Goal: Task Accomplishment & Management: Manage account settings

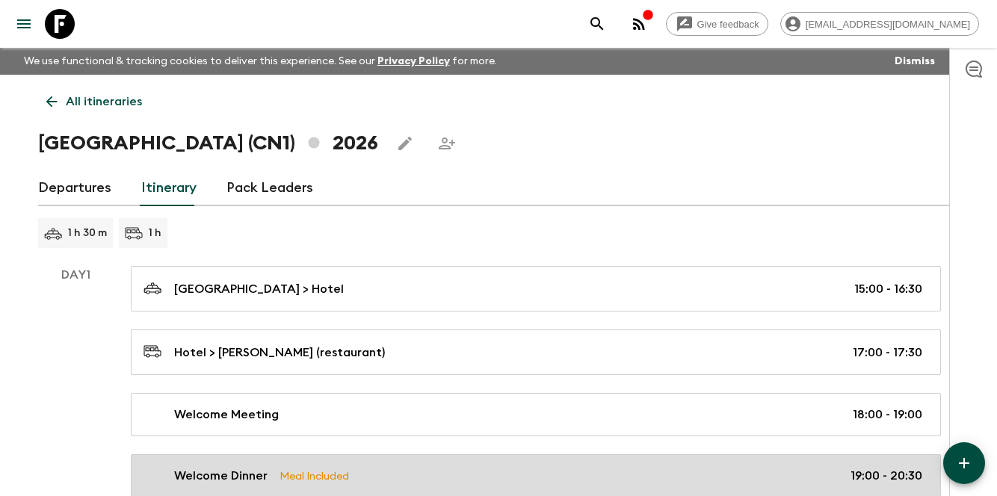
scroll to position [267, 0]
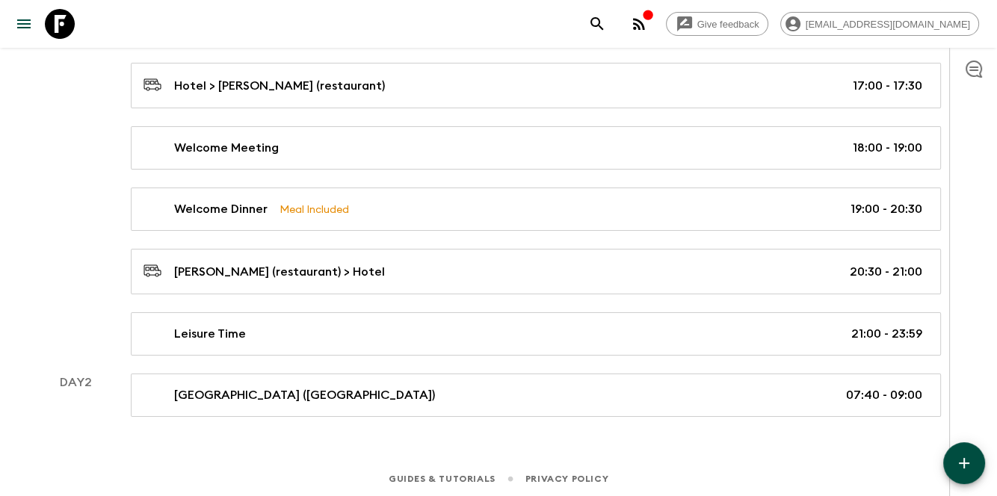
click at [969, 466] on icon "button" at bounding box center [964, 463] width 18 height 18
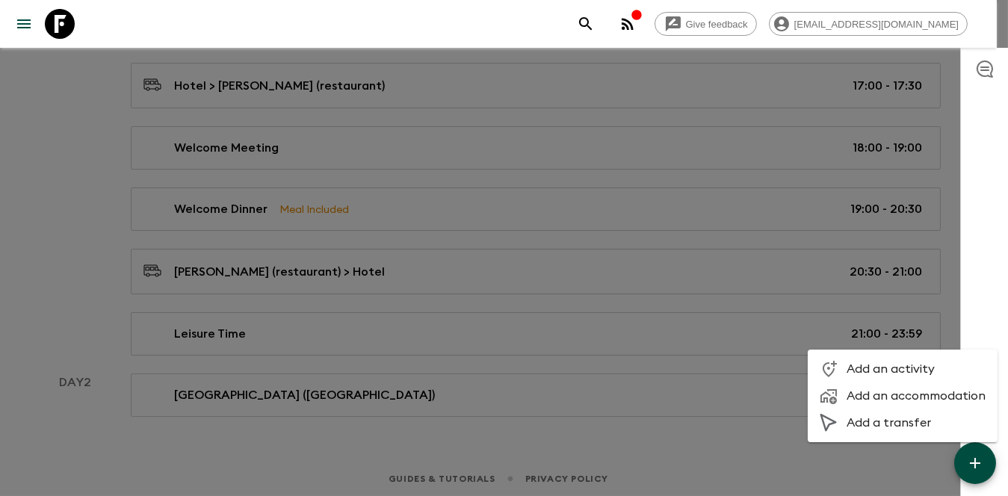
click at [908, 377] on li "Add an activity" at bounding box center [903, 369] width 190 height 27
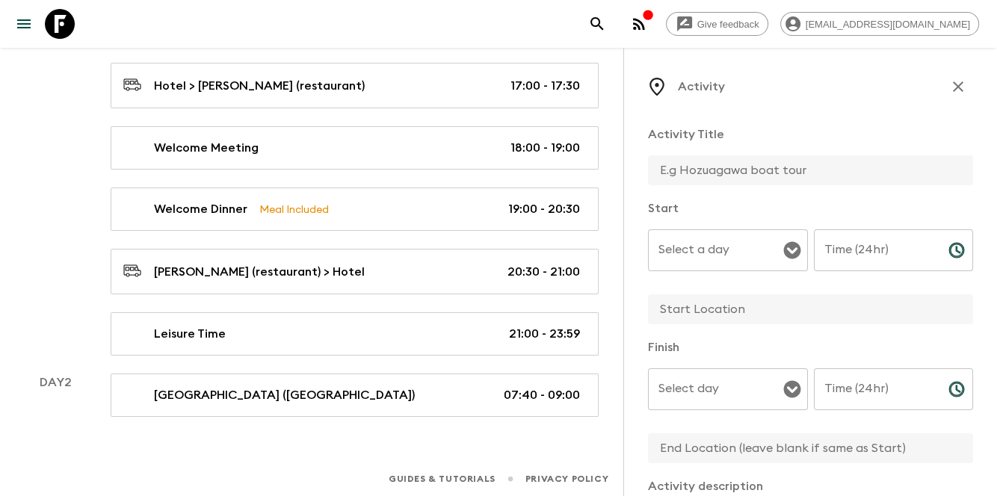
click at [770, 167] on input "text" at bounding box center [804, 170] width 313 height 30
paste input "Forbidden City"
type input "Forbidden City"
click at [691, 262] on input "Select a day" at bounding box center [717, 250] width 124 height 28
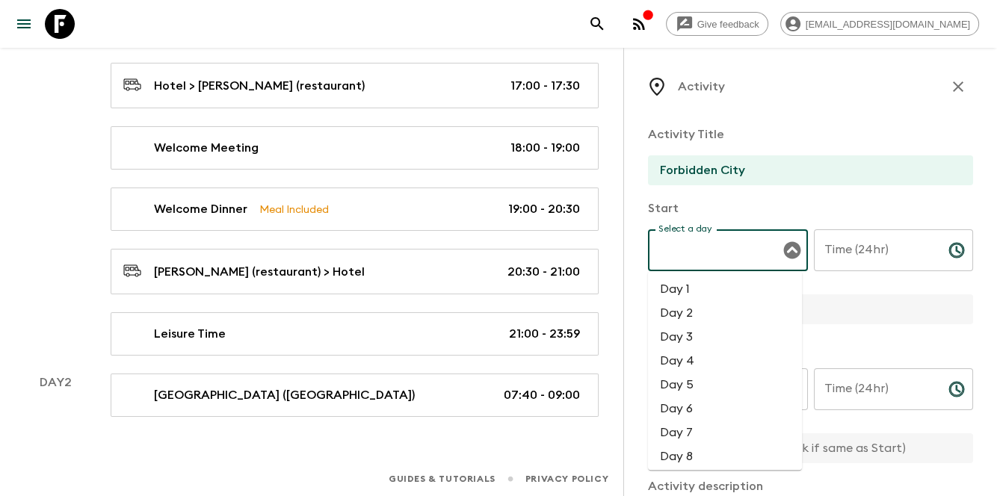
click at [682, 321] on li "Day 2" at bounding box center [725, 313] width 154 height 24
type input "Day 2"
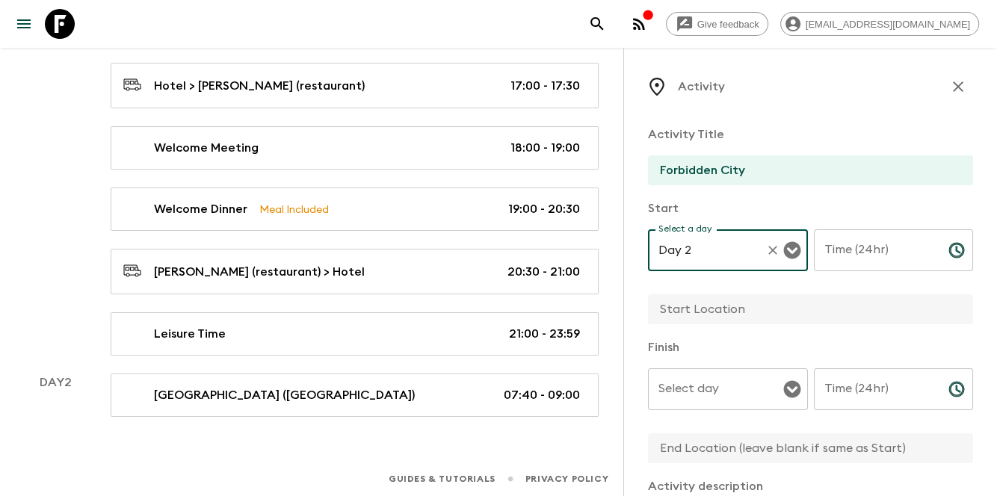
click at [731, 401] on input "Select day" at bounding box center [717, 389] width 124 height 28
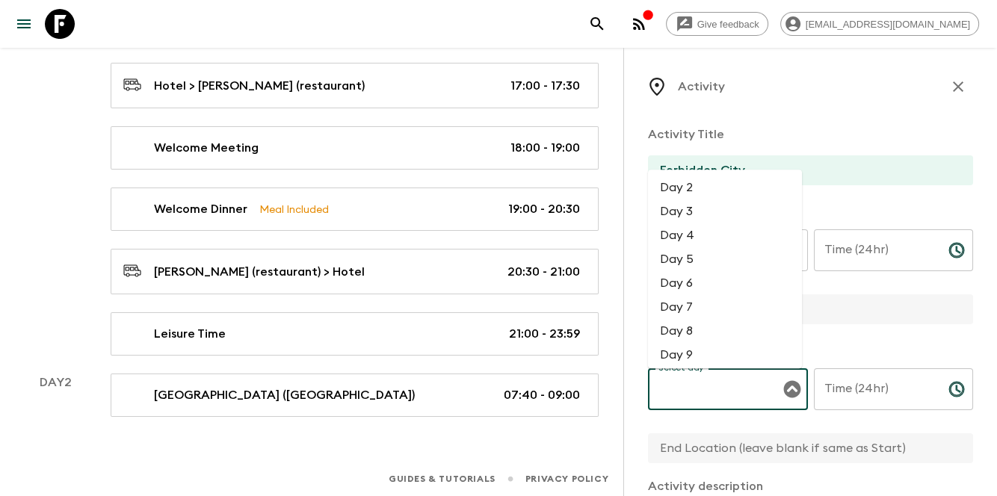
click at [717, 191] on li "Day 2" at bounding box center [725, 188] width 154 height 24
type input "Day 2"
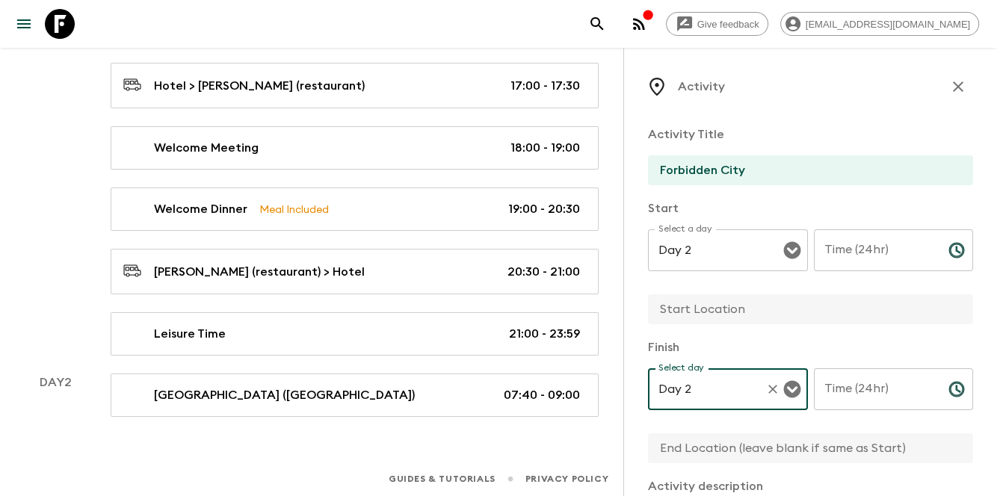
click at [893, 256] on input "Time (24hr)" at bounding box center [875, 250] width 123 height 42
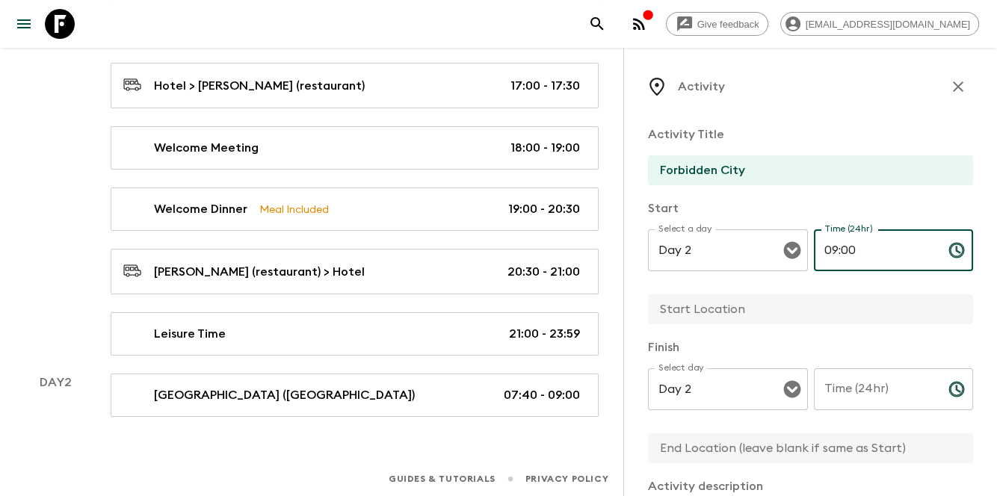
type input "09:00"
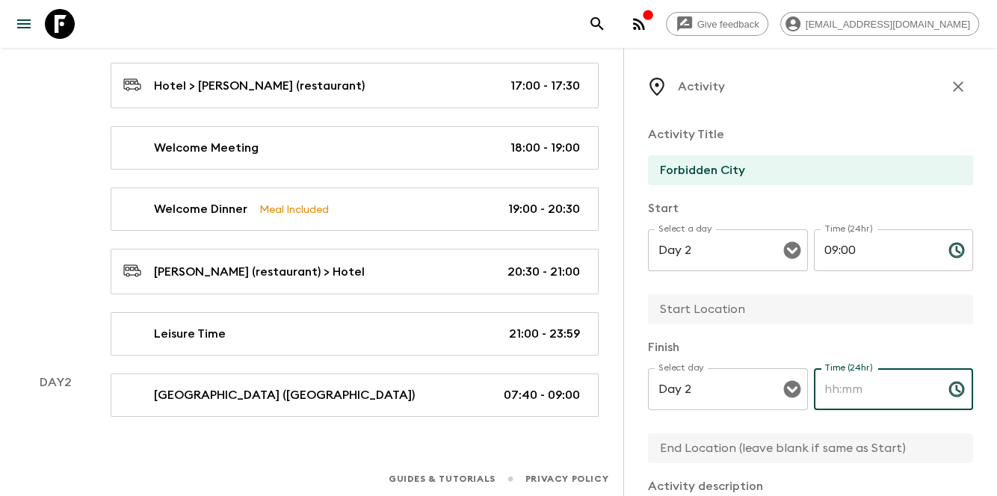
click at [868, 395] on input "Time (24hr)" at bounding box center [875, 389] width 123 height 42
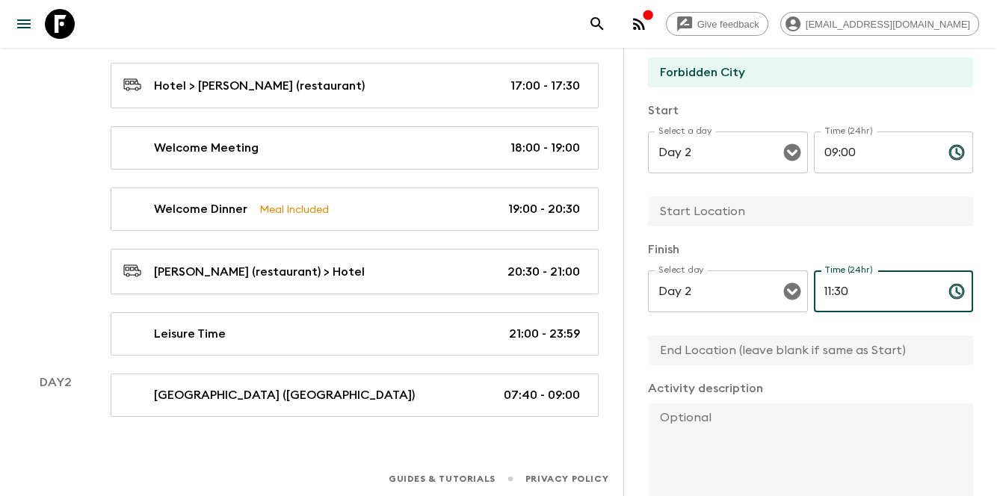
scroll to position [99, 0]
type input "11:30"
click at [782, 200] on input "text" at bounding box center [804, 210] width 313 height 30
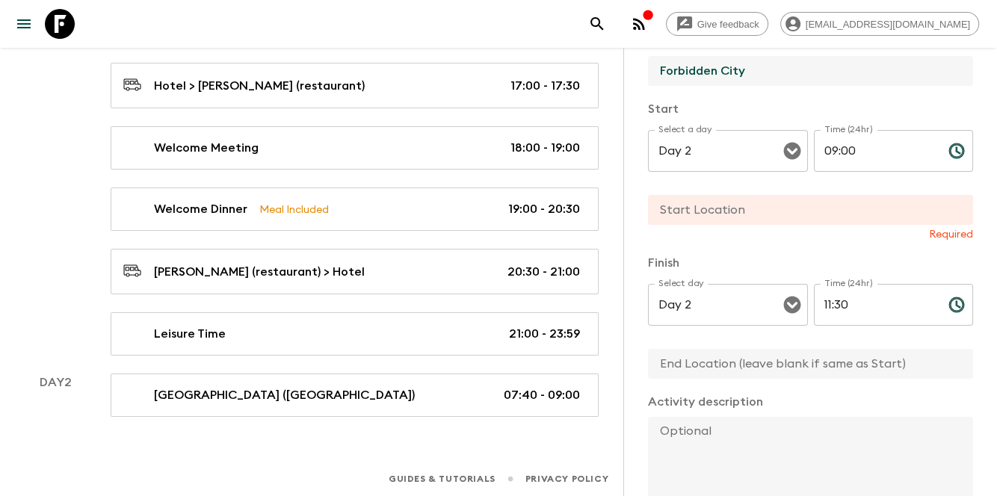
drag, startPoint x: 755, startPoint y: 81, endPoint x: 634, endPoint y: 75, distance: 120.4
click at [634, 75] on div "Activity Activity Title Forbidden City Start Select a day Day 2 Select a day ​ …" at bounding box center [810, 296] width 374 height 496
drag, startPoint x: 704, startPoint y: 204, endPoint x: 698, endPoint y: 213, distance: 10.8
click at [704, 204] on input "text" at bounding box center [804, 210] width 313 height 30
paste input "Forbidden City"
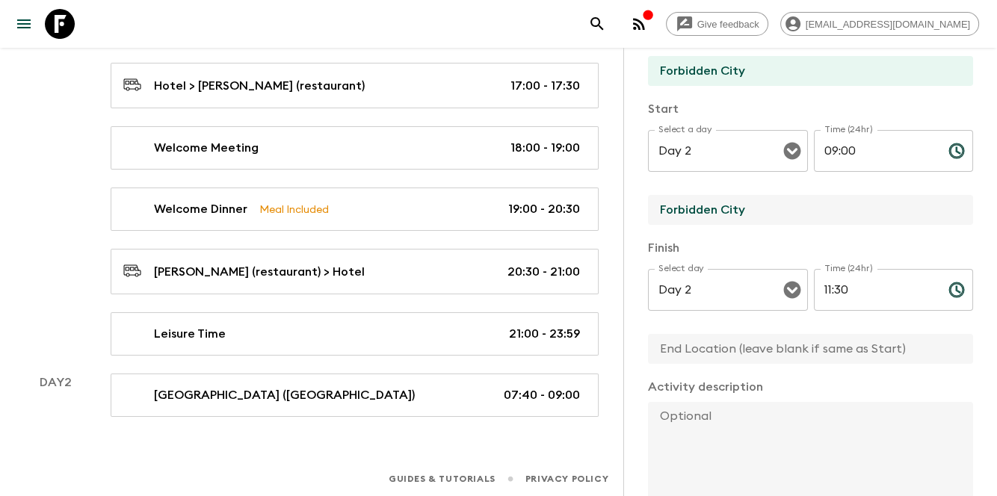
type input "Forbidden City"
click at [708, 350] on input "text" at bounding box center [804, 349] width 313 height 30
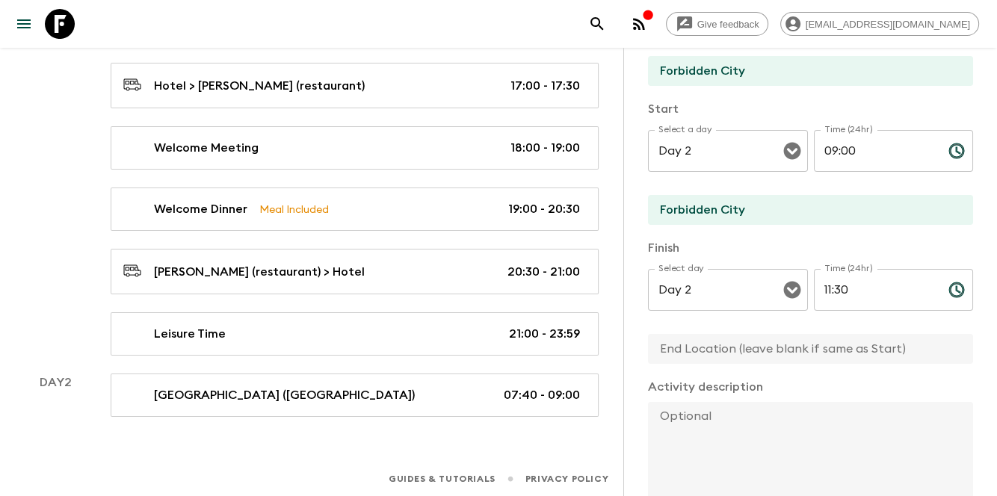
paste input "Forbidden City"
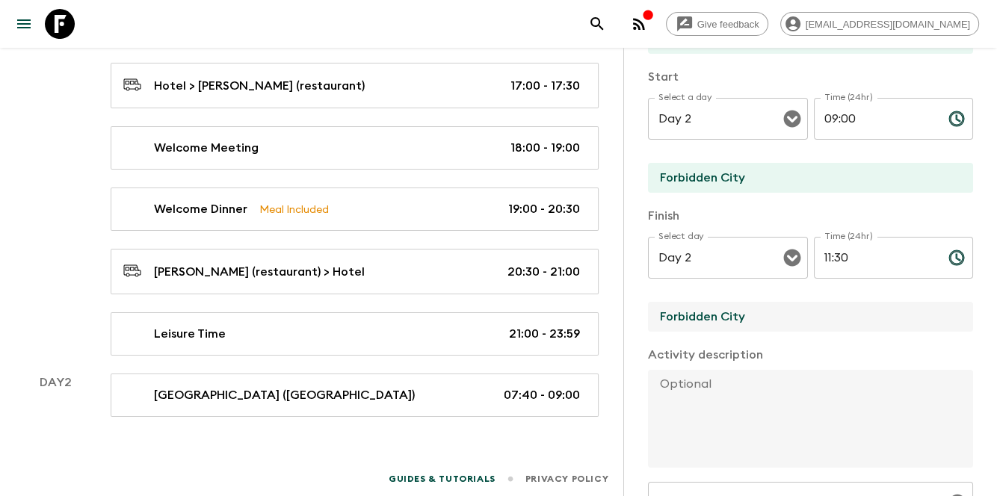
scroll to position [149, 0]
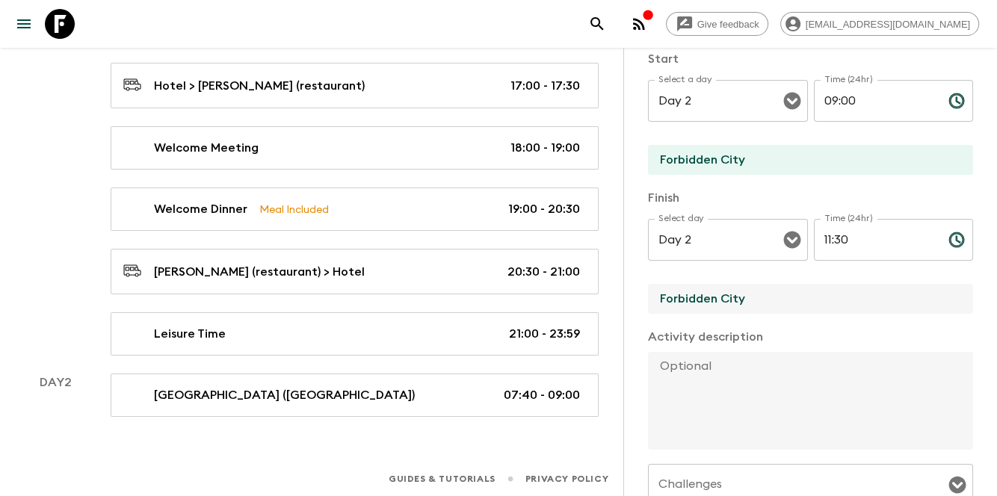
type input "Forbidden City"
click at [726, 405] on textarea at bounding box center [804, 401] width 313 height 98
paste textarea "The Forbidden City (UNESCO) is the imperial place where the emperors of the Min…"
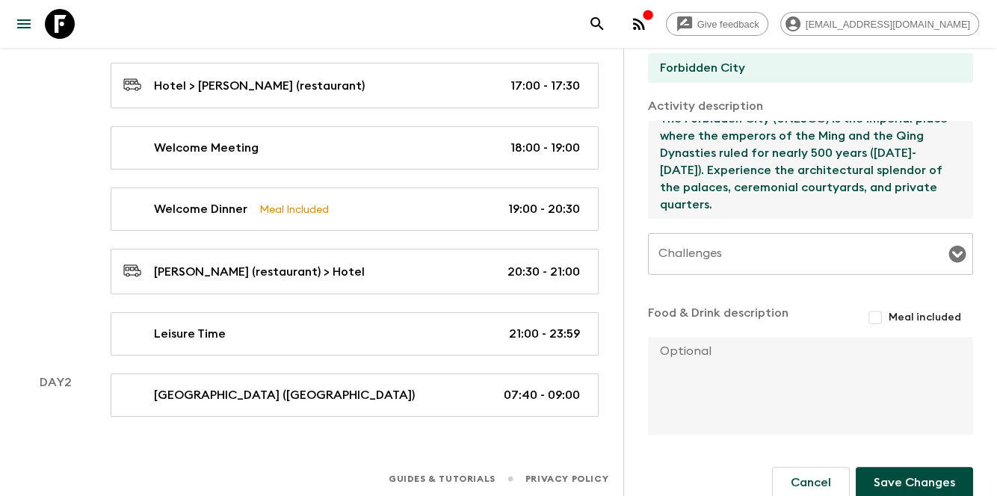
scroll to position [398, 0]
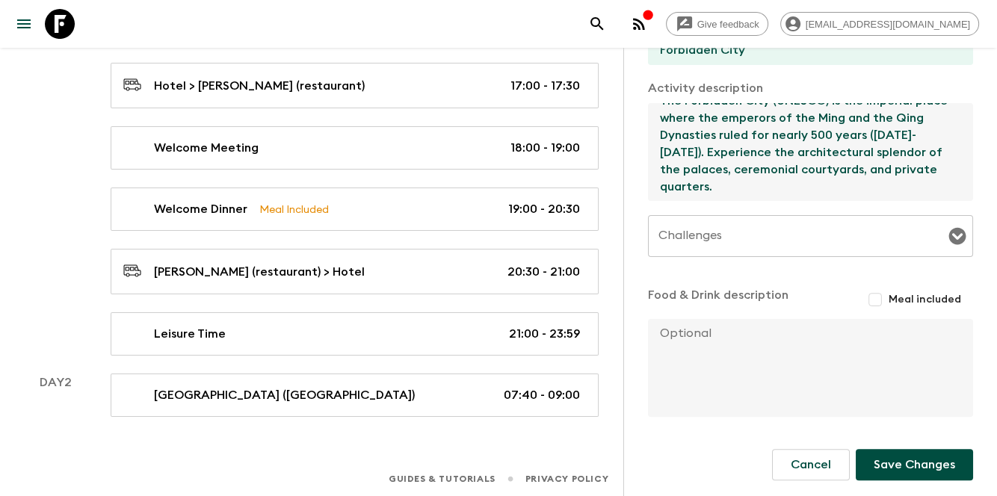
type textarea "The Forbidden City (UNESCO) is the imperial place where the emperors of the Min…"
click at [922, 460] on button "Save Changes" at bounding box center [914, 464] width 117 height 31
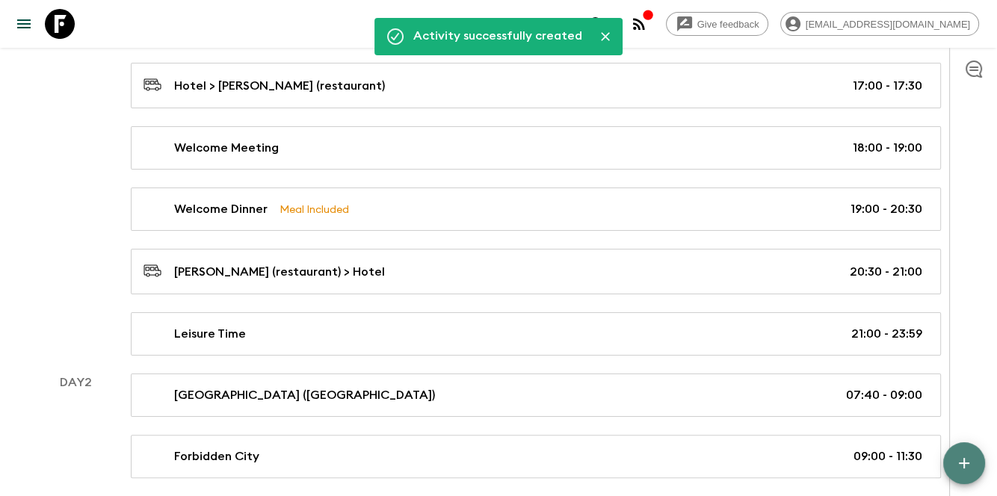
click at [966, 472] on icon "button" at bounding box center [964, 463] width 18 height 18
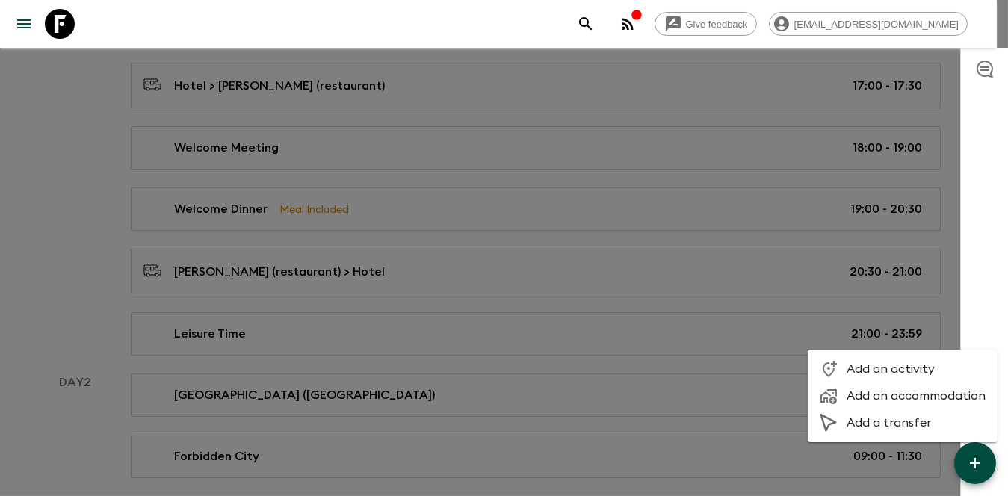
click at [901, 379] on li "Add an activity" at bounding box center [903, 369] width 190 height 27
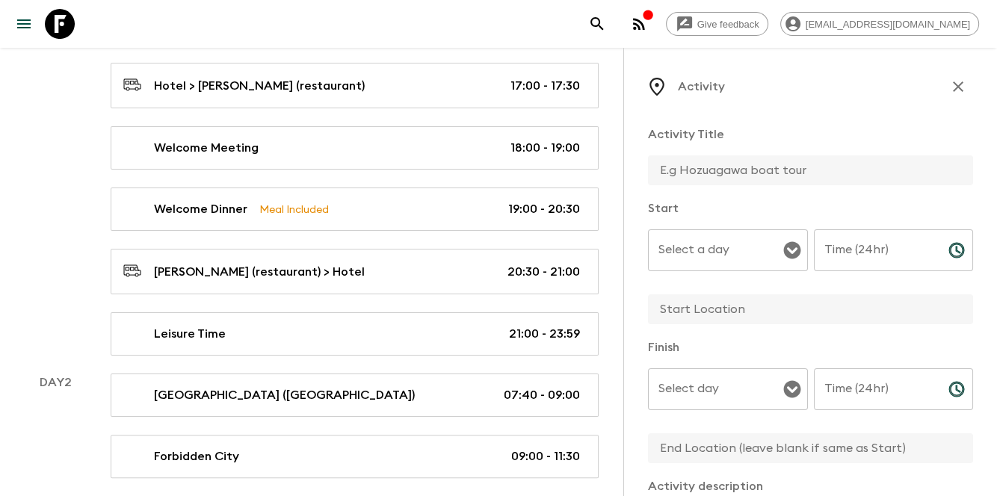
click at [774, 167] on input "text" at bounding box center [804, 170] width 313 height 30
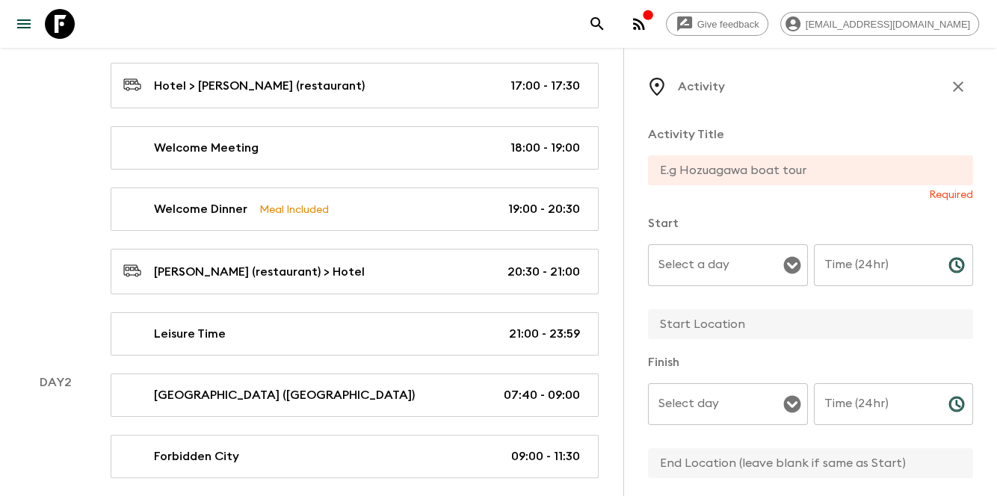
click at [768, 169] on input "text" at bounding box center [804, 170] width 313 height 30
paste input "making dumpling with local residence"
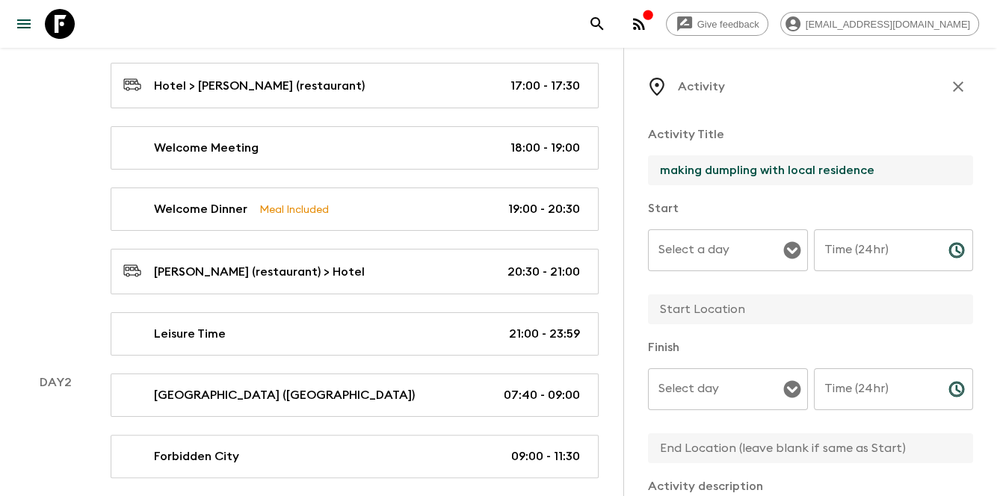
drag, startPoint x: 667, startPoint y: 176, endPoint x: 658, endPoint y: 173, distance: 9.5
click at [658, 173] on input "making dumpling with local residence" at bounding box center [804, 170] width 313 height 30
click at [883, 167] on input "Making dumpling with local residence" at bounding box center [804, 170] width 313 height 30
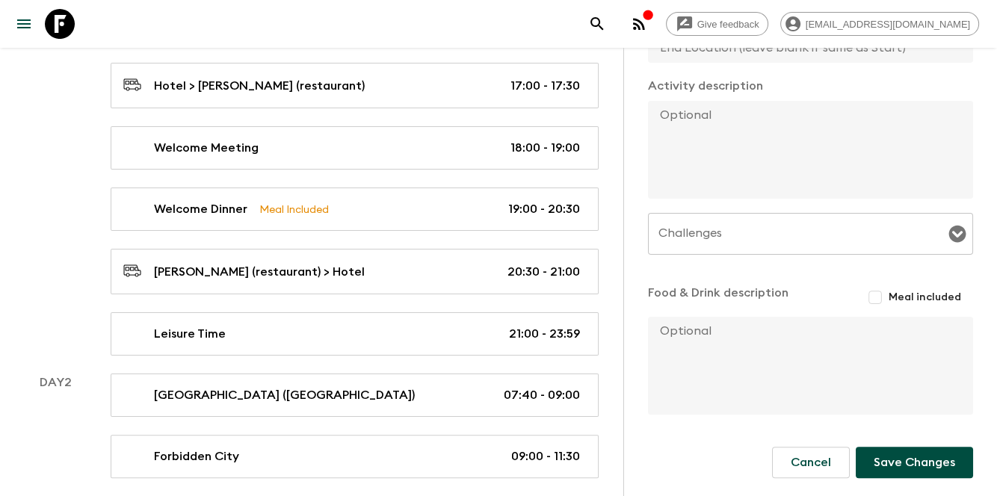
scroll to position [401, 0]
type input "Making dumpling with local residence"
click at [862, 296] on input "Meal included" at bounding box center [875, 297] width 27 height 27
checkbox input "true"
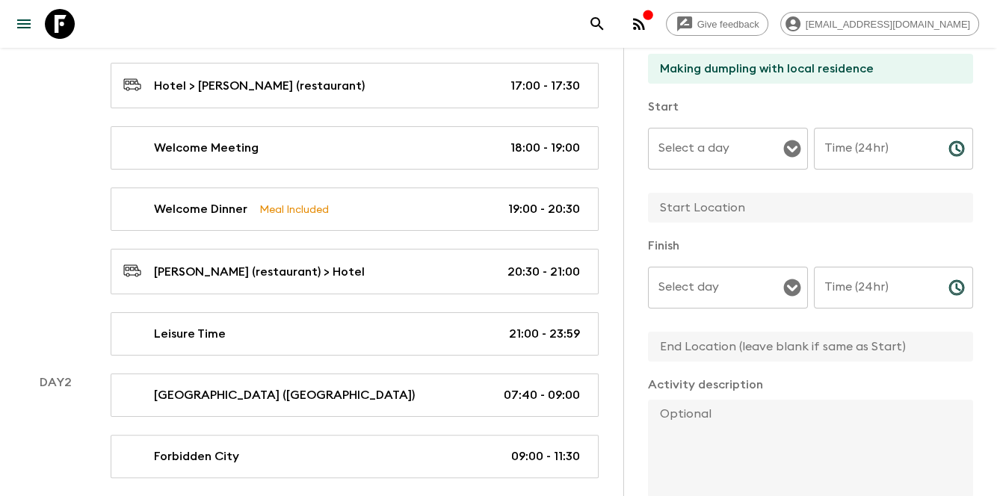
scroll to position [0, 0]
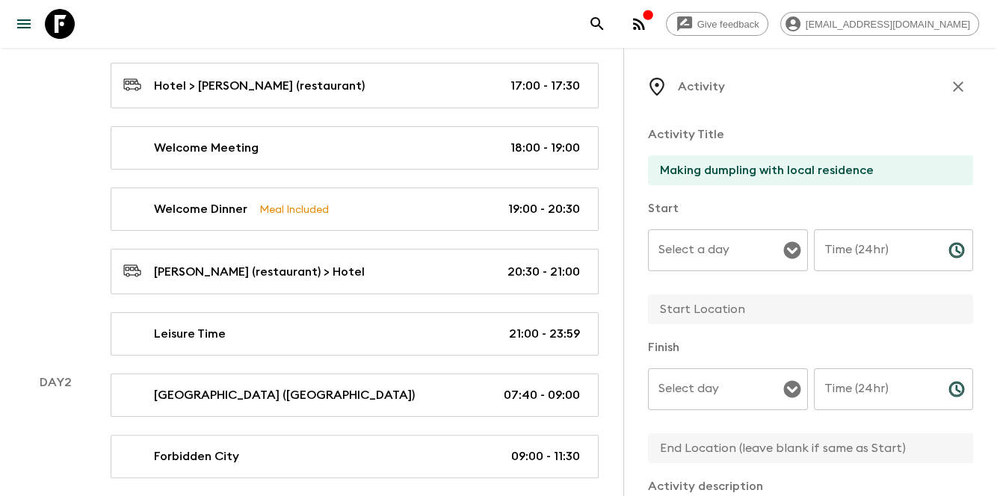
drag, startPoint x: 742, startPoint y: 258, endPoint x: 740, endPoint y: 269, distance: 11.4
click at [742, 257] on input "Select a day" at bounding box center [717, 250] width 124 height 28
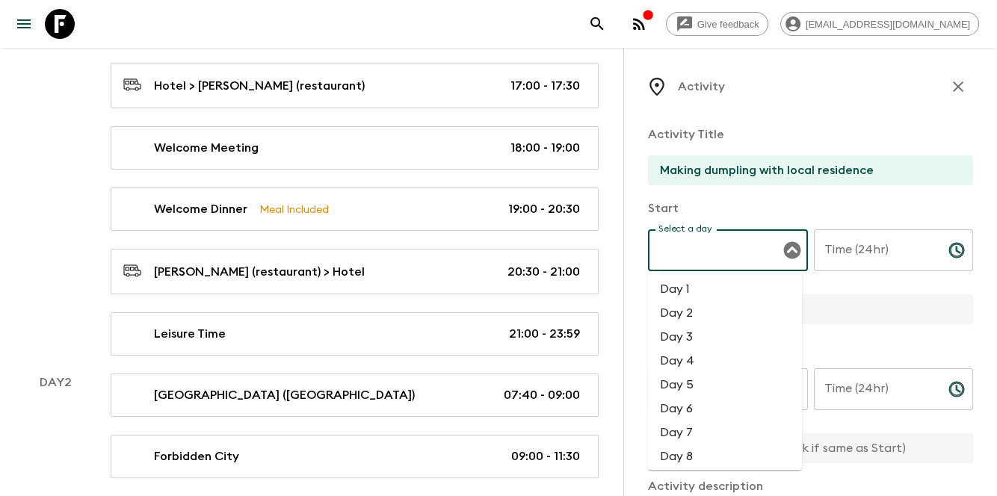
click at [705, 319] on li "Day 2" at bounding box center [725, 313] width 154 height 24
type input "Day 2"
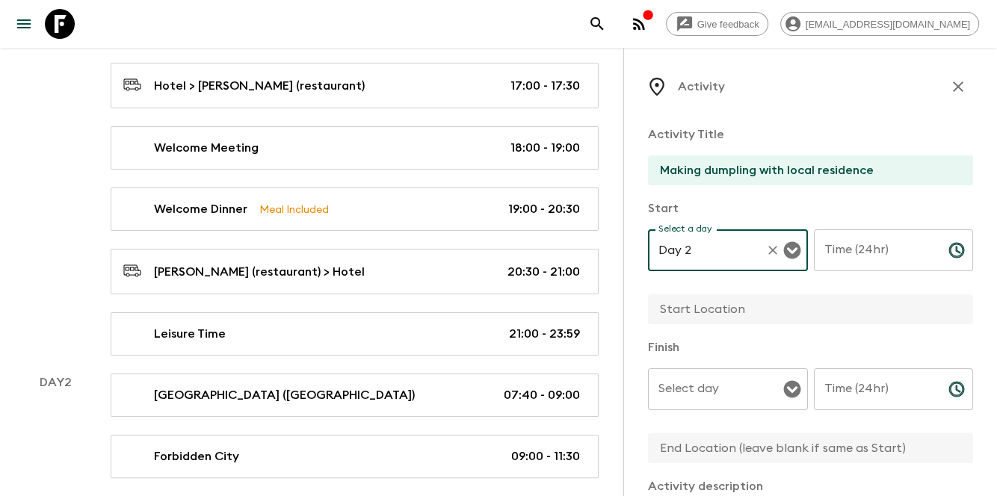
click at [679, 387] on input "Select day" at bounding box center [717, 389] width 124 height 28
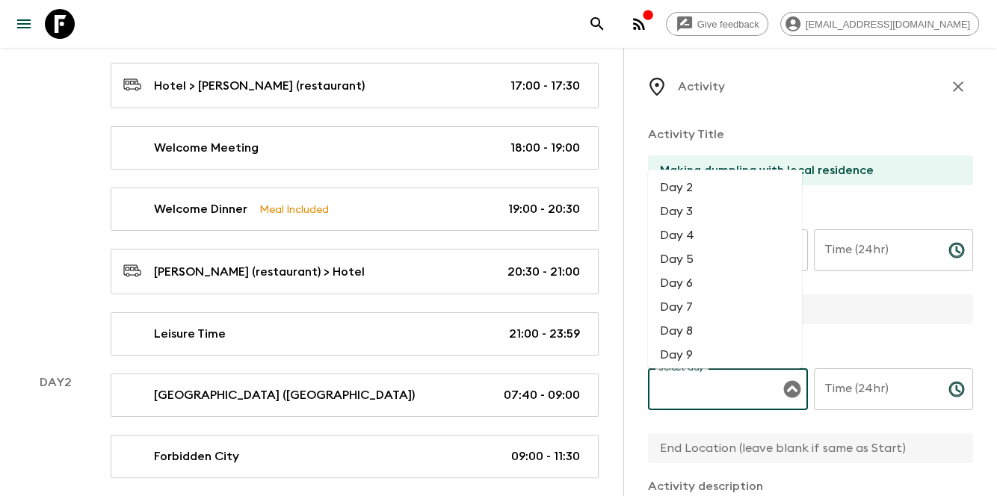
click at [732, 182] on li "Day 2" at bounding box center [725, 188] width 154 height 24
type input "Day 2"
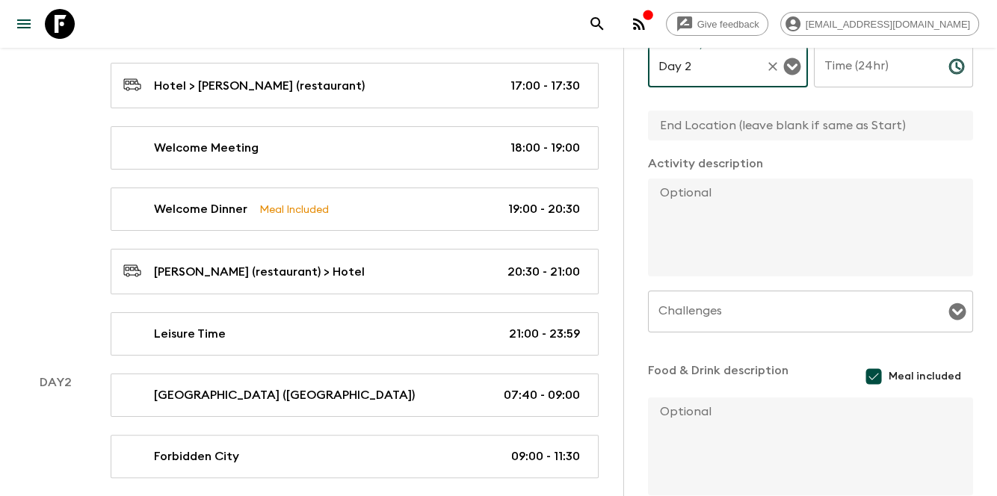
scroll to position [404, 0]
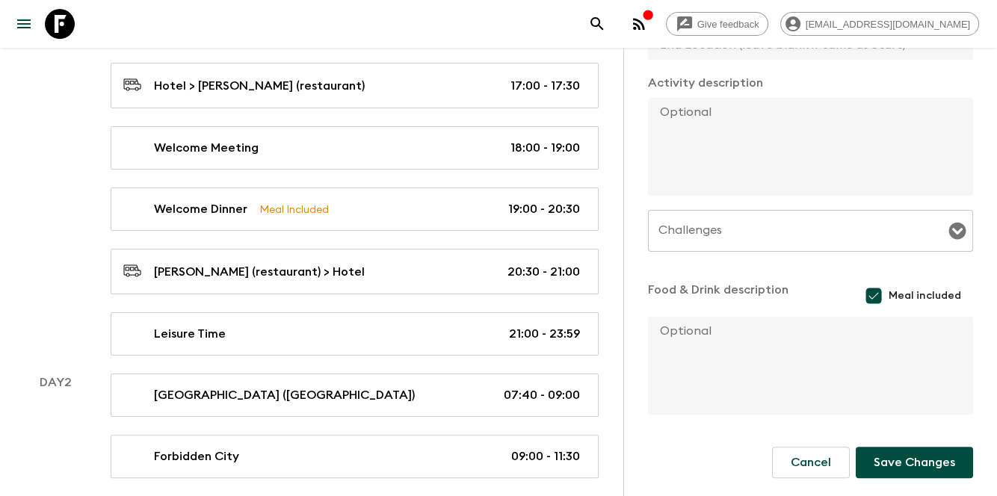
click at [892, 460] on button "Save Changes" at bounding box center [914, 462] width 117 height 31
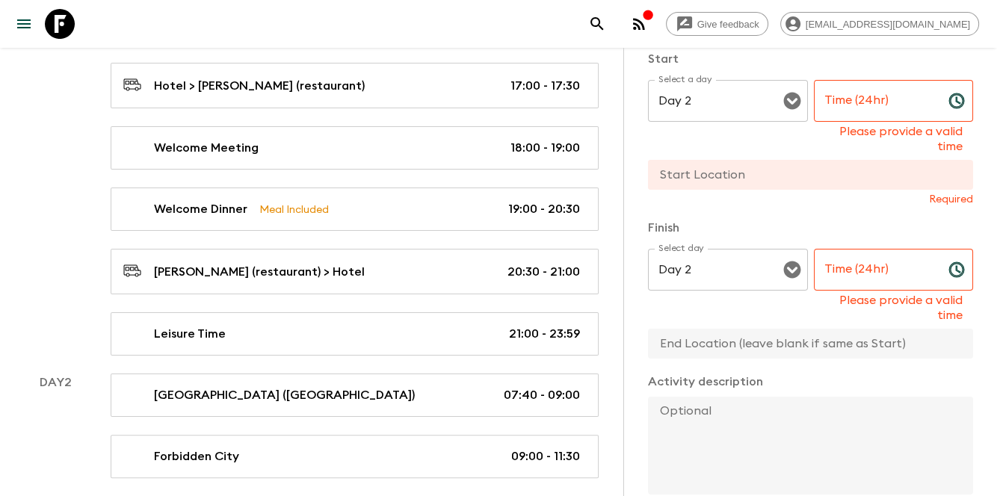
scroll to position [0, 0]
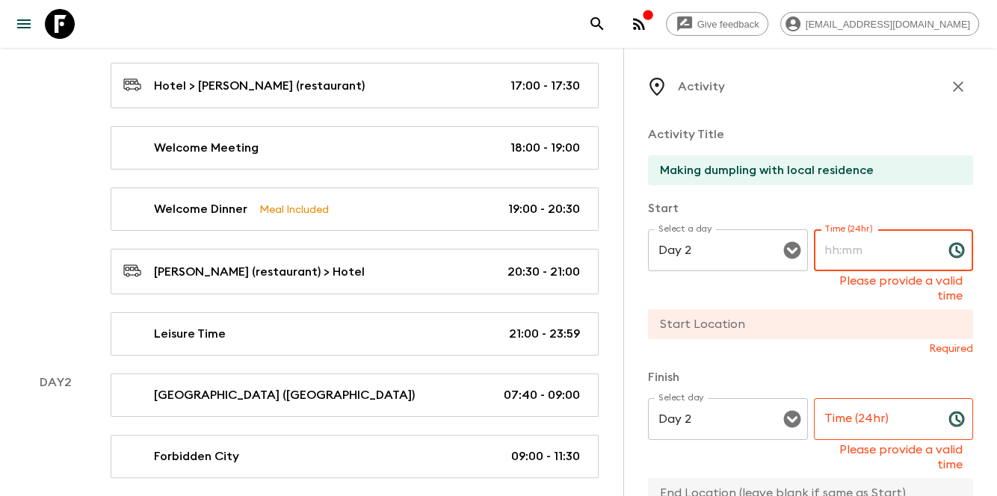
click at [851, 250] on input "Time (24hr)" at bounding box center [875, 250] width 123 height 42
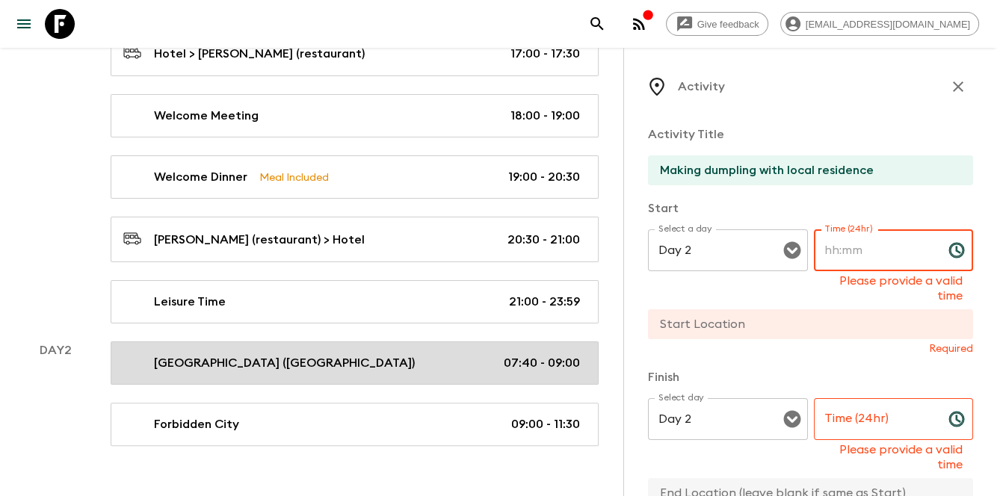
scroll to position [317, 0]
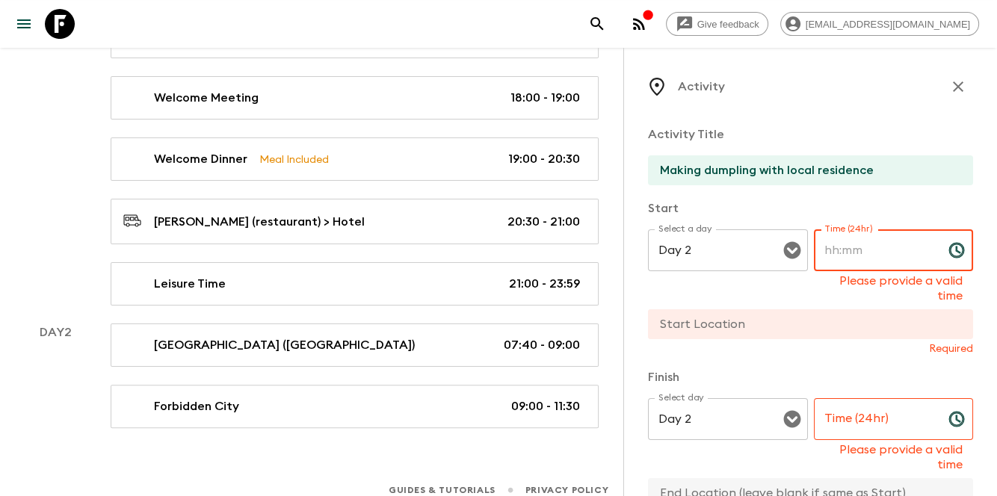
click at [865, 258] on input "Time (24hr)" at bounding box center [875, 250] width 123 height 42
type input "1"
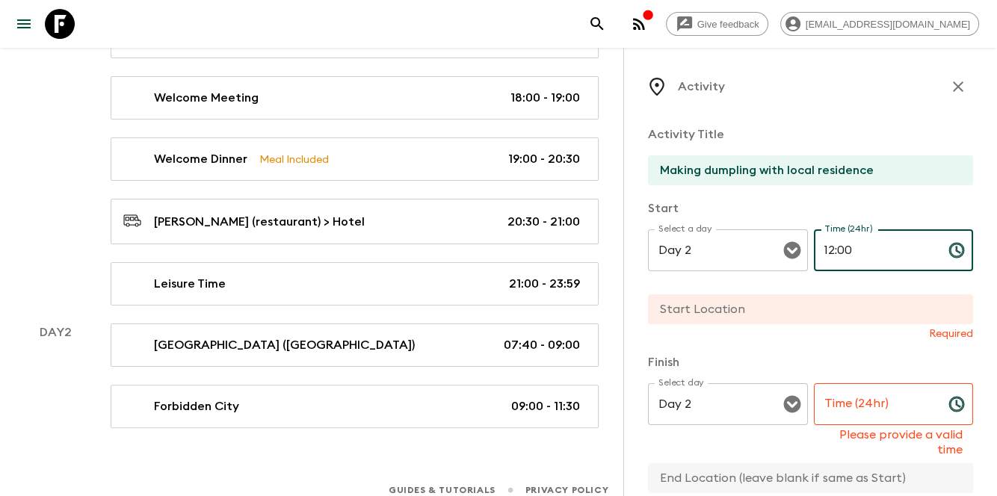
type input "12:00"
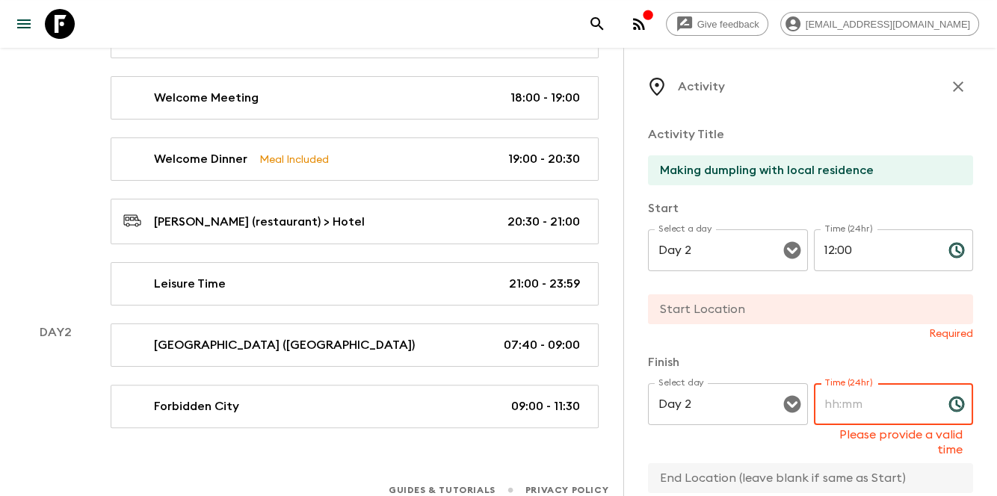
click at [894, 411] on input "Time (24hr)" at bounding box center [875, 404] width 123 height 42
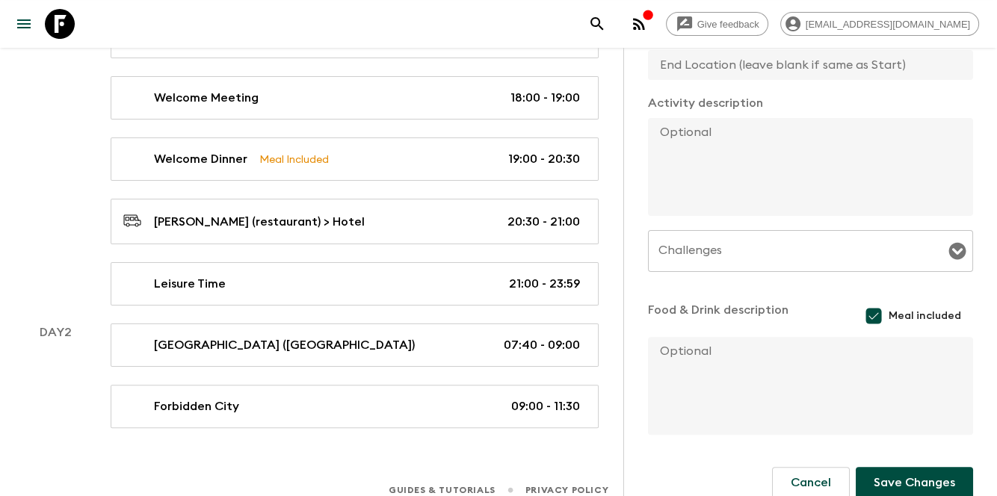
scroll to position [249, 0]
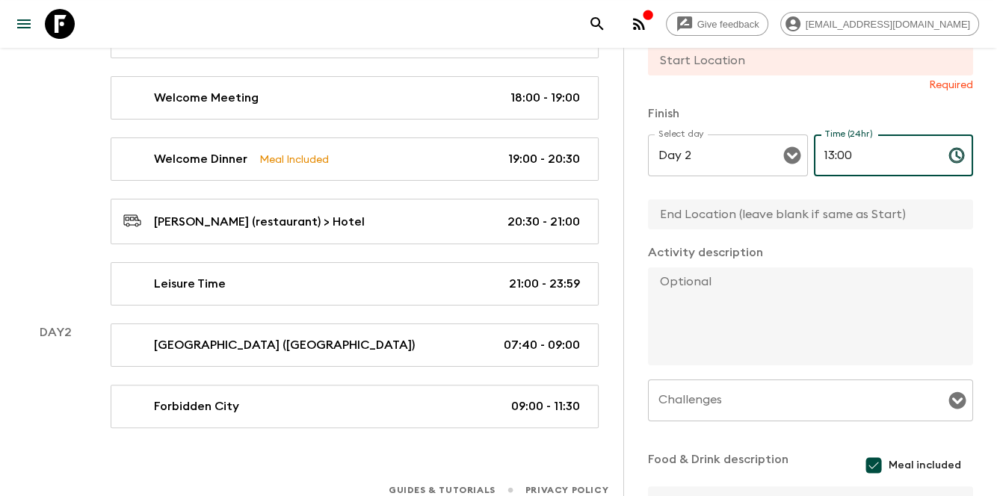
drag, startPoint x: 835, startPoint y: 150, endPoint x: 860, endPoint y: 148, distance: 25.5
click at [860, 148] on input "13:00" at bounding box center [875, 156] width 123 height 42
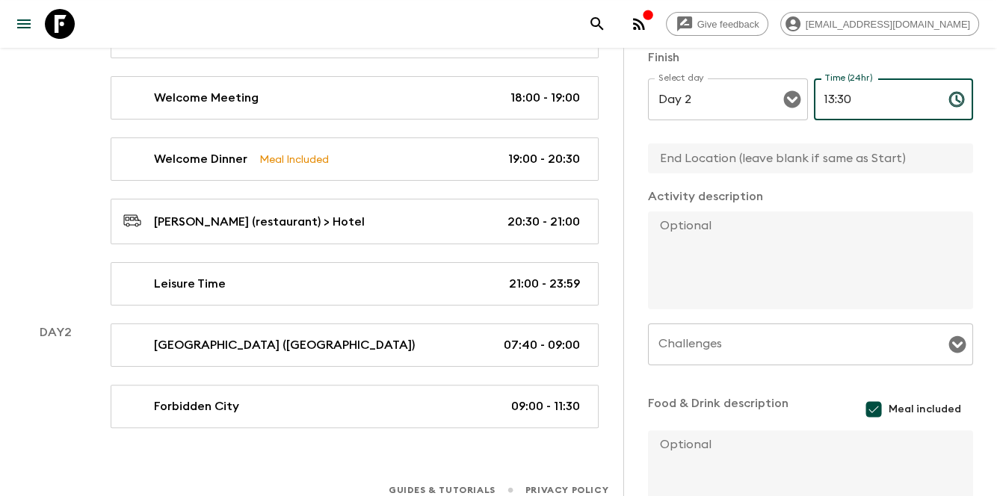
scroll to position [418, 0]
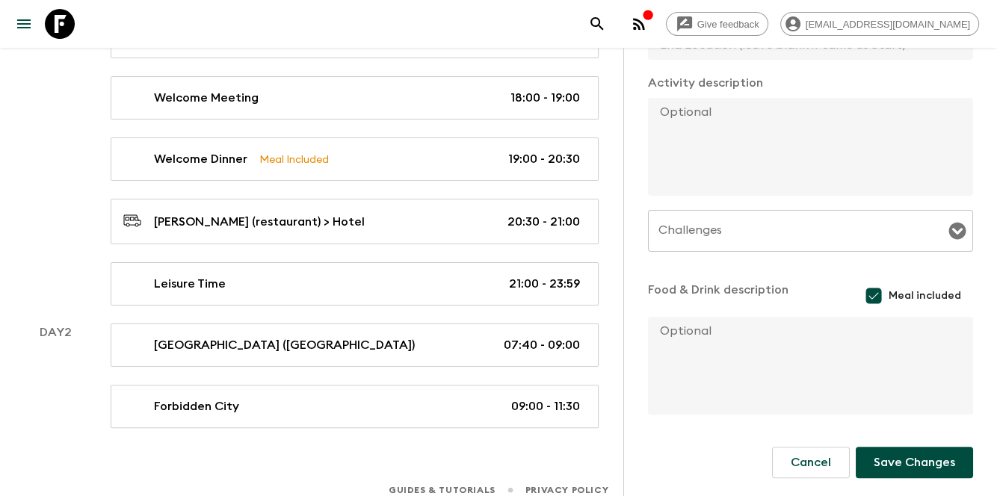
type input "13:30"
click at [906, 450] on button "Save Changes" at bounding box center [914, 462] width 117 height 31
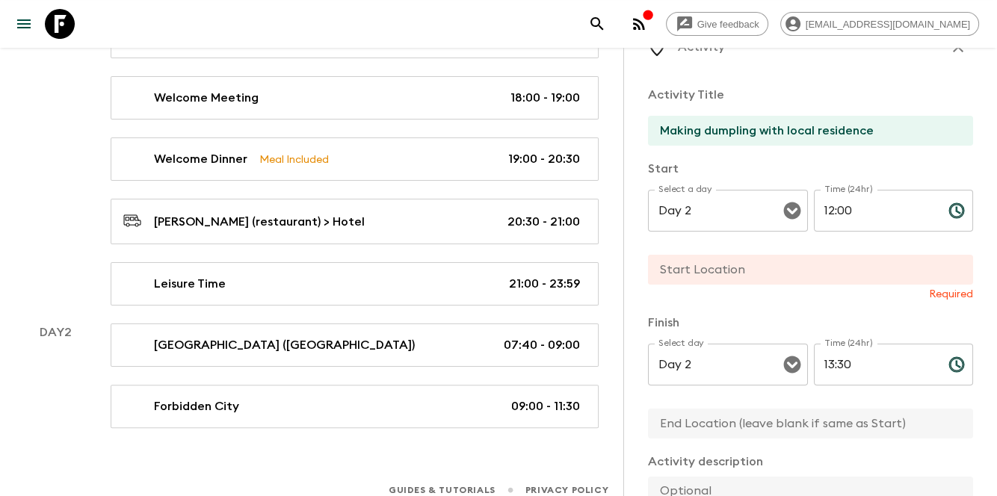
scroll to position [0, 0]
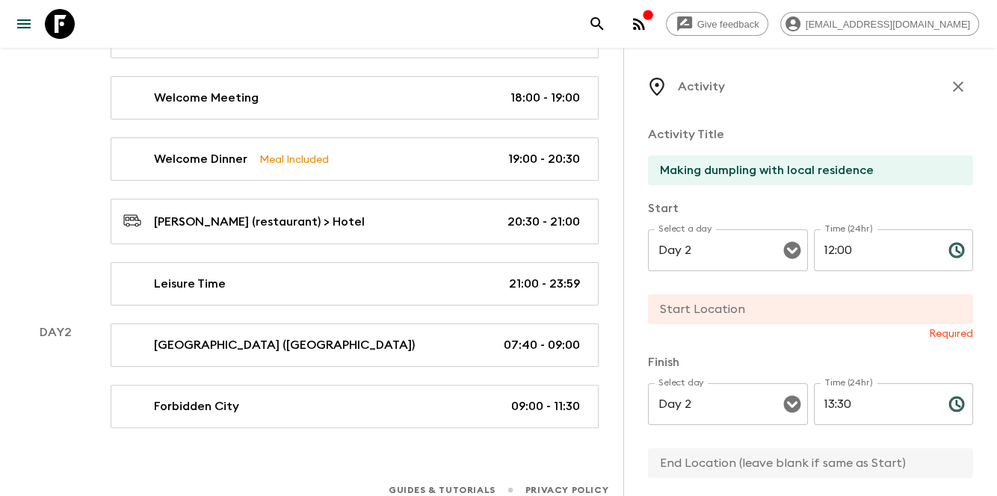
click at [844, 298] on input "text" at bounding box center [804, 309] width 313 height 30
click at [674, 333] on p "Required" at bounding box center [810, 334] width 325 height 15
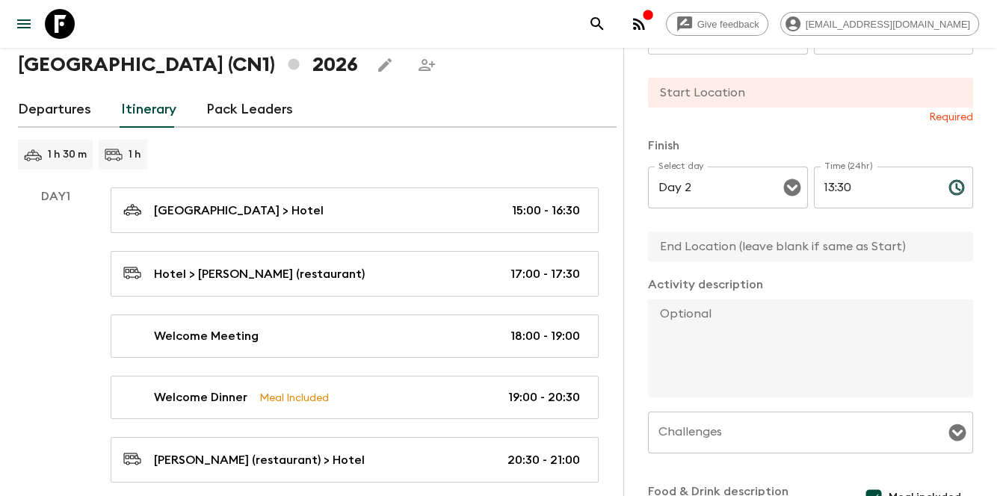
scroll to position [199, 0]
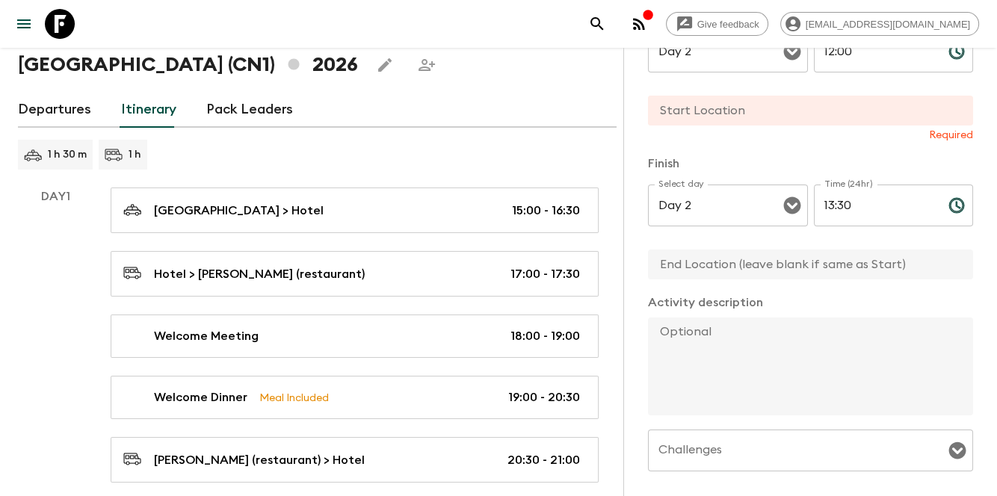
click at [779, 271] on input "text" at bounding box center [804, 265] width 313 height 30
click at [764, 97] on input "text" at bounding box center [804, 111] width 313 height 30
click at [661, 104] on input "text" at bounding box center [804, 111] width 313 height 30
drag, startPoint x: 664, startPoint y: 125, endPoint x: 672, endPoint y: 122, distance: 8.0
click at [664, 125] on div "Required" at bounding box center [810, 119] width 325 height 47
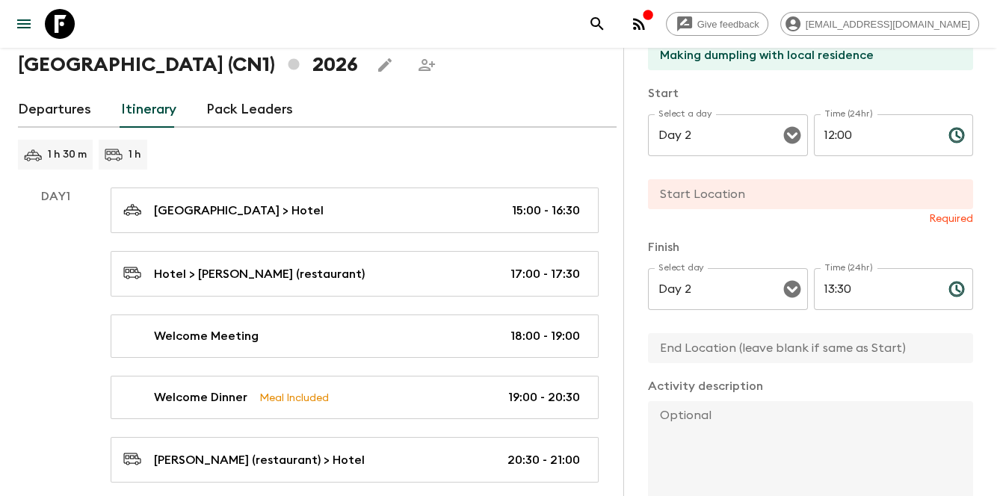
scroll to position [0, 0]
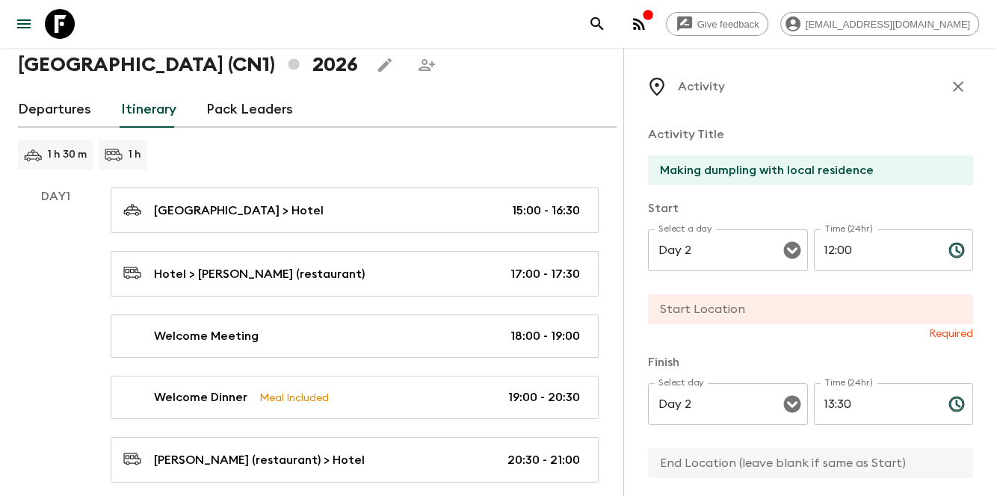
click at [685, 309] on input "text" at bounding box center [804, 309] width 313 height 30
click at [649, 138] on p "Activity Title" at bounding box center [810, 135] width 325 height 18
drag, startPoint x: 646, startPoint y: 133, endPoint x: 747, endPoint y: 129, distance: 100.2
click at [747, 129] on div "Activity Activity Title Making dumpling with local residence Start Select a day…" at bounding box center [810, 296] width 374 height 496
click at [796, 316] on input "text" at bounding box center [804, 309] width 313 height 30
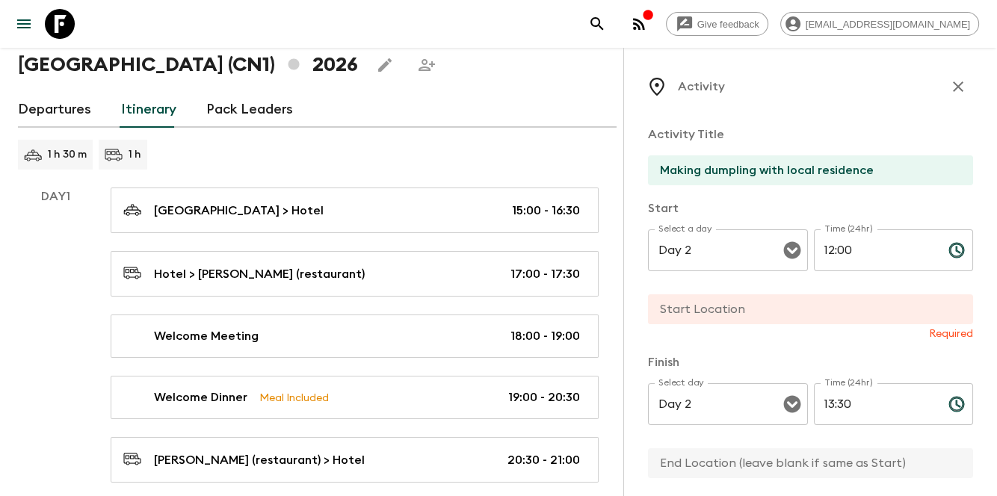
paste input "Quadrangle courtyard near [GEOGRAPHIC_DATA] and [GEOGRAPHIC_DATA]"
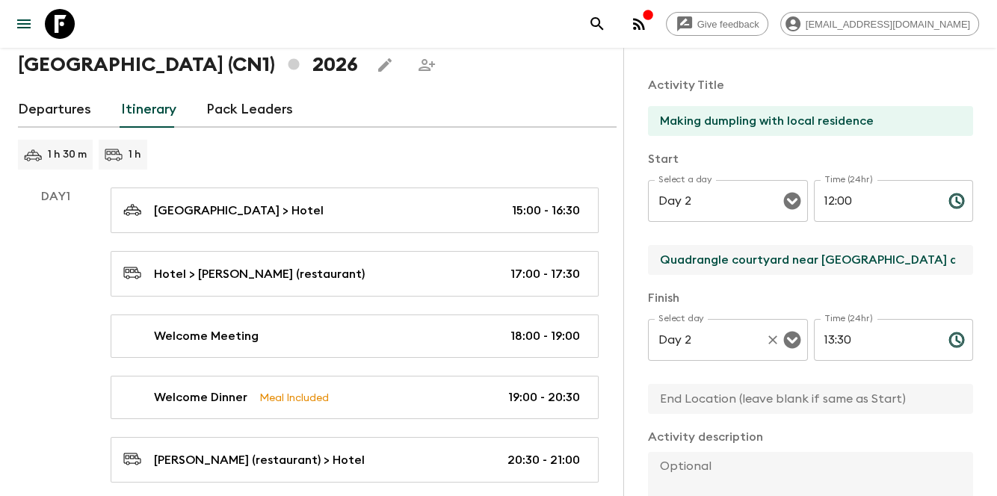
scroll to position [99, 0]
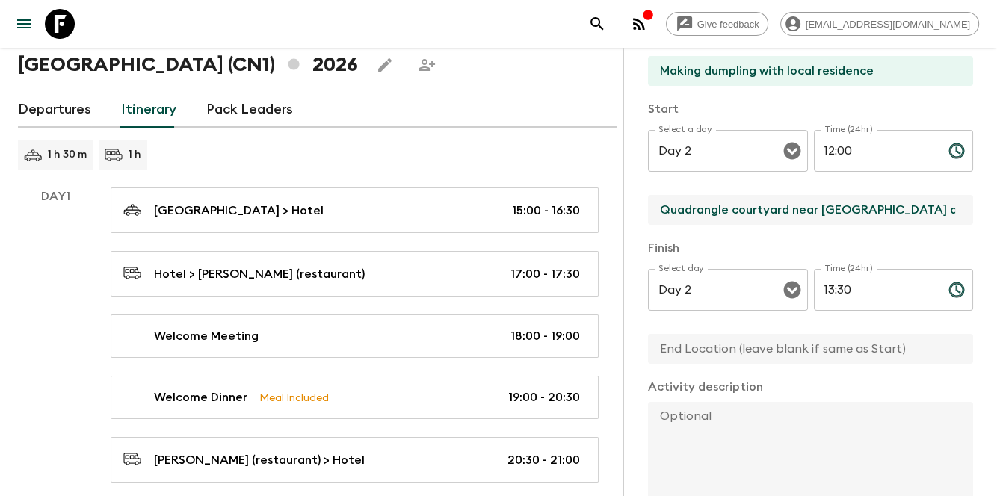
type input "Quadrangle courtyard near [GEOGRAPHIC_DATA] and [GEOGRAPHIC_DATA]"
click at [743, 357] on input "text" at bounding box center [804, 349] width 313 height 30
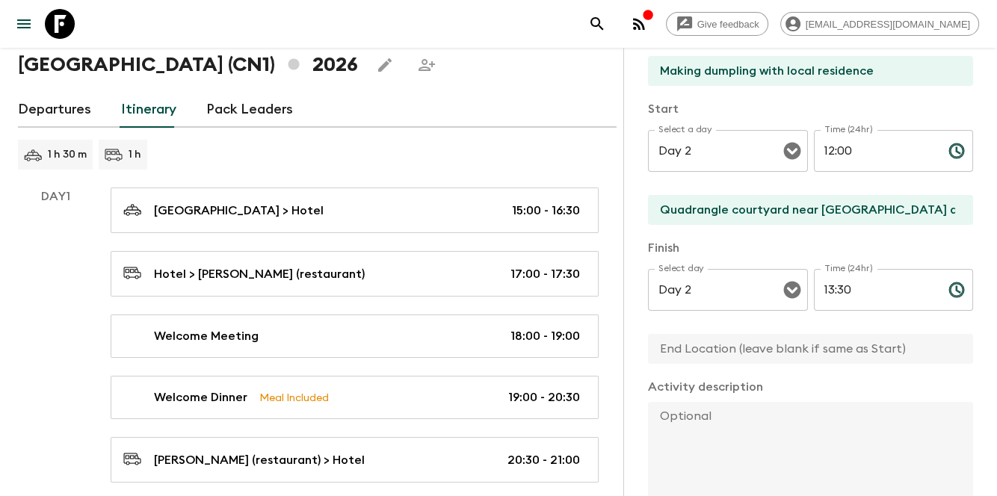
paste input "Quadrangle courtyard near [GEOGRAPHIC_DATA] and [GEOGRAPHIC_DATA]"
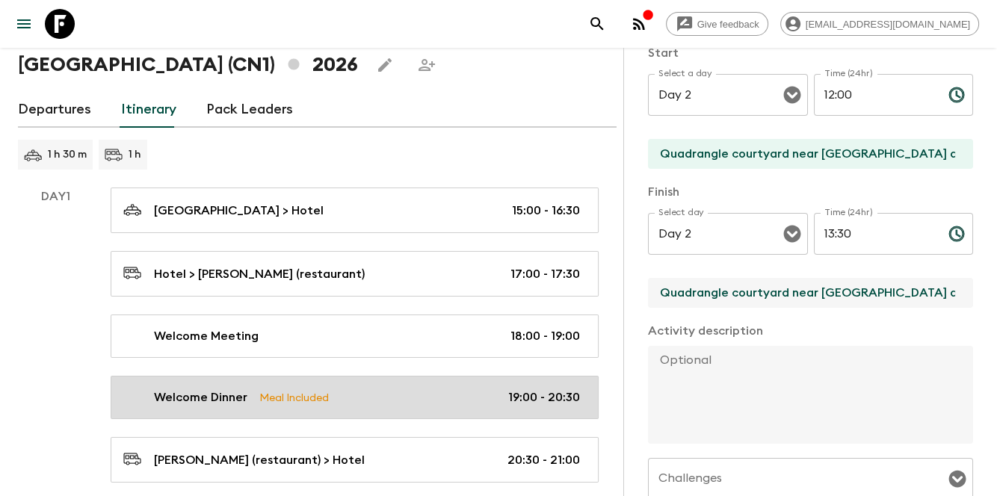
scroll to position [249, 0]
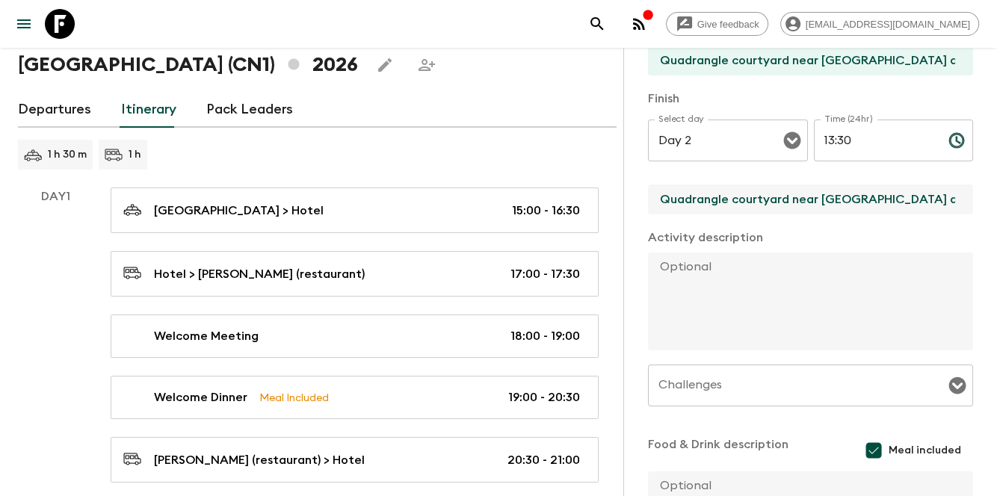
type input "Quadrangle courtyard near [GEOGRAPHIC_DATA] and [GEOGRAPHIC_DATA]"
click at [723, 275] on textarea at bounding box center [804, 302] width 313 height 98
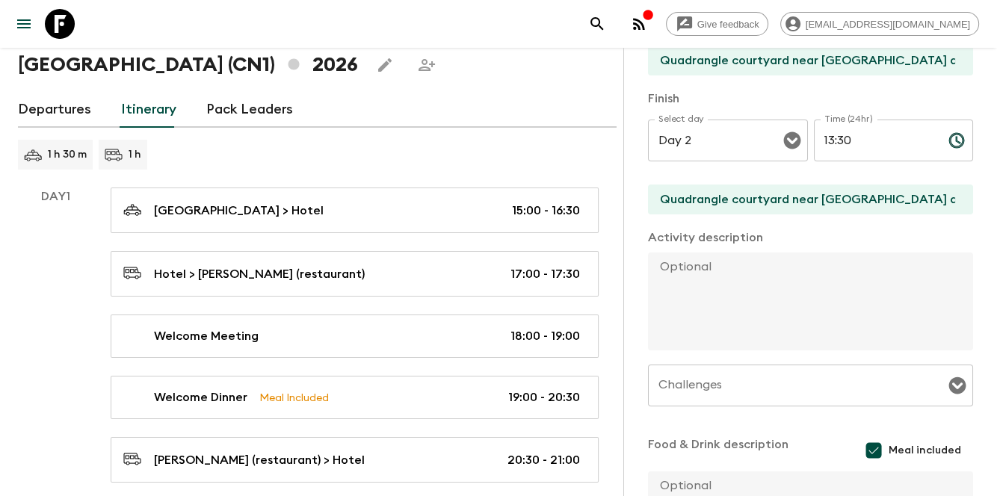
paste textarea "Process 1: The tour guide leads the way, introduces the history and culture of …"
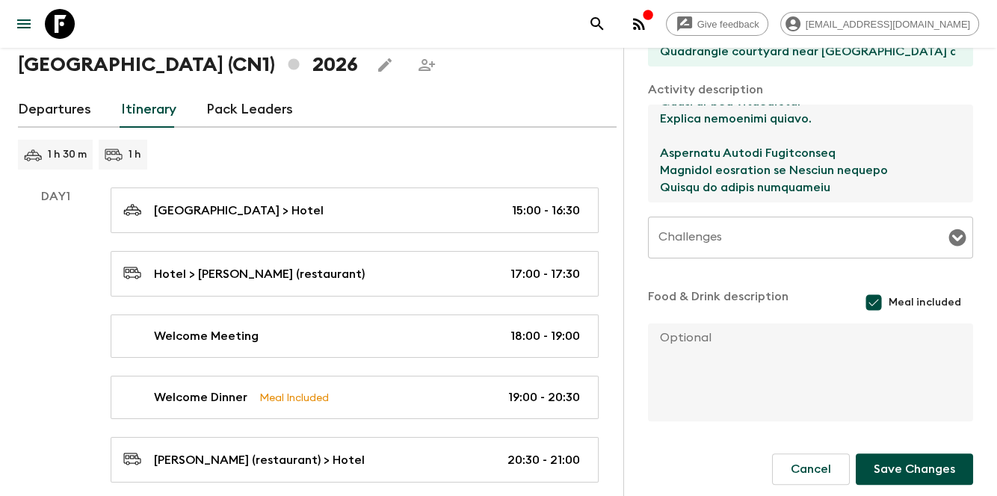
scroll to position [398, 0]
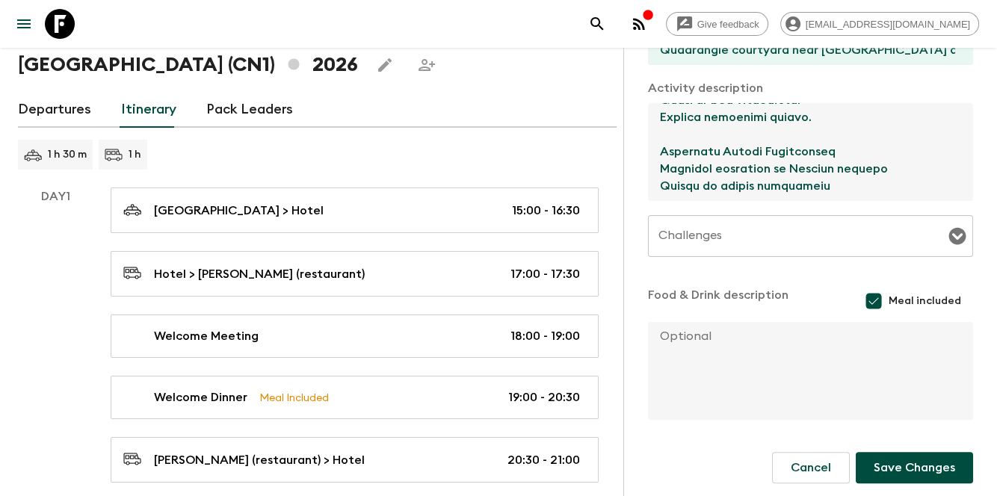
type textarea "Process 1: The tour guide leads the way, introduces the history and culture of …"
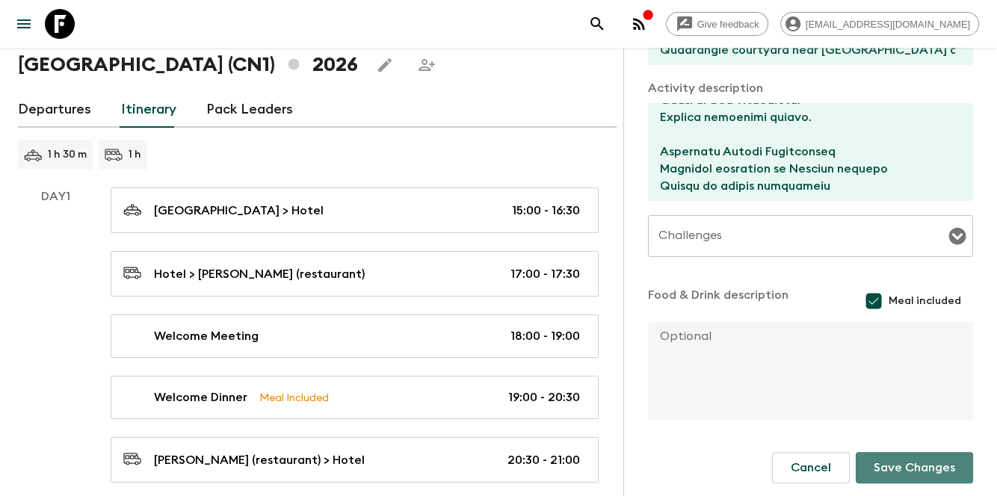
click at [896, 462] on button "Save Changes" at bounding box center [914, 467] width 117 height 31
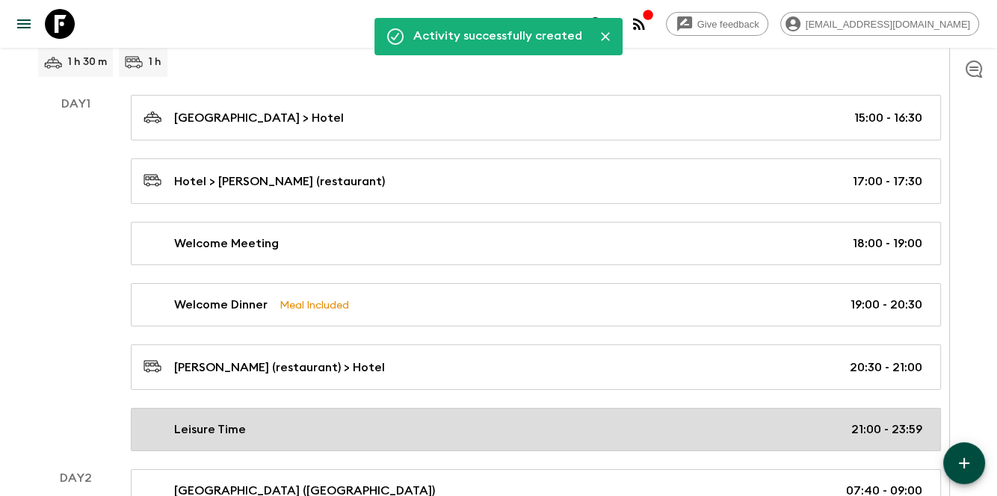
scroll to position [277, 0]
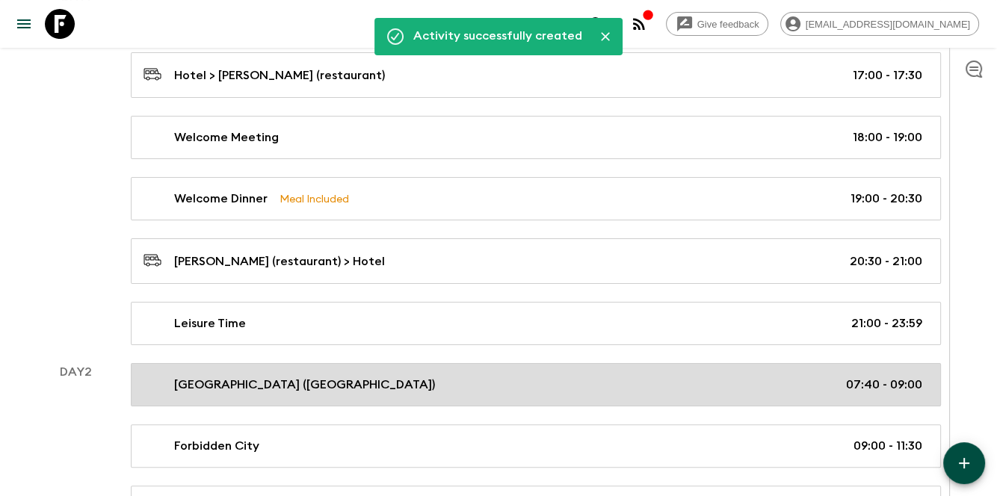
click at [731, 389] on div "[GEOGRAPHIC_DATA] ([GEOGRAPHIC_DATA]) 07:40 - 09:00" at bounding box center [532, 385] width 779 height 18
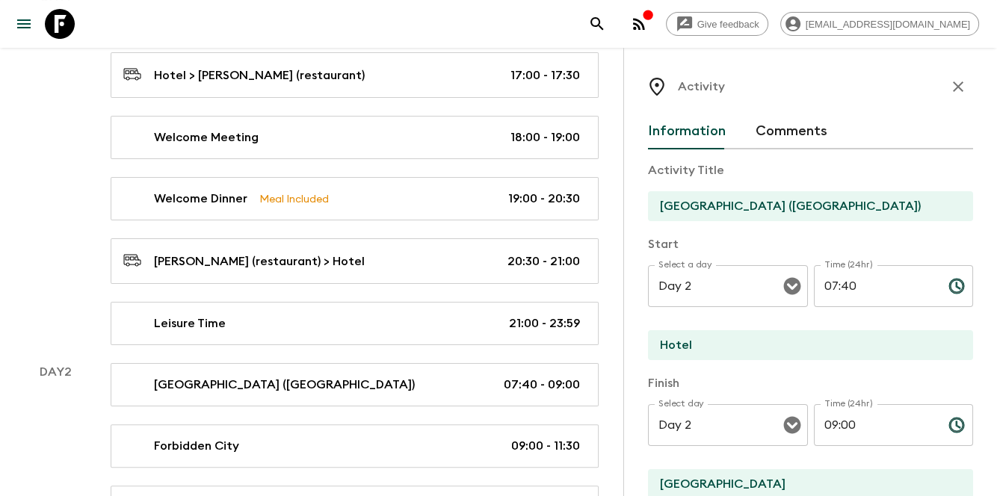
click at [864, 279] on input "07:40" at bounding box center [875, 286] width 123 height 42
click at [828, 285] on input "07:40" at bounding box center [875, 286] width 123 height 42
drag, startPoint x: 862, startPoint y: 276, endPoint x: 798, endPoint y: 284, distance: 64.8
click at [798, 284] on div "Select a day Day 2 Select a day ​ Time (24hr) 07:40 Time (24hr) ​" at bounding box center [810, 294] width 325 height 59
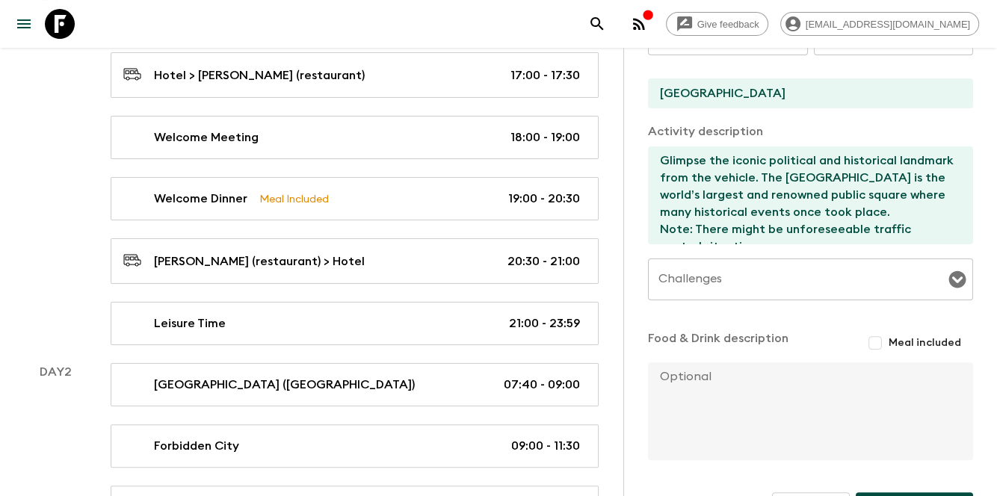
scroll to position [436, 0]
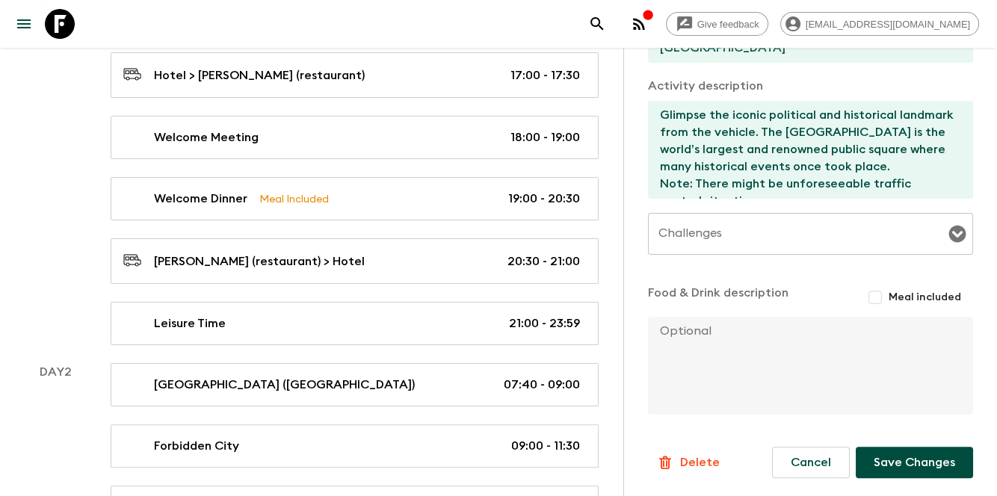
type input "08:30"
click at [886, 457] on button "Save Changes" at bounding box center [914, 462] width 117 height 31
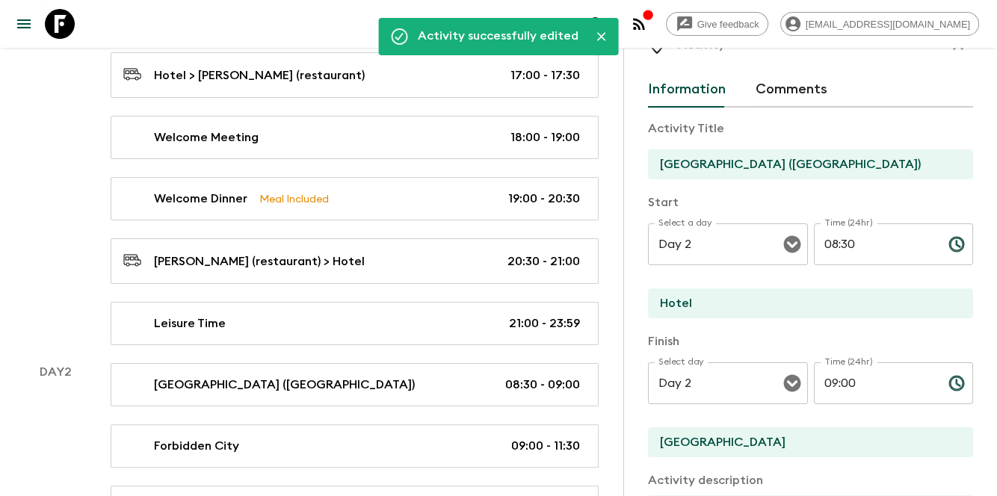
scroll to position [0, 0]
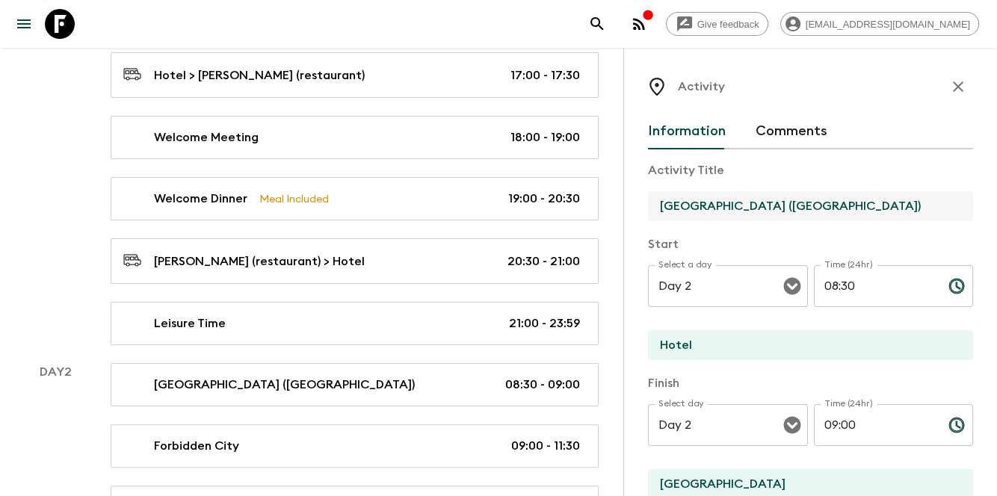
drag, startPoint x: 848, startPoint y: 207, endPoint x: 652, endPoint y: 214, distance: 196.7
click at [652, 214] on input "[GEOGRAPHIC_DATA] ([GEOGRAPHIC_DATA])" at bounding box center [804, 206] width 313 height 30
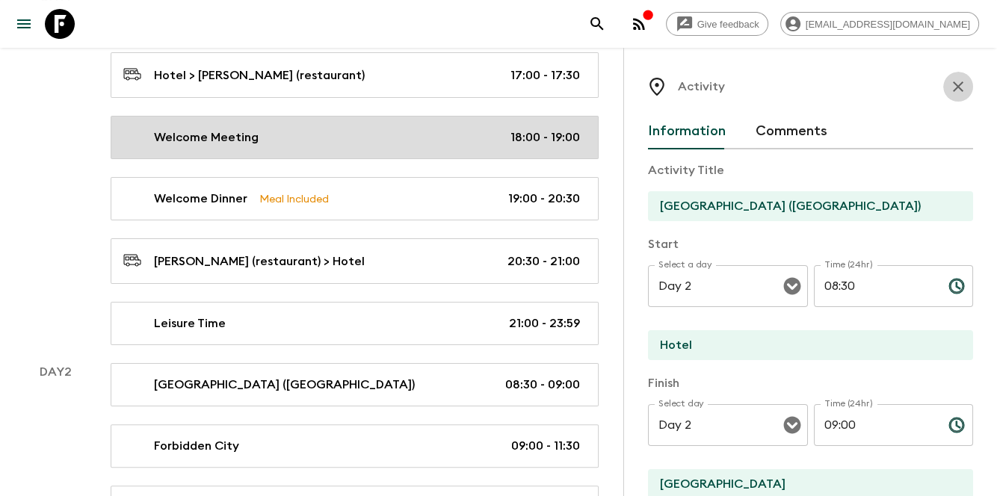
drag, startPoint x: 942, startPoint y: 93, endPoint x: 939, endPoint y: 128, distance: 35.2
click at [949, 93] on icon "button" at bounding box center [958, 87] width 18 height 18
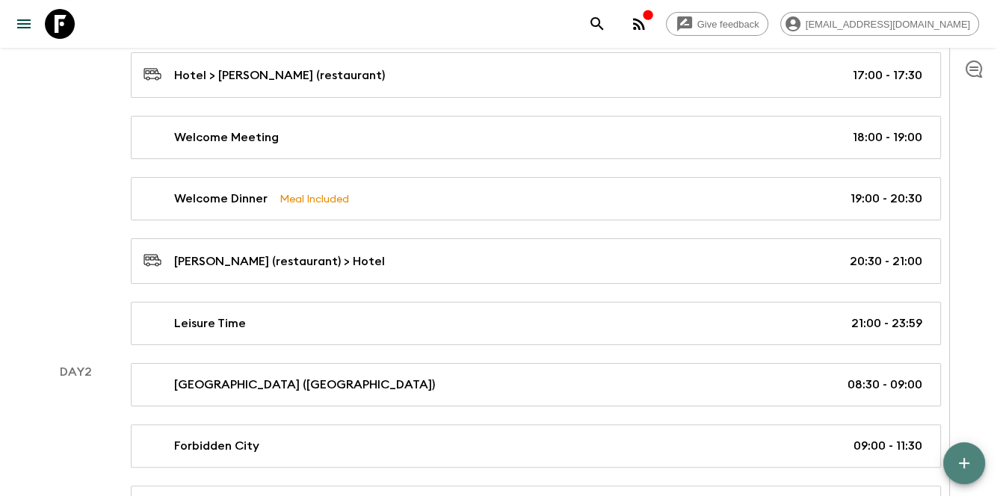
click at [960, 463] on icon "button" at bounding box center [964, 463] width 10 height 10
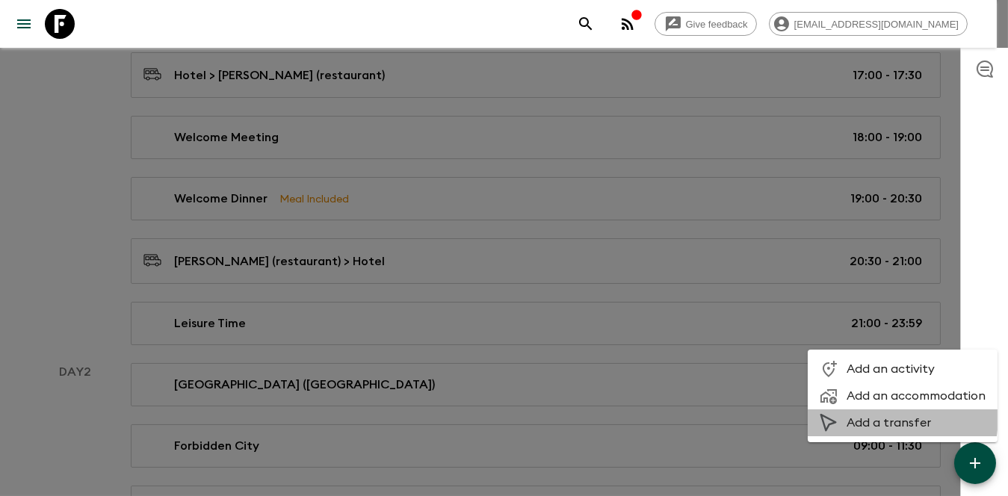
click at [862, 416] on span "Add a transfer" at bounding box center [916, 422] width 139 height 15
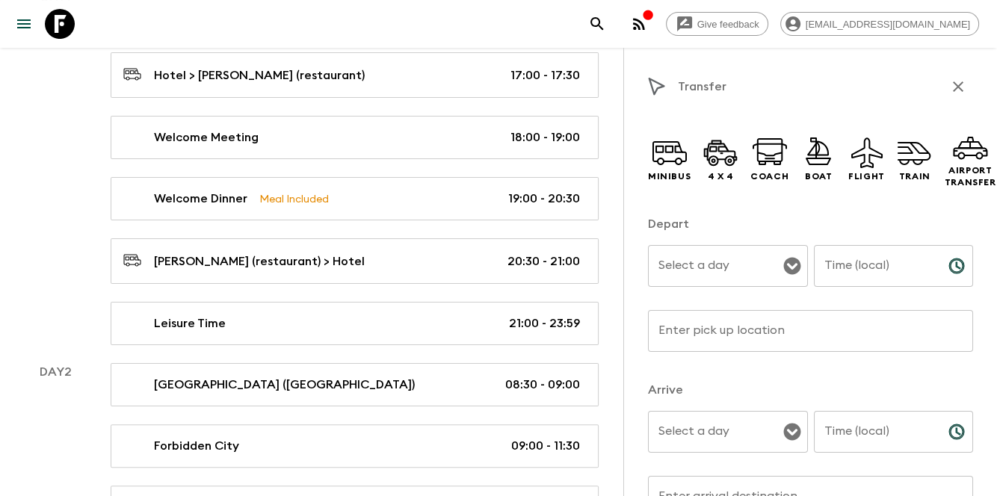
click at [645, 154] on div "Transfer Minibus 4 x 4 Coach Boat Flight Train Airport Transfer Depart Select a…" at bounding box center [810, 296] width 374 height 496
click at [655, 155] on icon at bounding box center [670, 153] width 36 height 36
drag, startPoint x: 733, startPoint y: 275, endPoint x: 714, endPoint y: 284, distance: 20.7
click at [733, 275] on input "Select a day" at bounding box center [717, 266] width 124 height 28
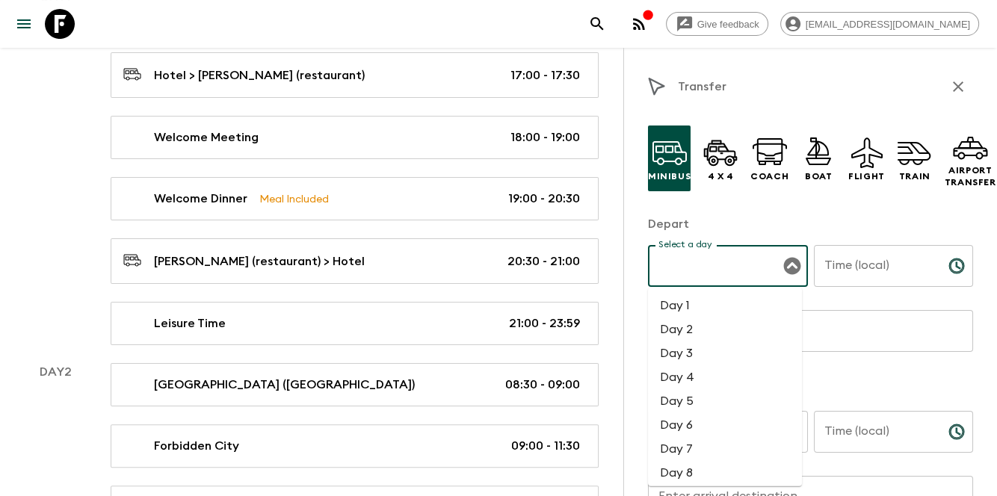
click at [664, 330] on li "Day 2" at bounding box center [725, 330] width 154 height 24
type input "Day 2"
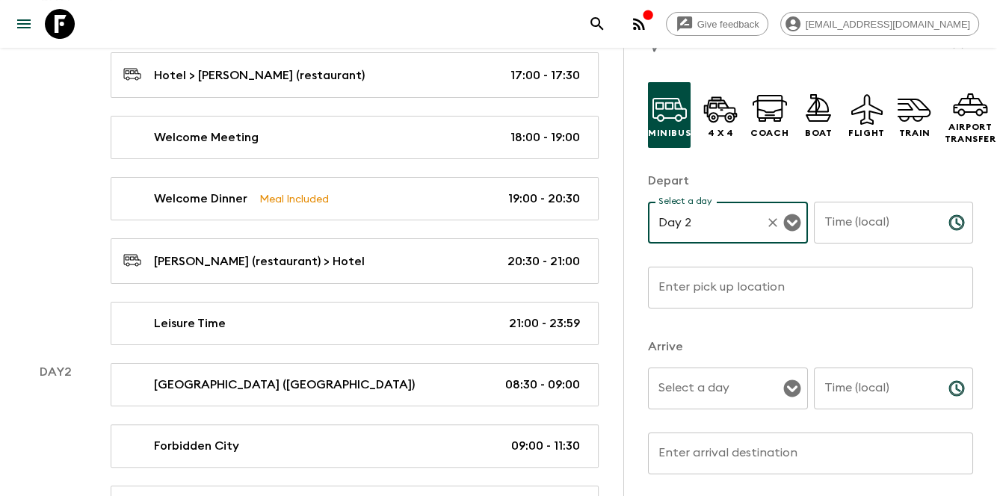
scroll to position [99, 0]
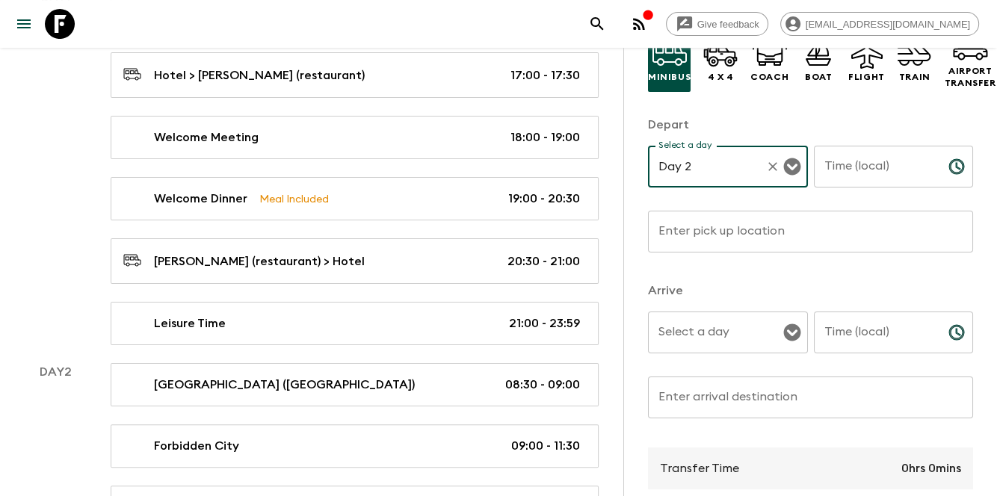
click at [730, 336] on input "Select a day" at bounding box center [717, 332] width 124 height 28
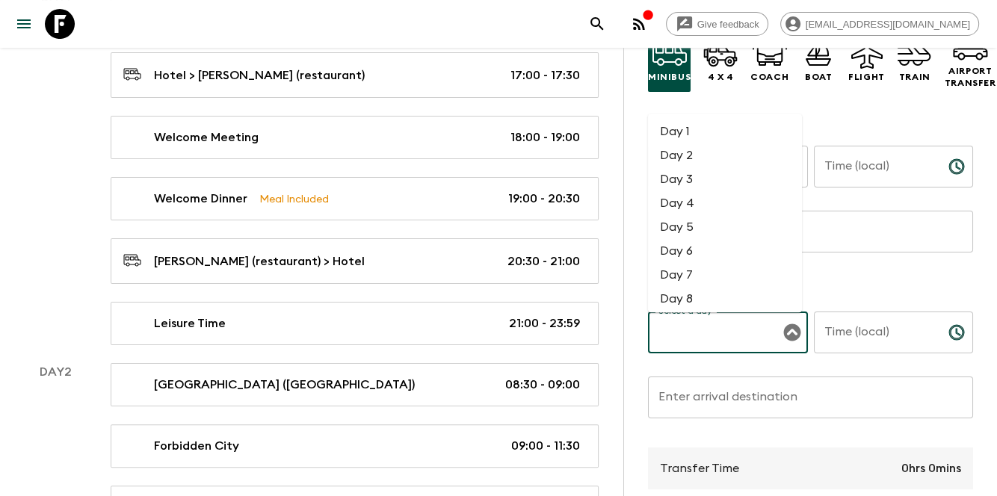
click at [693, 143] on li "Day 2" at bounding box center [725, 155] width 154 height 24
type input "Day 2"
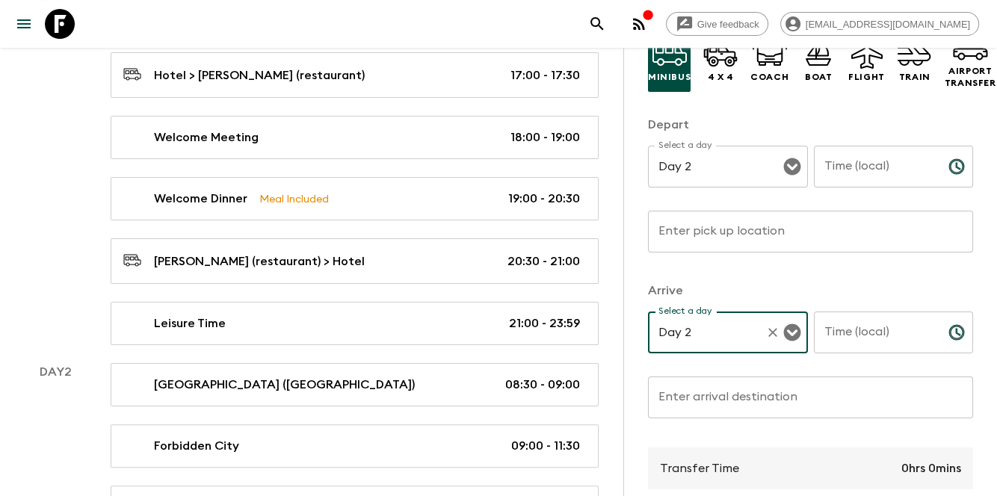
click at [776, 245] on input "Enter pick up location" at bounding box center [810, 232] width 325 height 42
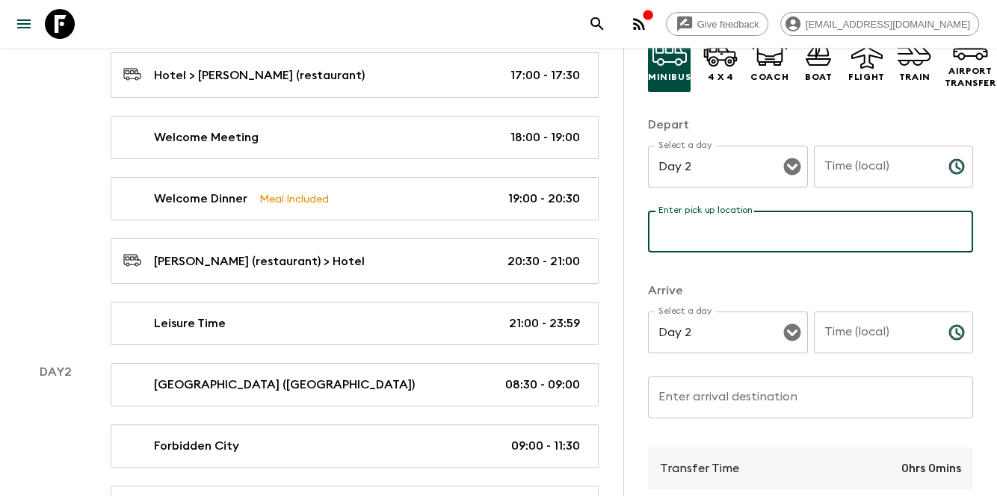
paste input "[GEOGRAPHIC_DATA] ([GEOGRAPHIC_DATA])"
type input "[GEOGRAPHIC_DATA] ([GEOGRAPHIC_DATA])"
click at [692, 390] on div "Enter arrival destination Enter arrival destination ​" at bounding box center [810, 406] width 325 height 59
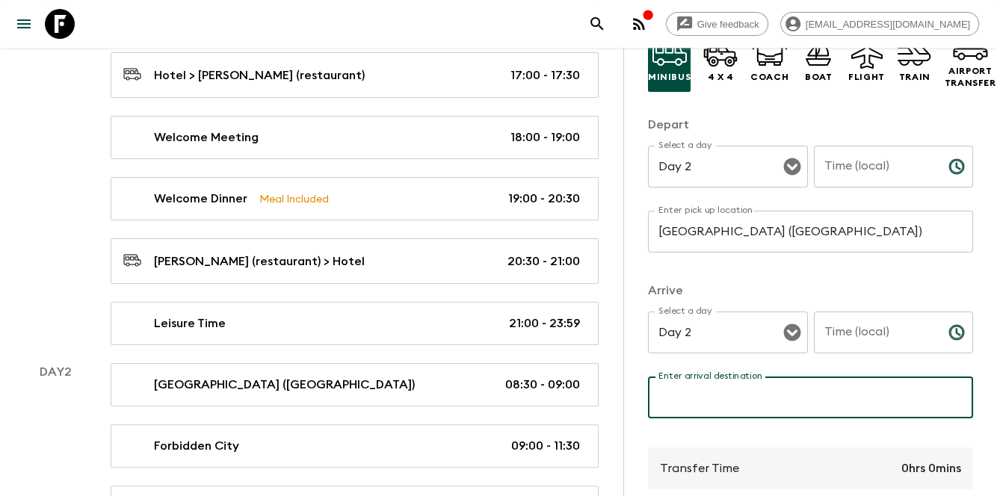
paste input "[GEOGRAPHIC_DATA] ([GEOGRAPHIC_DATA])"
type input "[GEOGRAPHIC_DATA] ([GEOGRAPHIC_DATA])"
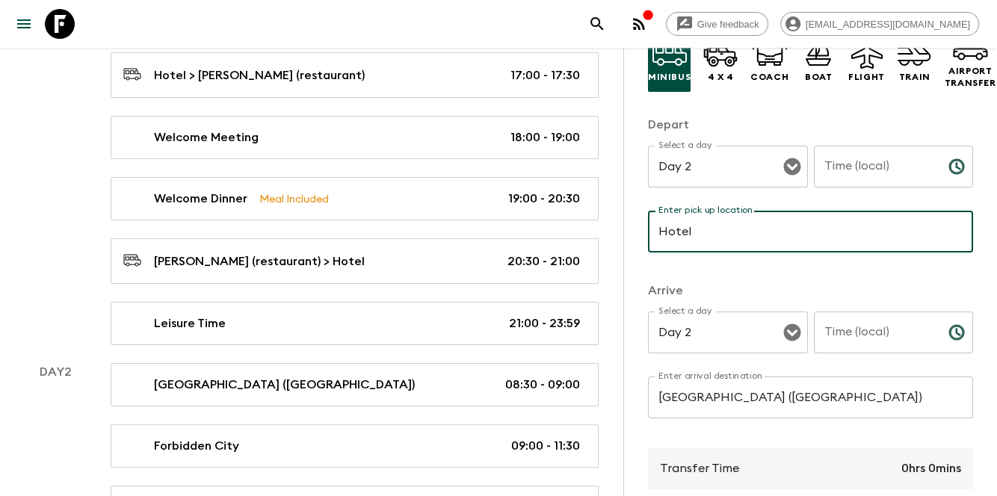
type input "Hotel"
click at [820, 162] on input "Time (local)" at bounding box center [875, 167] width 123 height 42
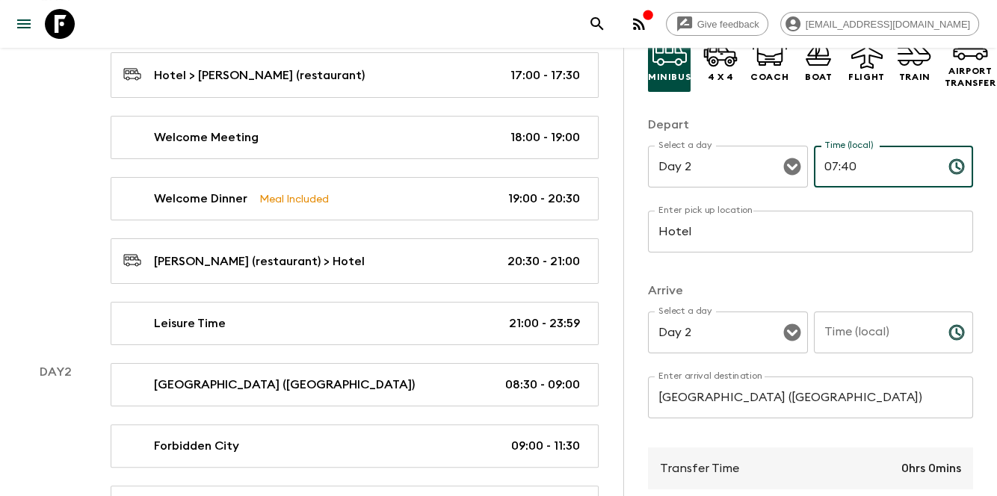
type input "07:40"
click at [918, 341] on input "Time (local)" at bounding box center [875, 333] width 123 height 42
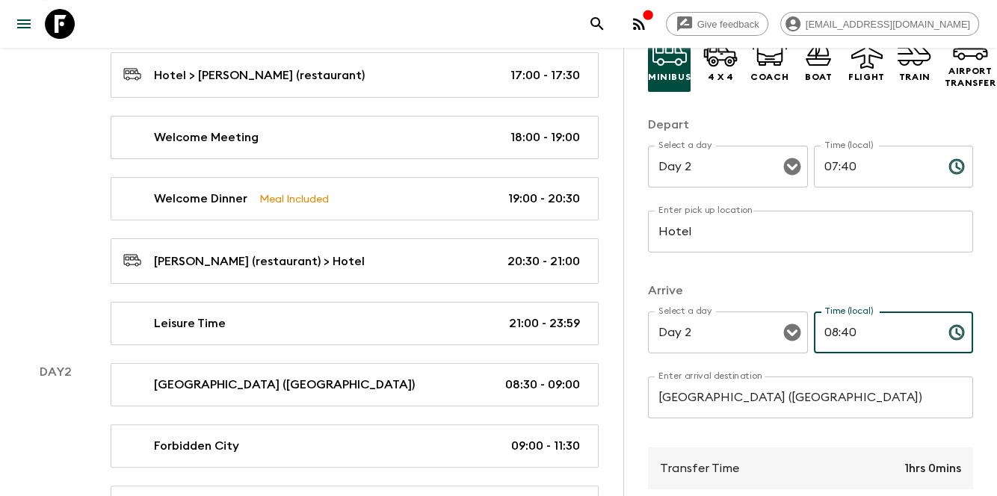
drag, startPoint x: 836, startPoint y: 333, endPoint x: 864, endPoint y: 331, distance: 27.7
click at [864, 331] on input "08:40" at bounding box center [875, 333] width 123 height 42
type input "08:30"
click at [921, 262] on p "​" at bounding box center [810, 262] width 304 height 15
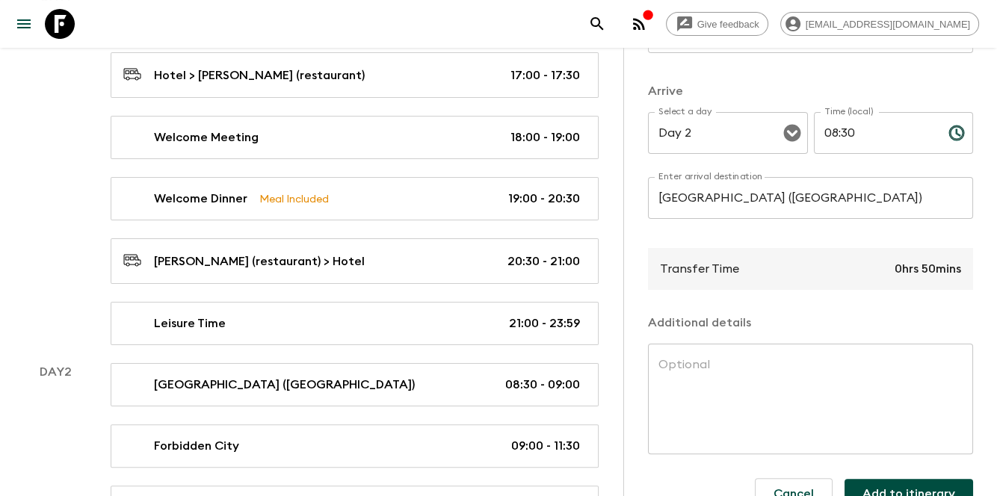
scroll to position [342, 0]
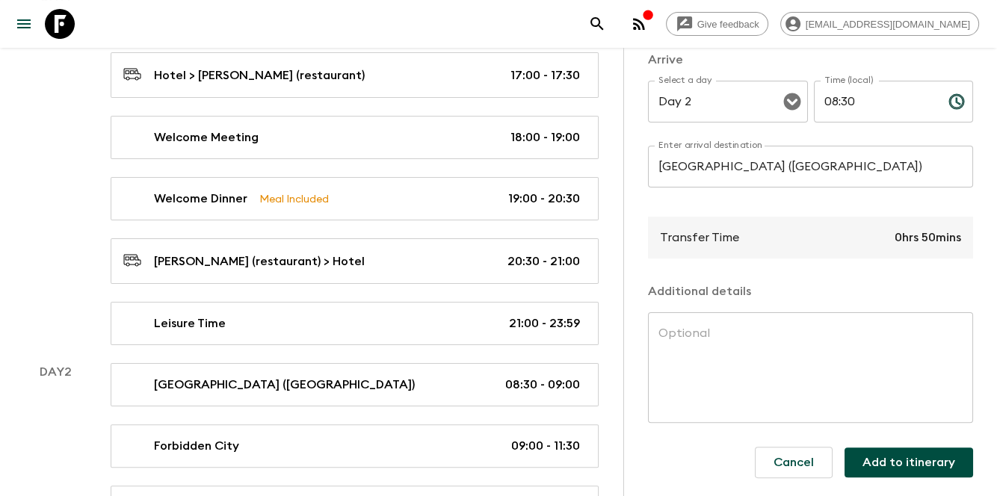
click at [924, 456] on button "Add to itinerary" at bounding box center [908, 463] width 129 height 30
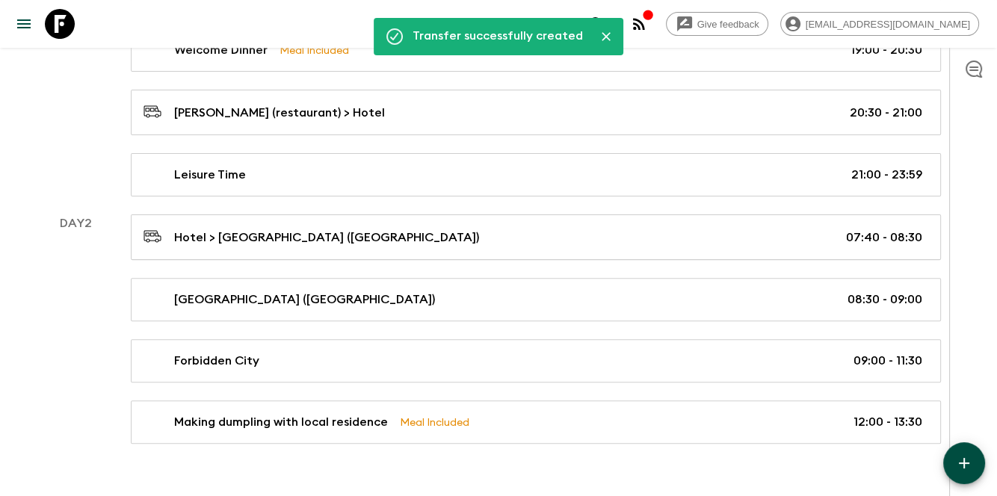
scroll to position [451, 0]
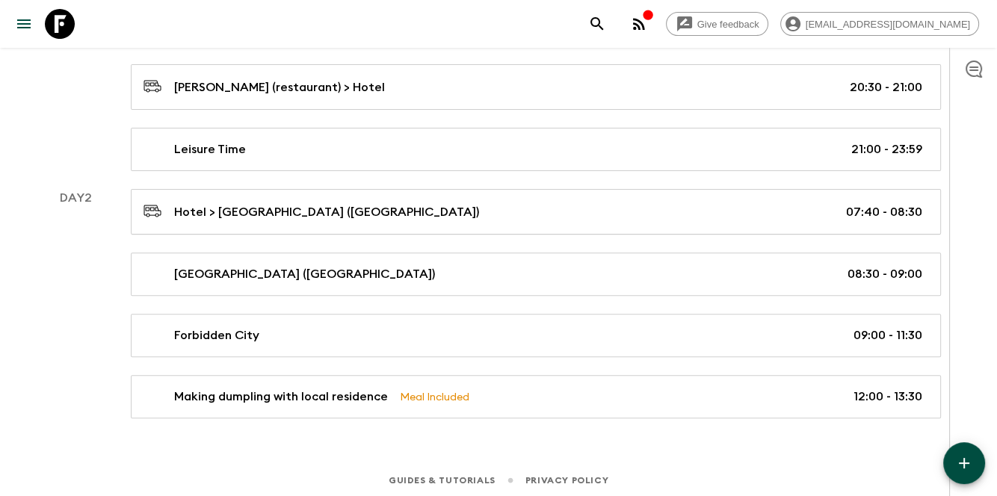
click at [972, 463] on icon "button" at bounding box center [964, 463] width 18 height 18
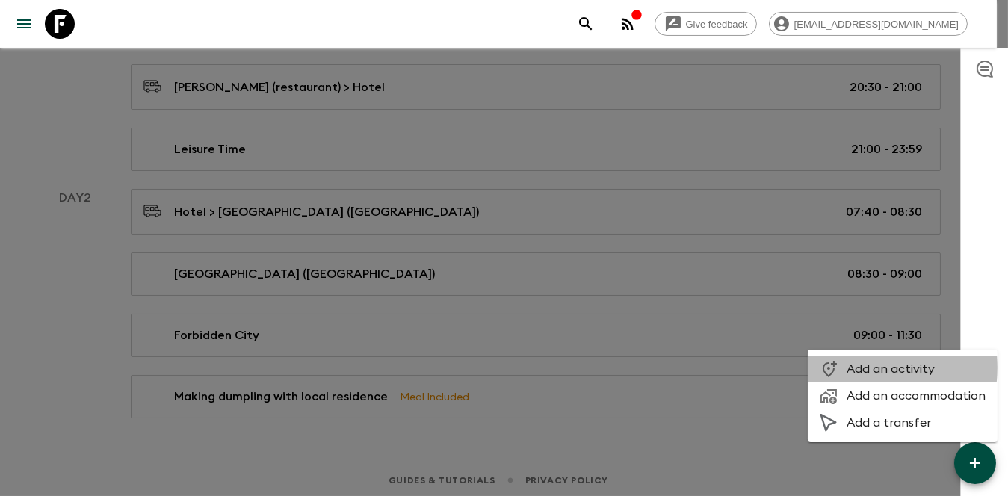
click at [863, 368] on span "Add an activity" at bounding box center [916, 369] width 139 height 15
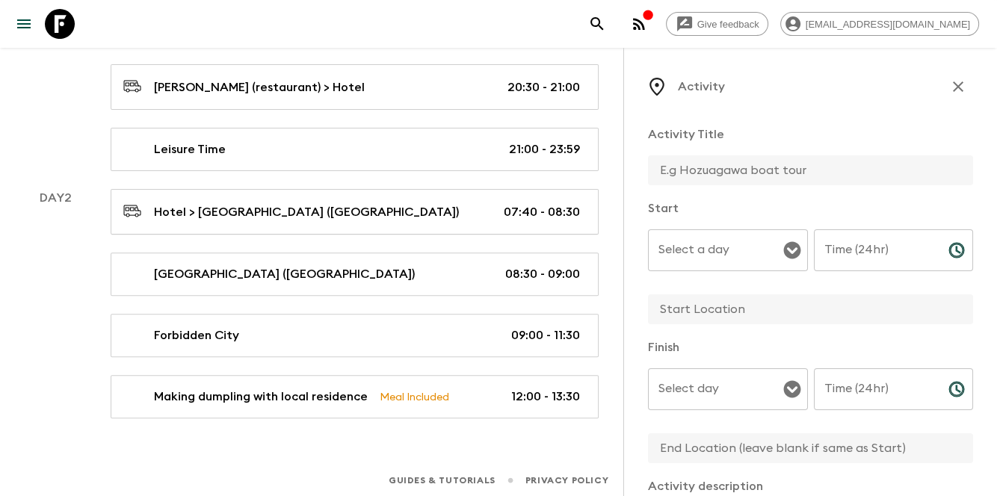
click at [753, 167] on input "text" at bounding box center [804, 170] width 313 height 30
paste input "Chinese traditional Shuttlecock kicking activity"
type input "Chinese traditional Shuttlecock kicking activity"
click at [794, 195] on div "Activity Title Chinese traditional Shuttlecock kicking activity Start Select a …" at bounding box center [810, 466] width 325 height 704
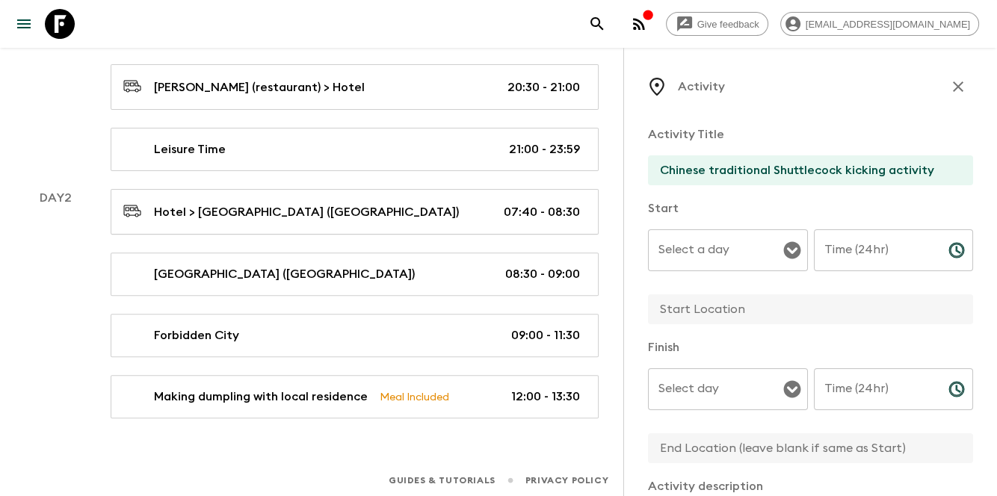
drag, startPoint x: 747, startPoint y: 262, endPoint x: 739, endPoint y: 268, distance: 9.6
click at [747, 262] on input "Select a day" at bounding box center [717, 250] width 124 height 28
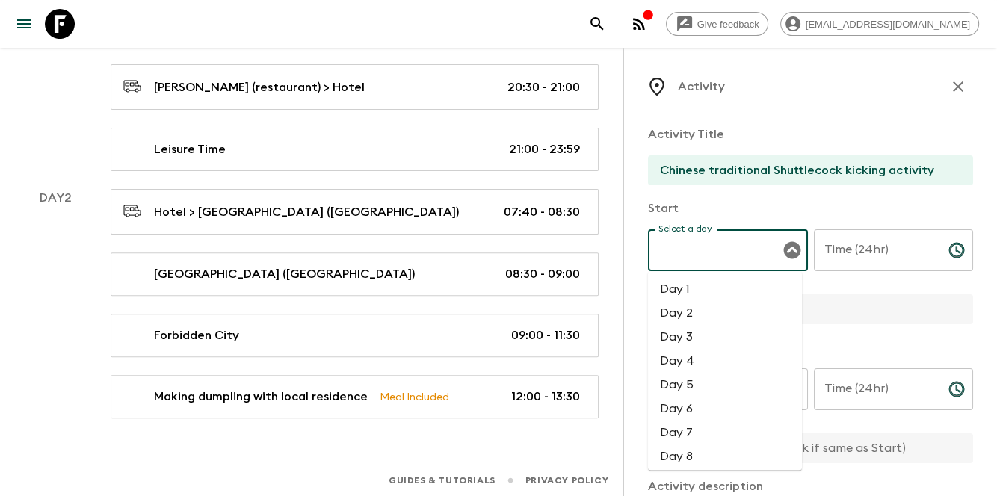
click at [688, 318] on li "Day 2" at bounding box center [725, 313] width 154 height 24
type input "Day 2"
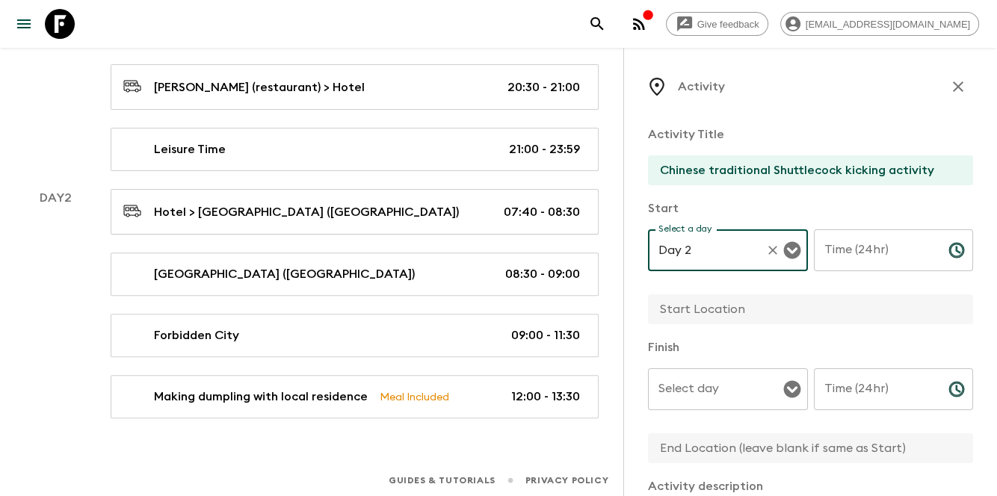
click at [723, 401] on input "Select day" at bounding box center [717, 389] width 124 height 28
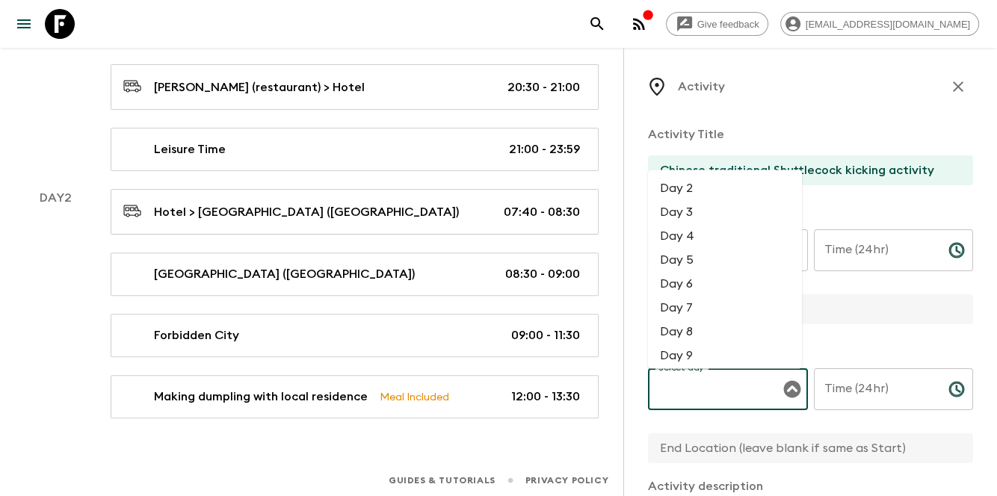
click at [697, 194] on li "Day 2" at bounding box center [725, 188] width 154 height 24
type input "Day 2"
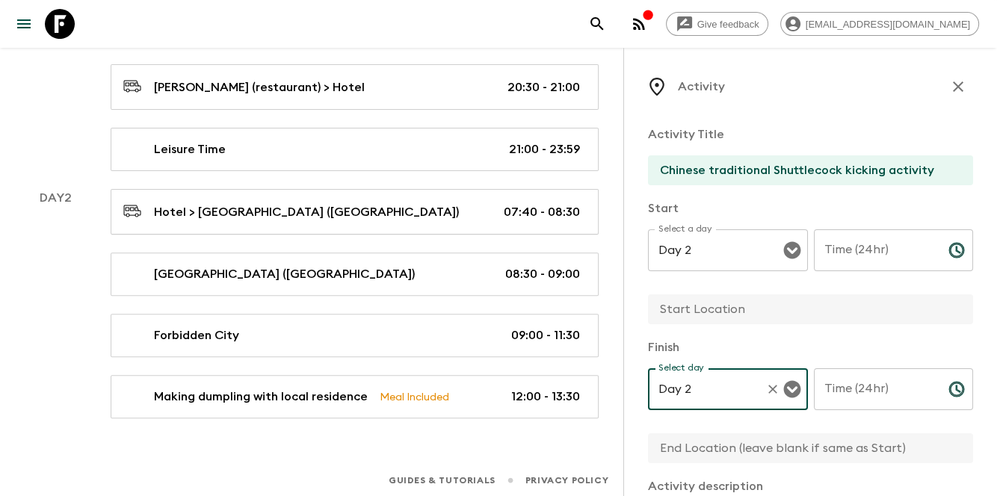
click at [894, 246] on input "Time (24hr)" at bounding box center [875, 250] width 123 height 42
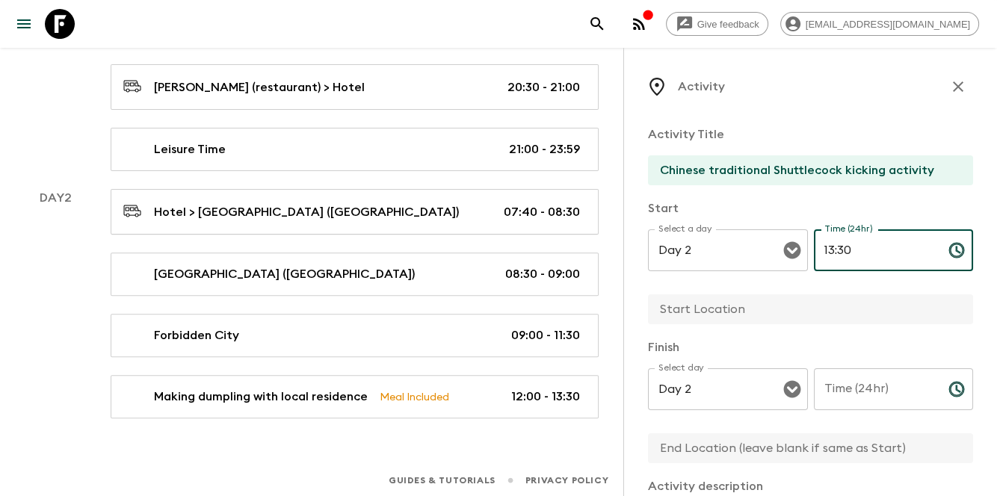
type input "13:30"
click at [850, 381] on input "Time (24hr)" at bounding box center [875, 389] width 123 height 42
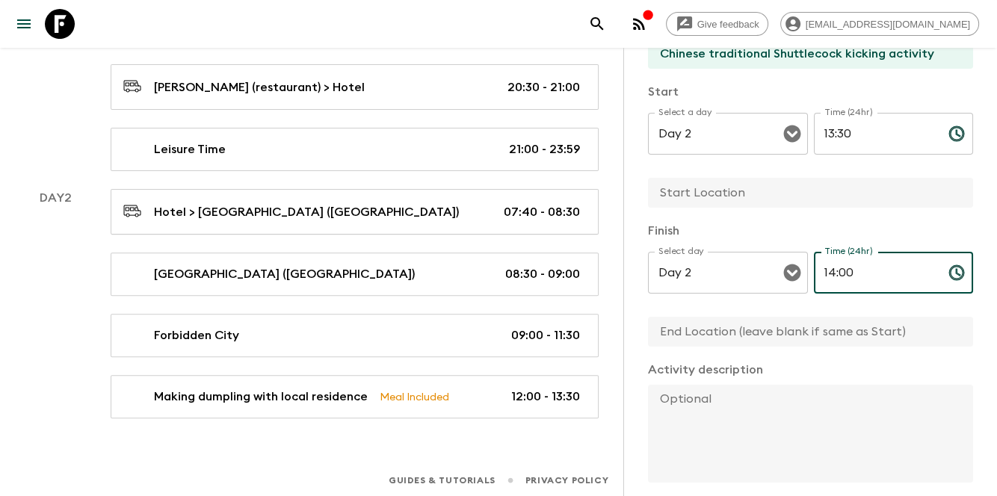
scroll to position [199, 0]
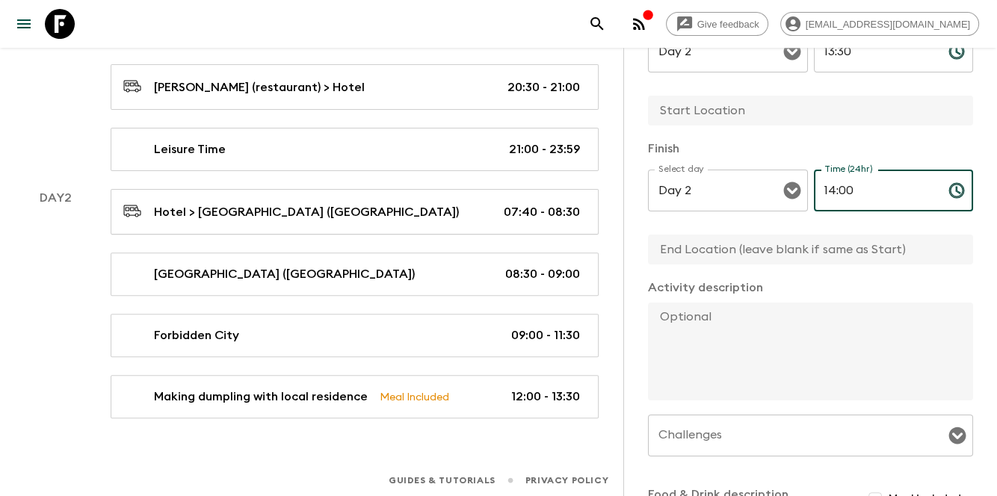
type input "14:00"
drag, startPoint x: 692, startPoint y: 109, endPoint x: 674, endPoint y: 238, distance: 129.8
click at [692, 109] on input "text" at bounding box center [804, 111] width 313 height 30
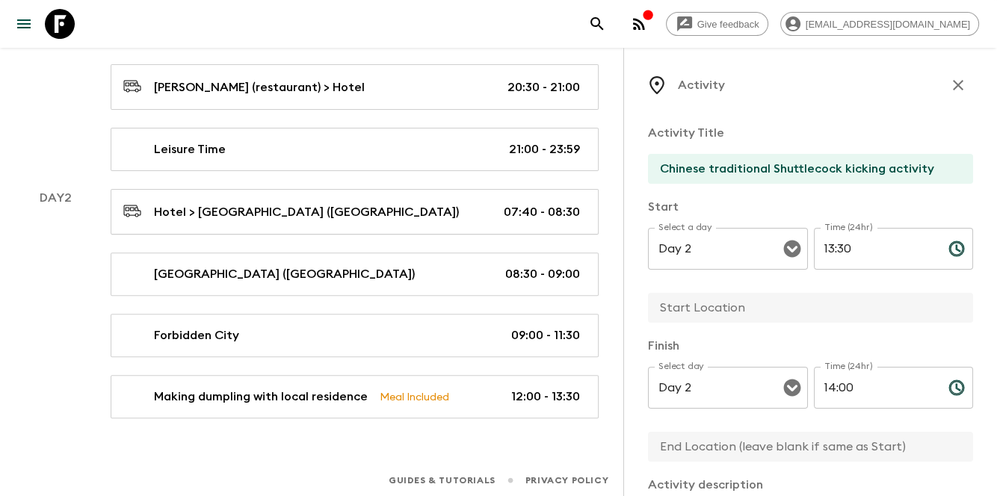
scroll to position [0, 0]
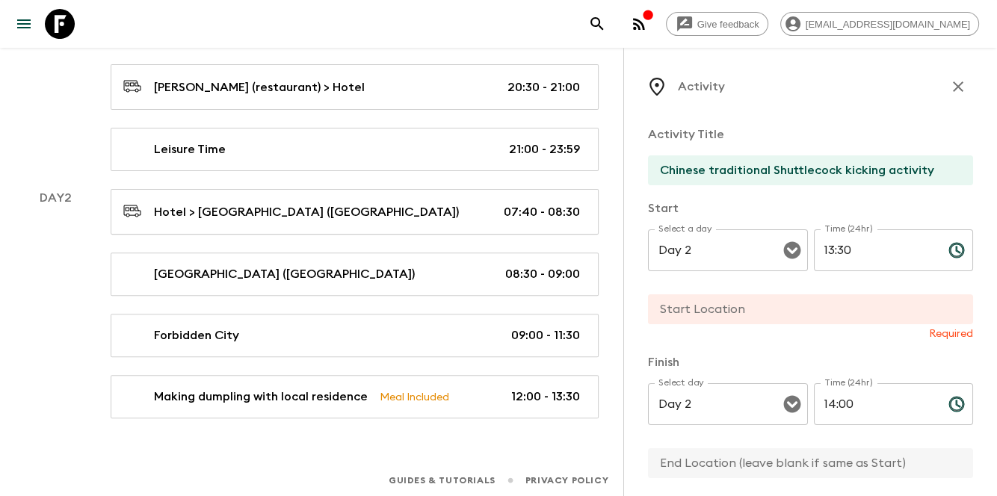
click at [776, 306] on input "text" at bounding box center [804, 309] width 313 height 30
paste input "Any open space"
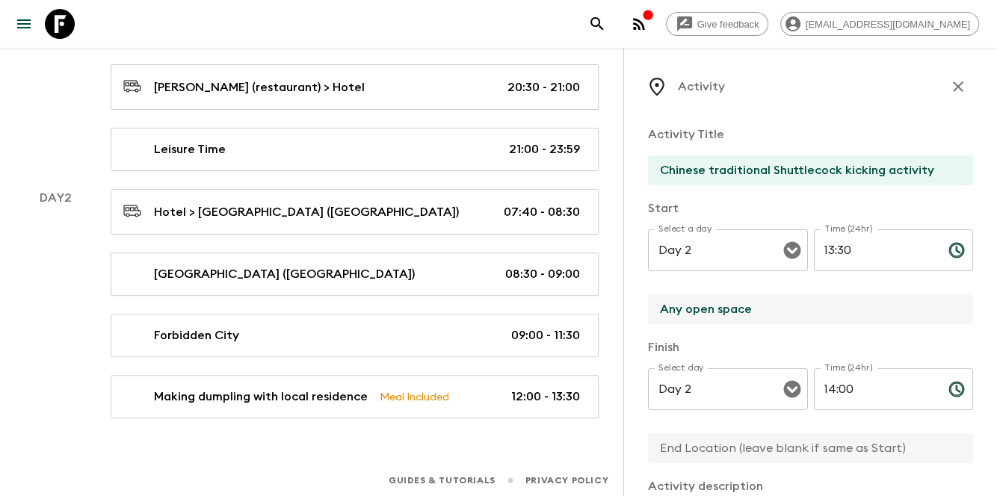
type input "Any open space"
click at [698, 450] on input "text" at bounding box center [804, 448] width 313 height 30
paste input "Any open space"
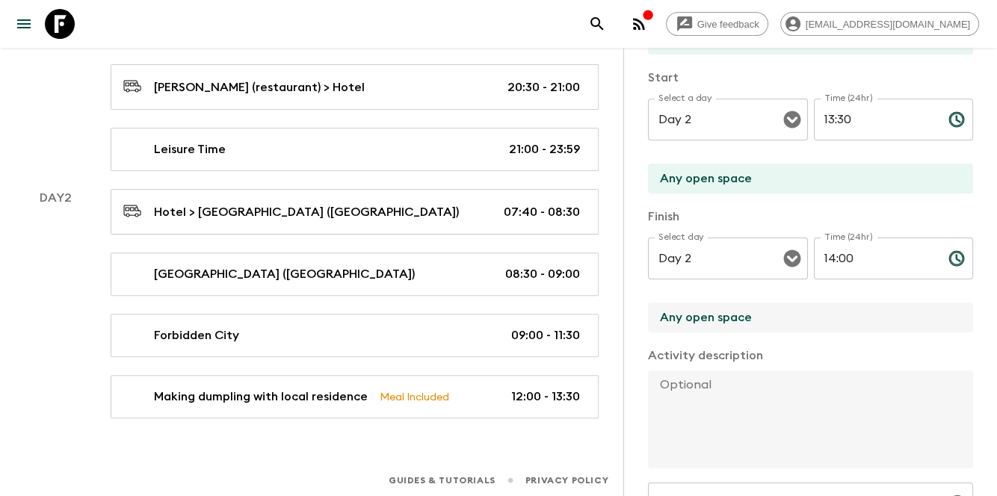
scroll to position [249, 0]
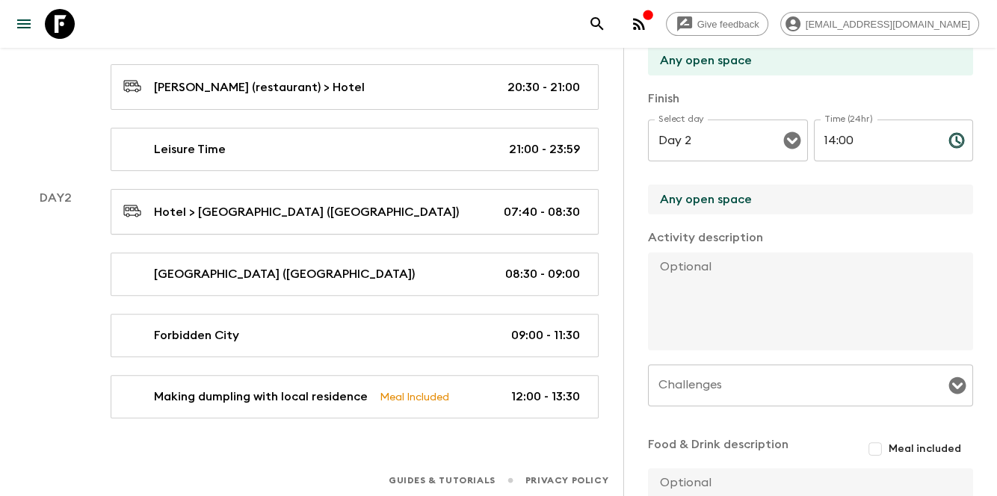
type input "Any open space"
click at [732, 332] on textarea at bounding box center [804, 302] width 313 height 98
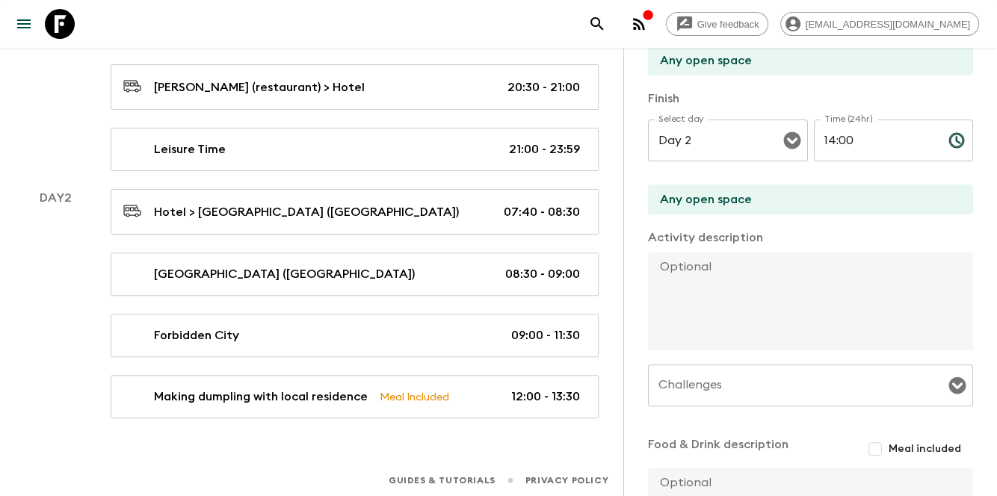
click at [776, 301] on textarea at bounding box center [804, 302] width 313 height 98
paste textarea "Materials The tour guide will prepare 1.5 shuttlecocks per person based on the …"
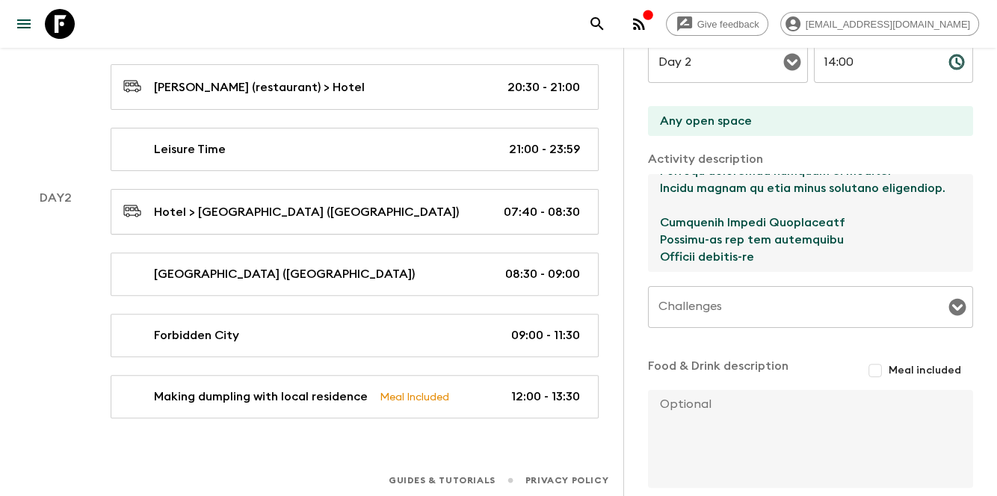
scroll to position [401, 0]
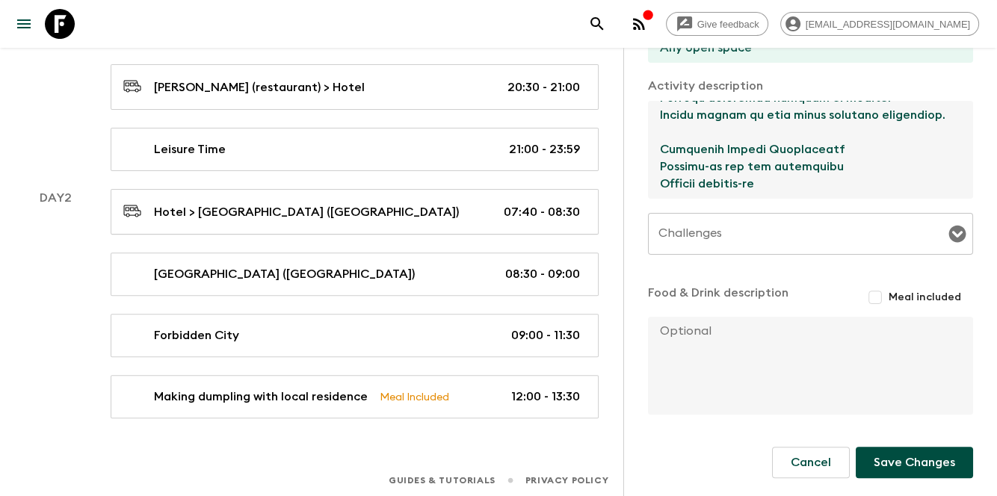
type textarea "Materials The tour guide will prepare 1.5 shuttlecocks per person based on the …"
click at [909, 466] on button "Save Changes" at bounding box center [914, 462] width 117 height 31
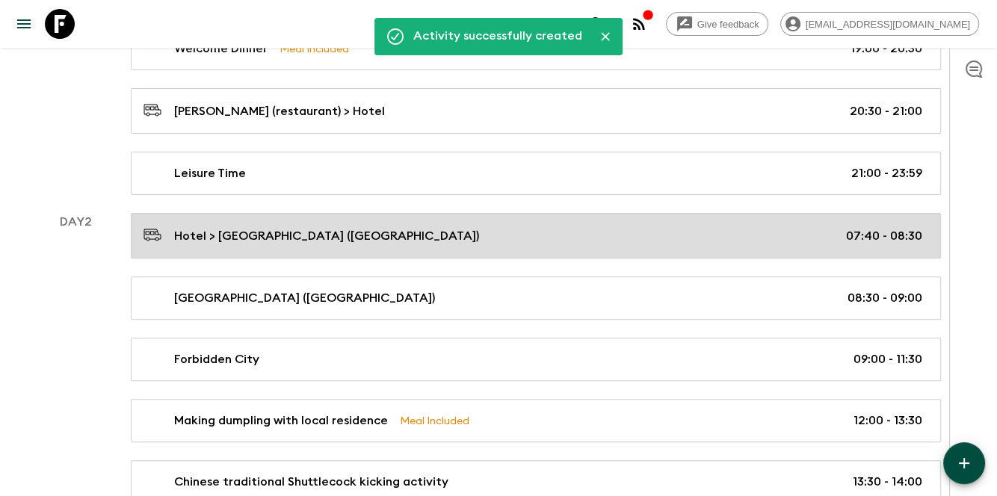
scroll to position [512, 0]
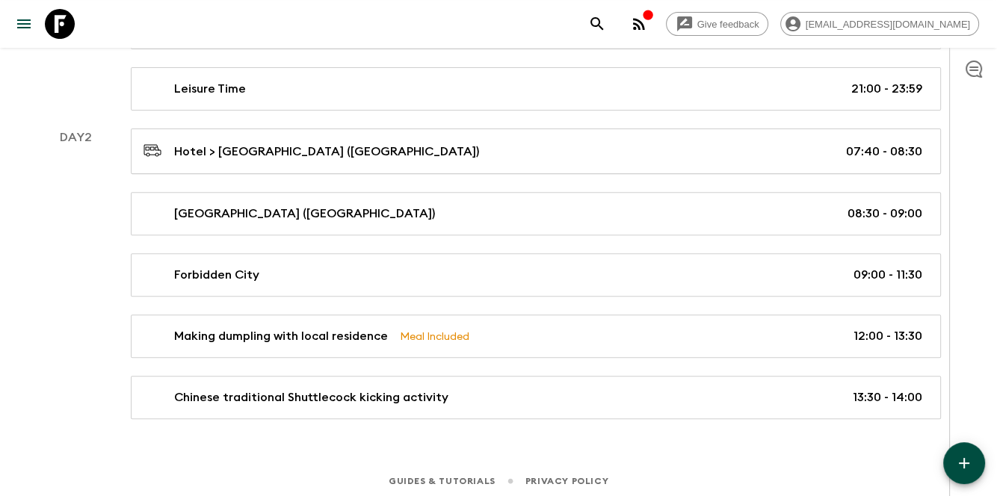
click at [966, 468] on icon "button" at bounding box center [964, 463] width 18 height 18
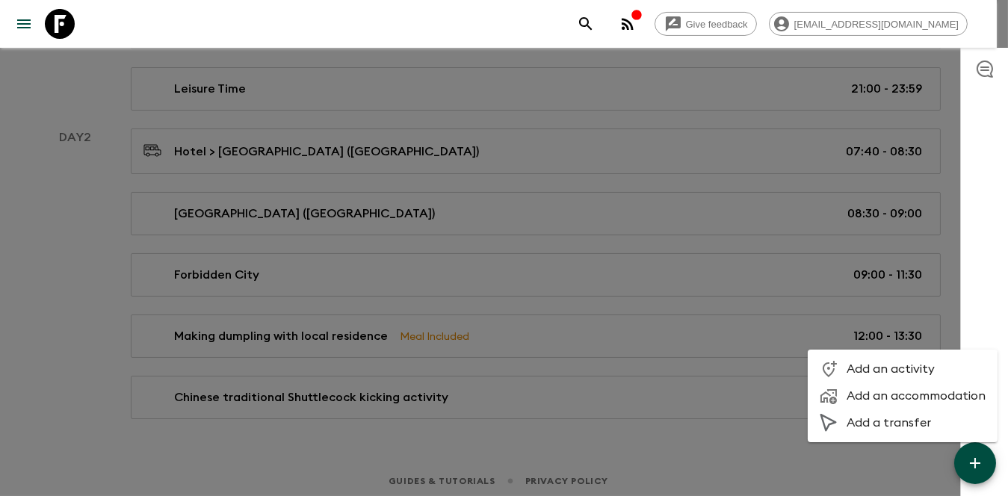
click at [850, 364] on span "Add an activity" at bounding box center [916, 369] width 139 height 15
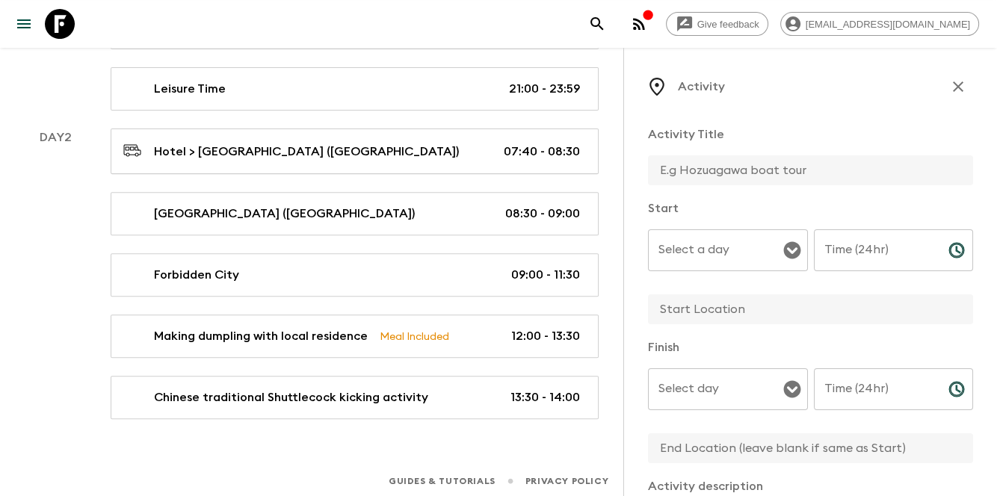
click at [740, 166] on input "text" at bounding box center [804, 170] width 313 height 30
paste input "Chinese traditional Shuttlecock kicking activity; [MEDICAL_DATA] lesson & Water…"
type input "Chinese traditional Shuttlecock kicking activity; [MEDICAL_DATA] lesson & Water…"
click at [682, 217] on div "Start Select a day Select a day ​ Time (24hr) Time (24hr) ​" at bounding box center [810, 263] width 325 height 127
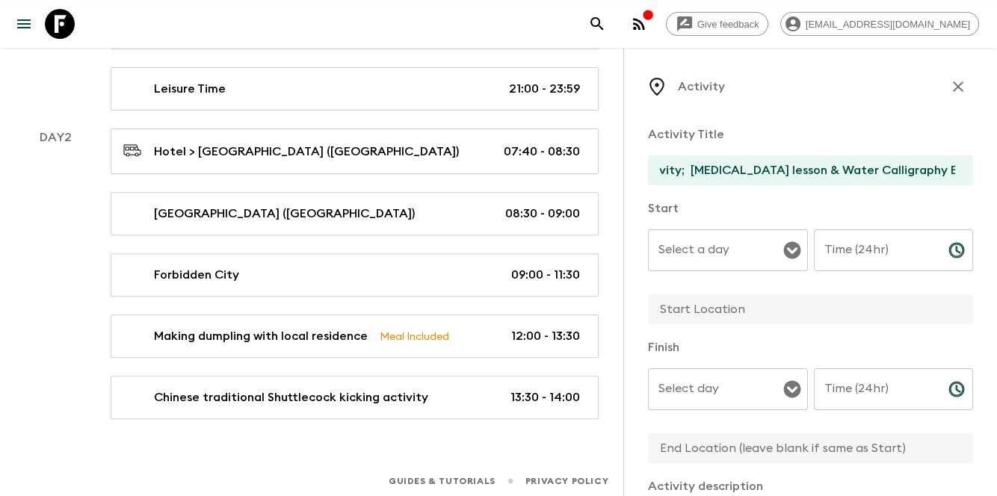
scroll to position [0, 0]
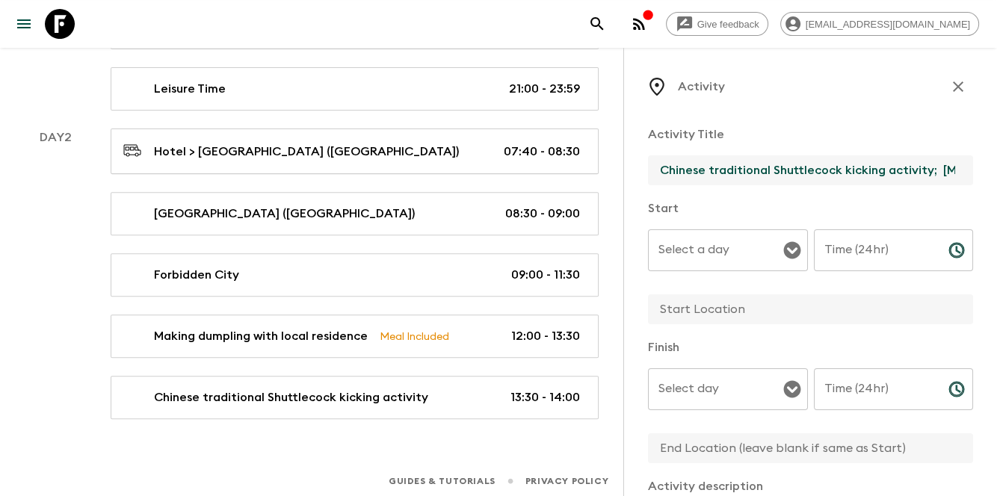
drag, startPoint x: 835, startPoint y: 177, endPoint x: 838, endPoint y: 152, distance: 25.6
click at [838, 152] on div "Activity Title Chinese traditional Shuttlecock kicking activity; [MEDICAL_DATA]…" at bounding box center [810, 157] width 325 height 62
click at [951, 96] on button "button" at bounding box center [958, 87] width 30 height 30
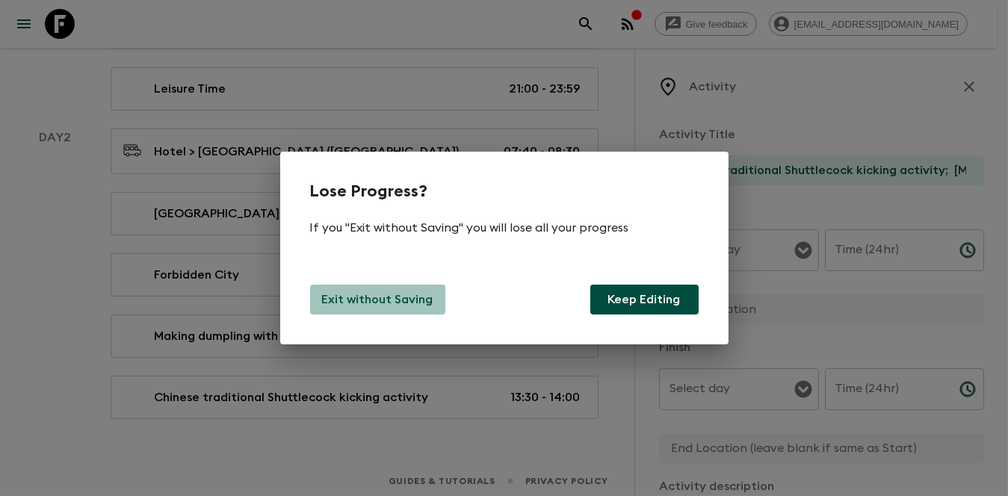
click at [413, 286] on button "Exit without Saving" at bounding box center [377, 300] width 135 height 30
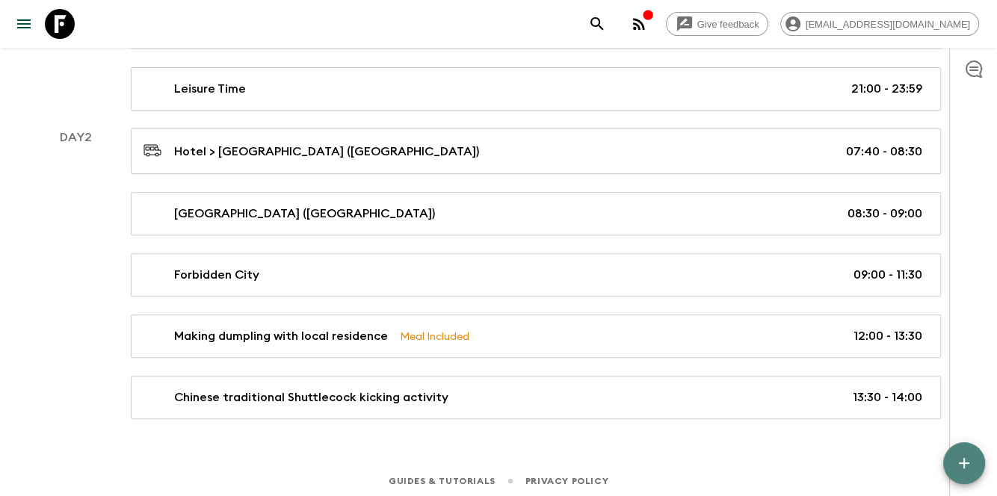
click at [961, 465] on icon "button" at bounding box center [964, 463] width 18 height 18
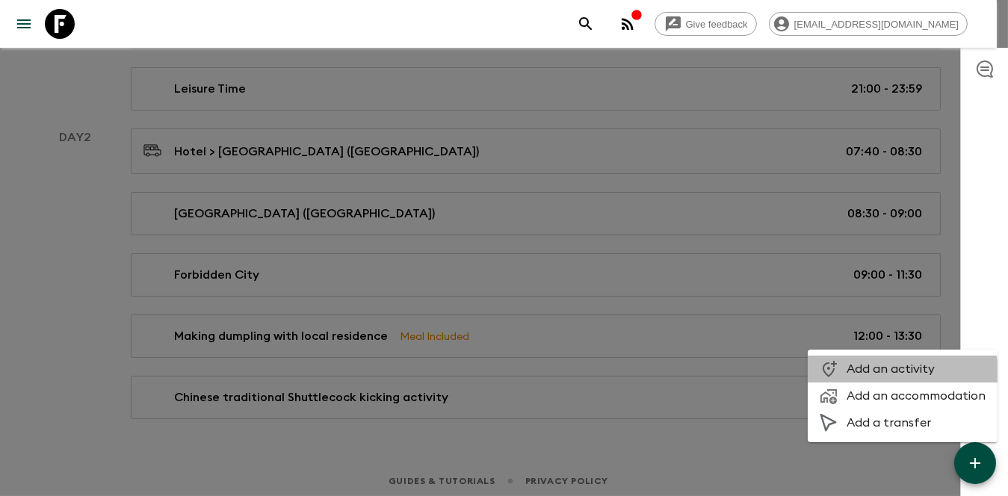
click at [875, 375] on span "Add an activity" at bounding box center [916, 369] width 139 height 15
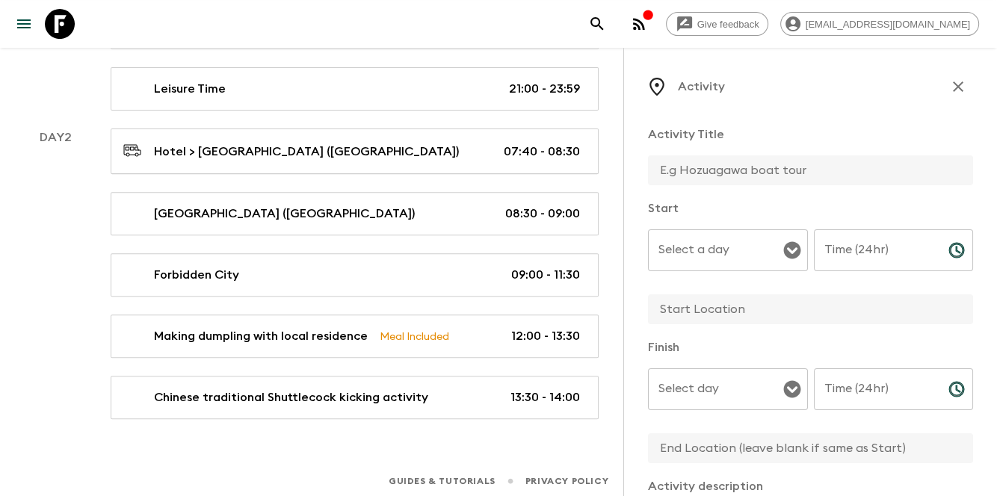
click at [690, 176] on input "text" at bounding box center [804, 170] width 313 height 30
paste input "Chinese traditional Shuttlecock kicking activity; [MEDICAL_DATA] lesson & Water…"
drag, startPoint x: 750, startPoint y: 178, endPoint x: 631, endPoint y: 178, distance: 119.6
click at [631, 178] on div "Activity Activity Title Chinese traditional Shuttlecock kicking activity; [MEDI…" at bounding box center [810, 296] width 374 height 496
click at [936, 174] on input "Chinese traditional Shuttlecock kicking activity; [MEDICAL_DATA] lesson & Water…" at bounding box center [804, 170] width 313 height 30
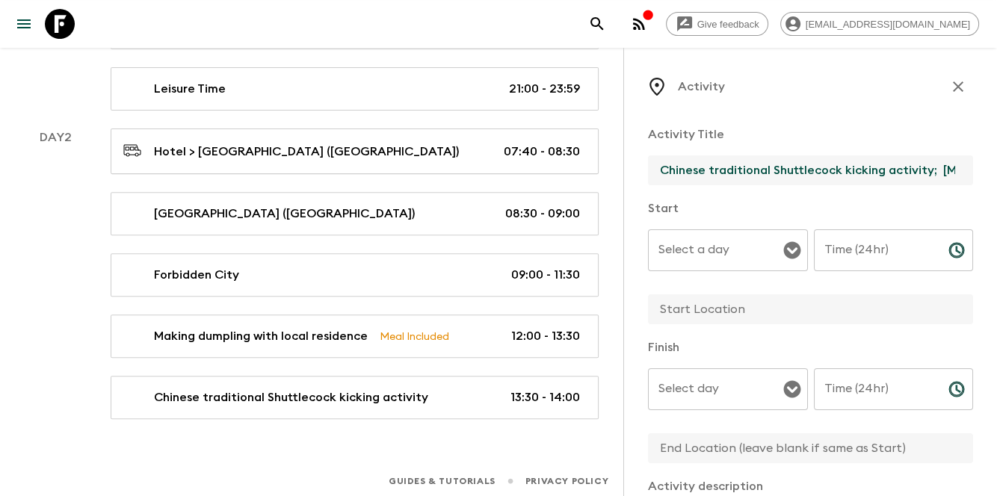
drag, startPoint x: 936, startPoint y: 170, endPoint x: 643, endPoint y: 175, distance: 293.0
click at [643, 175] on div "Activity Activity Title Chinese traditional Shuttlecock kicking activity; [MEDI…" at bounding box center [810, 296] width 374 height 496
type input "[MEDICAL_DATA] lesson & Water Calligraphy Experience"
click at [799, 109] on div "Activity Activity Title [MEDICAL_DATA] lesson & Water Calligraphy Experience St…" at bounding box center [810, 496] width 325 height 849
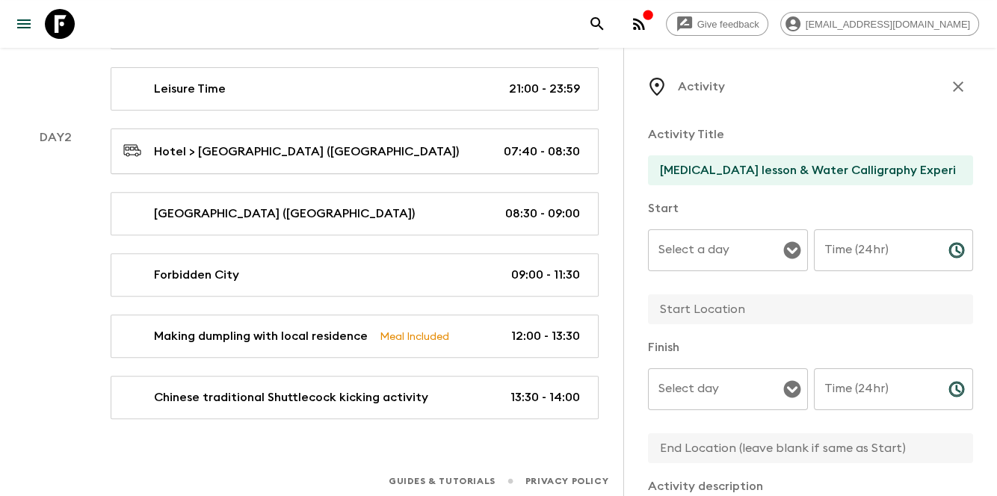
click at [740, 253] on input "Select a day" at bounding box center [717, 250] width 124 height 28
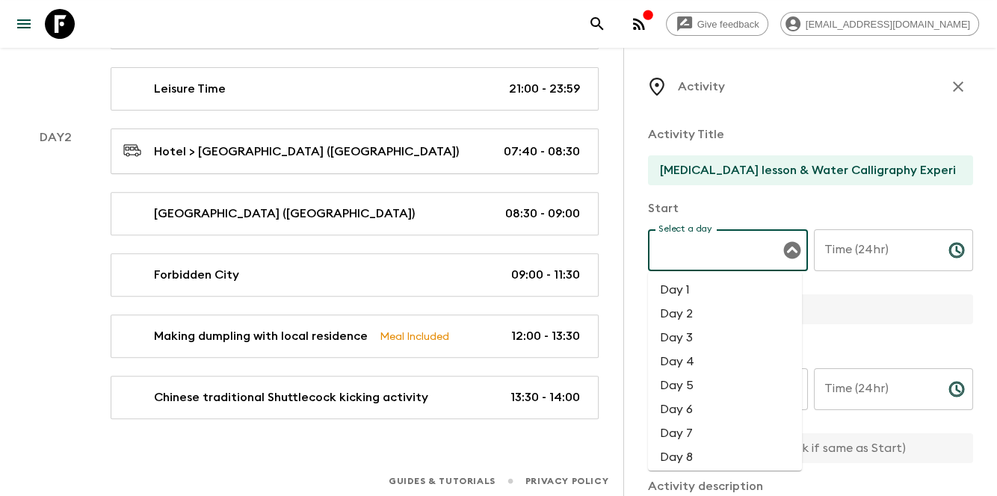
click at [696, 322] on li "Day 2" at bounding box center [725, 314] width 154 height 24
type input "Day 2"
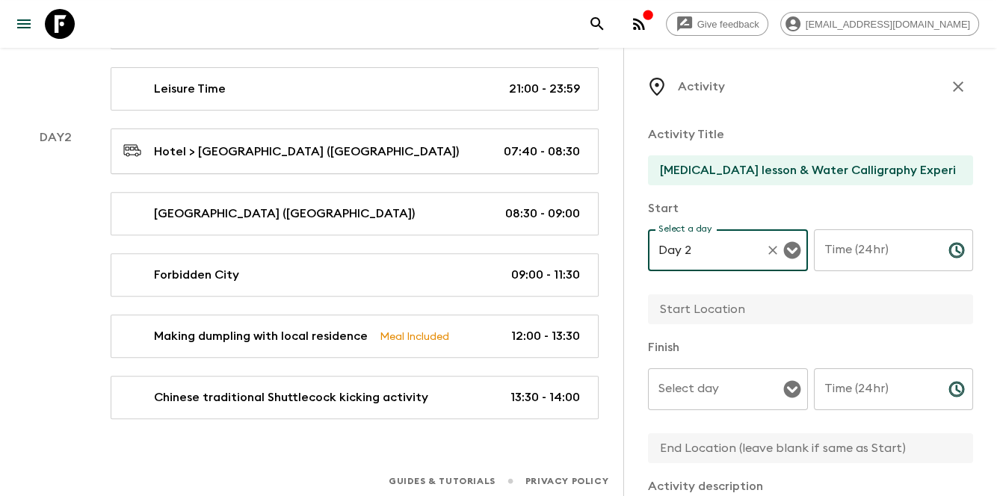
click at [710, 383] on div "Select day Select day ​" at bounding box center [728, 397] width 160 height 59
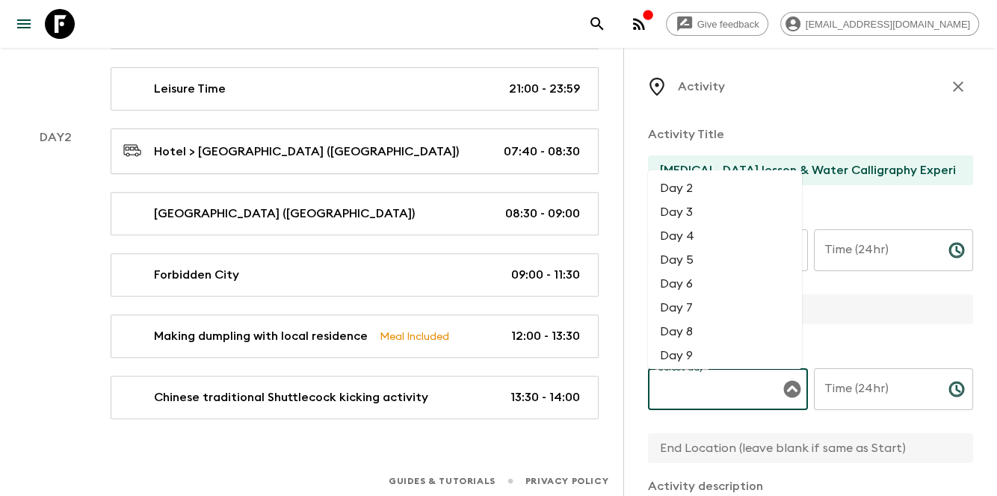
click at [700, 190] on li "Day 2" at bounding box center [725, 188] width 154 height 24
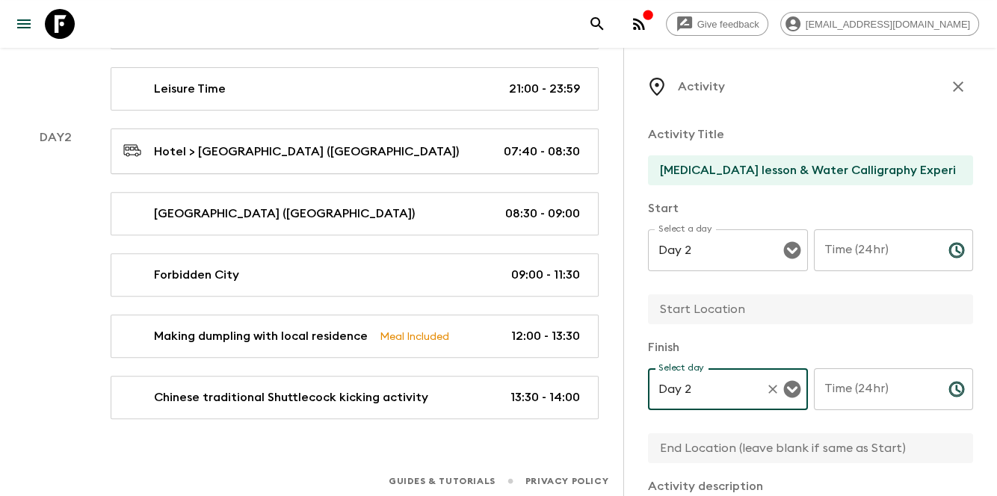
type input "Day 2"
click at [868, 238] on input "Time (24hr)" at bounding box center [875, 250] width 123 height 42
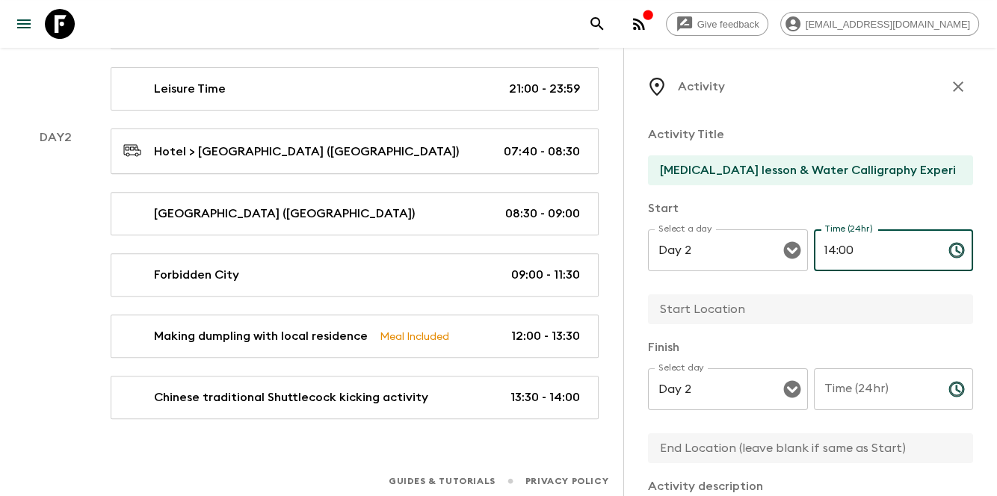
type input "14:00"
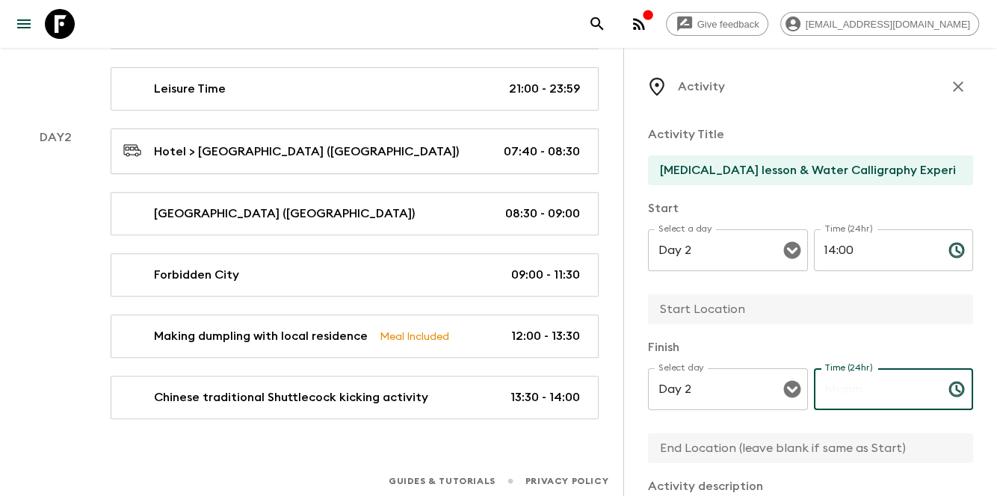
click at [859, 396] on input "Time (24hr)" at bounding box center [875, 389] width 123 height 42
type input "15:00"
click at [829, 324] on div at bounding box center [810, 310] width 325 height 32
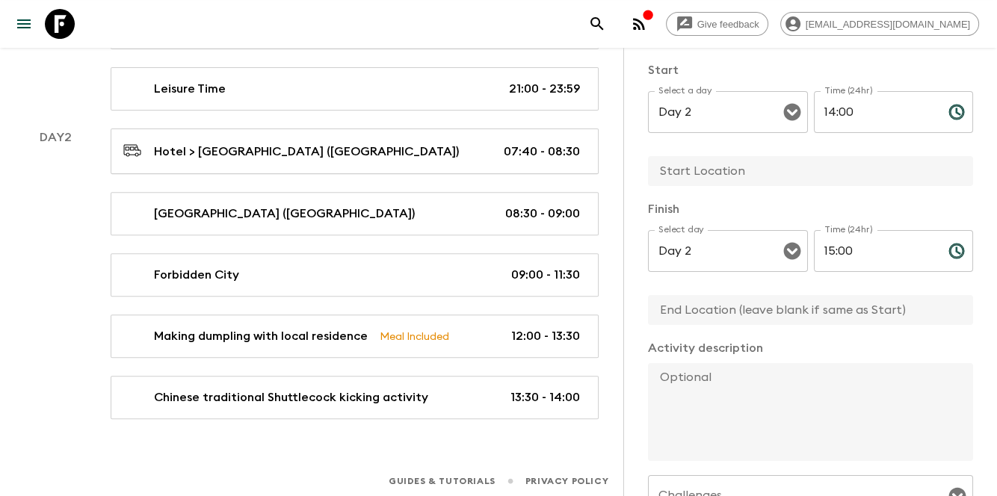
scroll to position [149, 0]
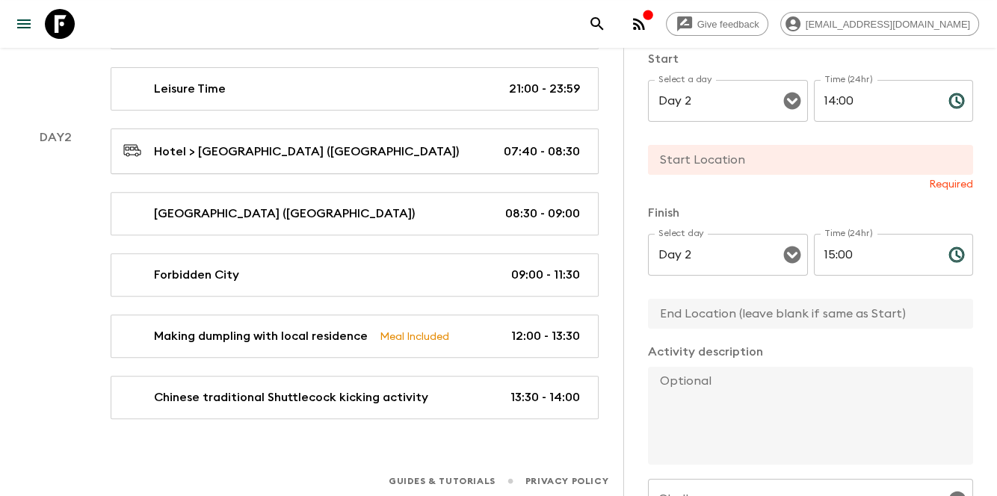
click at [718, 309] on input "text" at bounding box center [804, 314] width 313 height 30
click at [702, 120] on div "Day 2 Select a day" at bounding box center [728, 101] width 160 height 42
click at [802, 155] on input "text" at bounding box center [804, 160] width 313 height 30
paste input "Bell and [GEOGRAPHIC_DATA]"
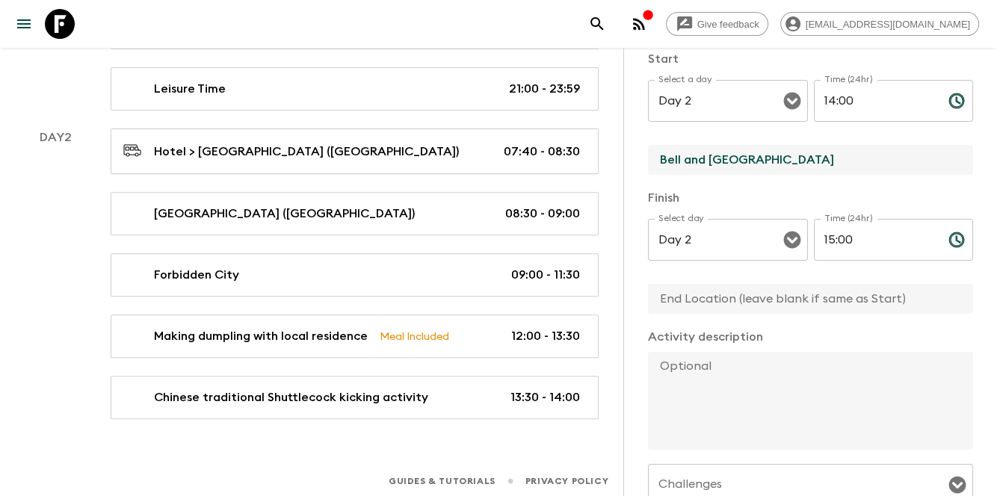
type input "Bell and [GEOGRAPHIC_DATA]"
click at [716, 301] on input "text" at bounding box center [804, 299] width 313 height 30
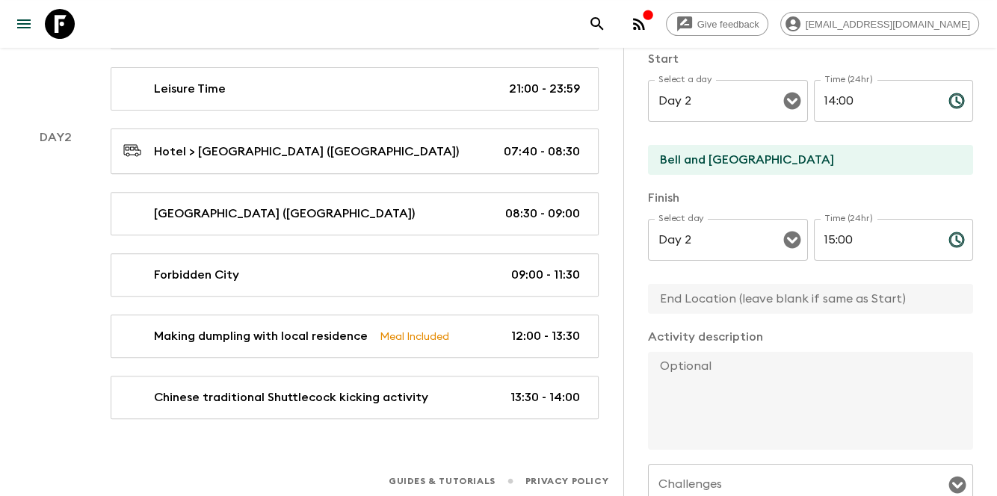
paste input "Bell and [GEOGRAPHIC_DATA]"
drag, startPoint x: 716, startPoint y: 301, endPoint x: 664, endPoint y: 479, distance: 185.2
click at [676, 401] on div "Activity Title [MEDICAL_DATA] lesson & Water Calligraphy Experience Start Selec…" at bounding box center [810, 316] width 325 height 704
type input "Bell and [GEOGRAPHIC_DATA]"
click at [800, 409] on textarea at bounding box center [804, 401] width 313 height 98
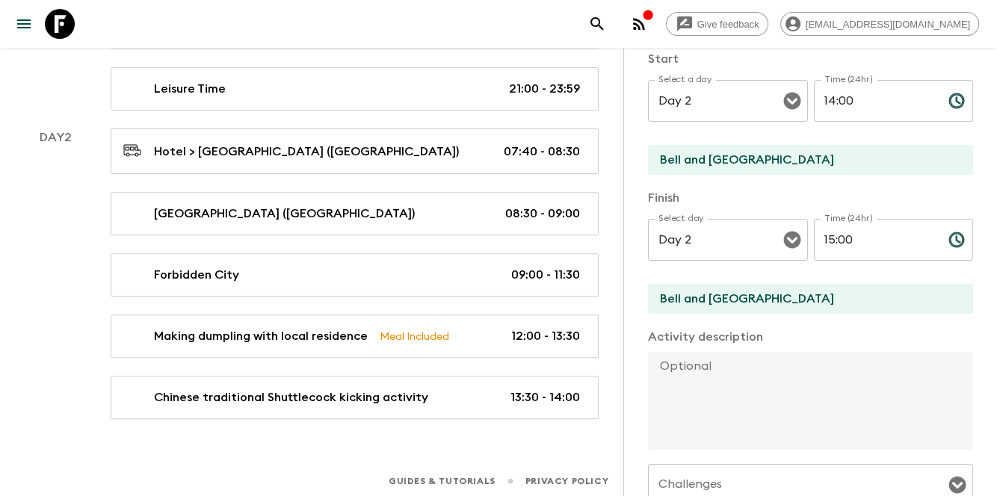
click at [720, 371] on textarea at bounding box center [804, 401] width 313 height 98
paste textarea "Process 1: Distribute water-filled calligraphy brushes. 2: Demonstrate writing …"
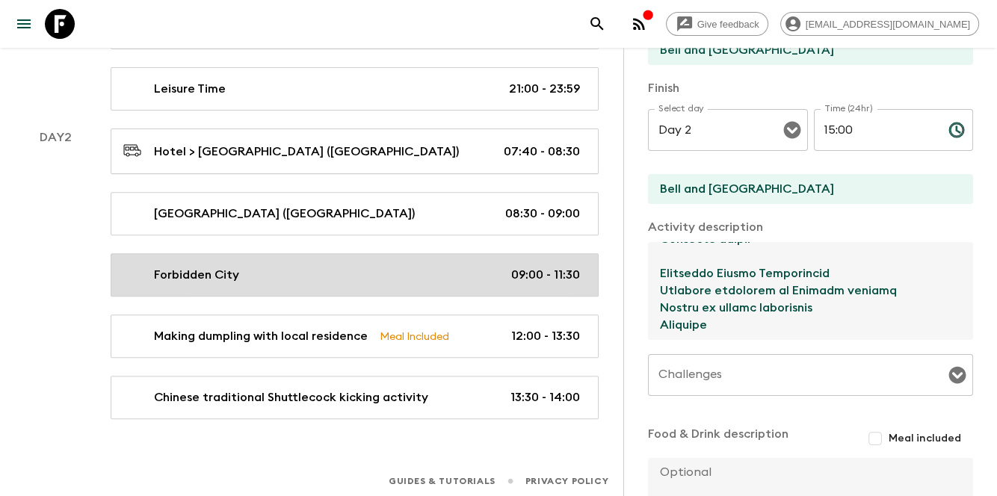
scroll to position [398, 0]
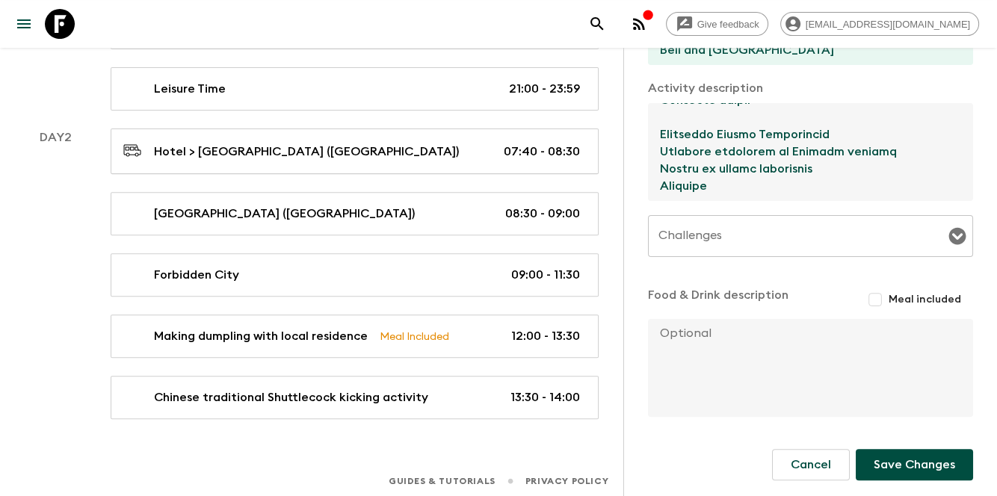
type textarea "Process 1: Distribute water-filled calligraphy brushes. 2: Demonstrate writing …"
click at [897, 467] on button "Save Changes" at bounding box center [914, 464] width 117 height 31
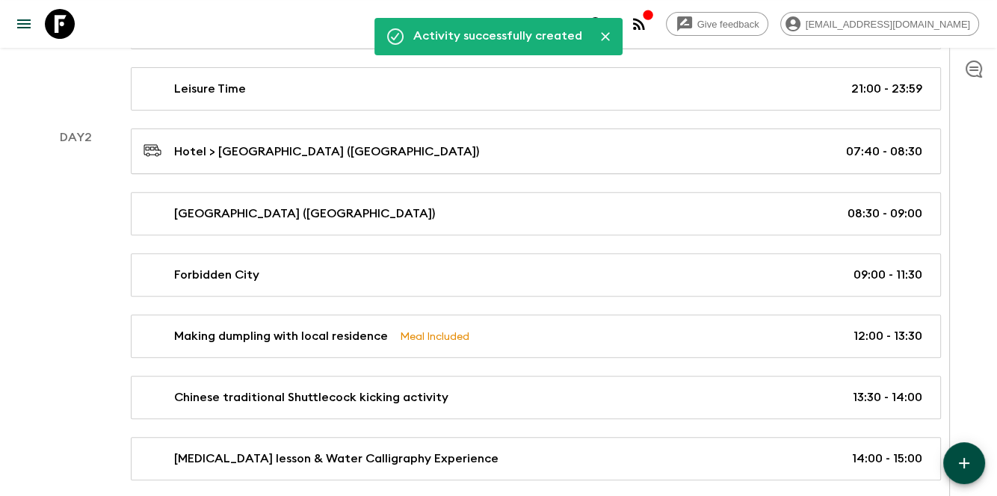
click at [969, 477] on button "button" at bounding box center [964, 463] width 42 height 42
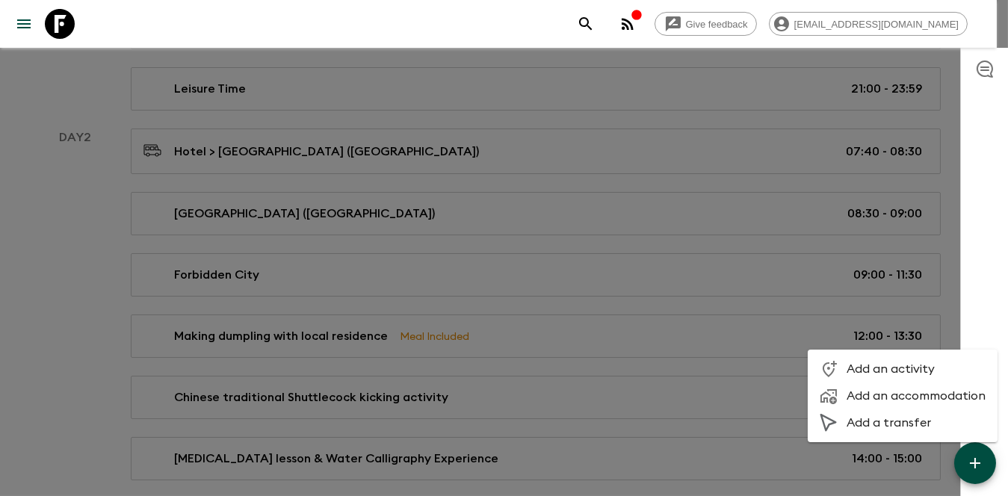
click at [921, 368] on span "Add an activity" at bounding box center [916, 369] width 139 height 15
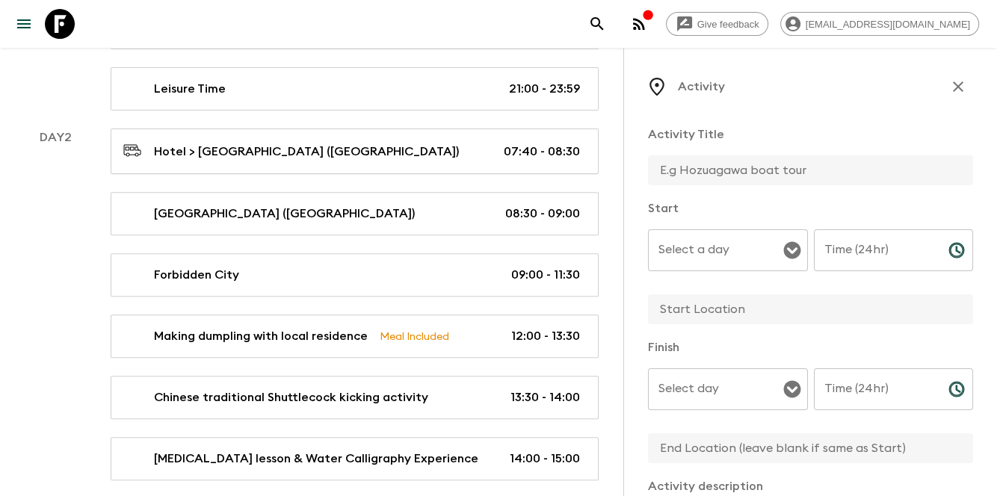
click at [699, 178] on input "text" at bounding box center [804, 170] width 313 height 30
paste input "Hutong & Shichahai Lake"
click at [722, 270] on div "Select a day" at bounding box center [728, 250] width 160 height 42
type input "Hutong & Shichahai Lake"
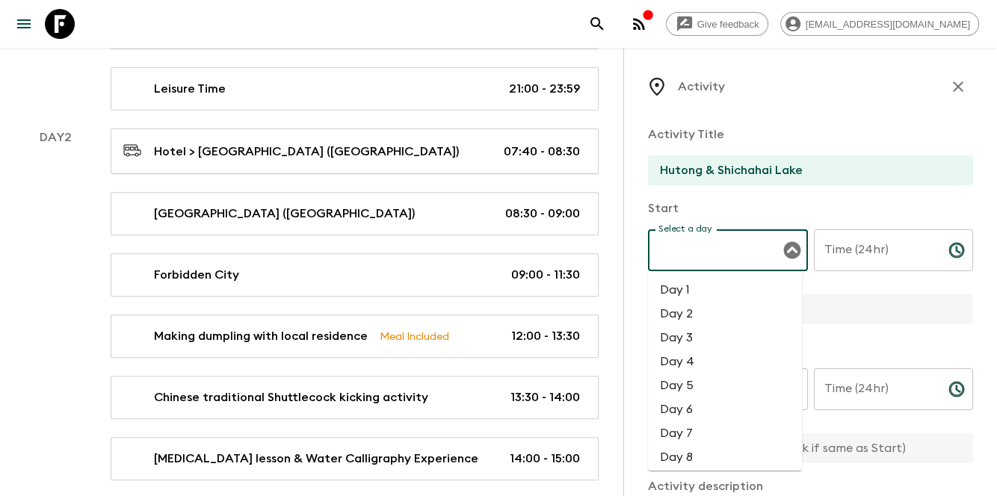
click at [728, 314] on li "Day 2" at bounding box center [725, 314] width 154 height 24
type input "Day 2"
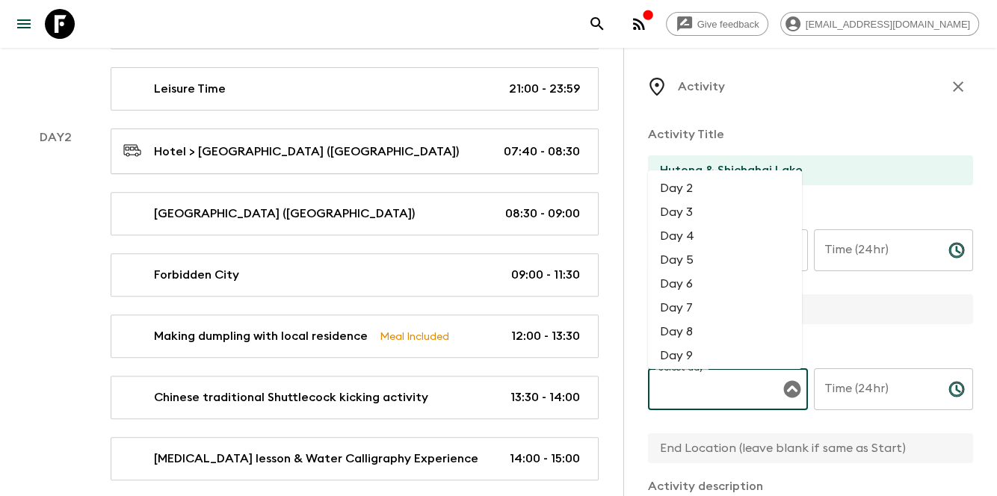
click at [750, 396] on input "Select day" at bounding box center [717, 389] width 124 height 28
click at [705, 178] on li "Day 2" at bounding box center [725, 188] width 154 height 24
type input "Day 2"
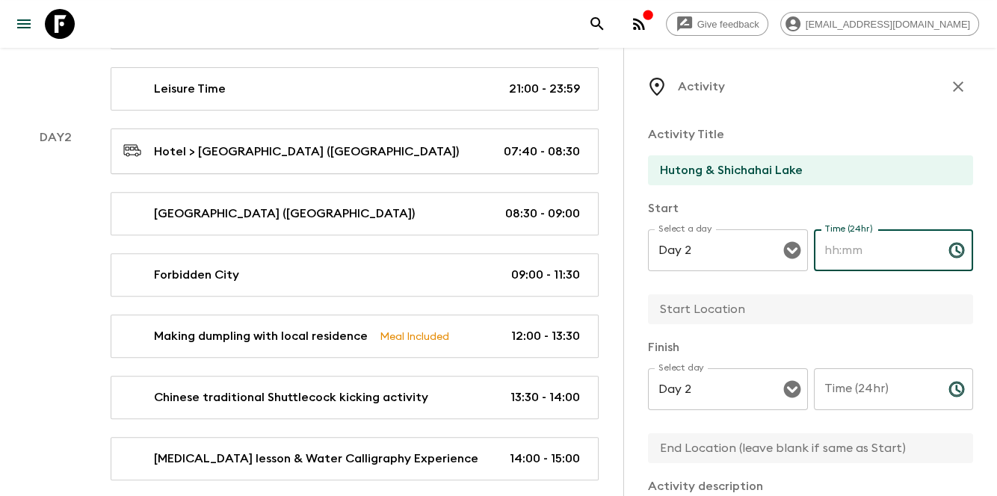
click at [859, 242] on div "Time (24hr) Time (24hr) ​" at bounding box center [894, 258] width 160 height 59
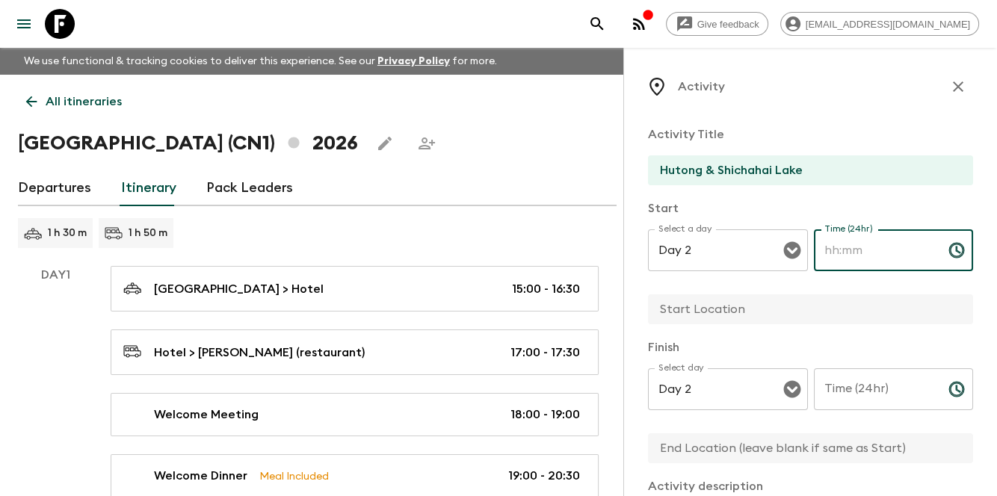
click at [871, 255] on input "Time (24hr)" at bounding box center [875, 250] width 123 height 42
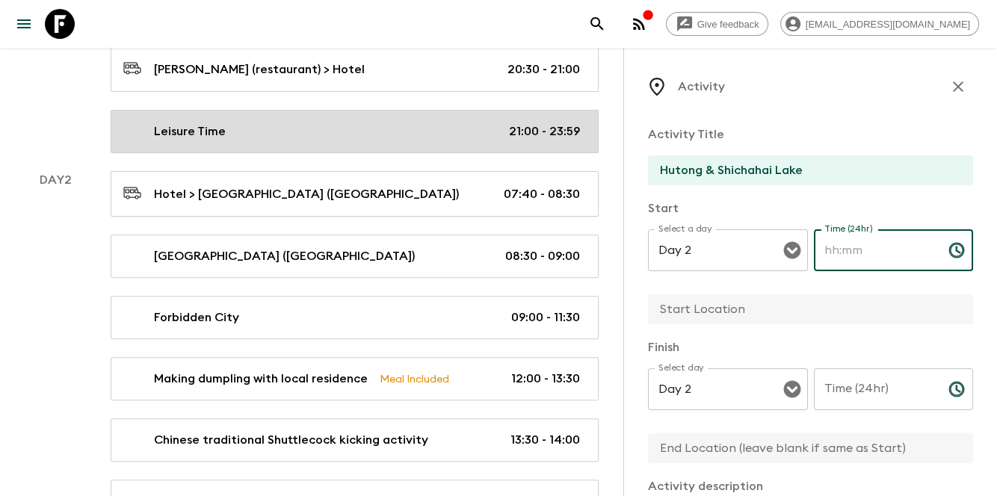
scroll to position [573, 0]
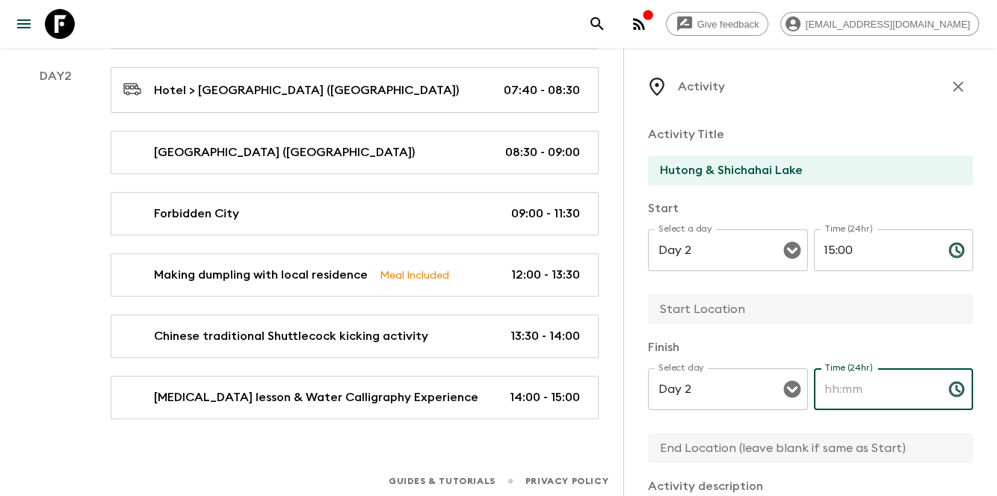
click at [894, 401] on input "Time (24hr)" at bounding box center [875, 389] width 123 height 42
click at [841, 260] on input "15:00" at bounding box center [875, 250] width 123 height 42
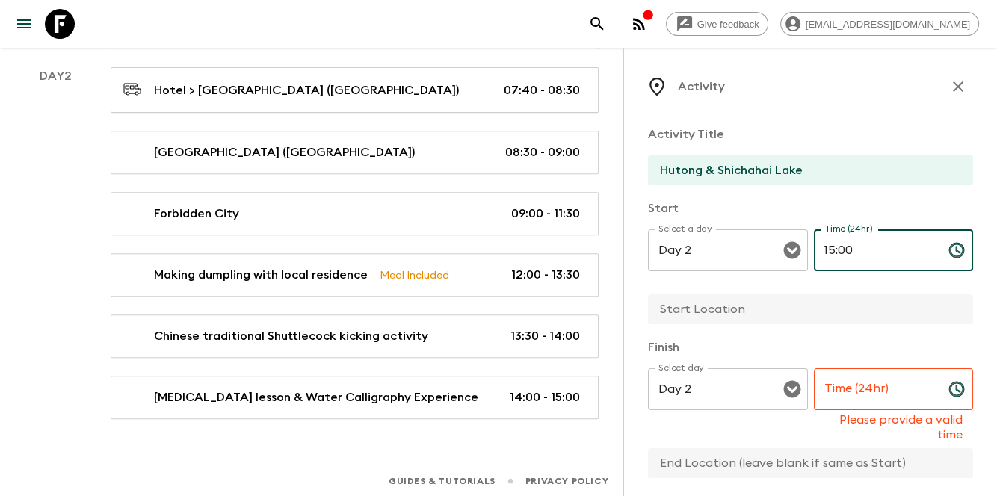
drag, startPoint x: 858, startPoint y: 253, endPoint x: 809, endPoint y: 253, distance: 49.3
click at [814, 253] on input "15:00" at bounding box center [875, 250] width 123 height 42
type input "15:30"
click at [860, 404] on input "Time (24hr)" at bounding box center [875, 389] width 123 height 42
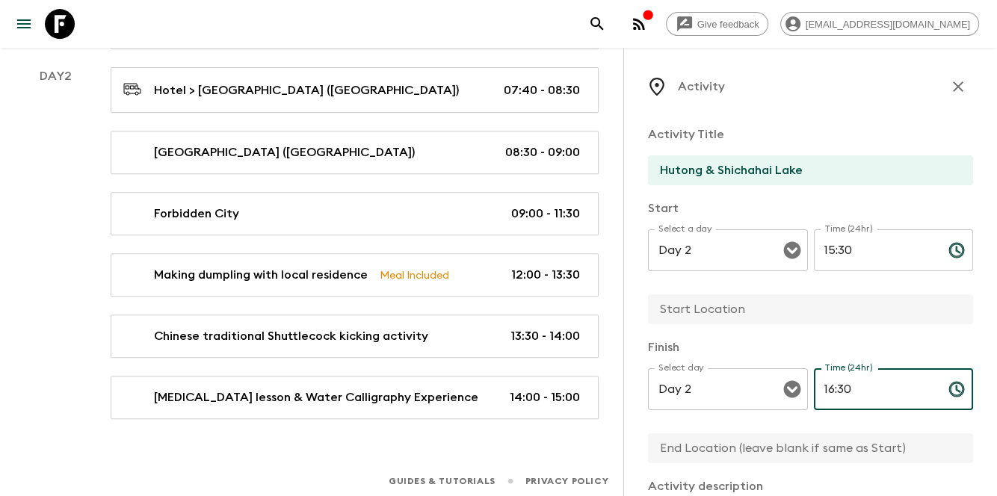
click at [853, 324] on input "text" at bounding box center [804, 309] width 313 height 30
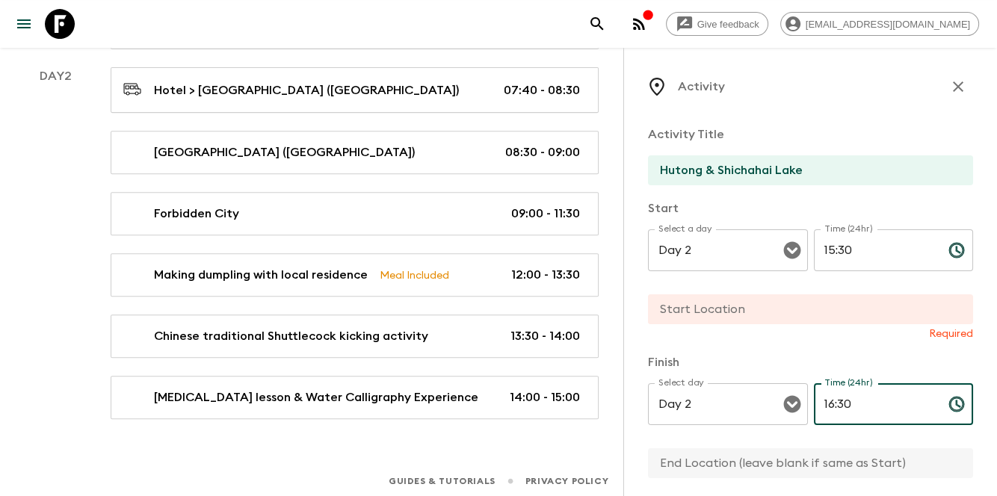
drag, startPoint x: 856, startPoint y: 407, endPoint x: 804, endPoint y: 399, distance: 52.2
click at [804, 399] on div "Select day Day 2 Select day ​ Time (24hr) 16:30 Time (24hr) ​" at bounding box center [810, 412] width 325 height 59
type input "17:00"
click at [827, 359] on p "Finish" at bounding box center [810, 362] width 325 height 18
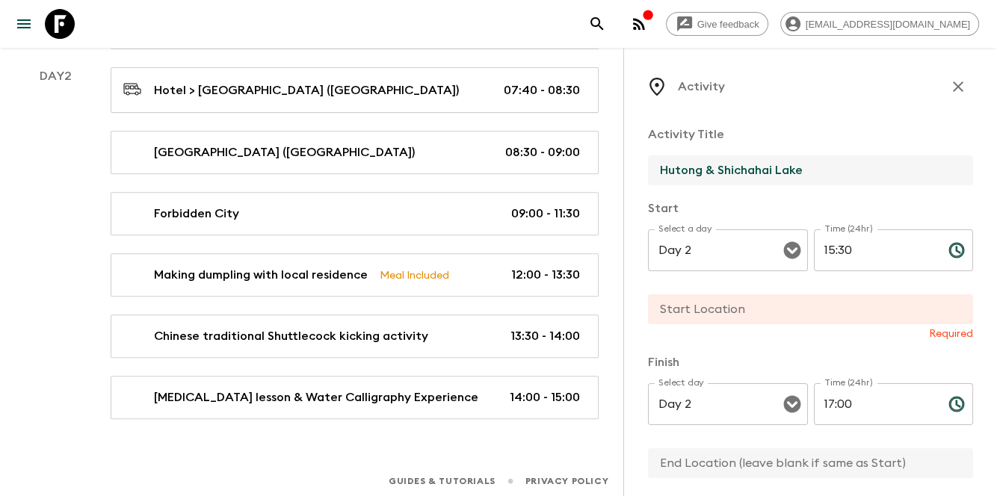
drag, startPoint x: 824, startPoint y: 170, endPoint x: 601, endPoint y: 168, distance: 222.7
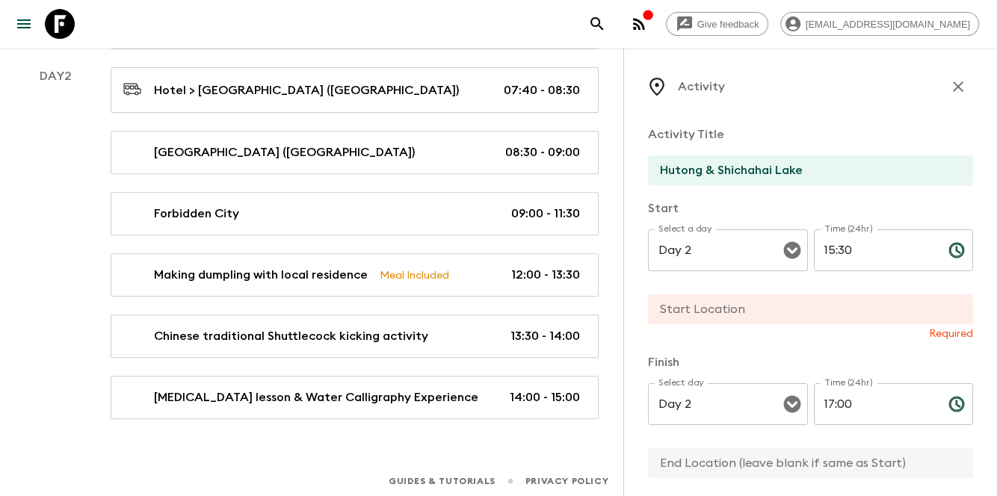
click at [765, 324] on div "Required" at bounding box center [810, 317] width 325 height 47
paste input "Hutong & Shichahai Lake"
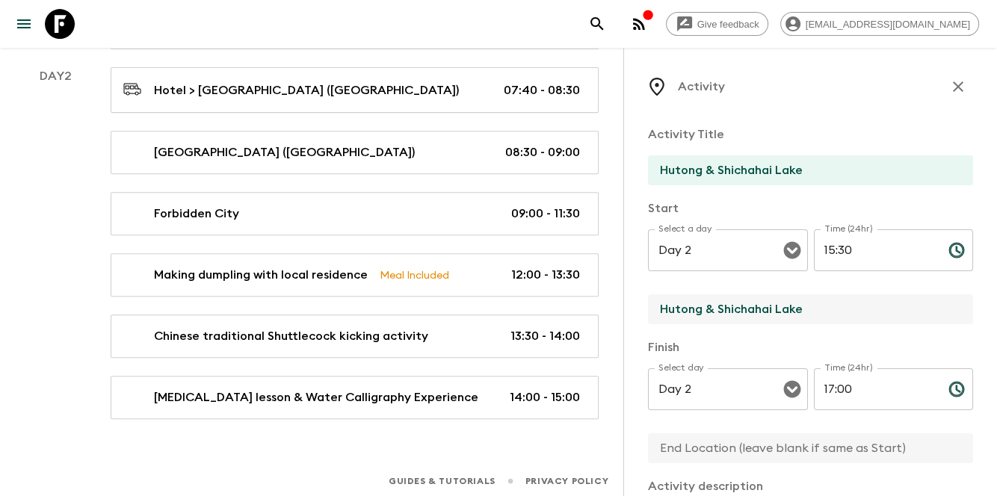
type input "Hutong & Shichahai Lake"
click at [743, 462] on input "text" at bounding box center [804, 448] width 313 height 30
paste input "Hutong & Shichahai Lake"
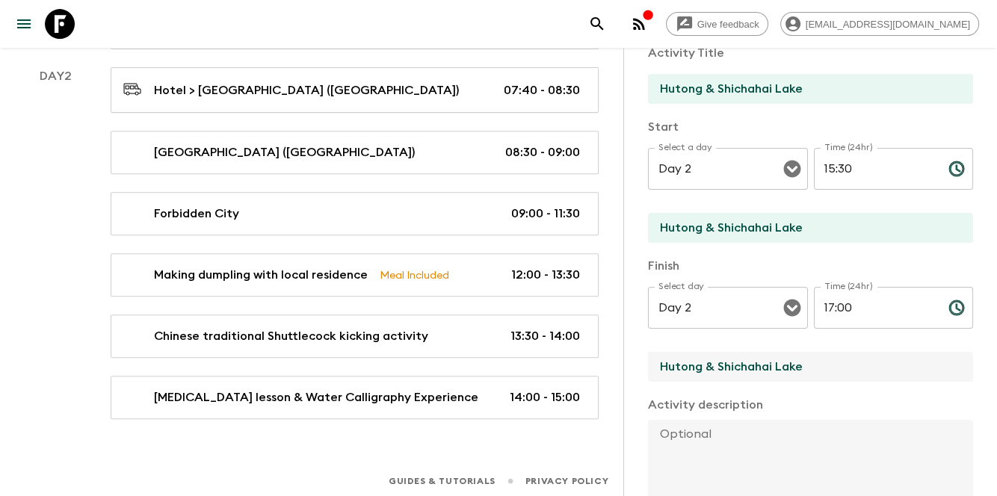
scroll to position [199, 0]
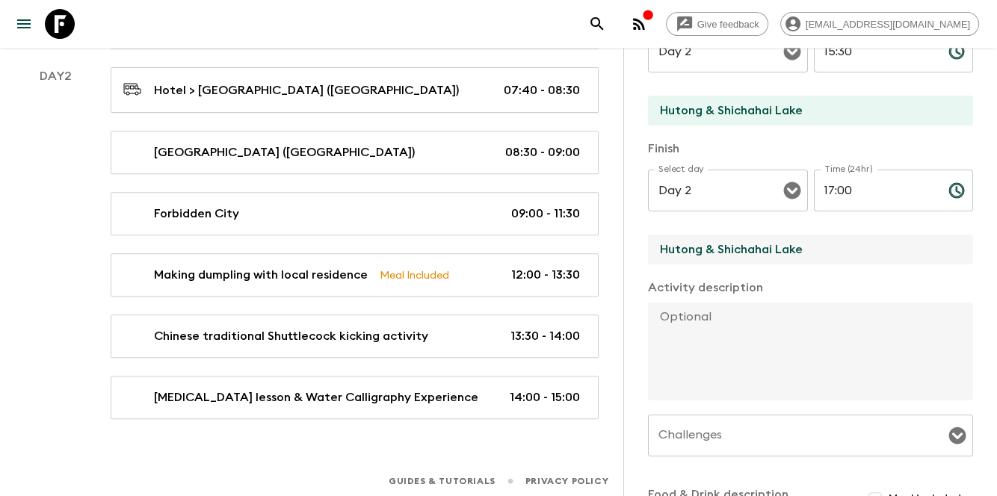
type input "Hutong & Shichahai Lake"
click at [739, 360] on textarea at bounding box center [804, 352] width 313 height 98
click at [774, 359] on textarea at bounding box center [804, 352] width 313 height 98
paste textarea "wandering around [GEOGRAPHIC_DATA] area, experience local lifestyle in [GEOGRAP…"
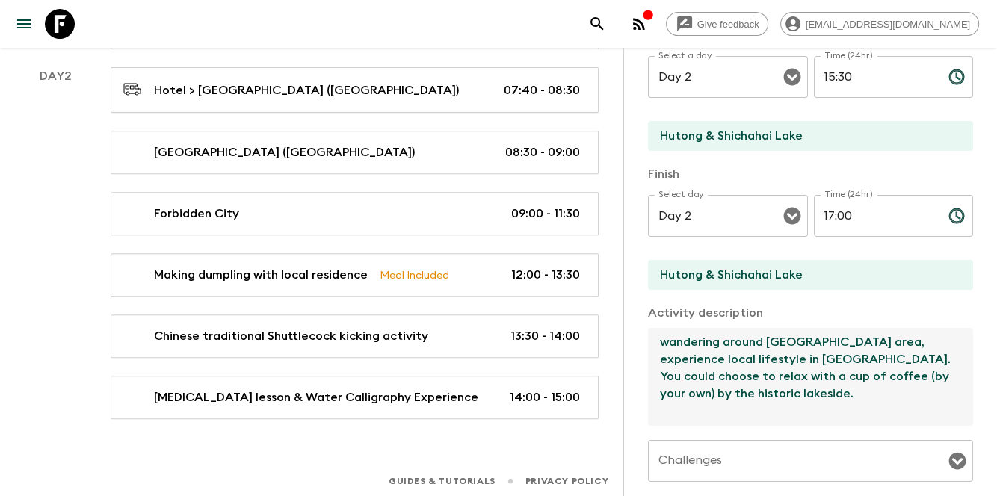
scroll to position [149, 0]
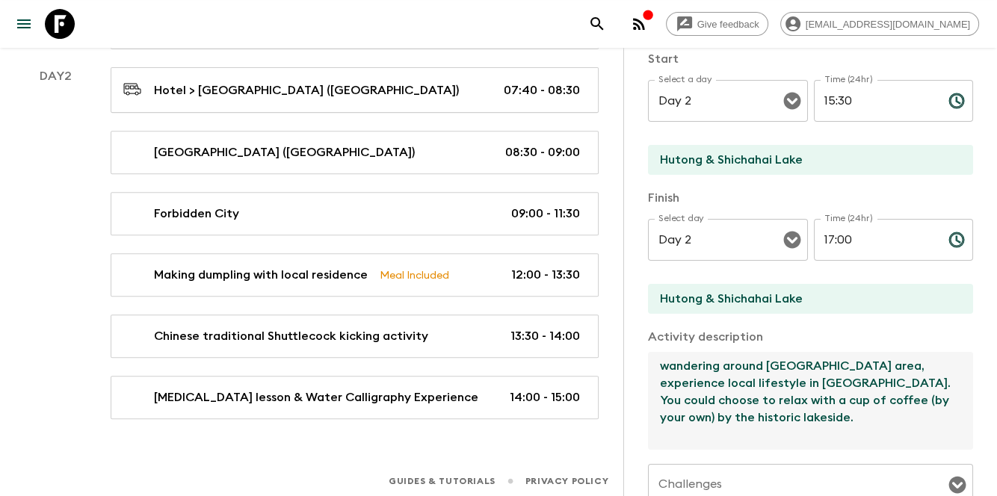
drag, startPoint x: 664, startPoint y: 365, endPoint x: 650, endPoint y: 369, distance: 14.9
click at [650, 369] on textarea "wandering around [GEOGRAPHIC_DATA] area, experience local lifestyle in [GEOGRAP…" at bounding box center [804, 401] width 313 height 98
drag, startPoint x: 670, startPoint y: 364, endPoint x: 651, endPoint y: 367, distance: 19.7
click at [651, 367] on textarea "Wandering around [GEOGRAPHIC_DATA] area, experience local lifestyle in [GEOGRAP…" at bounding box center [804, 401] width 313 height 98
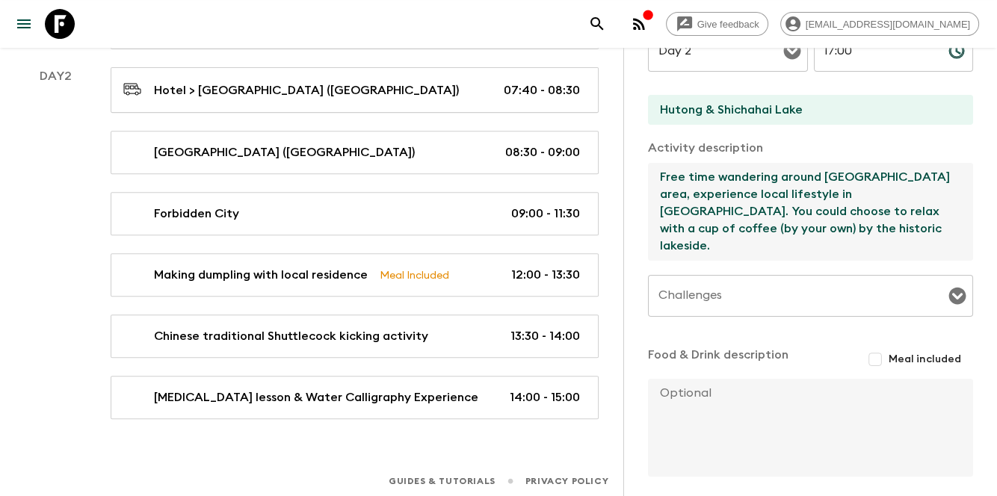
scroll to position [401, 0]
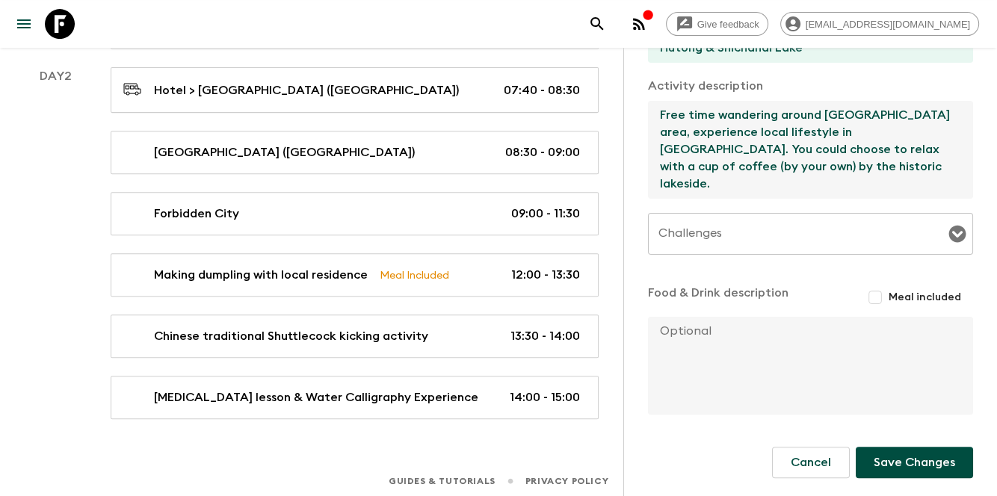
type textarea "Free time wandering around [GEOGRAPHIC_DATA] area, experience local lifestyle i…"
click at [776, 227] on input "Challenges" at bounding box center [799, 234] width 289 height 28
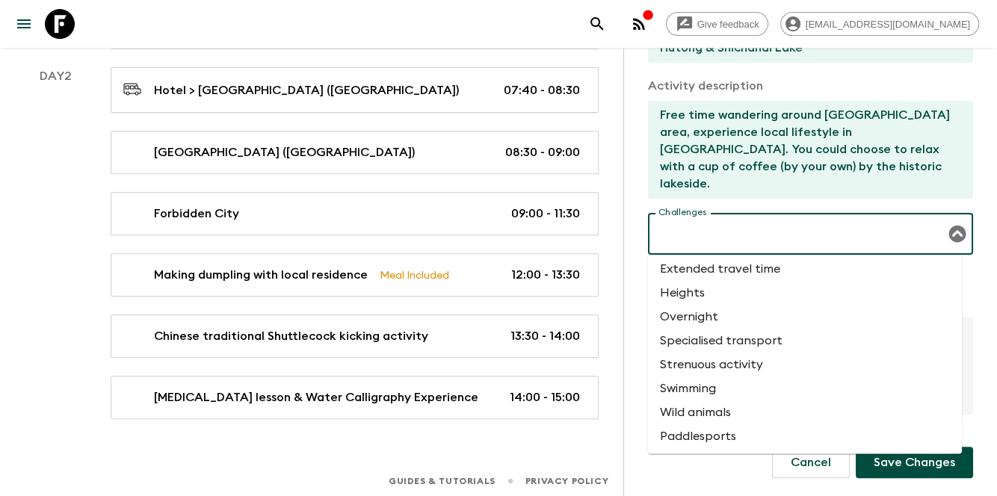
scroll to position [55, 0]
click at [868, 463] on button "Save Changes" at bounding box center [914, 462] width 117 height 31
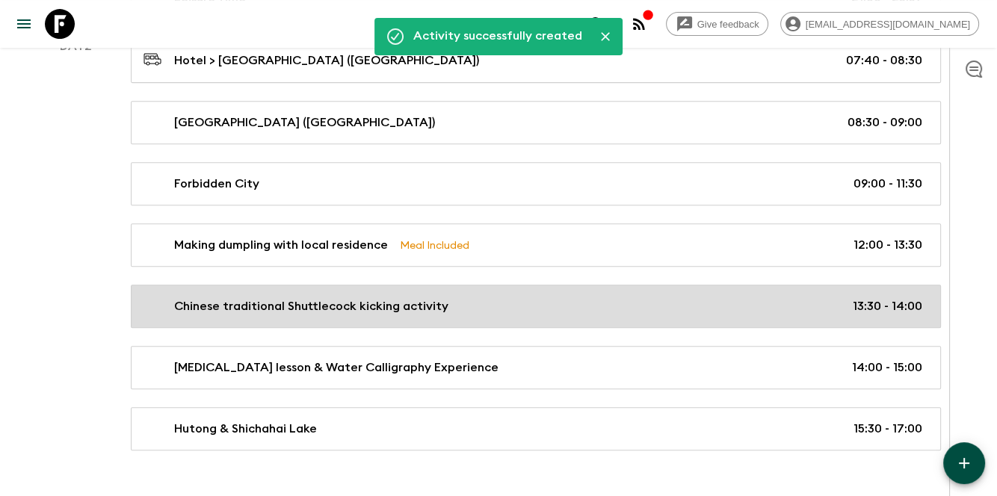
scroll to position [634, 0]
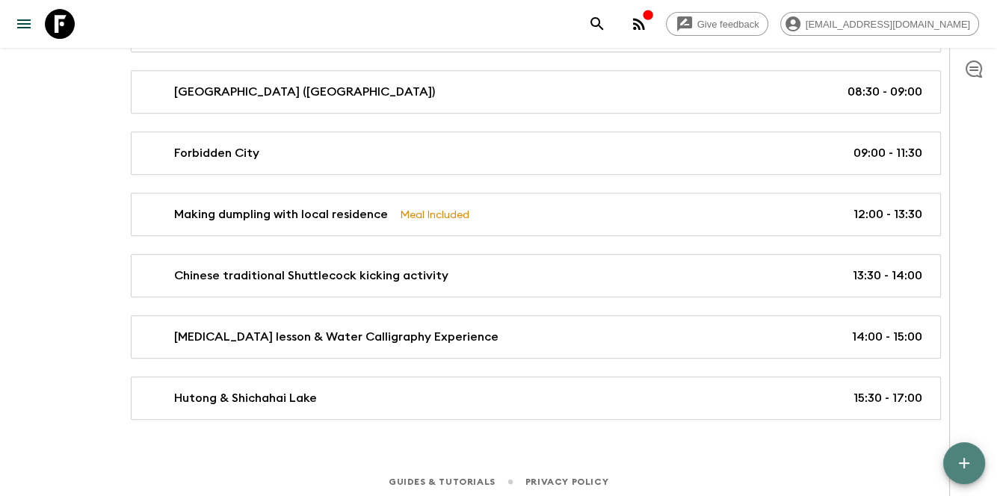
click at [963, 462] on icon "button" at bounding box center [964, 463] width 18 height 18
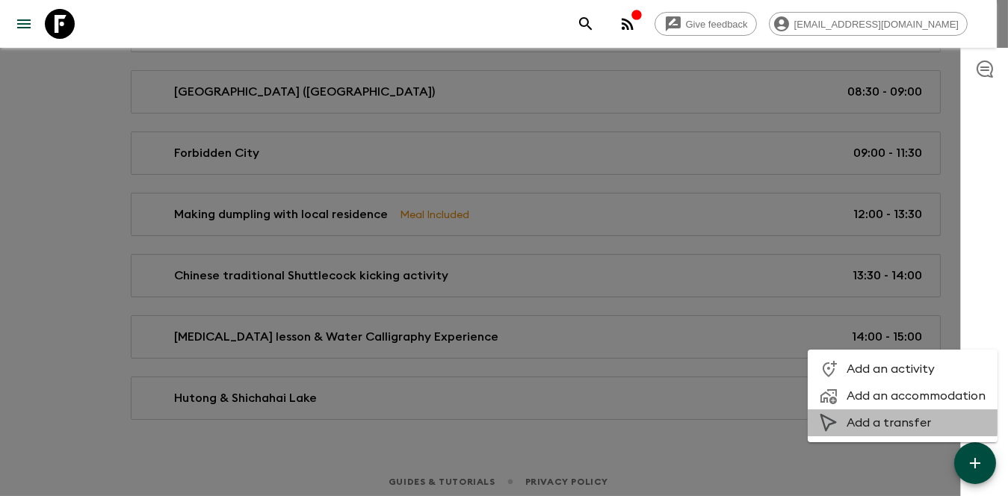
click at [878, 421] on span "Add a transfer" at bounding box center [916, 422] width 139 height 15
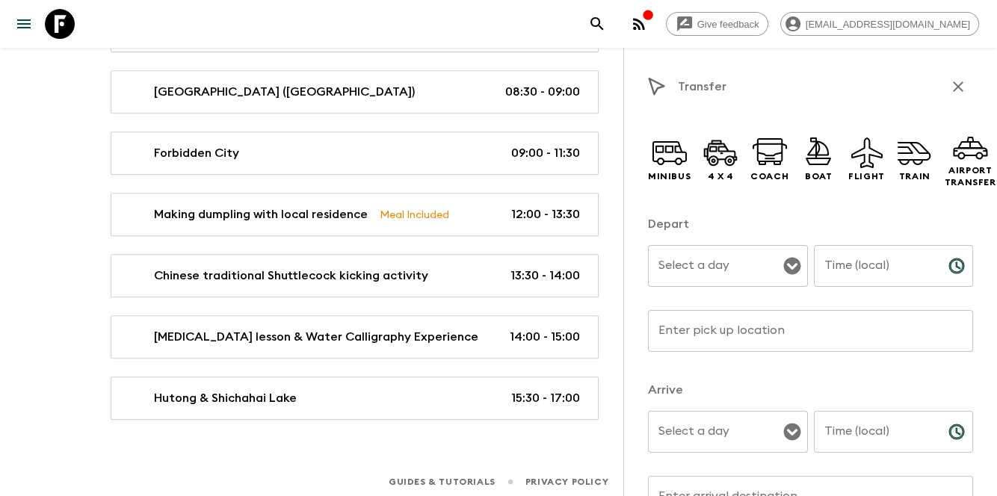
click at [638, 140] on div "Transfer Minibus 4 x 4 Coach Boat Flight Train Airport Transfer Depart Select a…" at bounding box center [810, 296] width 374 height 496
click at [663, 153] on icon at bounding box center [670, 153] width 36 height 36
click at [783, 268] on icon "Open" at bounding box center [791, 266] width 17 height 17
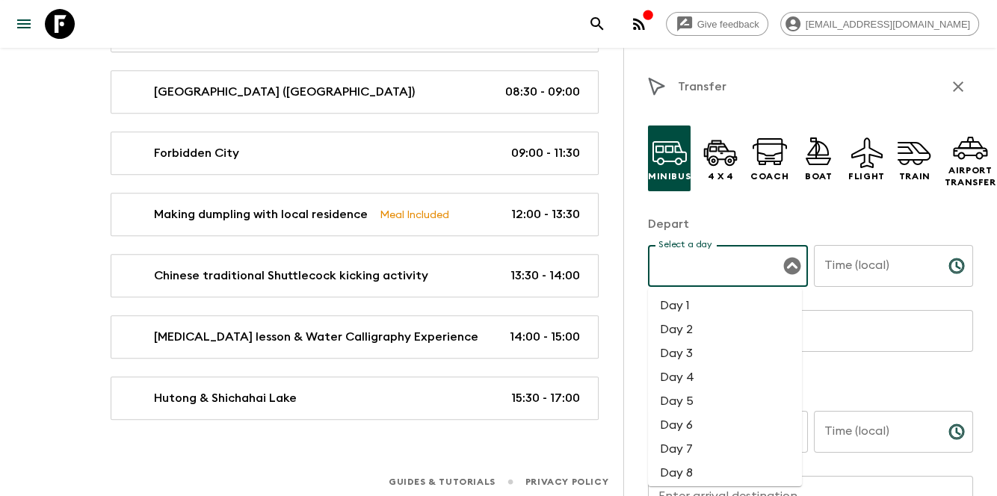
click at [721, 329] on li "Day 2" at bounding box center [725, 330] width 154 height 24
type input "Day 2"
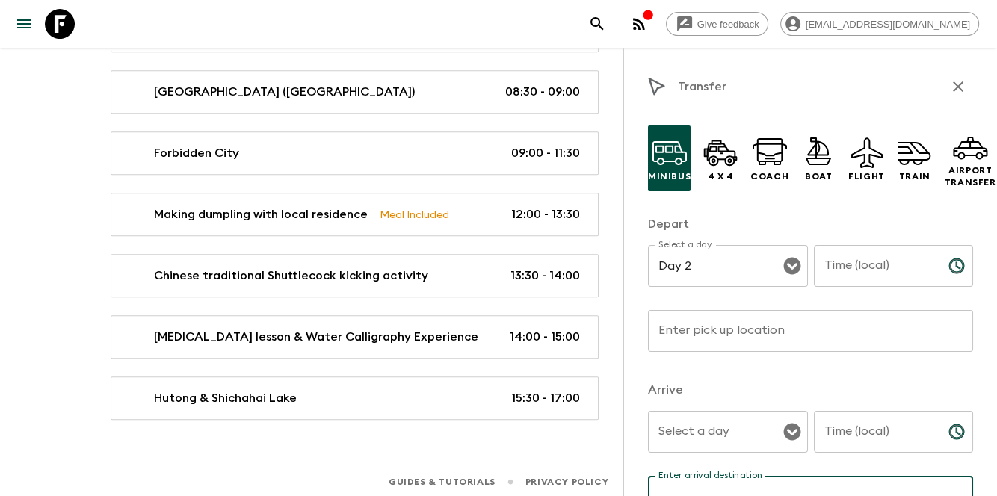
click at [671, 434] on input "Select a day" at bounding box center [717, 432] width 124 height 28
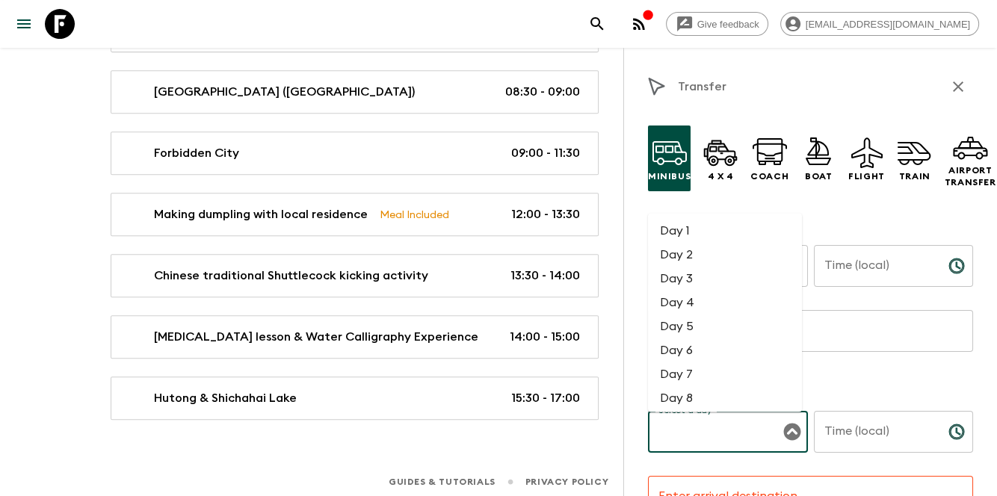
click at [676, 255] on li "Day 2" at bounding box center [725, 256] width 154 height 24
type input "Day 2"
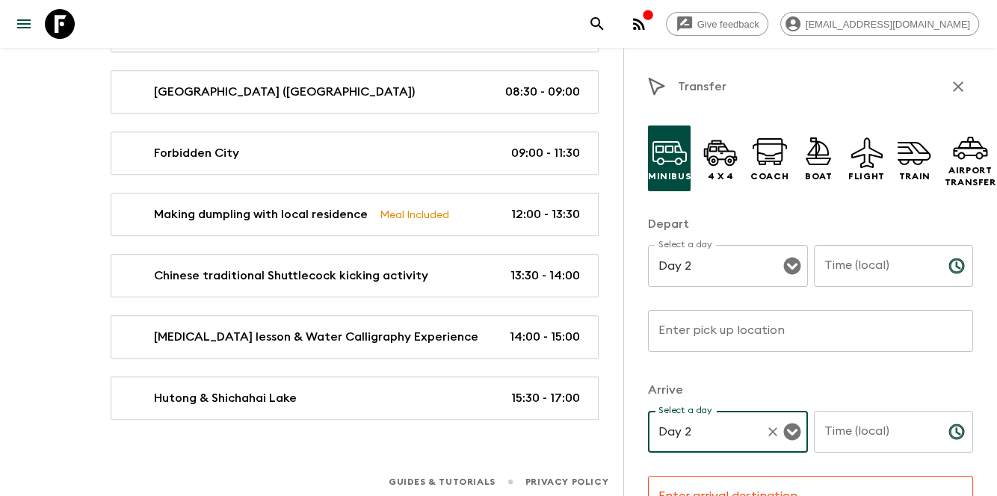
click at [871, 257] on div "Time (local) Time (local) ​" at bounding box center [894, 274] width 160 height 59
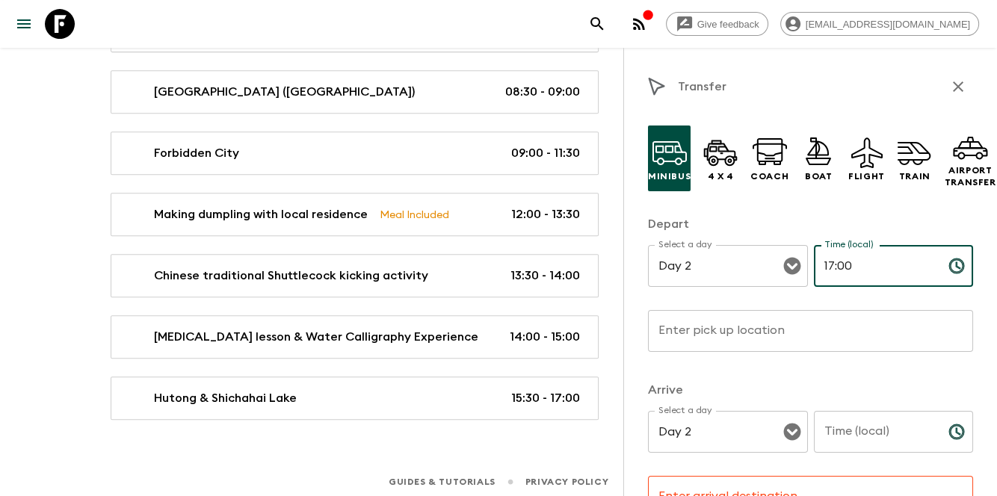
type input "17:00"
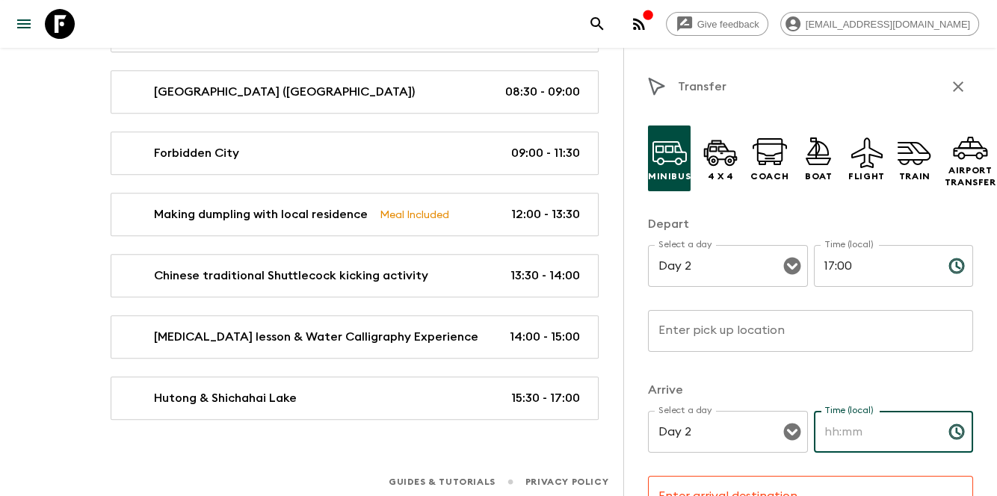
click at [871, 446] on input "Time (local)" at bounding box center [875, 432] width 123 height 42
type input "17:50"
click at [874, 400] on div "Arrive Select a day Day 2 Select a day ​ Time (local) 17:50 Time (local) ​ Ente…" at bounding box center [810, 458] width 325 height 154
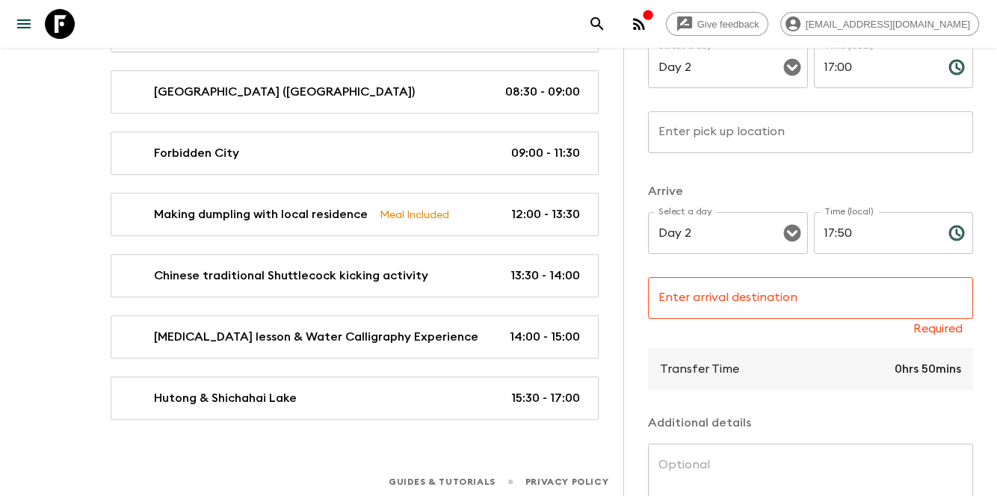
scroll to position [199, 0]
click at [802, 277] on div "Arrive Select a day Day 2 Select a day ​ Time (local) 17:50 Time (local) ​ Ente…" at bounding box center [810, 259] width 325 height 154
click at [853, 316] on input "Enter arrival destination" at bounding box center [810, 298] width 325 height 42
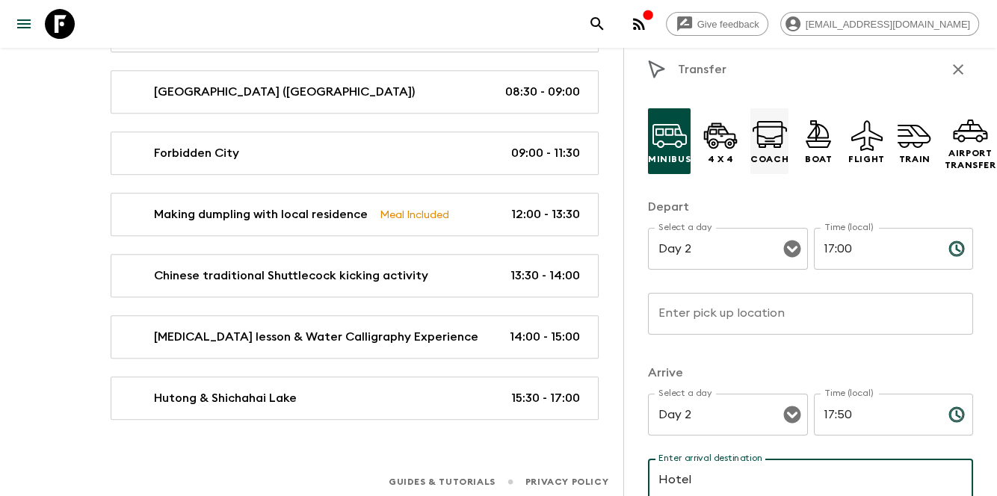
scroll to position [0, 0]
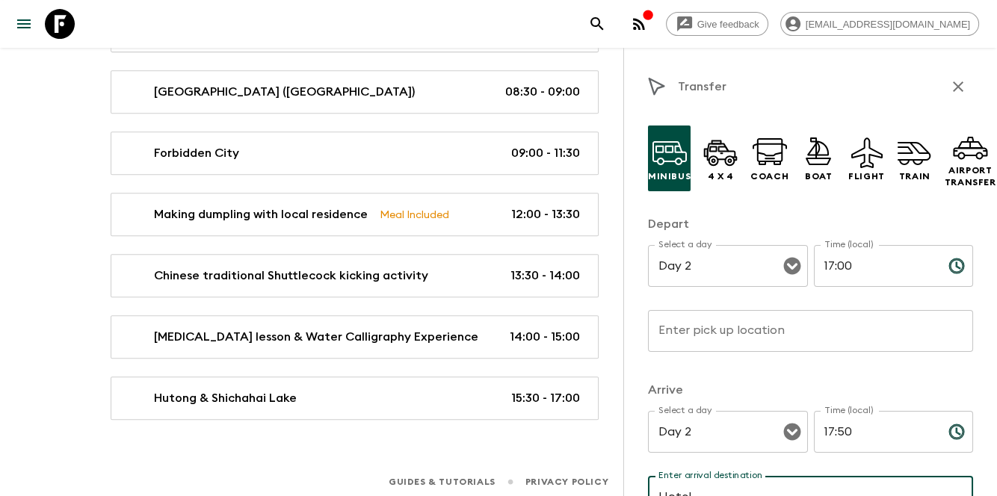
type input "Hotel"
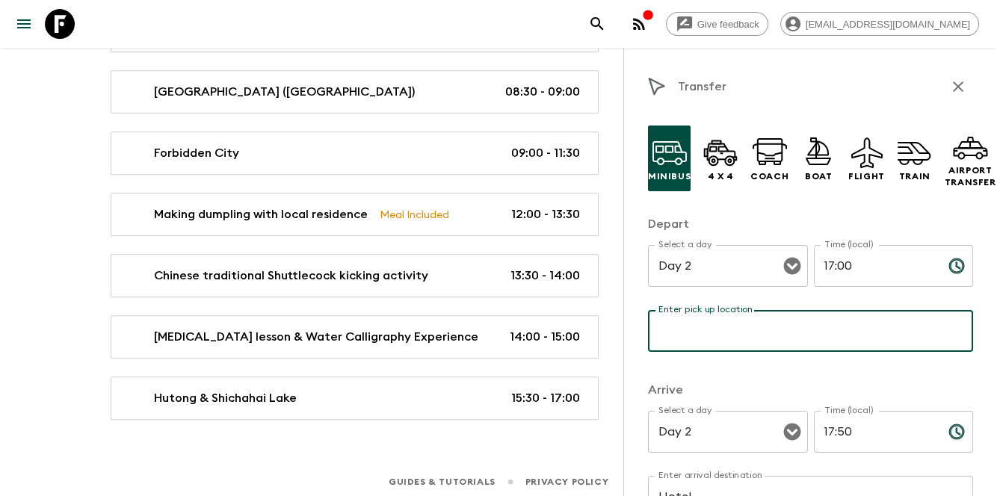
click at [661, 335] on input "Enter pick up location" at bounding box center [810, 331] width 325 height 42
type input "Hutong & Shichahai Lake"
click at [827, 377] on div "Minibus 4 x 4 Coach Boat Flight Train Airport Transfer Depart Select a day Day …" at bounding box center [810, 482] width 325 height 737
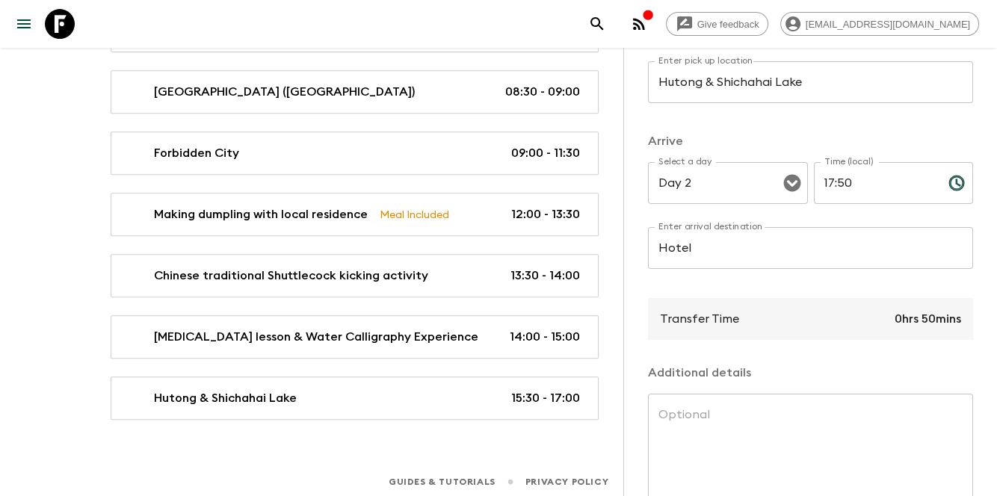
scroll to position [342, 0]
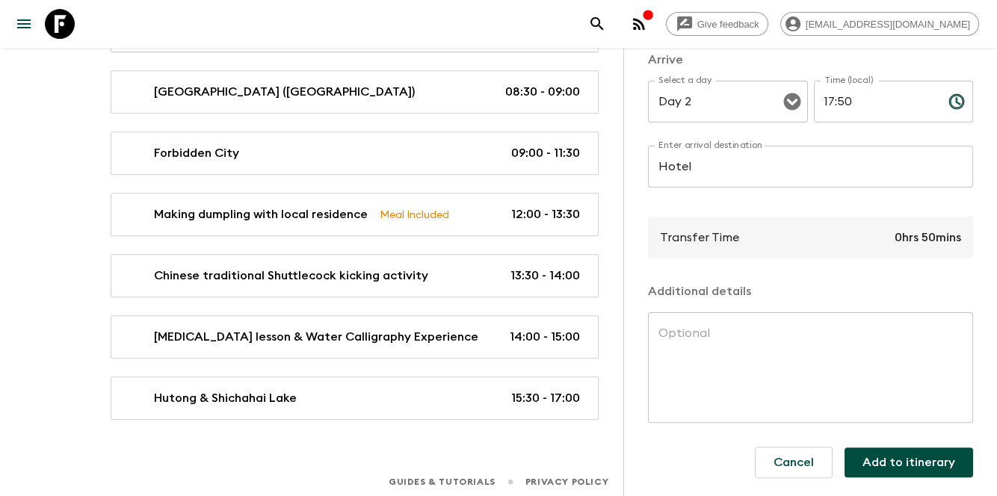
click at [949, 448] on button "Add to itinerary" at bounding box center [908, 463] width 129 height 30
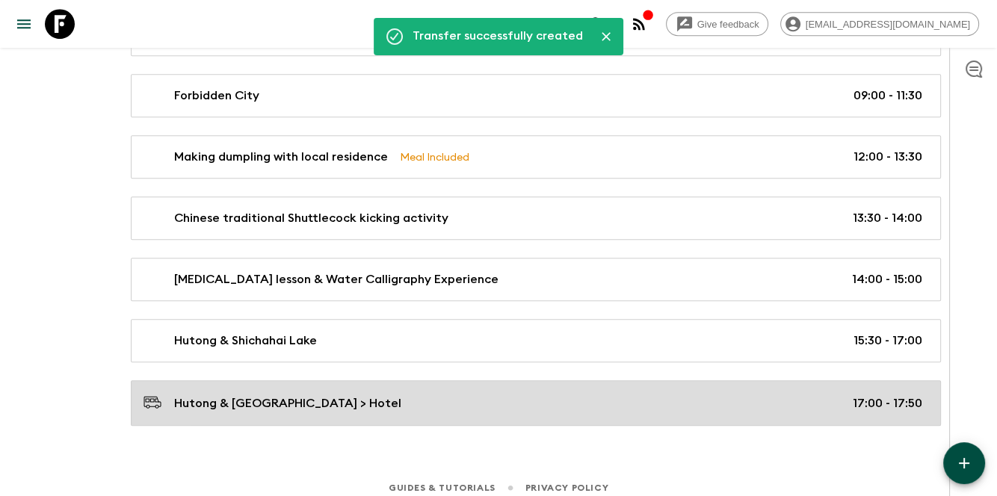
scroll to position [697, 0]
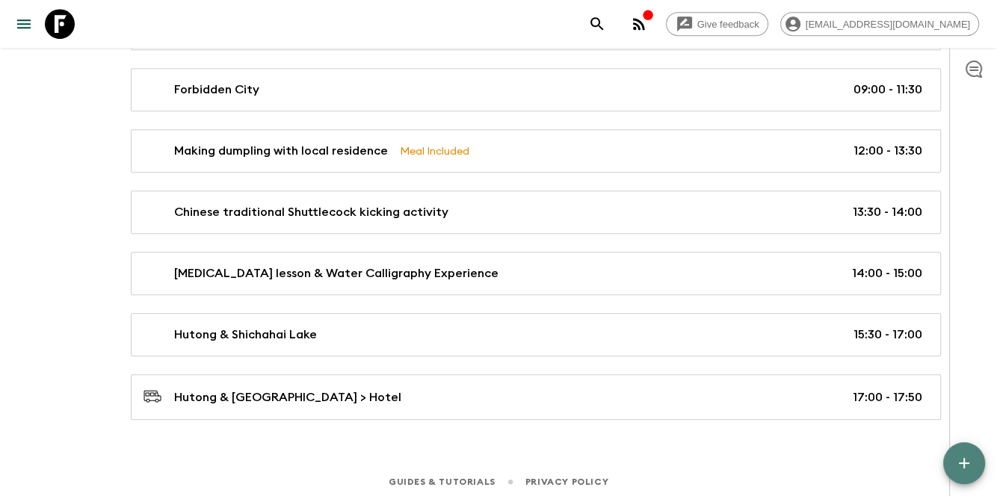
click at [962, 457] on icon "button" at bounding box center [964, 463] width 18 height 18
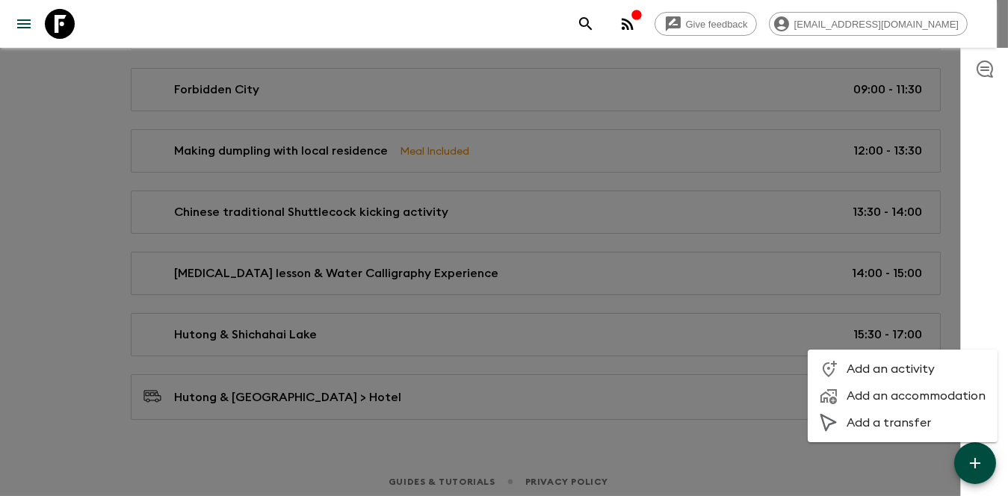
click at [878, 375] on span "Add an activity" at bounding box center [916, 369] width 139 height 15
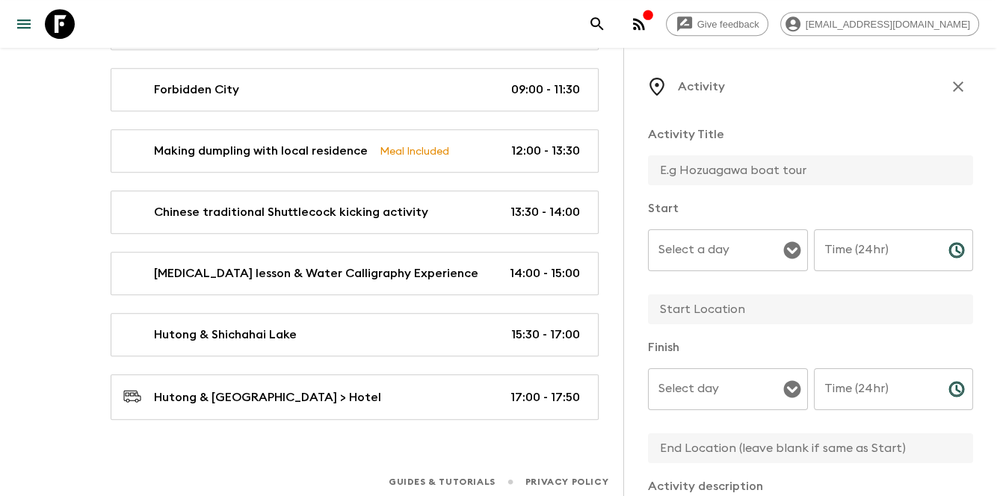
click at [775, 159] on input "text" at bounding box center [804, 170] width 313 height 30
type input "Leisure Time"
click at [699, 271] on div "Select a day" at bounding box center [728, 250] width 160 height 42
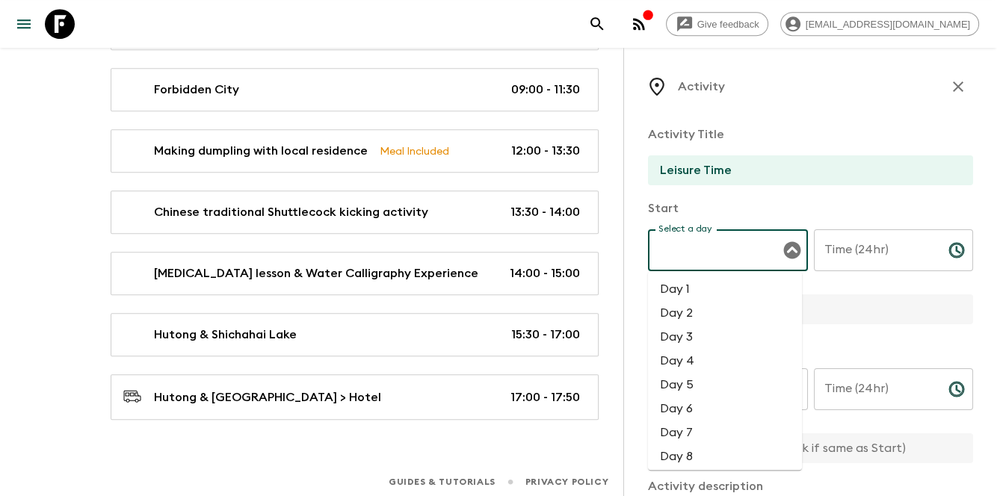
click at [668, 321] on li "Day 2" at bounding box center [725, 313] width 154 height 24
type input "Day 2"
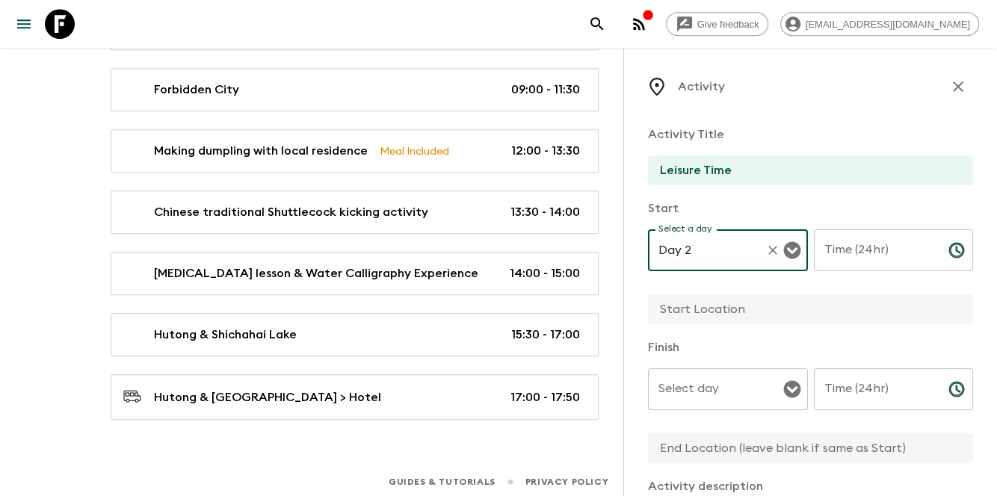
click at [706, 386] on div "Select day Select day ​" at bounding box center [728, 397] width 160 height 59
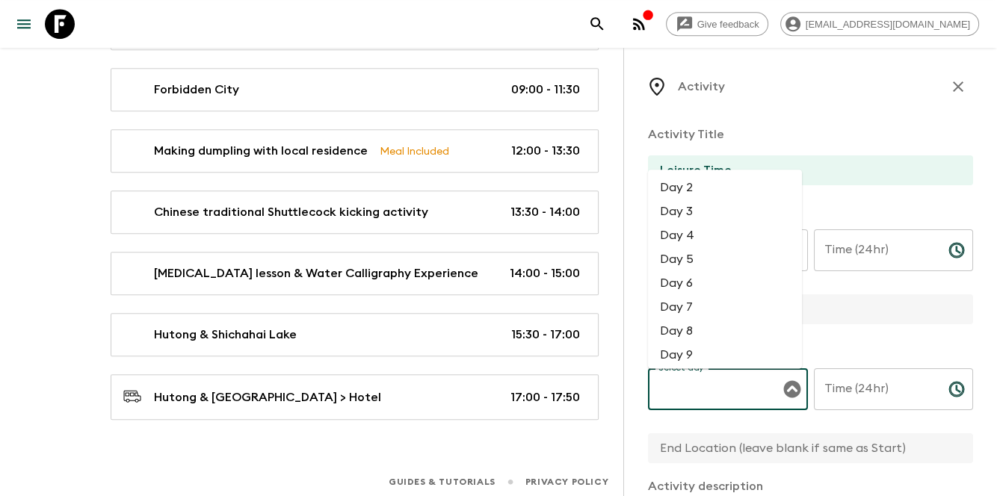
drag, startPoint x: 699, startPoint y: 196, endPoint x: 738, endPoint y: 211, distance: 40.9
click at [699, 195] on li "Day 2" at bounding box center [725, 188] width 154 height 24
type input "Day 2"
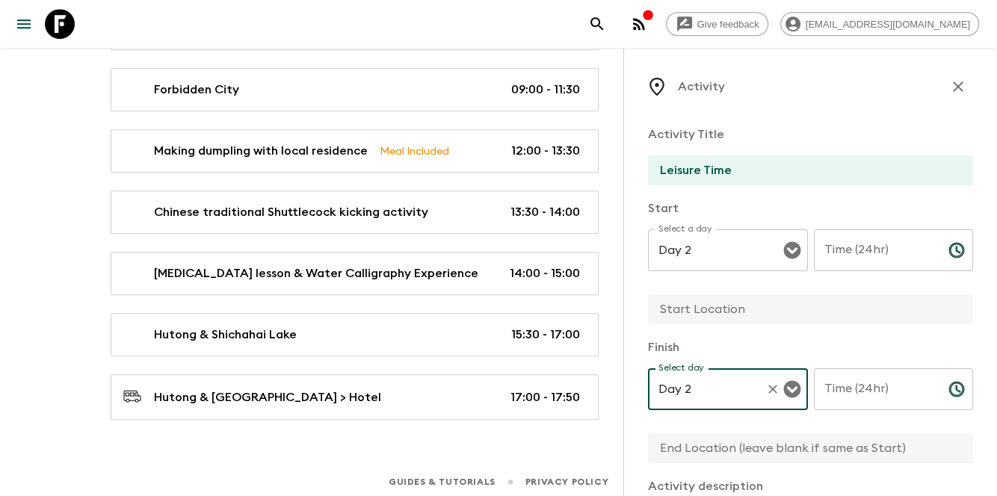
click at [906, 274] on p "​" at bounding box center [893, 281] width 139 height 15
click at [896, 271] on input "Time (24hr)" at bounding box center [875, 250] width 123 height 42
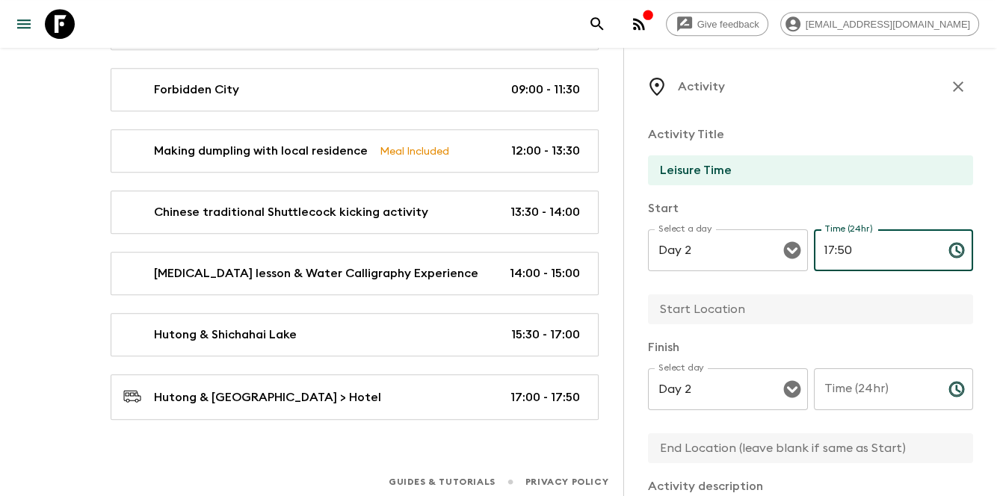
type input "17:50"
click at [912, 383] on input "Time (24hr)" at bounding box center [875, 389] width 123 height 42
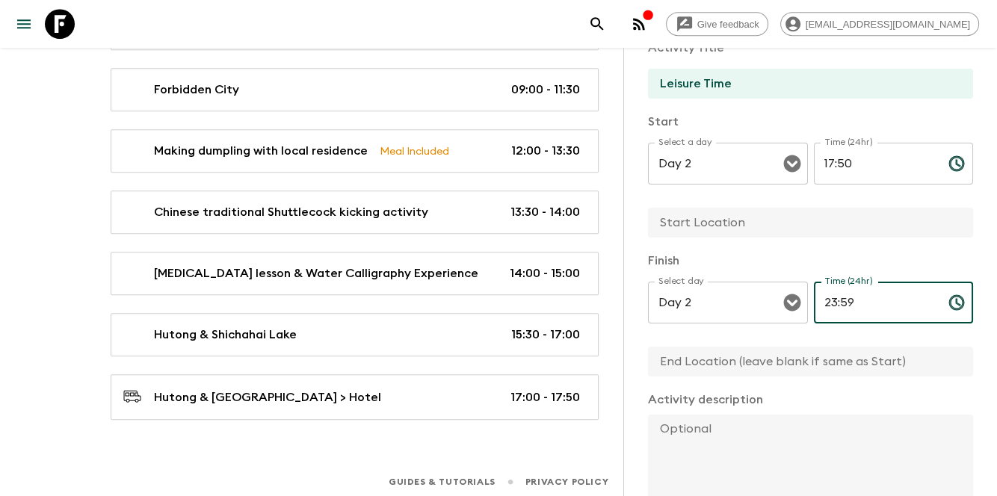
scroll to position [149, 0]
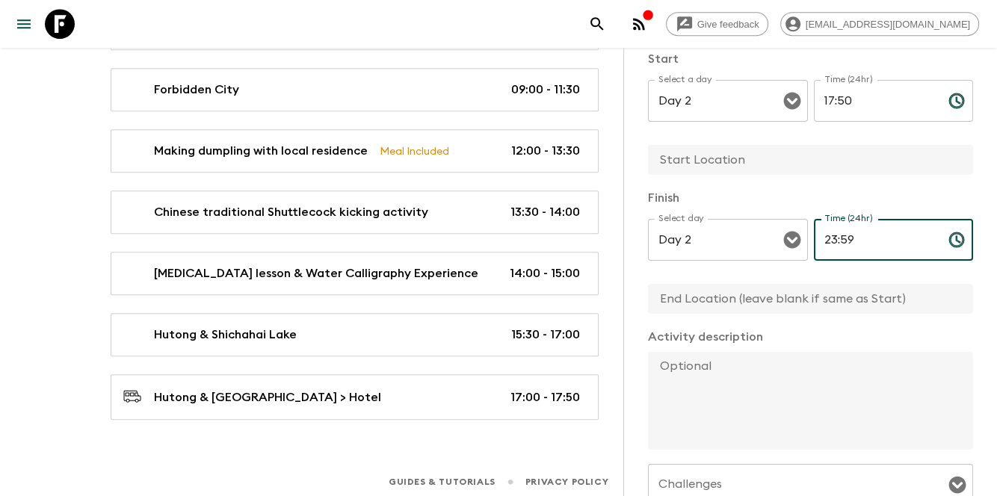
type input "23:59"
click at [731, 158] on input "text" at bounding box center [804, 160] width 313 height 30
type input "Hotel"
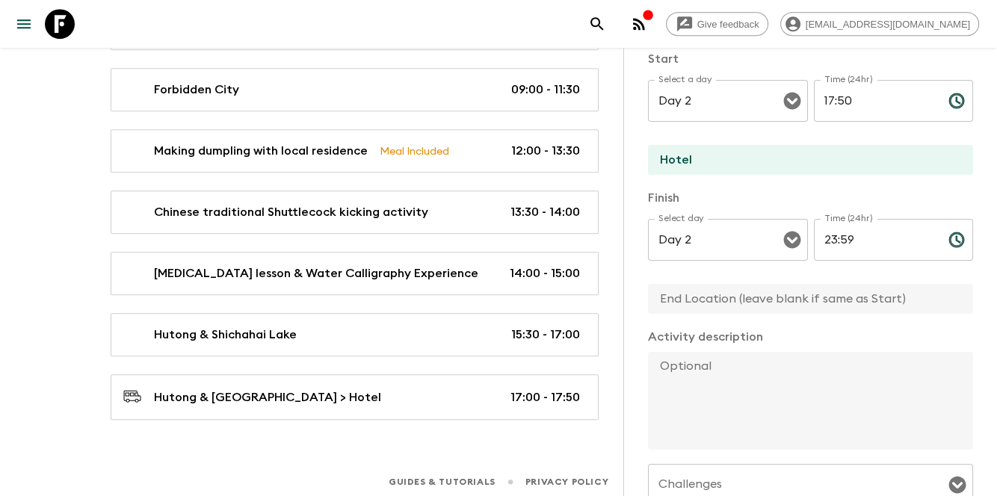
click at [700, 308] on input "text" at bounding box center [804, 299] width 313 height 30
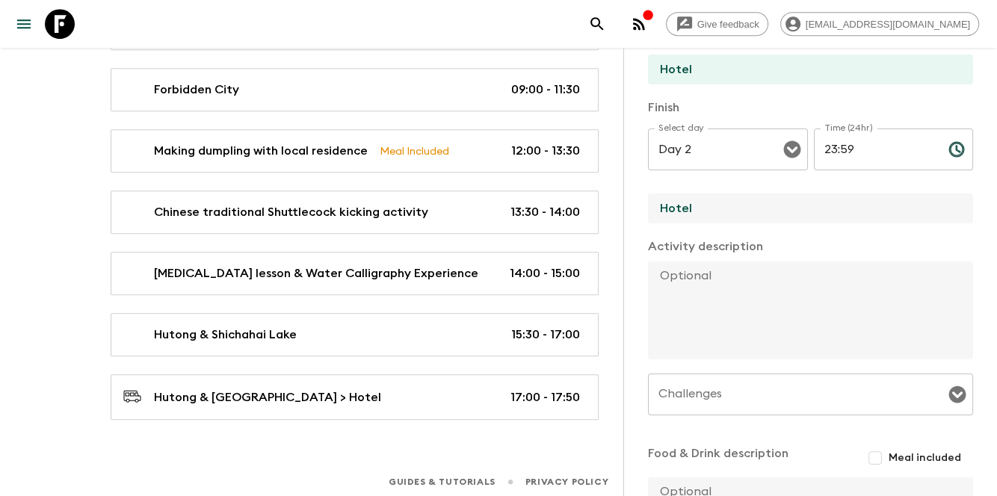
scroll to position [401, 0]
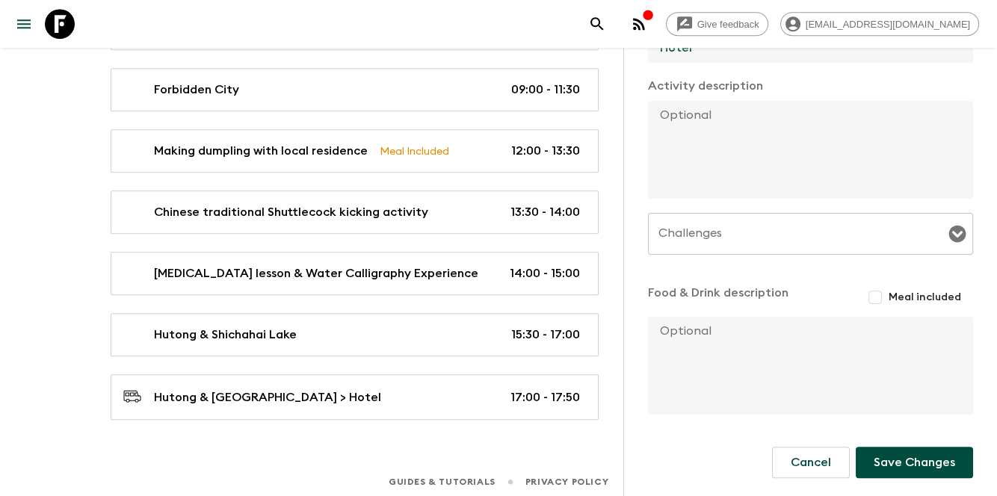
type input "Hotel"
click at [856, 462] on button "Save Changes" at bounding box center [914, 462] width 117 height 31
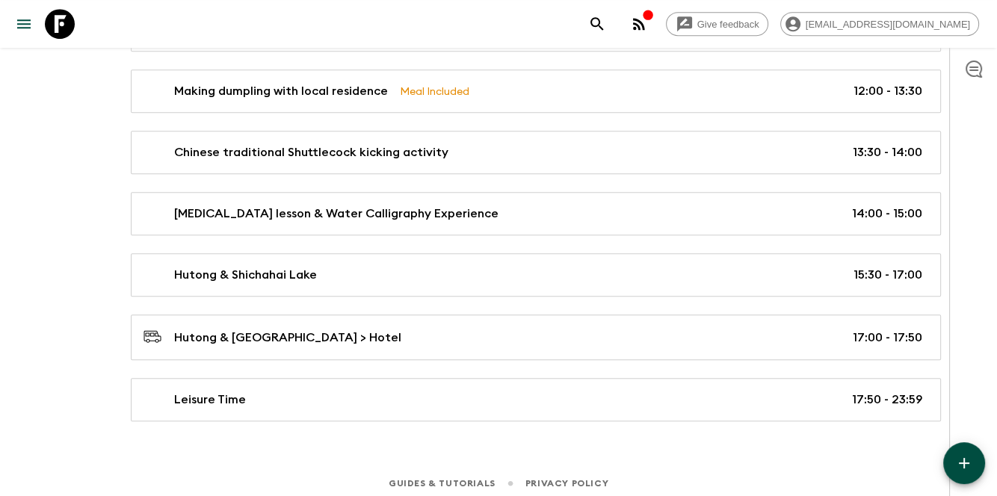
scroll to position [758, 0]
click at [975, 454] on button "button" at bounding box center [964, 463] width 42 height 42
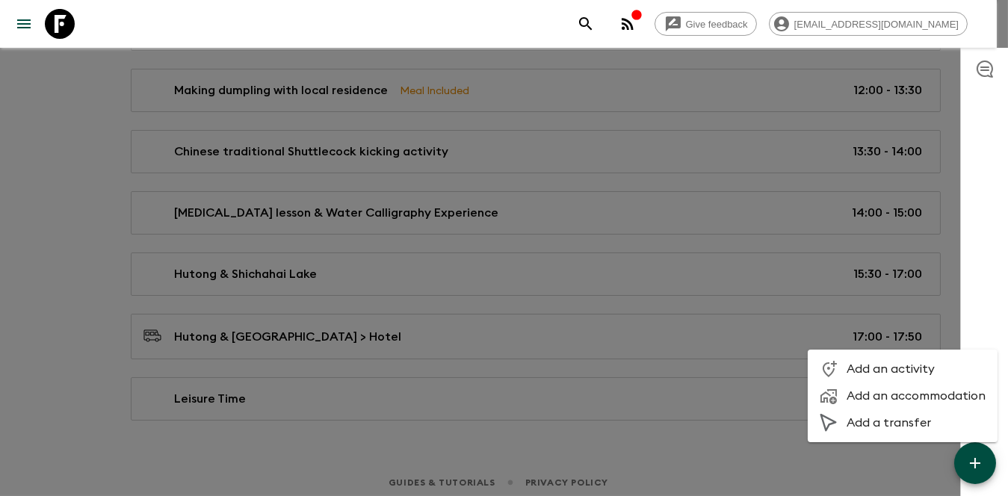
click at [861, 434] on li "Add a transfer" at bounding box center [903, 423] width 190 height 27
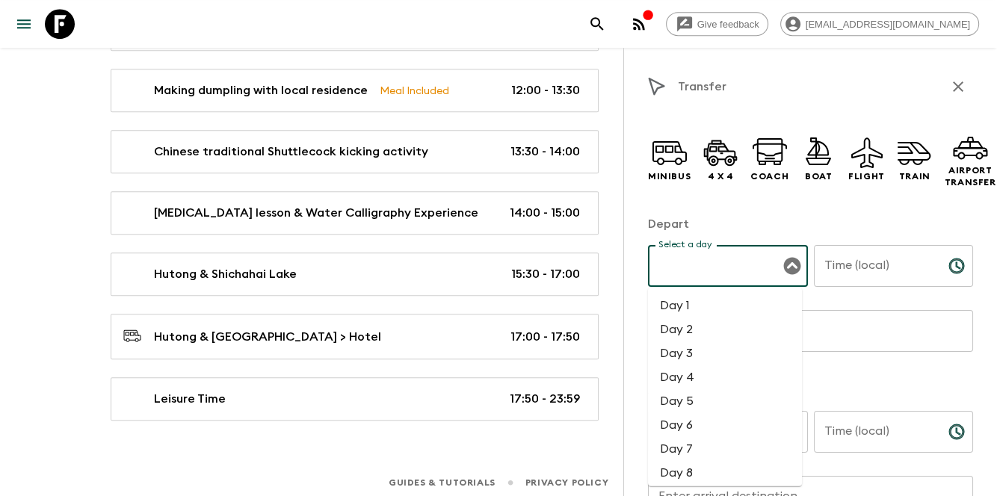
click at [713, 271] on input "Select a day" at bounding box center [717, 266] width 124 height 28
click at [712, 351] on li "Day 3" at bounding box center [725, 354] width 154 height 24
type input "Day 3"
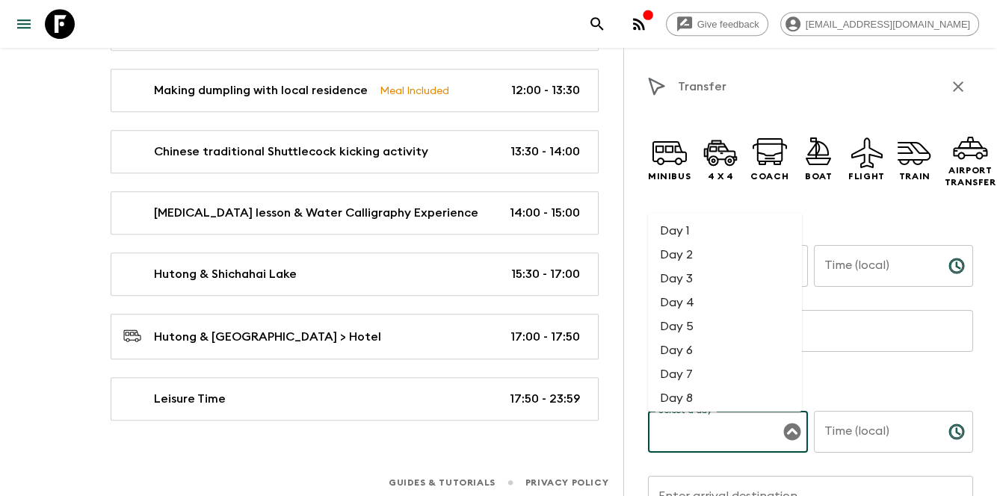
click at [685, 435] on input "Select a day" at bounding box center [717, 432] width 124 height 28
click at [708, 274] on li "Day 3" at bounding box center [725, 279] width 154 height 24
type input "Day 3"
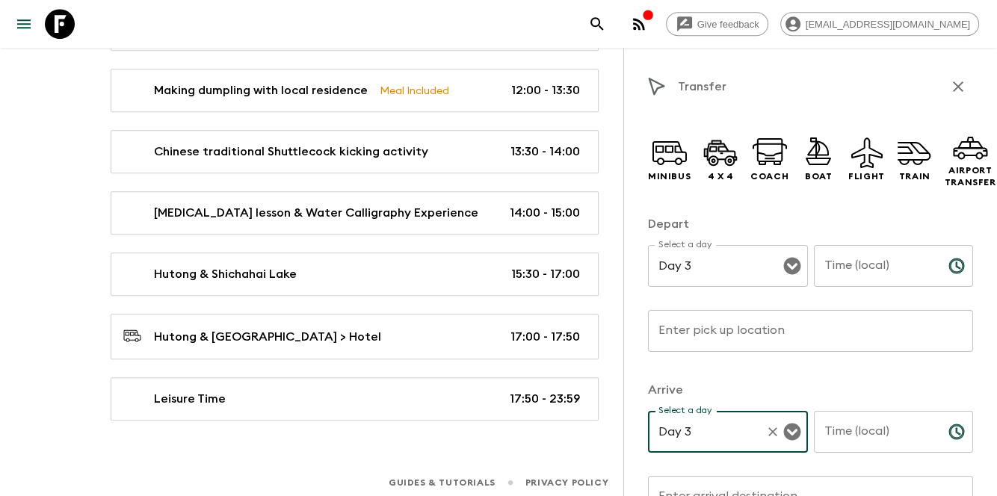
click at [879, 279] on input "Time (local)" at bounding box center [875, 266] width 123 height 42
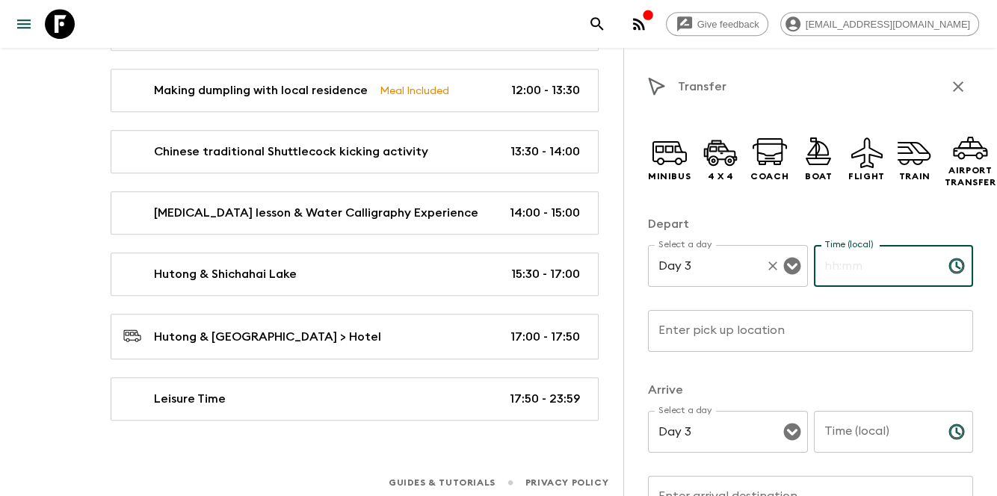
click at [786, 263] on icon "Open" at bounding box center [791, 266] width 17 height 17
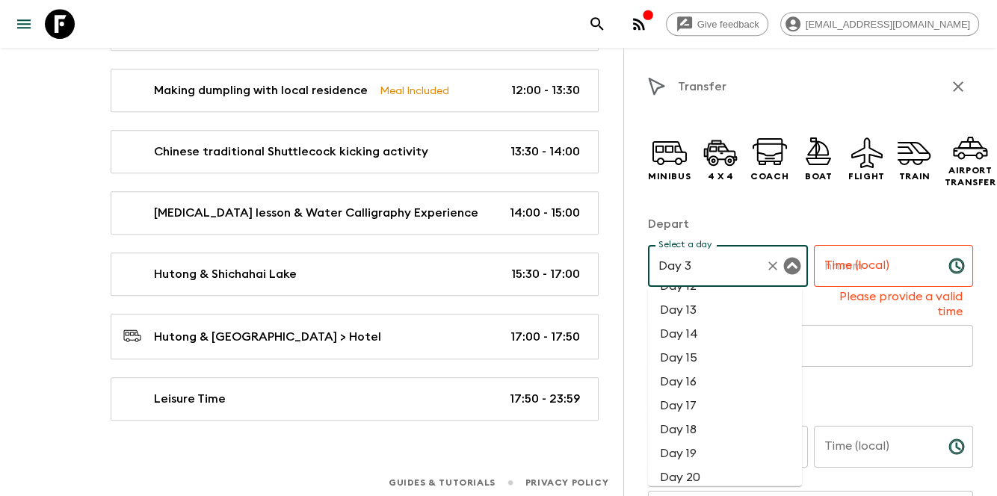
scroll to position [299, 0]
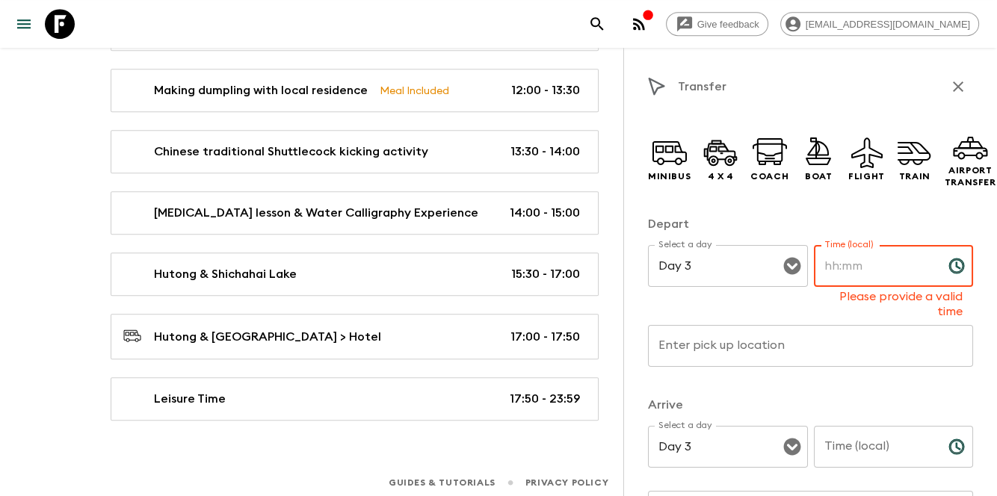
click at [877, 275] on input "Time (local)" at bounding box center [875, 266] width 123 height 42
click at [637, 149] on div "Transfer Minibus 4 x 4 Coach Boat Flight Train Airport Transfer Depart Select a…" at bounding box center [810, 296] width 374 height 496
click at [648, 152] on div "Minibus" at bounding box center [669, 159] width 43 height 66
click at [848, 262] on input "Time (local)" at bounding box center [875, 266] width 123 height 42
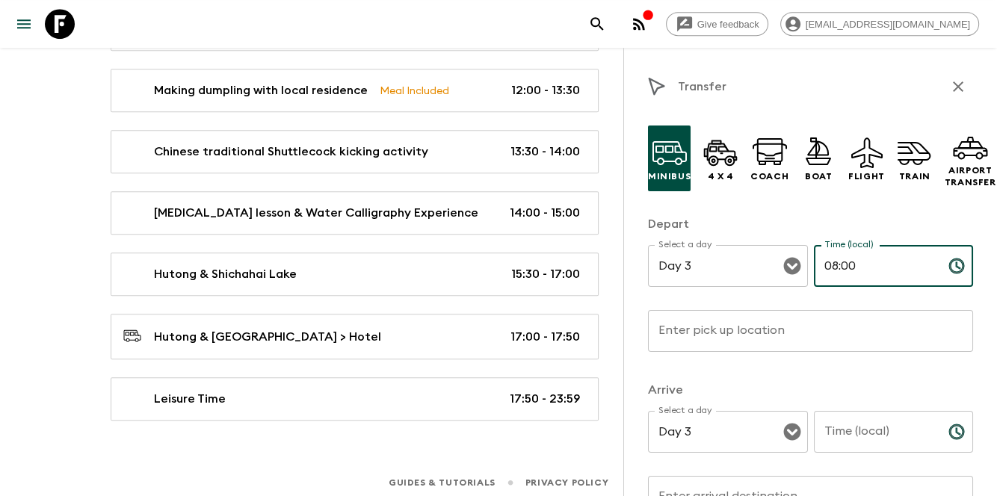
type input "08:00"
click at [859, 454] on div "Time (local) Time (local) ​" at bounding box center [894, 440] width 160 height 59
click at [873, 440] on input "Time (local)" at bounding box center [875, 432] width 123 height 42
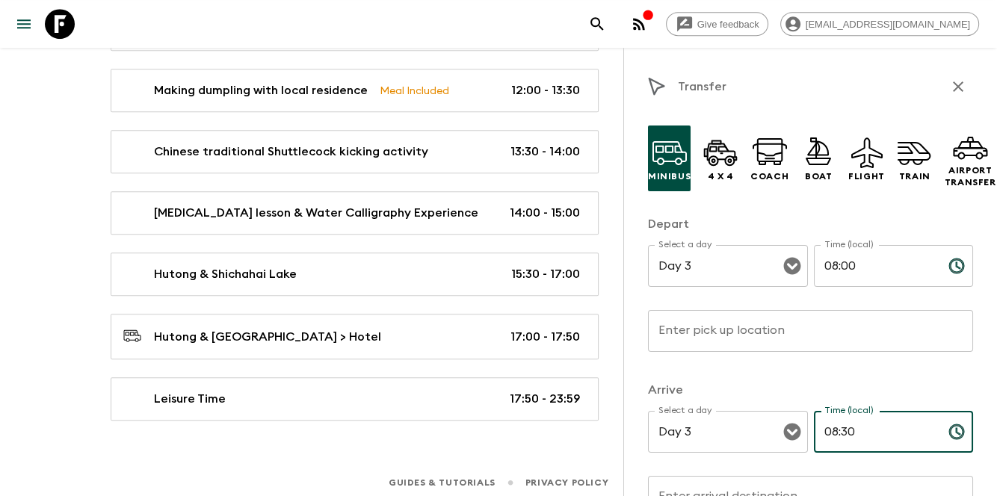
type input "08:30"
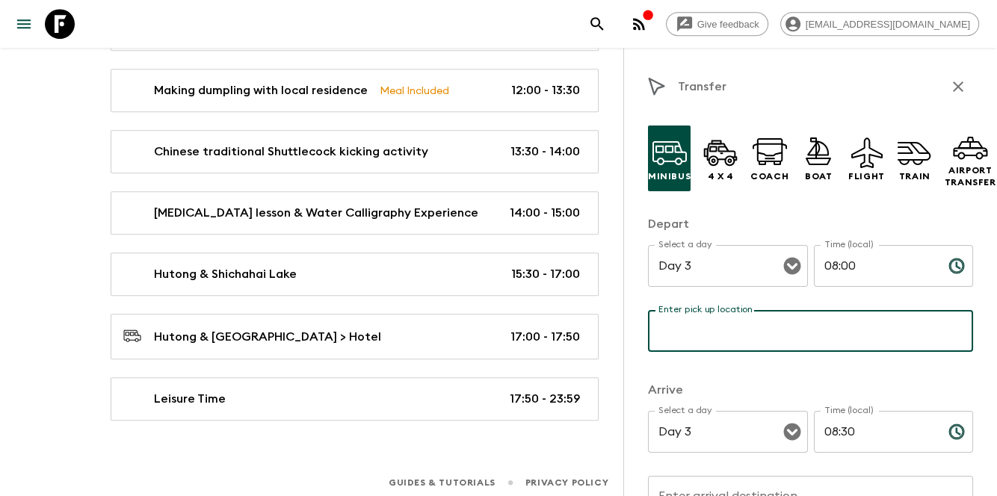
click at [766, 335] on input "Enter pick up location" at bounding box center [810, 331] width 325 height 42
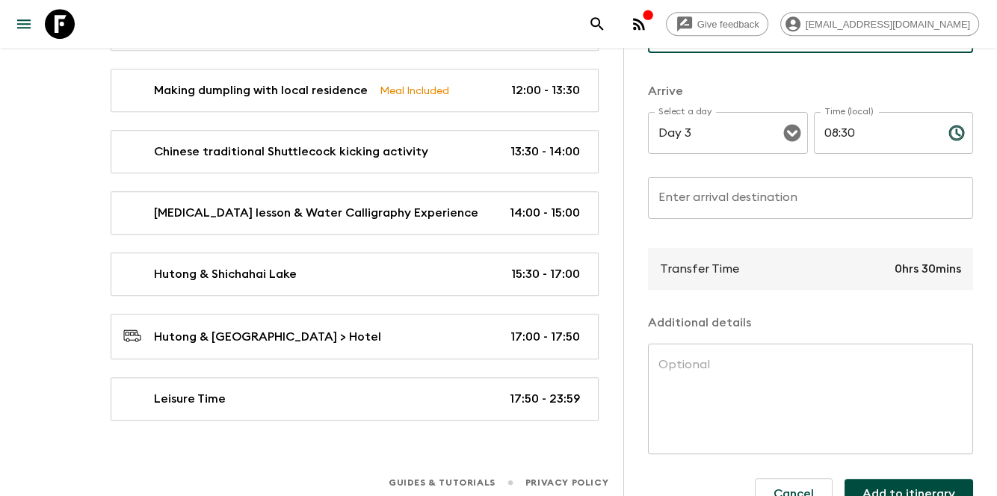
type input "Hotel"
click at [751, 265] on div "Transfer Time 0hrs 30mins" at bounding box center [810, 269] width 325 height 42
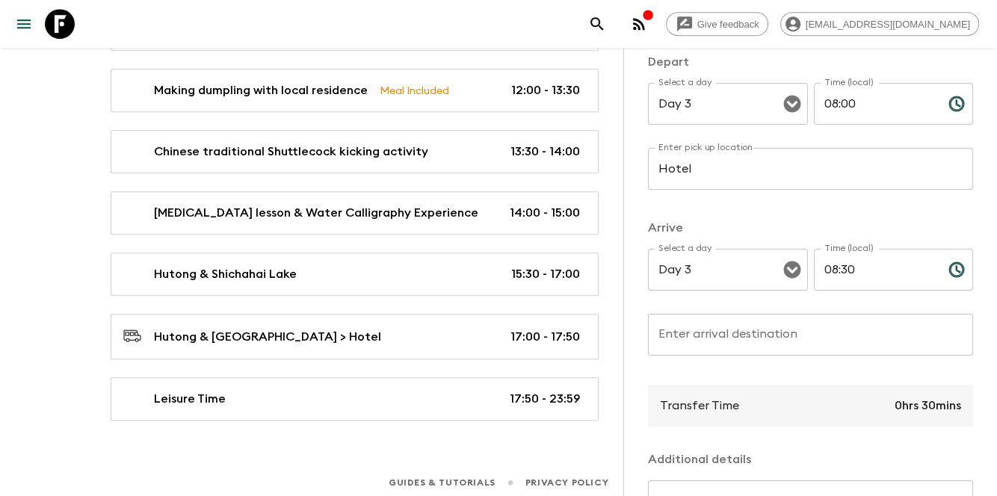
scroll to position [149, 0]
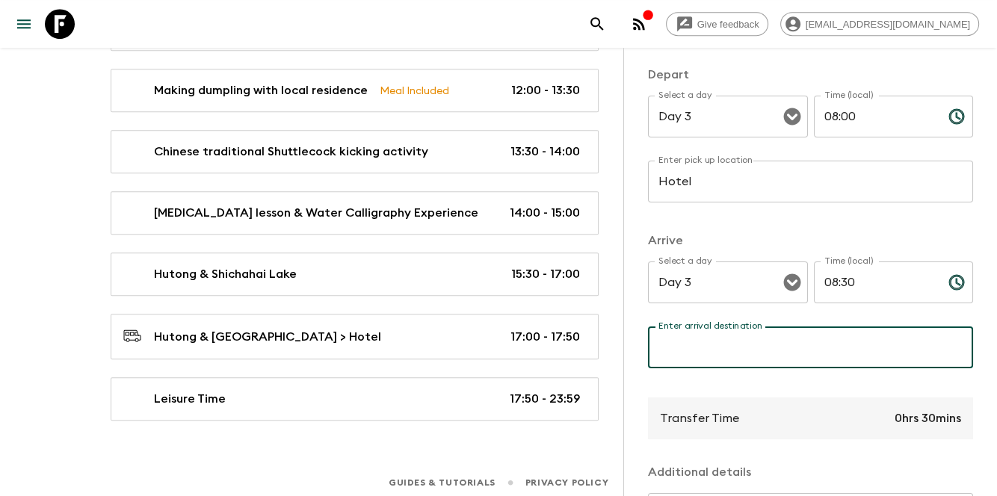
click at [726, 347] on input "Enter arrival destination" at bounding box center [810, 348] width 325 height 42
paste input "[DEMOGRAPHIC_DATA] of Heaven"
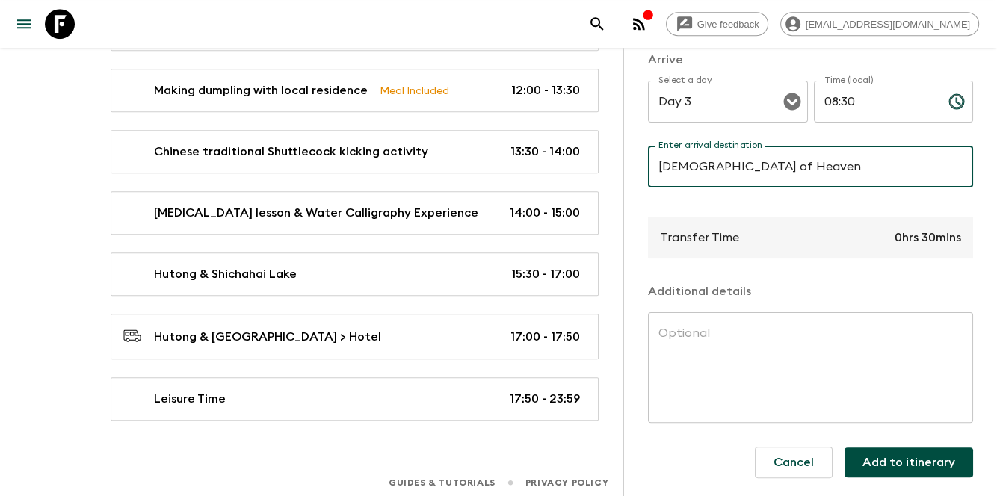
type input "[DEMOGRAPHIC_DATA] of Heaven"
click at [741, 297] on div "Additional details x ​" at bounding box center [810, 352] width 325 height 140
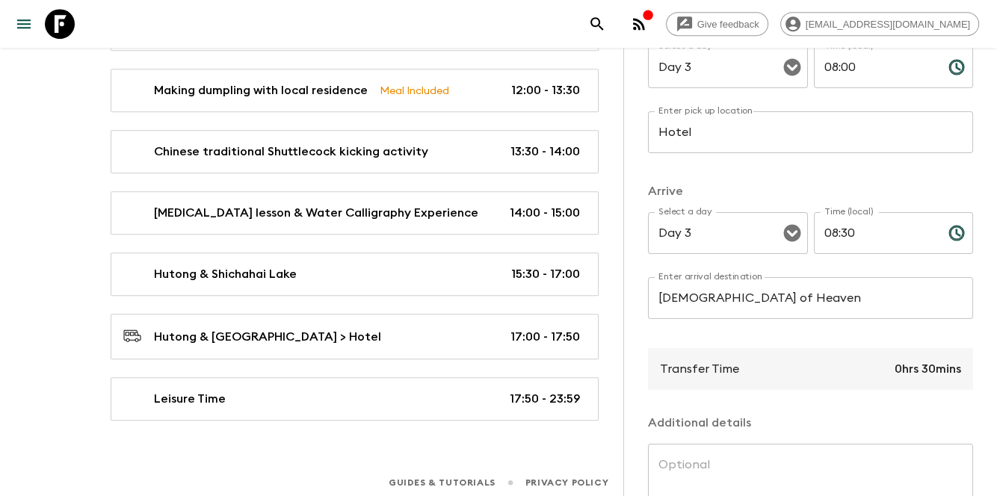
scroll to position [342, 0]
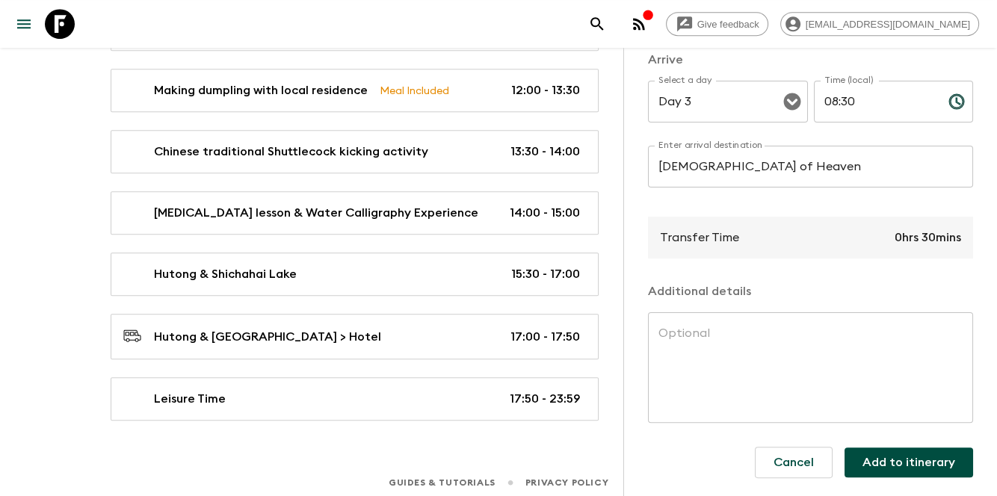
click at [772, 361] on textarea at bounding box center [810, 368] width 304 height 86
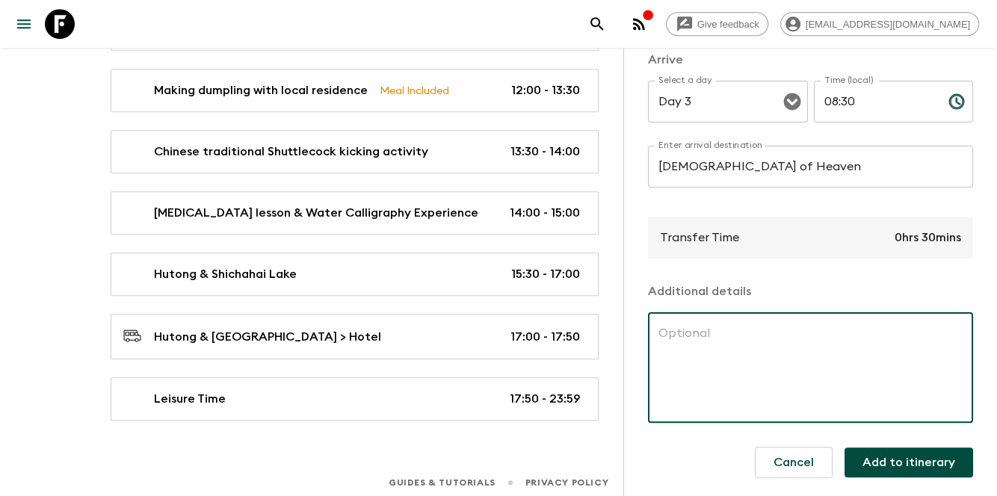
paste textarea "The [DEMOGRAPHIC_DATA] (UNESCO), where ancient [DEMOGRAPHIC_DATA] emperors made…"
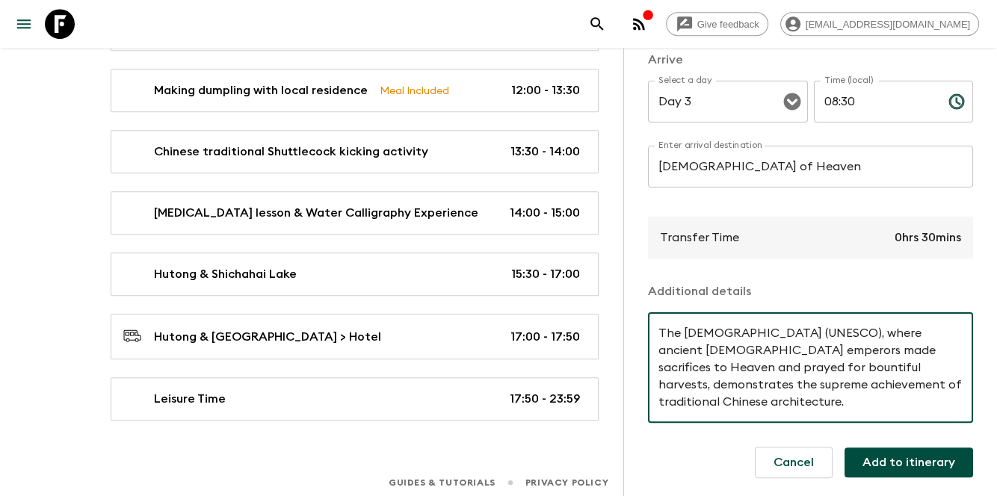
type textarea "The [DEMOGRAPHIC_DATA] (UNESCO), where ancient [DEMOGRAPHIC_DATA] emperors made…"
click at [882, 448] on button "Add to itinerary" at bounding box center [908, 463] width 129 height 30
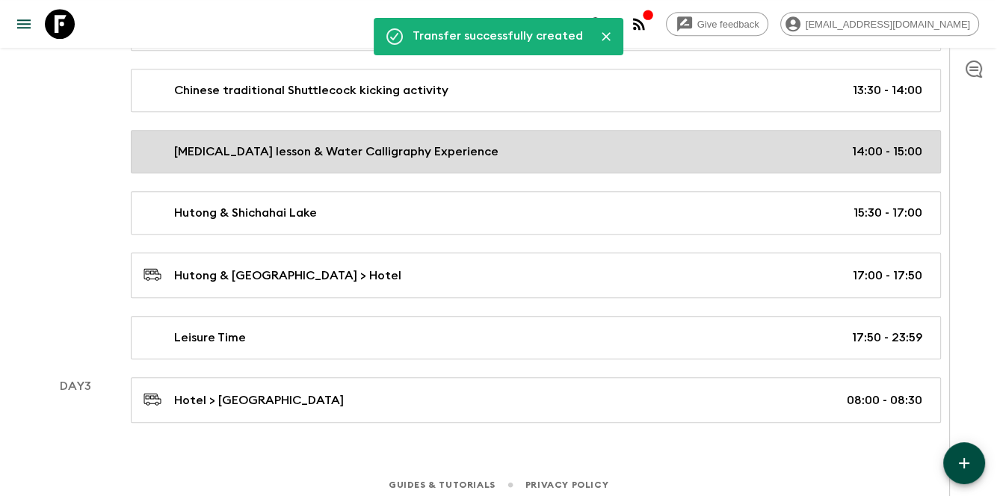
scroll to position [821, 0]
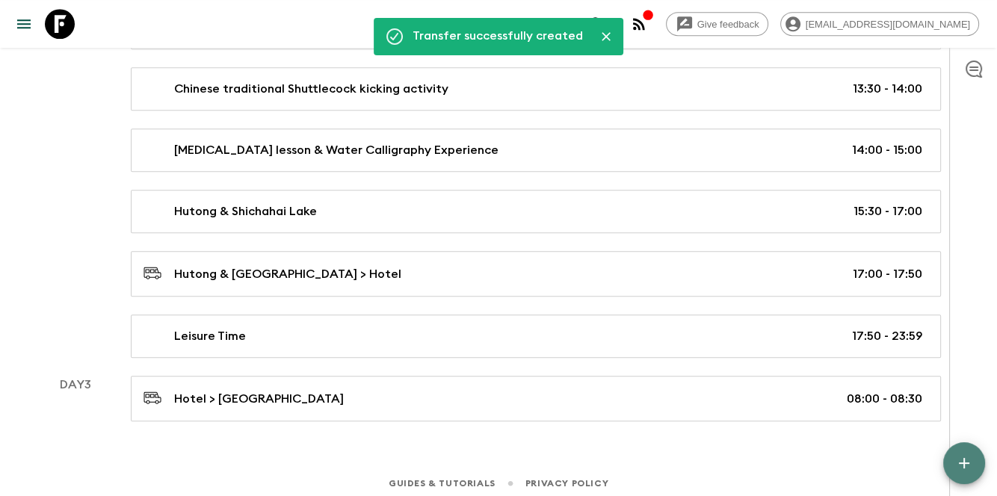
click at [965, 463] on icon "button" at bounding box center [964, 463] width 10 height 10
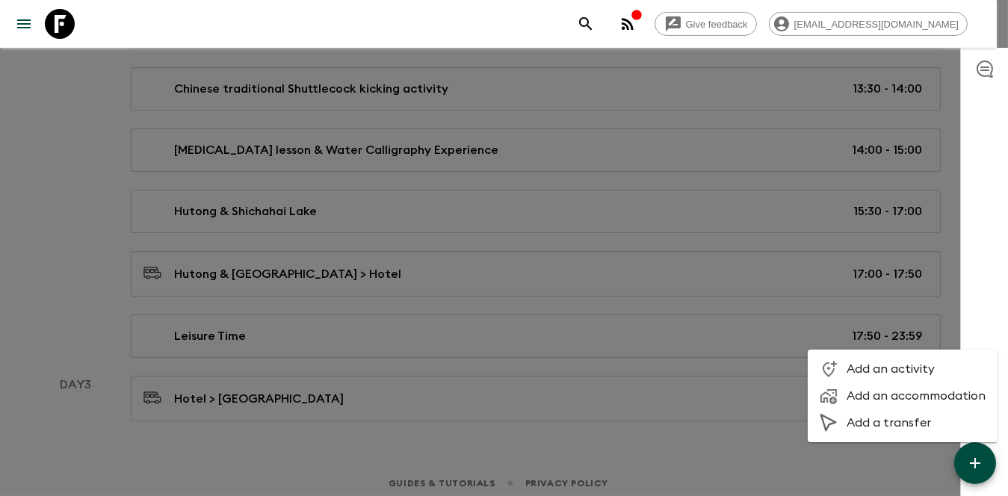
click at [870, 369] on span "Add an activity" at bounding box center [916, 369] width 139 height 15
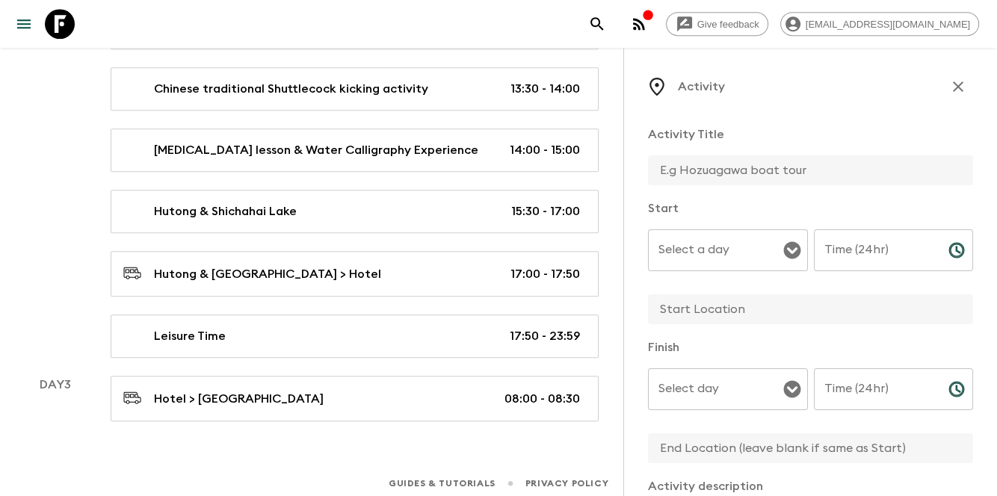
click at [729, 161] on input "text" at bounding box center [804, 170] width 313 height 30
drag, startPoint x: 823, startPoint y: 145, endPoint x: 814, endPoint y: 158, distance: 15.6
click at [823, 145] on div "Activity Title Temple of" at bounding box center [810, 157] width 325 height 62
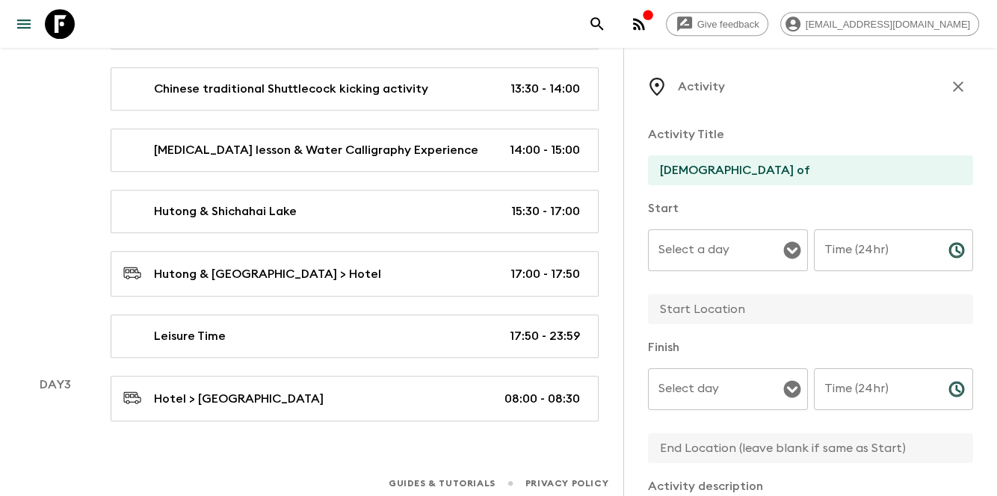
click at [813, 158] on input "[DEMOGRAPHIC_DATA] of" at bounding box center [804, 170] width 313 height 30
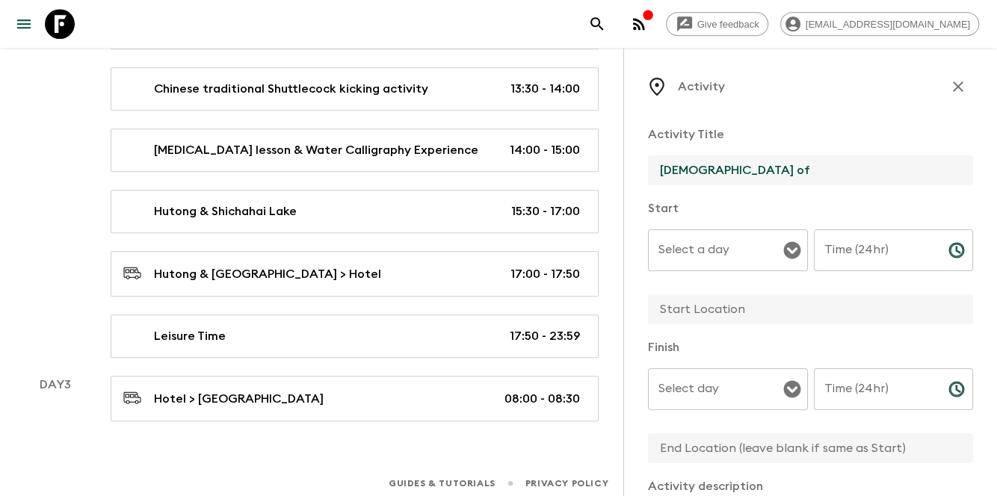
paste input "Heaven"
type input "[DEMOGRAPHIC_DATA] of Heaven"
click at [761, 245] on input "Select a day" at bounding box center [717, 250] width 124 height 28
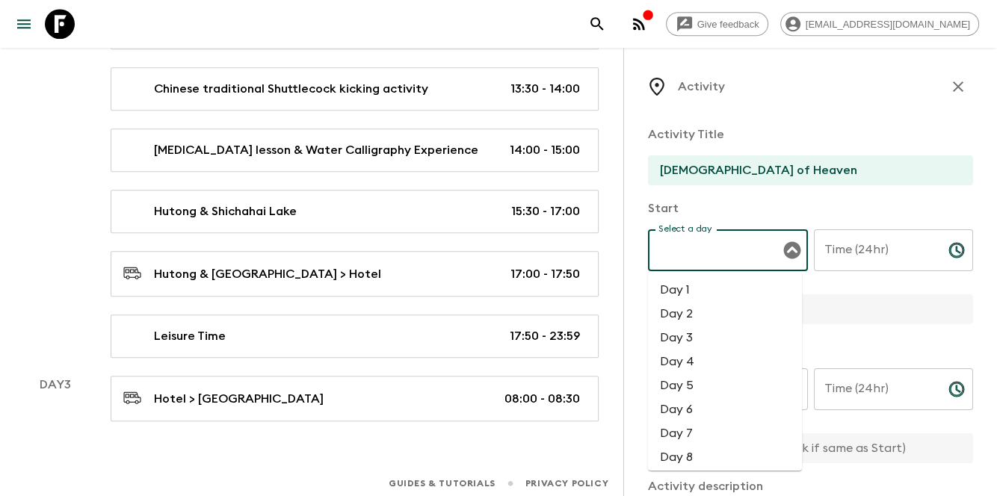
click at [699, 342] on li "Day 3" at bounding box center [725, 338] width 154 height 24
type input "Day 3"
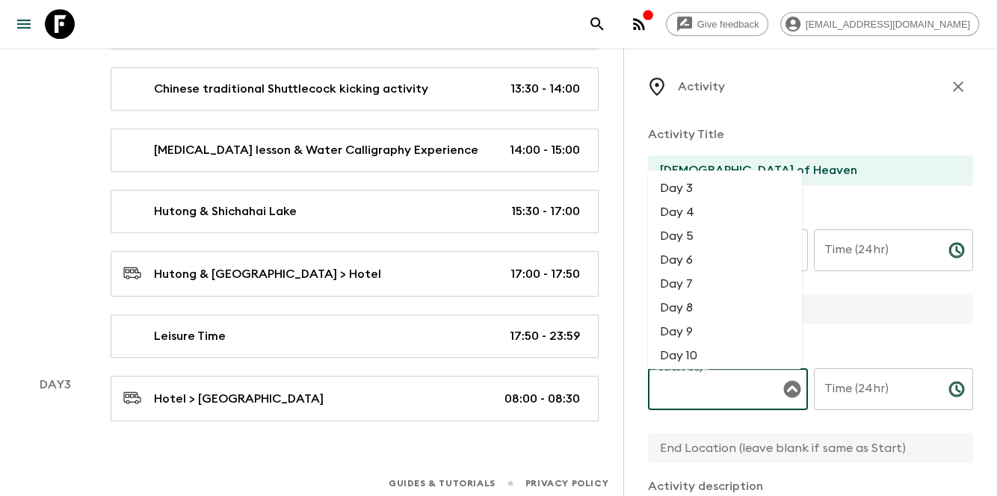
drag, startPoint x: 707, startPoint y: 389, endPoint x: 685, endPoint y: 353, distance: 41.9
click at [706, 389] on input "Select day" at bounding box center [717, 389] width 124 height 28
click at [704, 188] on li "Day 3" at bounding box center [725, 188] width 154 height 24
type input "Day 3"
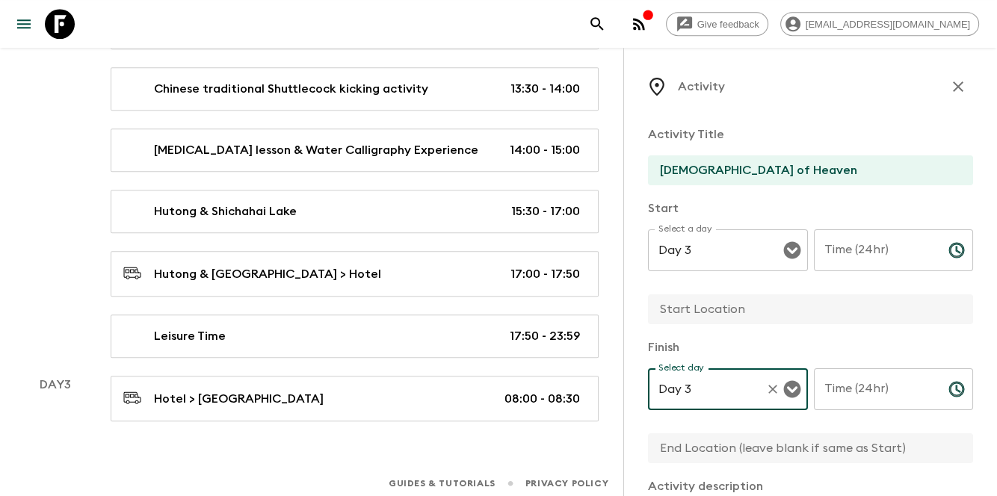
click at [893, 248] on input "Time (24hr)" at bounding box center [875, 250] width 123 height 42
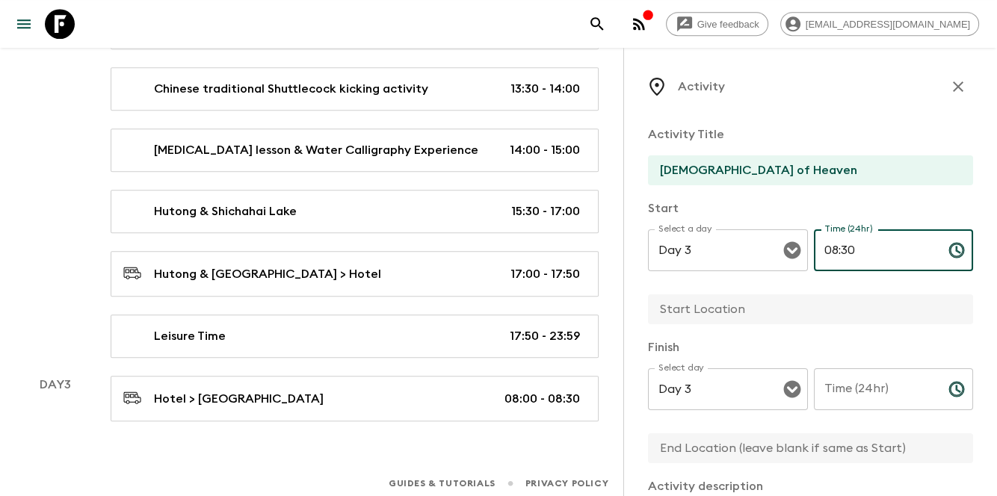
type input "08:30"
click at [840, 383] on div "Time (24hr) Time (24hr) ​" at bounding box center [894, 397] width 160 height 59
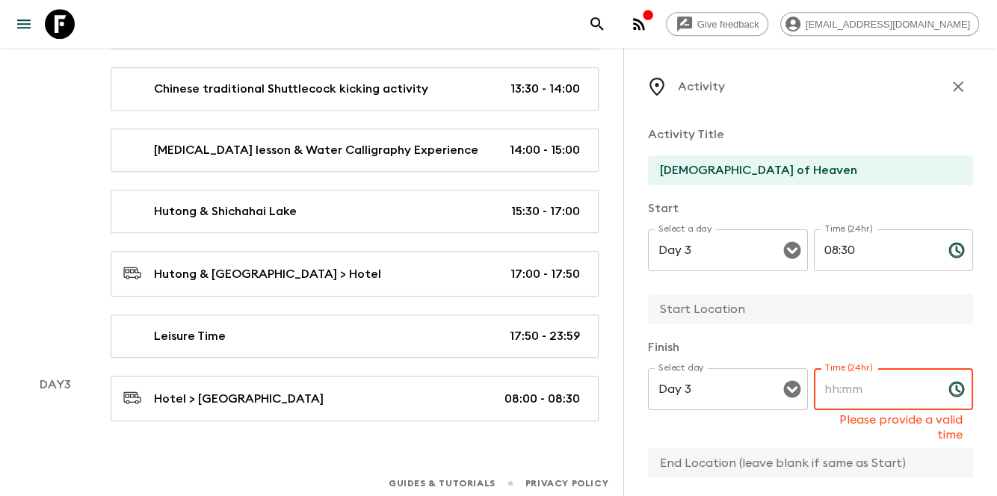
click at [858, 388] on input "Time (24hr)" at bounding box center [875, 389] width 123 height 42
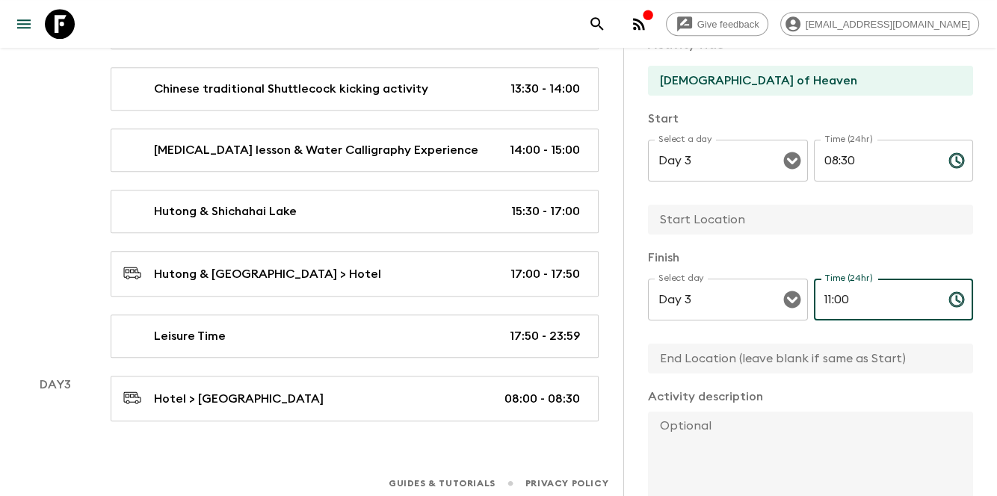
scroll to position [49, 0]
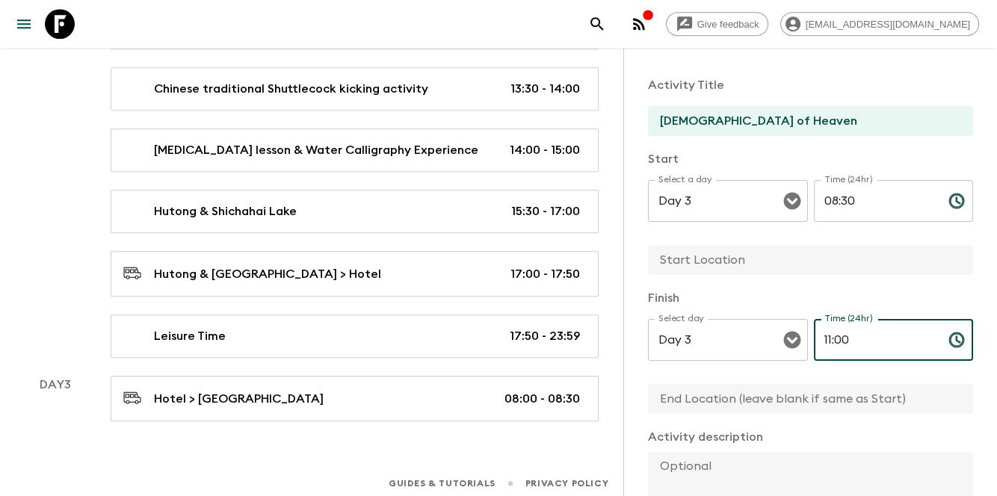
type input "11:00"
click at [704, 263] on input "text" at bounding box center [804, 260] width 313 height 30
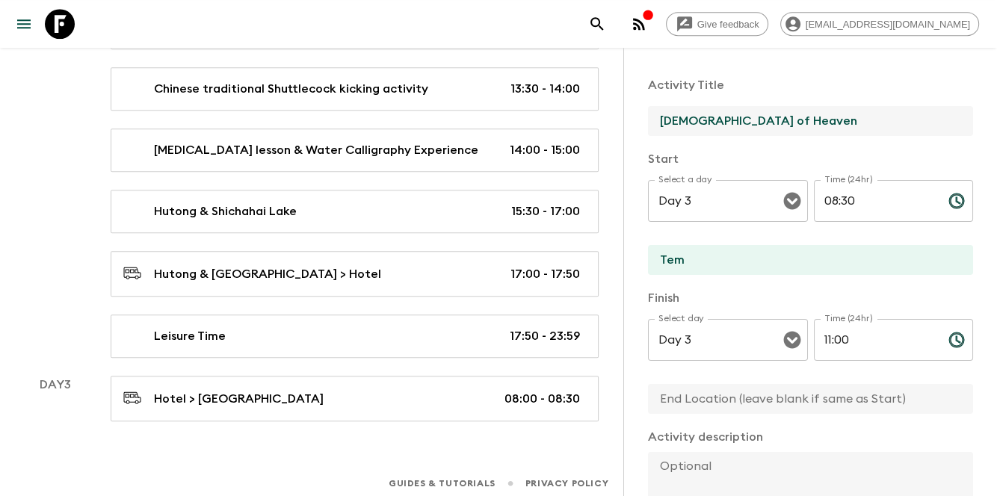
drag, startPoint x: 799, startPoint y: 130, endPoint x: 618, endPoint y: 138, distance: 181.0
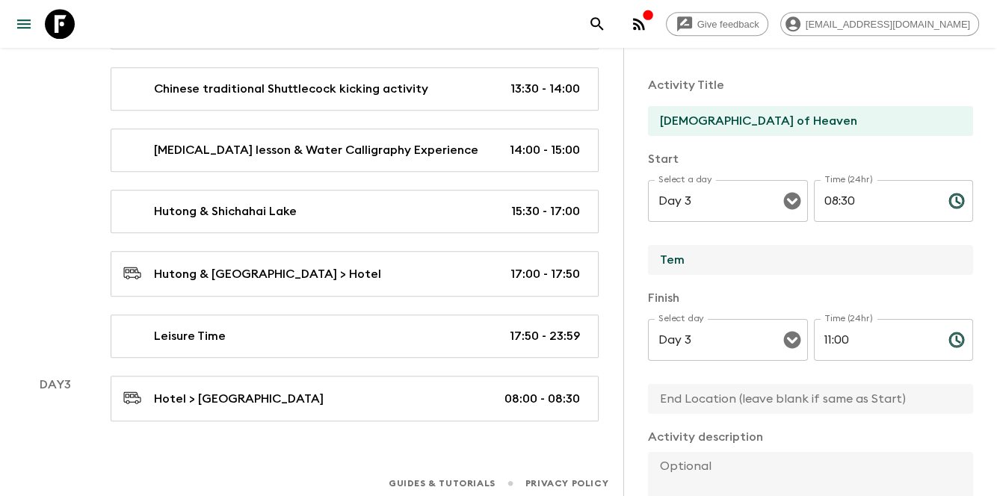
drag, startPoint x: 690, startPoint y: 265, endPoint x: 614, endPoint y: 275, distance: 77.7
paste input "ple of Heaven"
type input "[DEMOGRAPHIC_DATA] of Heaven"
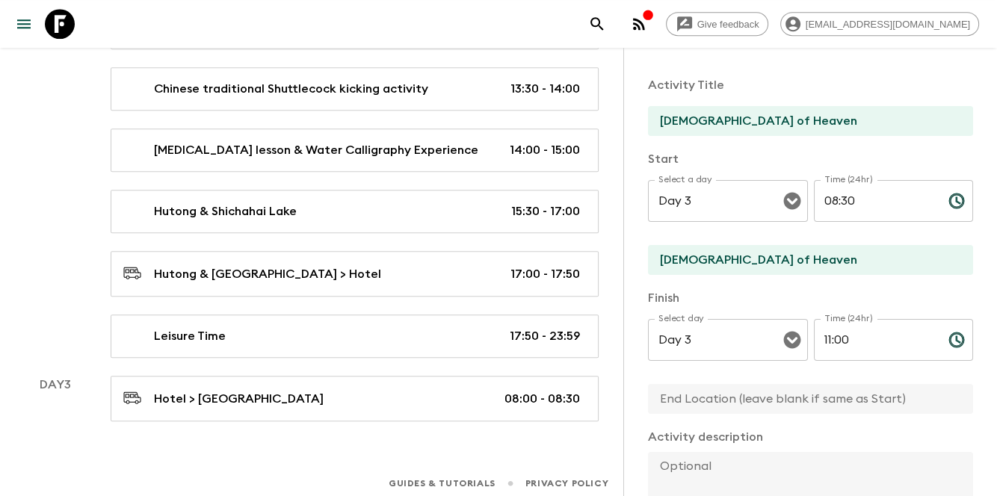
click at [721, 412] on input "text" at bounding box center [804, 399] width 313 height 30
paste input "[DEMOGRAPHIC_DATA] of Heaven"
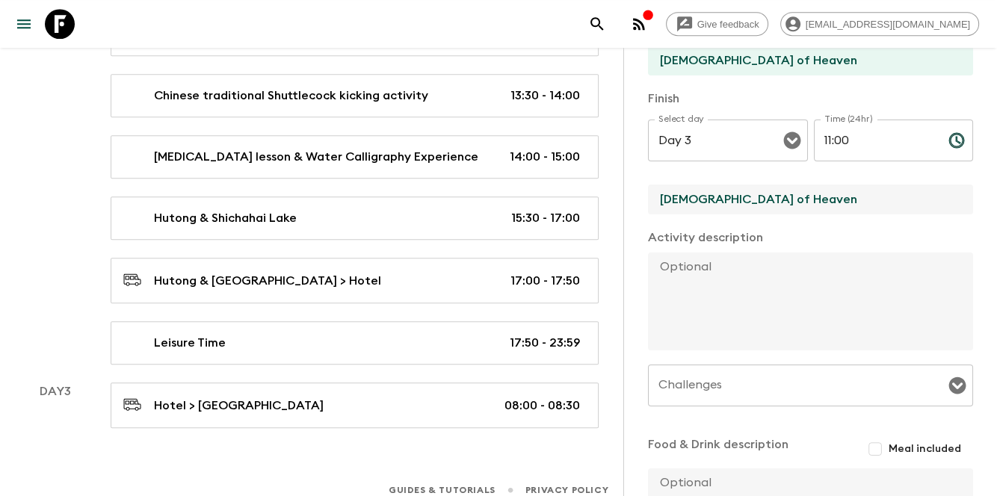
scroll to position [821, 0]
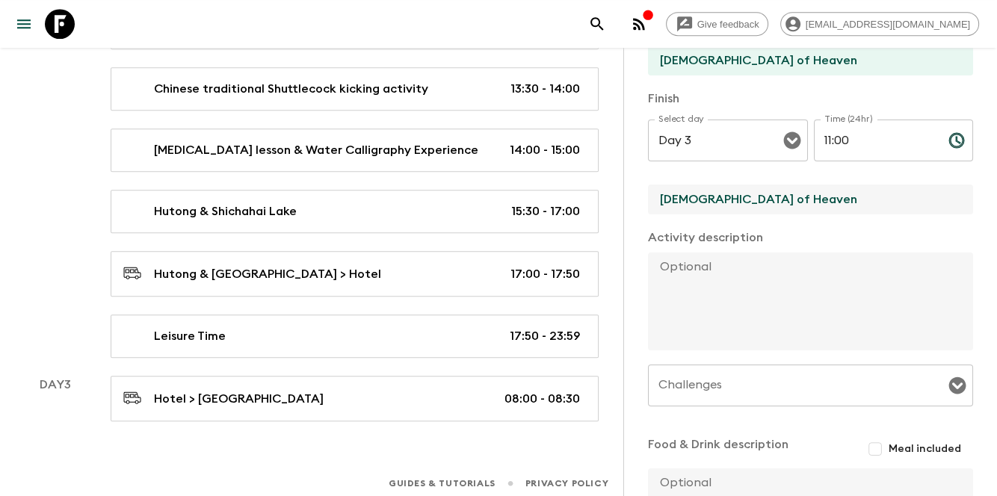
type input "[DEMOGRAPHIC_DATA] of Heaven"
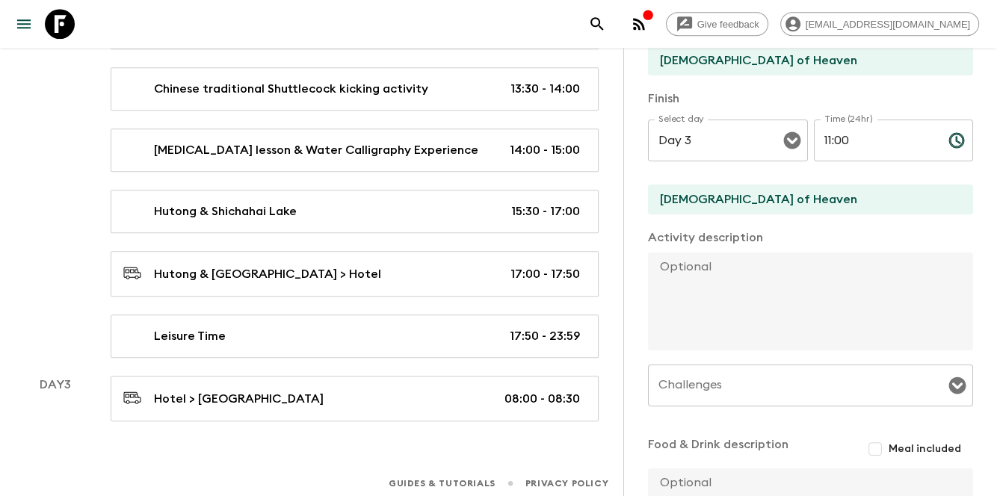
click at [846, 297] on textarea at bounding box center [804, 302] width 313 height 98
click at [871, 334] on textarea at bounding box center [804, 302] width 313 height 98
paste textarea "The [DEMOGRAPHIC_DATA] (UNESCO), where ancient [DEMOGRAPHIC_DATA] emperors made…"
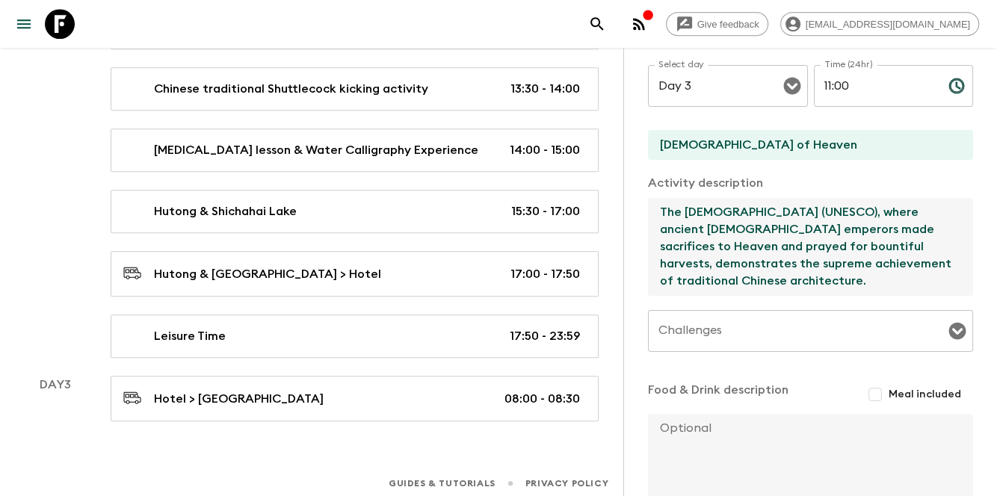
scroll to position [401, 0]
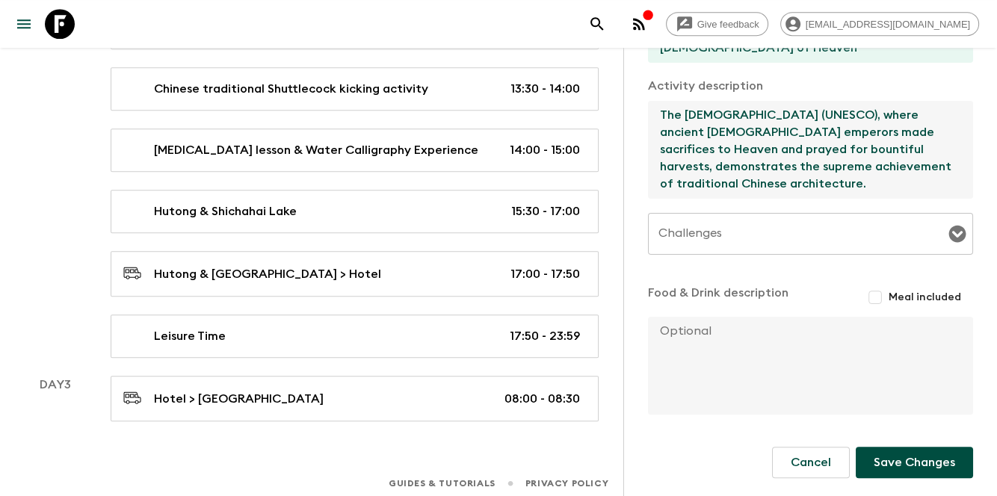
type textarea "The [DEMOGRAPHIC_DATA] (UNESCO), where ancient [DEMOGRAPHIC_DATA] emperors made…"
click at [862, 463] on button "Save Changes" at bounding box center [914, 462] width 117 height 31
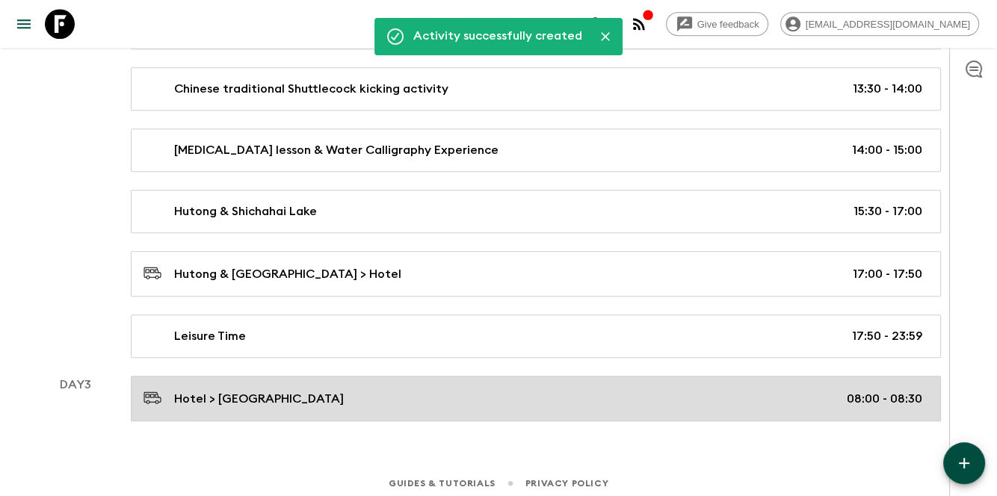
click at [314, 379] on link "Hotel > [GEOGRAPHIC_DATA] 08:00 - 08:30" at bounding box center [536, 399] width 810 height 46
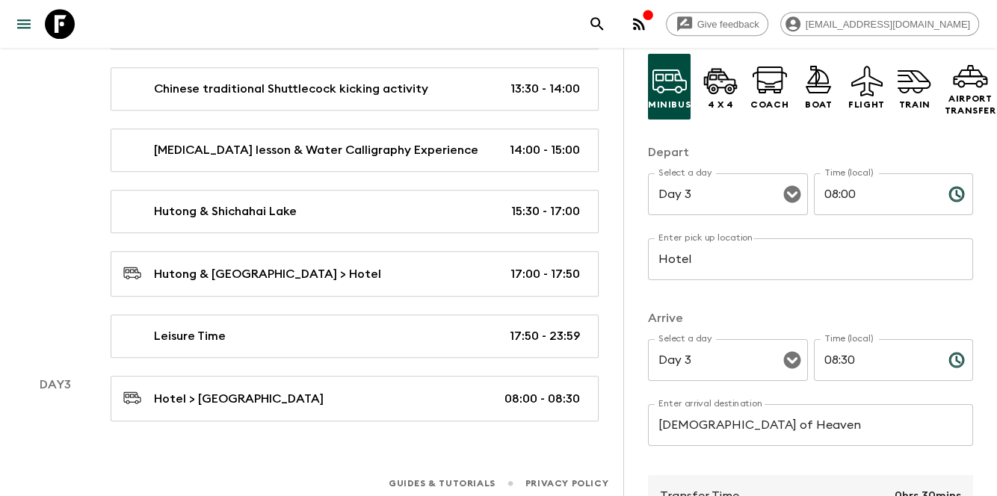
scroll to position [348, 0]
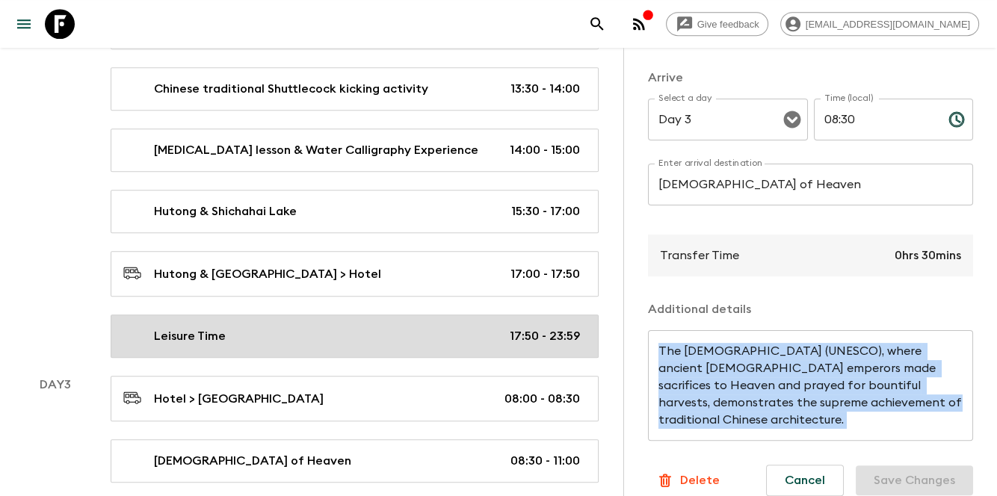
drag, startPoint x: 782, startPoint y: 430, endPoint x: 579, endPoint y: 341, distance: 222.2
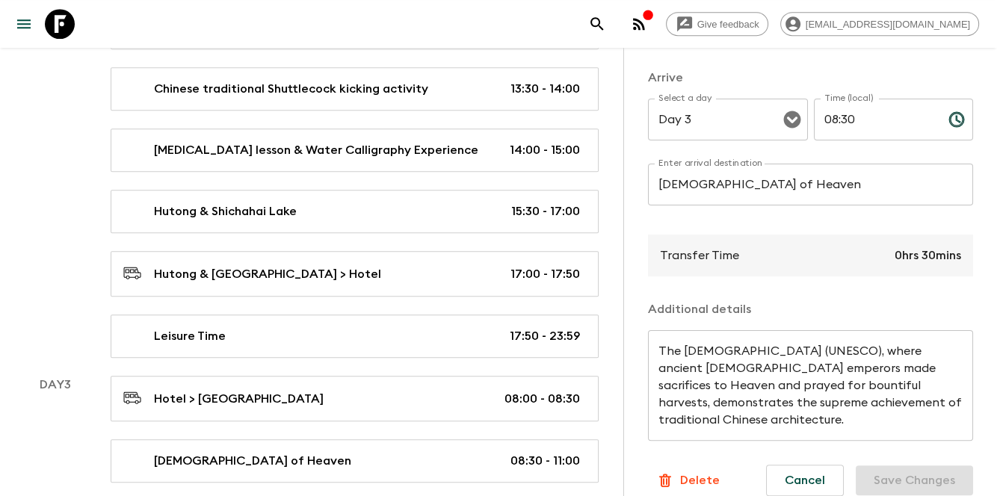
click at [810, 398] on textarea "The [DEMOGRAPHIC_DATA] (UNESCO), where ancient [DEMOGRAPHIC_DATA] emperors made…" at bounding box center [810, 386] width 304 height 86
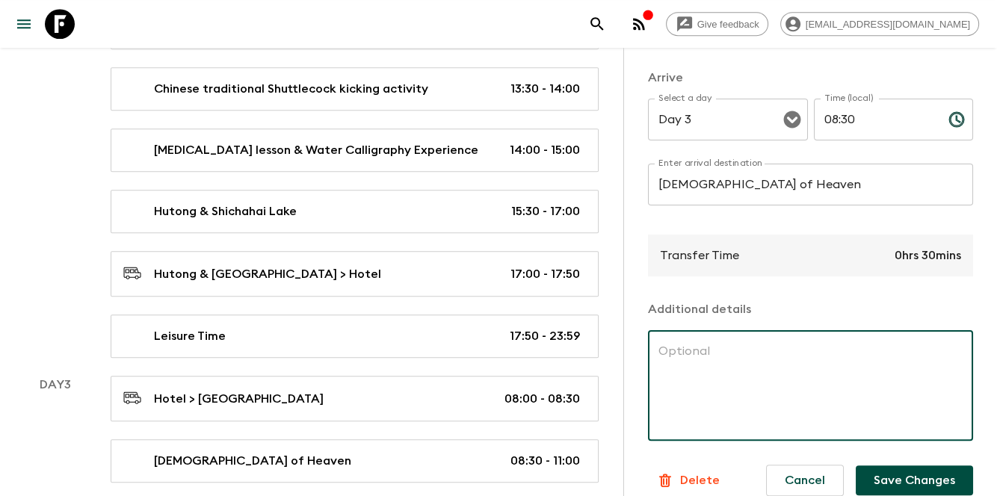
click at [912, 476] on button "Save Changes" at bounding box center [914, 481] width 117 height 30
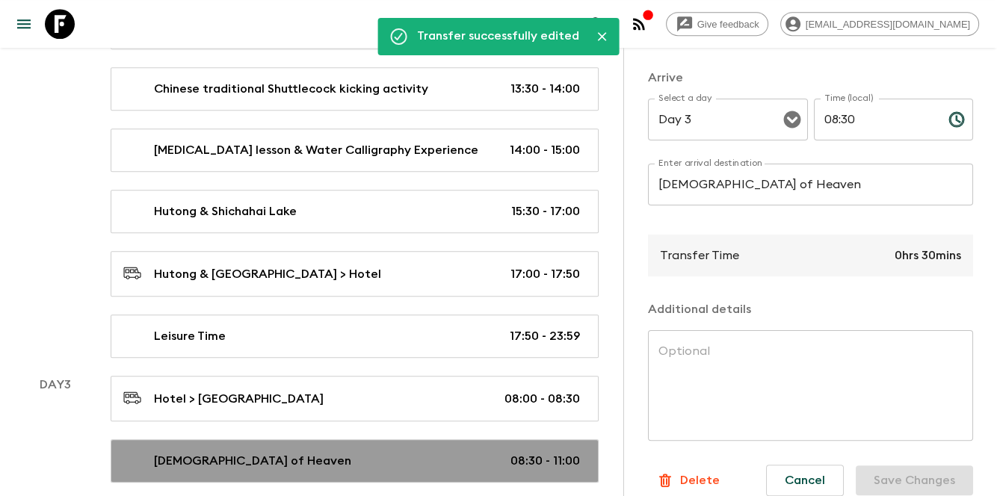
click at [333, 439] on link "[DEMOGRAPHIC_DATA] of Heaven 08:30 - 11:00" at bounding box center [355, 460] width 488 height 43
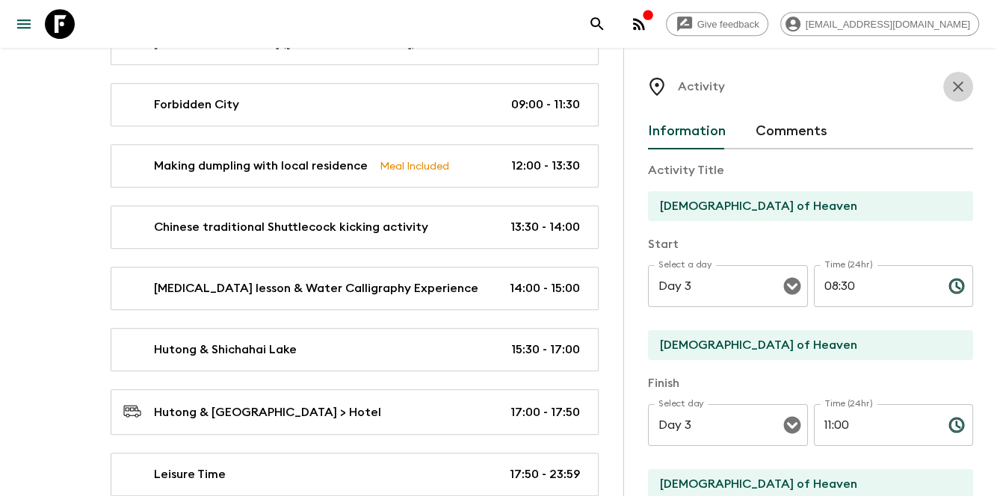
drag, startPoint x: 945, startPoint y: 96, endPoint x: 868, endPoint y: 222, distance: 148.3
click at [945, 96] on button "button" at bounding box center [958, 87] width 30 height 30
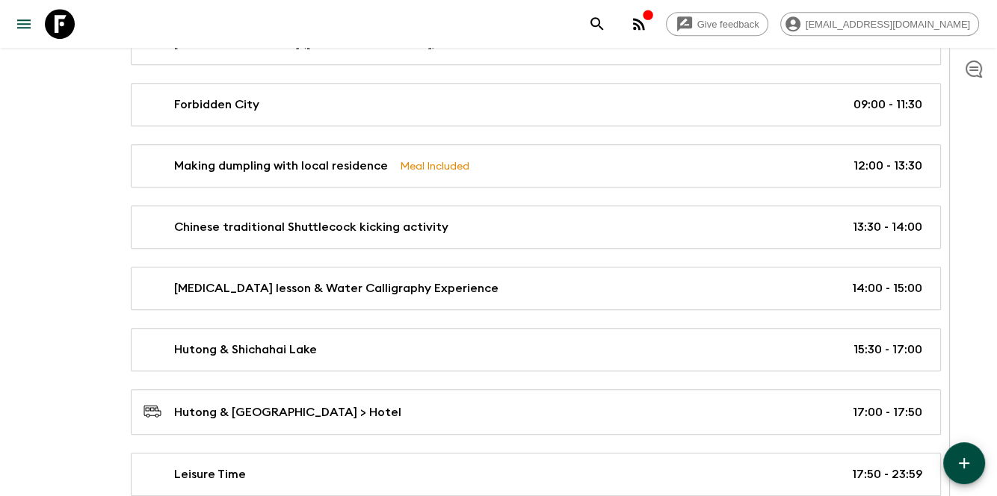
click at [960, 458] on icon "button" at bounding box center [964, 463] width 18 height 18
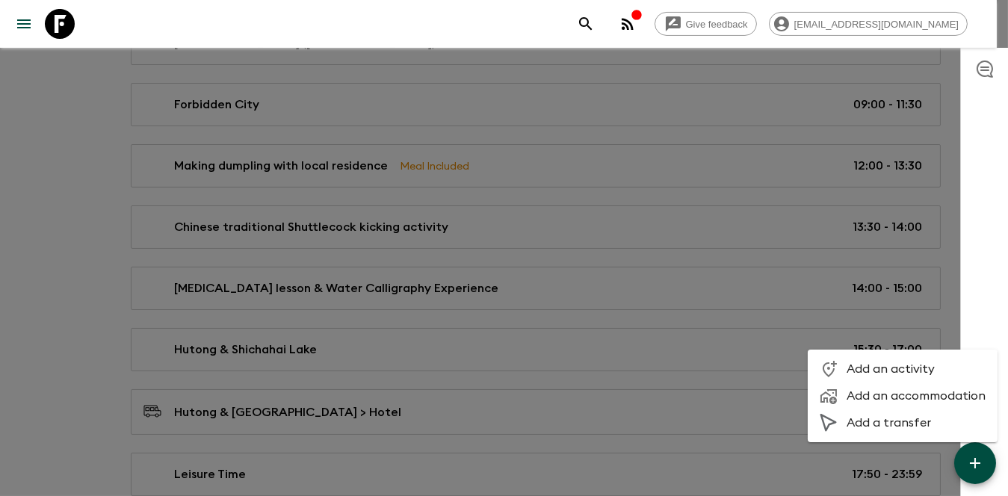
click at [876, 377] on li "Add an activity" at bounding box center [903, 369] width 190 height 27
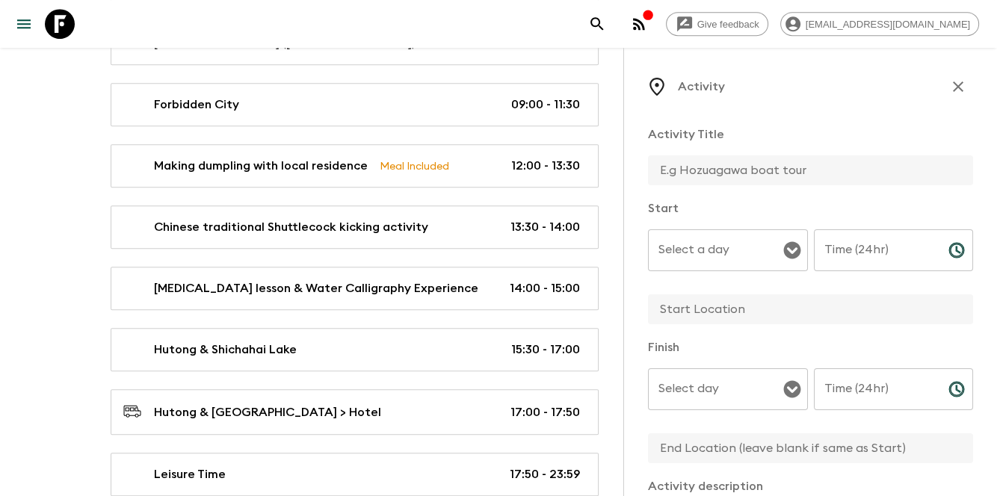
click at [949, 79] on icon "button" at bounding box center [958, 87] width 18 height 18
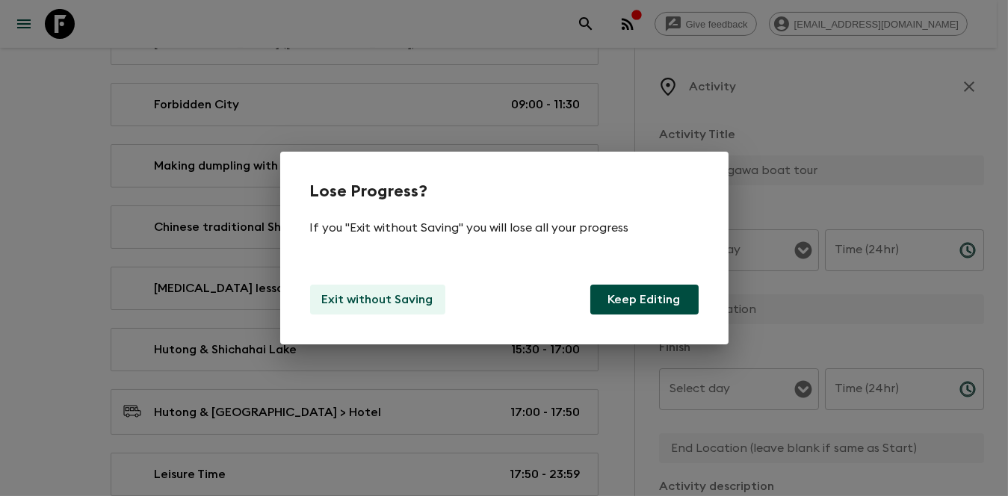
click at [401, 297] on p "Exit without Saving" at bounding box center [377, 300] width 111 height 18
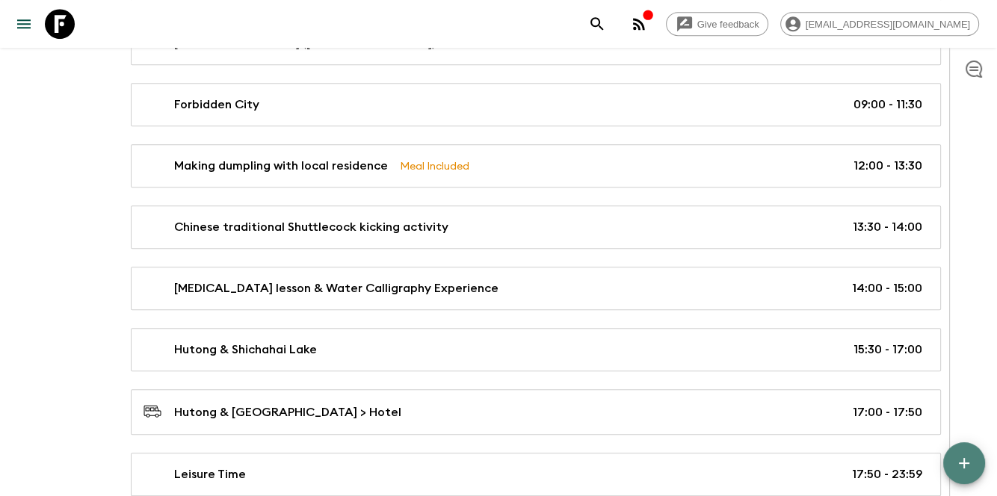
click at [980, 475] on button "button" at bounding box center [964, 463] width 42 height 42
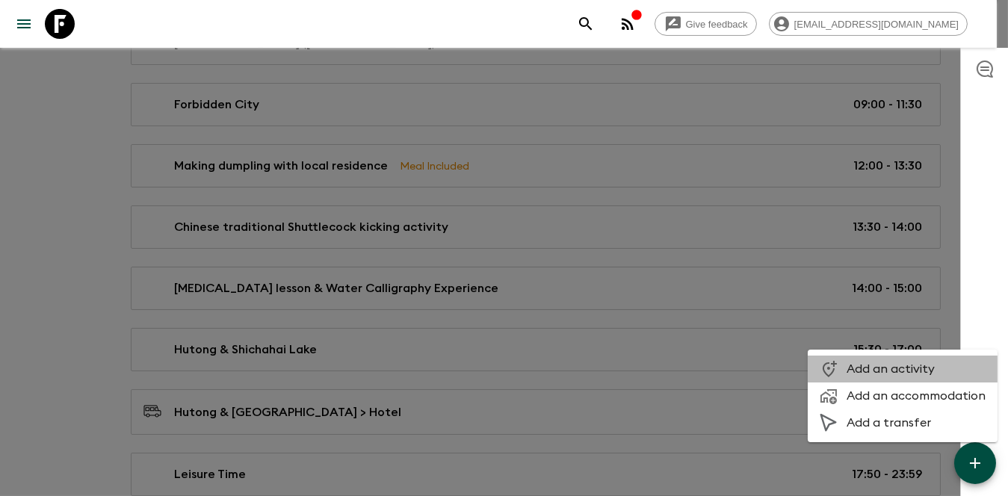
click at [910, 380] on li "Add an activity" at bounding box center [903, 369] width 190 height 27
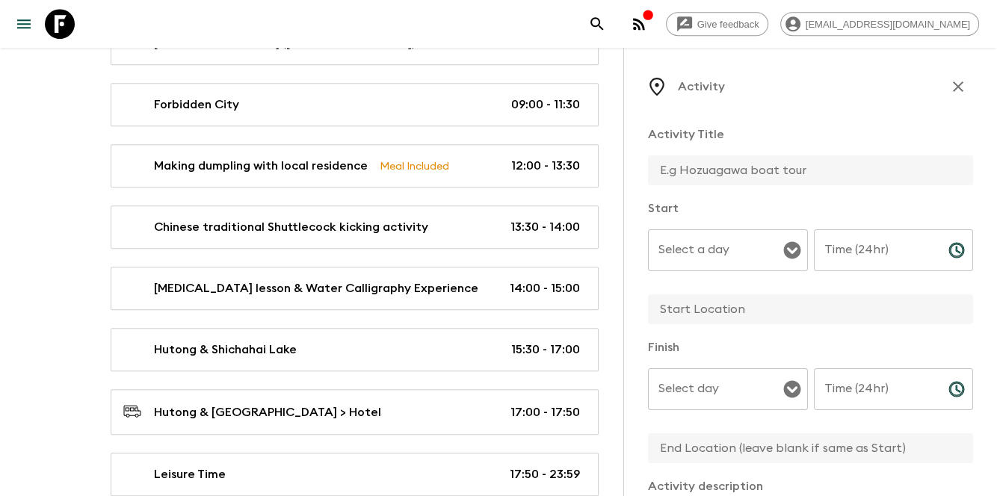
drag, startPoint x: 808, startPoint y: 171, endPoint x: 797, endPoint y: 173, distance: 11.4
click at [808, 171] on input "text" at bounding box center [804, 170] width 313 height 30
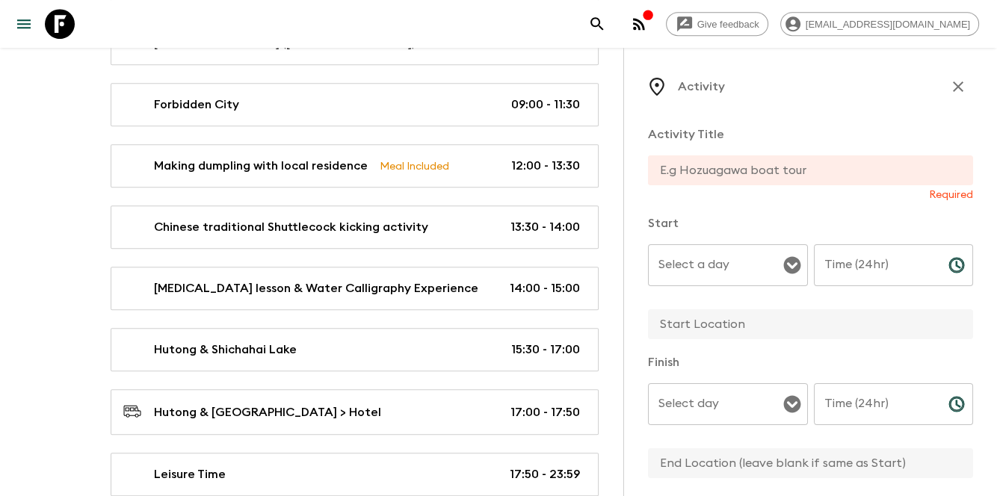
click at [764, 173] on input "text" at bounding box center [804, 170] width 313 height 30
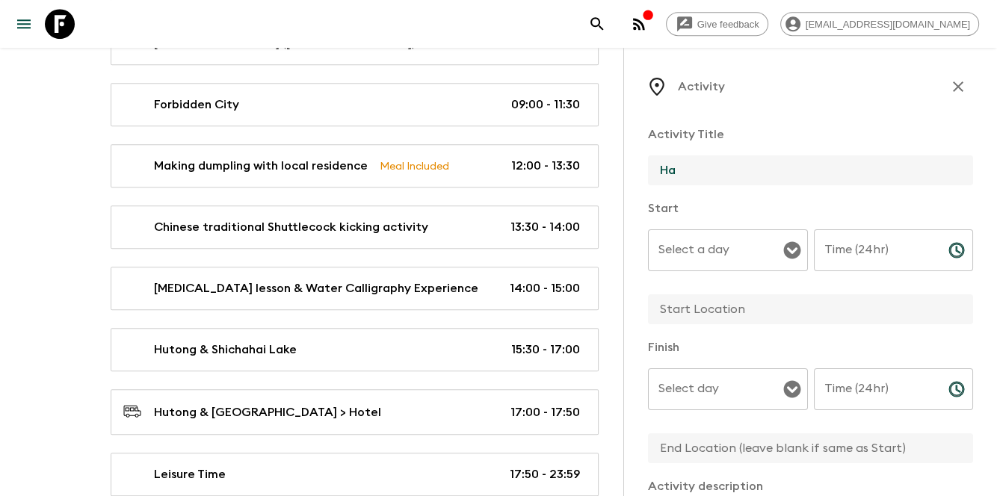
type input "H"
paste input "Lunch: [PERSON_NAME]"
drag, startPoint x: 736, startPoint y: 172, endPoint x: 697, endPoint y: 167, distance: 39.1
click at [697, 167] on input "Lunch Lunch: [PERSON_NAME]" at bounding box center [804, 170] width 313 height 30
type input "Lunch in Qidong Xiaoguan"
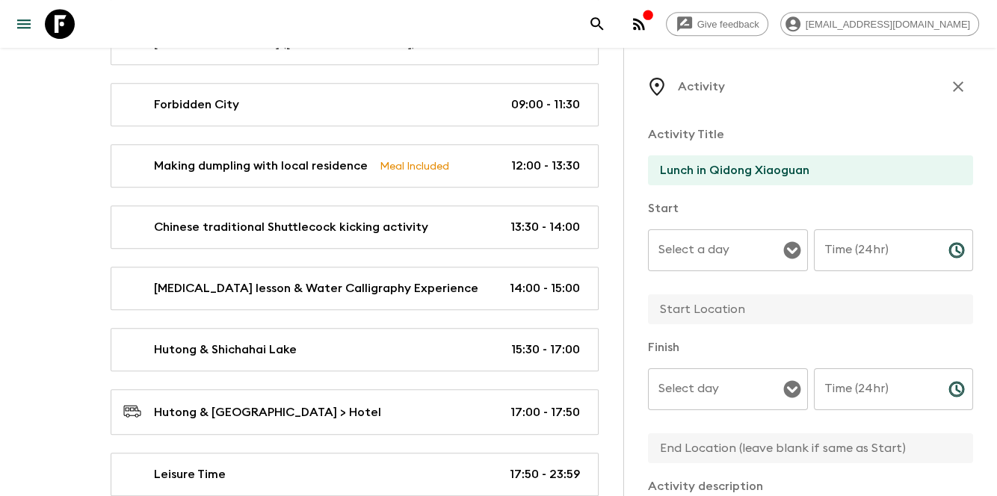
click at [727, 306] on input "text" at bounding box center [804, 309] width 313 height 30
click at [930, 173] on input "Lunch in Qidong Xiaoguan" at bounding box center [804, 170] width 313 height 30
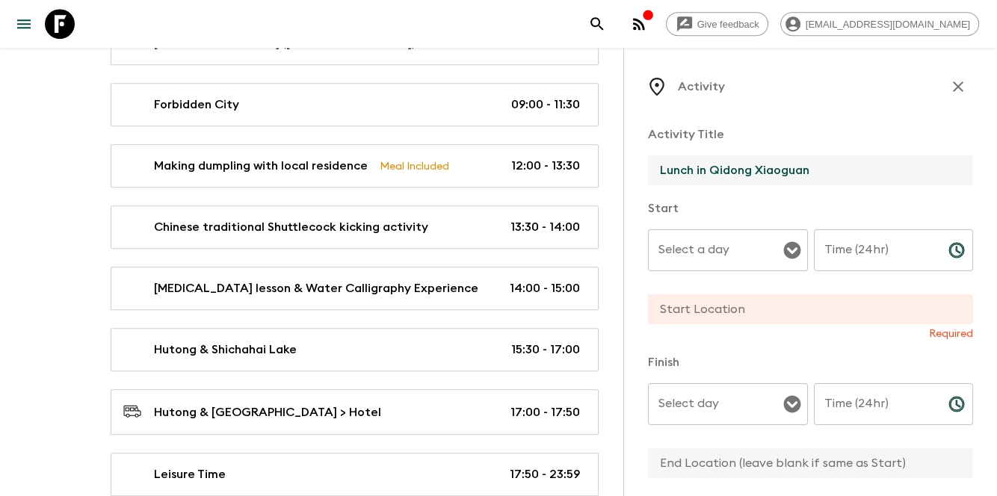
drag, startPoint x: 736, startPoint y: 176, endPoint x: 825, endPoint y: 178, distance: 88.9
click at [825, 178] on input "Lunch in Qidong Xiaoguan" at bounding box center [804, 170] width 313 height 30
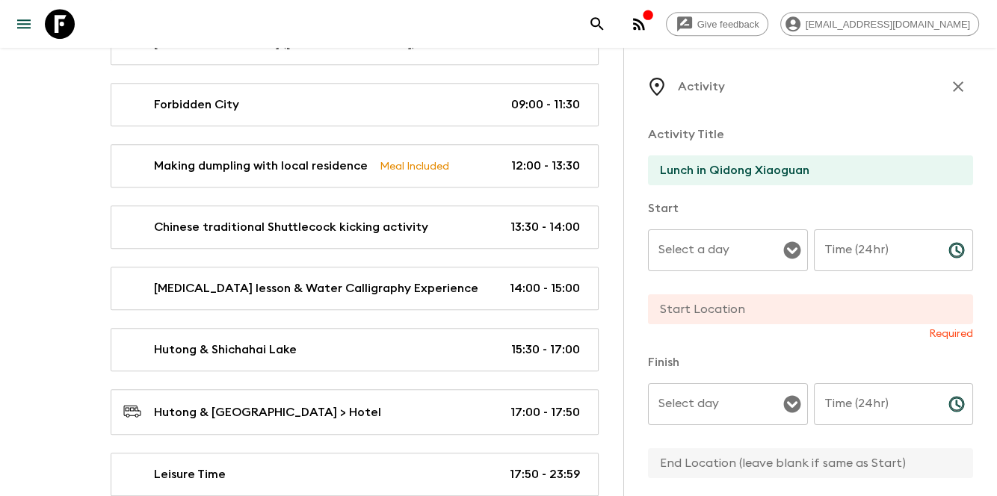
drag, startPoint x: 761, startPoint y: 323, endPoint x: 752, endPoint y: 315, distance: 11.7
click at [758, 323] on input "text" at bounding box center [804, 309] width 313 height 30
paste input "[PERSON_NAME]"
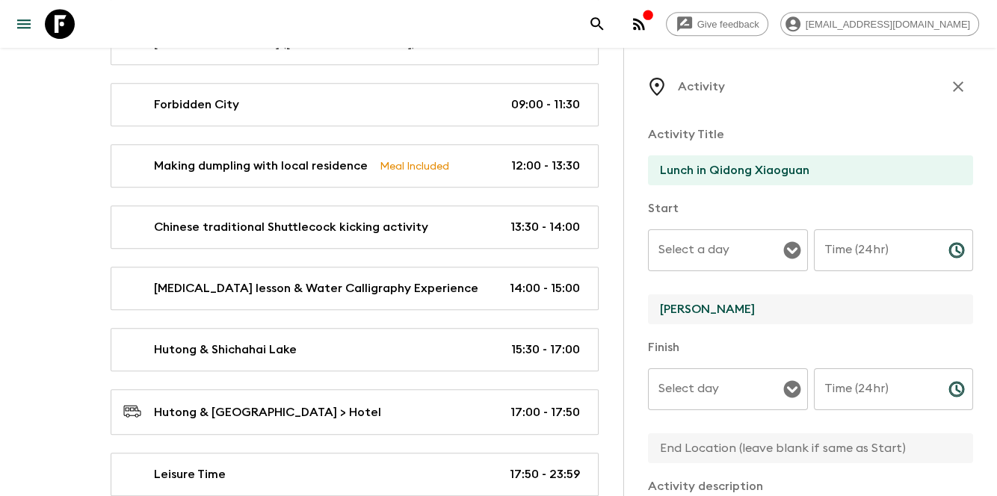
type input "[PERSON_NAME]"
click at [700, 445] on input "text" at bounding box center [804, 448] width 313 height 30
paste input "[PERSON_NAME]"
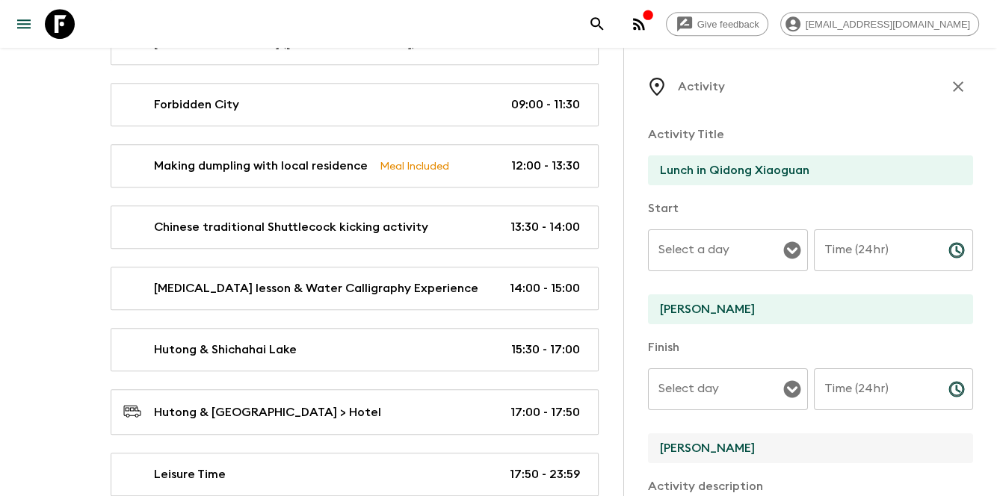
type input "[PERSON_NAME]"
click at [738, 261] on input "Select a day" at bounding box center [717, 250] width 124 height 28
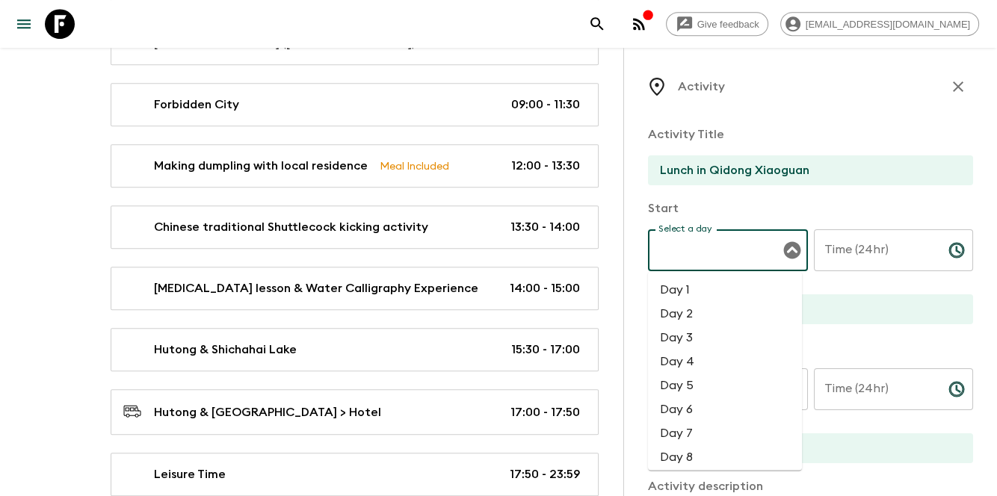
click at [676, 335] on li "Day 3" at bounding box center [725, 337] width 154 height 24
type input "Day 3"
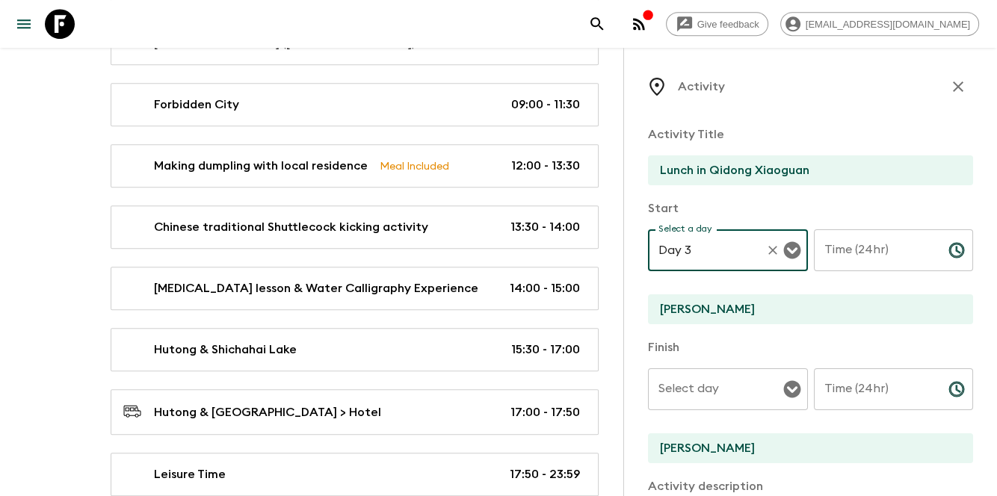
drag, startPoint x: 696, startPoint y: 383, endPoint x: 696, endPoint y: 371, distance: 12.0
click at [696, 383] on div "Select day Select day ​" at bounding box center [728, 397] width 160 height 59
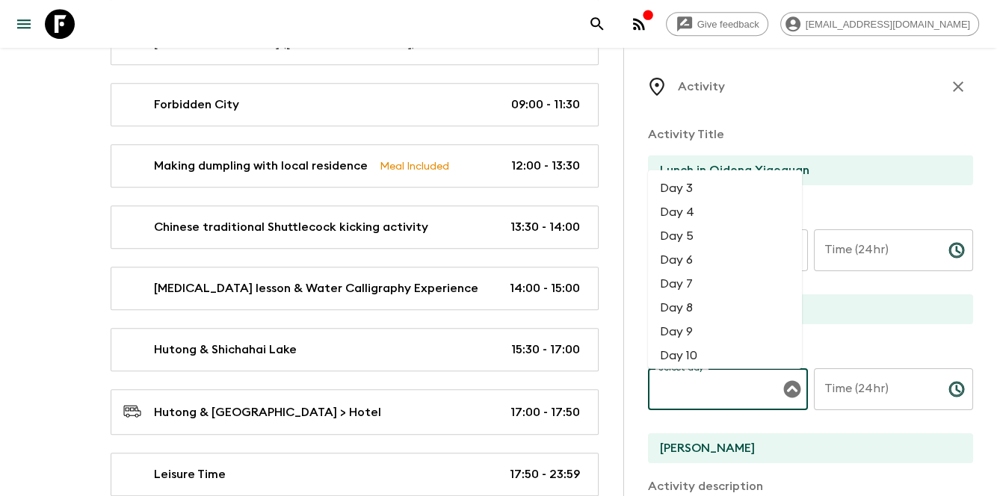
click at [672, 185] on li "Day 3" at bounding box center [725, 188] width 154 height 24
type input "Day 3"
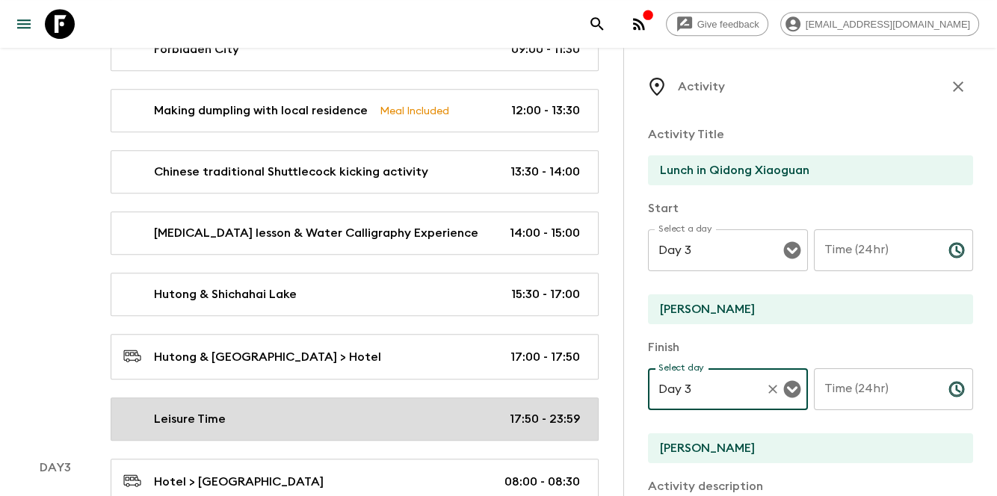
scroll to position [882, 0]
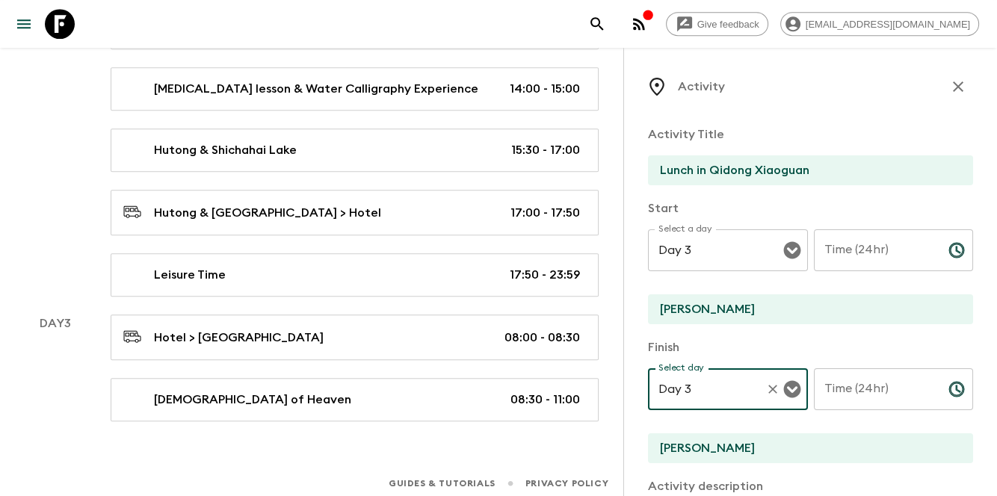
click at [856, 256] on input "Time (24hr)" at bounding box center [875, 250] width 123 height 42
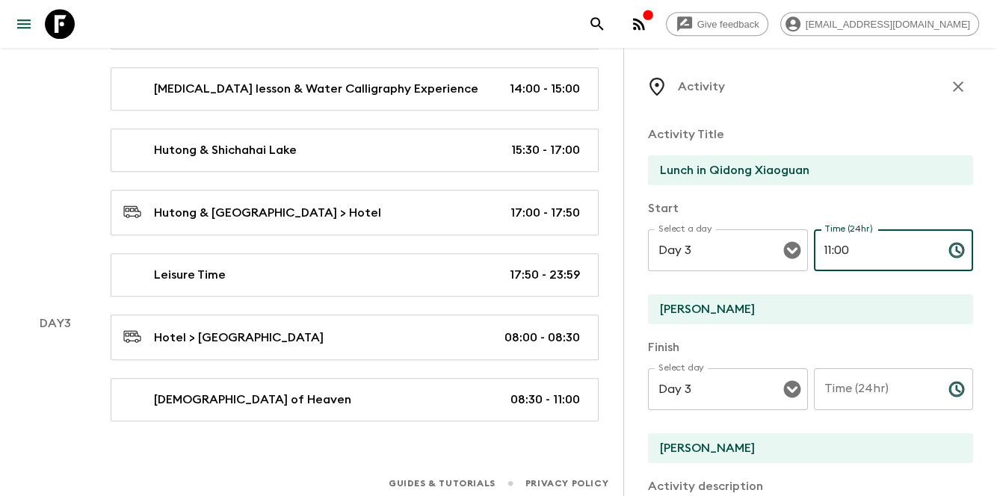
type input "11:00"
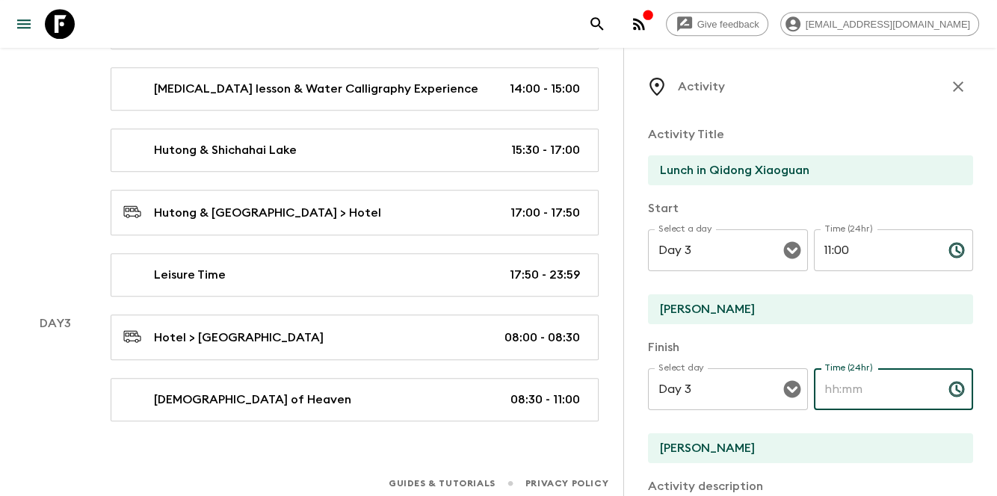
click at [886, 378] on input "Time (24hr)" at bounding box center [875, 389] width 123 height 42
type input "11:30"
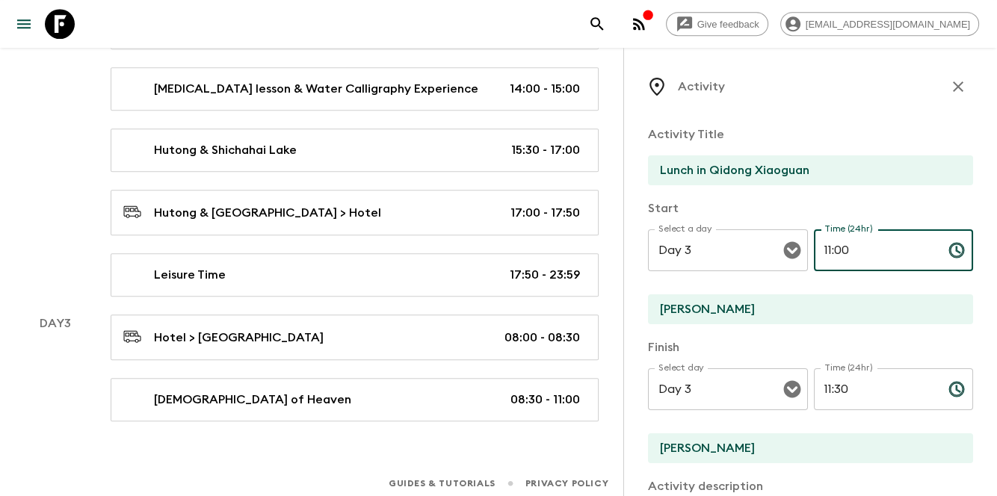
drag, startPoint x: 832, startPoint y: 247, endPoint x: 862, endPoint y: 246, distance: 29.9
click at [862, 246] on input "11:00" at bounding box center [875, 250] width 123 height 42
type input "11:30"
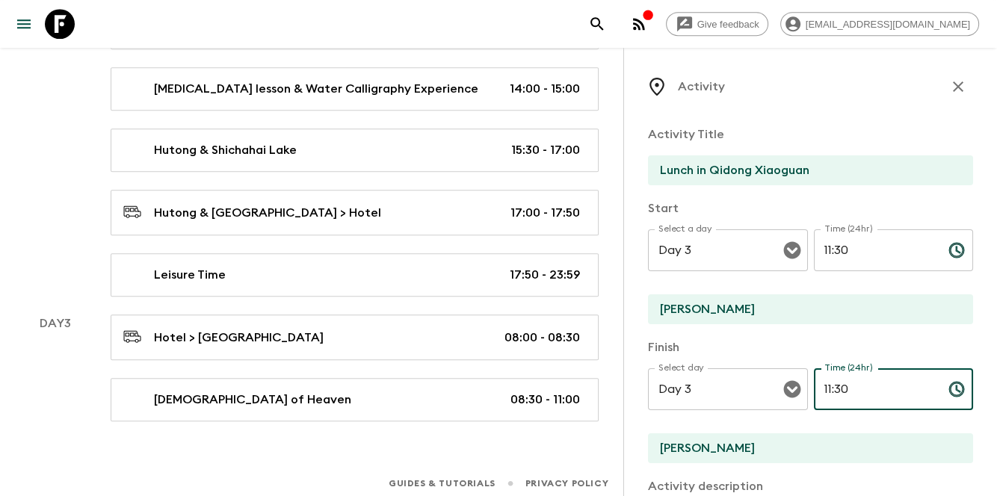
drag, startPoint x: 872, startPoint y: 399, endPoint x: 806, endPoint y: 397, distance: 66.5
click at [806, 397] on div "Select day Day 3 Select day ​ Time (24hr) 11:30 Time (24hr) ​" at bounding box center [810, 397] width 325 height 59
type input "12:30"
click at [906, 202] on p "Start" at bounding box center [810, 209] width 325 height 18
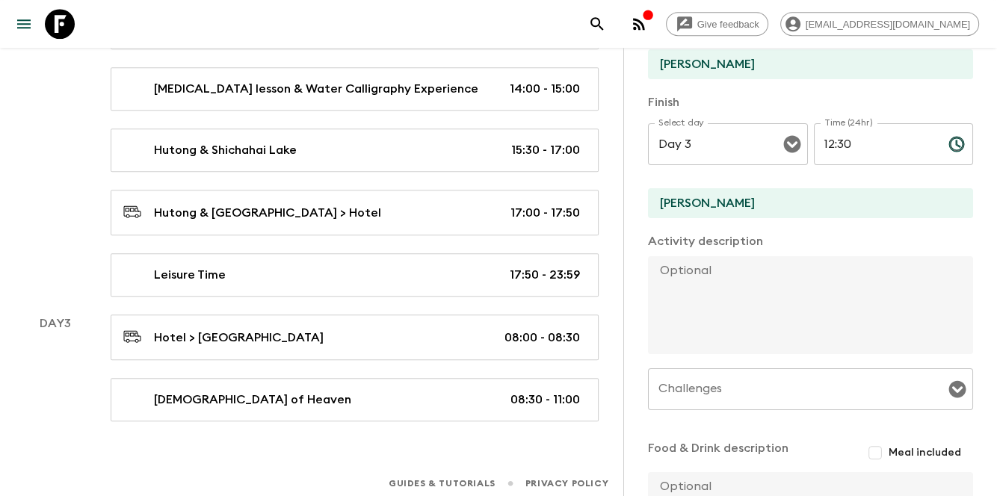
scroll to position [249, 0]
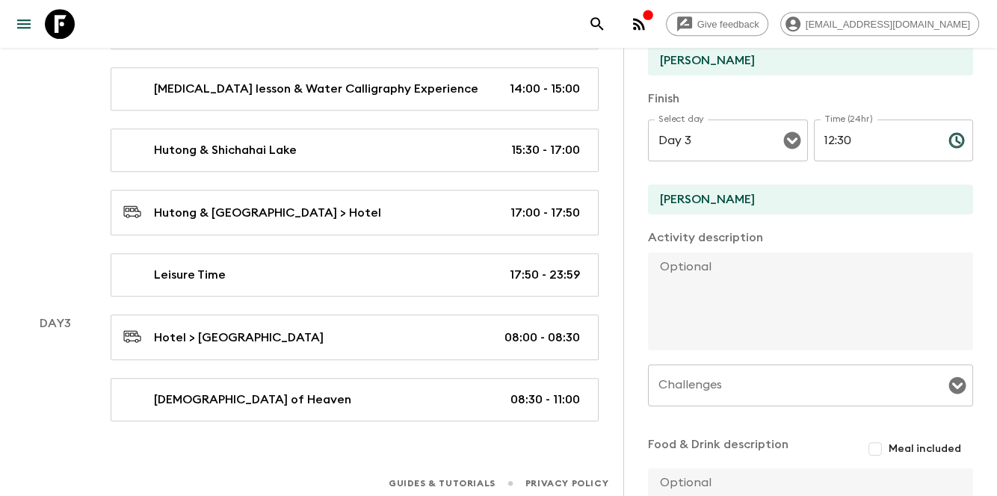
click at [772, 305] on textarea at bounding box center [804, 302] width 313 height 98
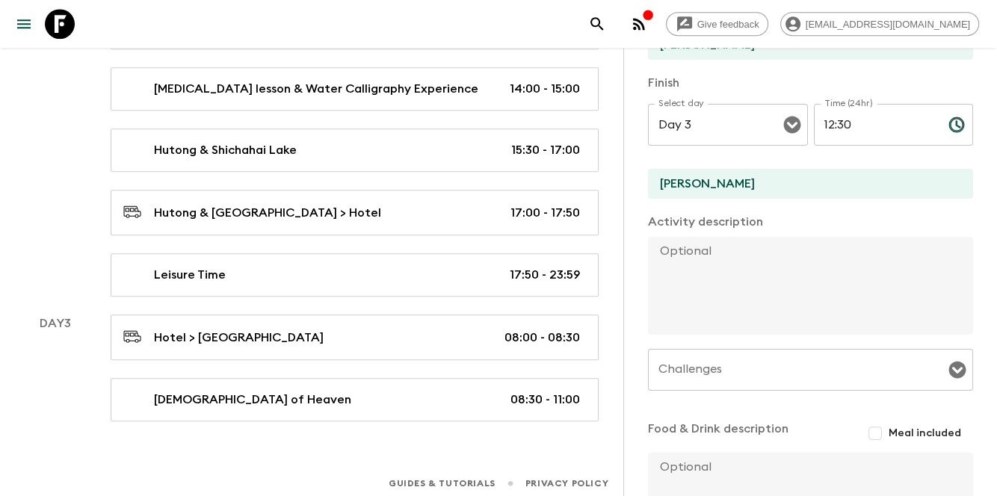
scroll to position [401, 0]
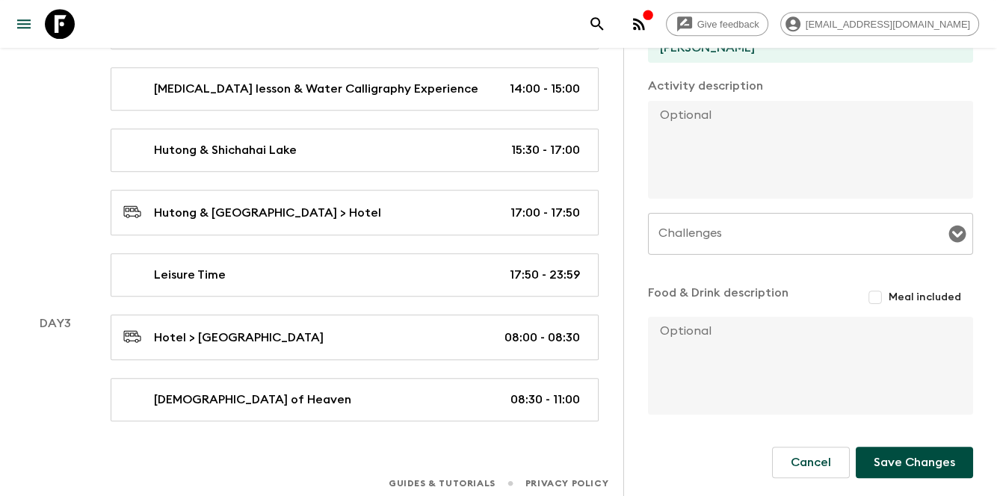
click at [874, 294] on input "Meal included" at bounding box center [875, 297] width 27 height 27
checkbox input "true"
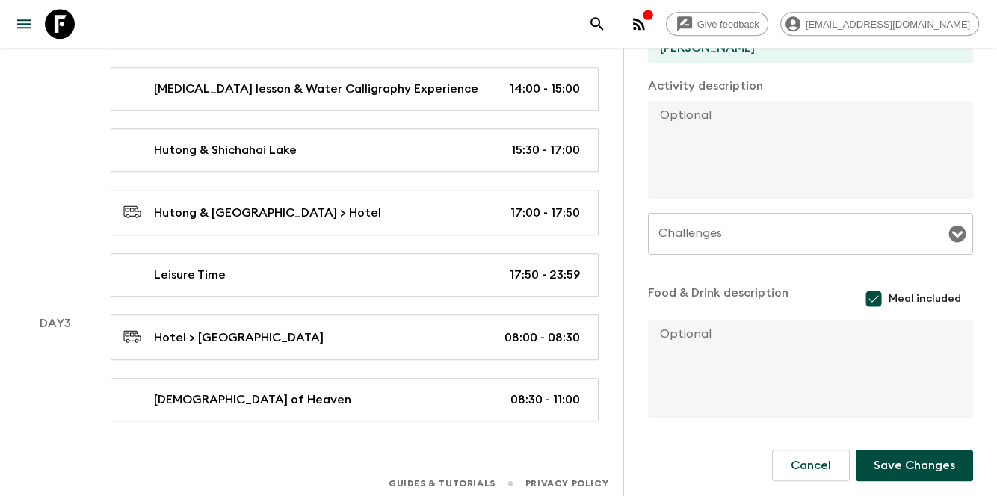
click at [890, 461] on button "Save Changes" at bounding box center [914, 465] width 117 height 31
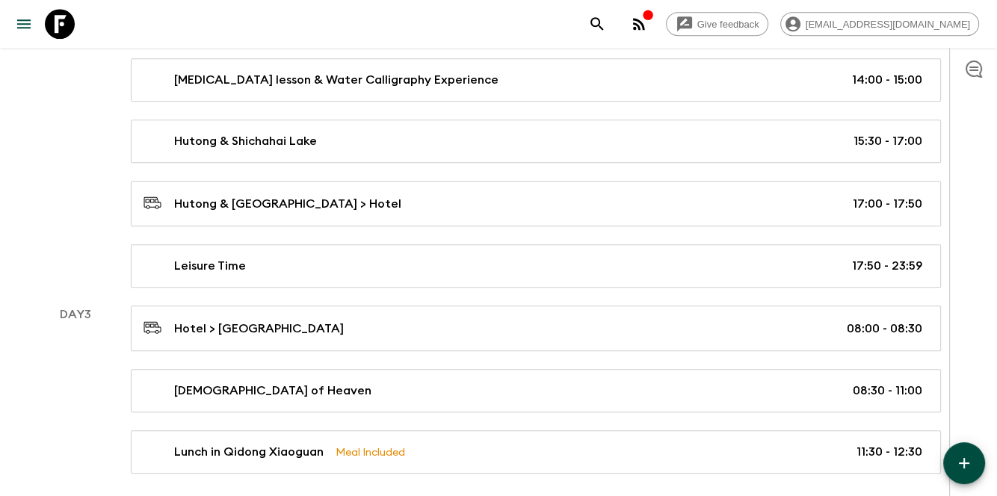
scroll to position [892, 0]
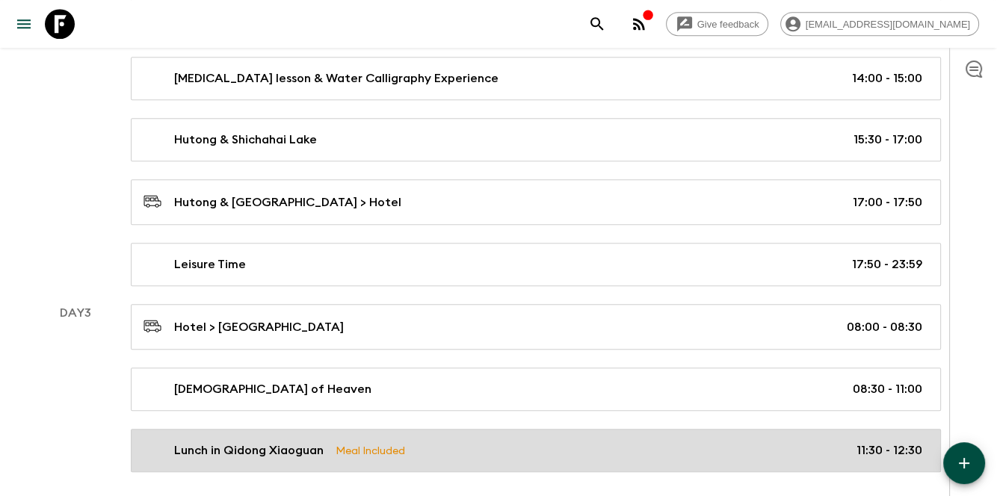
click at [234, 429] on link "Lunch in Qidong Xiaoguan Meal Included 11:30 - 12:30" at bounding box center [536, 450] width 810 height 43
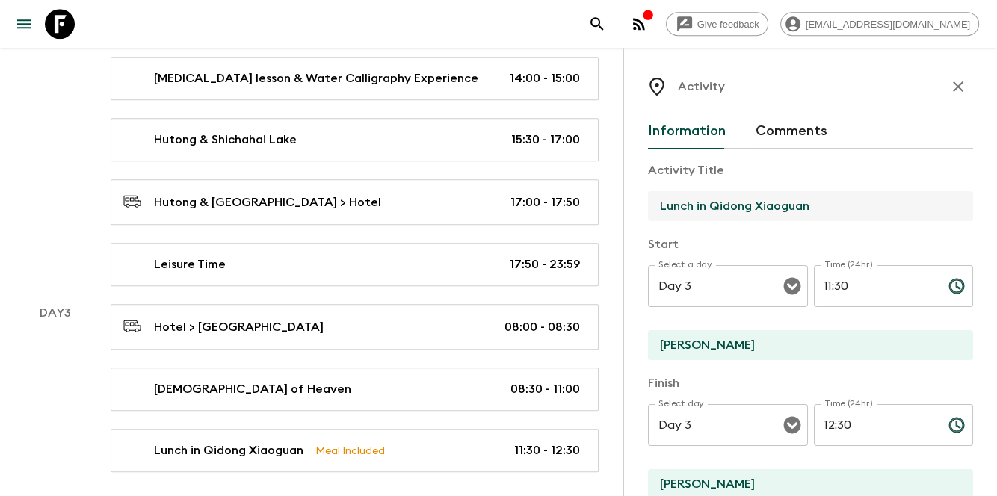
drag, startPoint x: 710, startPoint y: 204, endPoint x: 692, endPoint y: 197, distance: 19.2
click at [692, 197] on input "Lunch in Qidong Xiaoguan" at bounding box center [804, 206] width 313 height 30
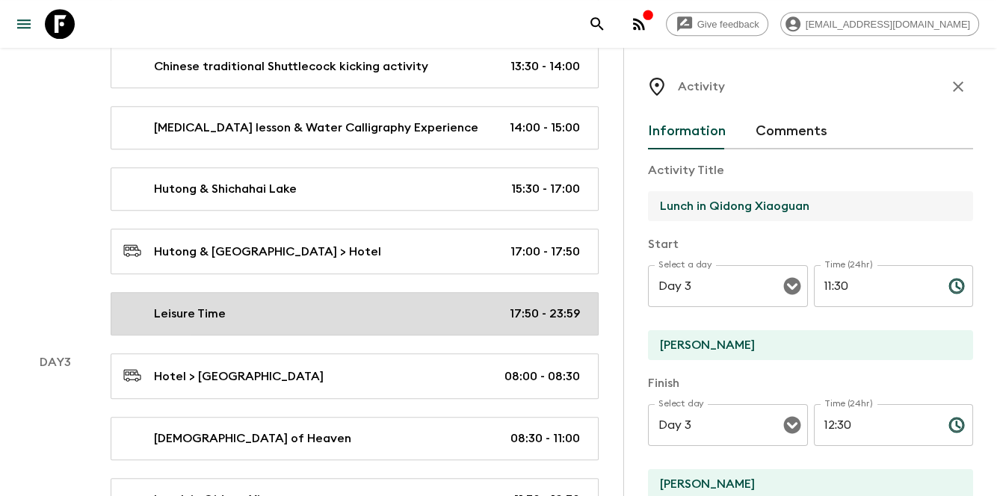
scroll to position [544, 0]
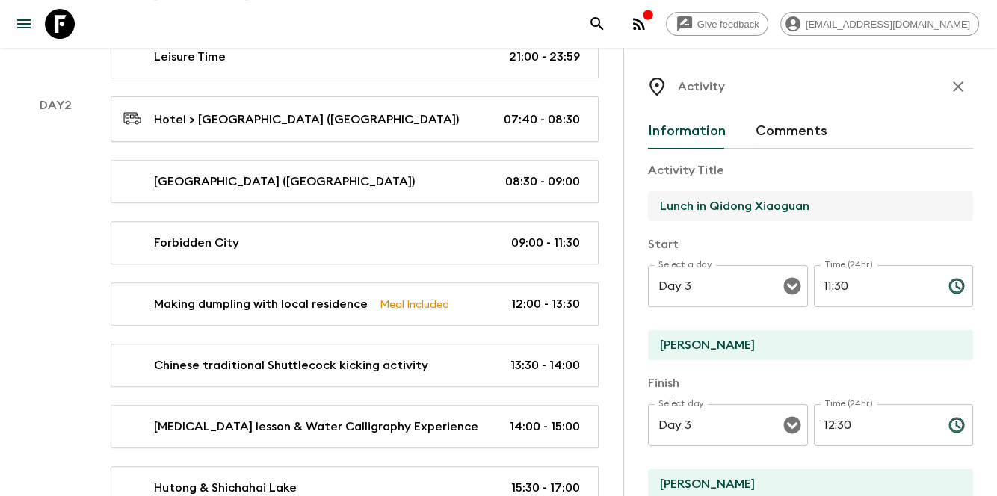
click at [689, 221] on div "Lunch in Qidong Xiaoguan" at bounding box center [810, 207] width 325 height 32
drag, startPoint x: 694, startPoint y: 204, endPoint x: 864, endPoint y: 200, distance: 169.7
click at [864, 200] on input "Lunch in Qidong Xiaoguan" at bounding box center [804, 206] width 313 height 30
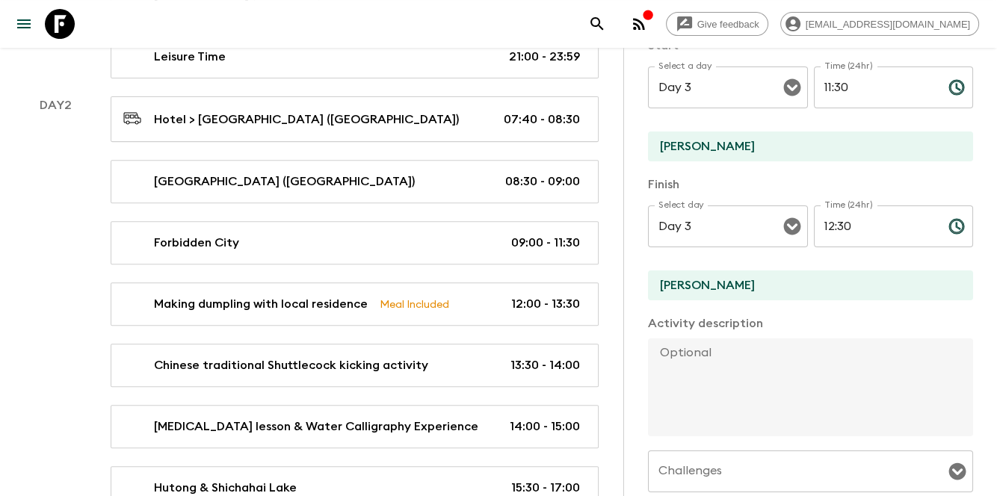
click at [724, 401] on textarea at bounding box center [804, 388] width 313 height 98
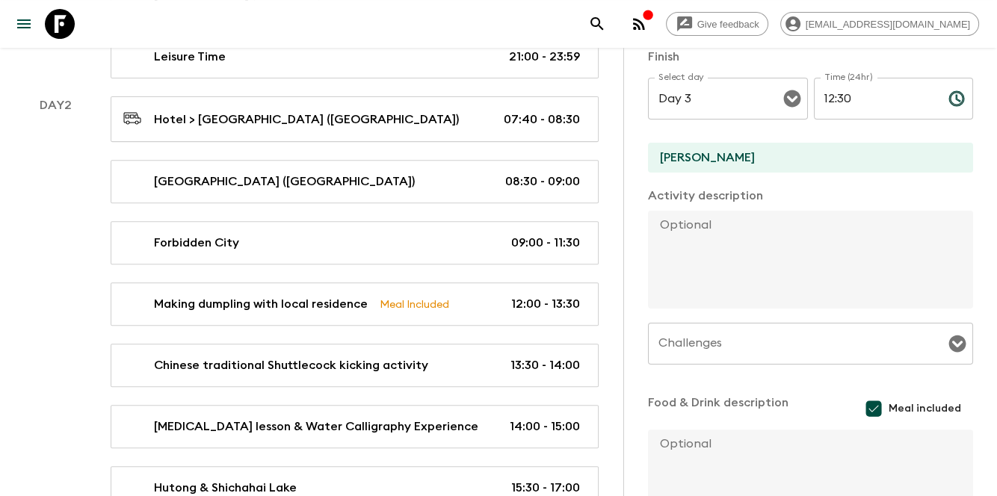
scroll to position [439, 0]
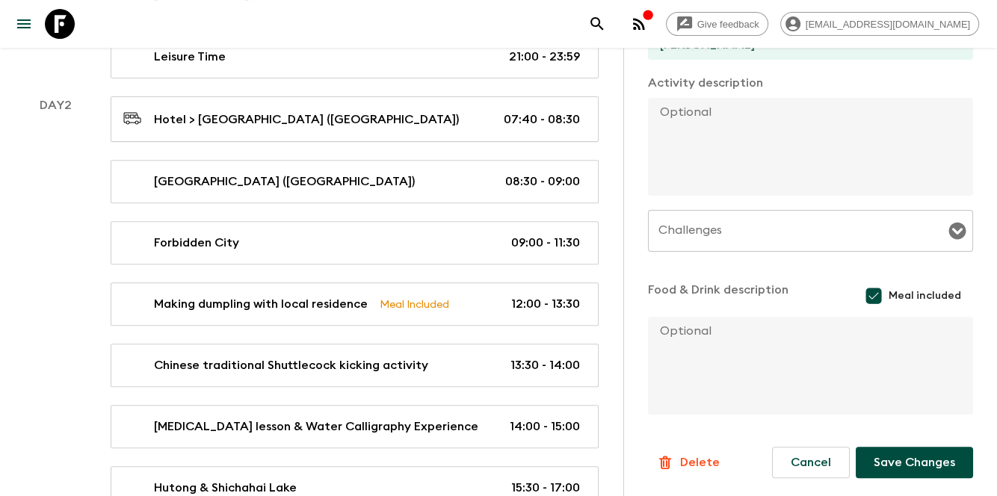
click at [919, 452] on button "Save Changes" at bounding box center [914, 462] width 117 height 31
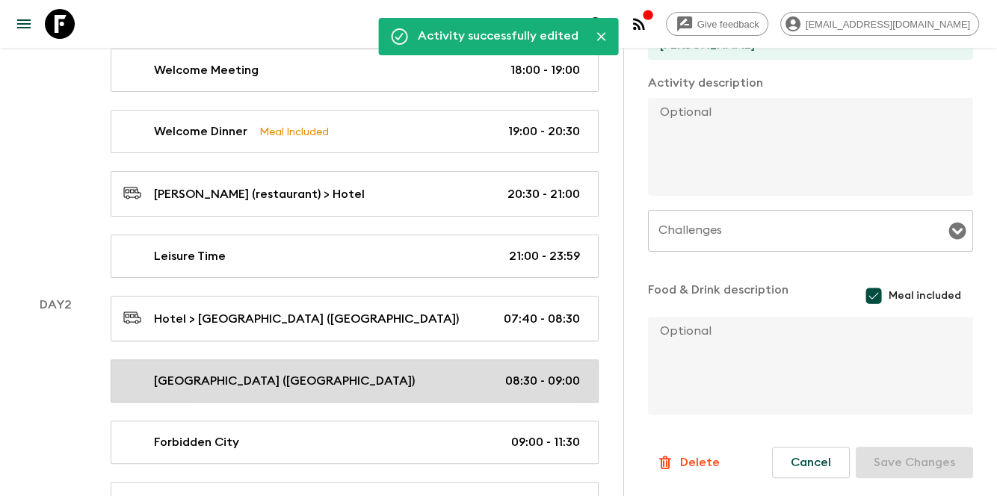
scroll to position [593, 0]
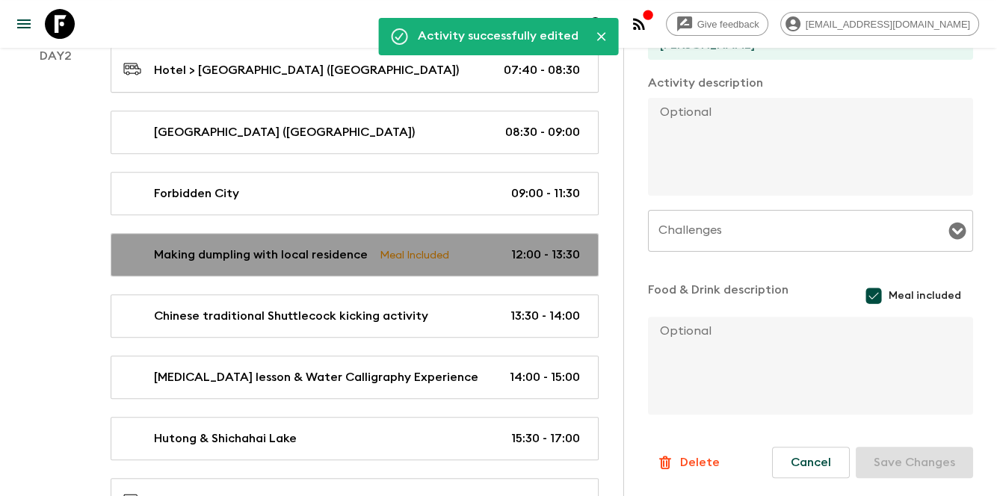
click at [241, 250] on p "Making dumpling with local residence" at bounding box center [261, 255] width 214 height 18
type input "Making dumpling with local residence"
type input "Quadrangle courtyard near [GEOGRAPHIC_DATA] and [GEOGRAPHIC_DATA]"
type textarea "Process 1: The tour guide leads the way, introduces the history and culture of …"
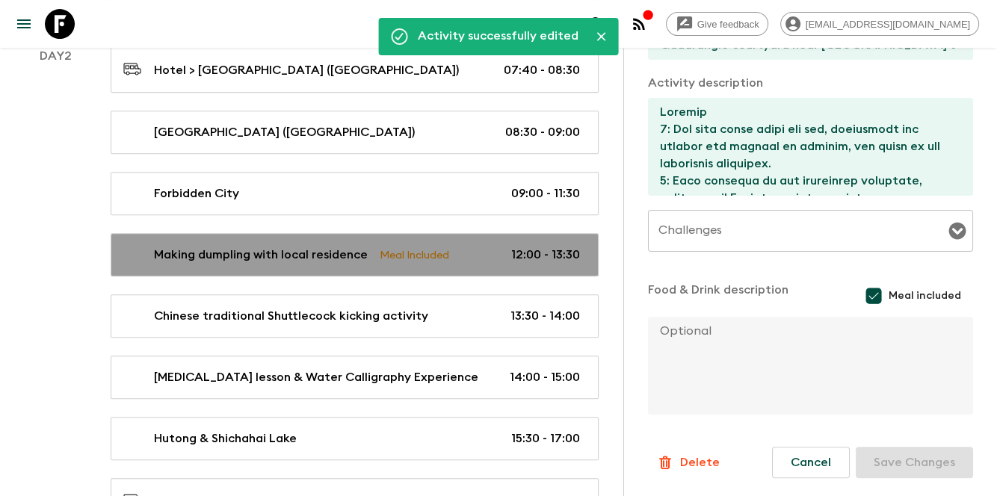
type input "Day 2"
type input "12:00"
type input "Day 2"
type input "13:30"
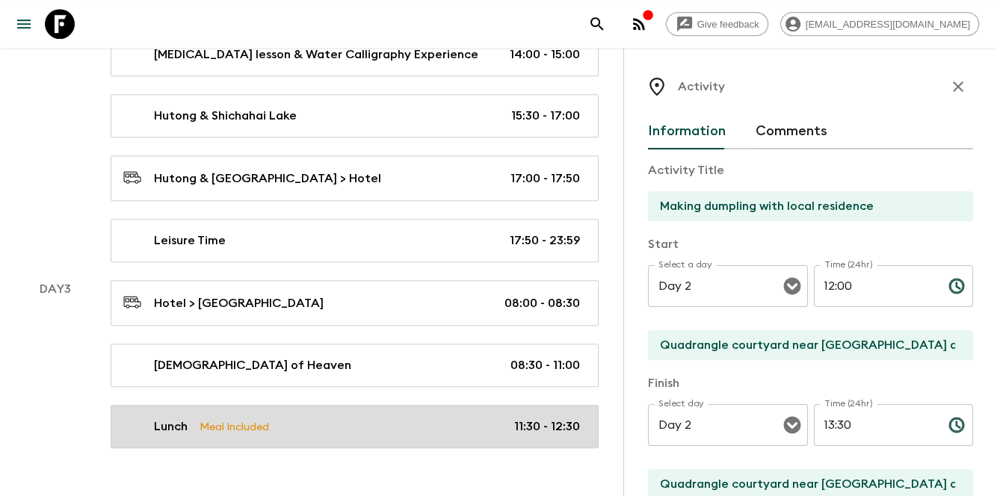
scroll to position [942, 0]
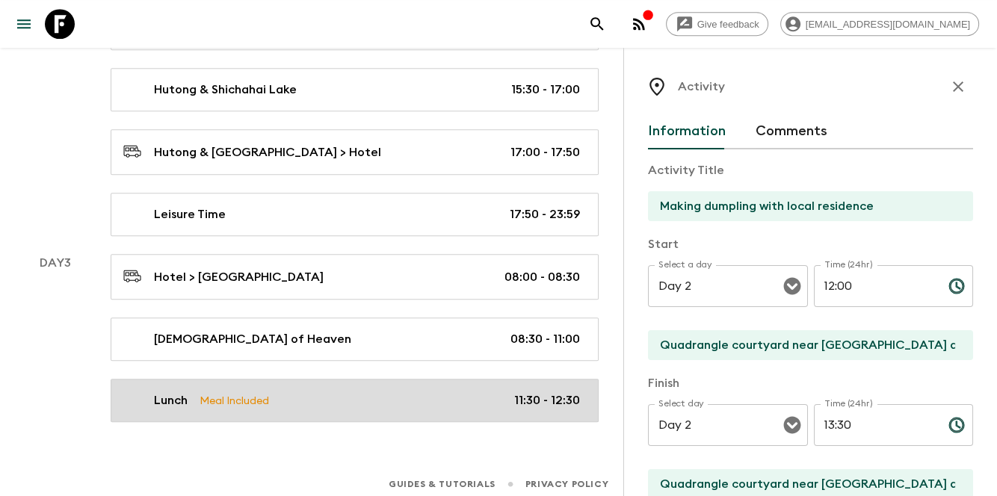
click at [315, 402] on link "Lunch Meal Included 11:30 - 12:30" at bounding box center [355, 400] width 488 height 43
type input "Lunch"
type input "[PERSON_NAME]"
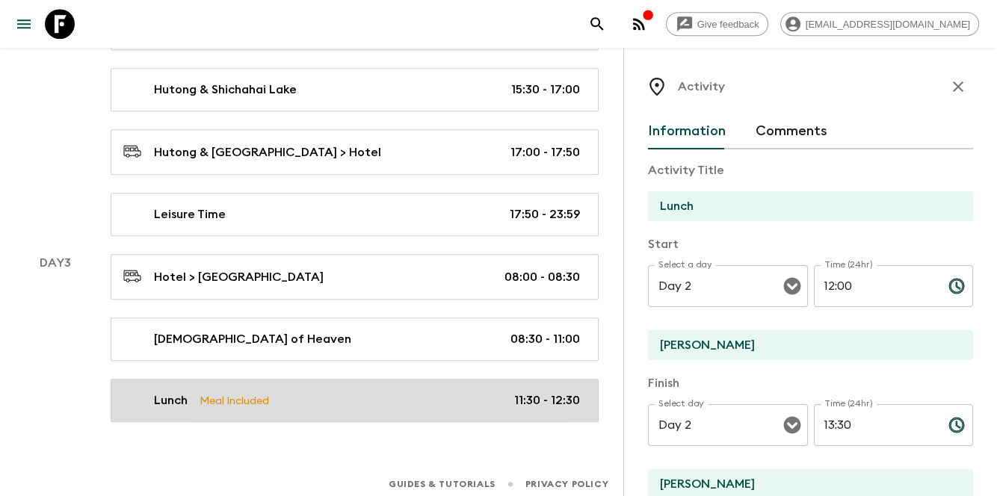
type input "Day 3"
type input "11:30"
type input "Day 3"
type input "12:30"
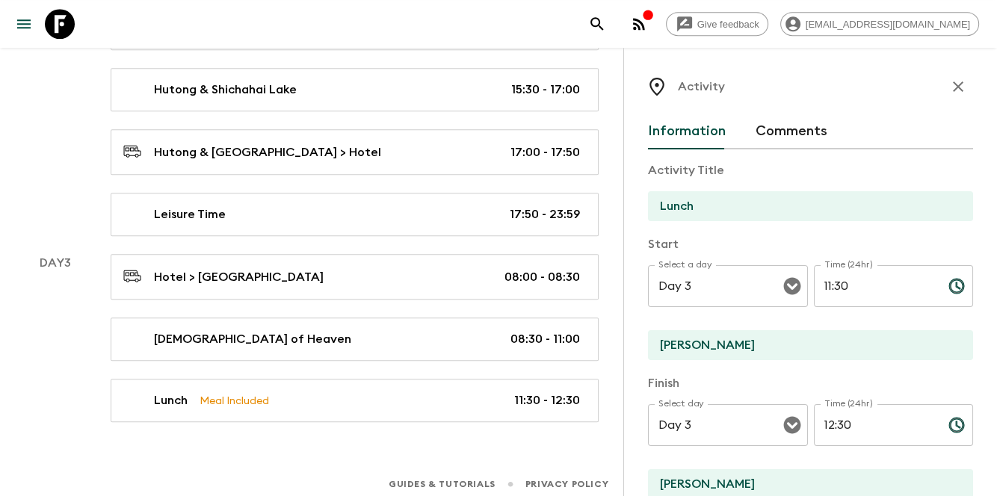
click at [949, 94] on icon "button" at bounding box center [958, 87] width 18 height 18
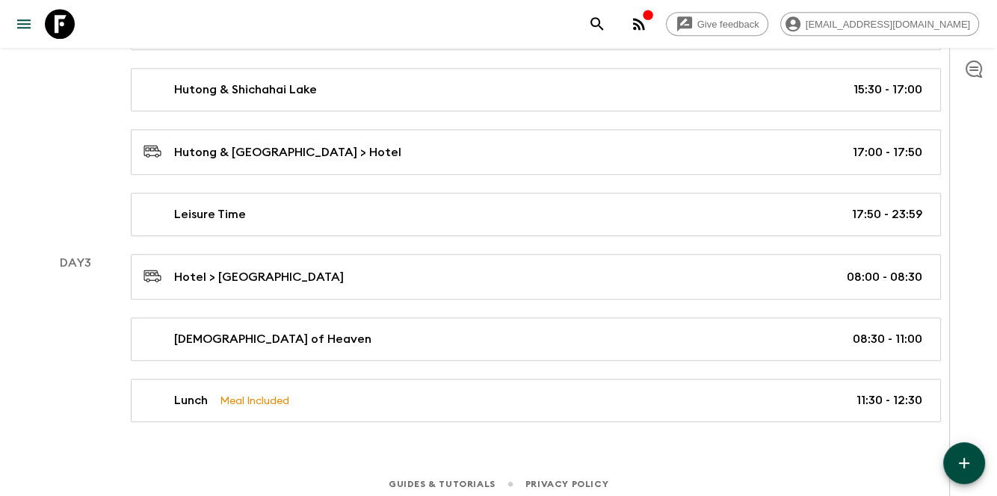
click at [957, 456] on icon "button" at bounding box center [964, 463] width 18 height 18
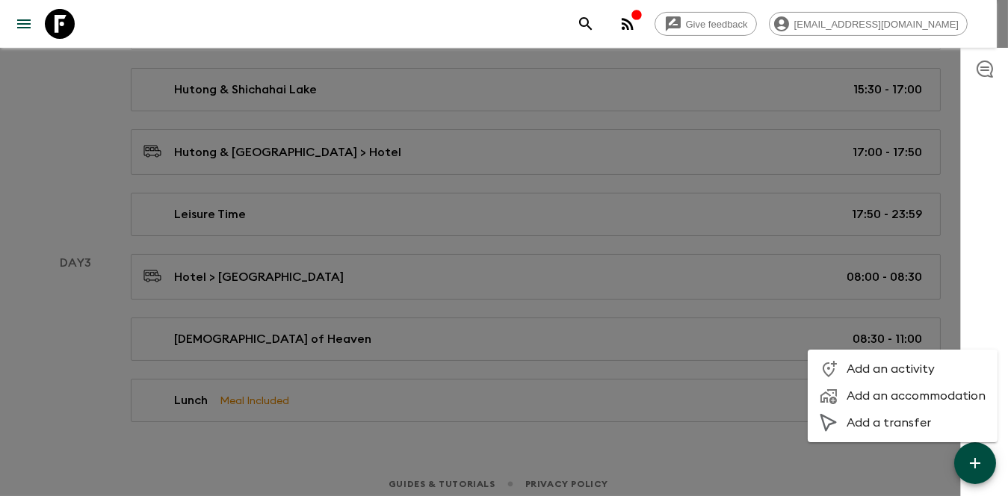
click at [931, 367] on span "Add an activity" at bounding box center [916, 369] width 139 height 15
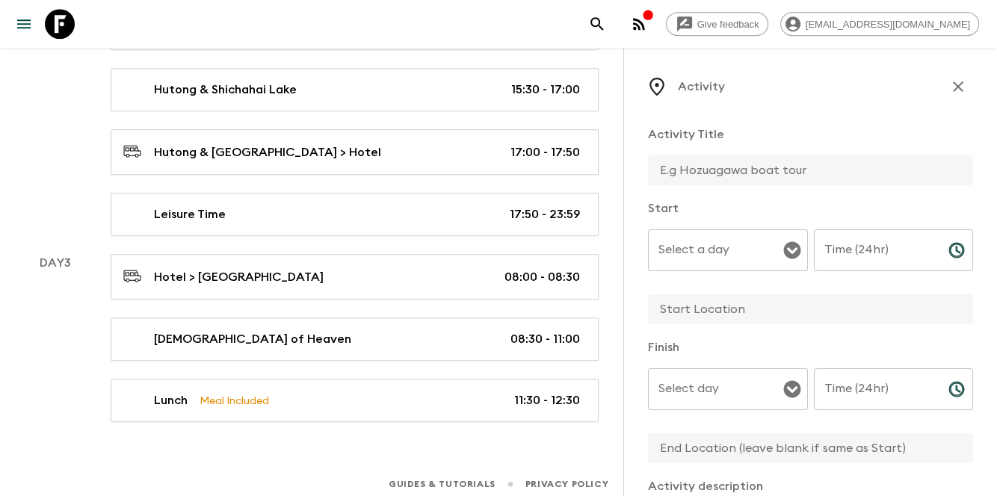
click at [763, 166] on input "text" at bounding box center [804, 170] width 313 height 30
paste input "Badaling Ancient Great Wall"
type input "Badaling Ancient Great Wall"
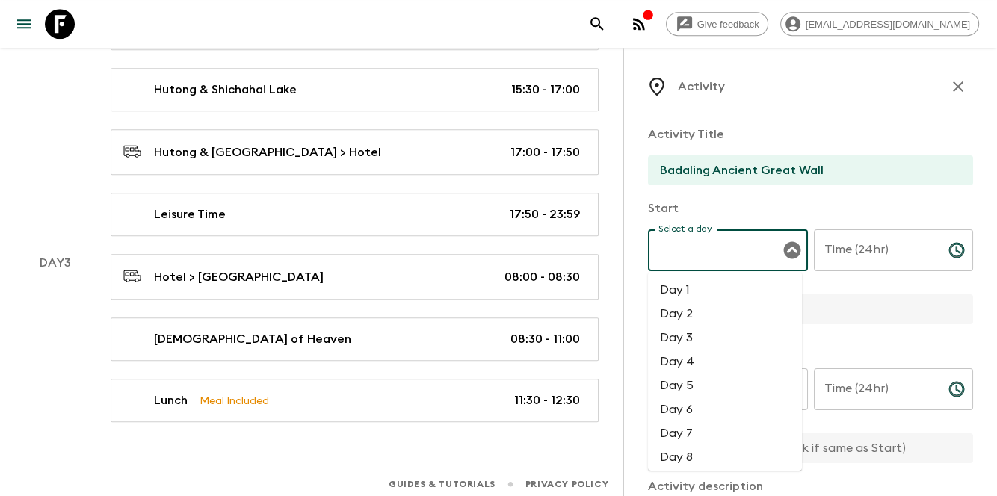
drag, startPoint x: 712, startPoint y: 254, endPoint x: 705, endPoint y: 271, distance: 18.7
click at [711, 253] on input "Select a day" at bounding box center [717, 250] width 124 height 28
click at [701, 334] on li "Day 3" at bounding box center [725, 338] width 154 height 24
type input "Day 3"
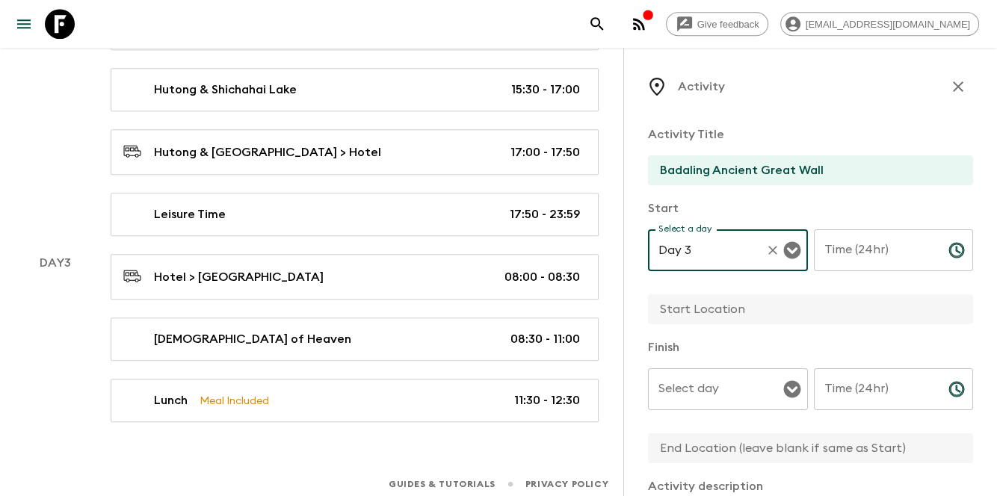
drag, startPoint x: 705, startPoint y: 363, endPoint x: 669, endPoint y: 389, distance: 44.6
click at [705, 363] on div "Finish Select day Select day ​ Time (24hr) Time (24hr) ​" at bounding box center [810, 402] width 325 height 127
click at [667, 397] on input "Select day" at bounding box center [717, 389] width 124 height 28
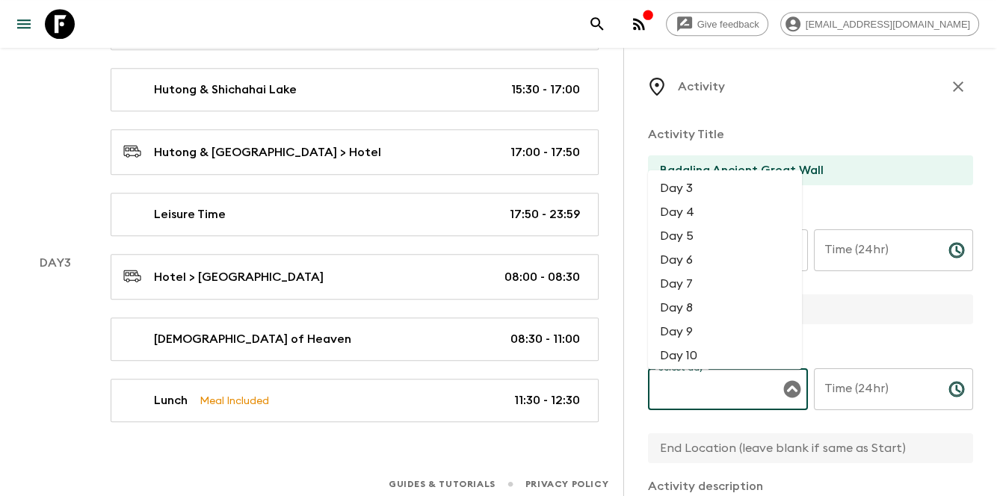
click at [666, 188] on li "Day 3" at bounding box center [725, 188] width 154 height 24
type input "Day 3"
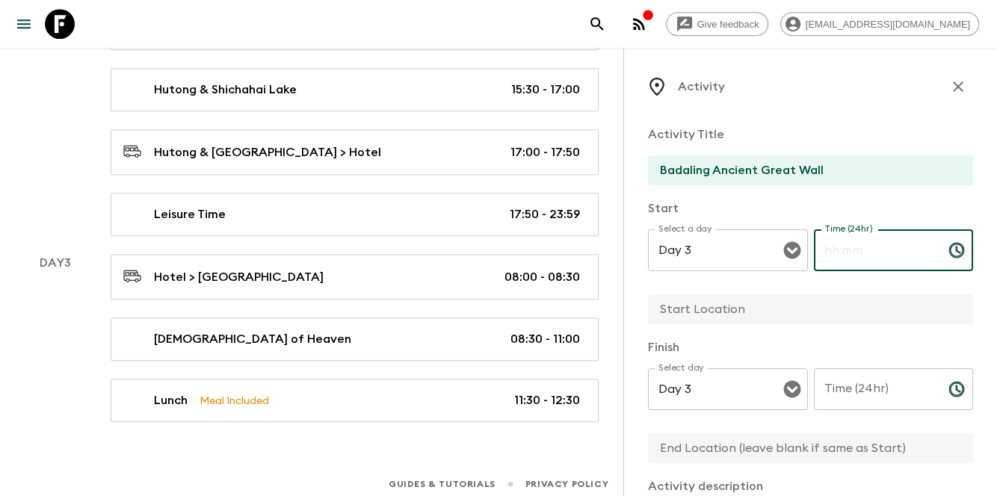
click at [834, 256] on input "Time (24hr)" at bounding box center [875, 250] width 123 height 42
click at [847, 239] on input "Time (24hr)" at bounding box center [875, 250] width 123 height 42
drag, startPoint x: 868, startPoint y: 252, endPoint x: 804, endPoint y: 253, distance: 63.5
click at [804, 253] on div "Select a day Day 3 Select a day ​ Time (24hr) 12:30 Time (24hr) ​" at bounding box center [810, 258] width 325 height 59
click at [869, 248] on input "12:30" at bounding box center [875, 250] width 123 height 42
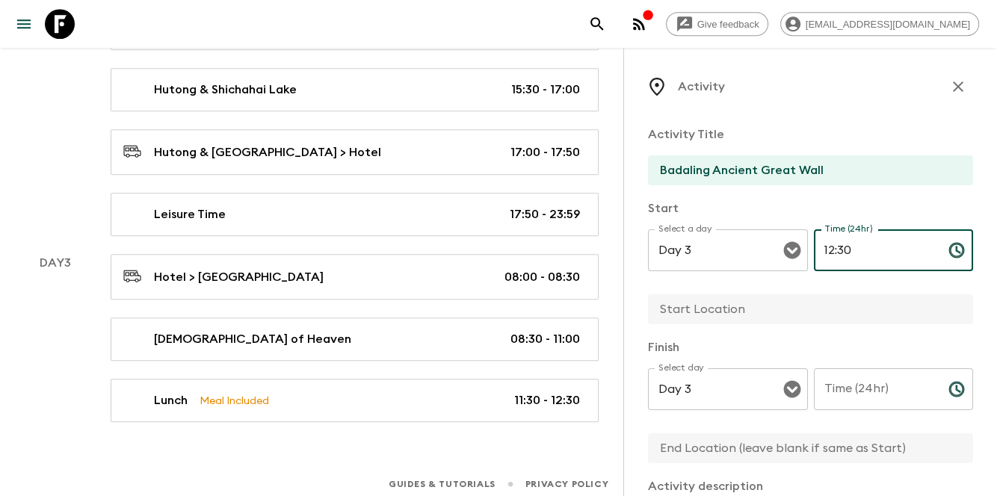
click at [871, 259] on input "12:30" at bounding box center [875, 250] width 123 height 42
click at [863, 247] on input "12:30" at bounding box center [875, 250] width 123 height 42
drag, startPoint x: 854, startPoint y: 253, endPoint x: 806, endPoint y: 252, distance: 47.8
click at [806, 252] on div "Select a day Day 3 Select a day ​ Time (24hr) 12:30 Time (24hr) ​" at bounding box center [810, 258] width 325 height 59
type input "14:30"
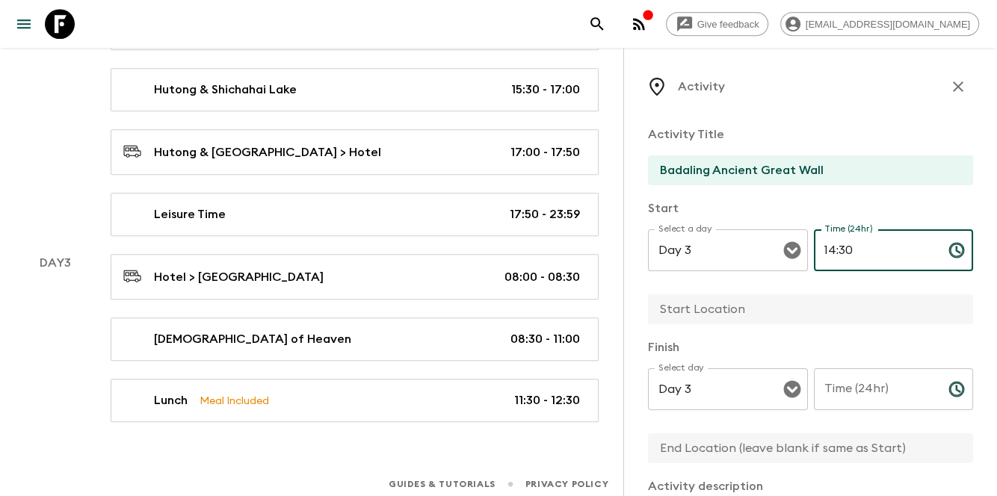
click at [857, 392] on input "Time (24hr)" at bounding box center [875, 389] width 123 height 42
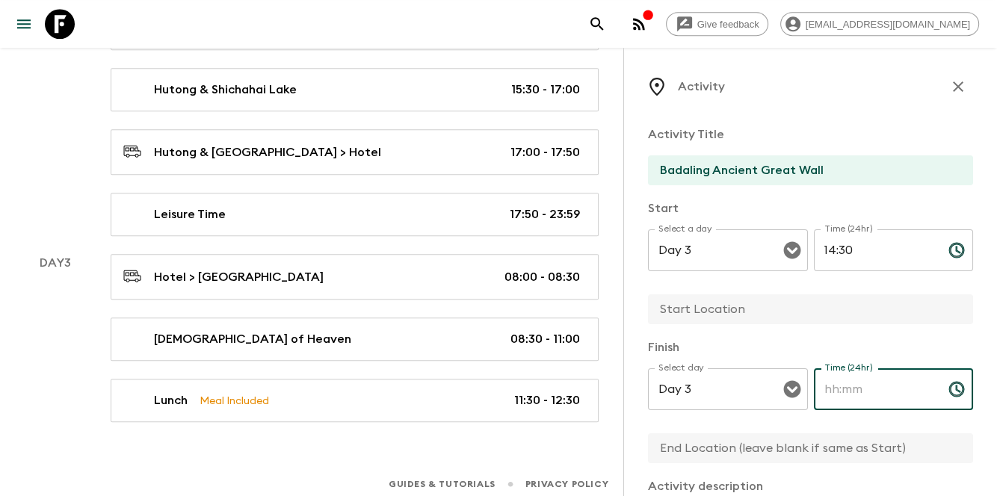
click at [844, 236] on input "14:30" at bounding box center [875, 250] width 123 height 42
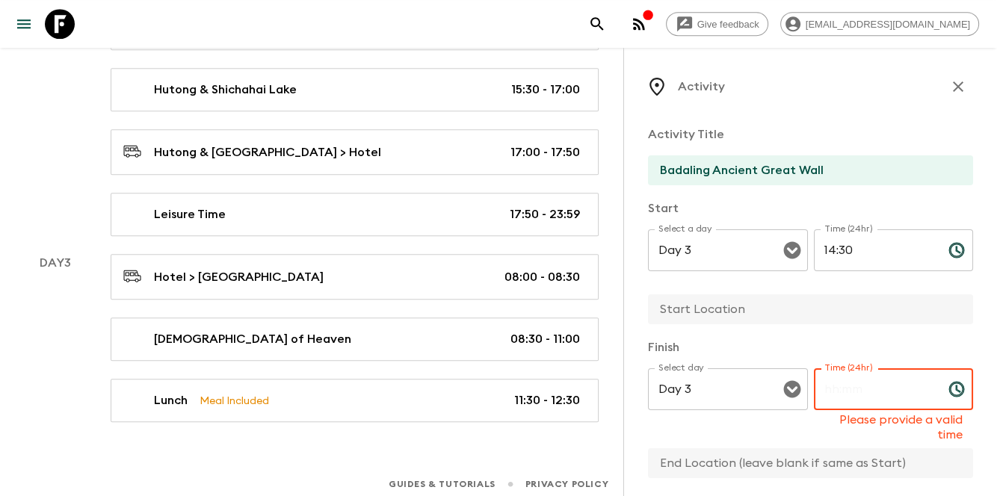
click at [830, 401] on input "Time (24hr)" at bounding box center [875, 389] width 123 height 42
click at [744, 309] on input "text" at bounding box center [804, 309] width 313 height 30
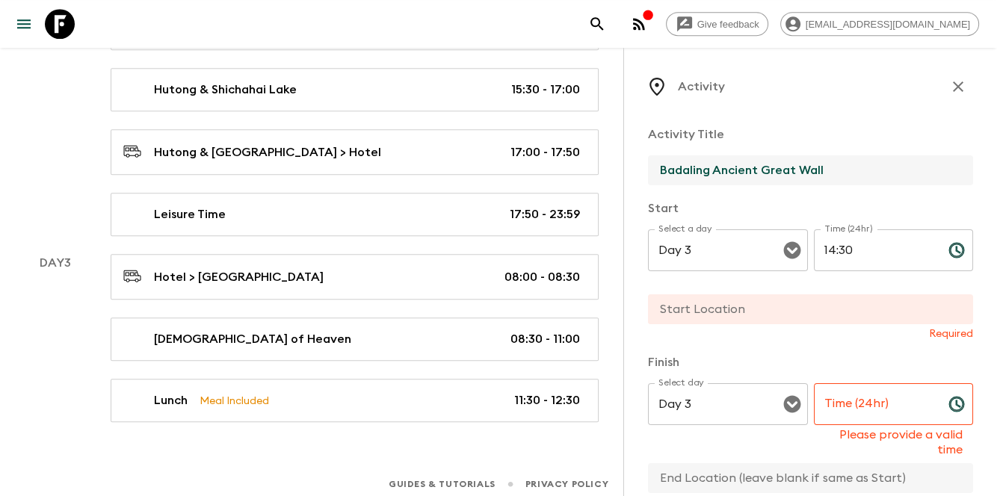
drag, startPoint x: 658, startPoint y: 170, endPoint x: 899, endPoint y: 149, distance: 241.5
click at [899, 149] on div "Activity Title Badaling Ancient Great Wall" at bounding box center [810, 157] width 325 height 62
click at [806, 324] on div "Required" at bounding box center [810, 317] width 325 height 47
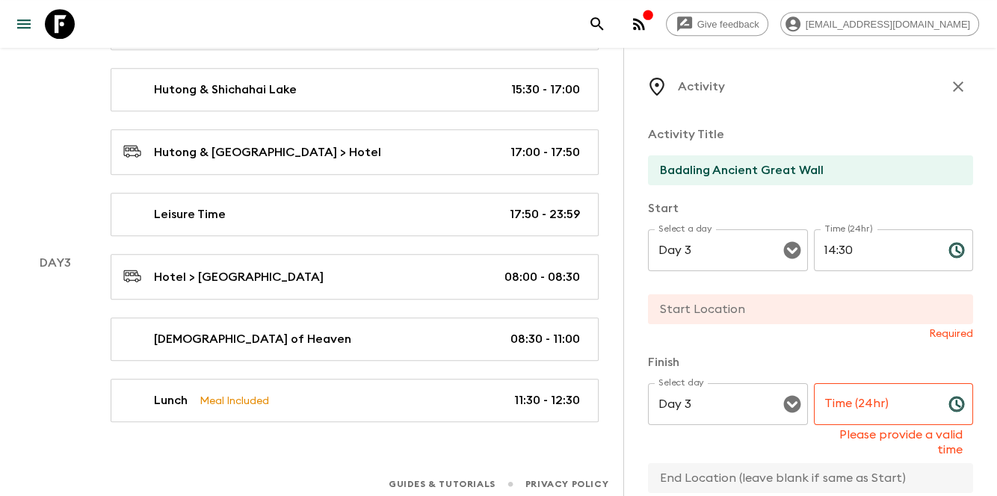
click at [801, 315] on input "text" at bounding box center [804, 309] width 313 height 30
paste input "Badaling Ancient Great Wall"
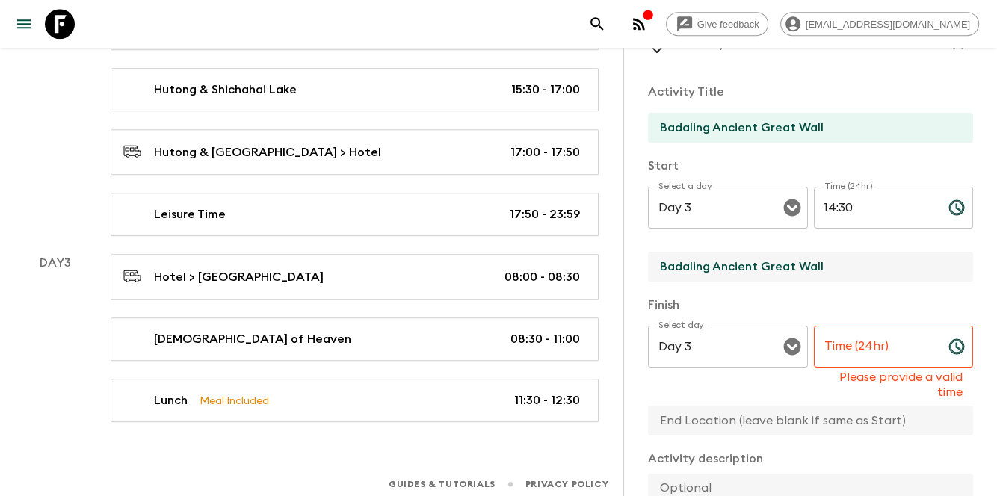
scroll to position [99, 0]
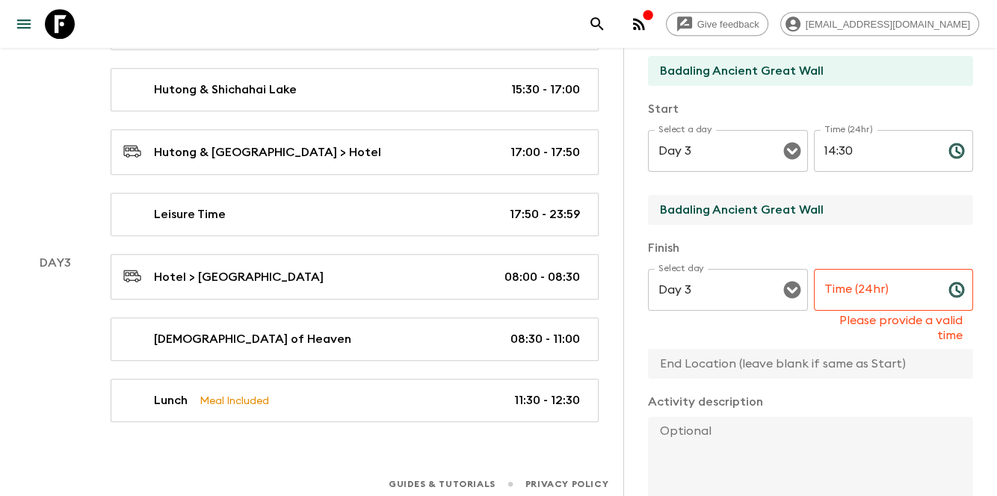
type input "Badaling Ancient Great Wall"
click at [735, 371] on input "text" at bounding box center [804, 364] width 313 height 30
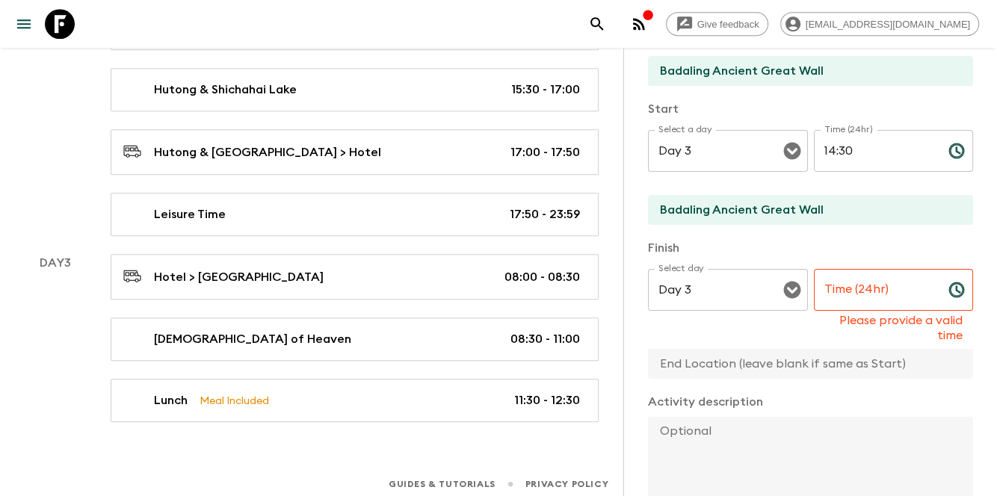
paste input "Badaling Ancient Great Wall"
type input "Badaling Ancient Great Wall"
click at [718, 395] on p "Activity description" at bounding box center [810, 402] width 325 height 18
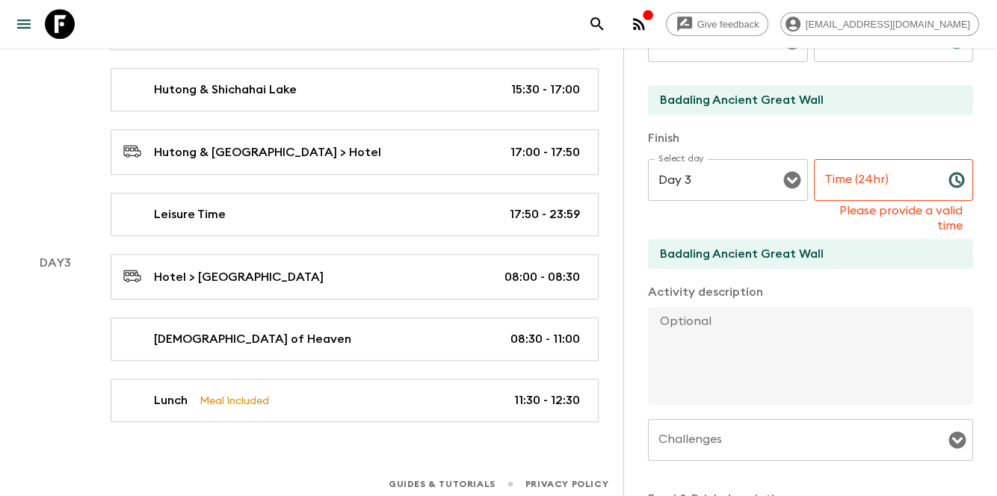
scroll to position [249, 0]
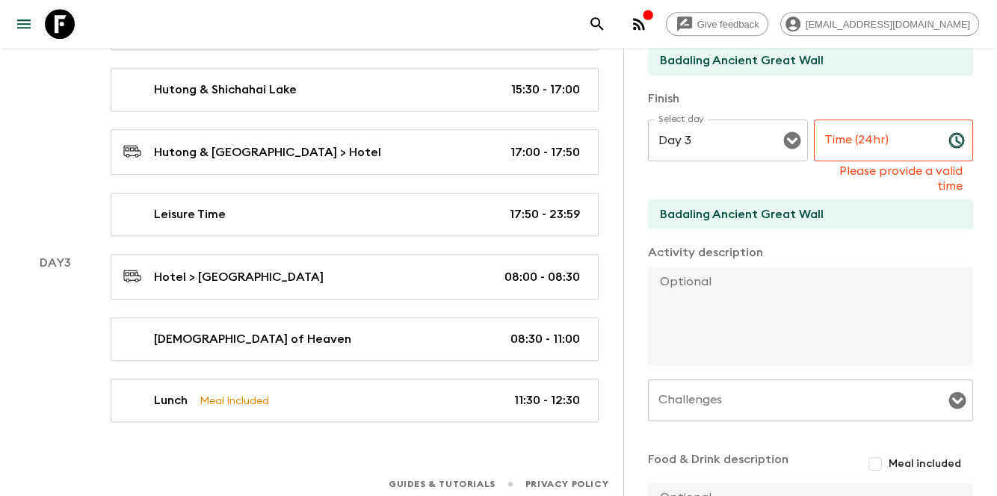
click at [750, 341] on textarea at bounding box center [804, 317] width 313 height 98
click at [823, 328] on textarea at bounding box center [804, 317] width 313 height 98
paste textarea "the UNESCO site. This ancient [GEOGRAPHIC_DATA] is 7-8 miles from Badaling main…"
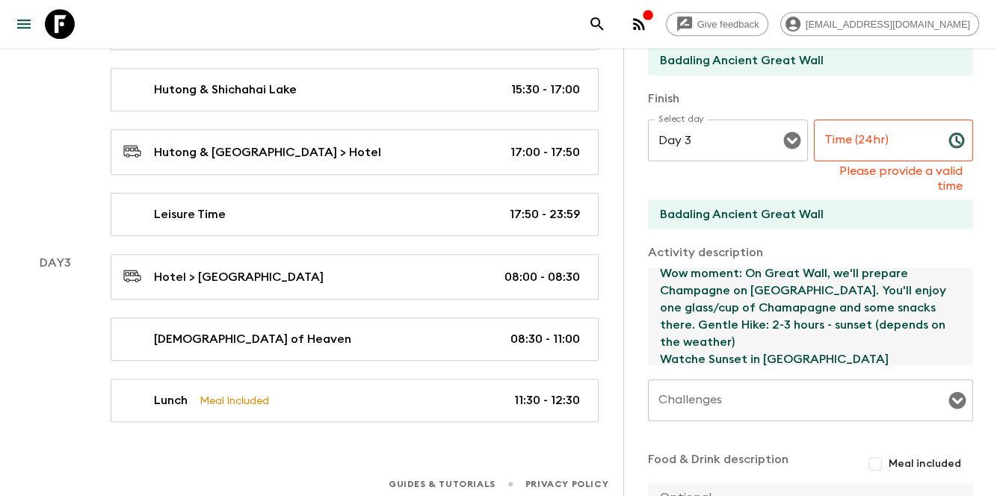
scroll to position [0, 0]
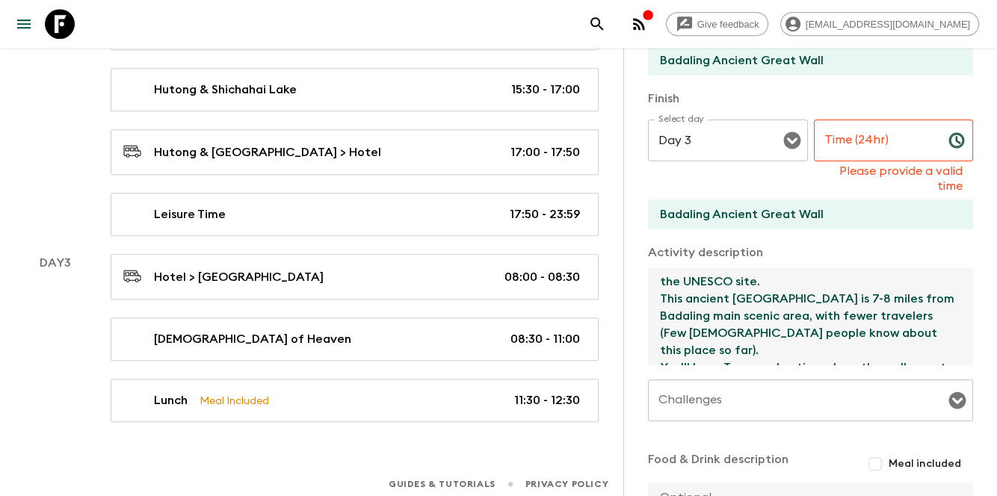
drag, startPoint x: 655, startPoint y: 283, endPoint x: 666, endPoint y: 286, distance: 10.9
click at [666, 286] on textarea "the UNESCO site. This ancient [GEOGRAPHIC_DATA] is 7-8 miles from Badaling main…" at bounding box center [804, 317] width 313 height 98
click at [695, 303] on textarea "The UNESCO site. This ancient [GEOGRAPHIC_DATA] is 7-8 miles from Badaling main…" at bounding box center [804, 317] width 313 height 98
drag, startPoint x: 658, startPoint y: 281, endPoint x: 774, endPoint y: 275, distance: 116.0
click at [774, 275] on textarea "The UNESCO site. This ancient [GEOGRAPHIC_DATA] is 7-8 miles from Badaling main…" at bounding box center [804, 317] width 313 height 98
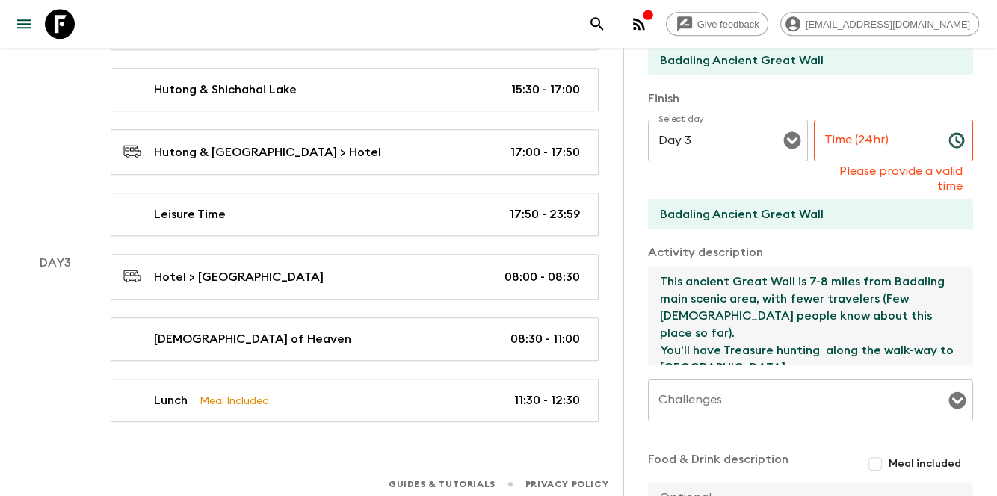
click at [658, 294] on textarea "This ancient Great Wall is 7-8 miles from Badaling main scenic area, with fewer…" at bounding box center [804, 317] width 313 height 98
click at [792, 283] on textarea "This ancient Great Wall is 7-8 miles from Badaling main scenic area, with fewer…" at bounding box center [804, 317] width 313 height 98
click at [691, 281] on textarea "This ancient Great Wall (UNESCO) is 7-8 miles from Badaling main scenic area, w…" at bounding box center [804, 317] width 313 height 98
click at [788, 298] on textarea "This Ancient Great Wall (UNESCO) is 7-8 miles from Badaling main scenic area, w…" at bounding box center [804, 317] width 313 height 98
drag, startPoint x: 708, startPoint y: 313, endPoint x: 729, endPoint y: 337, distance: 31.3
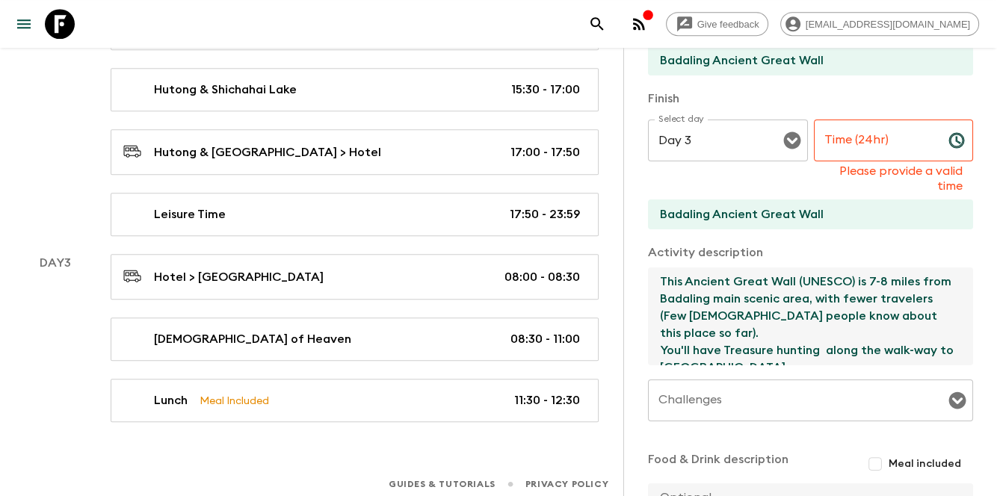
click at [729, 337] on textarea "This Ancient Great Wall (UNESCO) is 7-8 miles from Badaling main scenic area, w…" at bounding box center [804, 317] width 313 height 98
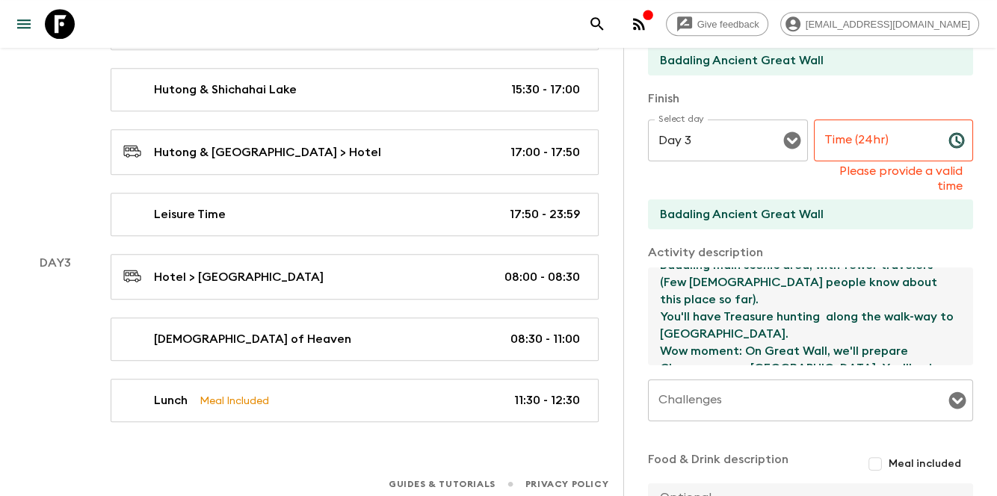
scroll to position [49, 0]
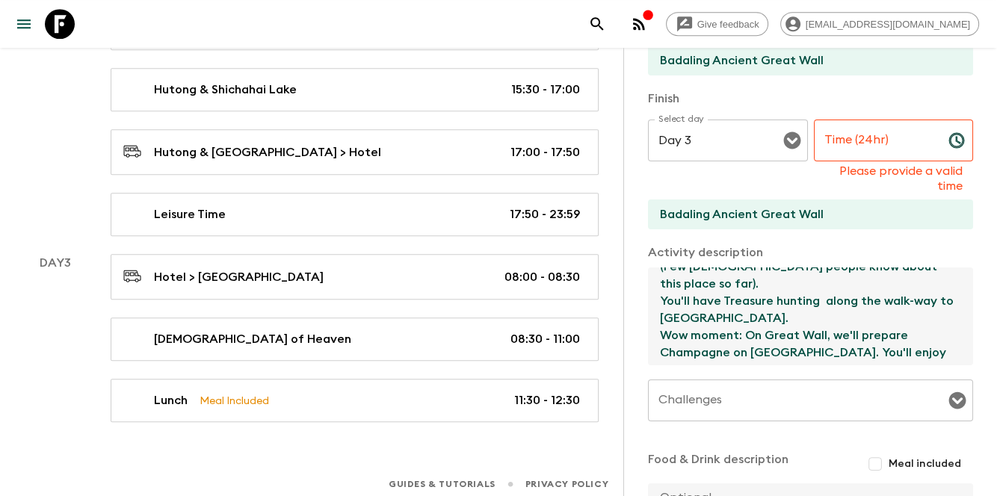
click at [794, 316] on textarea "This Ancient Great Wall (UNESCO) is 7-8 miles from Badaling main scenic area, w…" at bounding box center [804, 317] width 313 height 98
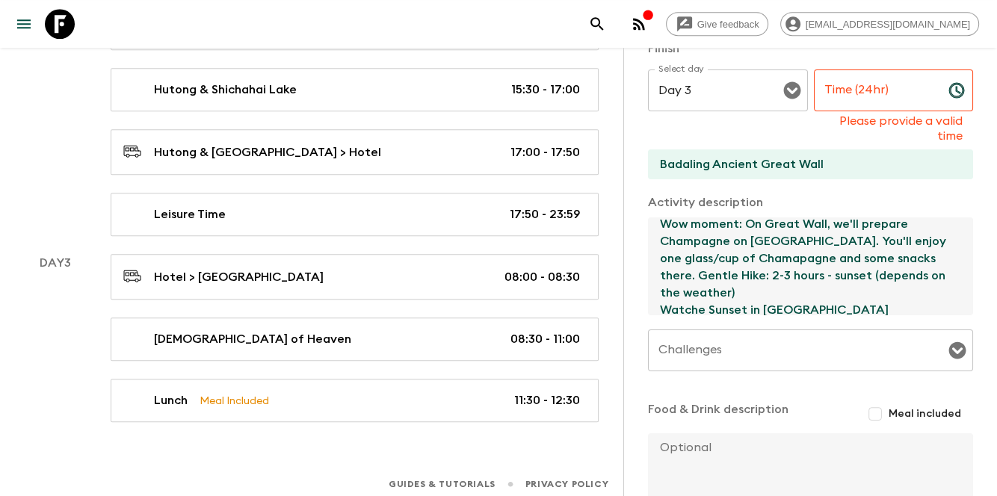
scroll to position [120, 0]
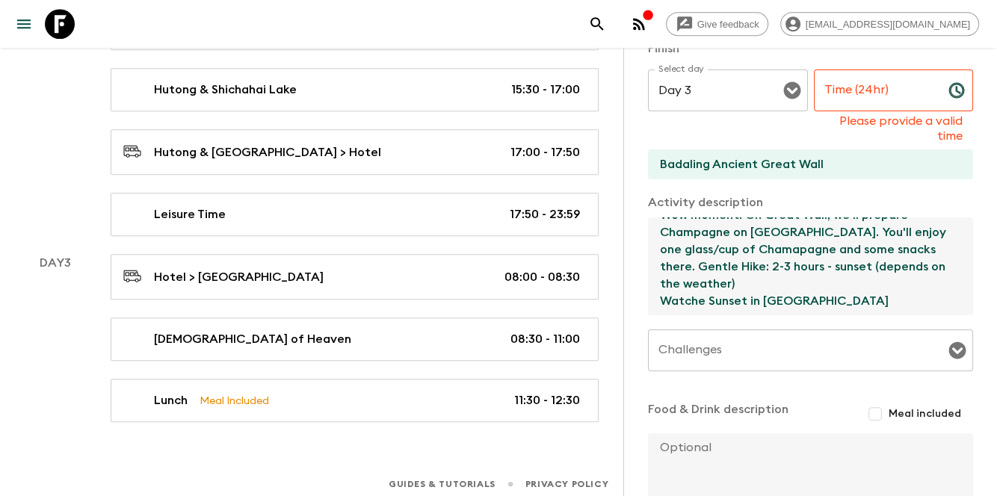
drag, startPoint x: 661, startPoint y: 250, endPoint x: 802, endPoint y: 245, distance: 141.3
click at [739, 262] on textarea "This Ancient Great Wall (UNESCO) is 7-8 miles from Badaling main scenic area, w…" at bounding box center [804, 266] width 313 height 98
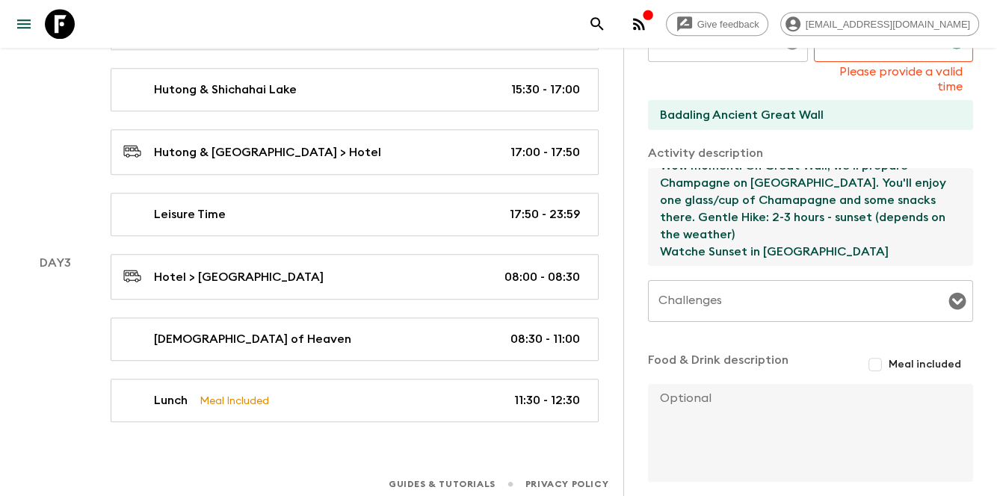
click at [820, 232] on textarea "This Ancient Great Wall (UNESCO) is 7-8 miles from Badaling main scenic area, w…" at bounding box center [804, 217] width 313 height 98
click at [930, 253] on textarea "This Ancient Great Wall (UNESCO) is 7-8 miles from Badaling main scenic area, w…" at bounding box center [804, 217] width 313 height 98
click at [705, 244] on textarea "This Ancient Great Wall (UNESCO) is 7-8 miles from Badaling main scenic area, w…" at bounding box center [804, 217] width 313 height 98
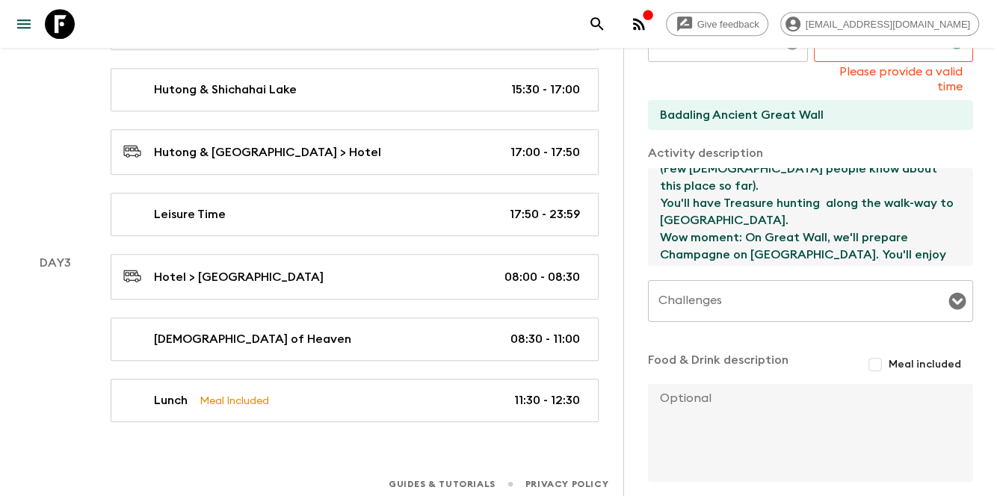
scroll to position [58, 0]
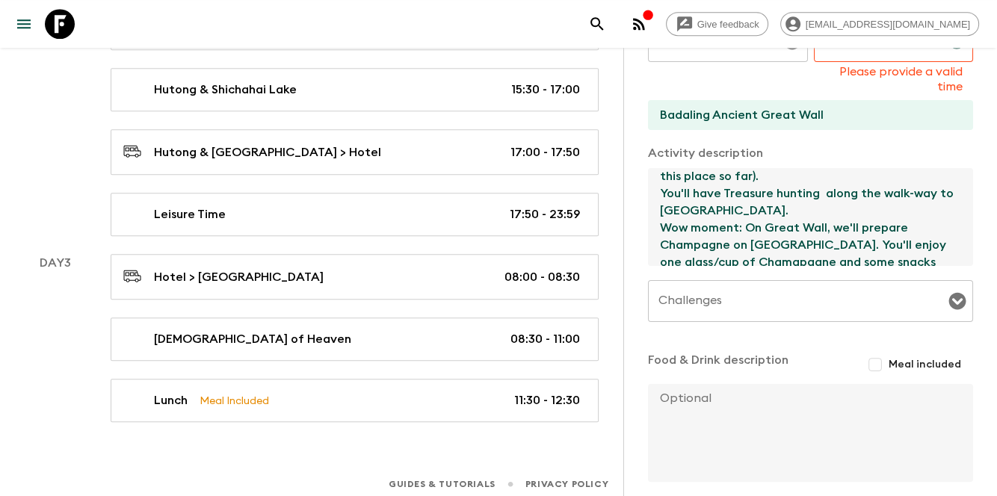
drag, startPoint x: 926, startPoint y: 250, endPoint x: 643, endPoint y: 196, distance: 287.6
click at [643, 196] on div "Activity Activity Title Badaling Ancient Great Wall Start Select a day Day 3 Se…" at bounding box center [810, 296] width 374 height 496
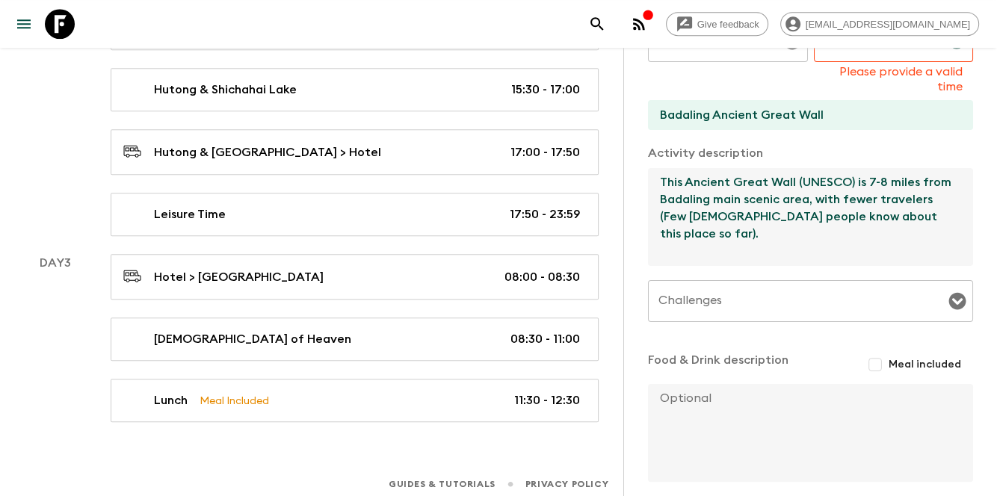
scroll to position [0, 0]
click at [785, 238] on textarea "This Ancient Great Wall (UNESCO) is 7-8 miles from Badaling main scenic area, w…" at bounding box center [804, 217] width 313 height 98
paste textarea "The Great Wall is one of the most spectacular structures ever built by humans a…"
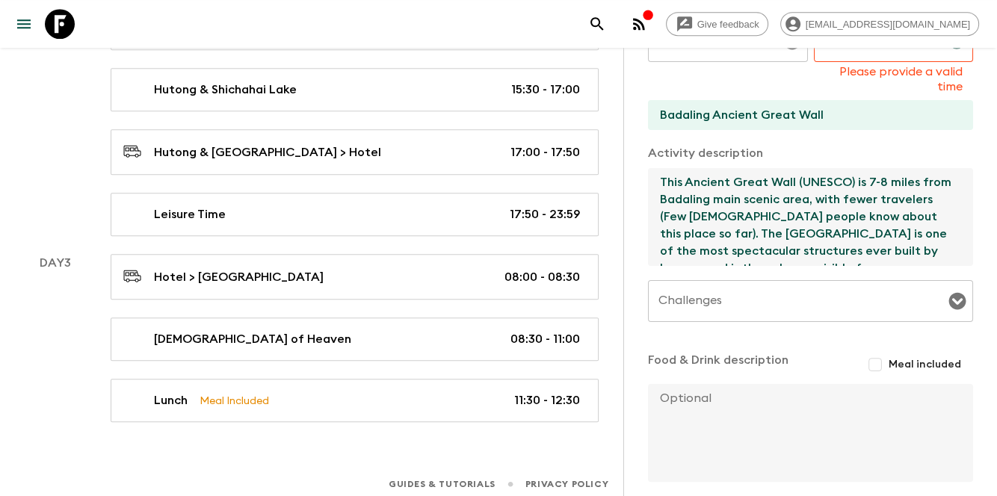
scroll to position [7, 0]
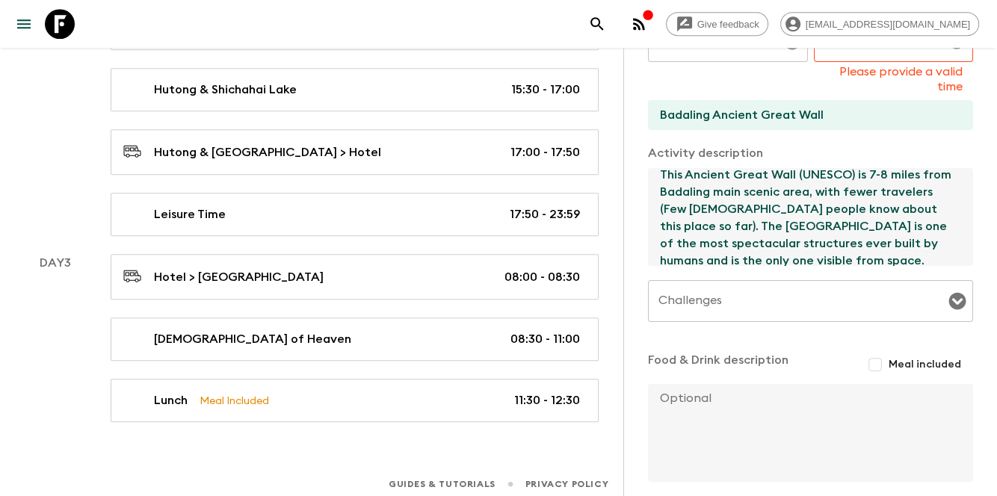
click at [817, 227] on textarea "This Ancient Great Wall (UNESCO) is 7-8 miles from Badaling main scenic area, w…" at bounding box center [804, 217] width 313 height 98
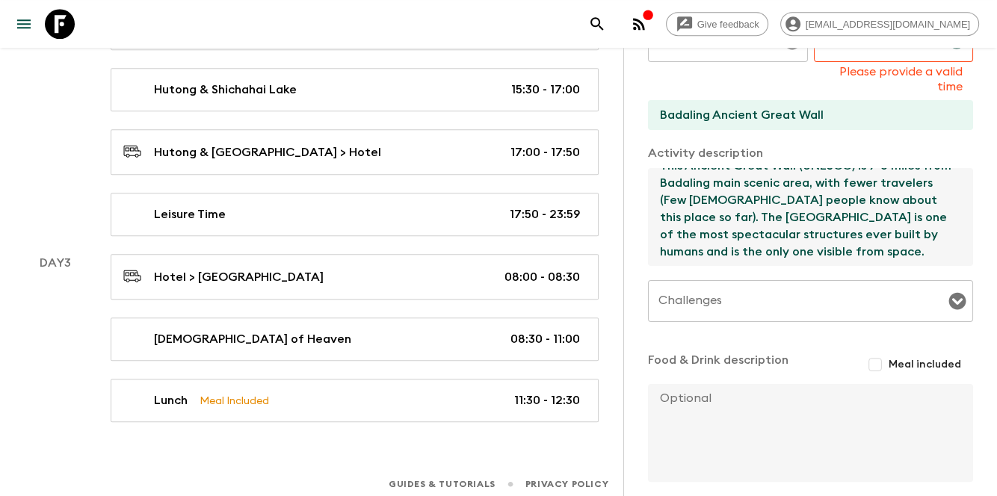
scroll to position [416, 0]
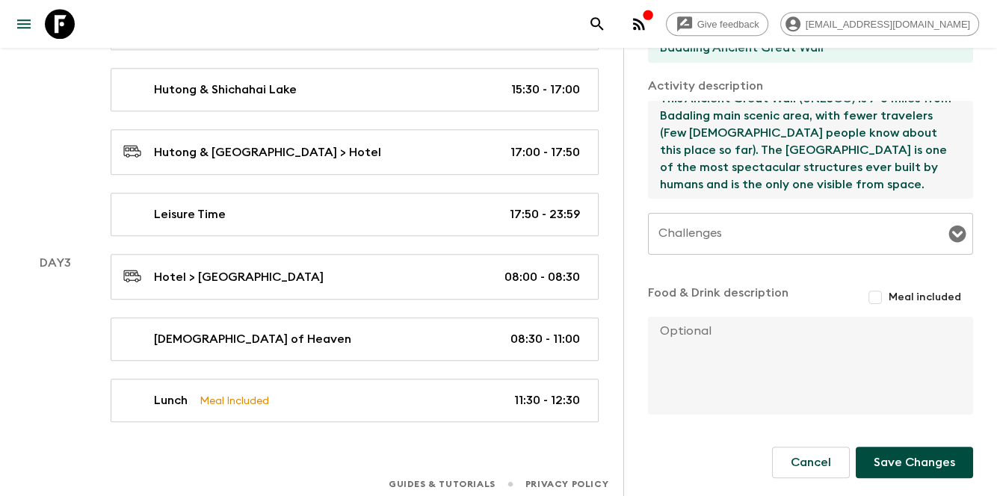
click at [862, 249] on div "Challenges" at bounding box center [810, 234] width 325 height 42
type textarea "This Ancient Great Wall (UNESCO) is 7-8 miles from Badaling main scenic area, w…"
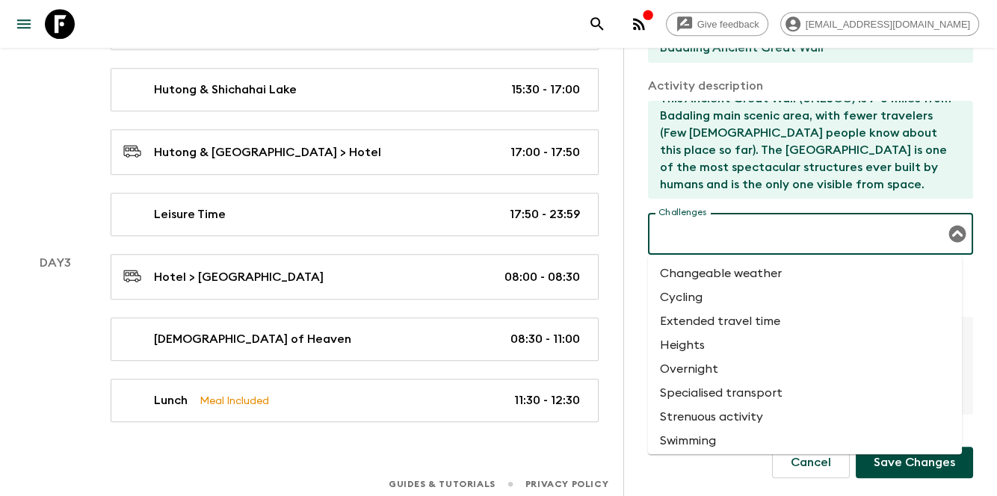
click at [844, 225] on input "Challenges" at bounding box center [799, 234] width 289 height 28
click at [750, 413] on li "Strenuous activity" at bounding box center [805, 417] width 314 height 24
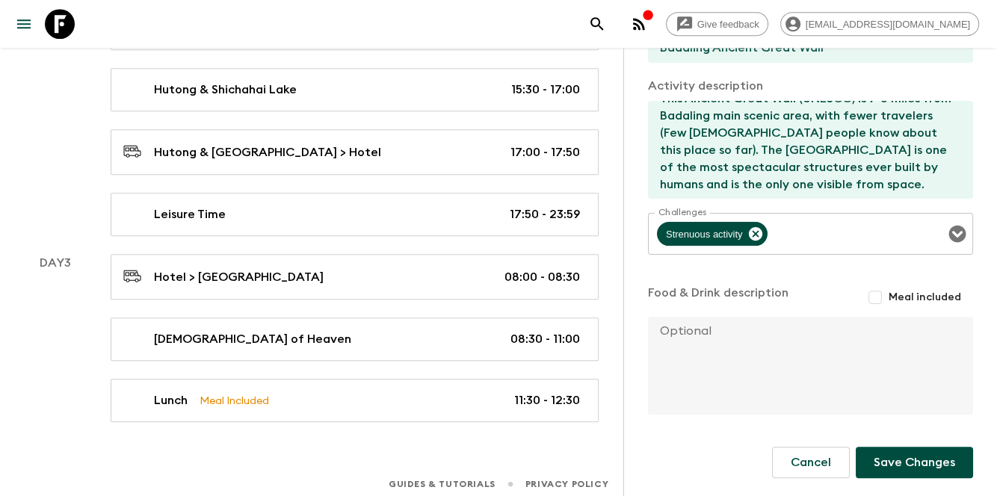
click at [850, 275] on div "Activity Title Badaling Ancient Great Wall Start Select a day Day 3 Select a da…" at bounding box center [810, 57] width 325 height 719
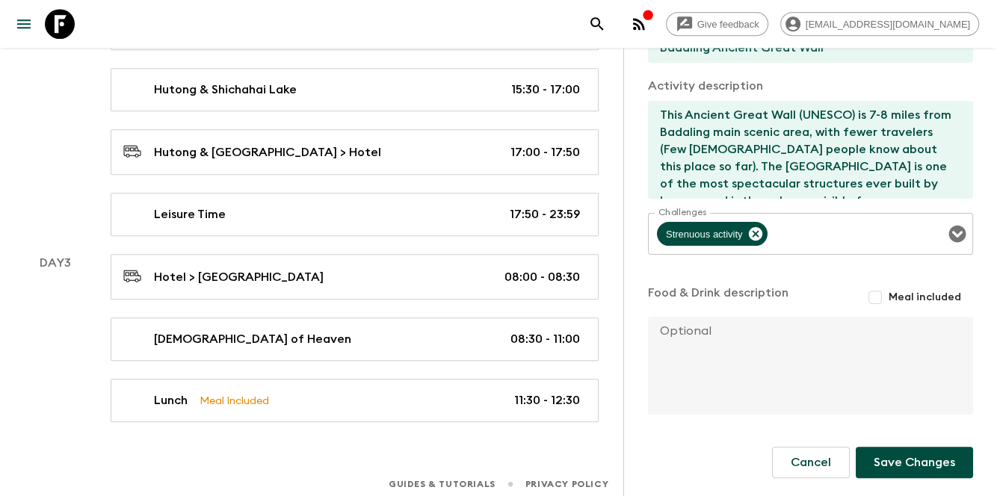
scroll to position [16, 0]
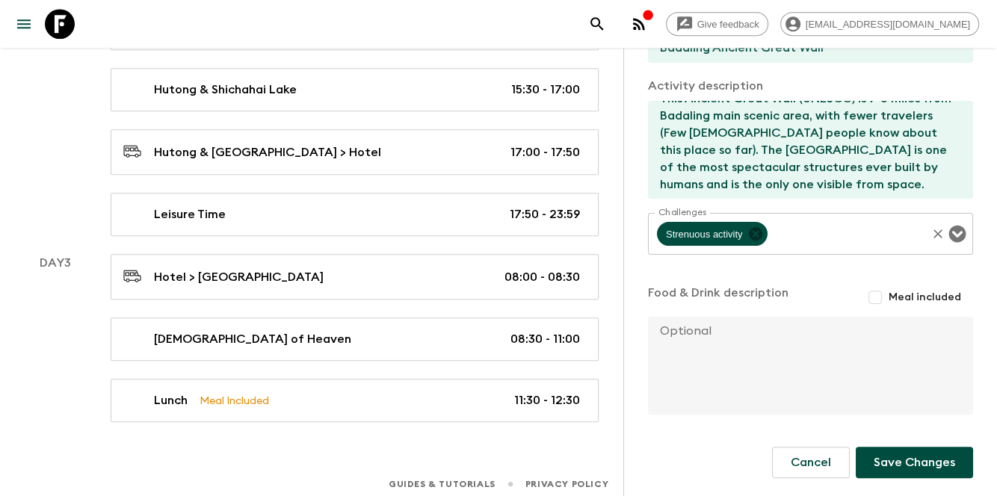
click at [757, 232] on icon at bounding box center [754, 233] width 13 height 13
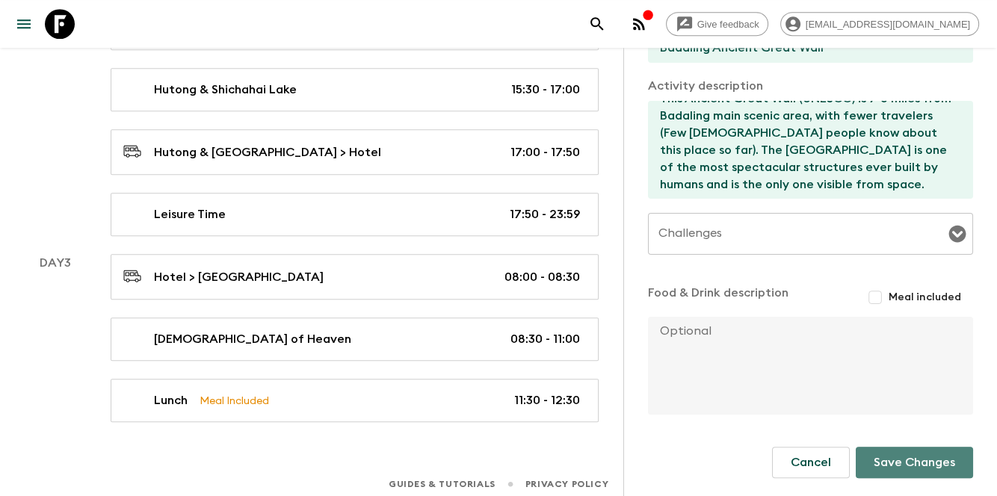
click at [907, 460] on button "Save Changes" at bounding box center [914, 462] width 117 height 31
click at [889, 466] on button "Save Changes" at bounding box center [914, 462] width 117 height 31
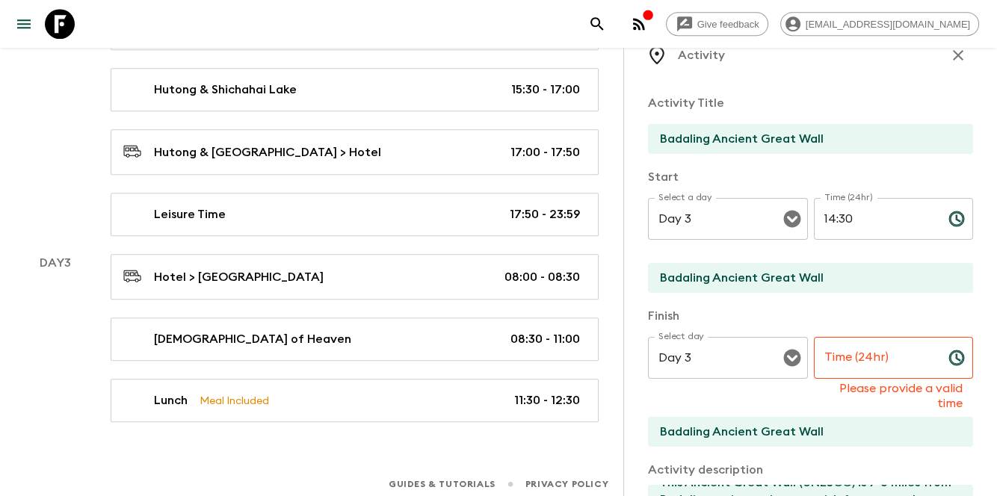
scroll to position [0, 0]
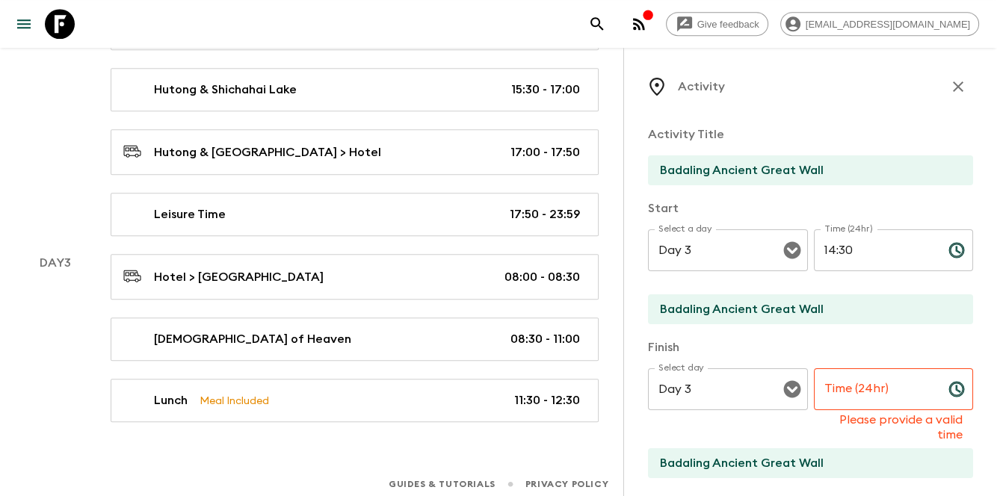
click at [860, 388] on input "Time (24hr)" at bounding box center [875, 389] width 123 height 42
drag, startPoint x: 869, startPoint y: 250, endPoint x: 801, endPoint y: 244, distance: 68.3
click at [801, 244] on div "Select a day Day 3 Select a day ​ Time (24hr) 14:30 Time (24hr) ​" at bounding box center [810, 258] width 325 height 59
click at [850, 389] on input "Time (24hr)" at bounding box center [875, 389] width 123 height 42
click at [846, 161] on input "Badaling Ancient Great Wall" at bounding box center [804, 170] width 313 height 30
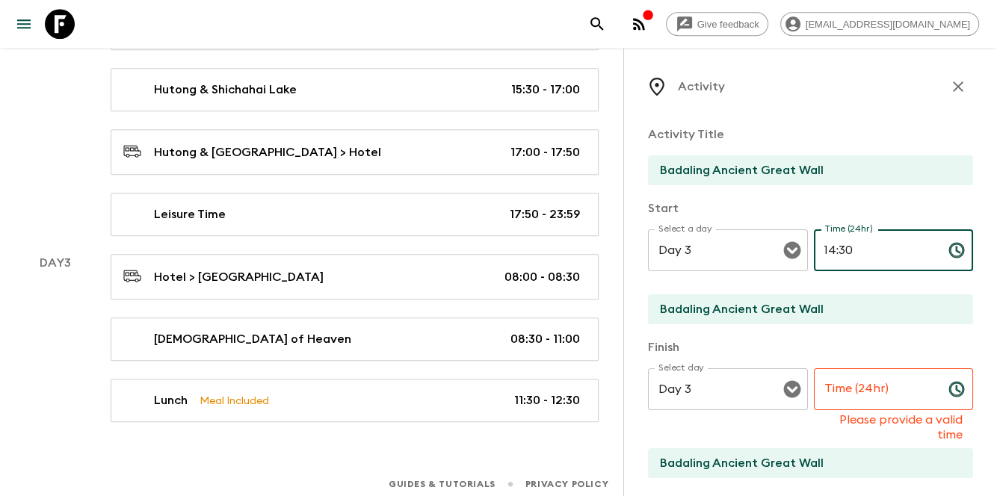
click at [909, 243] on input "14:30" at bounding box center [875, 250] width 123 height 42
drag, startPoint x: 859, startPoint y: 251, endPoint x: 804, endPoint y: 253, distance: 55.3
click at [804, 253] on div "Select a day Day 3 Select a day ​ Time (24hr) 14:30 Time (24hr) ​" at bounding box center [810, 258] width 325 height 59
click at [860, 251] on input "14:30" at bounding box center [875, 250] width 123 height 42
click at [882, 250] on input "14:30" at bounding box center [875, 250] width 123 height 42
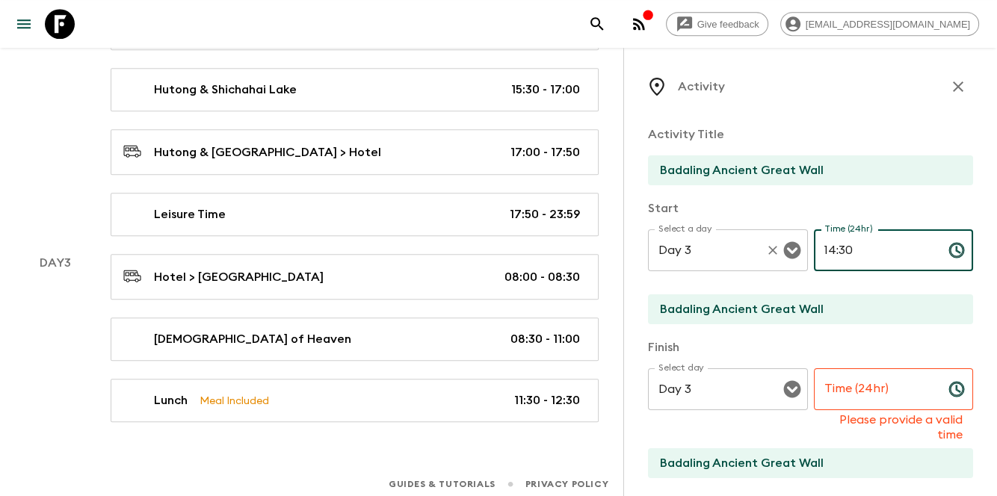
drag, startPoint x: 880, startPoint y: 251, endPoint x: 797, endPoint y: 251, distance: 82.9
click at [797, 251] on div "Select a day Day 3 Select a day ​ Time (24hr) 14:30 Time (24hr) ​" at bounding box center [810, 258] width 325 height 59
click at [894, 251] on input "14:30" at bounding box center [875, 250] width 123 height 42
drag, startPoint x: 856, startPoint y: 247, endPoint x: 800, endPoint y: 251, distance: 56.2
click at [800, 251] on div "Select a day Day 3 Select a day ​ Time (24hr) 14:30 Time (24hr) ​" at bounding box center [810, 258] width 325 height 59
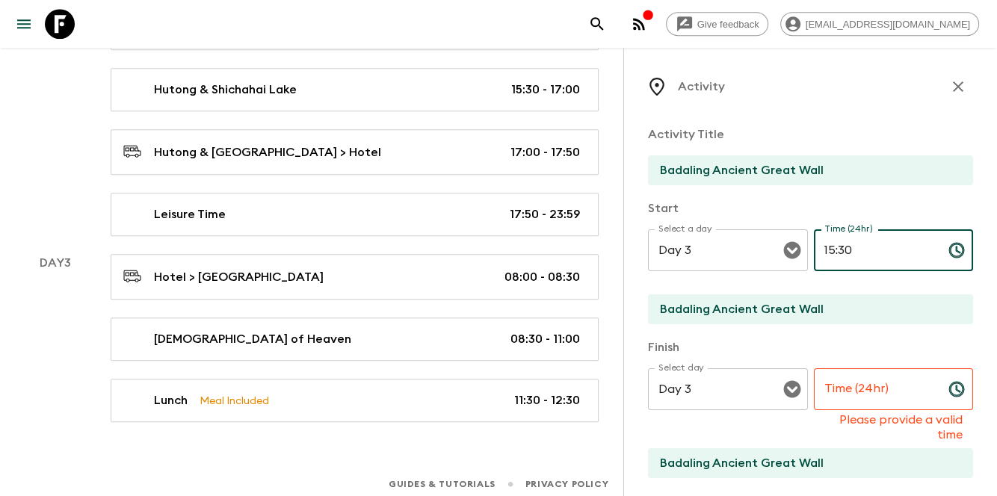
type input "15:30"
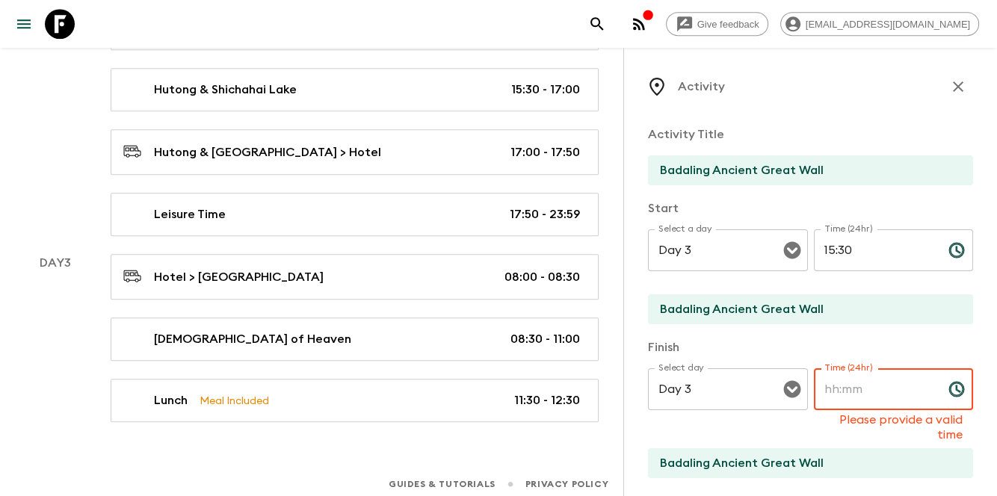
click at [846, 393] on input "Time (24hr)" at bounding box center [875, 389] width 123 height 42
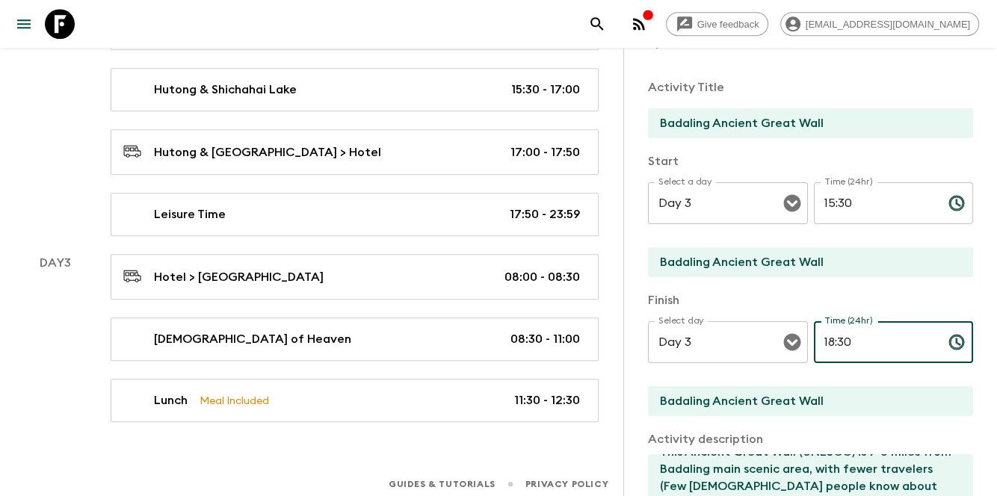
scroll to position [199, 0]
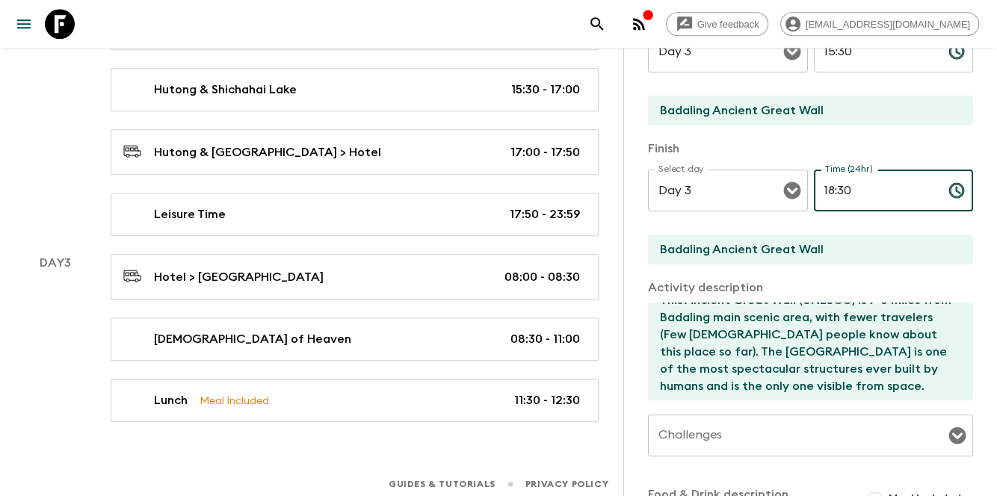
type input "18:30"
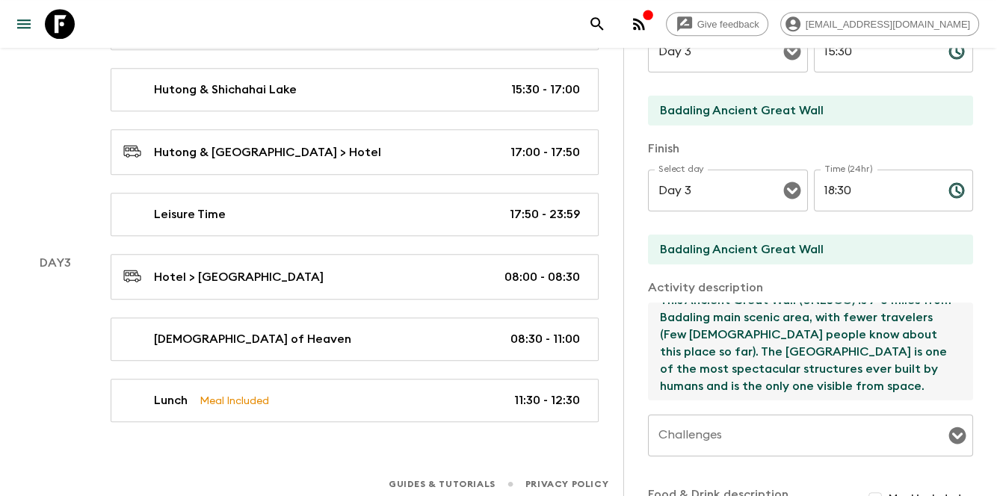
scroll to position [0, 0]
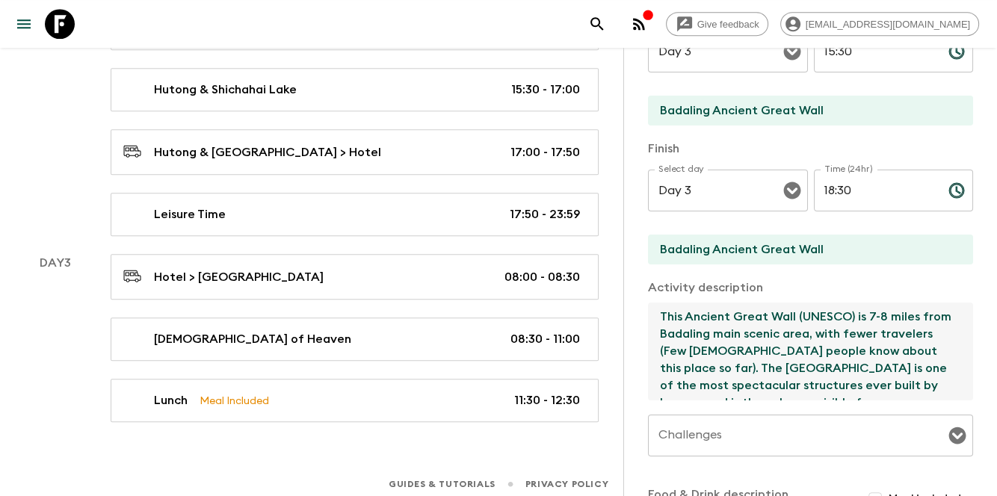
drag, startPoint x: 868, startPoint y: 387, endPoint x: 620, endPoint y: 287, distance: 267.5
click at [814, 366] on textarea "This Ancient Great Wall (UNESCO) is 7-8 miles from Badaling main scenic area, w…" at bounding box center [804, 352] width 313 height 98
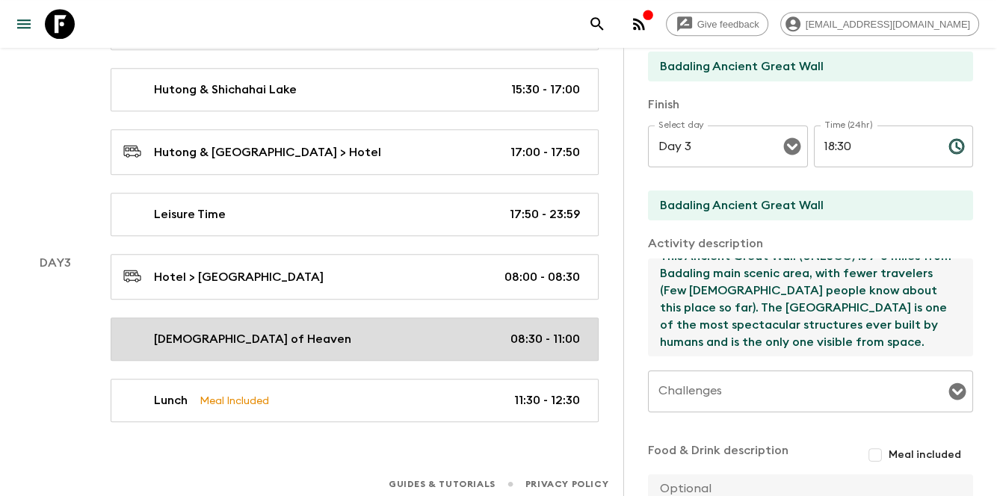
scroll to position [401, 0]
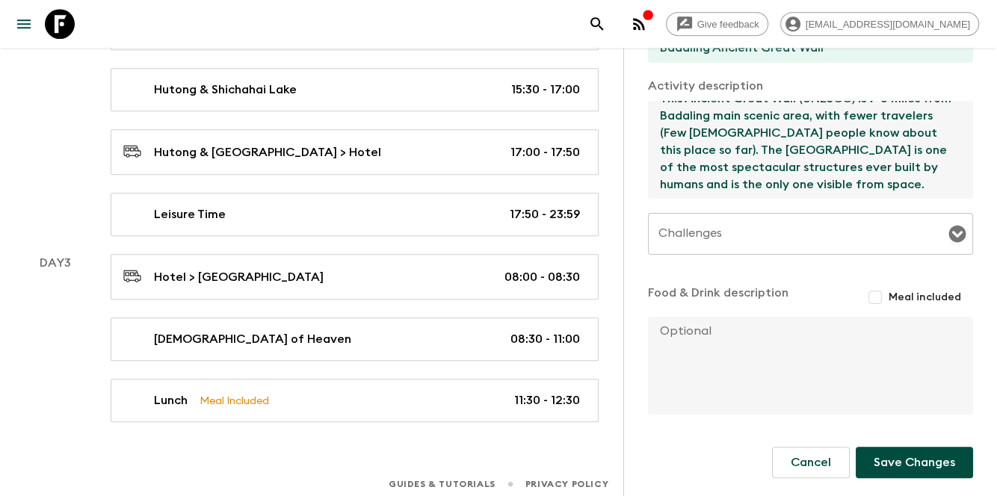
click at [901, 464] on button "Save Changes" at bounding box center [914, 462] width 117 height 31
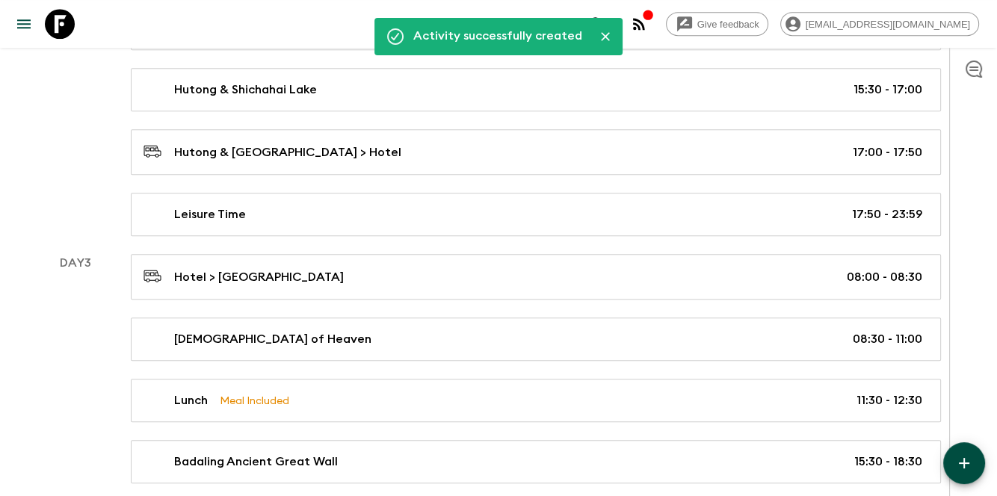
click at [968, 451] on button "button" at bounding box center [964, 463] width 42 height 42
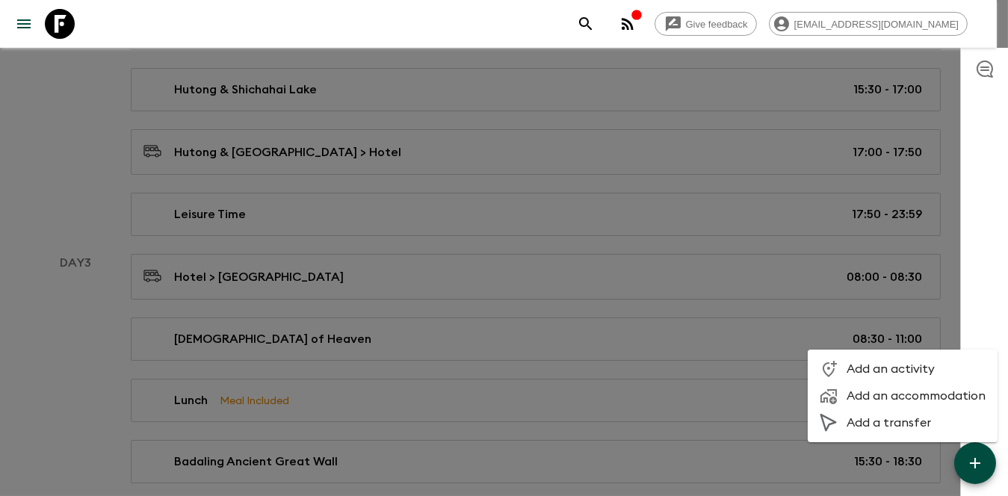
click at [423, 288] on div at bounding box center [504, 248] width 1008 height 496
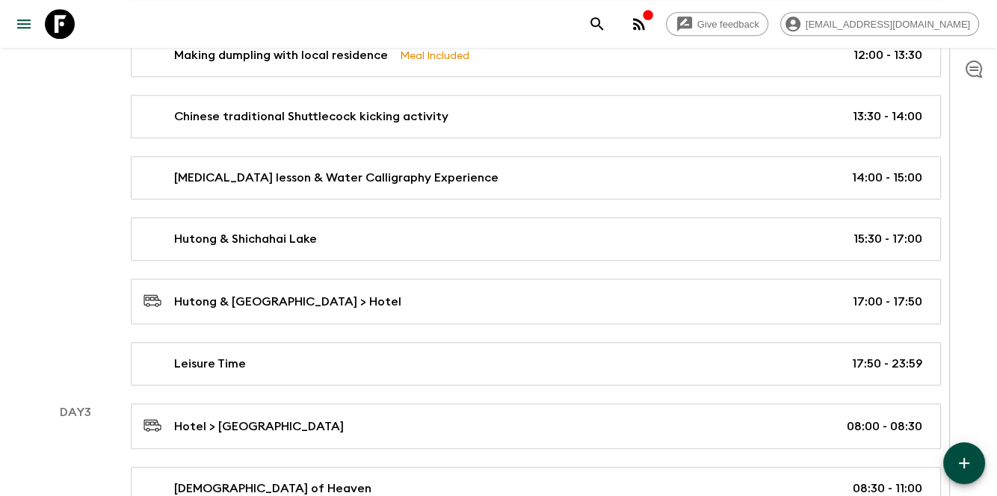
scroll to position [1004, 0]
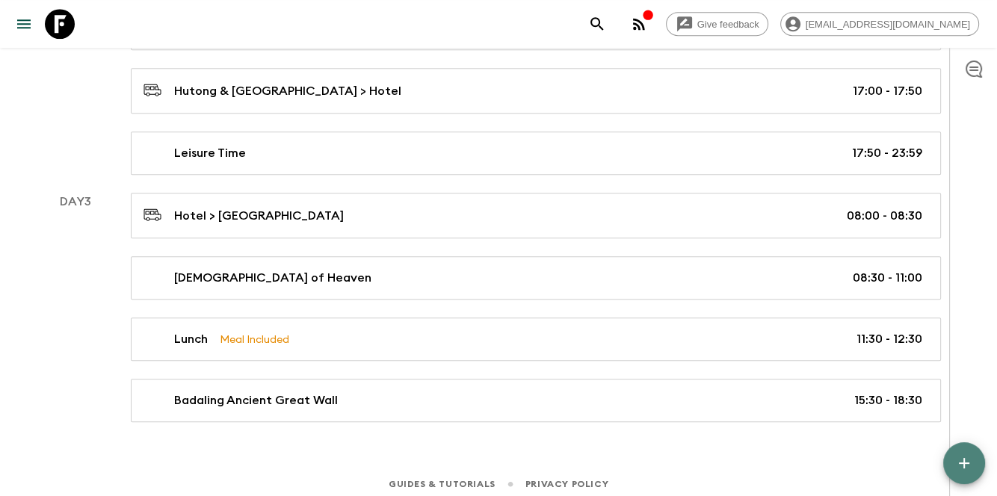
click at [974, 469] on button "button" at bounding box center [964, 463] width 42 height 42
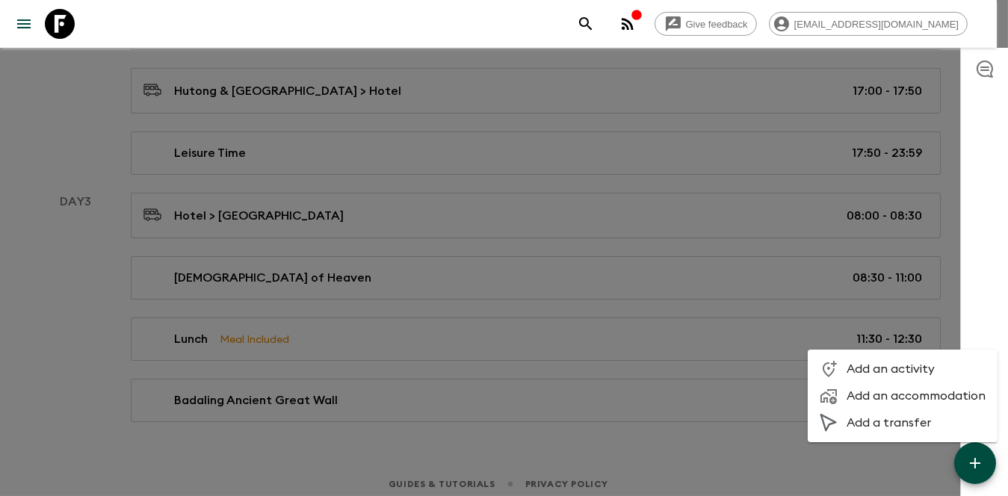
click at [858, 466] on div at bounding box center [504, 248] width 1008 height 496
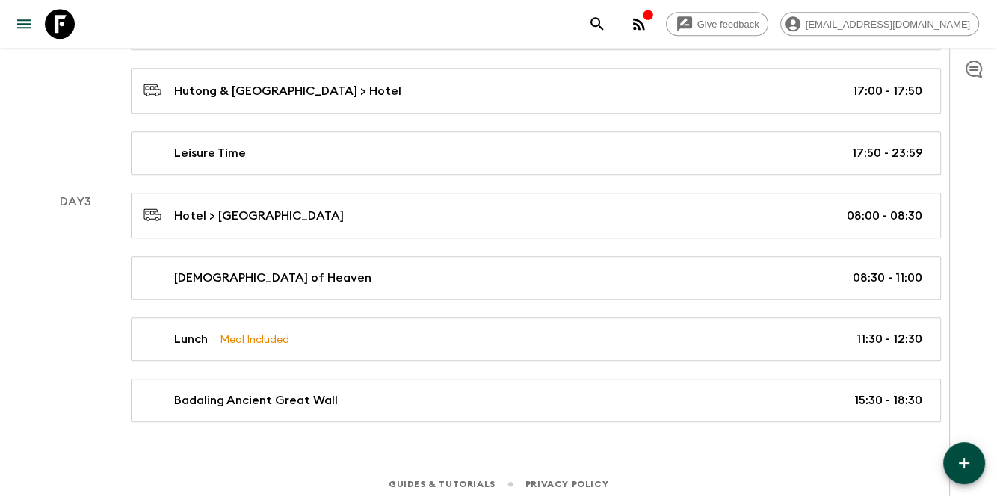
click at [942, 460] on div "Guides & Tutorials Privacy Policy" at bounding box center [498, 481] width 997 height 46
click at [965, 449] on button "button" at bounding box center [964, 463] width 42 height 42
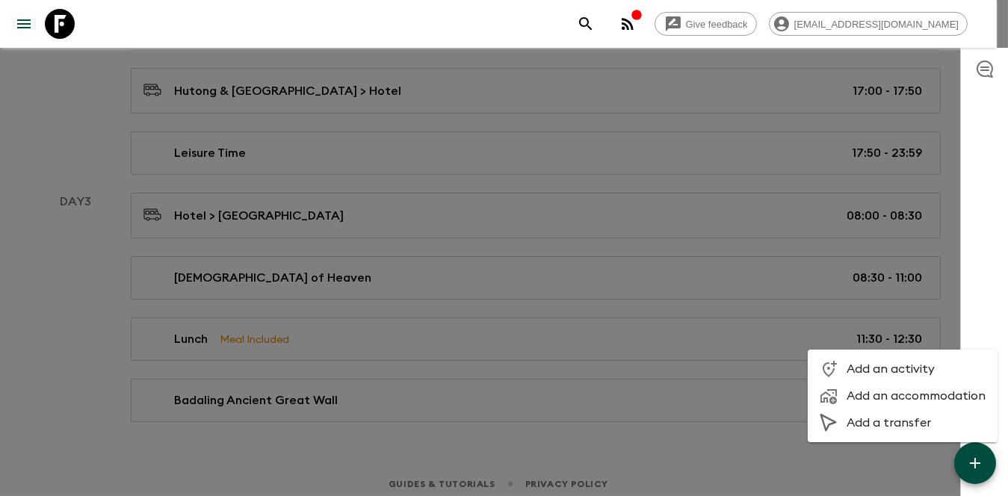
click at [903, 371] on span "Add an activity" at bounding box center [916, 369] width 139 height 15
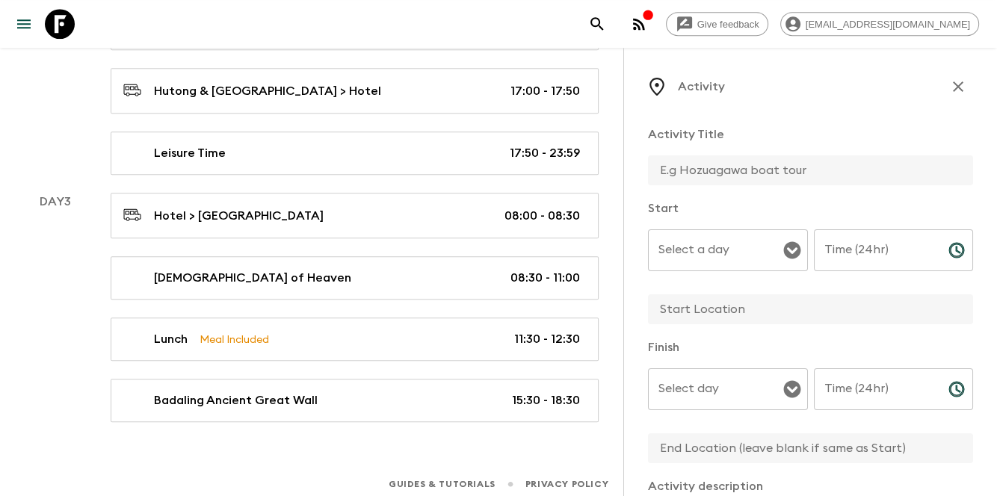
click at [878, 256] on input "Time (24hr)" at bounding box center [875, 250] width 123 height 42
type input "14:30"
click at [863, 413] on p "​" at bounding box center [893, 420] width 139 height 15
click at [858, 401] on input "Time (24hr)" at bounding box center [875, 389] width 123 height 42
type input "15:30"
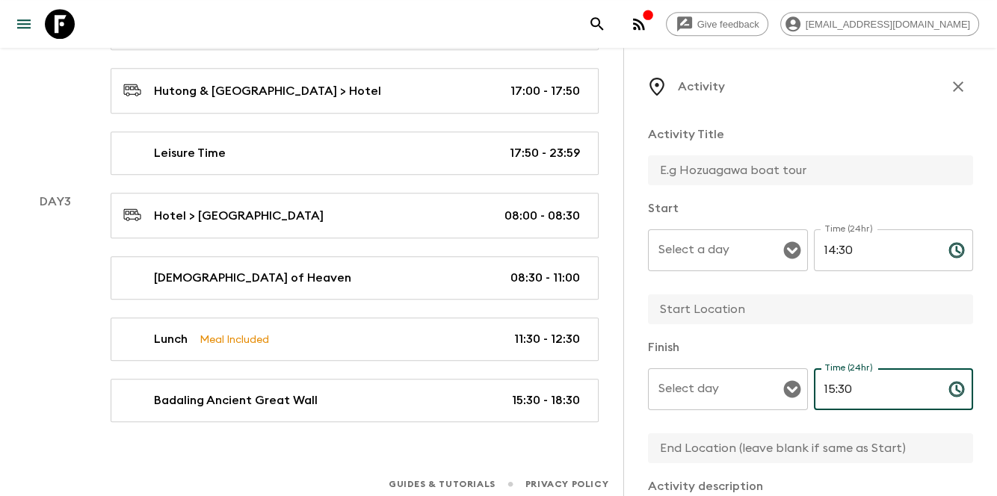
click at [792, 309] on input "text" at bounding box center [804, 309] width 313 height 30
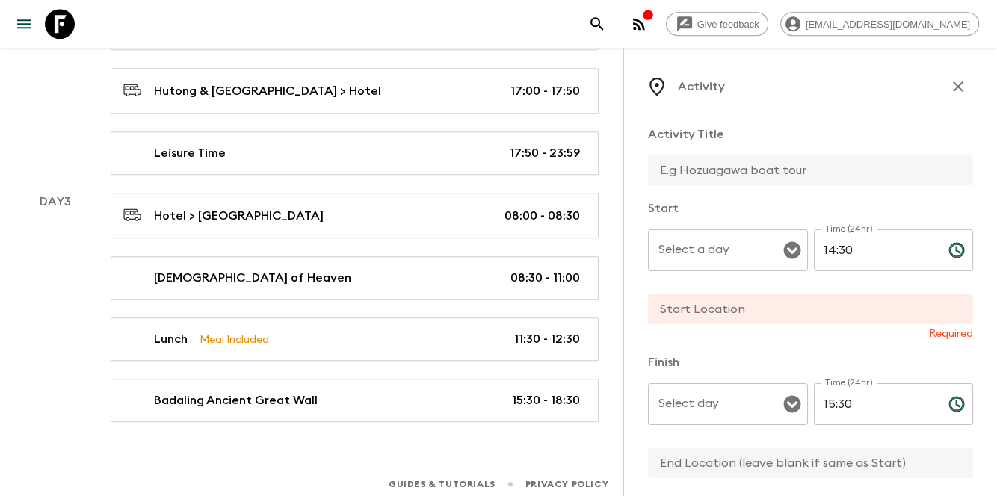
click at [758, 347] on div "Activity Title Start Select a day Select a day ​ Time (24hr) 14:30 Time (24hr) …" at bounding box center [810, 473] width 325 height 719
click at [765, 154] on div "Activity Title" at bounding box center [810, 157] width 325 height 62
click at [740, 173] on input "text" at bounding box center [804, 170] width 313 height 30
paste input "Treasure hunting along the walk-way to [GEOGRAPHIC_DATA]."
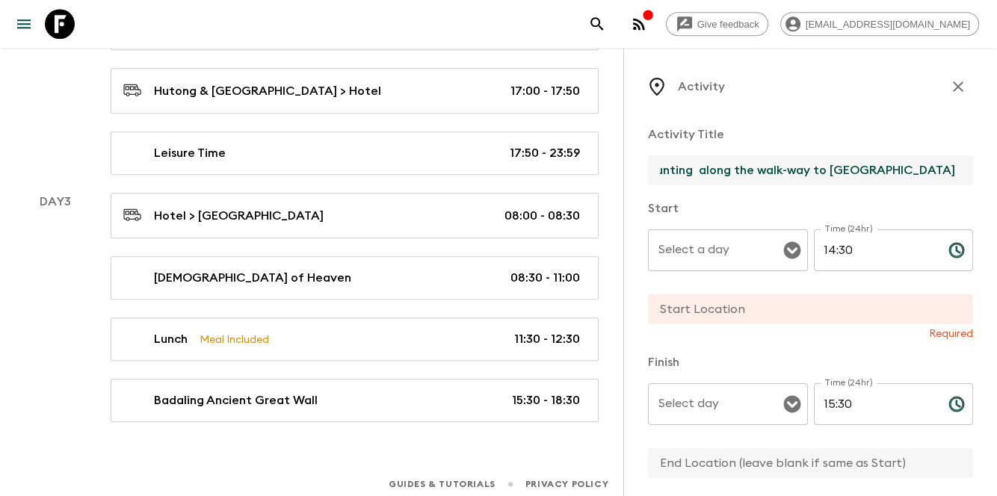
type input "Treasure hunting along the walk-way to [GEOGRAPHIC_DATA]"
click at [837, 138] on p "Activity Title" at bounding box center [810, 135] width 325 height 18
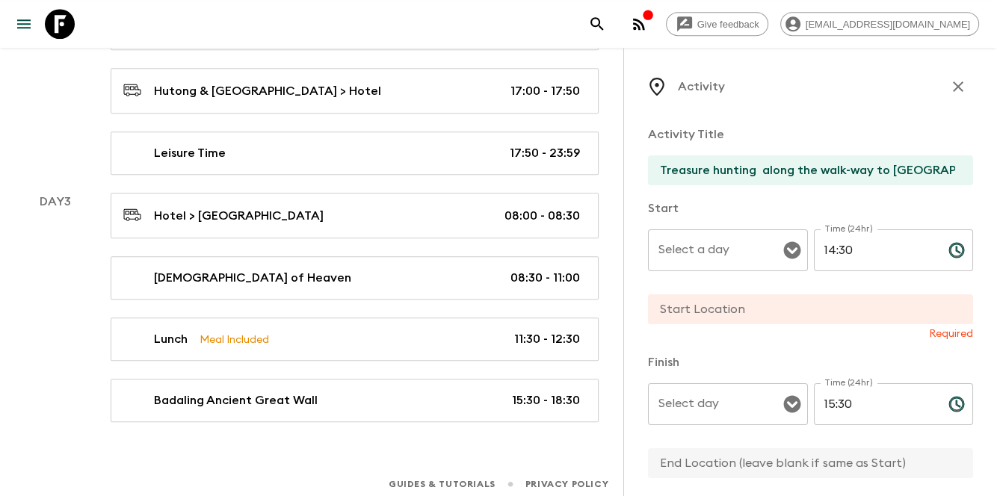
click at [739, 262] on input "Select a day" at bounding box center [717, 250] width 124 height 28
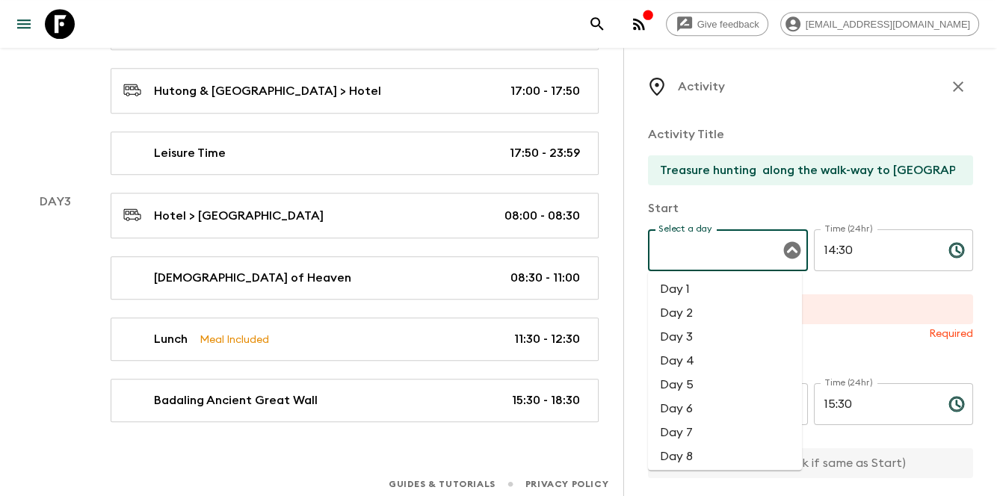
click at [698, 336] on li "Day 3" at bounding box center [725, 337] width 154 height 24
type input "Day 3"
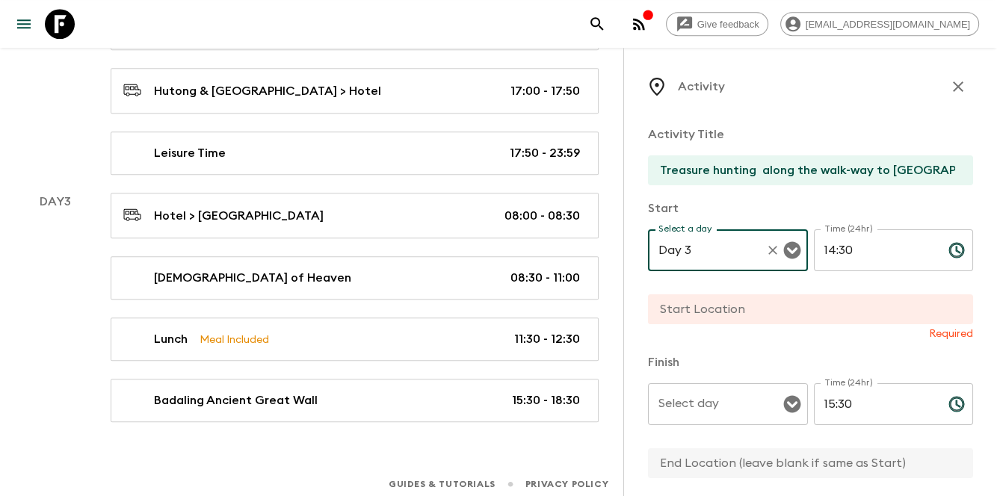
click at [696, 413] on input "Select day" at bounding box center [717, 404] width 124 height 28
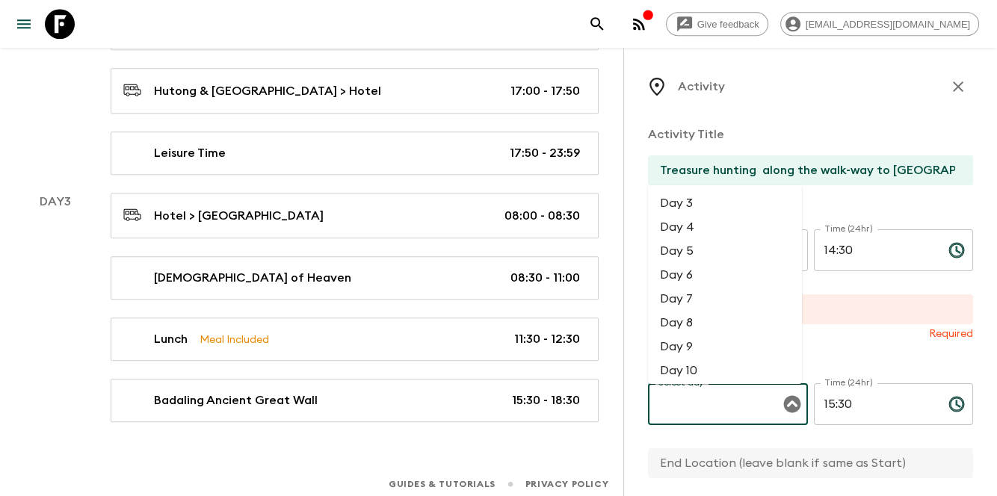
click at [714, 206] on li "Day 3" at bounding box center [725, 203] width 154 height 24
type input "Day 3"
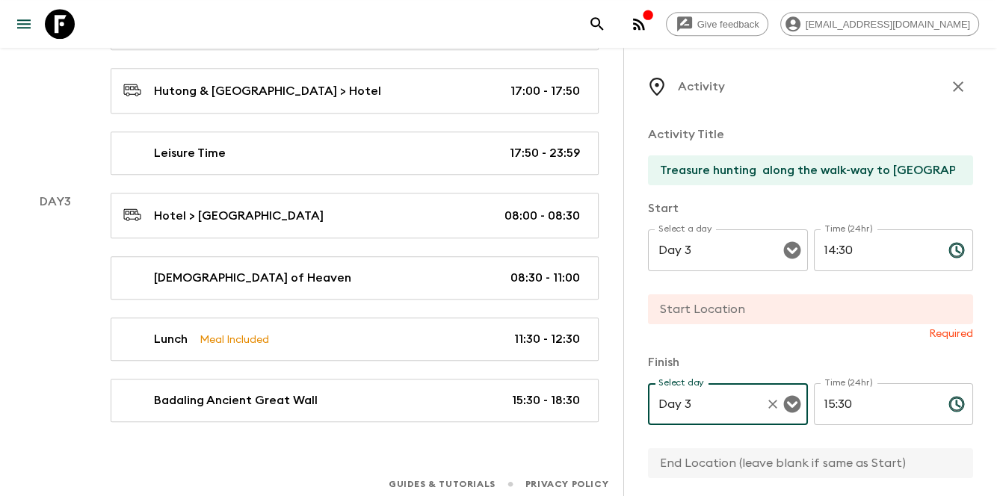
click at [872, 411] on input "15:30" at bounding box center [875, 404] width 123 height 42
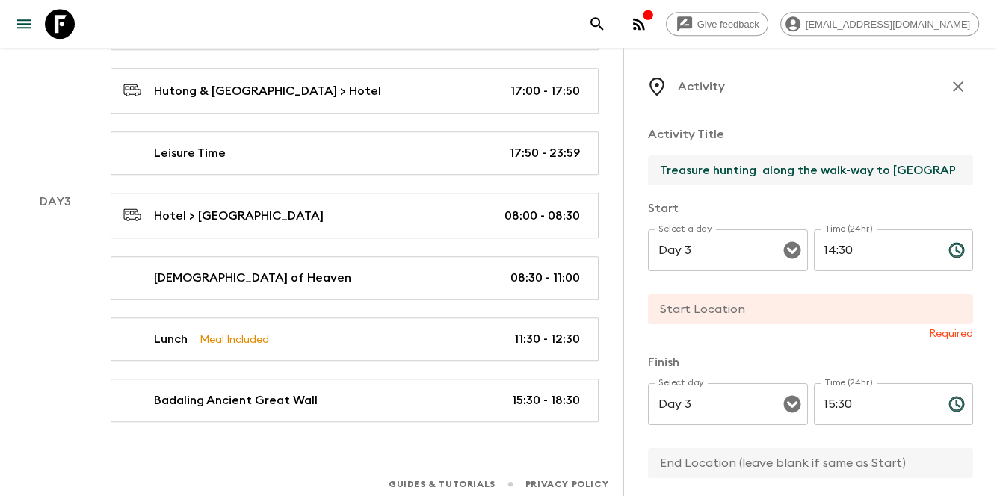
scroll to position [0, 104]
drag, startPoint x: 794, startPoint y: 170, endPoint x: 945, endPoint y: 172, distance: 151.0
click at [945, 172] on input "Treasure hunting along the walk-way to [GEOGRAPHIC_DATA]" at bounding box center [804, 170] width 313 height 30
click at [675, 170] on input "Treasure hunting along the walk-way to [GEOGRAPHIC_DATA]" at bounding box center [804, 170] width 313 height 30
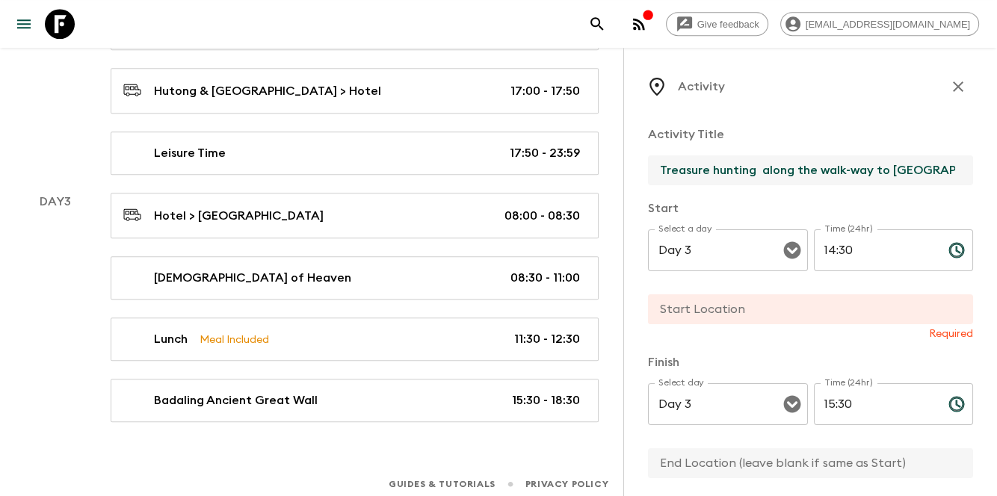
drag, startPoint x: 661, startPoint y: 170, endPoint x: 652, endPoint y: 172, distance: 9.2
click at [652, 172] on input "Treasure hunting along the walk-way to [GEOGRAPHIC_DATA]" at bounding box center [804, 170] width 313 height 30
click at [729, 172] on input "Treasure hunting along the walk-way to [GEOGRAPHIC_DATA]" at bounding box center [804, 170] width 313 height 30
drag, startPoint x: 800, startPoint y: 181, endPoint x: 975, endPoint y: 192, distance: 176.0
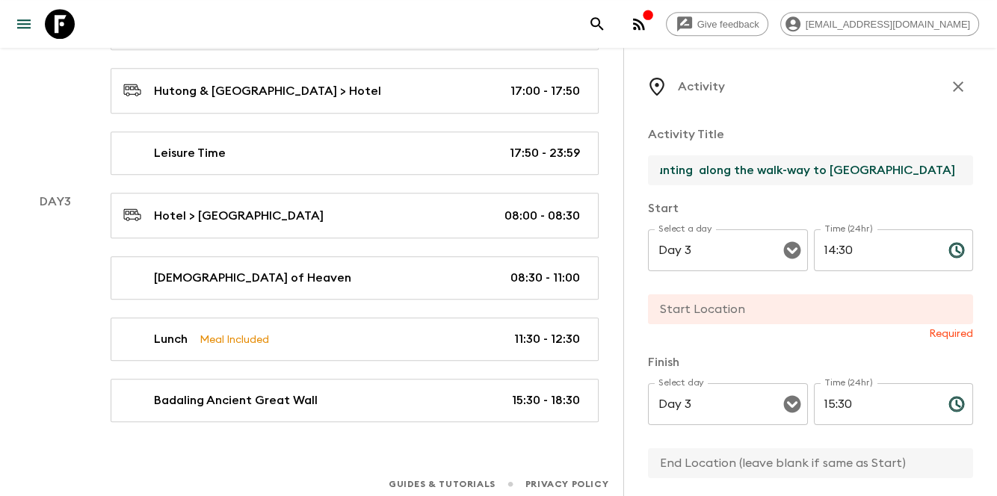
click at [975, 192] on div "Activity Activity Title Treasure hunting along the walk-way to Badaling Ancient…" at bounding box center [810, 296] width 374 height 496
type input "Treasure hunting"
click at [747, 313] on input "text" at bounding box center [804, 309] width 313 height 30
paste input "along the walk-way to [GEOGRAPHIC_DATA]"
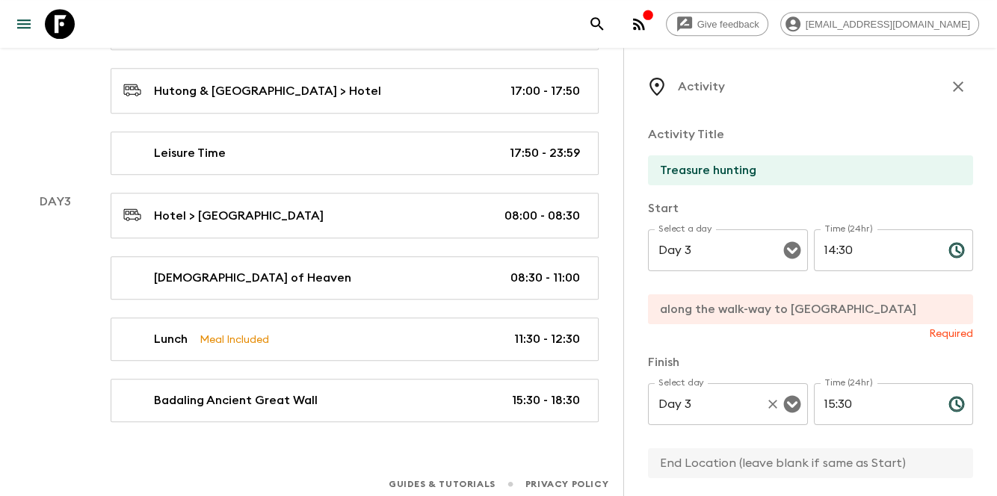
scroll to position [0, 4]
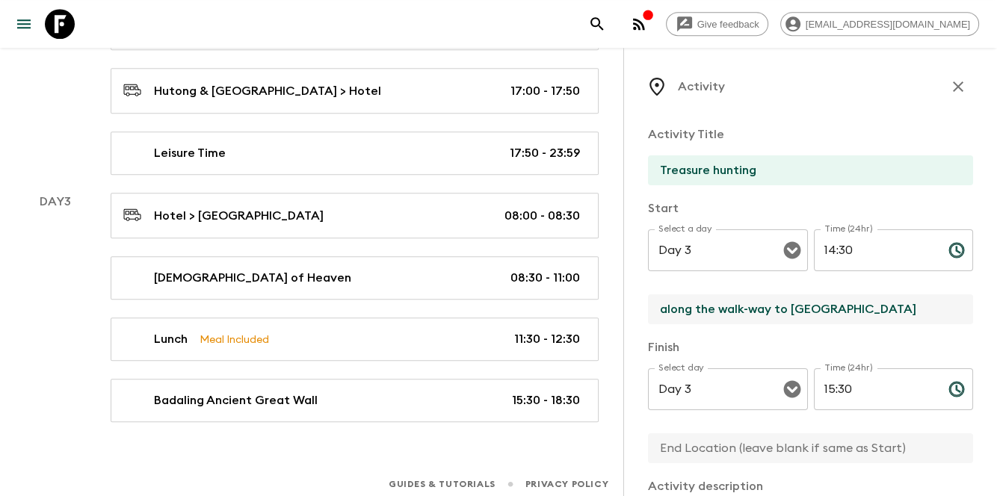
type input "along the walk-way to [GEOGRAPHIC_DATA]"
click at [769, 439] on input "text" at bounding box center [804, 448] width 313 height 30
paste input "along the walk-way to [GEOGRAPHIC_DATA]"
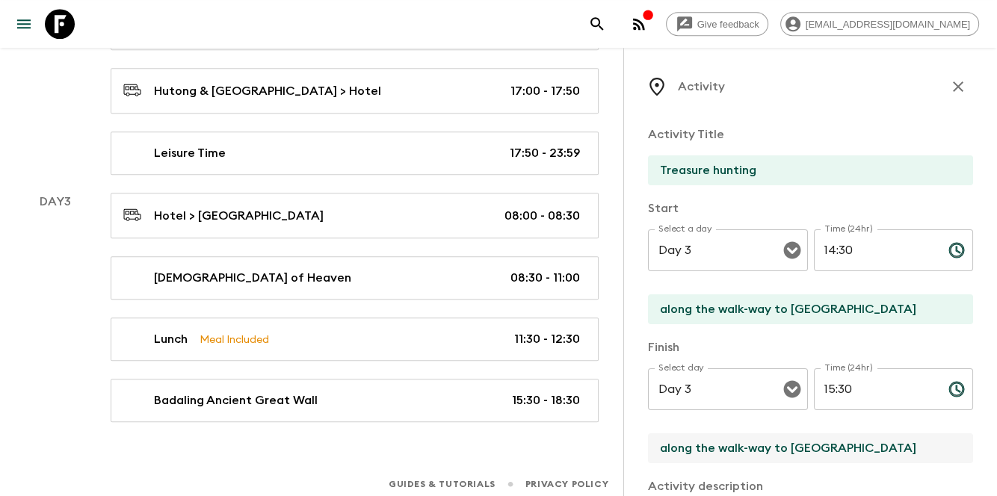
scroll to position [0, 4]
type input "along the walk-way to [GEOGRAPHIC_DATA]"
click at [819, 173] on input "Treasure hunting" at bounding box center [804, 170] width 313 height 30
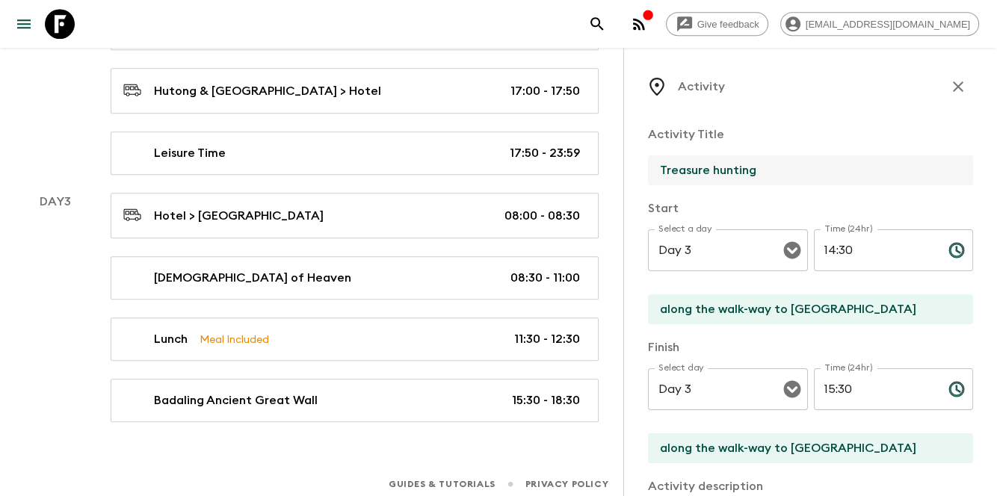
paste input "along the walk-way to [GEOGRAPHIC_DATA]"
drag, startPoint x: 713, startPoint y: 170, endPoint x: 747, endPoint y: 170, distance: 33.6
click at [747, 170] on input "Treasure hunting along the walk-way to [GEOGRAPHIC_DATA]" at bounding box center [804, 170] width 313 height 30
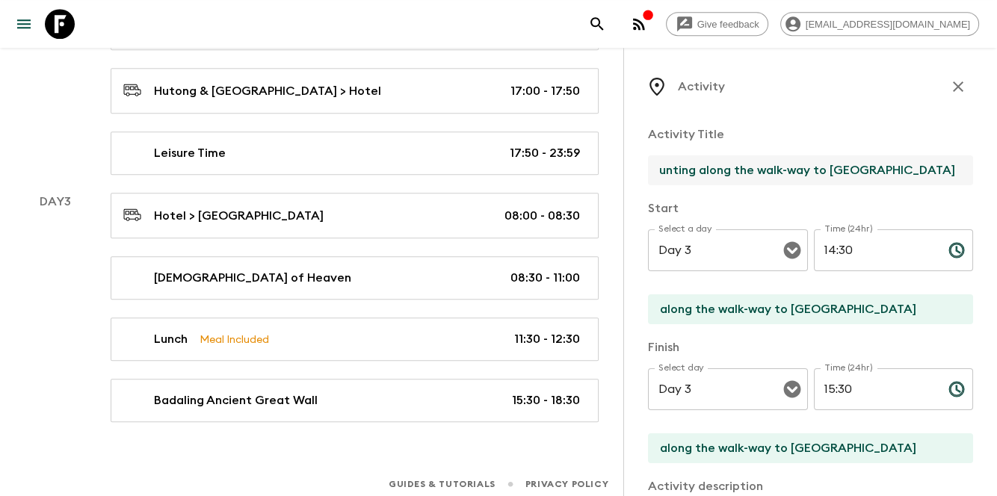
click at [791, 174] on input "Treasure hunting along the walk-way to [GEOGRAPHIC_DATA]" at bounding box center [804, 170] width 313 height 30
drag, startPoint x: 798, startPoint y: 169, endPoint x: 959, endPoint y: 194, distance: 162.5
click at [959, 194] on div "Activity Title Treasure hunting along the walk-way to Badaling Ancient Great Wa…" at bounding box center [810, 466] width 325 height 704
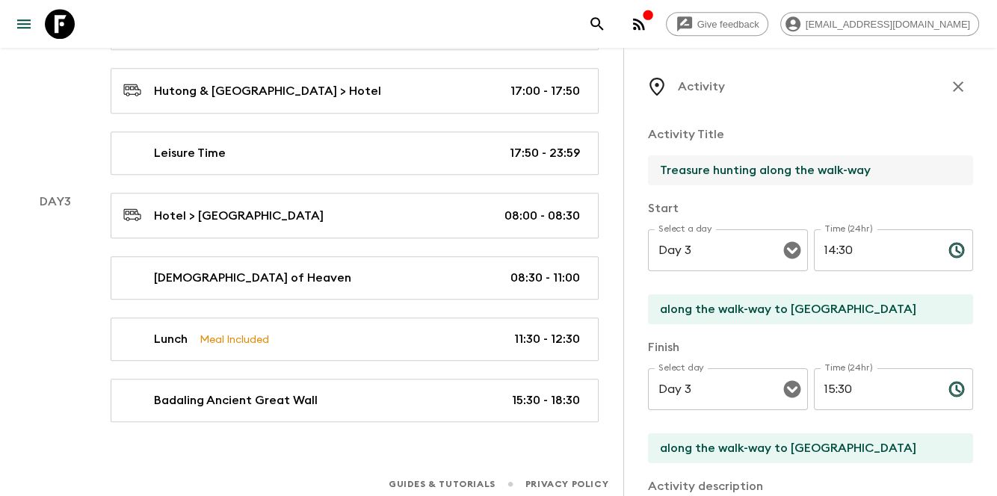
click at [874, 126] on p "Activity Title" at bounding box center [810, 135] width 325 height 18
click at [901, 163] on input "Treasure hunting along the walk-way" at bounding box center [804, 170] width 313 height 30
drag, startPoint x: 892, startPoint y: 165, endPoint x: 750, endPoint y: 176, distance: 142.4
click at [750, 176] on input "Treasure hunting along the walk-way" at bounding box center [804, 170] width 313 height 30
paste input "along the walk-way to [GEOGRAPHIC_DATA]"
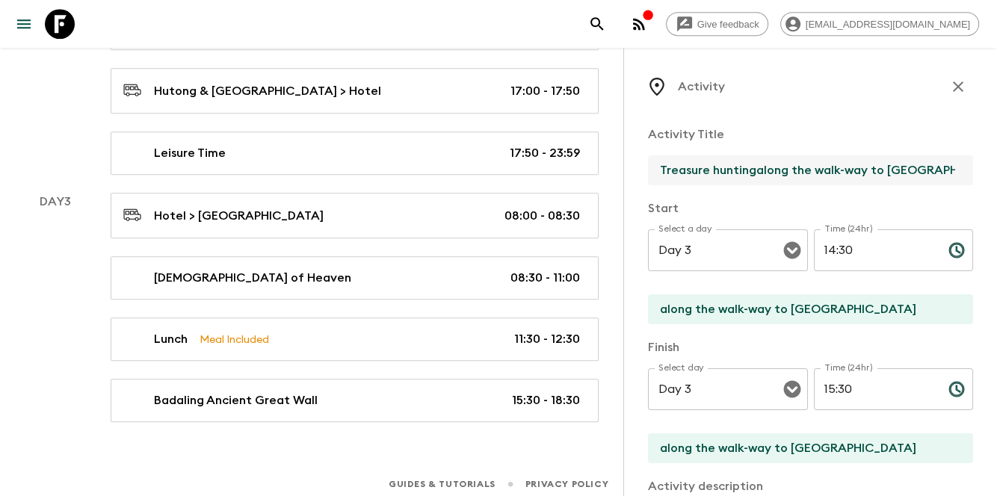
drag, startPoint x: 705, startPoint y: 171, endPoint x: 754, endPoint y: 178, distance: 49.8
click at [637, 165] on div "Activity Activity Title Treasure huntingalong the walk-way to Badaling Ancient …" at bounding box center [810, 296] width 374 height 496
click at [758, 168] on input "Treasure huntingalong the walk-way to [GEOGRAPHIC_DATA]" at bounding box center [804, 170] width 313 height 30
click at [753, 171] on input "Treasure huntingalong the walk-way to [GEOGRAPHIC_DATA]" at bounding box center [804, 170] width 313 height 30
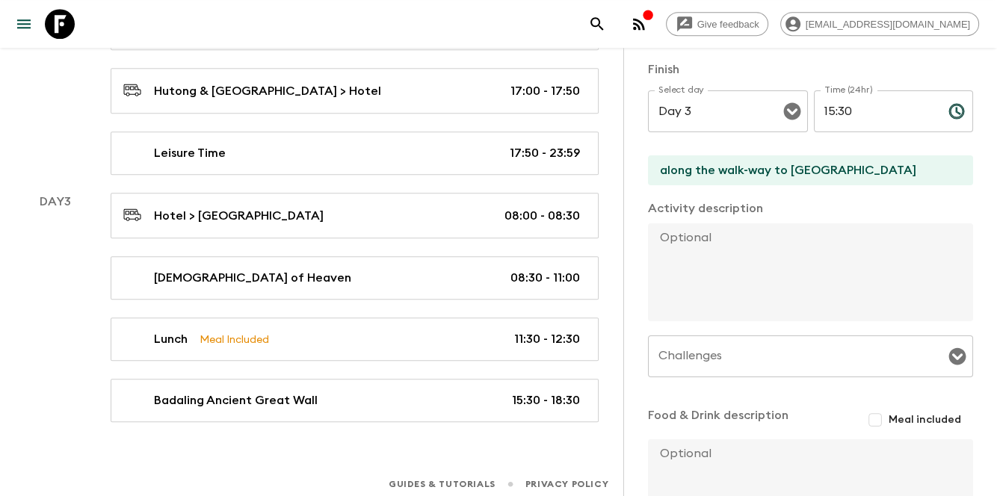
scroll to position [299, 0]
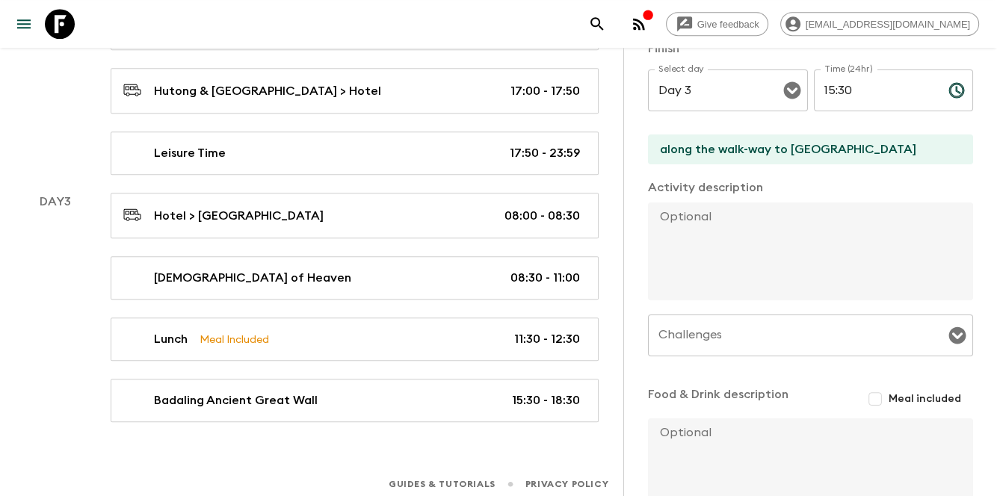
type input "Treasure hunting along the walk-way to [GEOGRAPHIC_DATA]"
click at [739, 227] on textarea at bounding box center [804, 252] width 313 height 98
click at [746, 271] on textarea at bounding box center [804, 252] width 313 height 98
click at [768, 251] on textarea at bounding box center [804, 252] width 313 height 98
paste textarea "along the walk-way to [GEOGRAPHIC_DATA]"
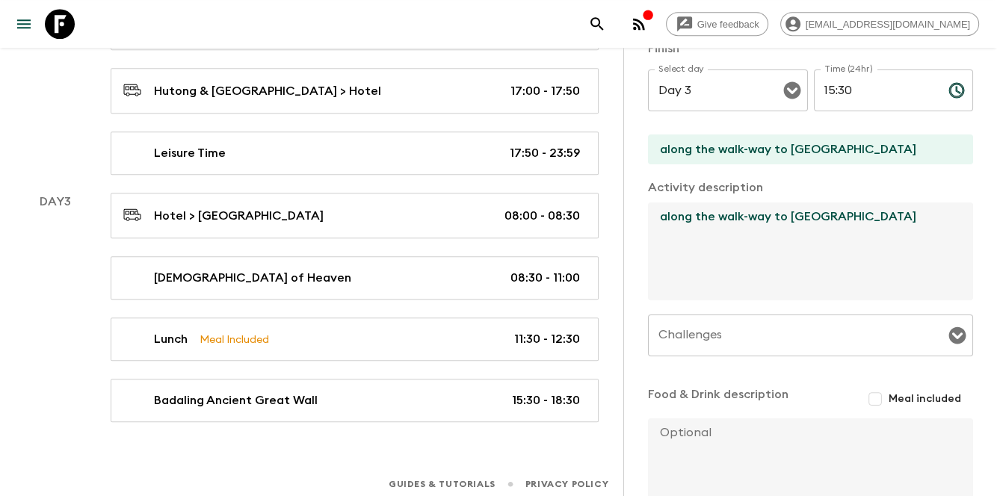
click at [865, 280] on textarea "along the walk-way to [GEOGRAPHIC_DATA]" at bounding box center [804, 252] width 313 height 98
paste textarea "Guests will search for the "treasures" buried on both sides of the road on thei…"
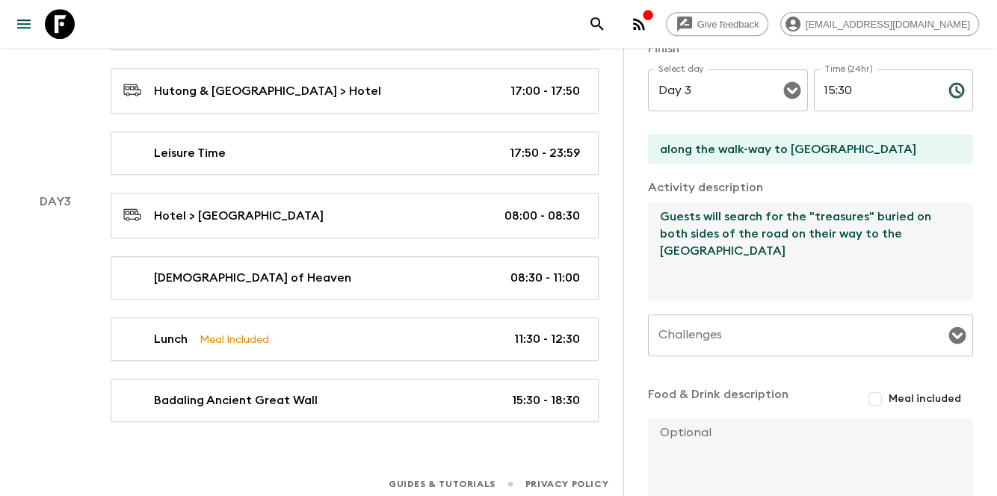
scroll to position [401, 0]
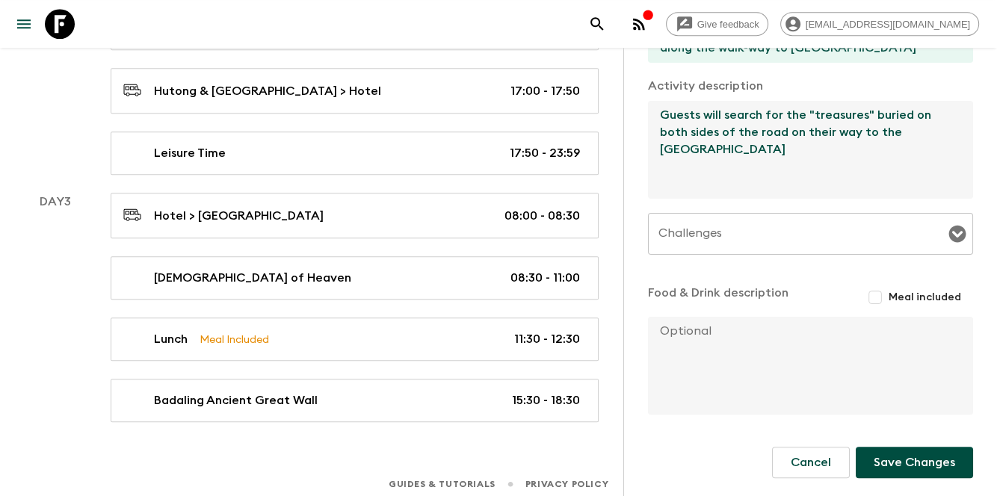
type textarea "Guests will search for the "treasures" buried on both sides of the road on thei…"
click at [889, 465] on button "Save Changes" at bounding box center [914, 462] width 117 height 31
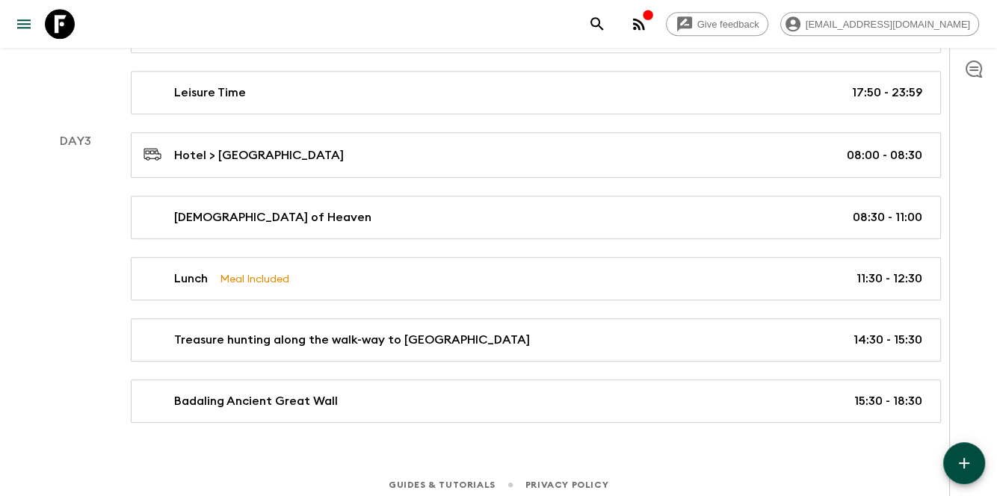
scroll to position [1064, 0]
click at [961, 459] on icon "button" at bounding box center [964, 463] width 18 height 18
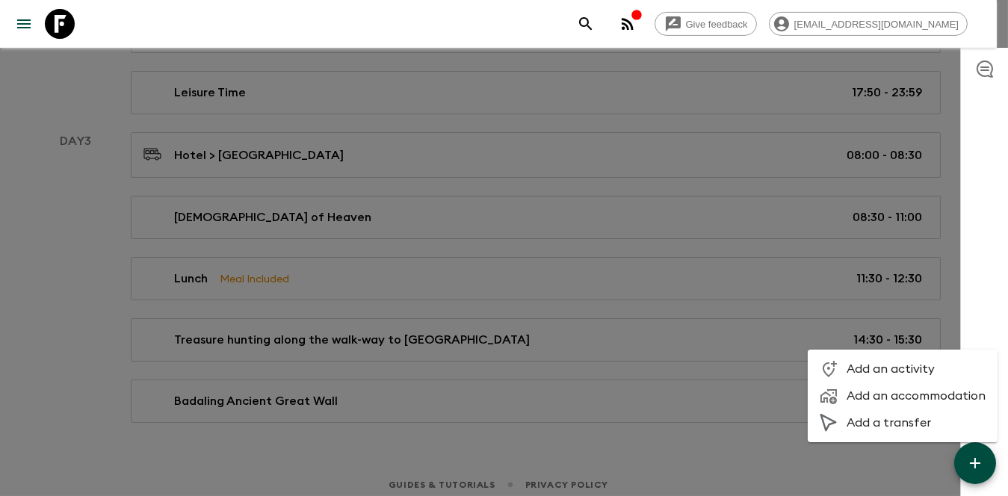
click at [900, 370] on span "Add an activity" at bounding box center [916, 369] width 139 height 15
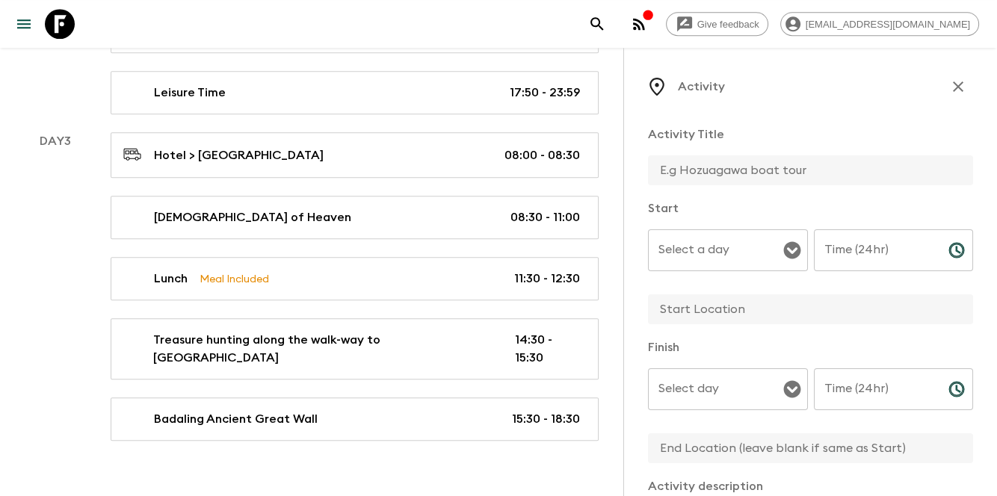
click at [785, 161] on input "text" at bounding box center [804, 170] width 313 height 30
paste input "Wow moment: On Great Wall, we'll prepare Champagne on [GEOGRAPHIC_DATA]"
drag, startPoint x: 661, startPoint y: 170, endPoint x: 634, endPoint y: 167, distance: 27.0
click at [634, 167] on div "Activity Activity Title Wow moment: On Great Wall, we'll prepare Champagne on G…" at bounding box center [810, 296] width 374 height 496
click at [782, 170] on input "Wow moment: On Great Wall, we'll prepare Champagne on [GEOGRAPHIC_DATA]" at bounding box center [804, 170] width 313 height 30
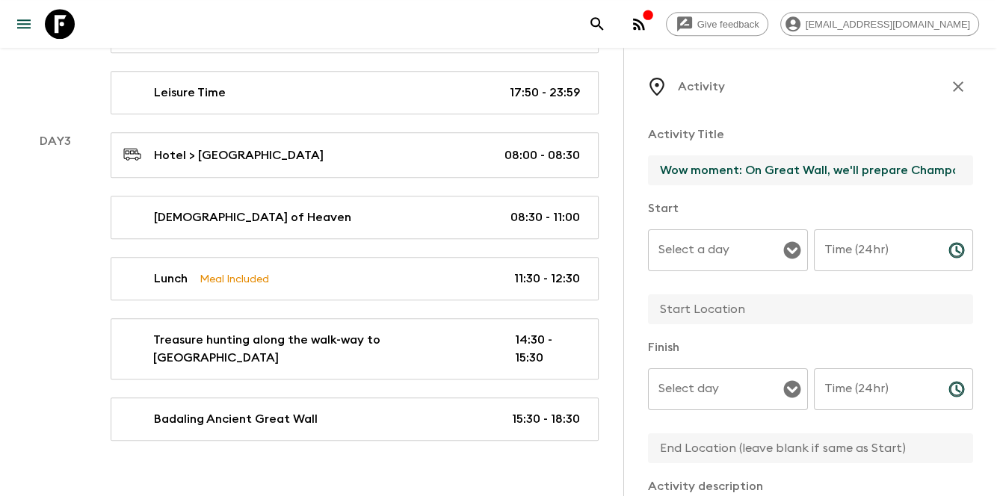
drag, startPoint x: 742, startPoint y: 170, endPoint x: 908, endPoint y: 170, distance: 165.9
click at [908, 170] on input "Wow moment: On Great Wall, we'll prepare Champagne on [GEOGRAPHIC_DATA]" at bounding box center [804, 170] width 313 height 30
click at [927, 166] on input "Wow moment: Champagne on [GEOGRAPHIC_DATA]" at bounding box center [804, 170] width 313 height 30
type input "Wow moment: Champagne on [GEOGRAPHIC_DATA]"
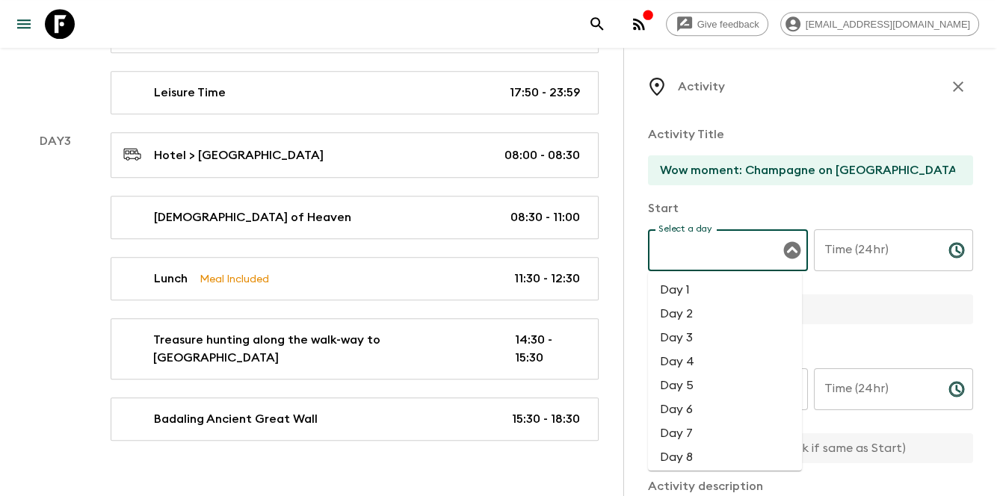
click at [710, 239] on div "Select a day Select a day ​" at bounding box center [728, 258] width 160 height 59
click at [718, 339] on li "Day 3" at bounding box center [725, 338] width 154 height 24
type input "Day 3"
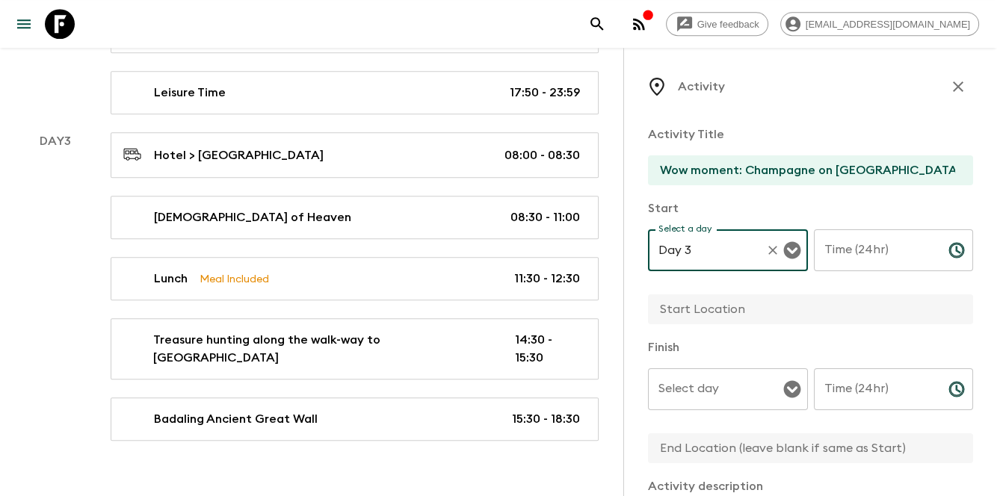
click at [717, 395] on input "Select day" at bounding box center [717, 389] width 124 height 28
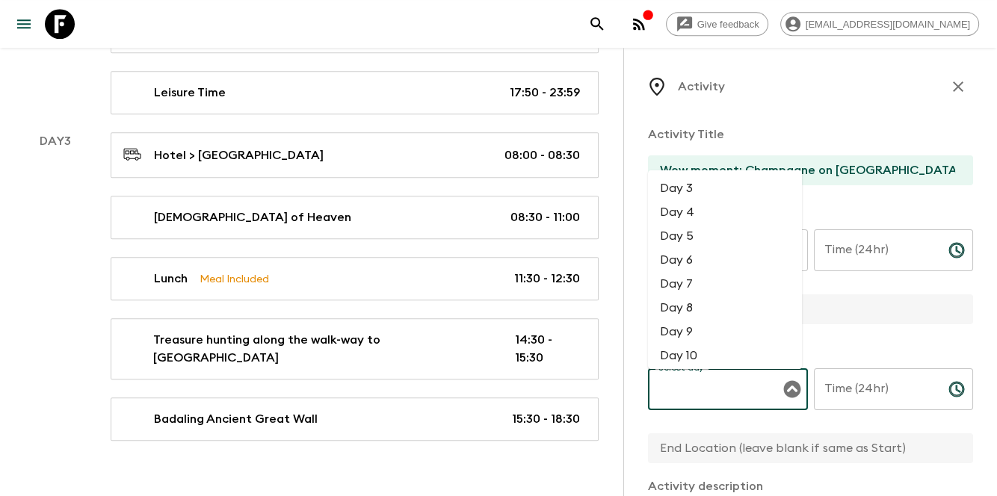
click at [717, 179] on li "Day 3" at bounding box center [725, 188] width 154 height 24
type input "Day 3"
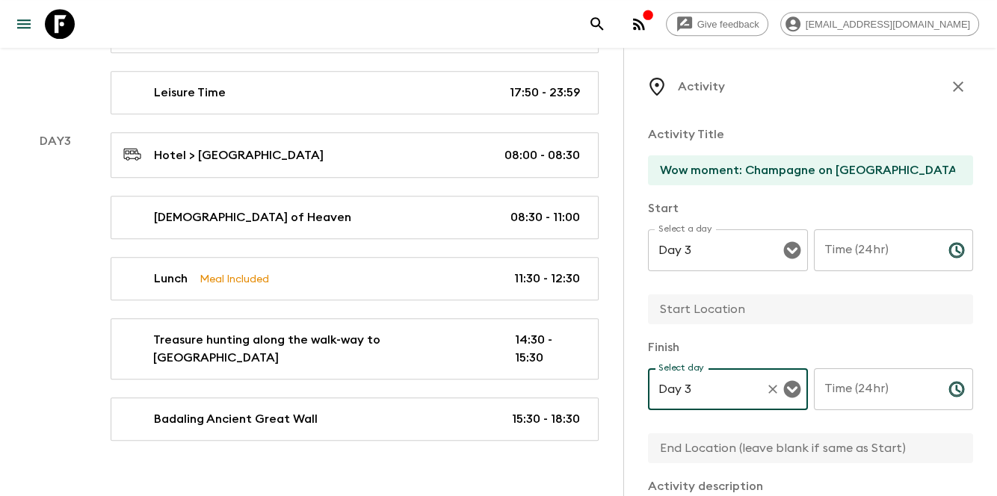
click at [846, 241] on div "Time (24hr) Time (24hr) ​" at bounding box center [894, 258] width 160 height 59
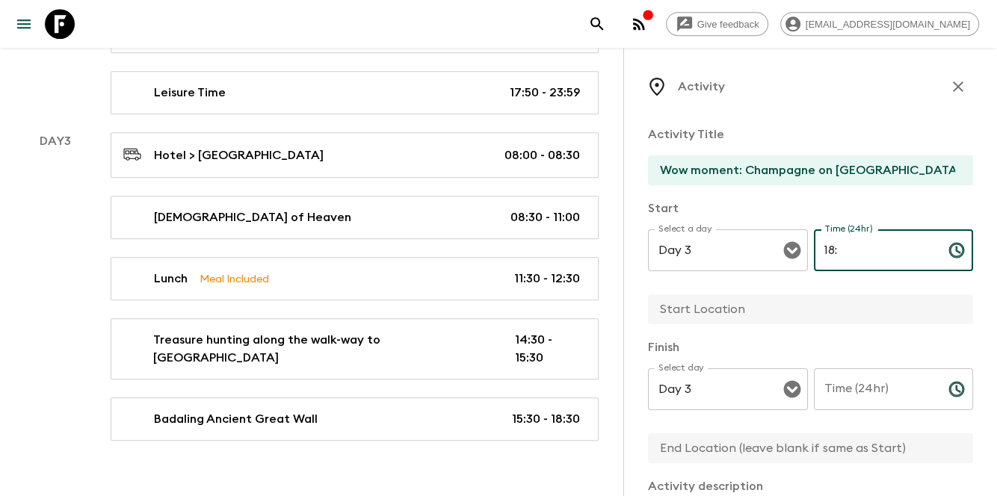
type input "1"
type input "17:30"
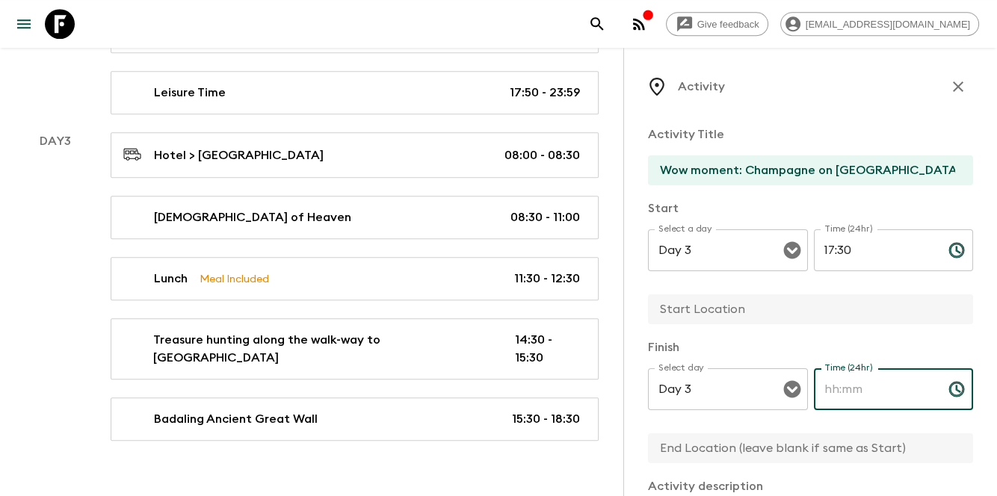
click at [842, 380] on div "Time (24hr) Time (24hr) ​" at bounding box center [894, 397] width 160 height 59
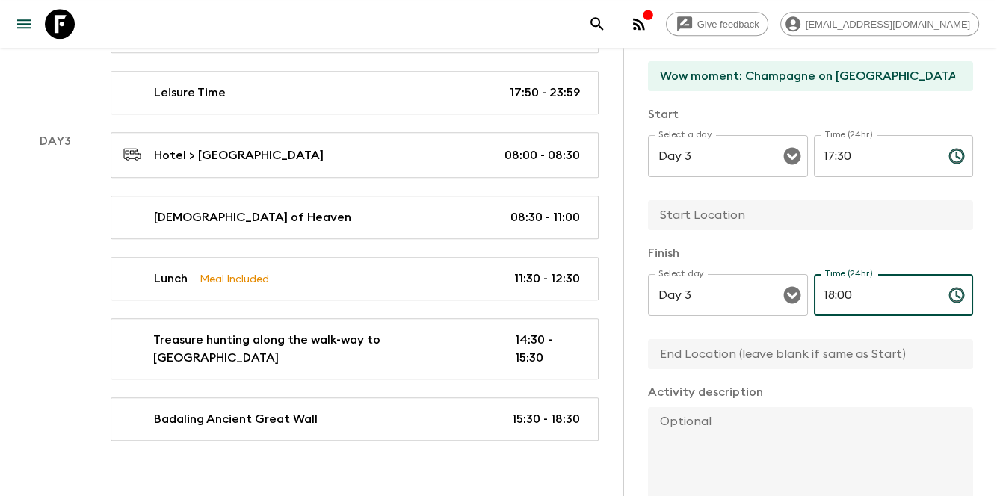
scroll to position [99, 0]
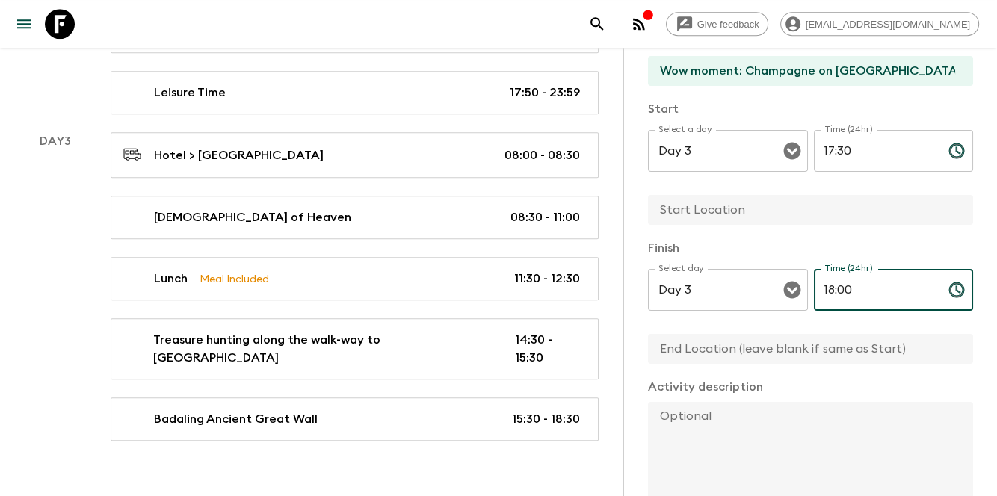
type input "18:00"
click at [758, 197] on input "text" at bounding box center [804, 210] width 313 height 30
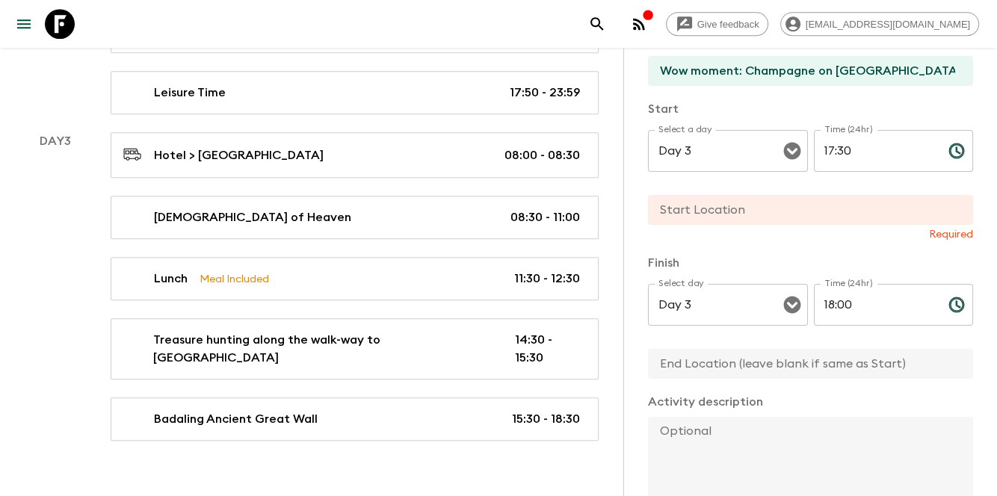
click at [789, 215] on input "text" at bounding box center [804, 210] width 313 height 30
paste input "Badaling Ancient Great Wall,"
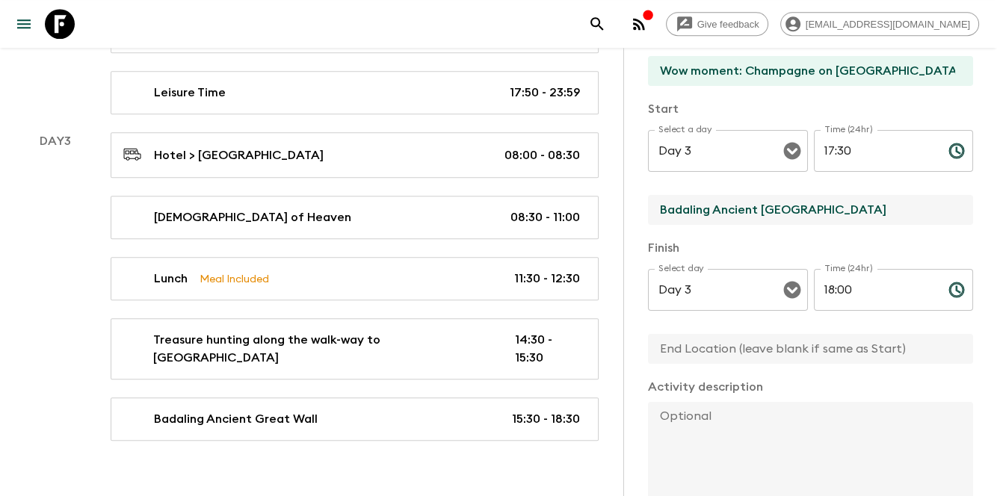
type input "Badaling Ancient [GEOGRAPHIC_DATA]"
click at [790, 347] on input "text" at bounding box center [804, 349] width 313 height 30
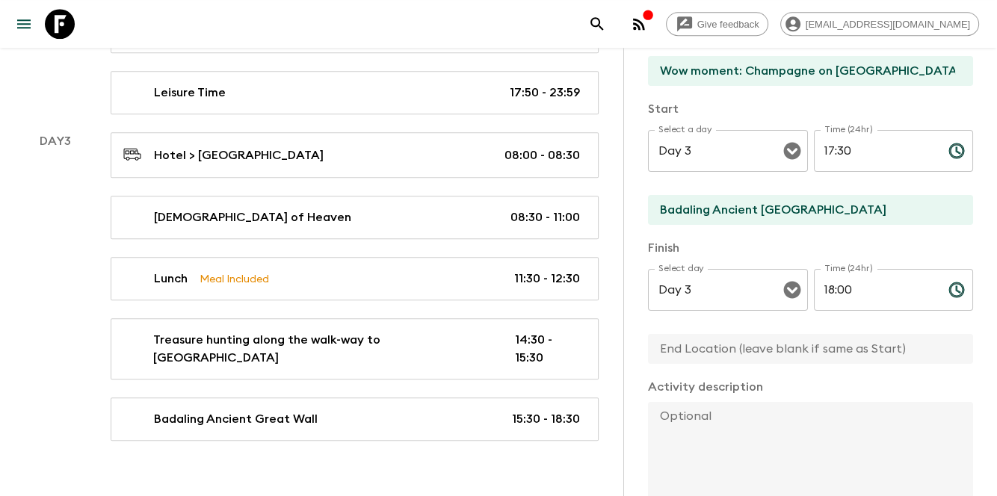
paste input "Badaling Ancient [GEOGRAPHIC_DATA]"
type input "Badaling Ancient [GEOGRAPHIC_DATA]"
click at [768, 401] on div "Activity description x" at bounding box center [810, 440] width 325 height 124
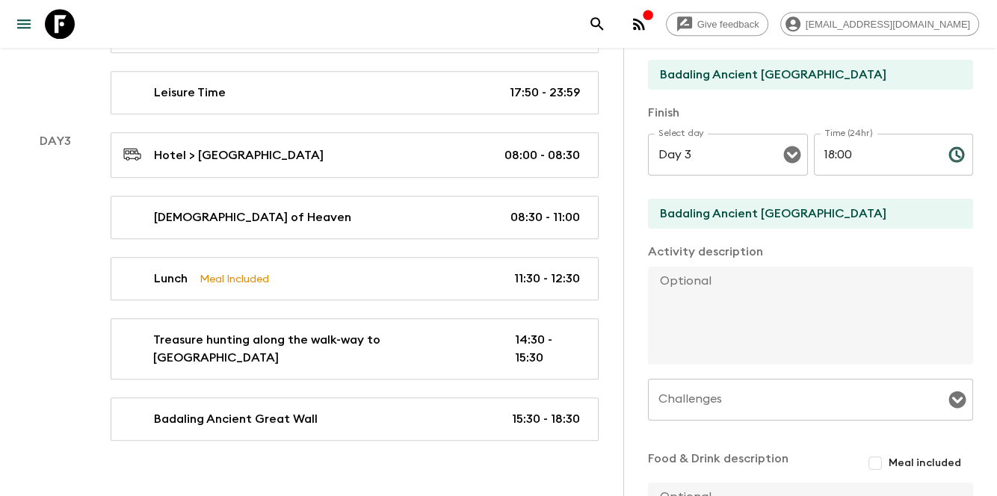
scroll to position [249, 0]
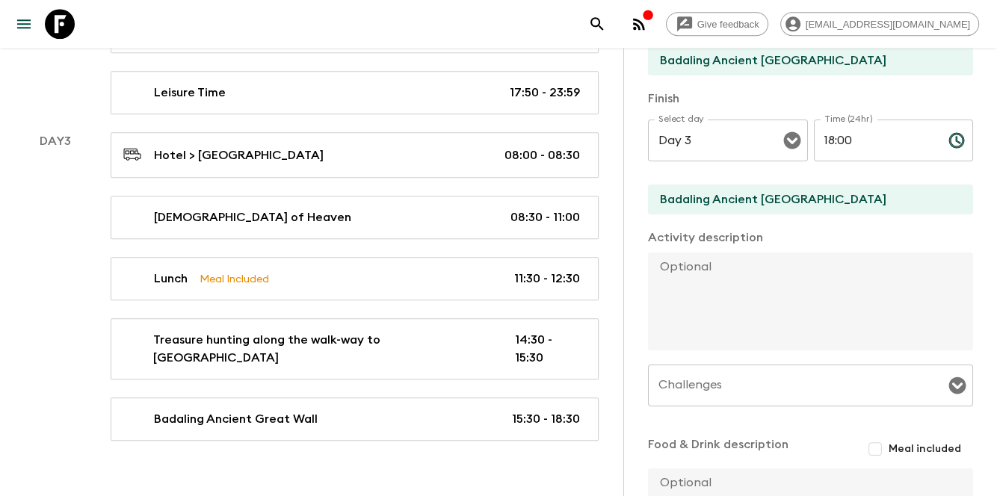
click at [764, 306] on textarea at bounding box center [804, 302] width 313 height 98
click at [895, 329] on textarea at bounding box center [804, 302] width 313 height 98
paste textarea "On Great Wall, we'll prepare Champagne on [GEOGRAPHIC_DATA]. You'll enjoy one g…"
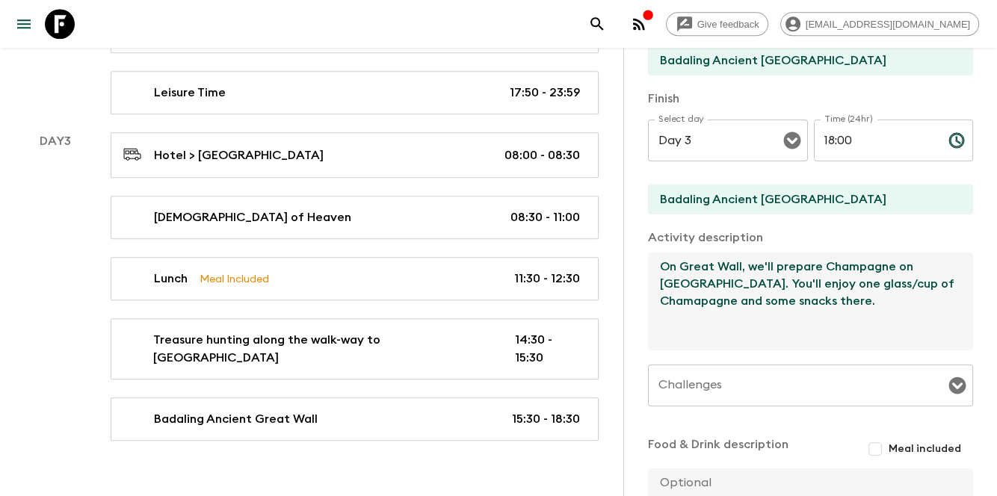
drag, startPoint x: 816, startPoint y: 285, endPoint x: 851, endPoint y: 283, distance: 35.2
click at [851, 283] on textarea "On Great Wall, we'll prepare Champagne on [GEOGRAPHIC_DATA]. You'll enjoy one g…" at bounding box center [804, 302] width 313 height 98
click at [880, 322] on textarea "On Great Wall, we'll prepare Champagne on [GEOGRAPHIC_DATA]. You'll enjoy one c…" at bounding box center [804, 302] width 313 height 98
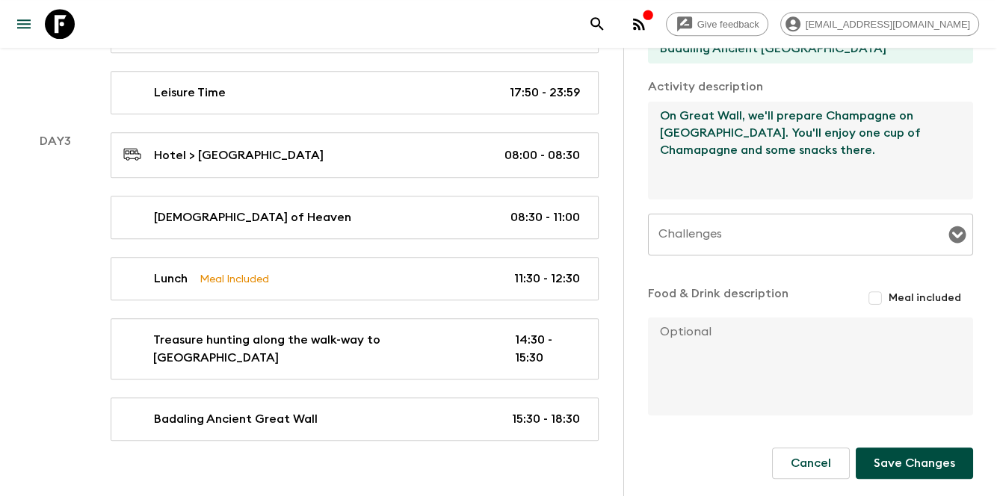
scroll to position [401, 0]
type textarea "On Great Wall, we'll prepare Champagne on [GEOGRAPHIC_DATA]. You'll enjoy one c…"
click at [879, 456] on button "Save Changes" at bounding box center [914, 462] width 117 height 31
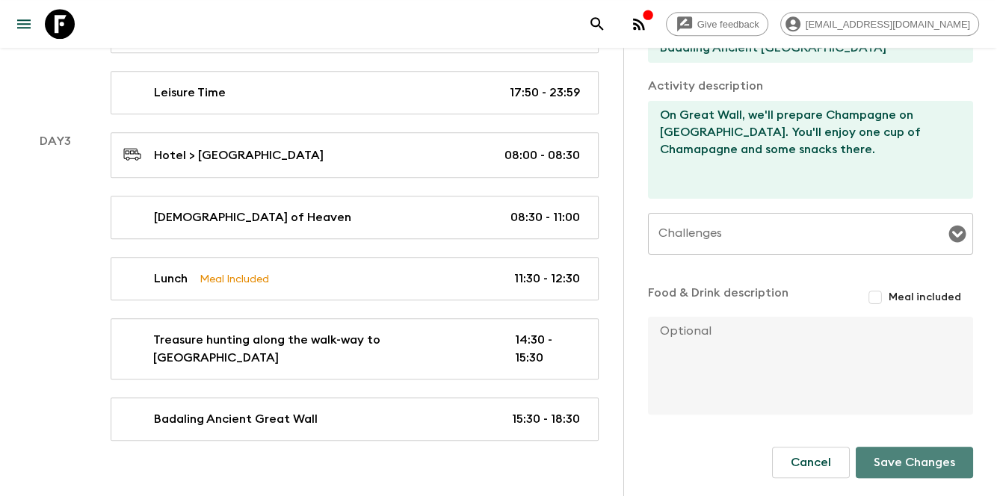
click at [913, 463] on button "Save Changes" at bounding box center [914, 462] width 117 height 31
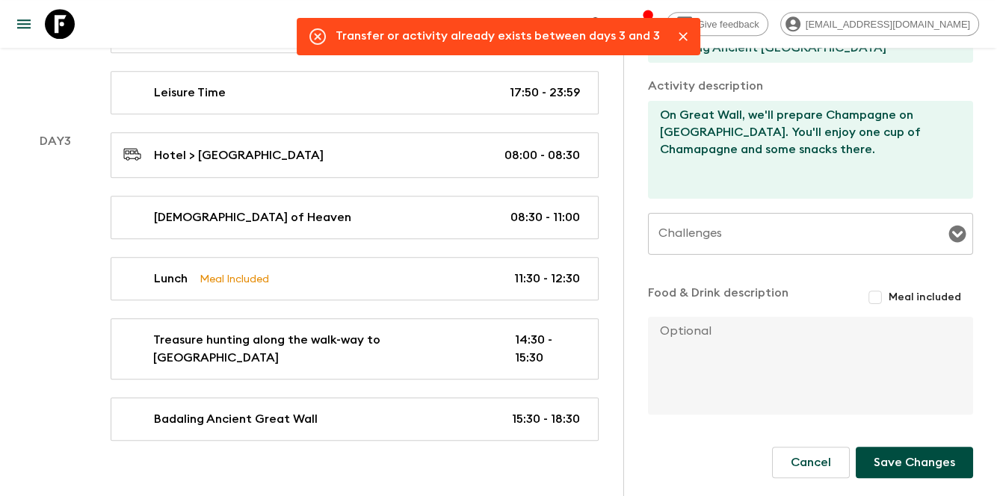
scroll to position [152, 0]
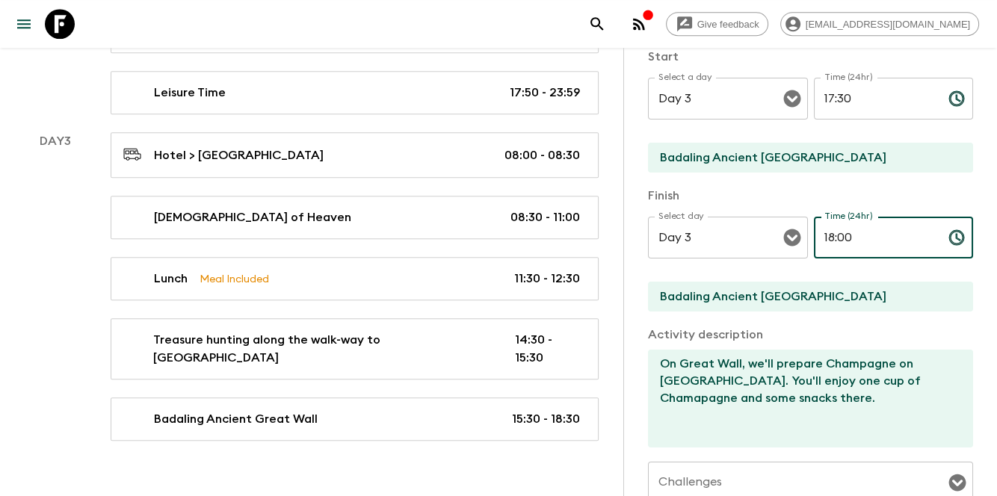
drag, startPoint x: 901, startPoint y: 244, endPoint x: 814, endPoint y: 232, distance: 88.1
click at [814, 232] on input "18:00" at bounding box center [875, 238] width 123 height 42
click at [843, 274] on p "​" at bounding box center [893, 268] width 139 height 15
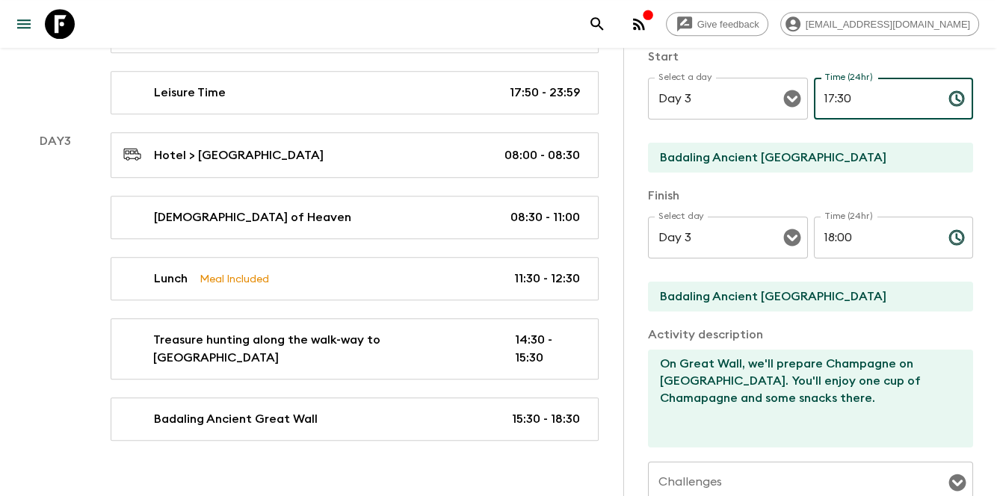
click at [869, 102] on input "17:30" at bounding box center [875, 99] width 123 height 42
drag, startPoint x: 870, startPoint y: 105, endPoint x: 785, endPoint y: 98, distance: 85.5
click at [785, 98] on div "Select a day Day 3 Select a day ​ Time (24hr) 17:30 Time (24hr) ​" at bounding box center [810, 107] width 325 height 59
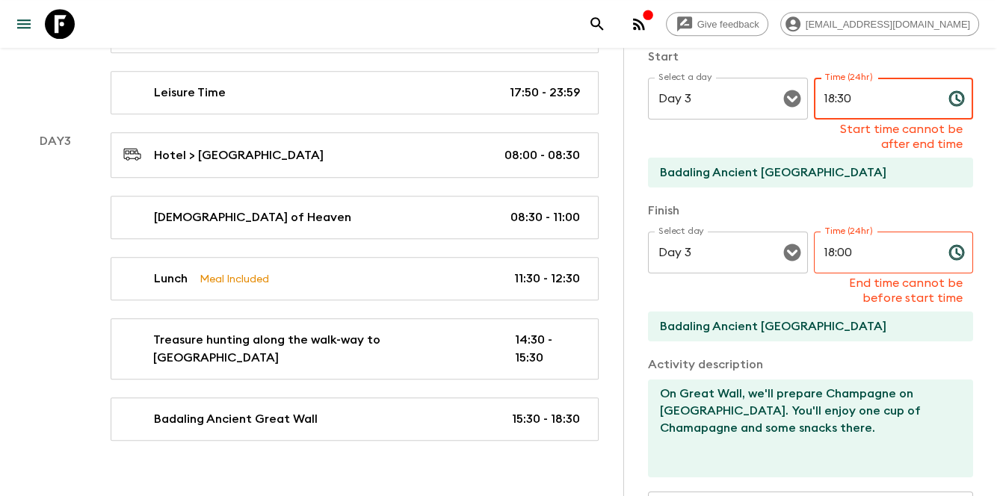
type input "18:30"
drag, startPoint x: 877, startPoint y: 243, endPoint x: 773, endPoint y: 253, distance: 105.1
click at [773, 253] on div "Select day Day 3 Select day ​ Time (24hr) 18:00 Time (24hr) End time cannot be …" at bounding box center [810, 269] width 325 height 74
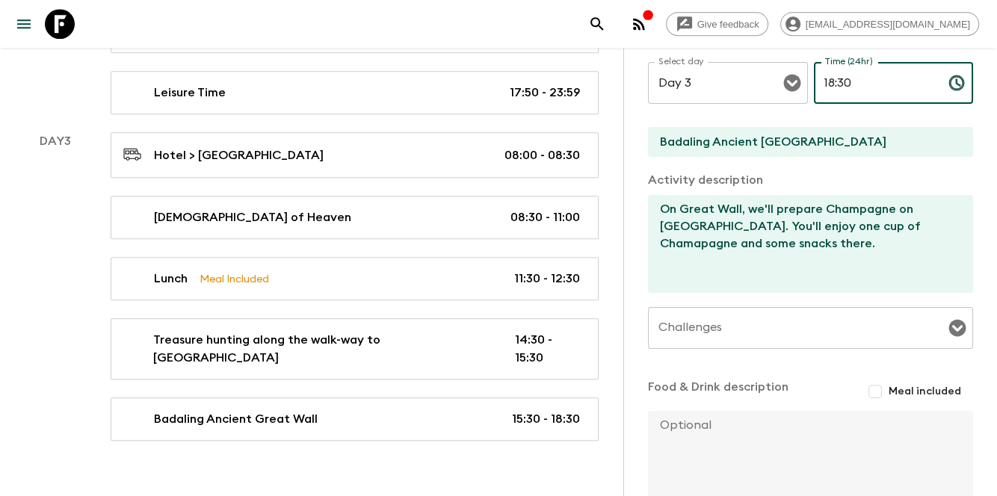
scroll to position [401, 0]
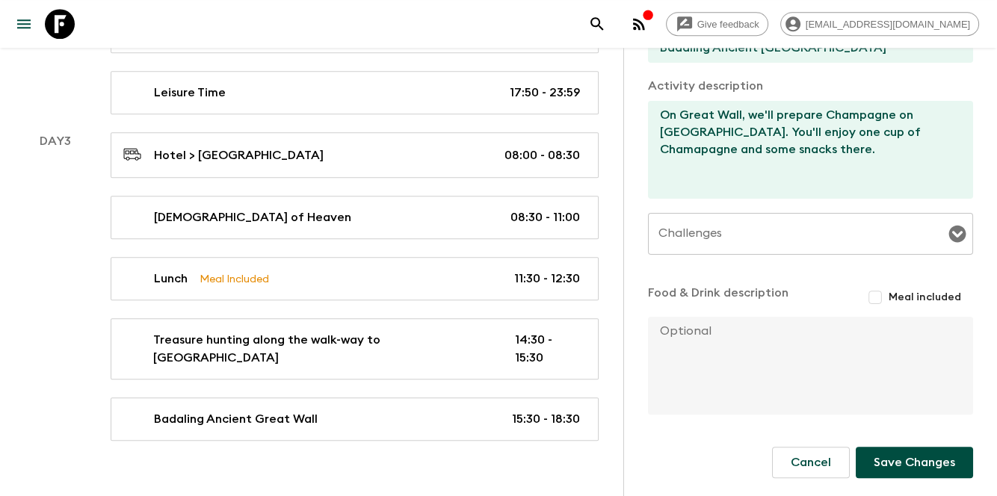
type input "18:30"
click at [925, 463] on button "Save Changes" at bounding box center [914, 462] width 117 height 31
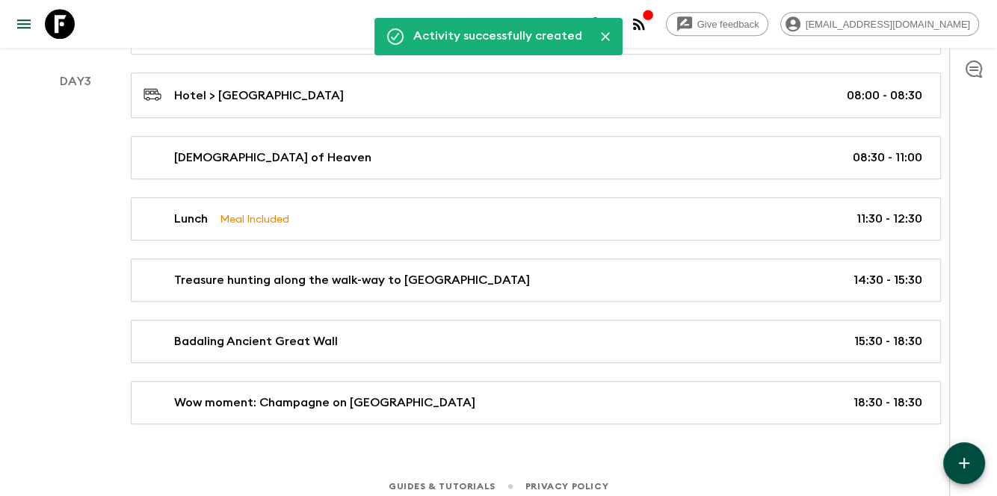
scroll to position [1125, 0]
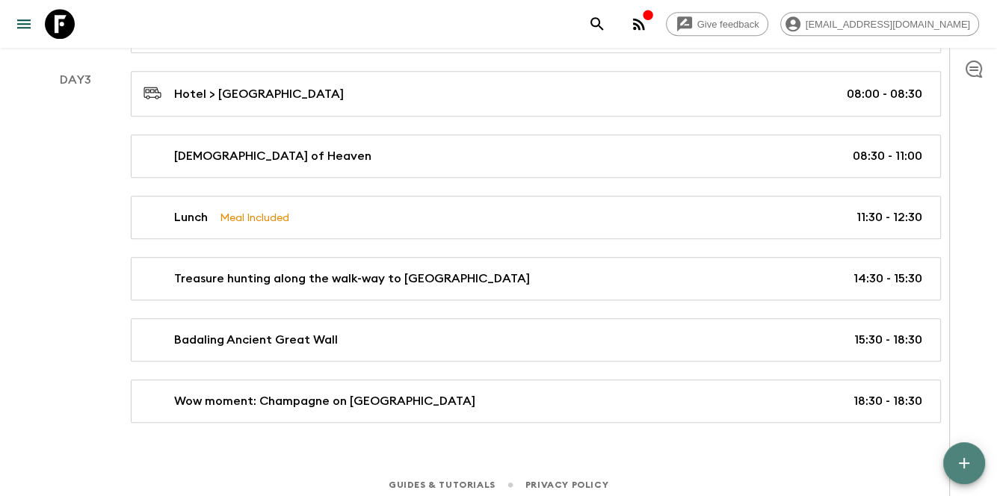
click at [975, 459] on button "button" at bounding box center [964, 463] width 42 height 42
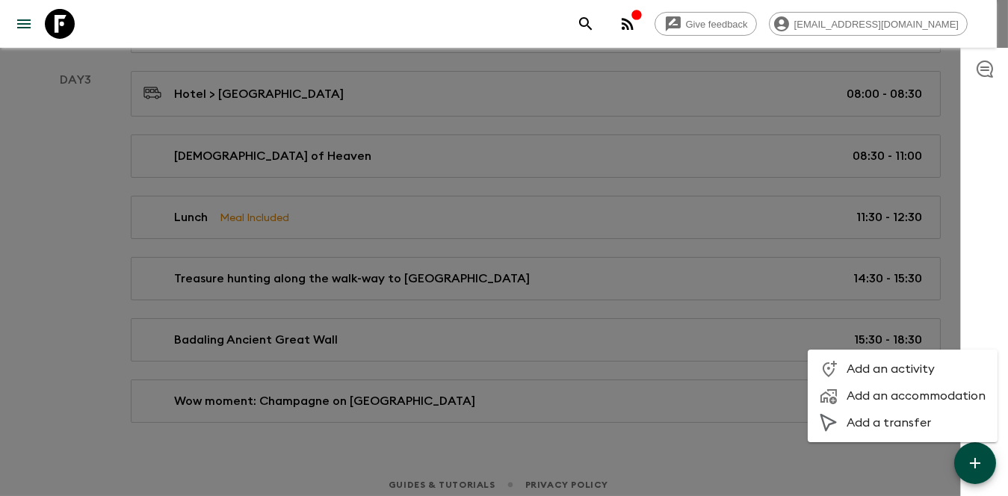
click at [918, 424] on span "Add a transfer" at bounding box center [916, 422] width 139 height 15
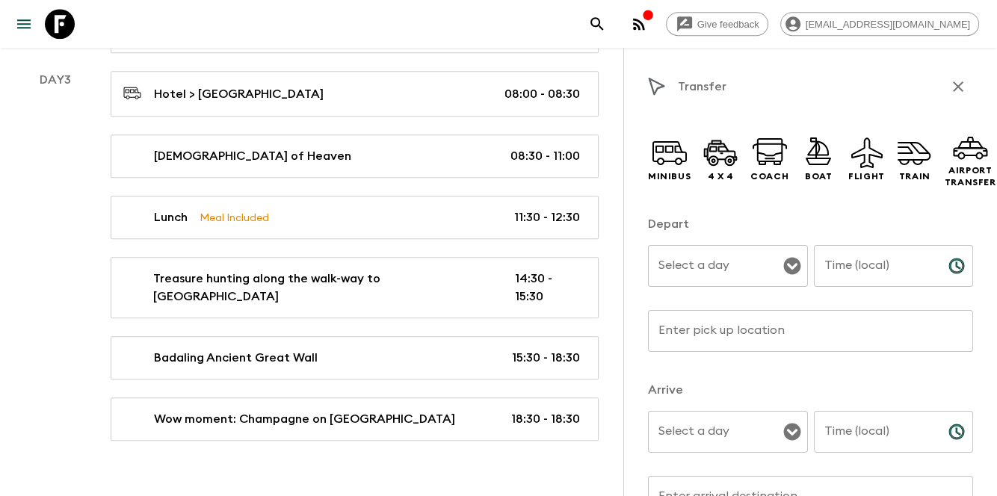
click at [646, 164] on div "Transfer Minibus 4 x 4 Coach Boat Flight Train Airport Transfer Depart Select a…" at bounding box center [810, 296] width 374 height 496
drag, startPoint x: 646, startPoint y: 164, endPoint x: 690, endPoint y: 161, distance: 43.4
click at [690, 161] on div "Minibus 4 x 4 Coach Boat Flight Train Airport Transfer" at bounding box center [810, 159] width 325 height 90
click at [682, 194] on div "Minibus 4 x 4 Coach Boat Flight Train Airport Transfer" at bounding box center [810, 159] width 325 height 90
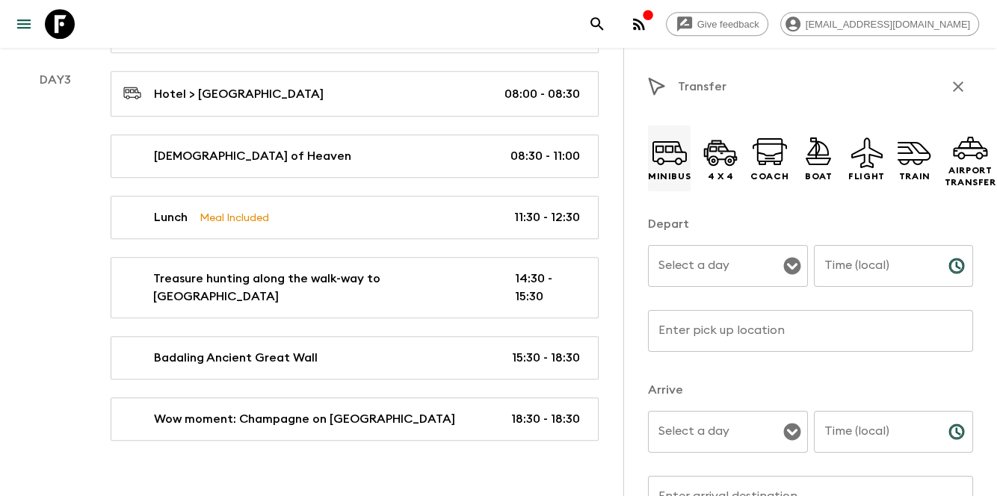
click at [685, 188] on div "Minibus" at bounding box center [669, 159] width 43 height 66
click at [699, 232] on p "Depart" at bounding box center [810, 224] width 325 height 18
click at [680, 256] on div "Select a day Select a day ​" at bounding box center [728, 274] width 160 height 59
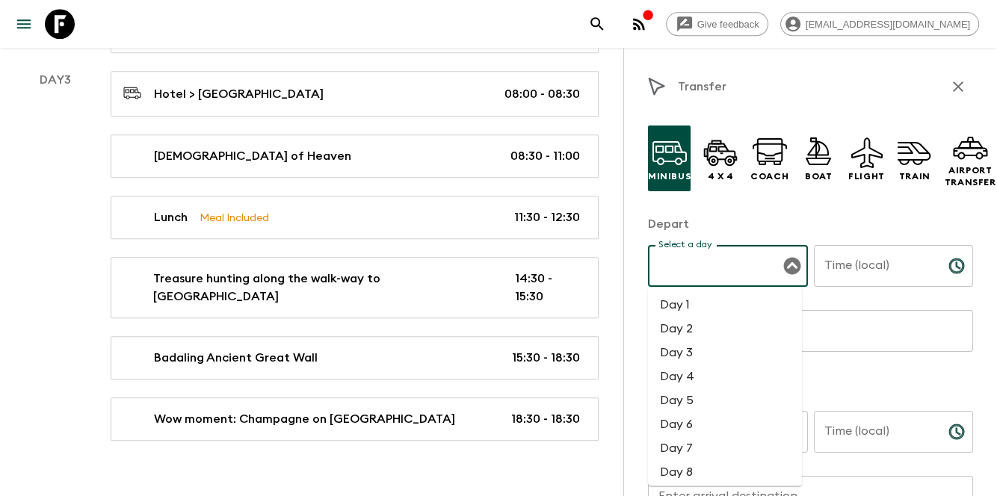
click at [732, 342] on li "Day 3" at bounding box center [725, 353] width 154 height 24
type input "Day 3"
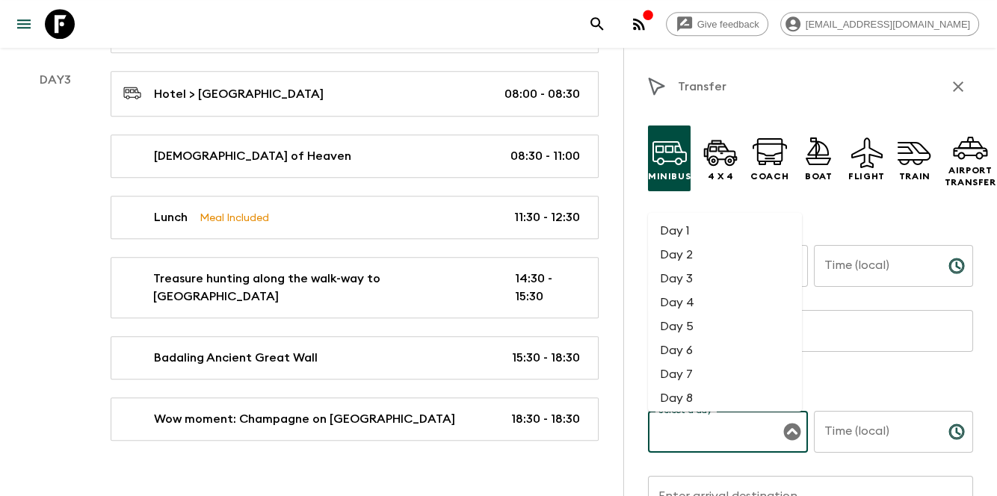
click at [702, 439] on input "Select a day" at bounding box center [717, 432] width 124 height 28
click at [699, 273] on li "Day 3" at bounding box center [725, 279] width 154 height 24
type input "Day 3"
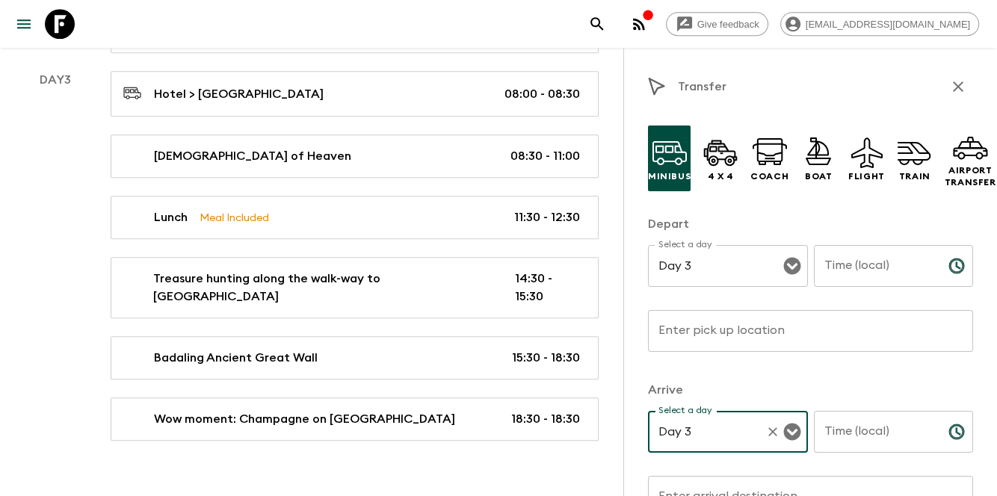
click at [704, 327] on div "Enter pick up location Enter pick up location ​" at bounding box center [810, 339] width 325 height 59
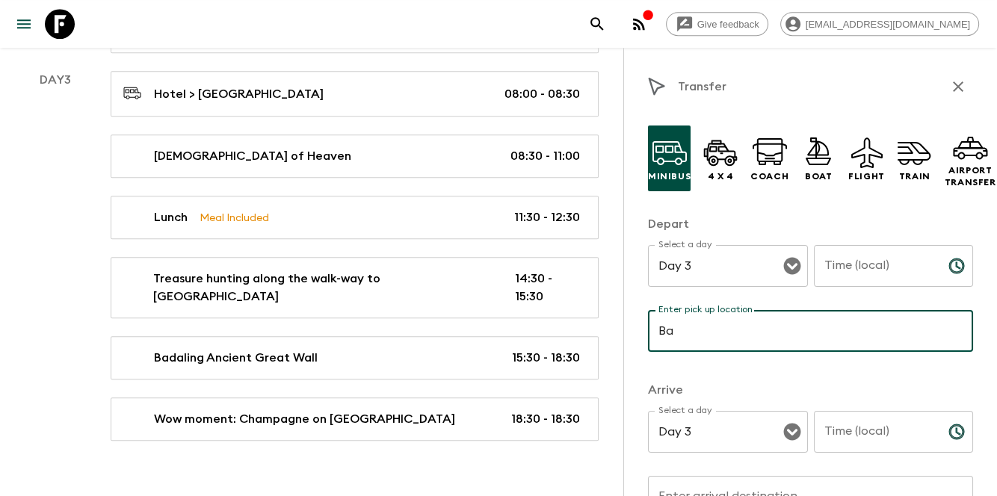
type input "Badaling Ancient Great Wall"
click at [880, 279] on input "Time (local)" at bounding box center [875, 266] width 123 height 42
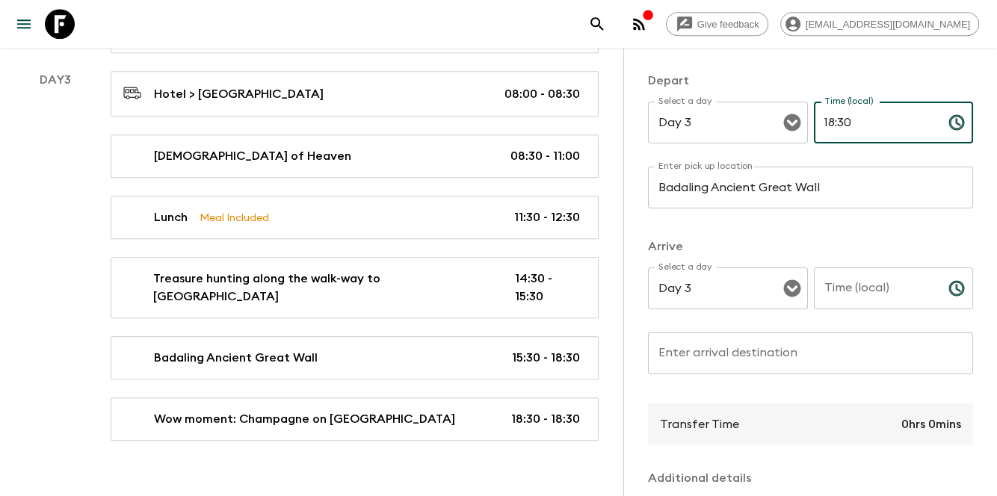
scroll to position [149, 0]
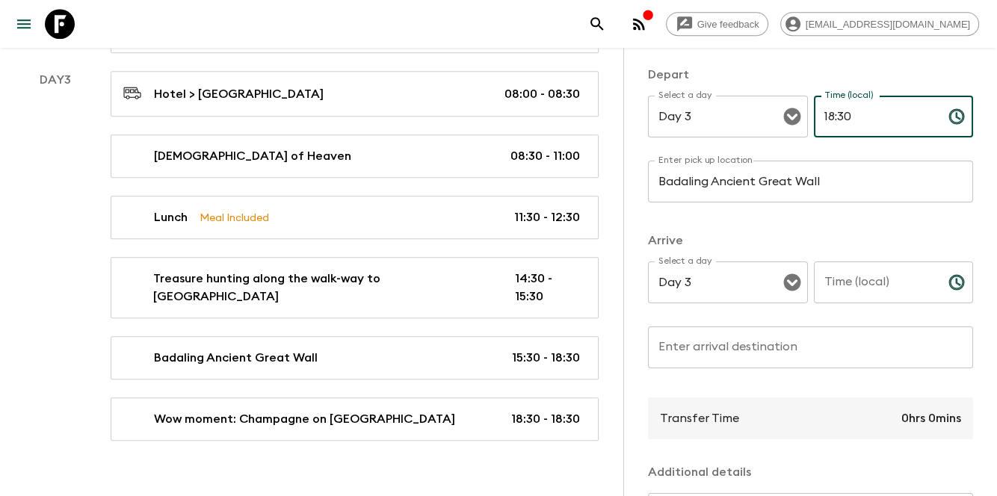
type input "18:30"
click at [871, 281] on input "Time (local)" at bounding box center [875, 283] width 123 height 42
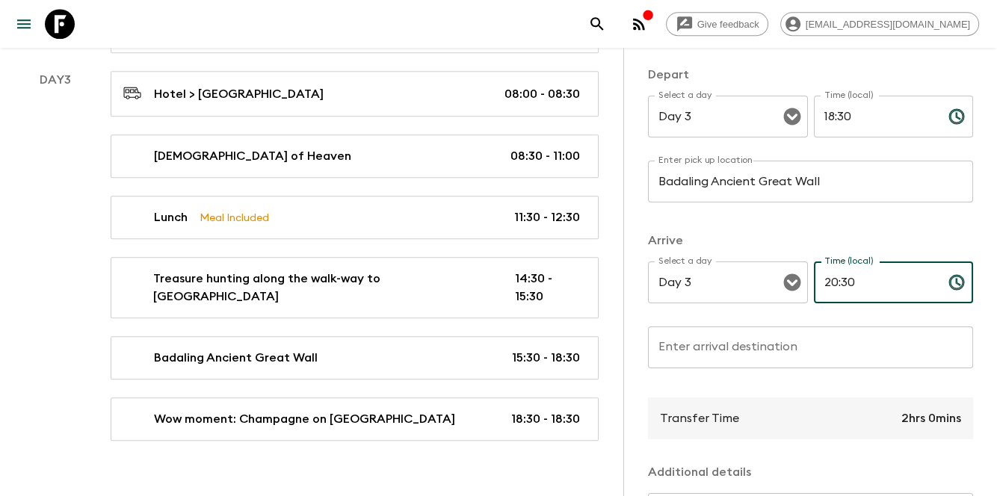
type input "20:30"
click at [739, 344] on input "Enter arrival destination" at bounding box center [810, 348] width 325 height 42
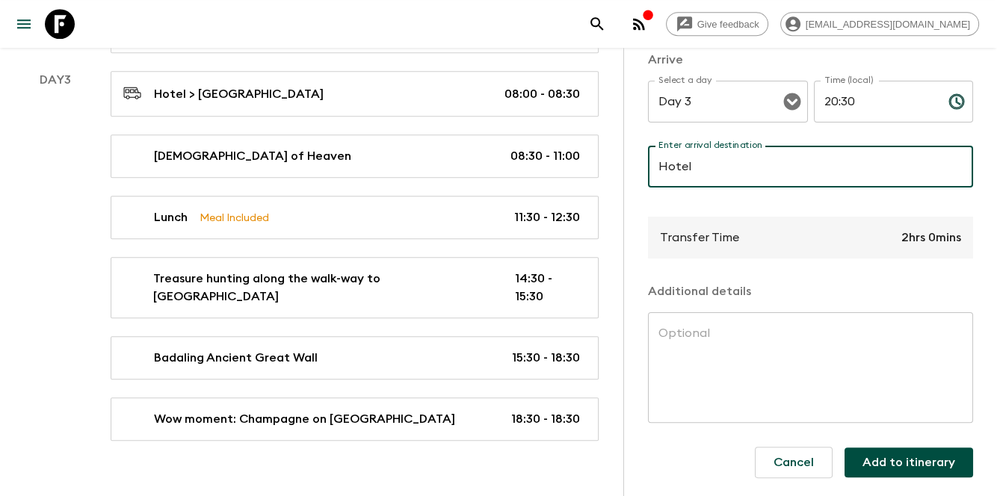
scroll to position [342, 0]
type input "Hotel"
click at [772, 226] on div "Transfer Time 2hrs 0mins" at bounding box center [810, 238] width 325 height 42
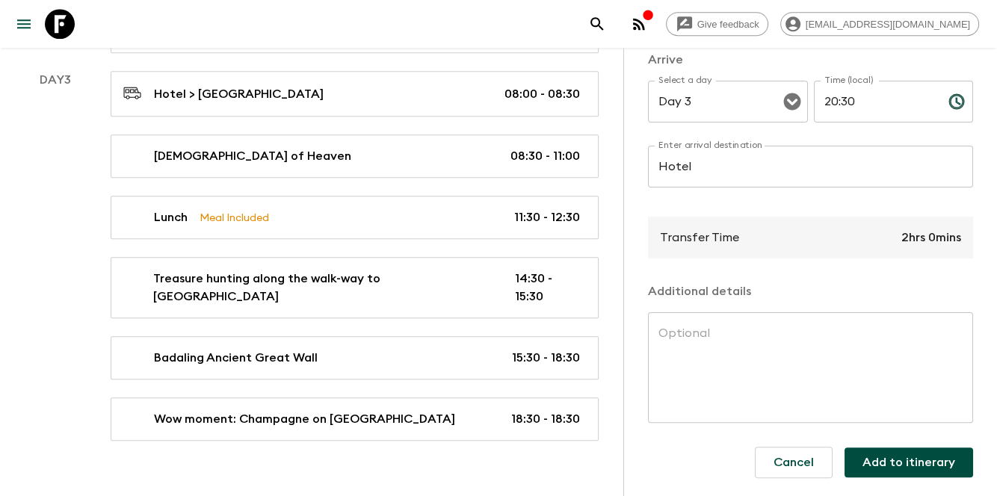
click at [931, 459] on button "Add to itinerary" at bounding box center [908, 463] width 129 height 30
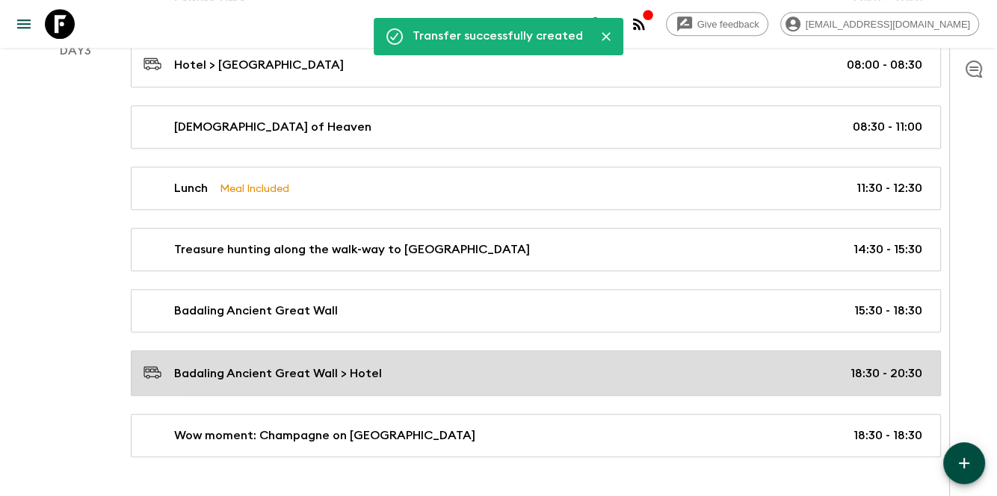
scroll to position [1188, 0]
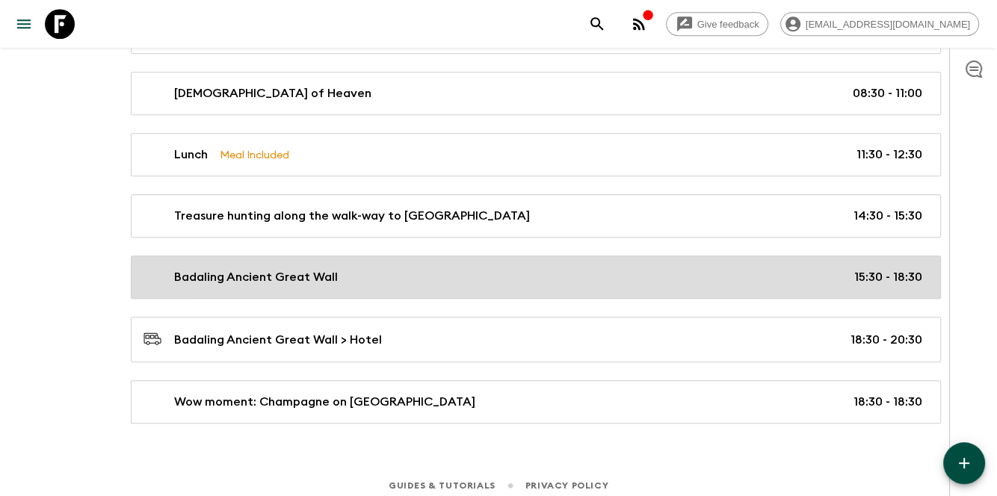
click at [722, 271] on div "Badaling Ancient Great Wall 15:30 - 18:30" at bounding box center [532, 277] width 779 height 18
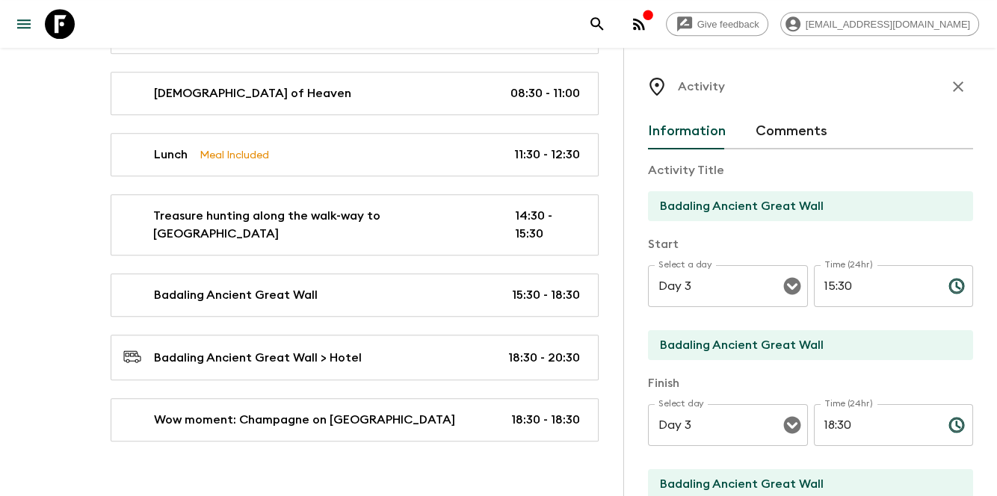
click at [943, 97] on button "button" at bounding box center [958, 87] width 30 height 30
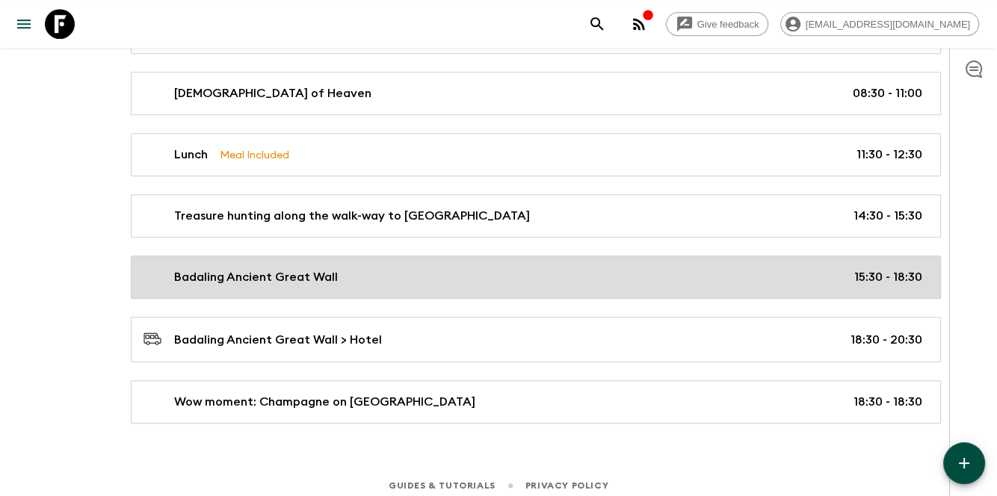
click at [581, 281] on link "Badaling Ancient Great Wall 15:30 - 18:30" at bounding box center [536, 277] width 810 height 43
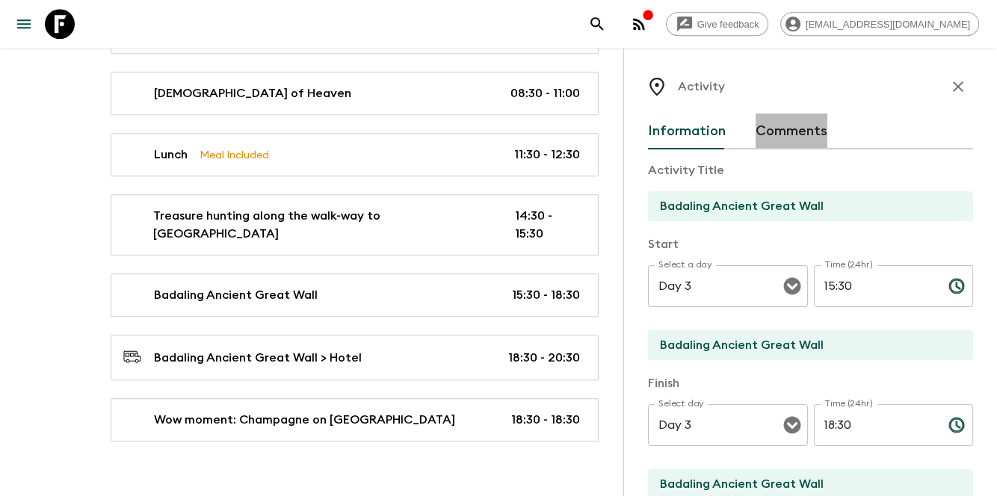
click at [796, 135] on button "Comments" at bounding box center [792, 132] width 72 height 36
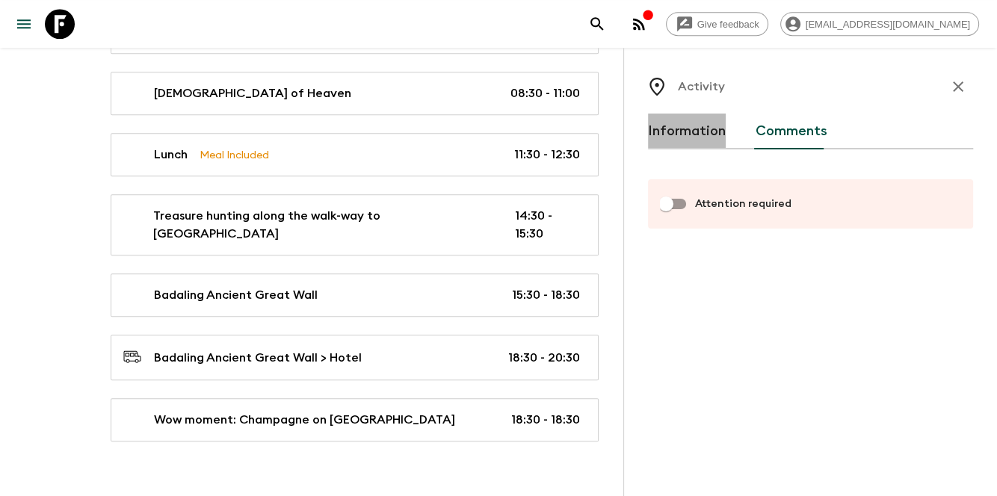
click at [674, 126] on button "Information" at bounding box center [687, 132] width 78 height 36
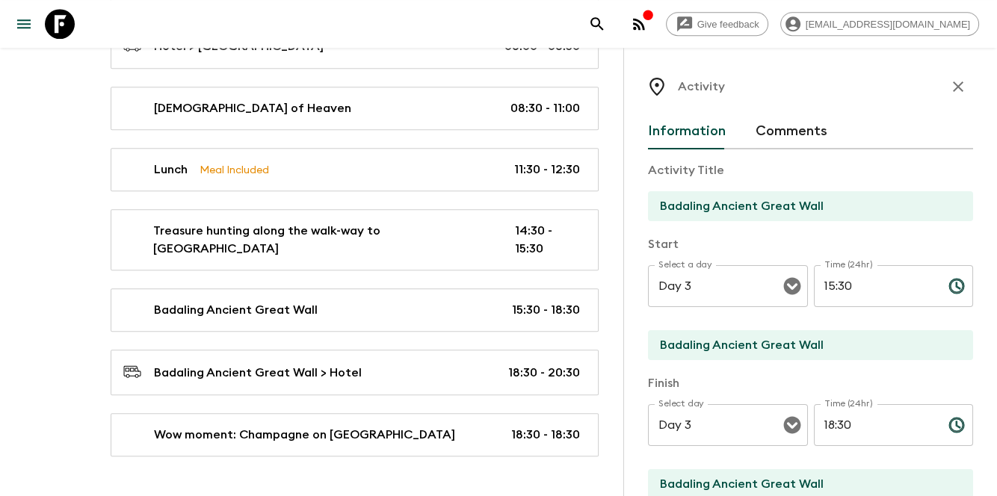
scroll to position [1188, 0]
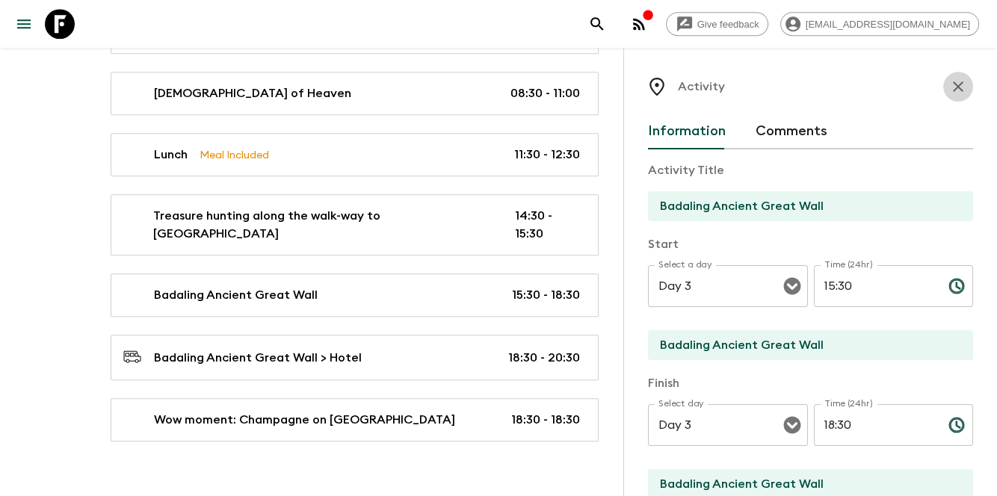
click at [949, 93] on icon "button" at bounding box center [958, 87] width 18 height 18
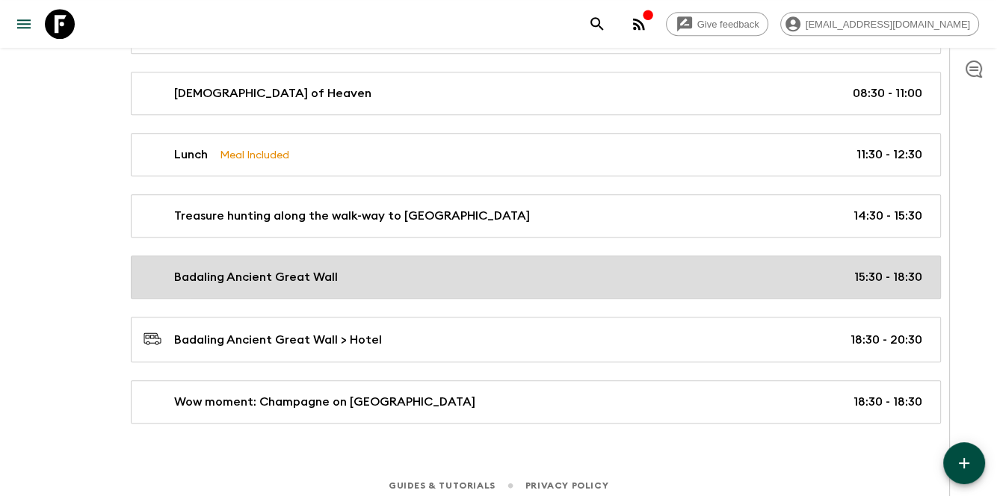
click at [790, 276] on div "Badaling Ancient Great Wall 15:30 - 18:30" at bounding box center [532, 277] width 779 height 18
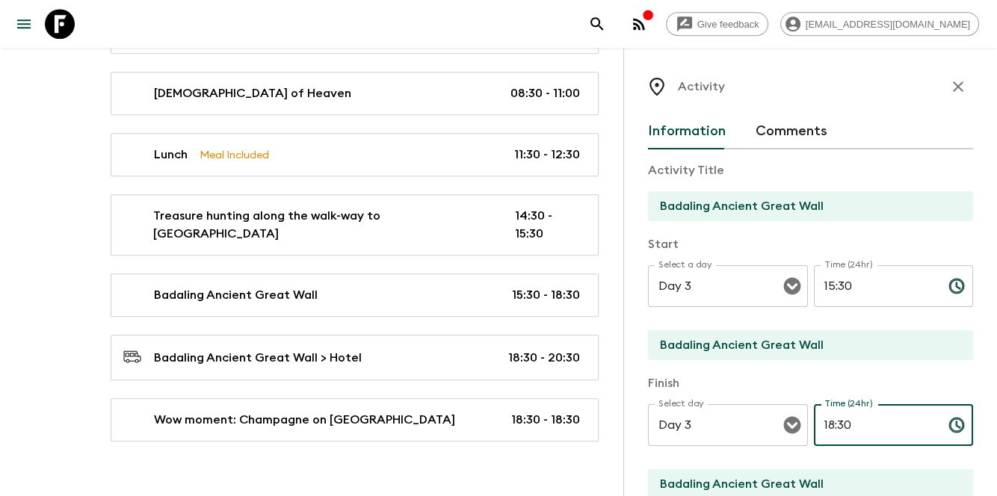
drag, startPoint x: 832, startPoint y: 418, endPoint x: 874, endPoint y: 418, distance: 41.8
click at [874, 418] on input "18:30" at bounding box center [875, 425] width 123 height 42
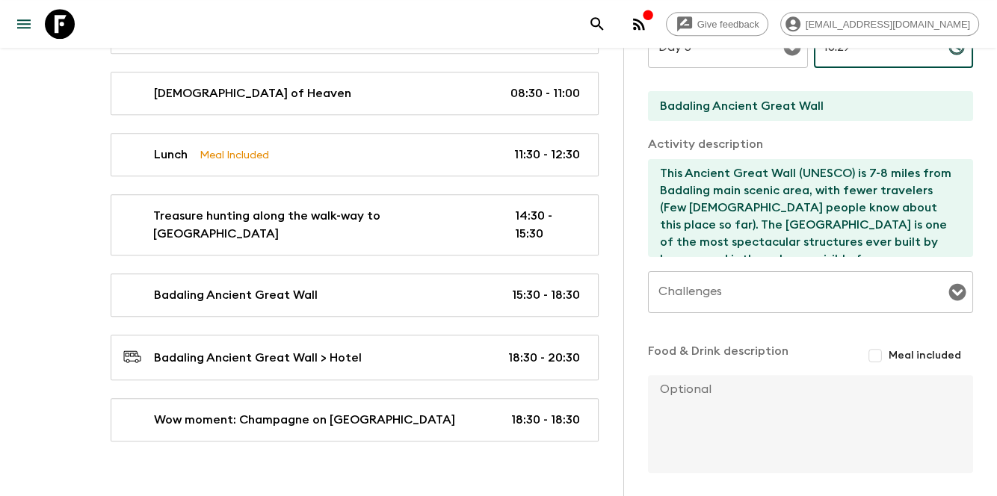
scroll to position [436, 0]
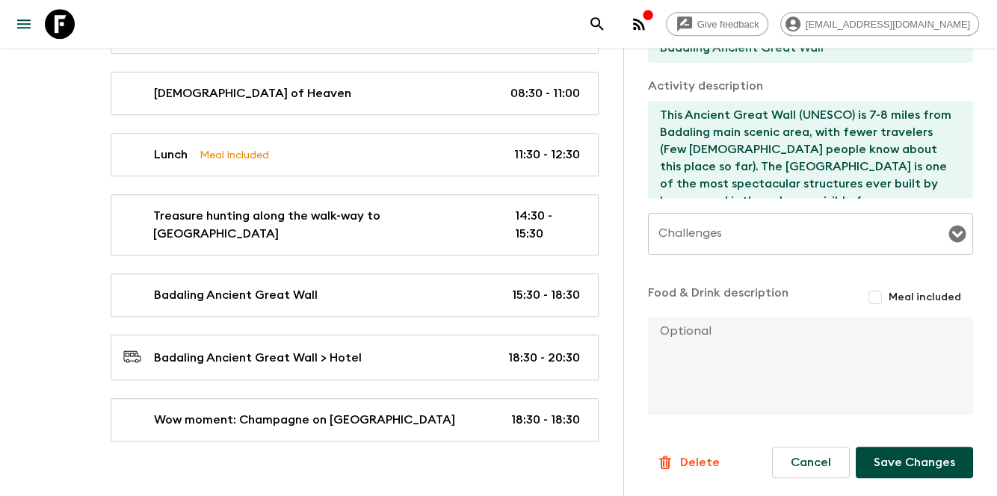
type input "18:29"
click at [904, 453] on button "Save Changes" at bounding box center [914, 462] width 117 height 31
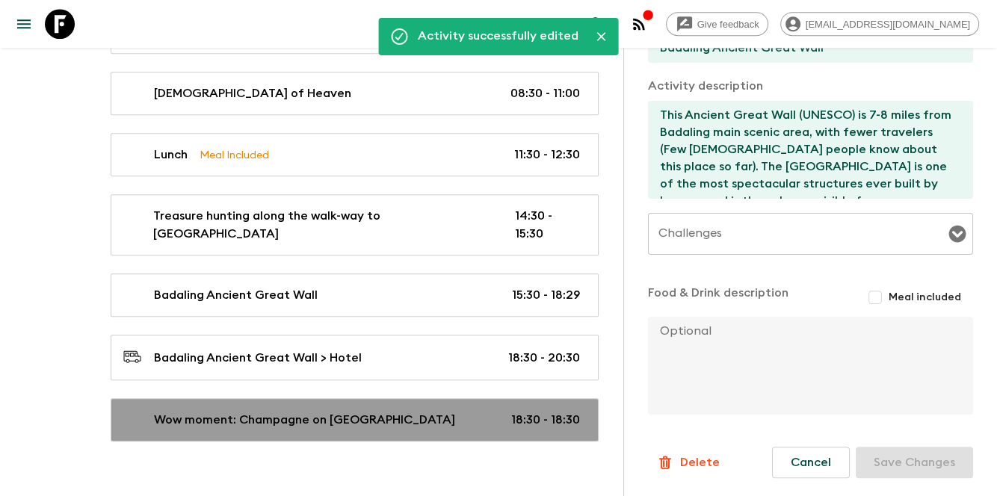
click at [390, 411] on p "Wow moment: Champagne on [GEOGRAPHIC_DATA]" at bounding box center [304, 420] width 301 height 18
type input "Wow moment: Champagne on [GEOGRAPHIC_DATA]"
type input "Badaling Ancient [GEOGRAPHIC_DATA]"
type textarea "On Great Wall, we'll prepare Champagne on [GEOGRAPHIC_DATA]. You'll enjoy one c…"
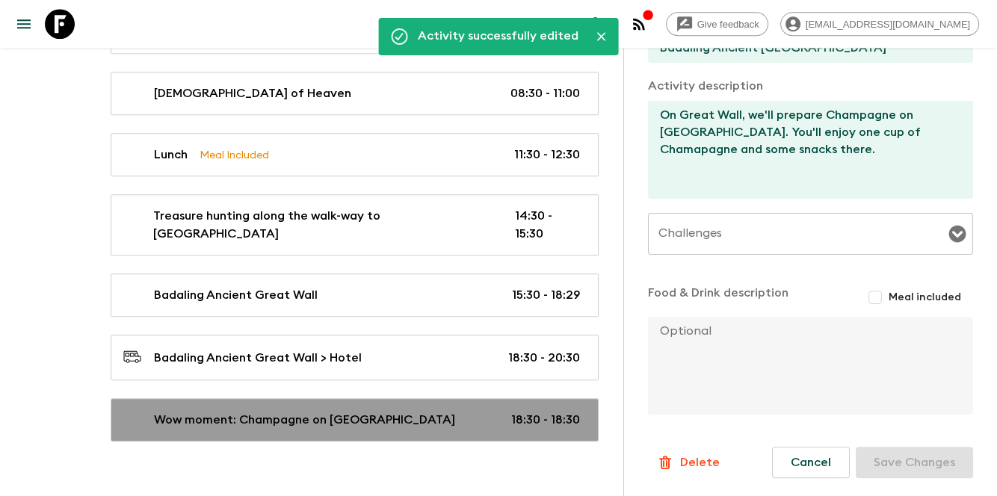
type input "18:30"
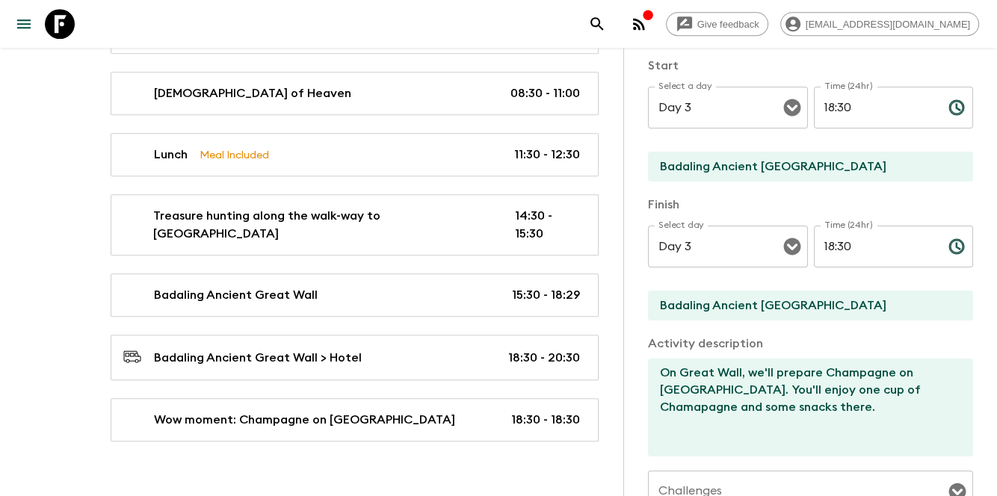
scroll to position [87, 0]
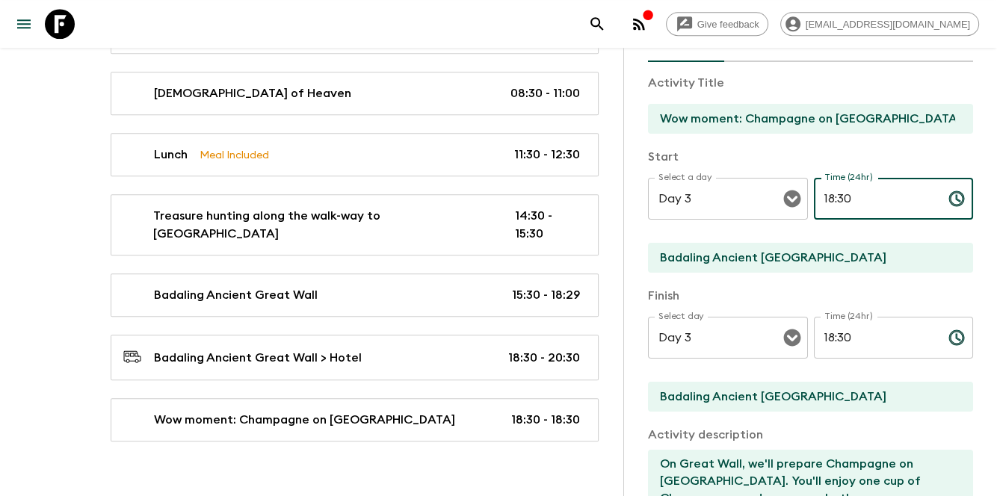
drag, startPoint x: 834, startPoint y: 197, endPoint x: 864, endPoint y: 197, distance: 29.9
click at [864, 197] on input "18:30" at bounding box center [875, 199] width 123 height 42
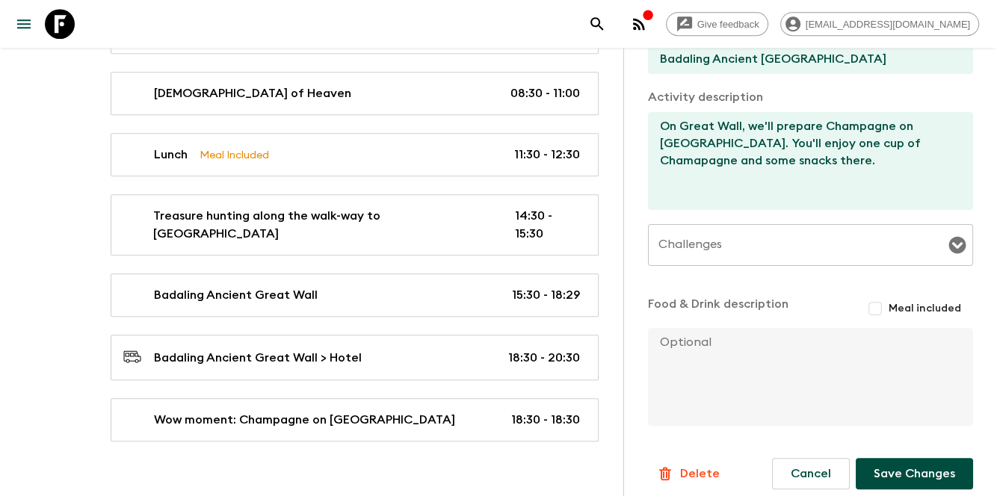
scroll to position [436, 0]
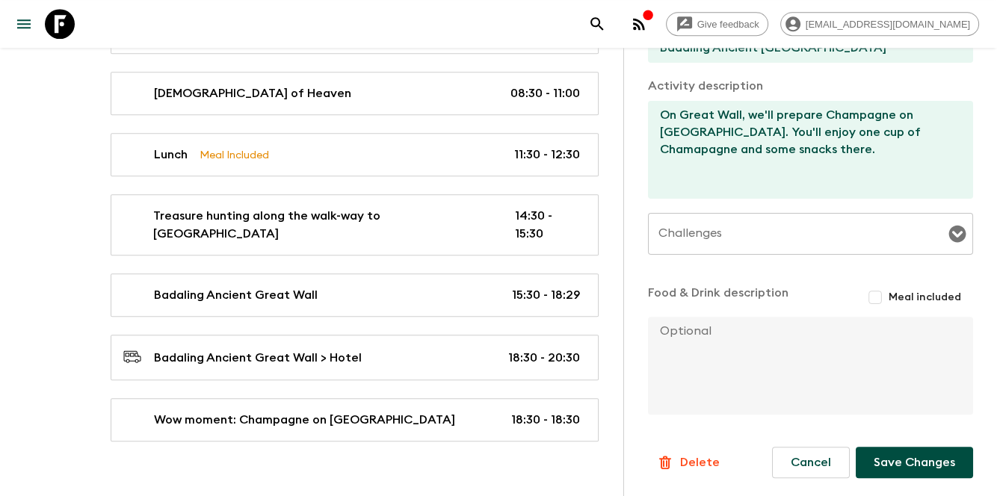
type input "18:29"
click at [900, 453] on button "Save Changes" at bounding box center [914, 462] width 117 height 31
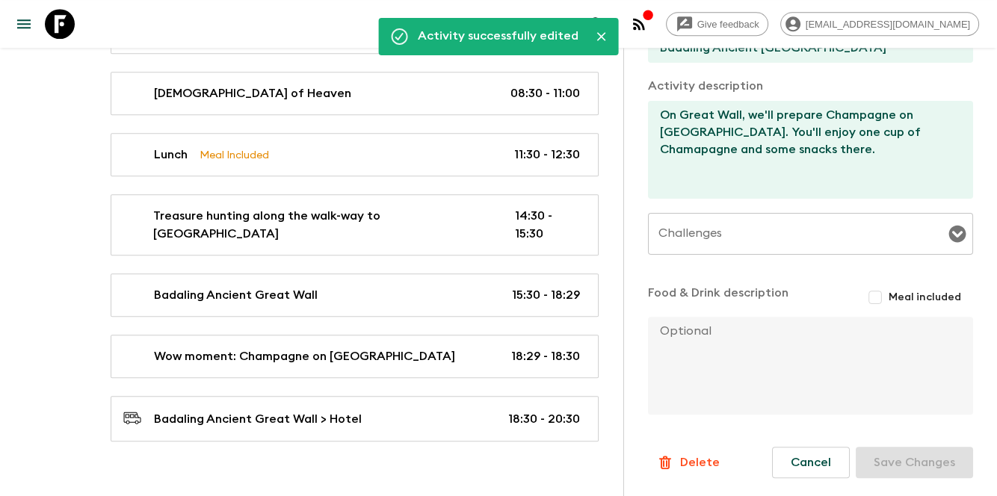
click at [383, 478] on div "Guides & Tutorials Privacy Policy" at bounding box center [498, 501] width 997 height 46
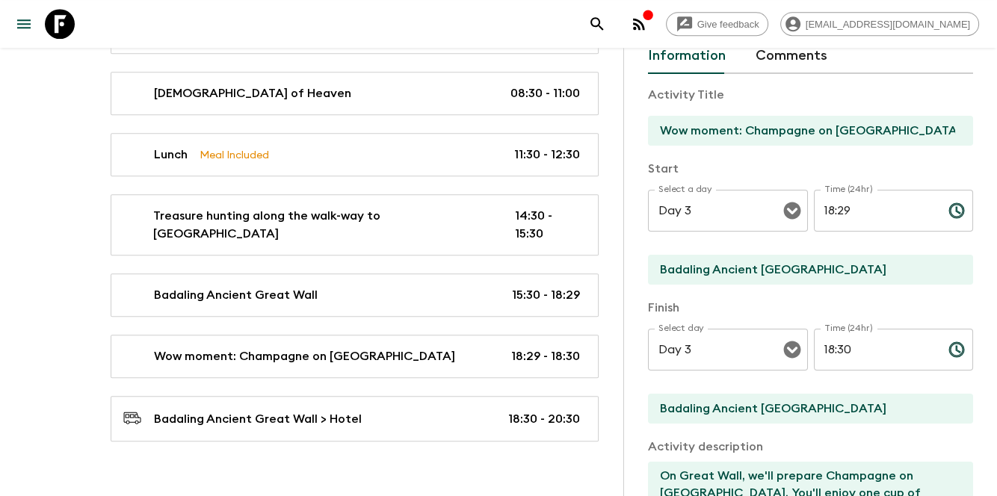
scroll to position [0, 0]
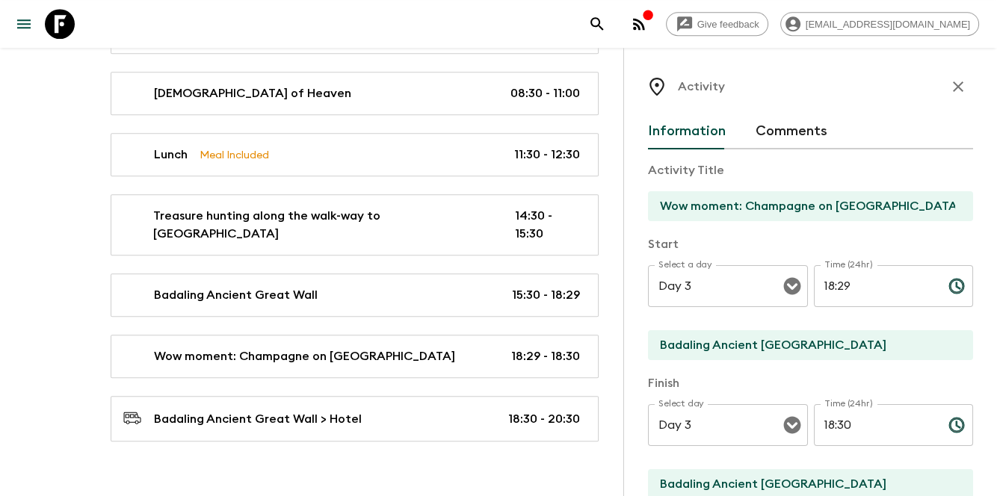
click at [953, 88] on icon "button" at bounding box center [958, 86] width 10 height 10
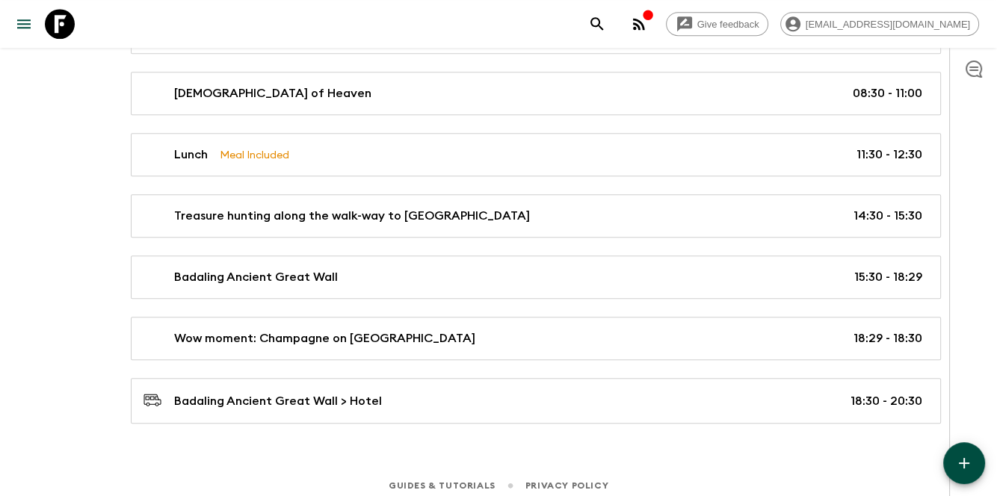
click at [963, 475] on button "button" at bounding box center [964, 463] width 42 height 42
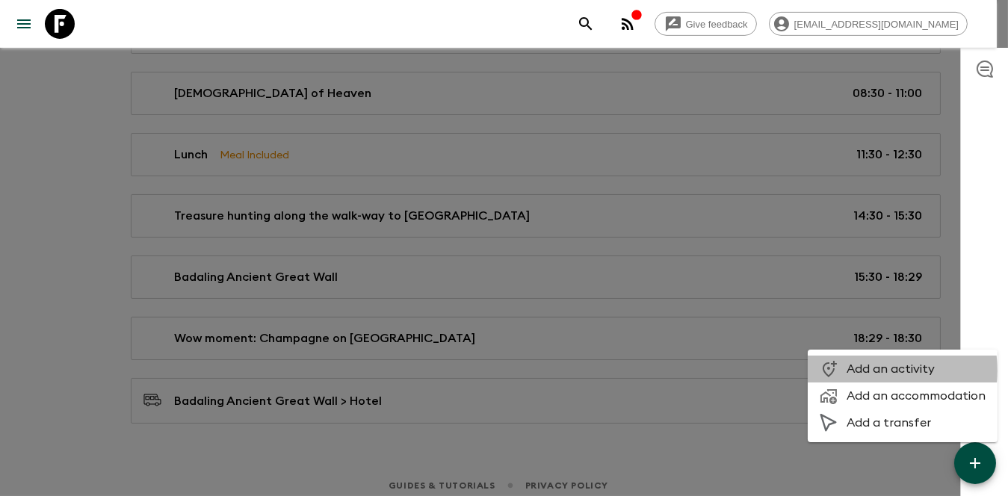
click at [872, 371] on span "Add an activity" at bounding box center [916, 369] width 139 height 15
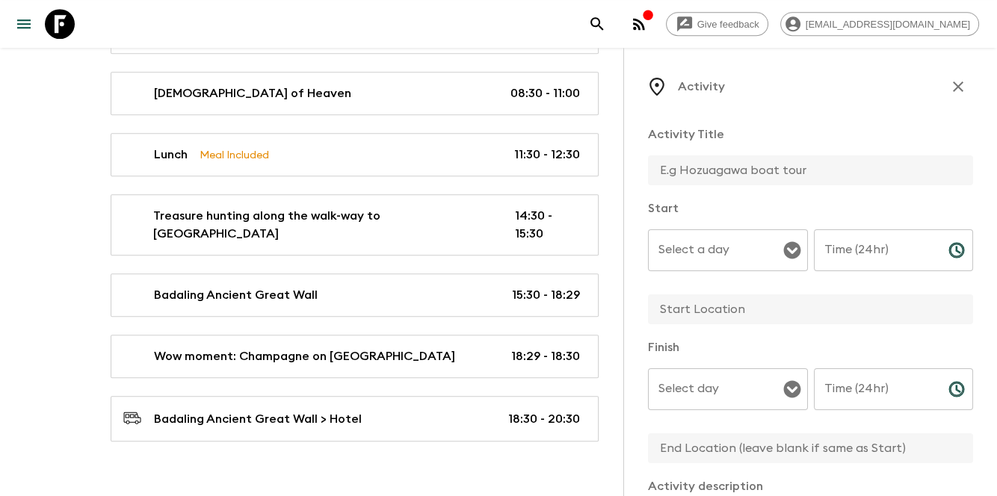
click at [728, 156] on input "text" at bounding box center [804, 170] width 313 height 30
type input "Leisure Time"
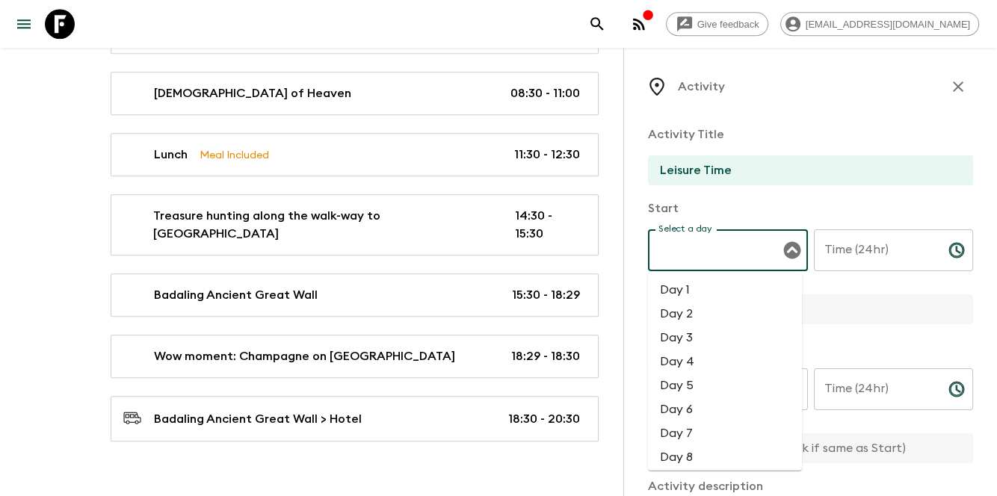
drag, startPoint x: 696, startPoint y: 256, endPoint x: 701, endPoint y: 271, distance: 15.1
click at [696, 256] on input "Select a day" at bounding box center [717, 250] width 124 height 28
click at [673, 345] on li "Day 3" at bounding box center [725, 337] width 154 height 24
type input "Day 3"
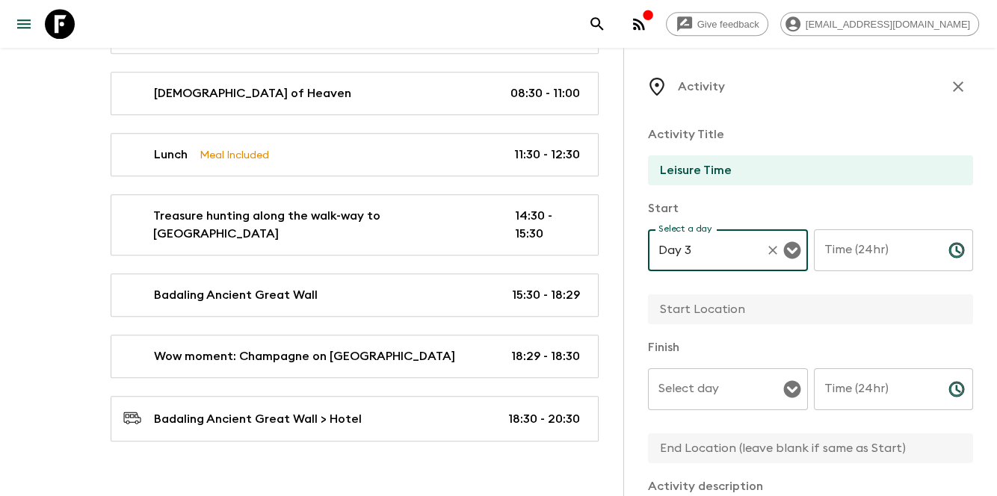
click at [694, 376] on div "Select day Select day ​" at bounding box center [728, 397] width 160 height 59
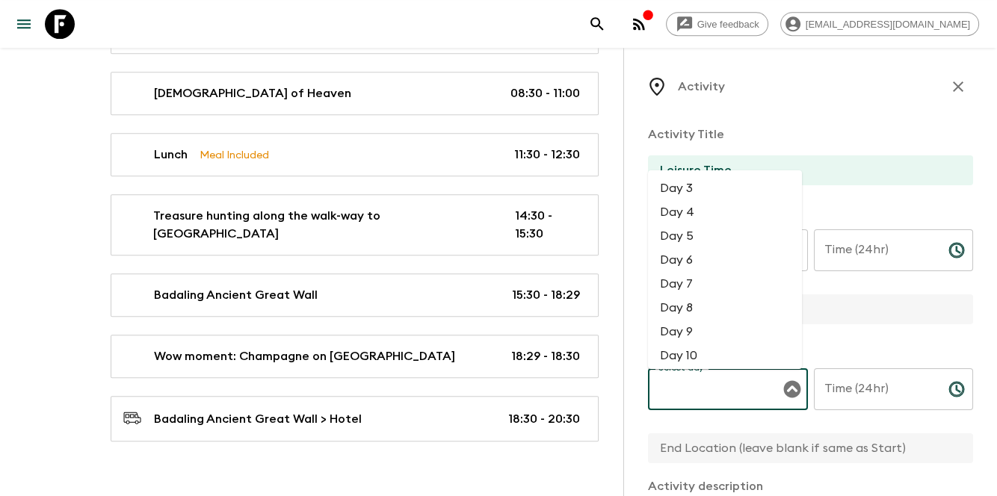
click at [712, 192] on li "Day 3" at bounding box center [725, 188] width 154 height 24
type input "Day 3"
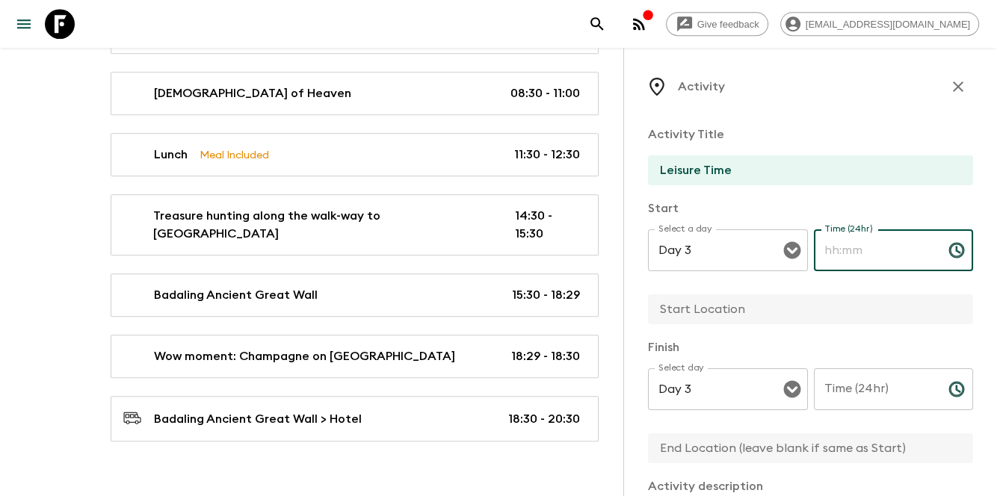
click at [835, 257] on input "Time (24hr)" at bounding box center [875, 250] width 123 height 42
type input "20:30"
click at [855, 401] on input "Time (24hr)" at bounding box center [875, 389] width 123 height 42
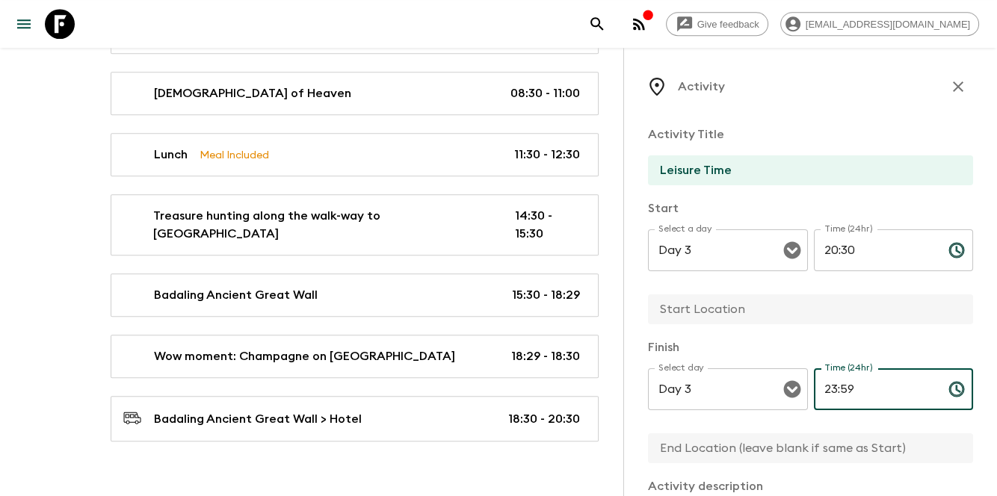
type input "23:59"
click at [708, 312] on input "text" at bounding box center [804, 309] width 313 height 30
type input "Hotel"
click at [703, 460] on input "text" at bounding box center [804, 448] width 313 height 30
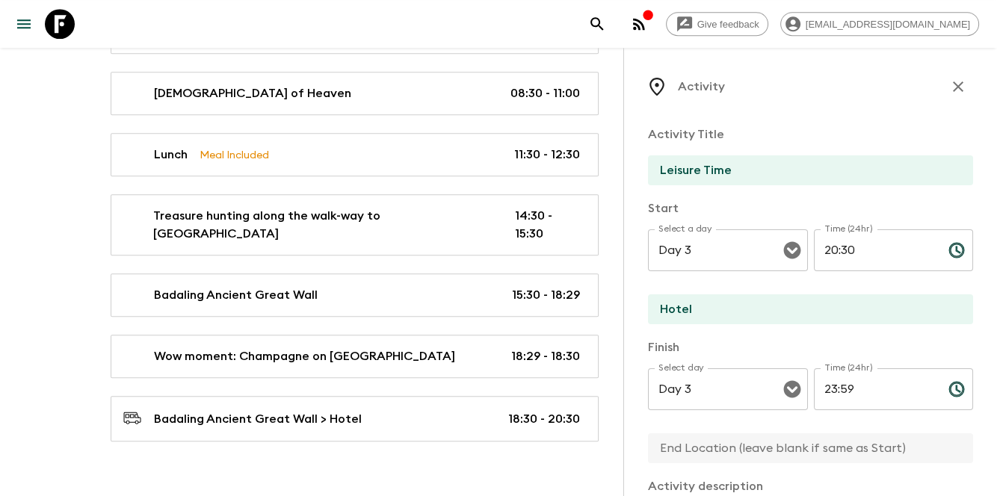
type input "Hotel"
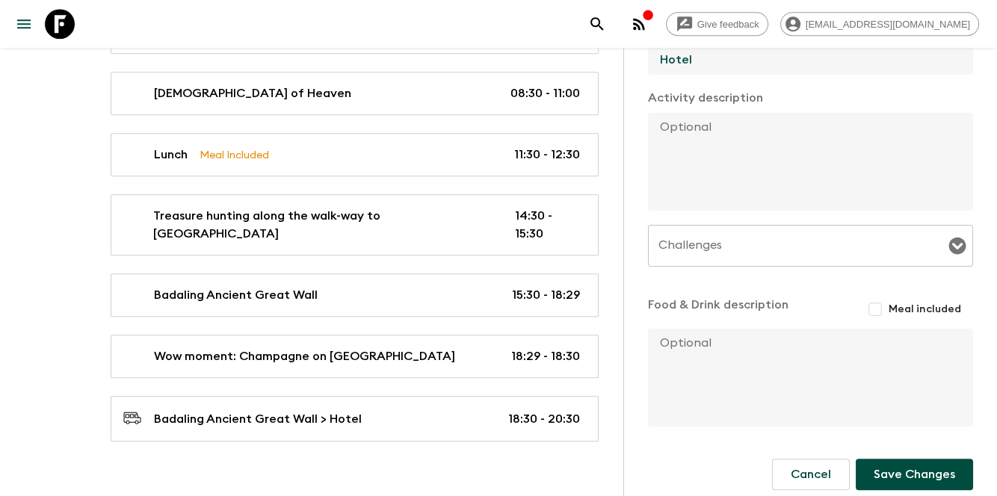
scroll to position [401, 0]
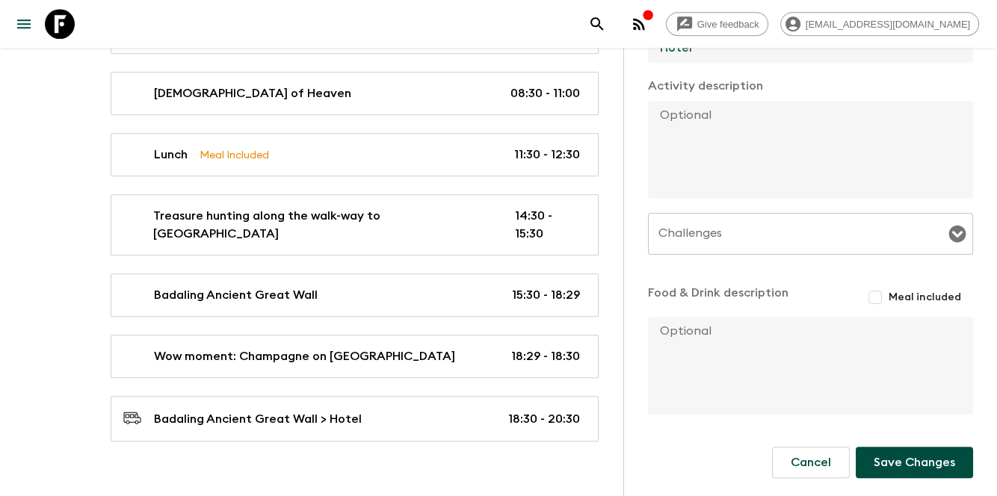
click at [909, 457] on button "Save Changes" at bounding box center [914, 462] width 117 height 31
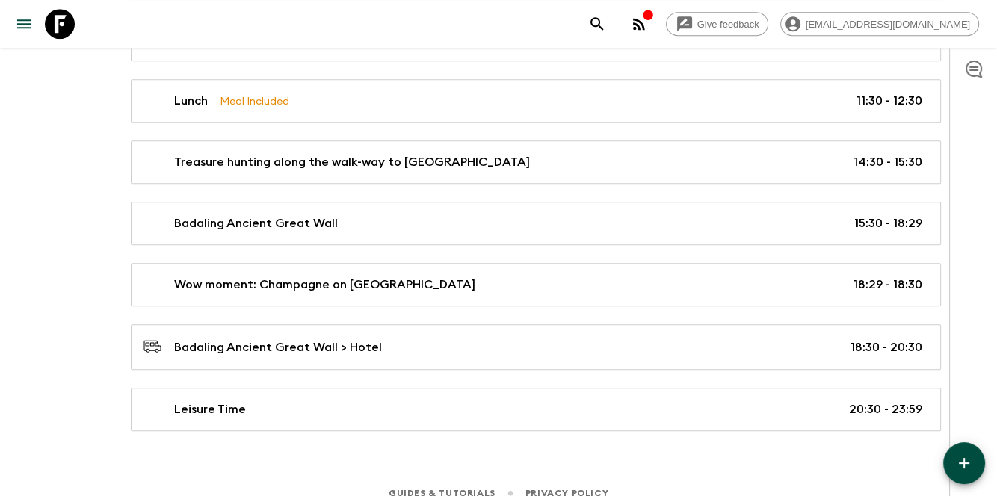
scroll to position [1249, 0]
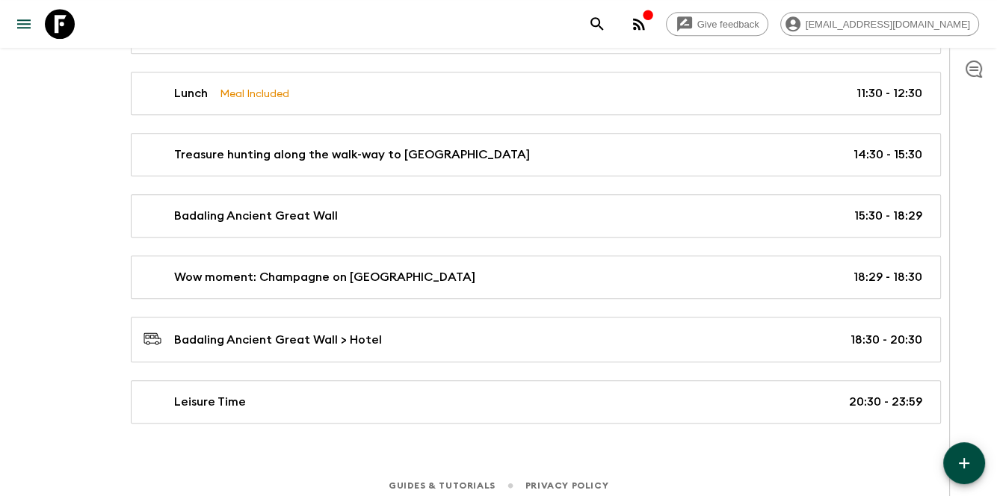
click at [977, 478] on button "button" at bounding box center [964, 463] width 42 height 42
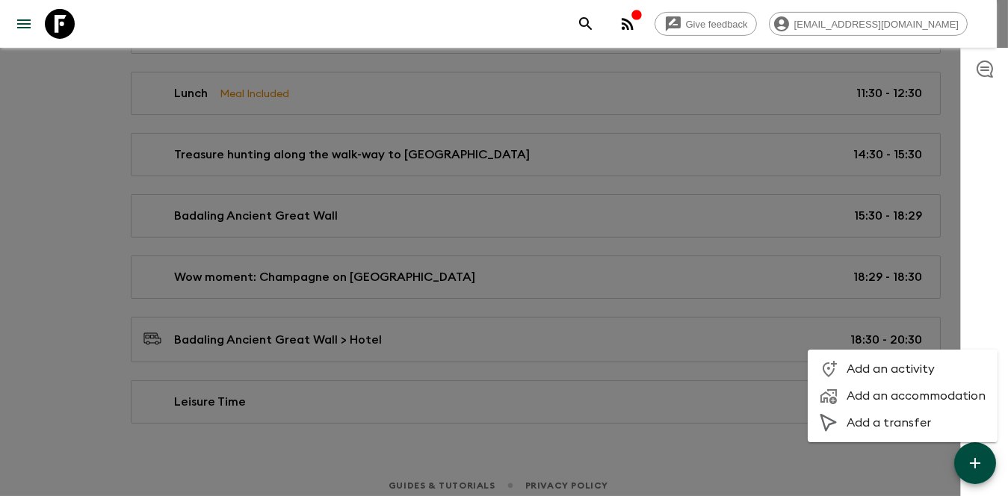
click at [857, 430] on span "Add a transfer" at bounding box center [916, 422] width 139 height 15
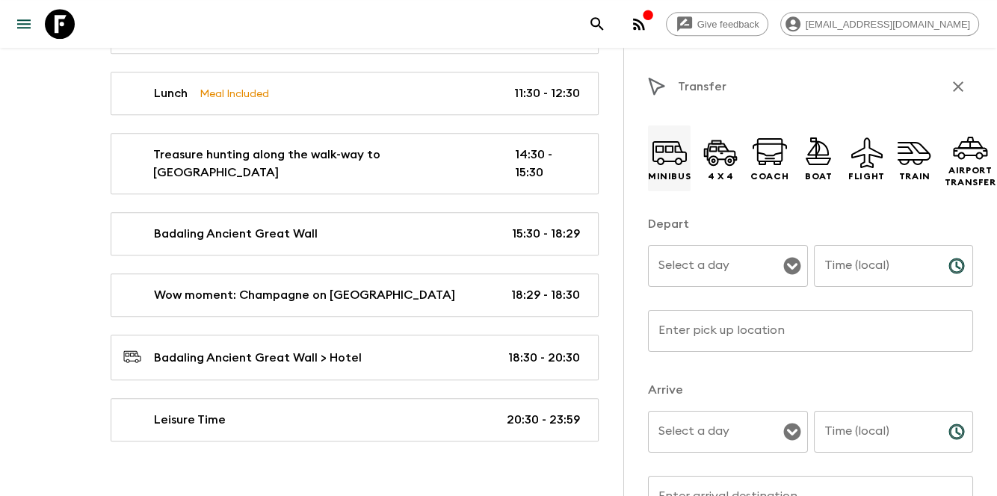
click at [652, 161] on icon at bounding box center [670, 153] width 36 height 36
click at [688, 235] on div "Depart Select a day Select a day ​ Time (local) Time (local) ​ Enter pick up lo…" at bounding box center [810, 292] width 325 height 154
drag, startPoint x: 696, startPoint y: 271, endPoint x: 696, endPoint y: 285, distance: 13.5
click at [696, 272] on input "Select a day" at bounding box center [717, 266] width 124 height 28
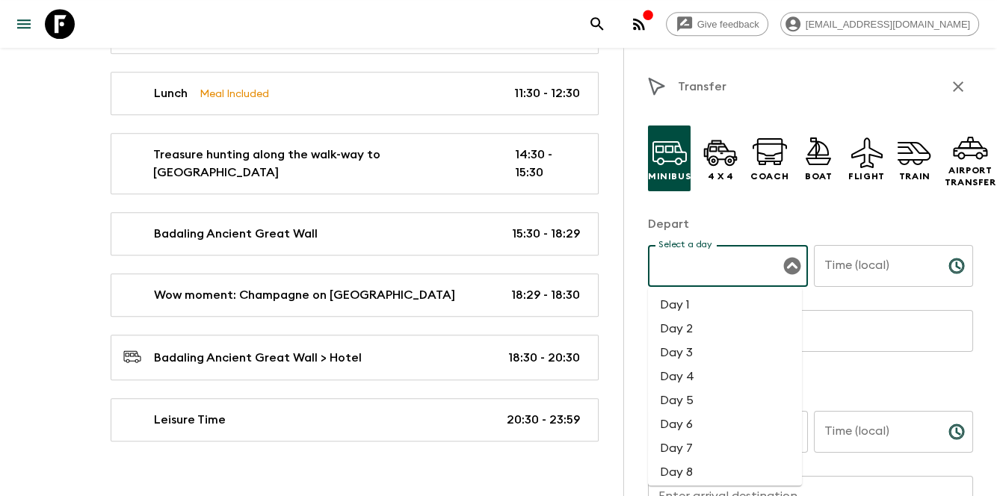
click at [710, 379] on li "Day 4" at bounding box center [725, 377] width 154 height 24
type input "Day 4"
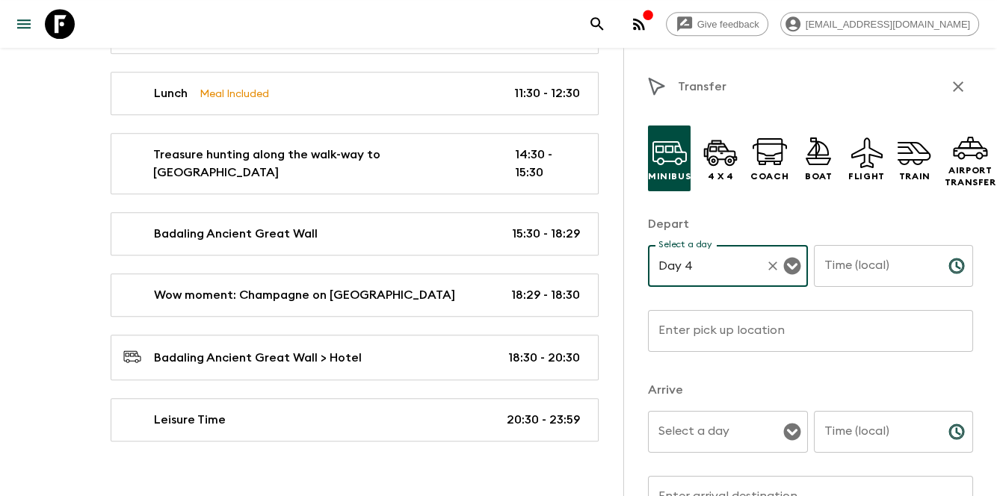
click at [708, 423] on div "Select a day Select a day ​" at bounding box center [728, 440] width 160 height 59
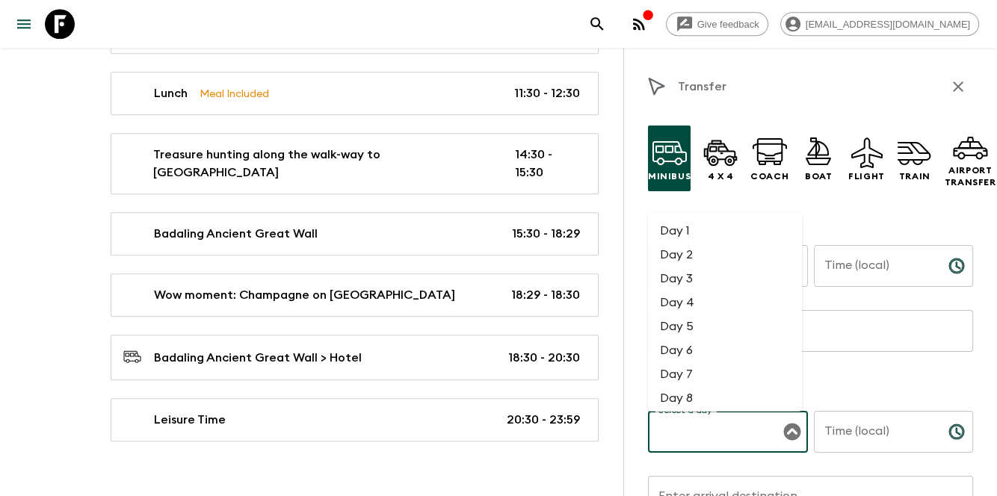
click at [690, 294] on li "Day 4" at bounding box center [725, 303] width 154 height 24
type input "Day 4"
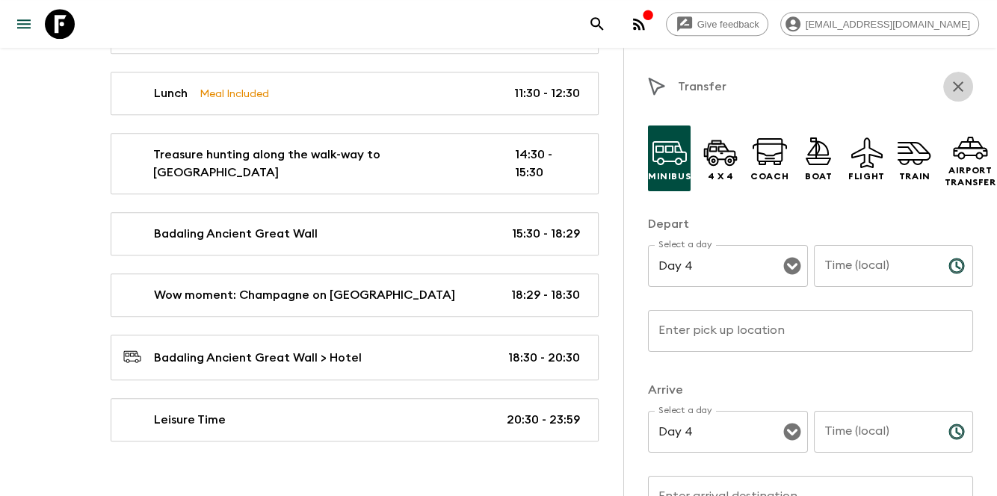
click at [954, 80] on icon "button" at bounding box center [958, 87] width 18 height 18
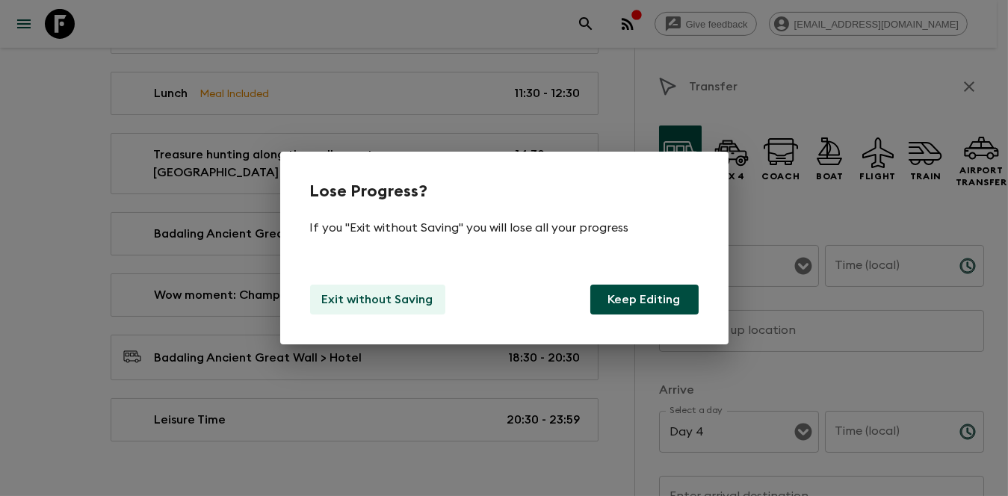
click at [366, 300] on p "Exit without Saving" at bounding box center [377, 300] width 111 height 18
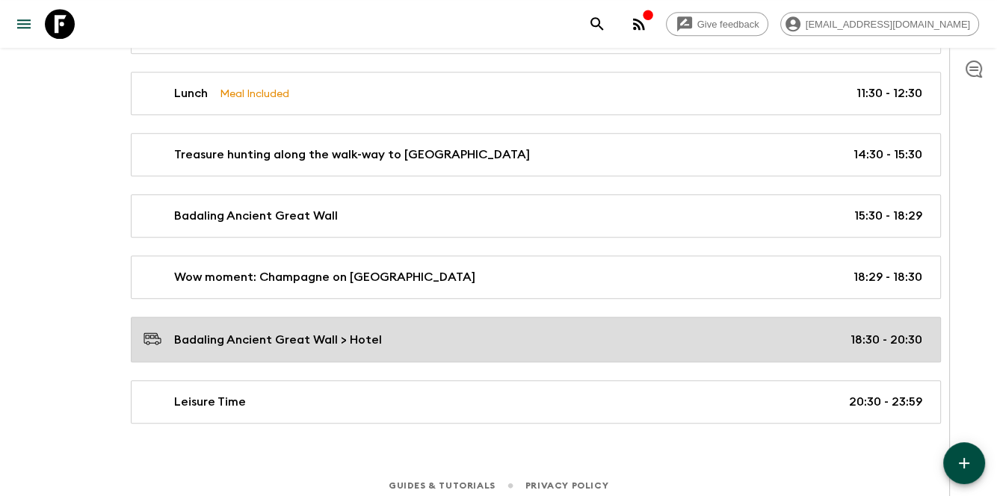
click at [435, 336] on div "Badaling Ancient Great Wall > Hotel 18:30 - 20:30" at bounding box center [532, 340] width 779 height 20
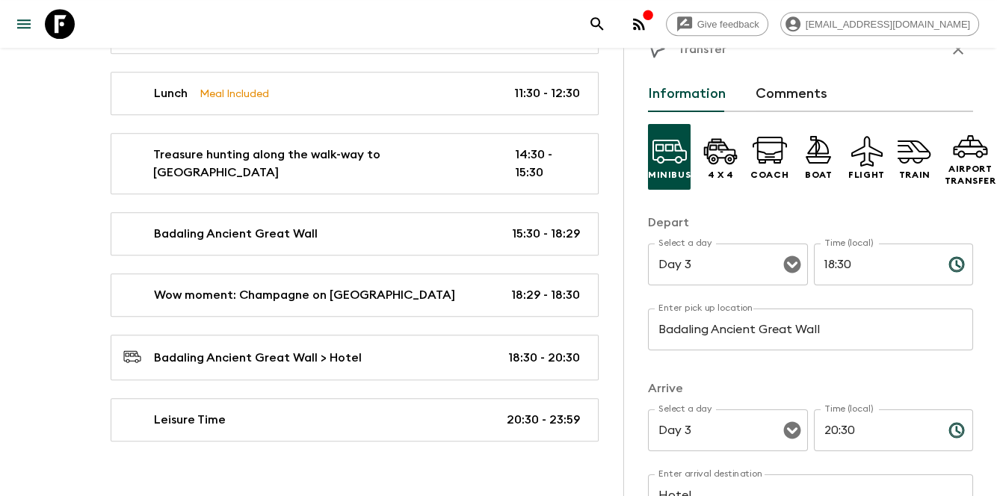
scroll to position [99, 0]
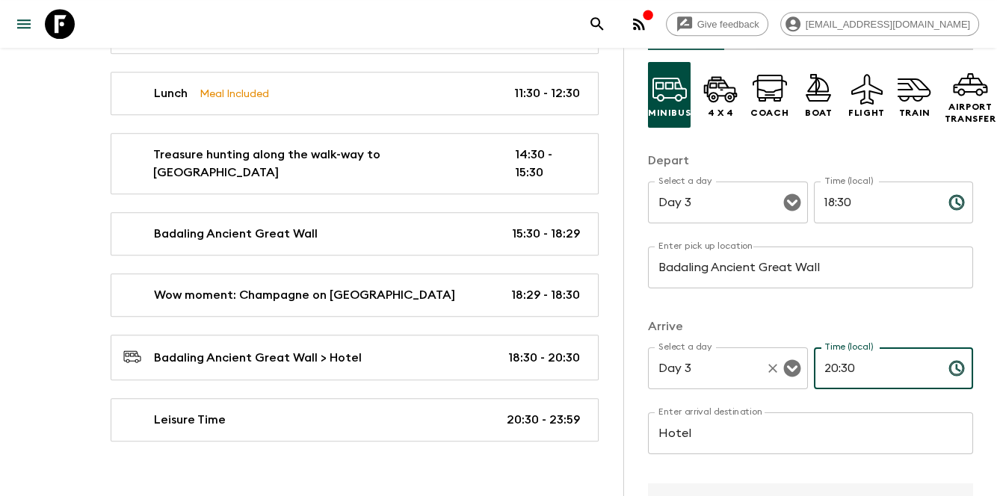
drag, startPoint x: 870, startPoint y: 381, endPoint x: 721, endPoint y: 361, distance: 150.1
click at [721, 361] on div "Select a day Day 3 Select a day ​ Time (local) 20:30 Time (local) ​" at bounding box center [810, 376] width 325 height 59
drag, startPoint x: 873, startPoint y: 369, endPoint x: 771, endPoint y: 375, distance: 101.8
click at [771, 375] on div "Select a day Day 3 Select a day ​ Time (local) 19:30 Time (local) ​" at bounding box center [810, 376] width 325 height 59
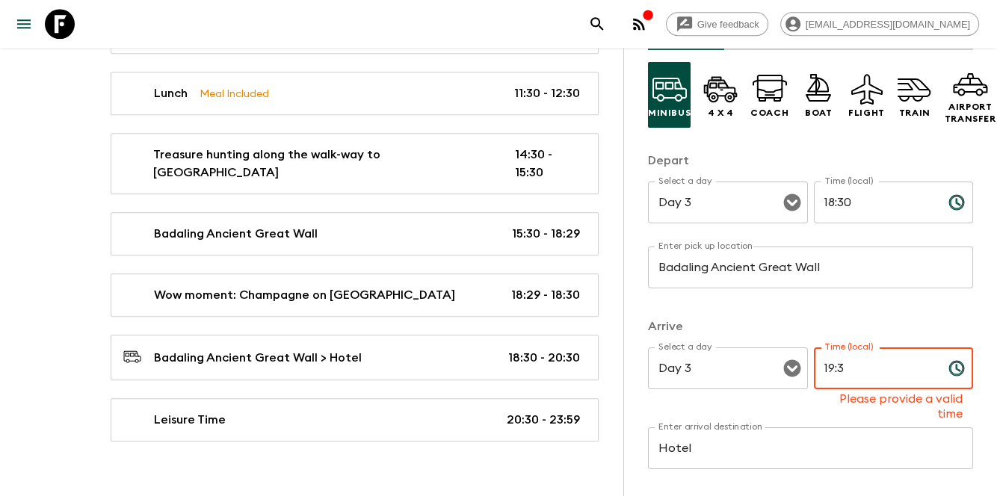
type input "19:30"
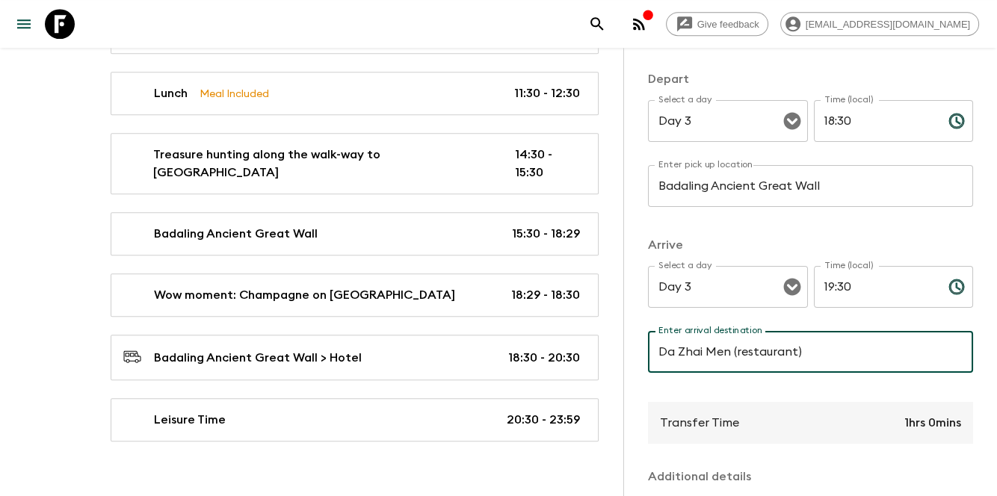
scroll to position [378, 0]
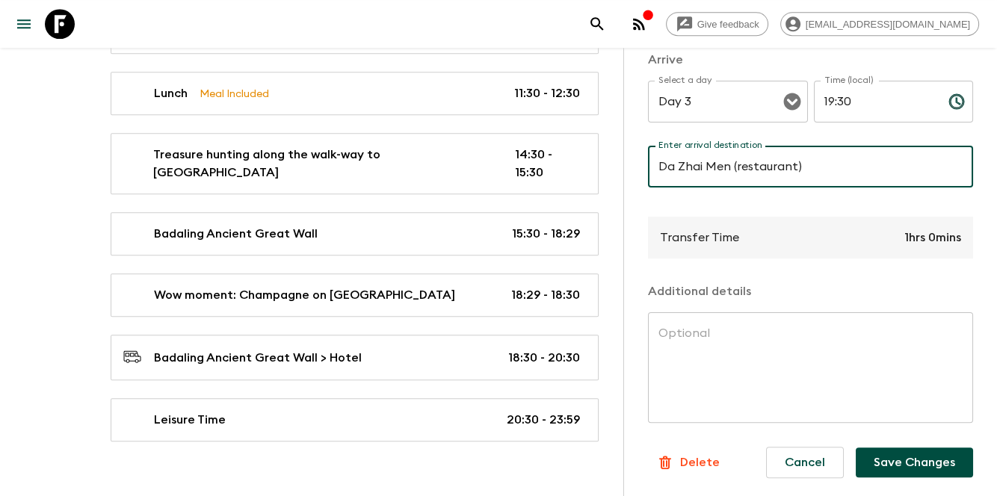
type input "Da Zhai Men (restaurant)"
click at [906, 454] on button "Save Changes" at bounding box center [914, 463] width 117 height 30
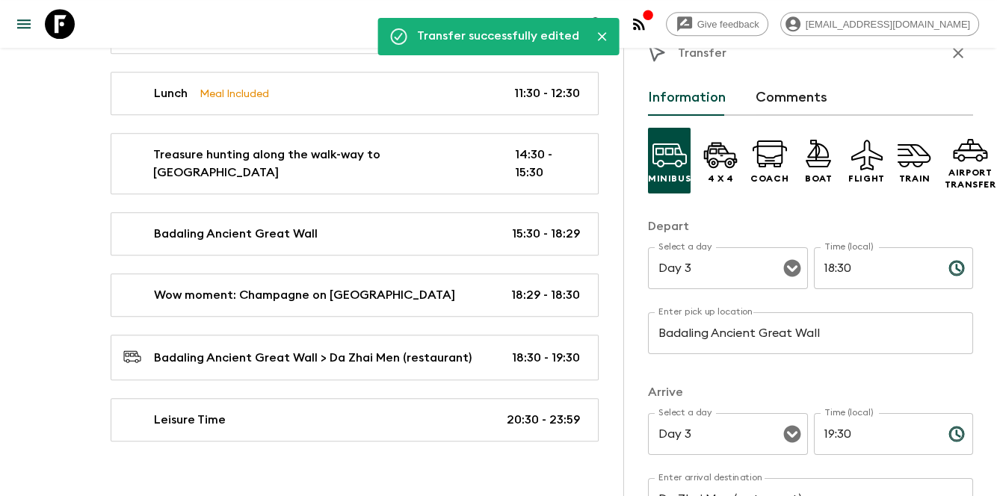
scroll to position [0, 0]
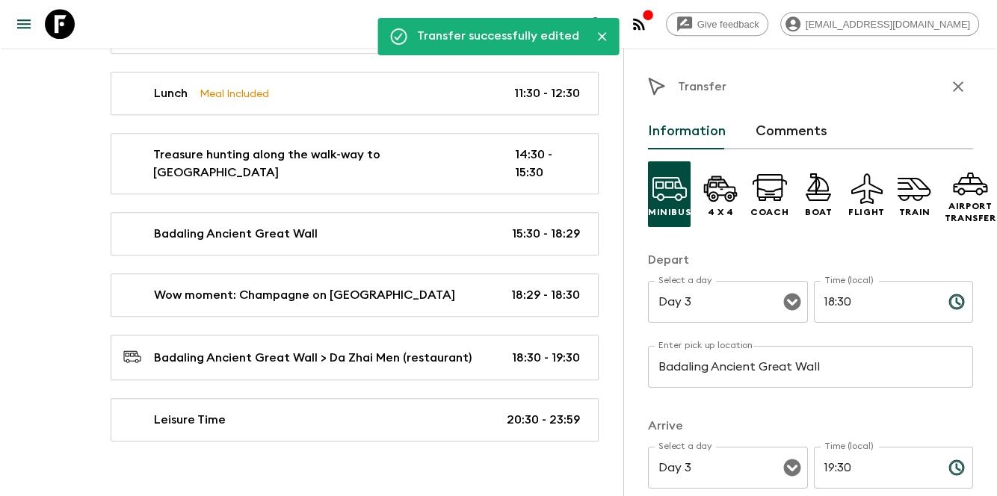
click at [949, 91] on icon "button" at bounding box center [958, 87] width 18 height 18
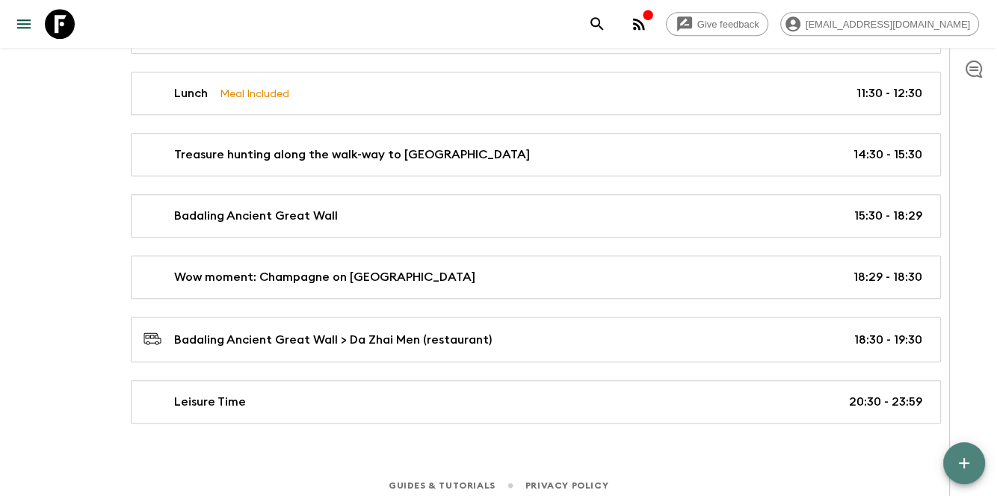
click at [963, 476] on button "button" at bounding box center [964, 463] width 42 height 42
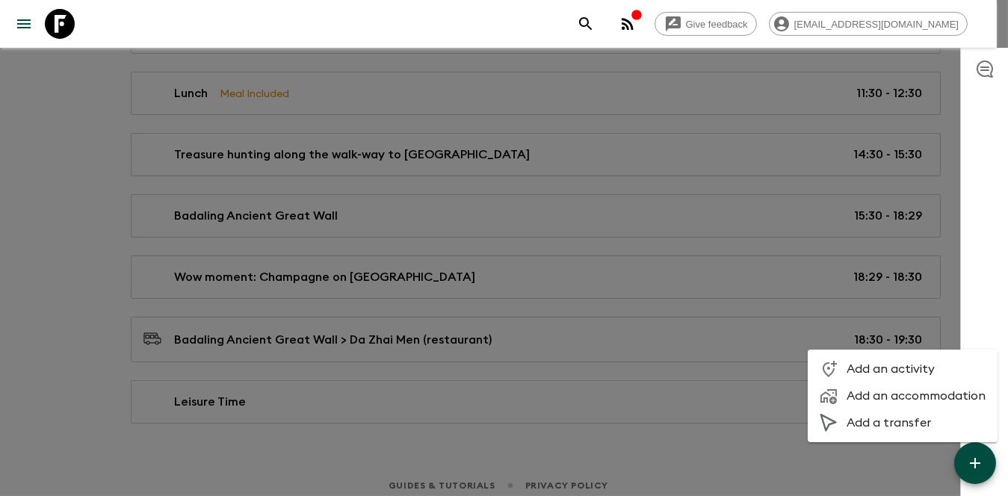
click at [887, 365] on span "Add an activity" at bounding box center [916, 369] width 139 height 15
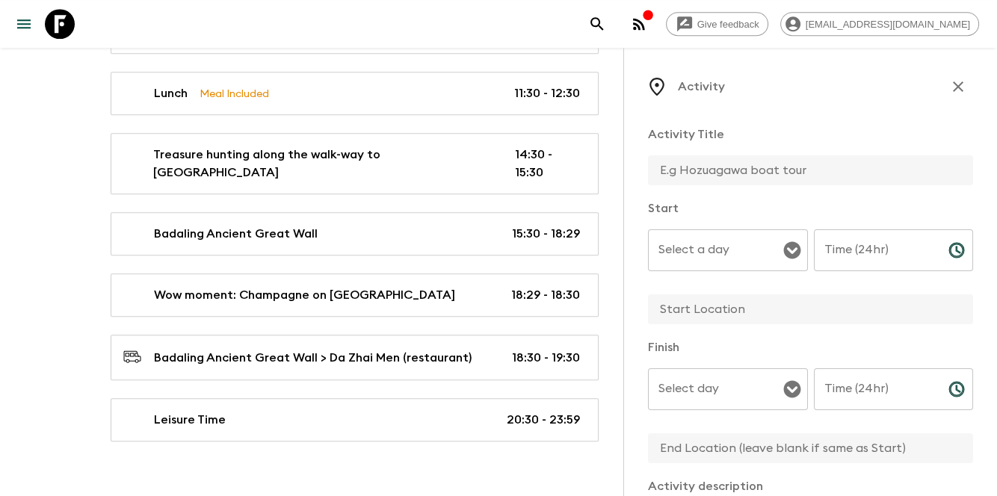
click at [830, 247] on input "Time (24hr)" at bounding box center [875, 250] width 123 height 42
type input "19:30"
click at [847, 395] on input "Time (24hr)" at bounding box center [875, 389] width 123 height 42
type input "20:30"
click at [756, 164] on input "text" at bounding box center [804, 170] width 313 height 30
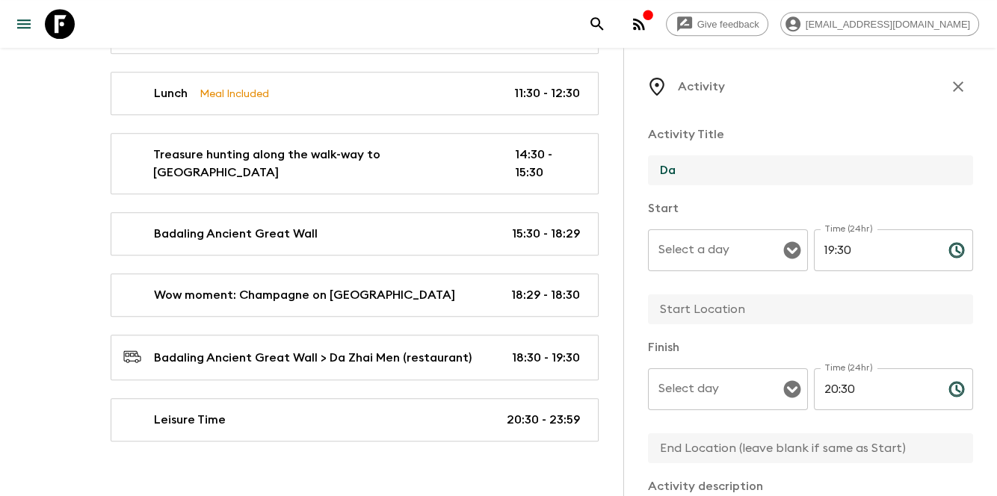
type input "D"
type input "Dinner"
click at [727, 320] on input "text" at bounding box center [804, 309] width 313 height 30
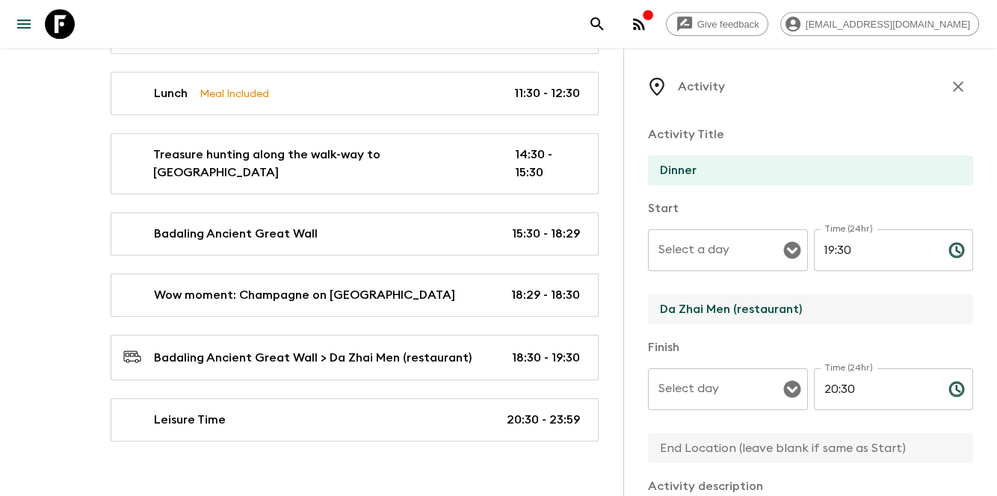
type input "Da Zhai Men (restaurant)"
click at [770, 442] on input "text" at bounding box center [804, 448] width 313 height 30
paste input "Da Zhai Men (restaurant)"
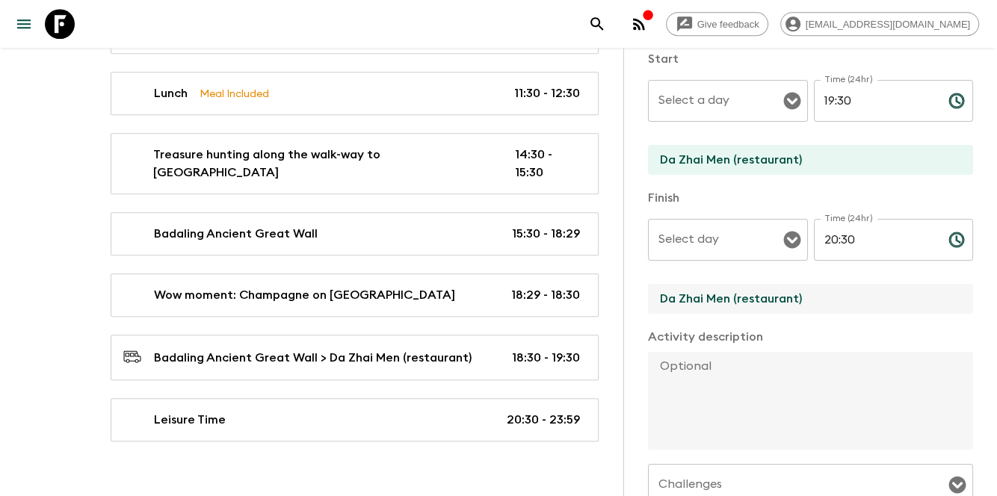
type input "Da Zhai Men (restaurant)"
click at [741, 411] on textarea at bounding box center [804, 401] width 313 height 98
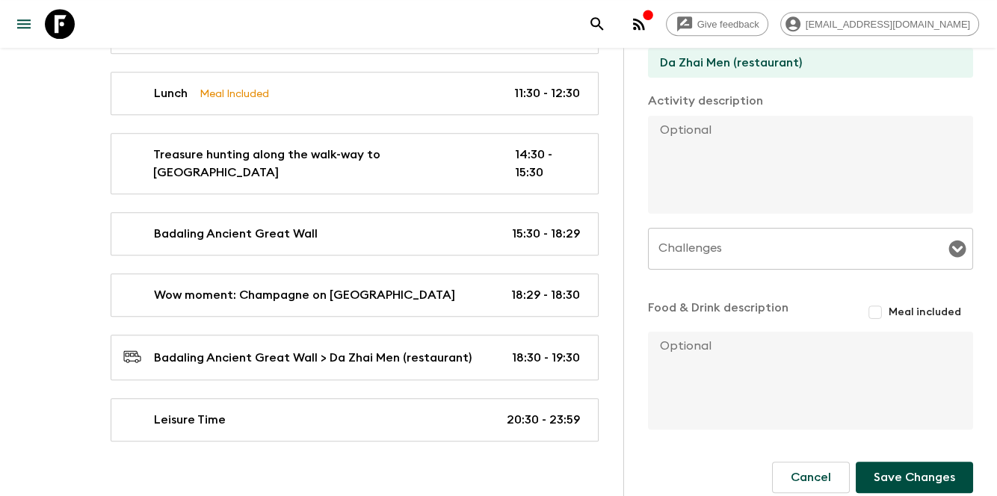
scroll to position [401, 0]
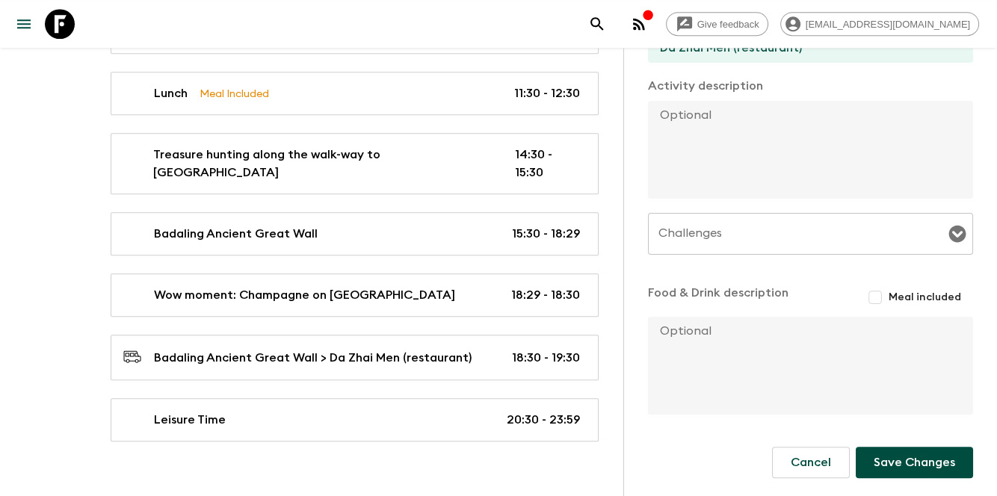
click at [875, 299] on input "Meal included" at bounding box center [875, 297] width 27 height 27
checkbox input "true"
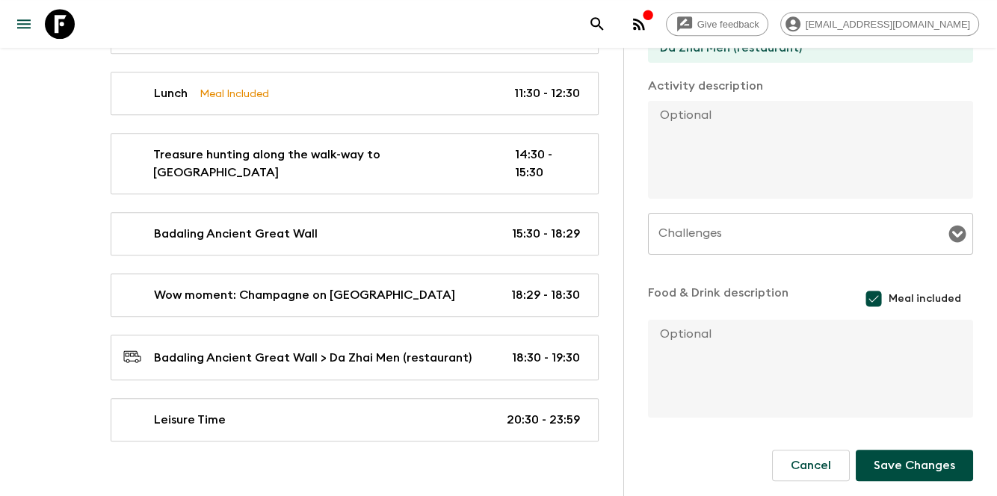
click at [912, 472] on button "Save Changes" at bounding box center [914, 465] width 117 height 31
click at [888, 388] on textarea at bounding box center [804, 369] width 313 height 98
click at [895, 463] on button "Save Changes" at bounding box center [914, 465] width 117 height 31
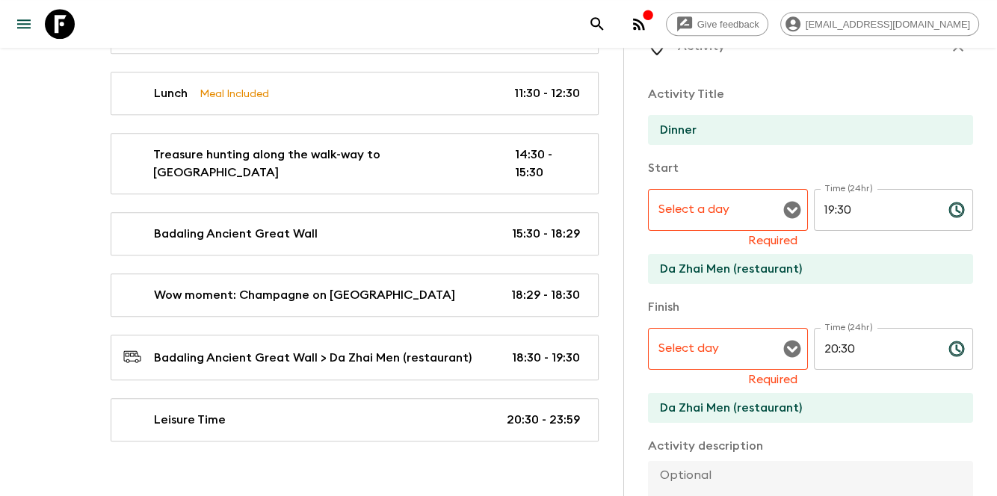
scroll to position [0, 0]
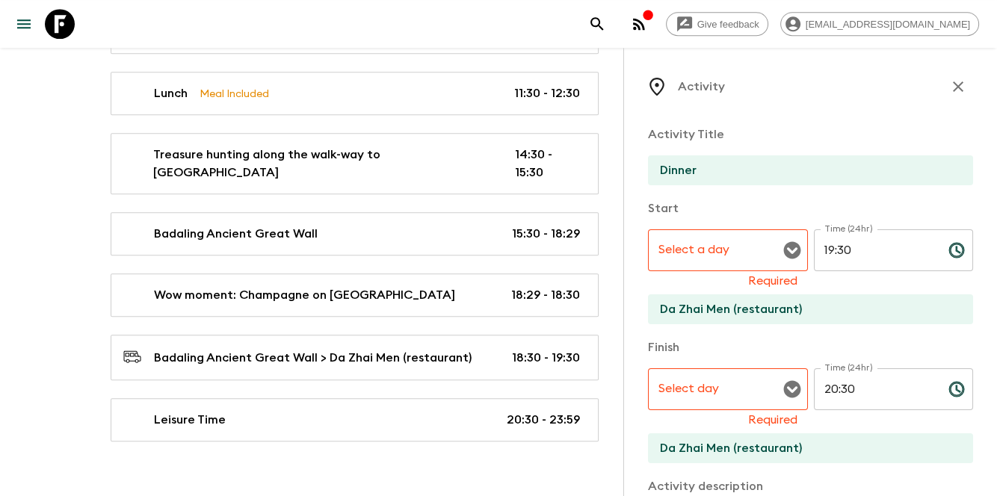
click at [721, 246] on input "Select a day" at bounding box center [717, 250] width 124 height 28
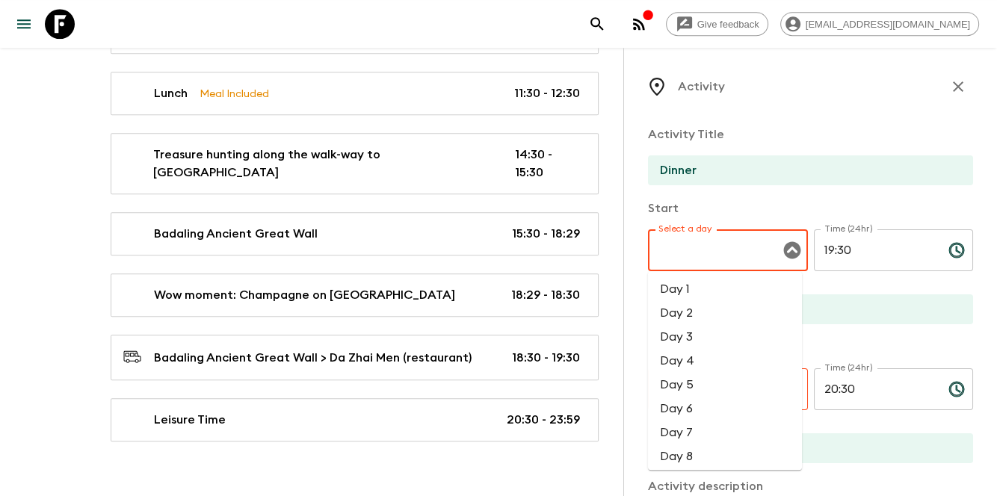
click at [705, 339] on li "Day 3" at bounding box center [725, 337] width 154 height 24
type input "Day 3"
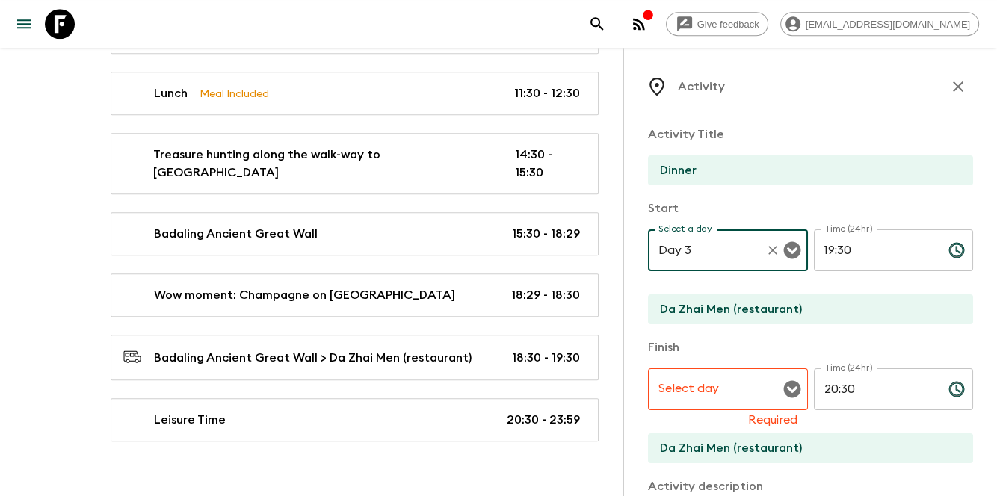
click at [707, 401] on input "Select day" at bounding box center [717, 389] width 124 height 28
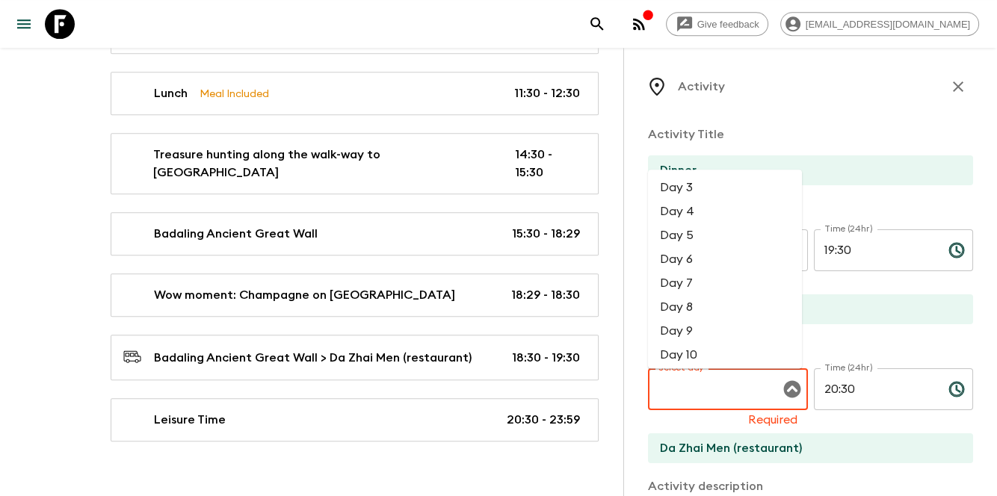
drag, startPoint x: 700, startPoint y: 199, endPoint x: 720, endPoint y: 265, distance: 68.8
click at [699, 199] on li "Day 3" at bounding box center [725, 188] width 154 height 24
type input "Day 3"
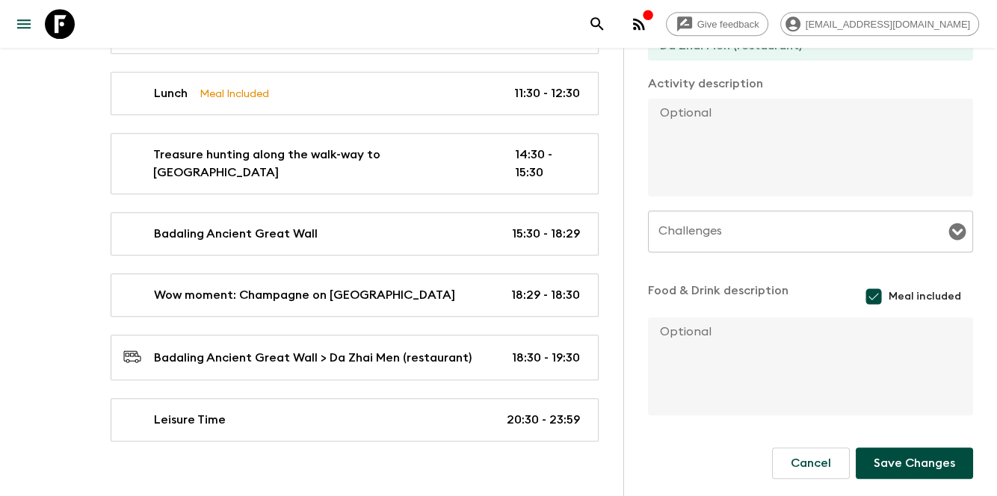
scroll to position [404, 0]
click at [873, 466] on button "Save Changes" at bounding box center [914, 462] width 117 height 31
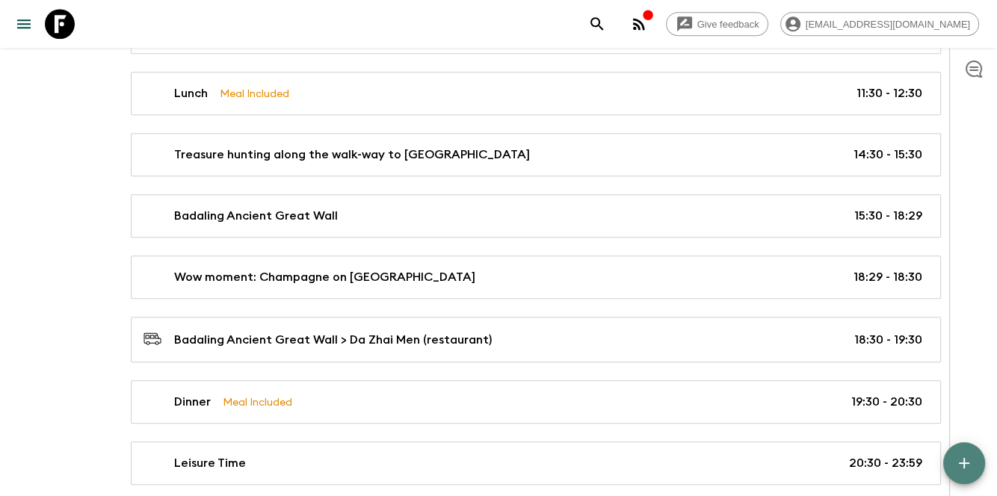
click at [960, 467] on icon "button" at bounding box center [964, 463] width 18 height 18
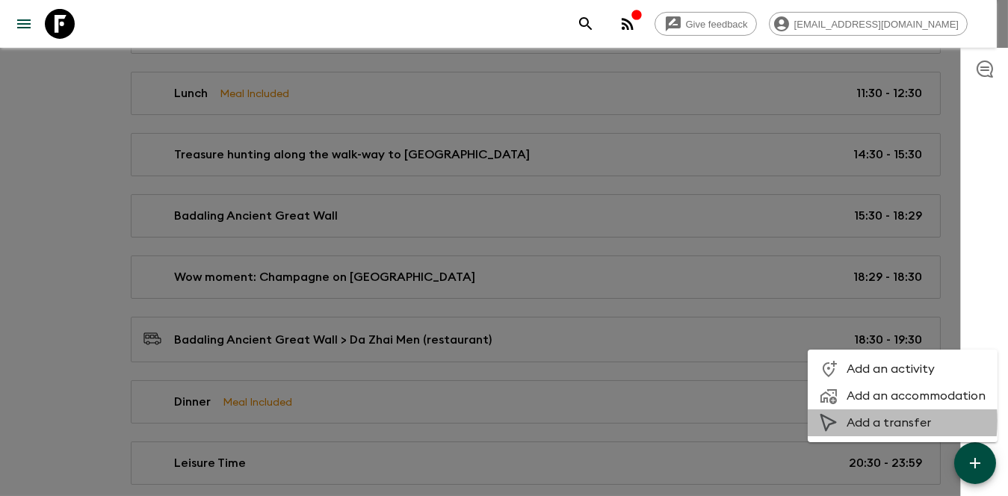
click at [853, 421] on span "Add a transfer" at bounding box center [916, 422] width 139 height 15
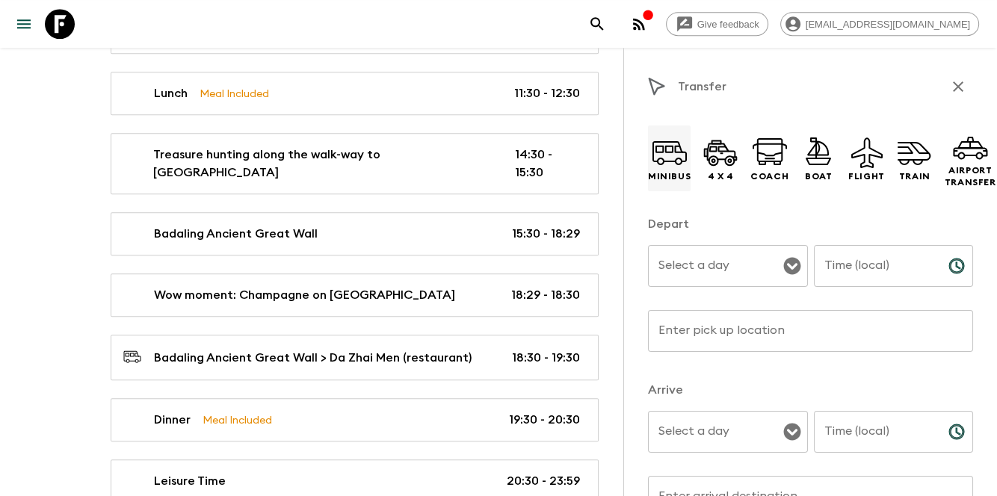
click at [655, 155] on icon at bounding box center [670, 153] width 36 height 36
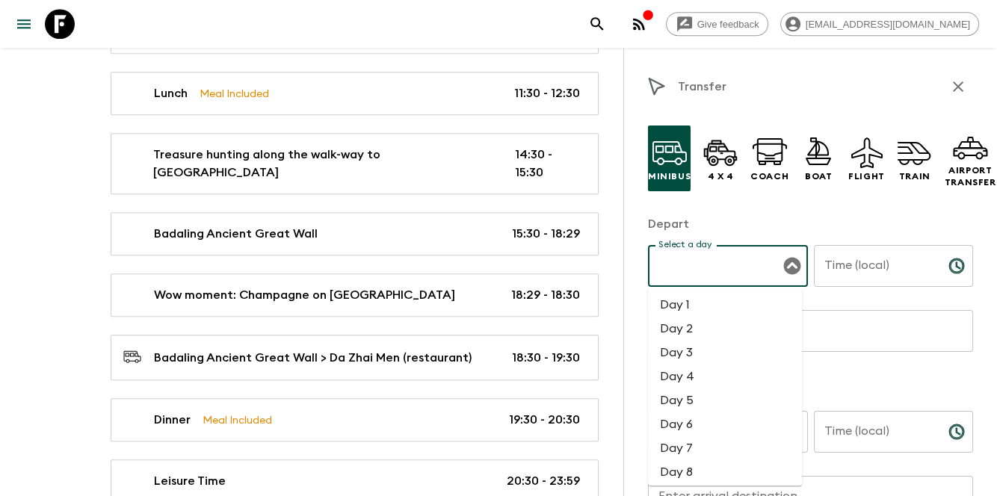
click at [712, 268] on input "Select a day" at bounding box center [717, 266] width 124 height 28
click at [708, 349] on li "Day 3" at bounding box center [725, 353] width 154 height 24
type input "Day 3"
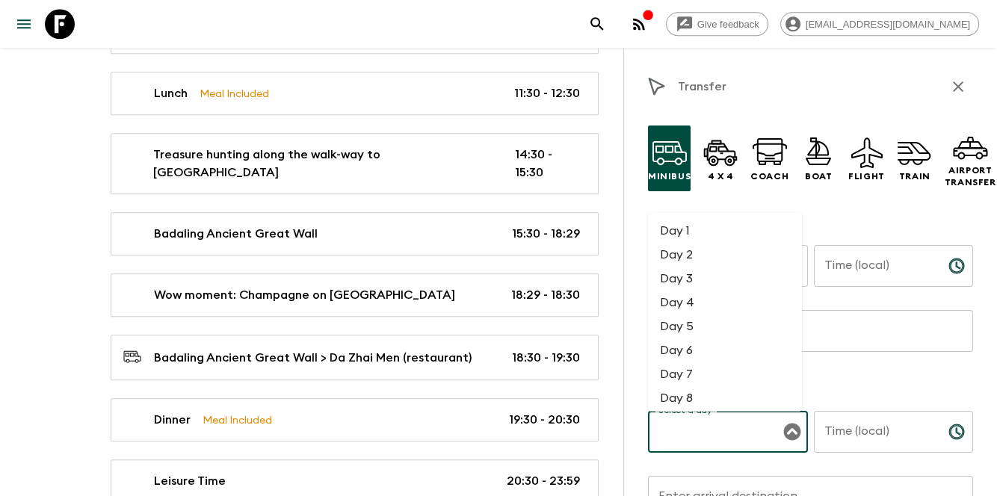
click at [692, 429] on div "Select a day Select a day ​" at bounding box center [728, 440] width 160 height 59
click at [694, 271] on li "Day 3" at bounding box center [725, 279] width 154 height 24
type input "Day 3"
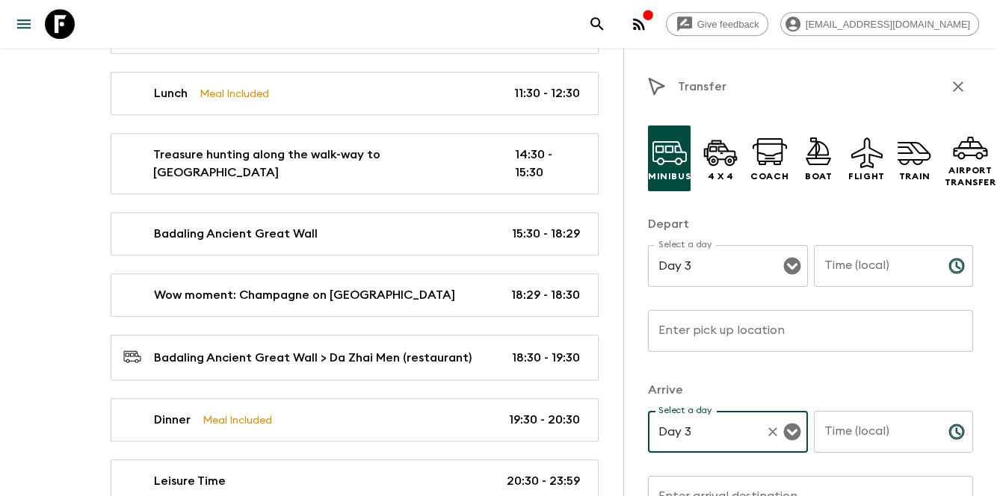
click at [874, 276] on input "Time (local)" at bounding box center [875, 266] width 123 height 42
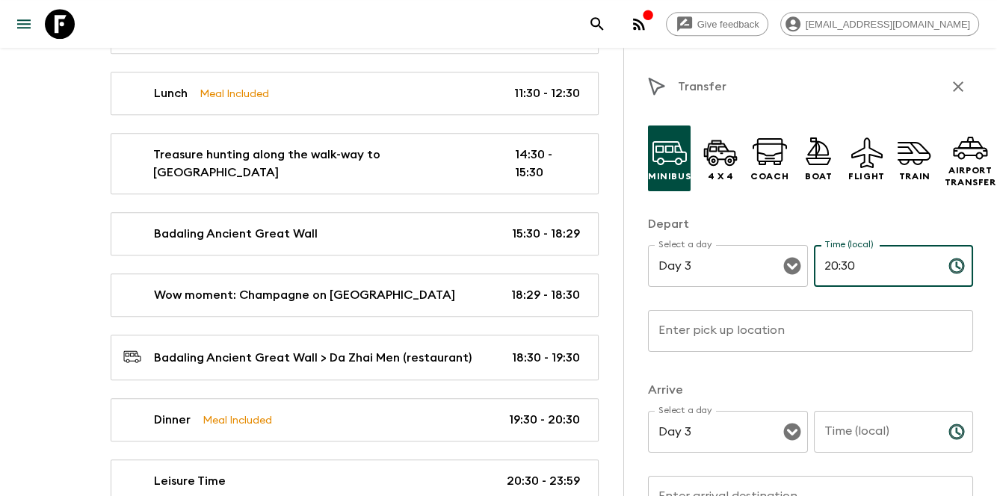
type input "20:30"
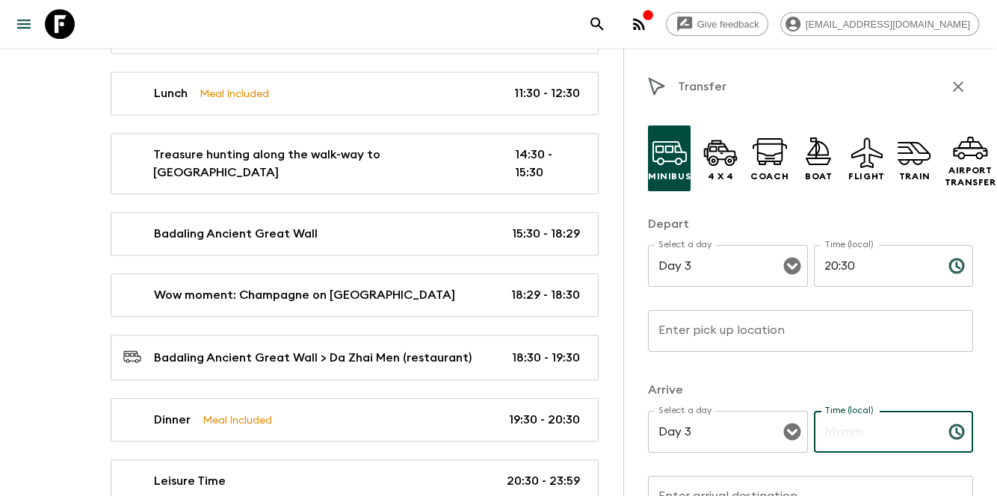
click at [850, 451] on input "Time (local)" at bounding box center [875, 432] width 123 height 42
type input "2"
type input "22:00"
click at [755, 328] on input "Enter pick up location" at bounding box center [810, 331] width 325 height 42
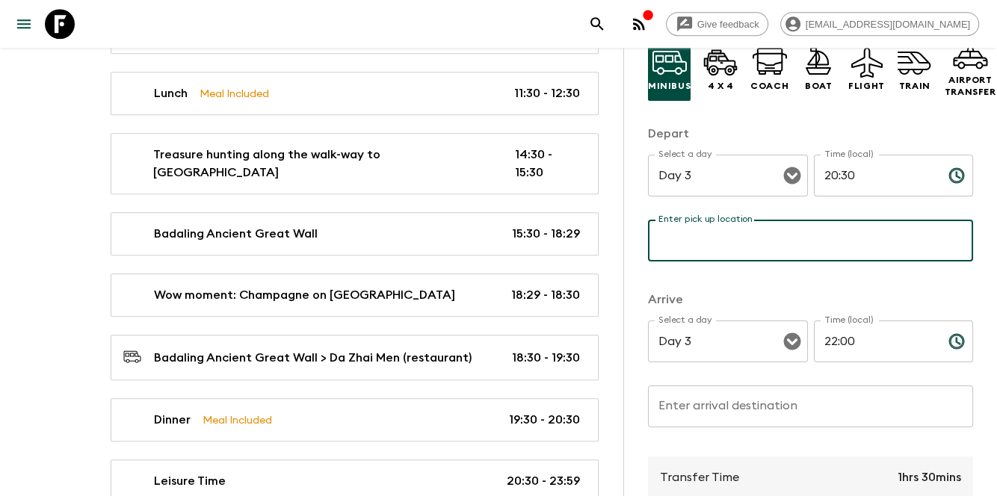
scroll to position [99, 0]
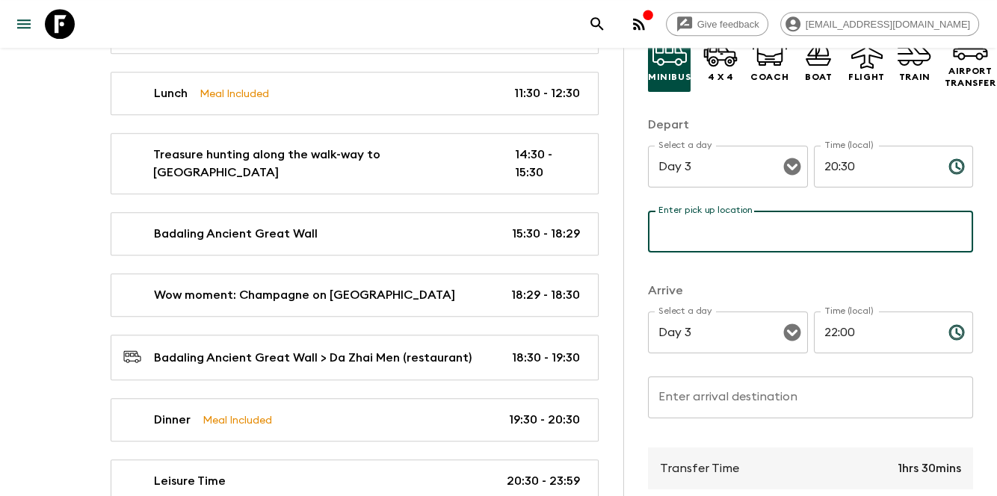
click at [661, 264] on p "​" at bounding box center [810, 262] width 304 height 15
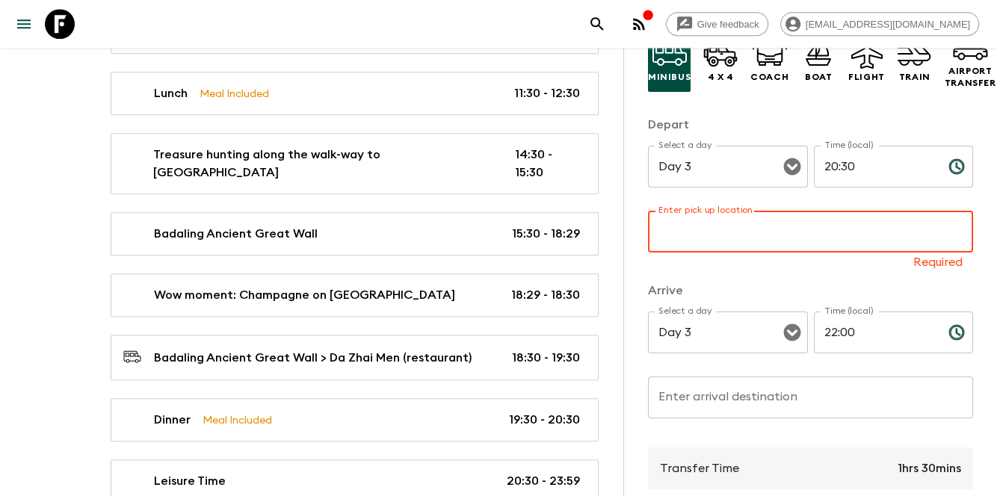
click at [759, 233] on input "Enter pick up location" at bounding box center [810, 232] width 325 height 42
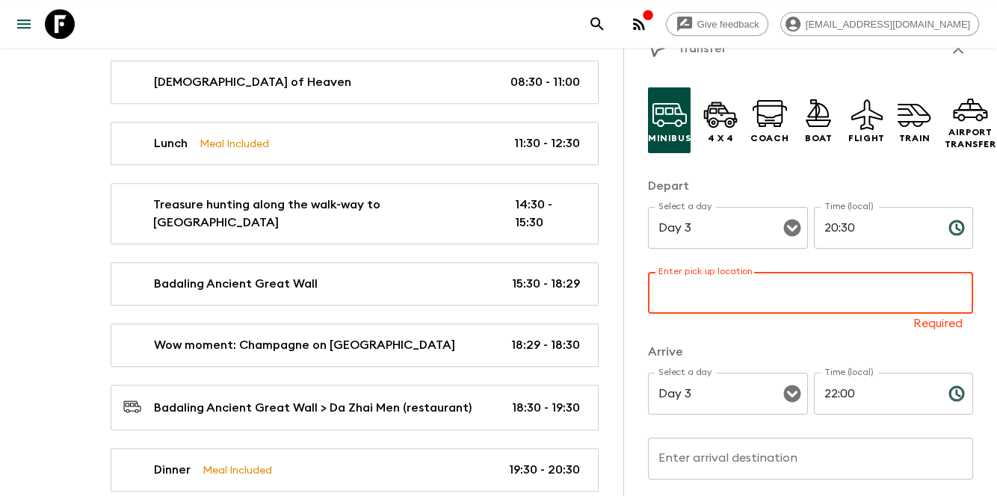
scroll to position [49, 0]
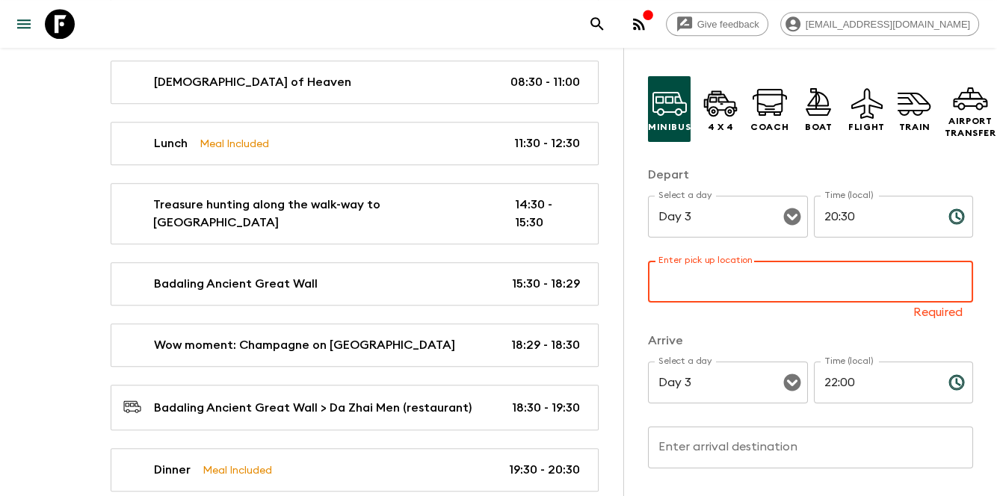
click at [795, 293] on input "Enter pick up location" at bounding box center [810, 282] width 325 height 42
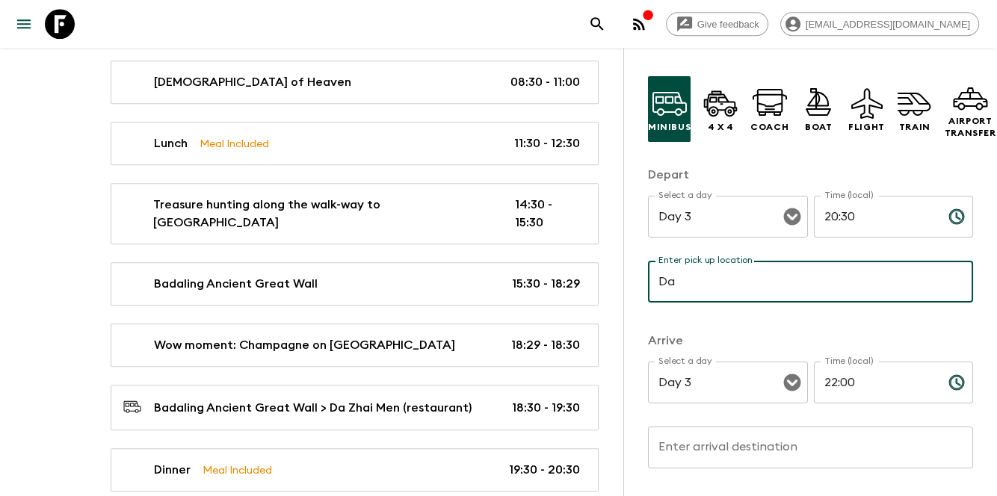
type input "Da Zhai Men (restaurant)"
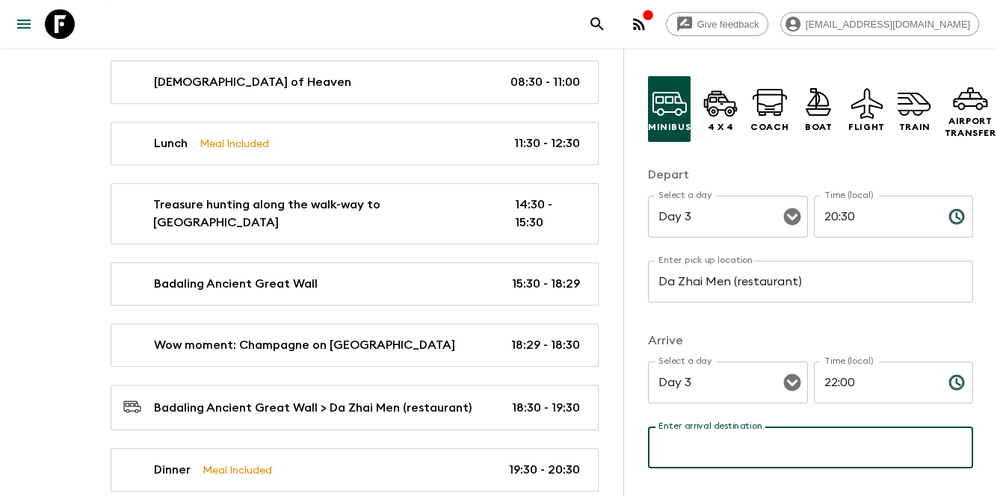
click at [750, 436] on div "Enter arrival destination Enter arrival destination ​" at bounding box center [810, 456] width 325 height 59
type input "Hotel"
click at [901, 321] on div "Minibus 4 x 4 Coach Boat Flight Train Airport Transfer Depart Select a day Day …" at bounding box center [810, 432] width 325 height 737
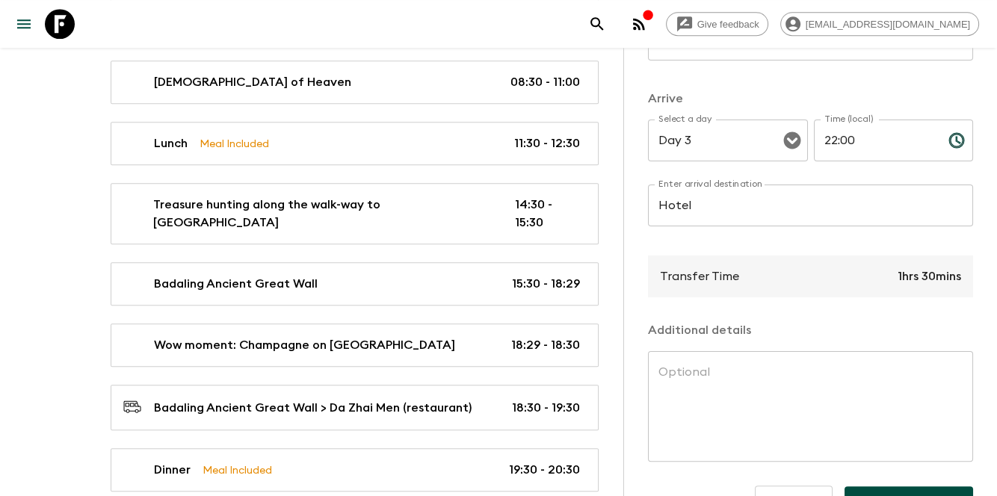
scroll to position [342, 0]
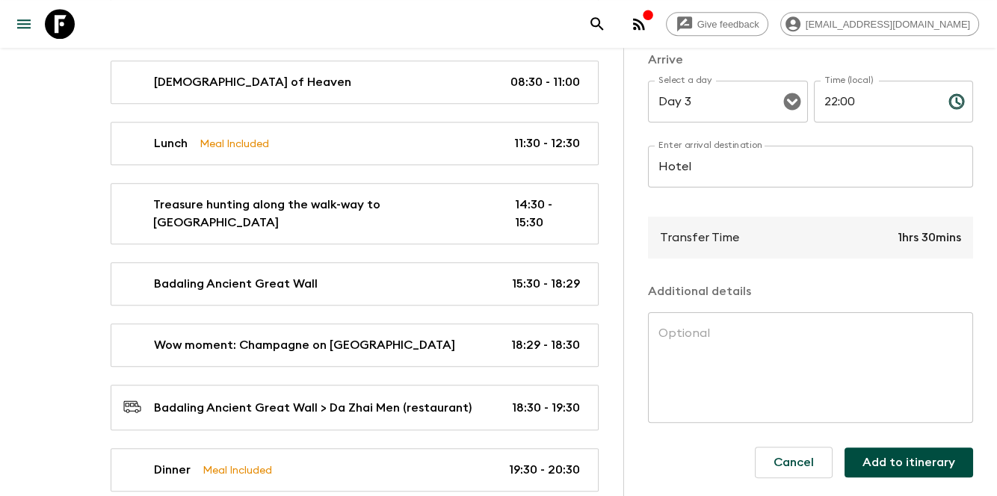
click at [888, 448] on button "Add to itinerary" at bounding box center [908, 463] width 129 height 30
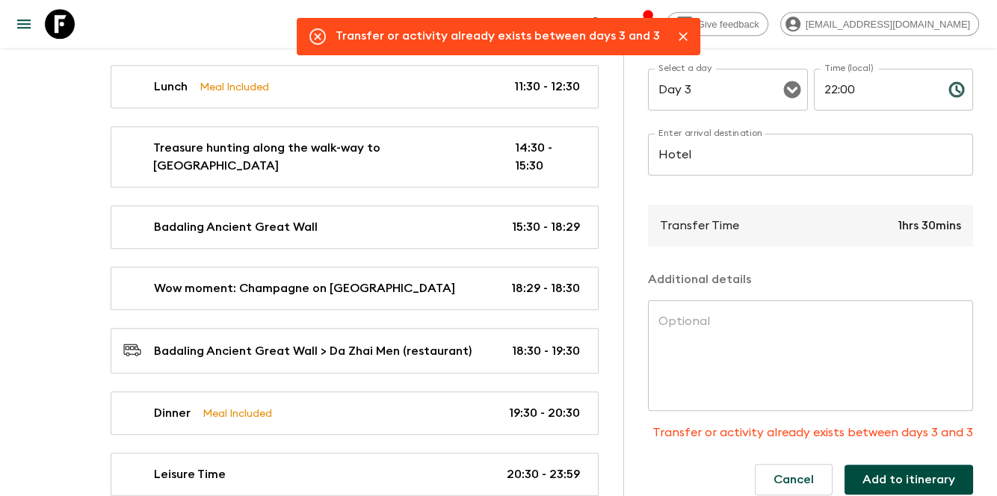
scroll to position [1328, 0]
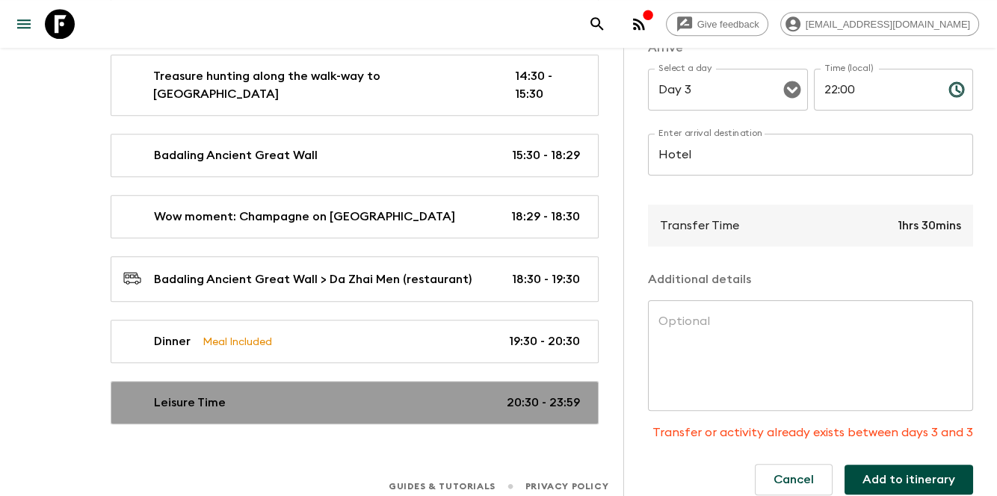
click at [434, 394] on div "Leisure Time 20:30 - 23:59" at bounding box center [351, 403] width 457 height 18
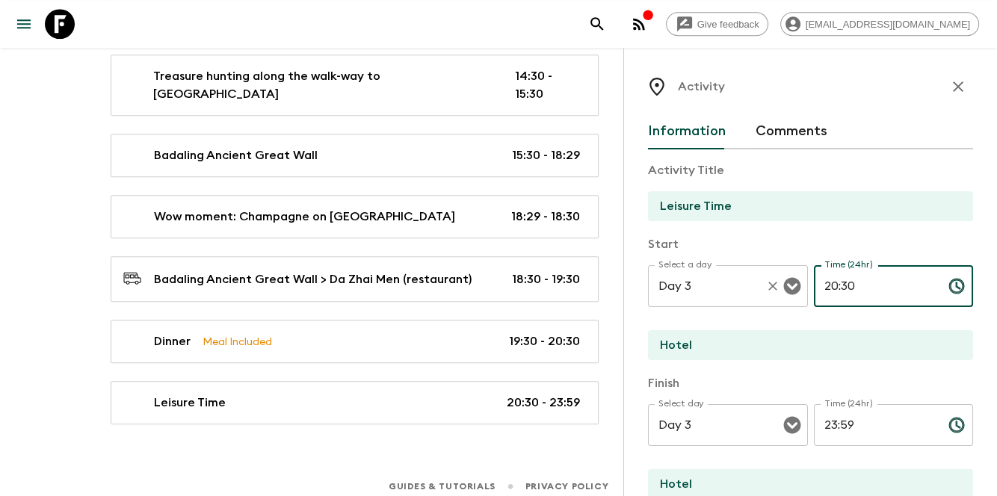
drag, startPoint x: 862, startPoint y: 287, endPoint x: 716, endPoint y: 287, distance: 145.7
click at [716, 287] on div "Select a day Day 3 Select a day ​ Time (24hr) 20:30 Time (24hr) ​" at bounding box center [810, 294] width 325 height 59
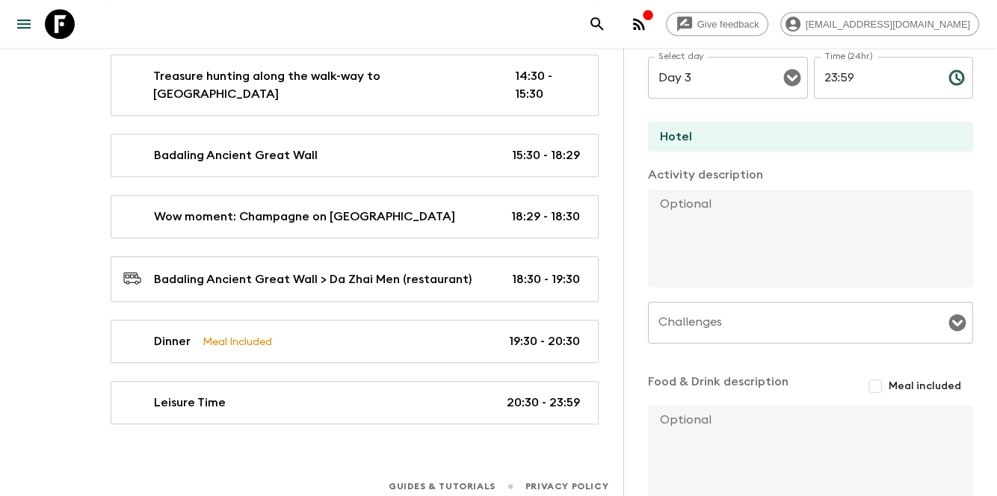
scroll to position [436, 0]
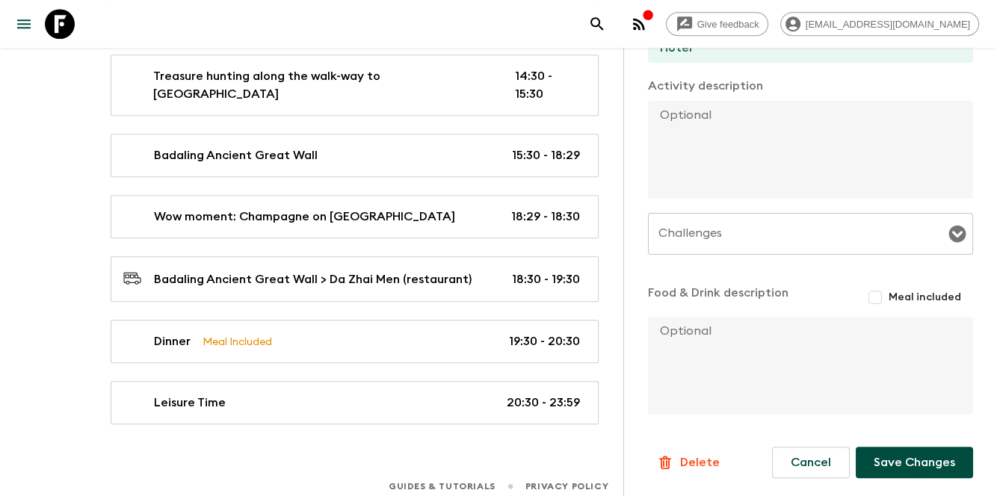
type input "22:00"
click at [903, 465] on button "Save Changes" at bounding box center [914, 462] width 117 height 31
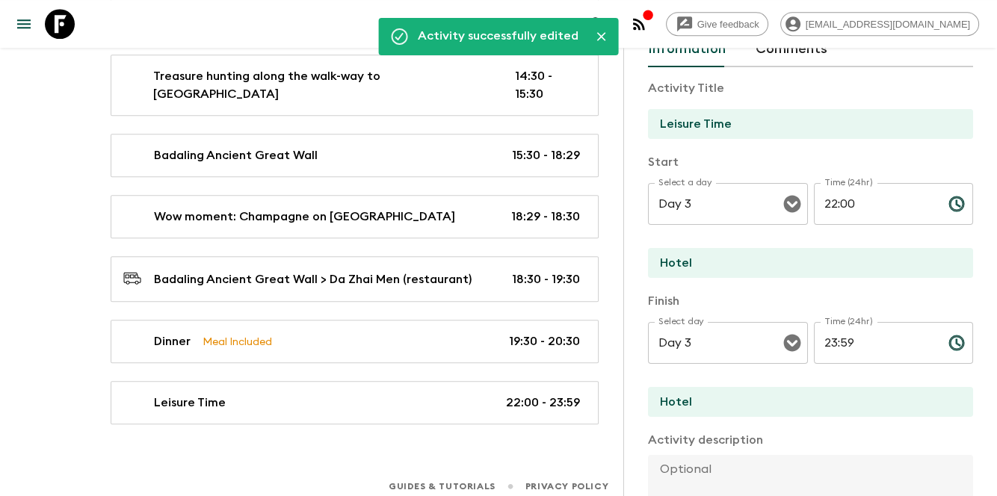
scroll to position [0, 0]
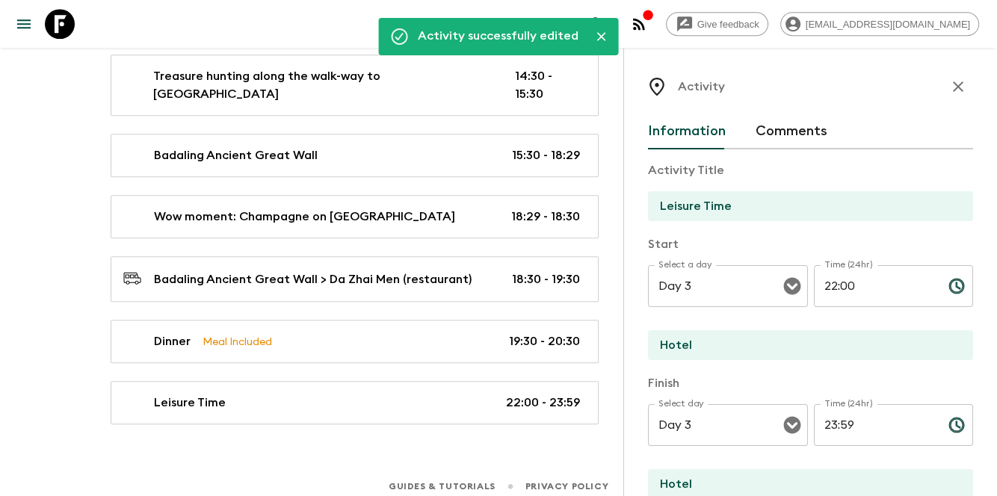
click at [943, 96] on button "button" at bounding box center [958, 87] width 30 height 30
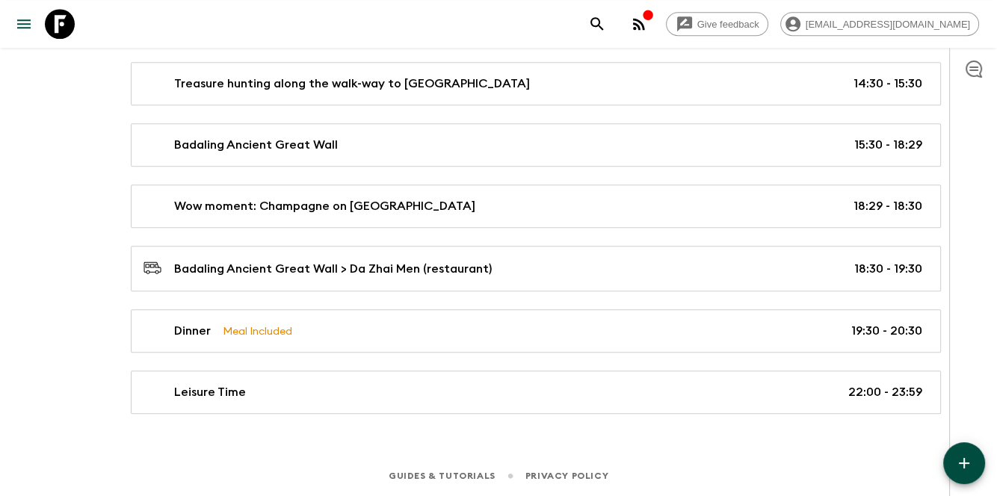
scroll to position [1310, 0]
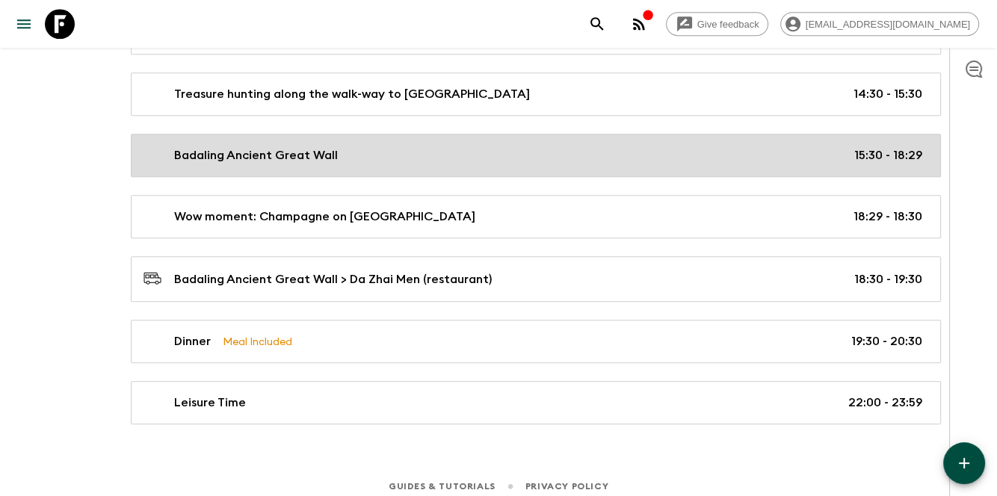
click at [566, 154] on div "Badaling Ancient Great Wall 15:30 - 18:29" at bounding box center [532, 155] width 779 height 18
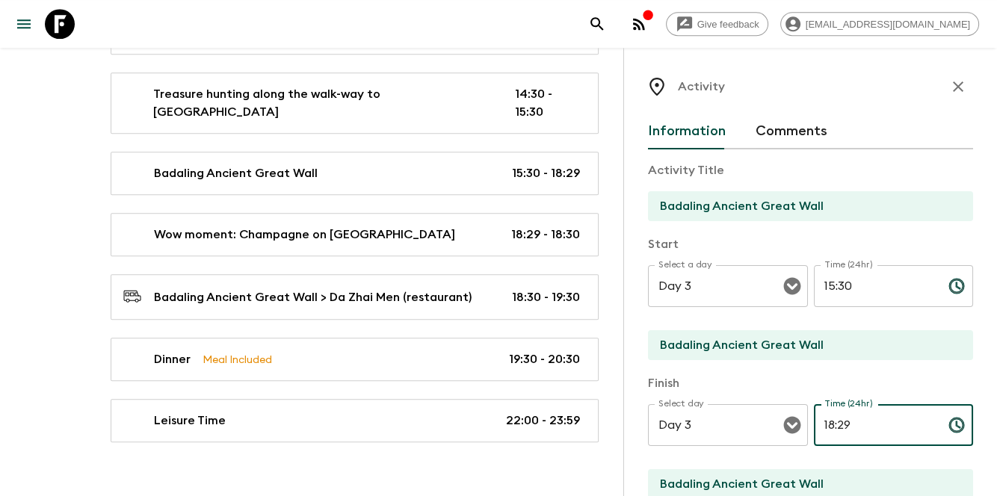
drag, startPoint x: 821, startPoint y: 427, endPoint x: 829, endPoint y: 424, distance: 8.5
click at [829, 424] on input "18:29" at bounding box center [875, 425] width 123 height 42
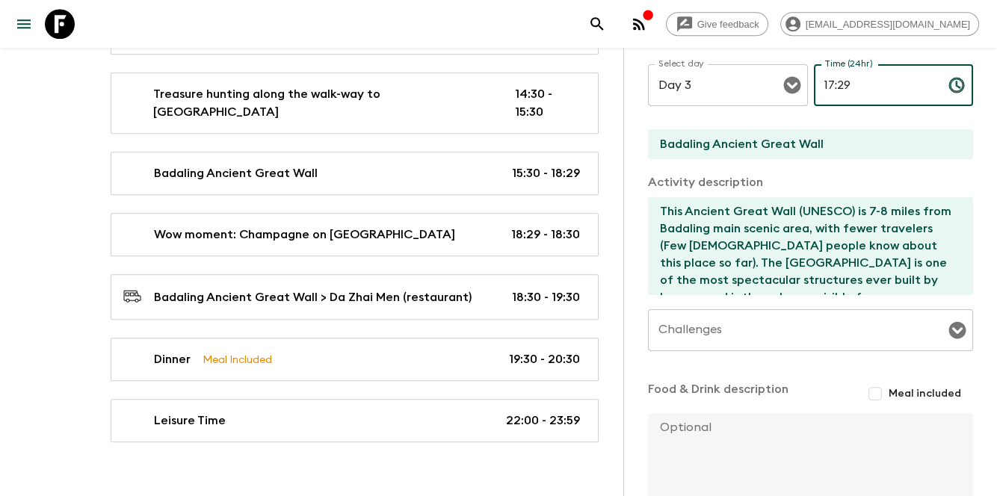
scroll to position [436, 0]
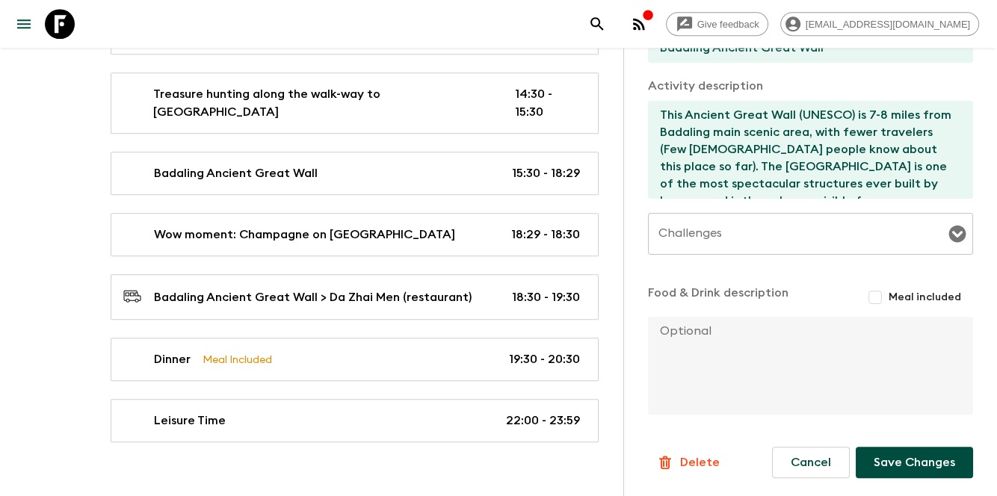
type input "17:29"
click at [912, 469] on button "Save Changes" at bounding box center [914, 462] width 117 height 31
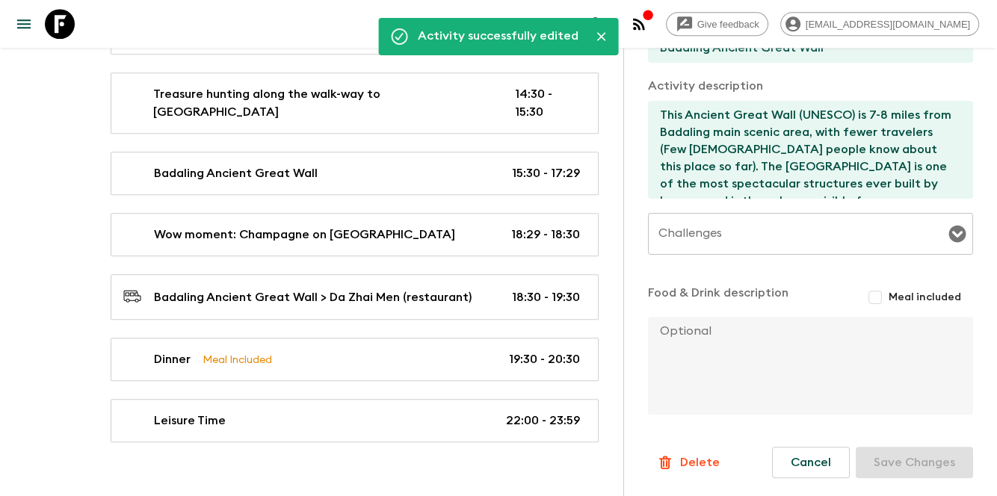
click at [497, 256] on div "Hotel > [GEOGRAPHIC_DATA] 08:00 - 08:30 [GEOGRAPHIC_DATA] 08:30 - 11:00 Lunch M…" at bounding box center [355, 164] width 524 height 556
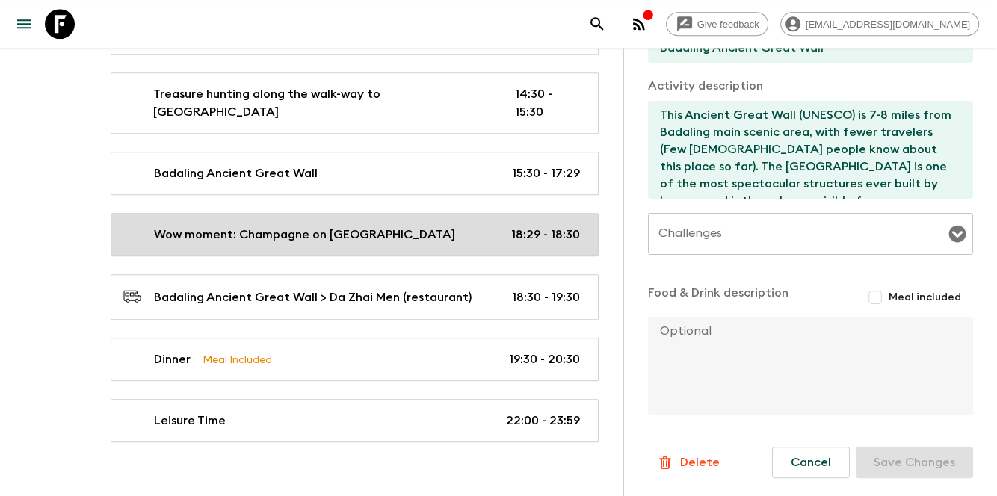
click at [541, 229] on p "18:29 - 18:30" at bounding box center [545, 235] width 69 height 18
type input "Wow moment: Champagne on [GEOGRAPHIC_DATA]"
type input "Badaling Ancient [GEOGRAPHIC_DATA]"
type textarea "On Great Wall, we'll prepare Champagne on [GEOGRAPHIC_DATA]. You'll enjoy one c…"
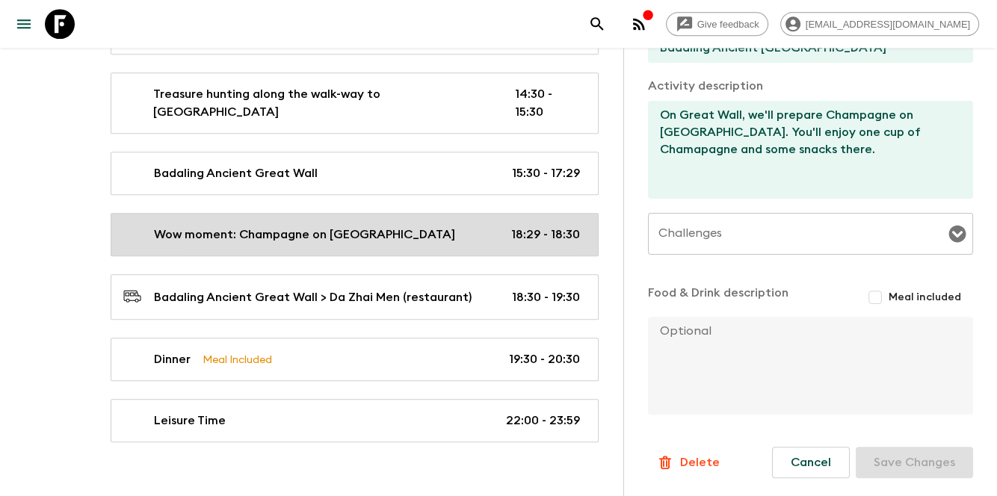
type input "18:29"
type input "18:30"
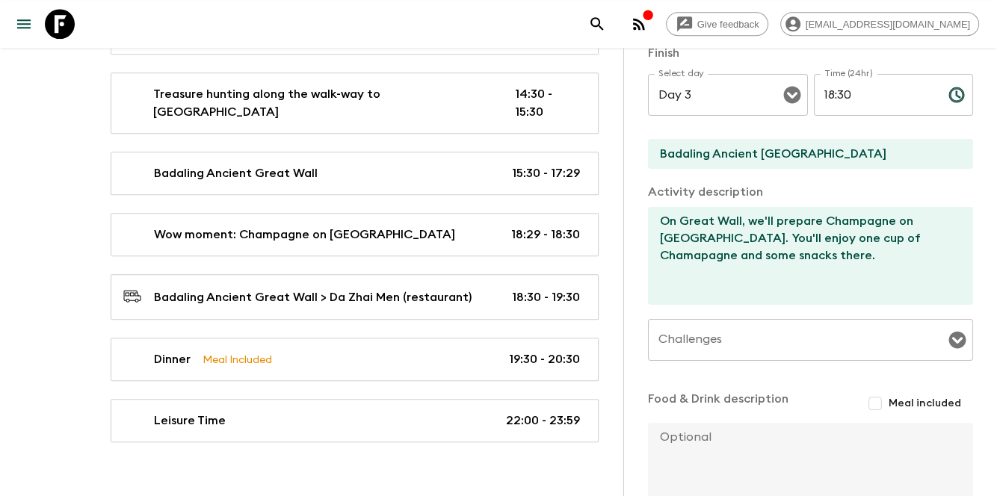
scroll to position [138, 0]
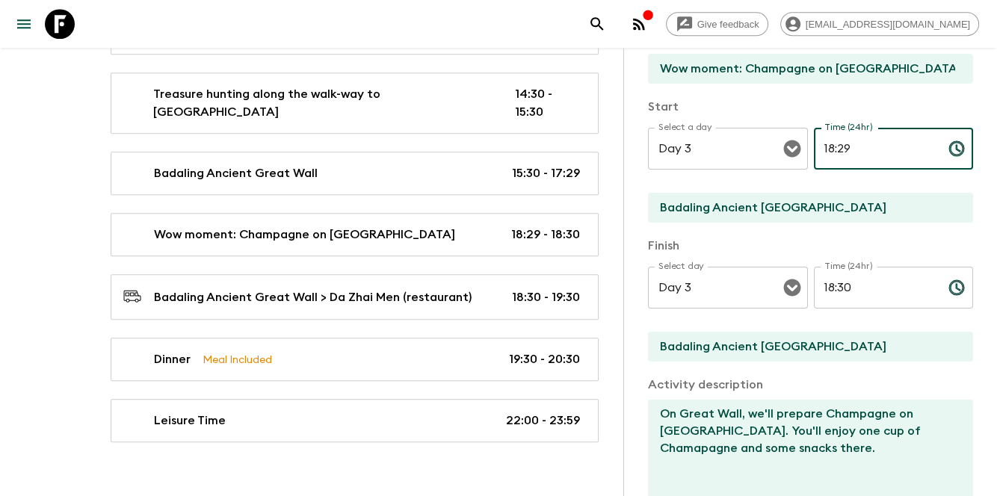
drag, startPoint x: 858, startPoint y: 146, endPoint x: 812, endPoint y: 146, distance: 45.6
click at [814, 146] on input "18:29" at bounding box center [875, 149] width 123 height 42
type input "17:29"
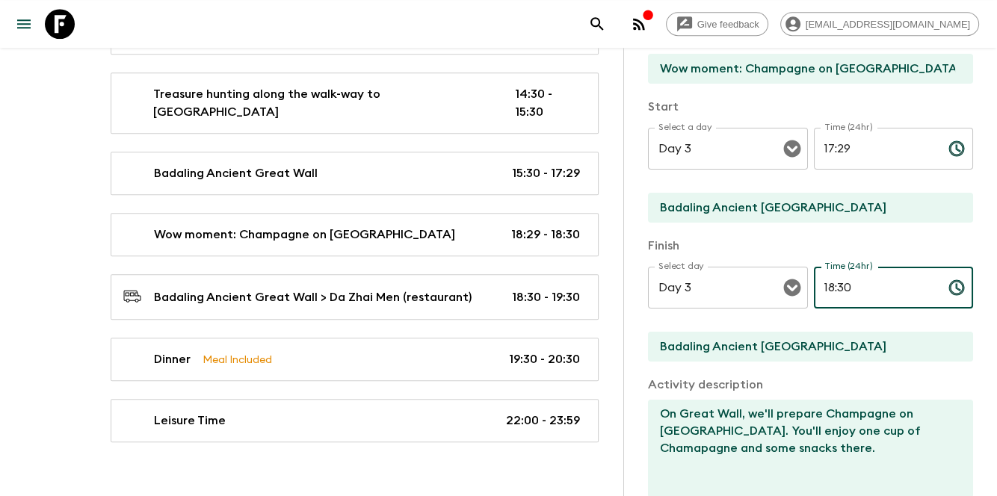
click at [826, 283] on input "18:30" at bounding box center [875, 288] width 123 height 42
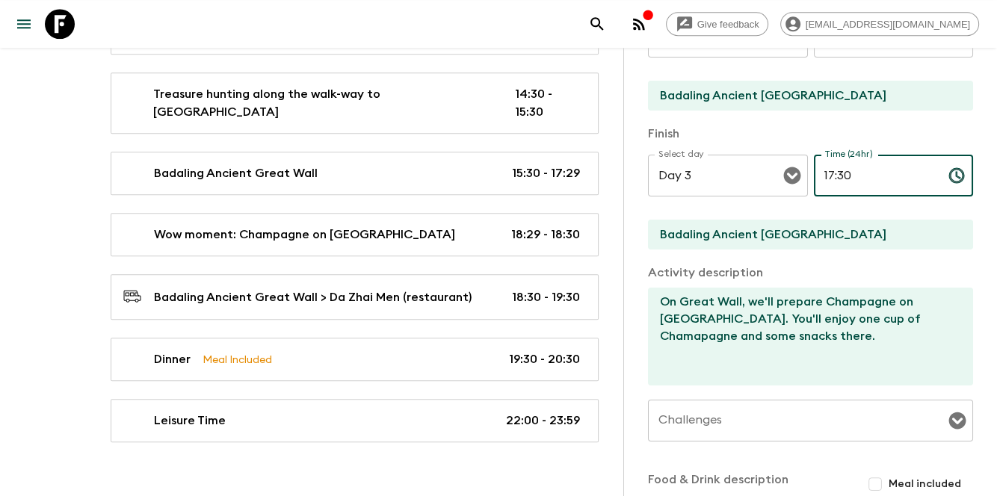
scroll to position [436, 0]
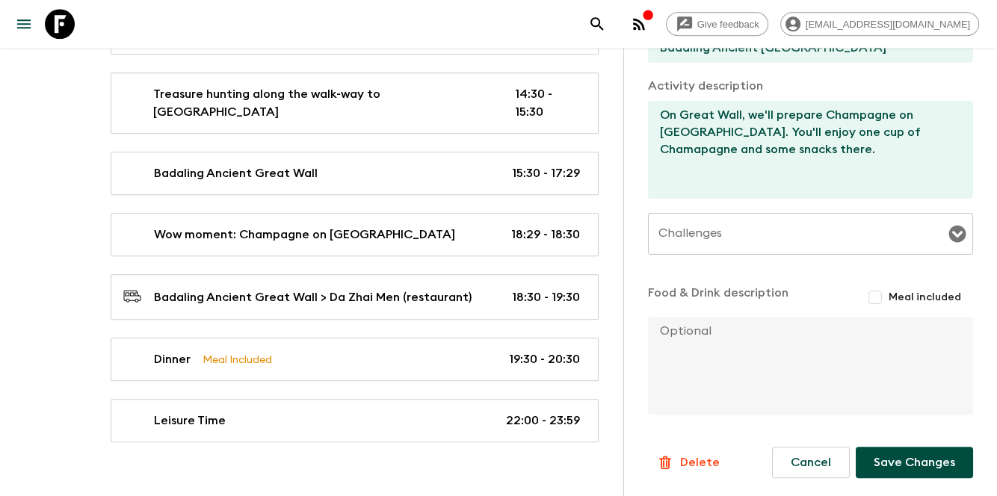
type input "17:30"
click at [913, 471] on button "Save Changes" at bounding box center [914, 462] width 117 height 31
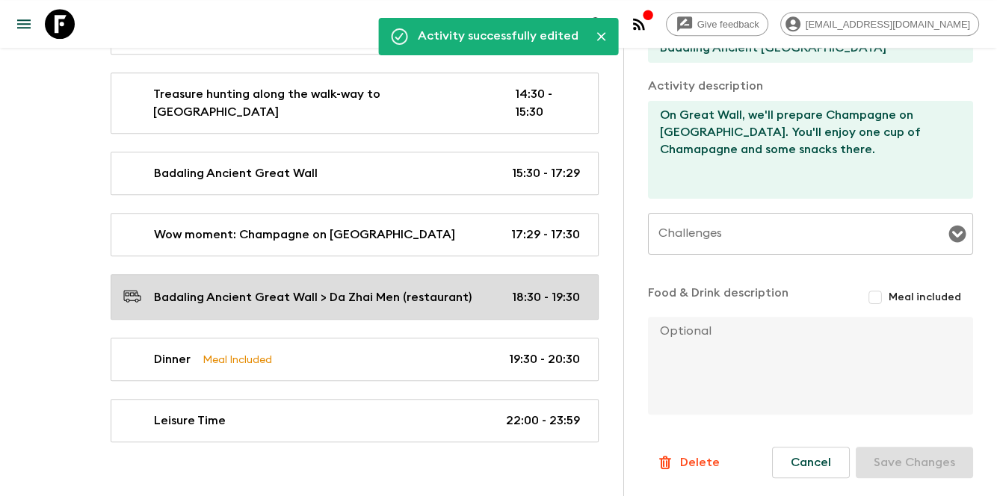
click at [510, 293] on div "Badaling Ancient Great Wall > Da Zhai Men (restaurant) 18:30 - 19:30" at bounding box center [351, 297] width 457 height 20
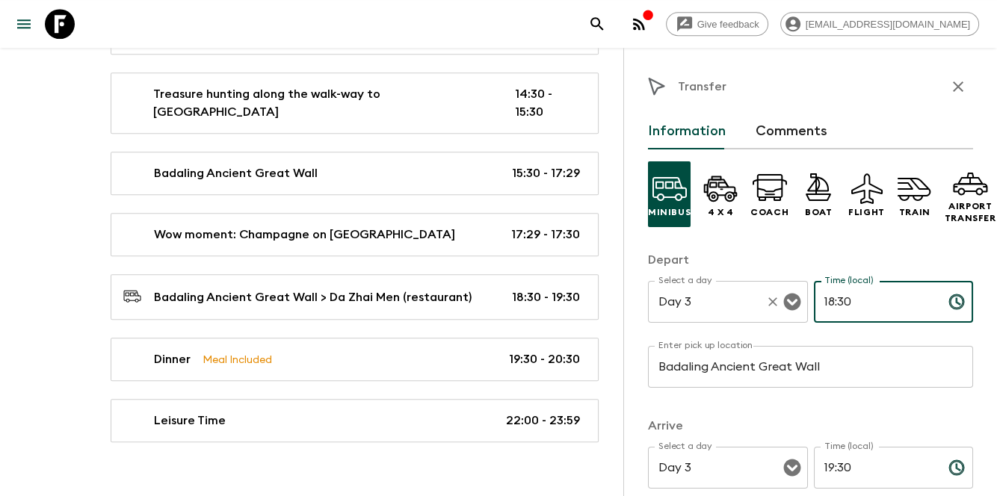
drag, startPoint x: 852, startPoint y: 306, endPoint x: 780, endPoint y: 299, distance: 72.1
click at [780, 299] on div "Select a day Day 3 Select a day ​ Time (local) 18:30 Time (local) ​" at bounding box center [810, 310] width 325 height 59
type input "17:30"
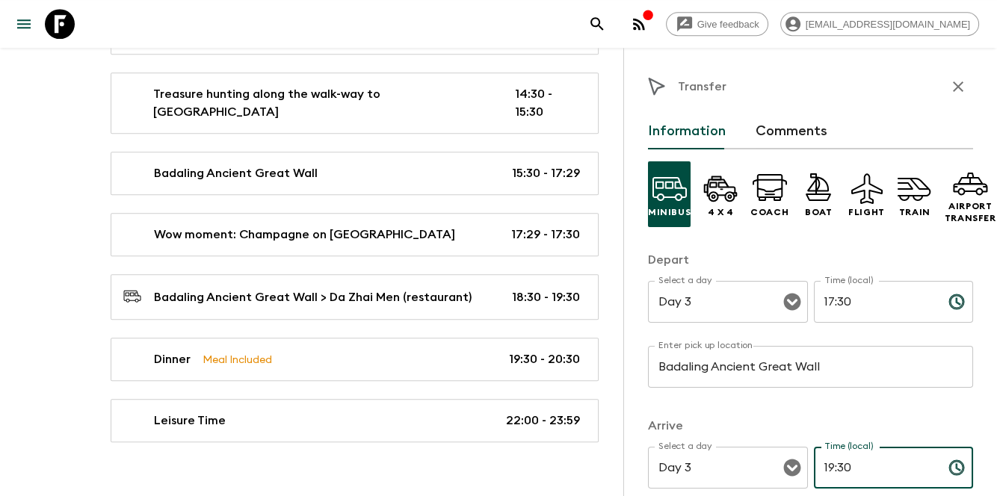
drag, startPoint x: 871, startPoint y: 475, endPoint x: 628, endPoint y: 419, distance: 248.4
click at [628, 419] on div "Transfer Information Comments Minibus 4 x 4 Coach Boat Flight Train Airport Tra…" at bounding box center [810, 296] width 374 height 496
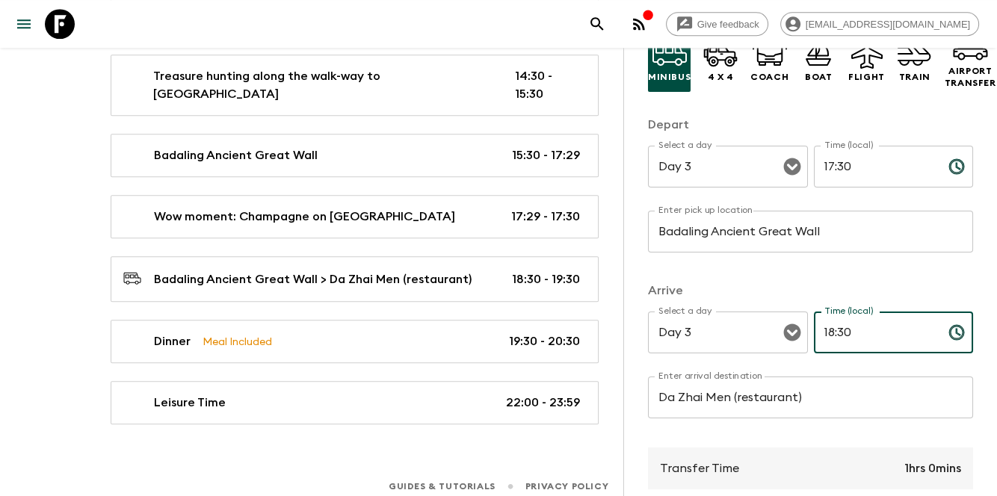
scroll to position [378, 0]
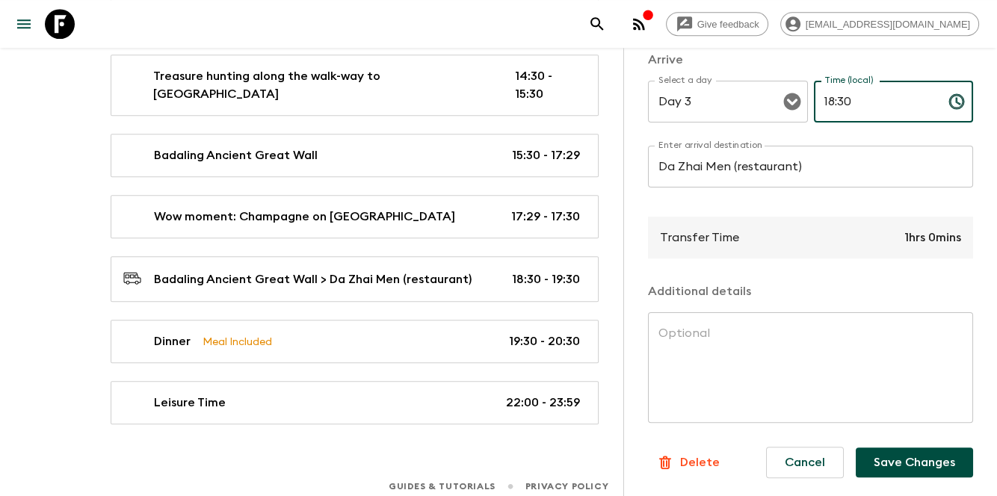
type input "18:30"
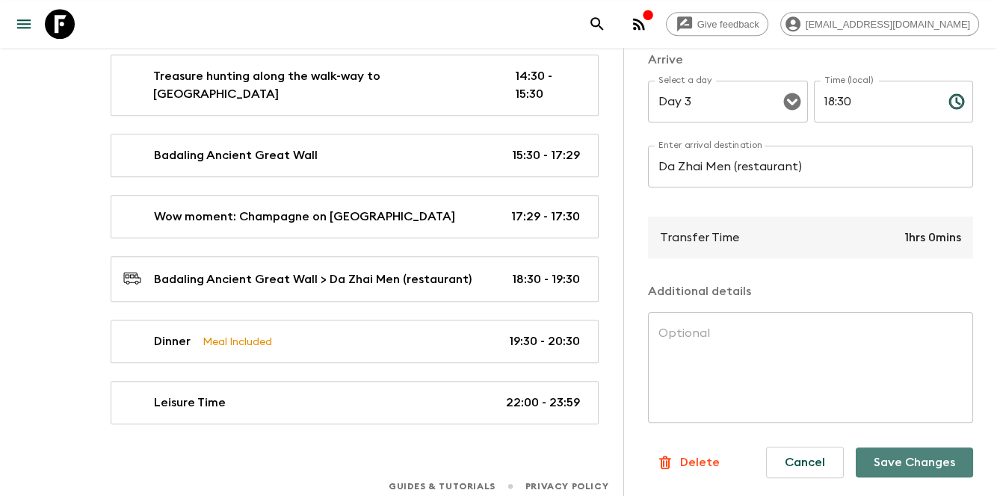
click at [912, 462] on button "Save Changes" at bounding box center [914, 463] width 117 height 30
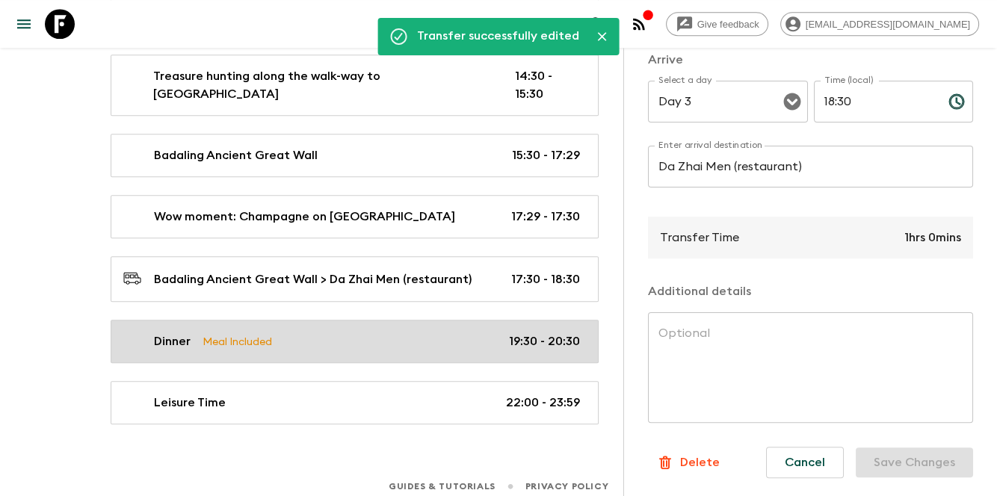
click at [439, 334] on div "Dinner Meal Included 19:30 - 20:30" at bounding box center [351, 342] width 457 height 18
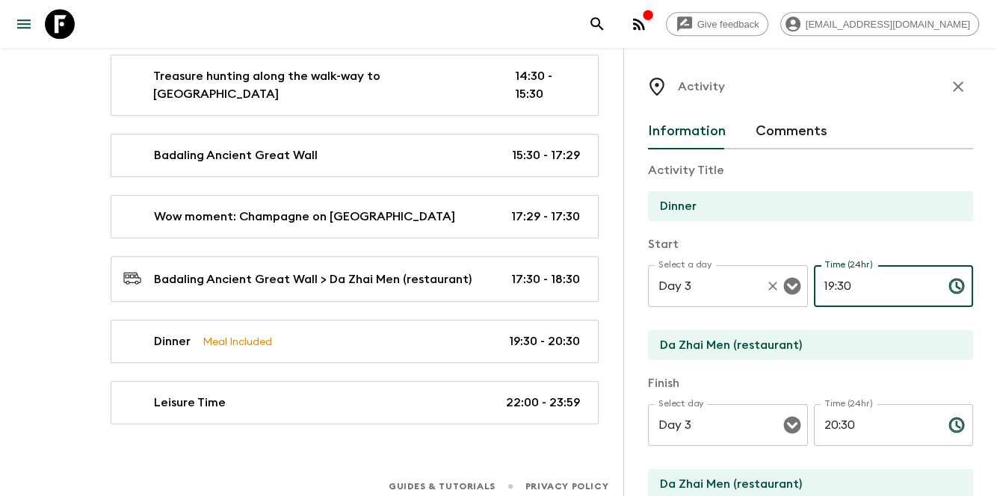
drag, startPoint x: 866, startPoint y: 284, endPoint x: 778, endPoint y: 285, distance: 88.2
click at [778, 285] on div "Select a day Day 3 Select a day ​ Time (24hr) 19:30 Time (24hr) ​" at bounding box center [810, 294] width 325 height 59
type input "18:30"
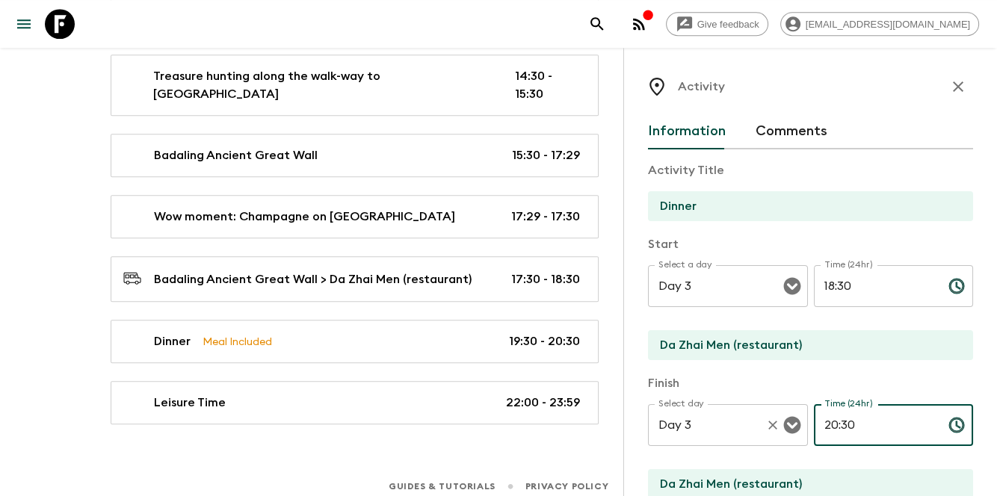
drag, startPoint x: 900, startPoint y: 427, endPoint x: 791, endPoint y: 427, distance: 108.4
click at [791, 427] on div "Select day Day 3 Select day ​ Time (24hr) 20:30 Time (24hr) ​" at bounding box center [810, 433] width 325 height 59
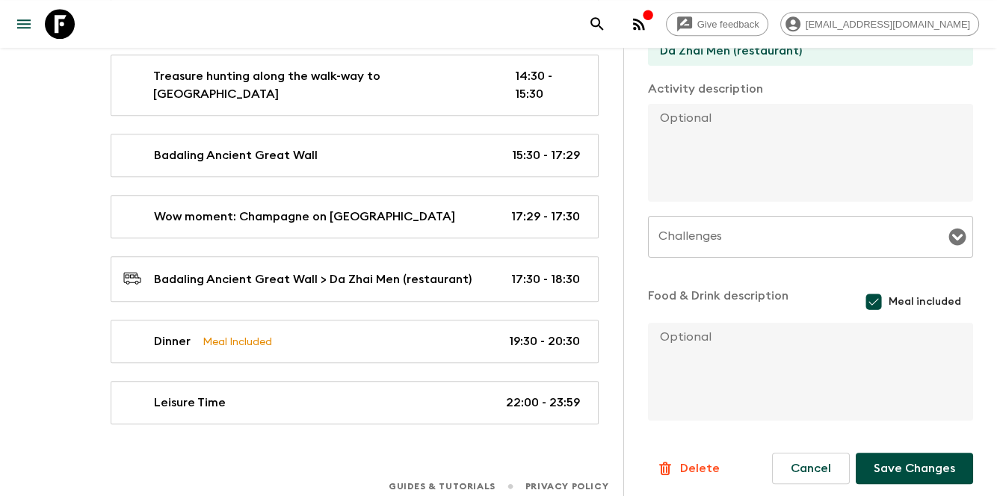
scroll to position [439, 0]
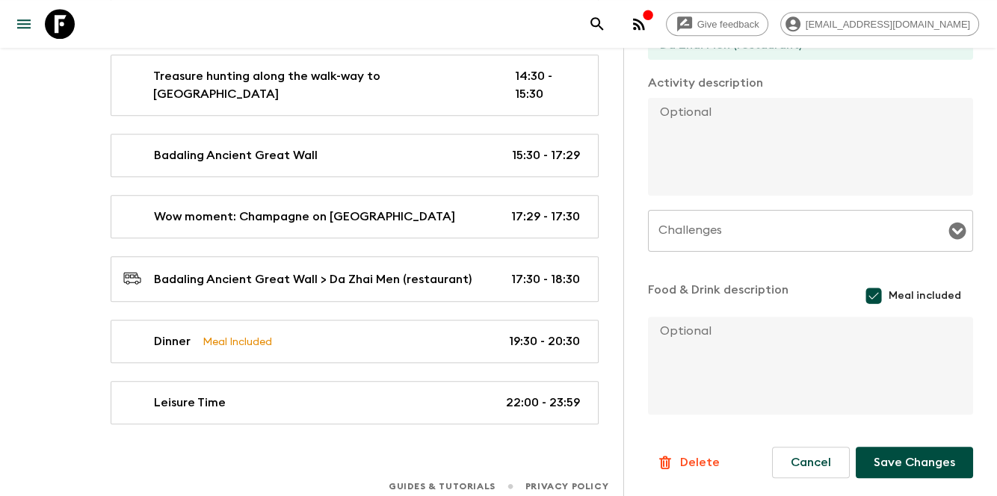
type input "19:30"
click at [884, 462] on button "Save Changes" at bounding box center [914, 462] width 117 height 31
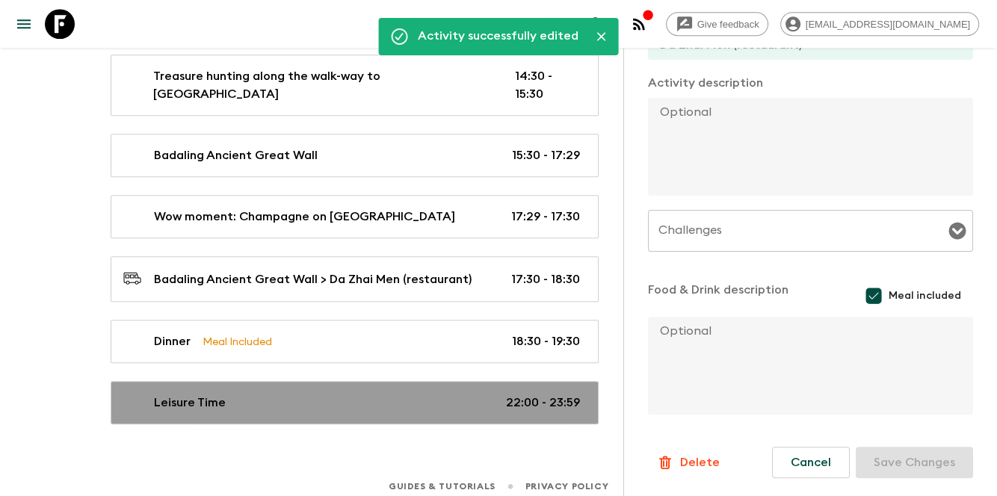
click at [515, 394] on p "22:00 - 23:59" at bounding box center [543, 403] width 74 height 18
type input "Leisure Time"
type input "Hotel"
checkbox input "false"
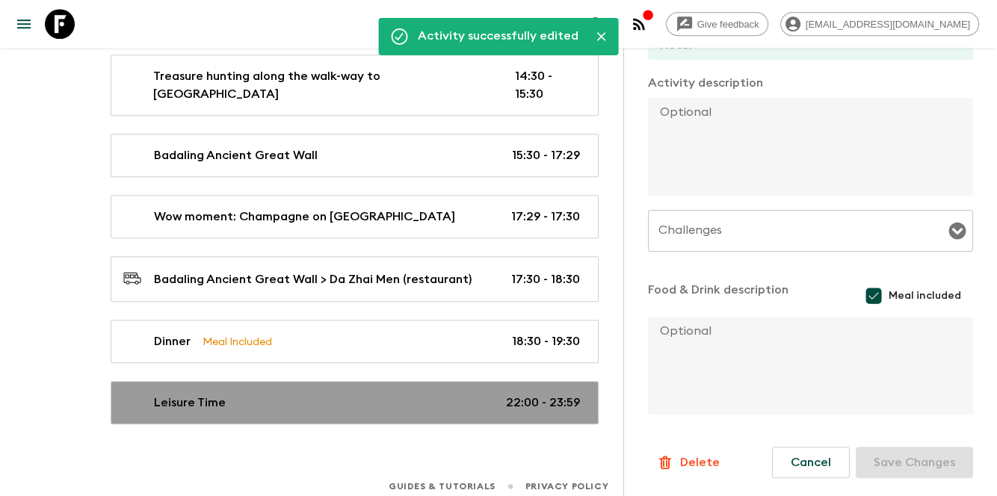
type input "22:00"
type input "23:59"
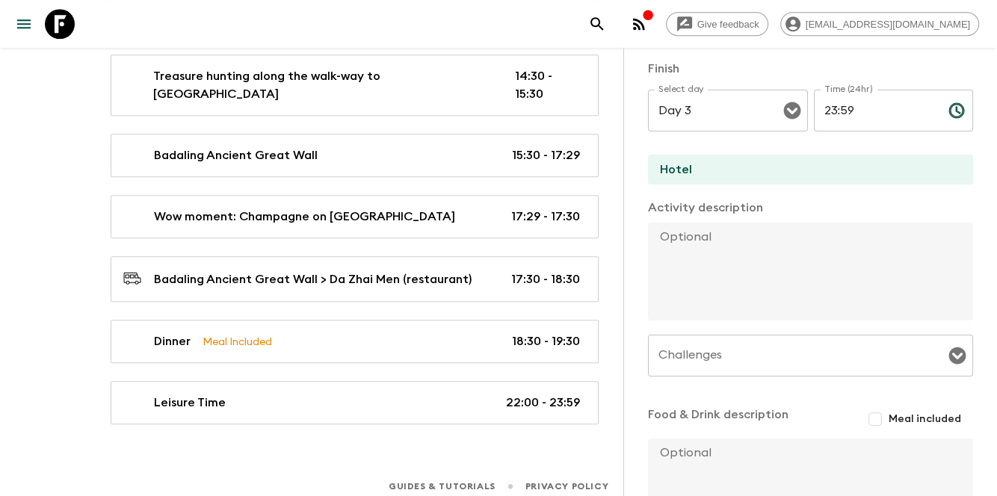
scroll to position [138, 0]
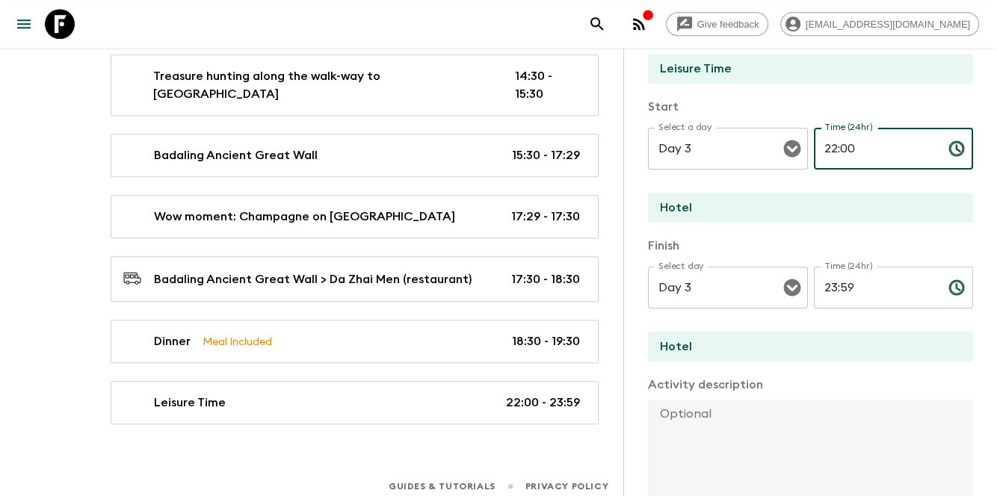
drag, startPoint x: 874, startPoint y: 148, endPoint x: 802, endPoint y: 149, distance: 71.8
click at [802, 149] on div "Select a day Day 3 Select a day ​ Time (24hr) 22:00 Time (24hr) ​" at bounding box center [810, 157] width 325 height 59
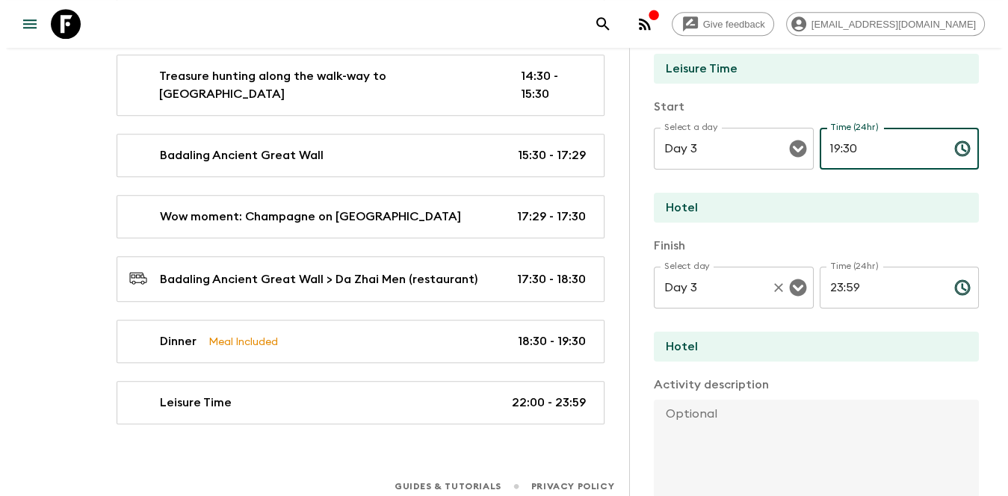
scroll to position [0, 0]
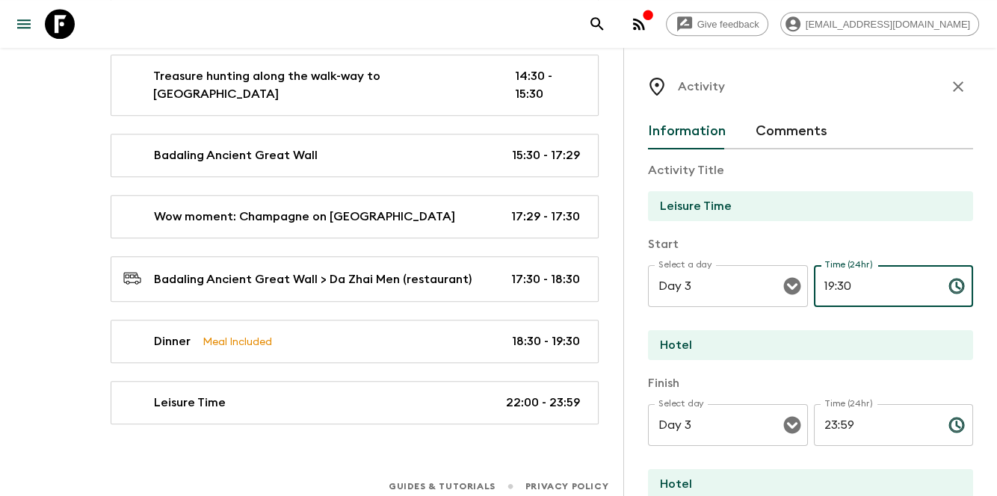
type input "19:30"
click at [943, 92] on button "button" at bounding box center [958, 87] width 30 height 30
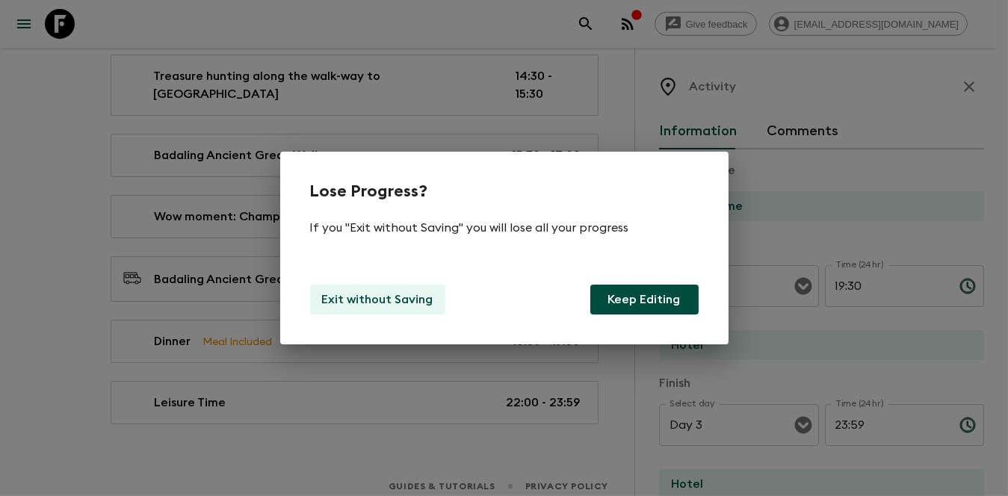
click at [442, 304] on div "Exit without Saving Keep Editing" at bounding box center [504, 300] width 389 height 30
click at [433, 306] on button "Exit without Saving" at bounding box center [377, 300] width 135 height 30
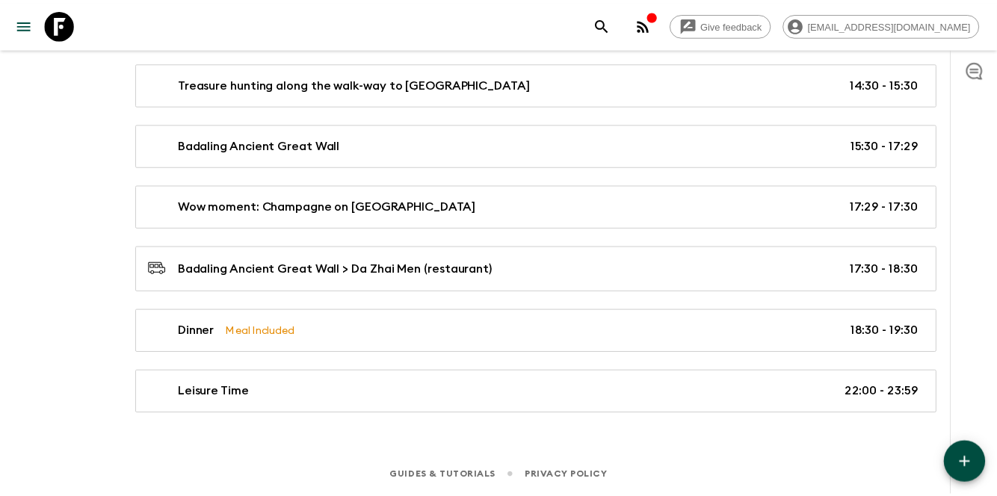
scroll to position [1310, 0]
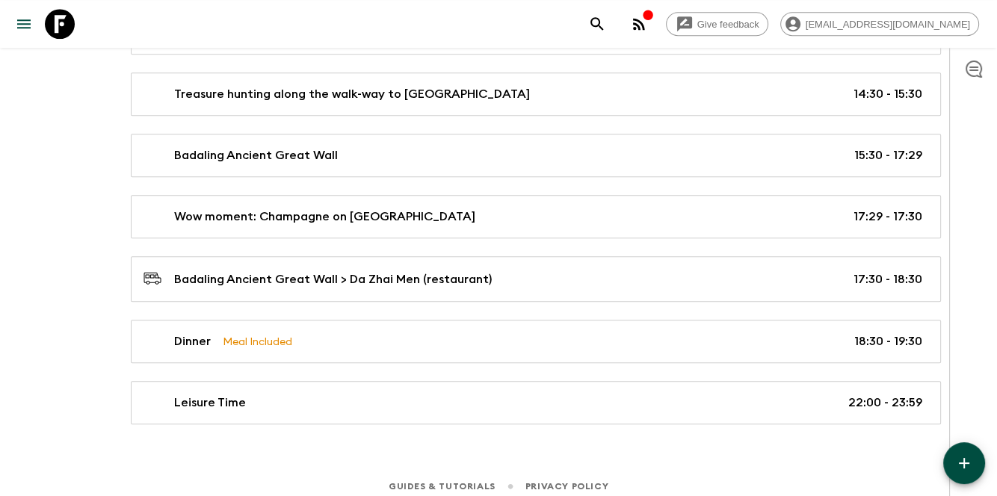
click at [965, 469] on icon "button" at bounding box center [964, 463] width 18 height 18
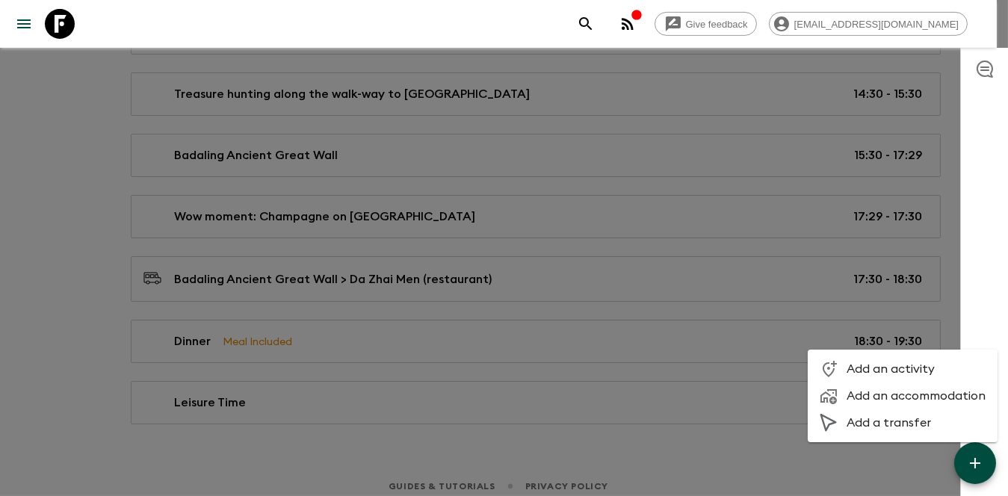
click at [879, 429] on span "Add a transfer" at bounding box center [916, 422] width 139 height 15
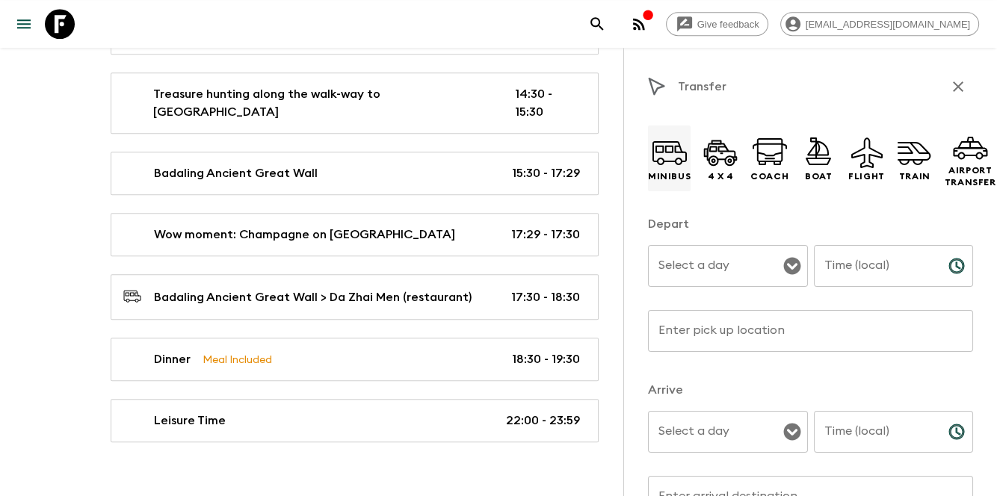
click at [685, 152] on icon at bounding box center [670, 153] width 36 height 36
click at [686, 259] on div "Select a day Select a day ​" at bounding box center [728, 274] width 160 height 59
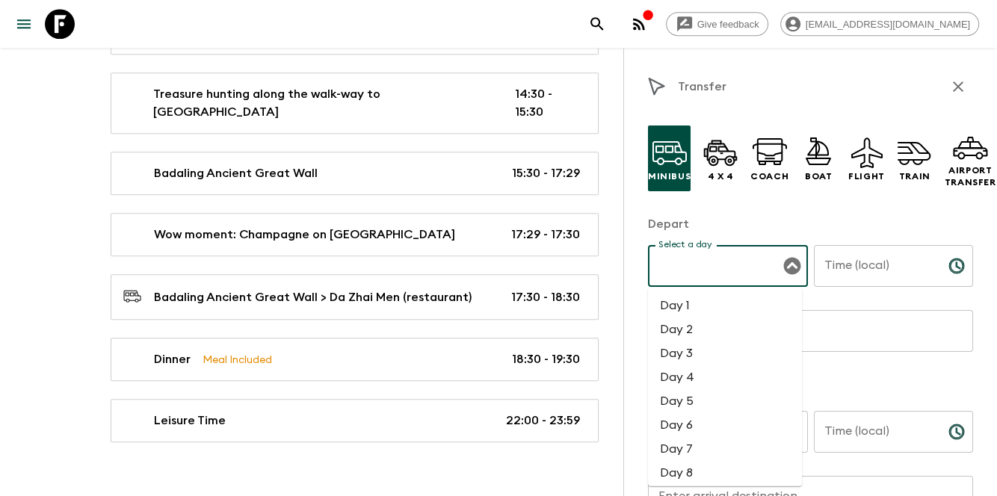
click at [710, 356] on li "Day 3" at bounding box center [725, 353] width 154 height 24
type input "Day 3"
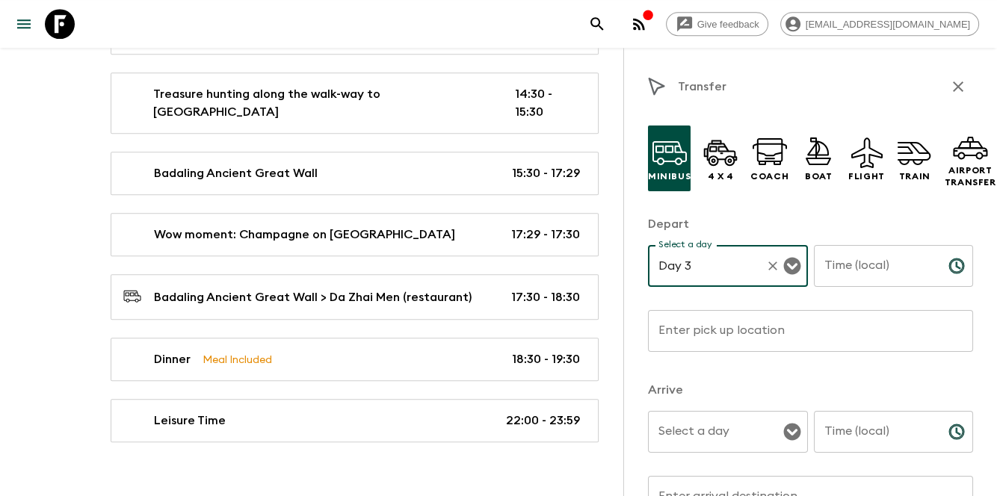
click at [670, 427] on div "Select a day Select a day ​" at bounding box center [728, 440] width 160 height 59
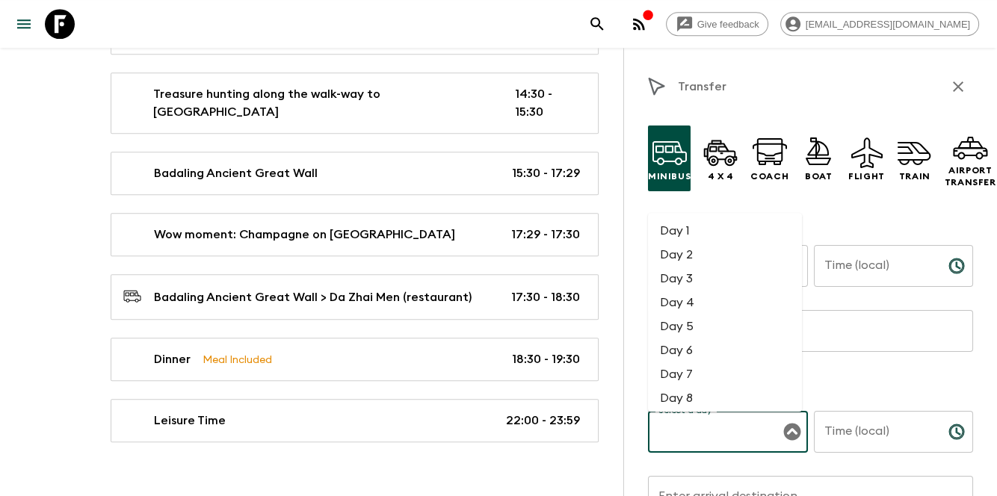
click at [690, 279] on li "Day 3" at bounding box center [725, 279] width 154 height 24
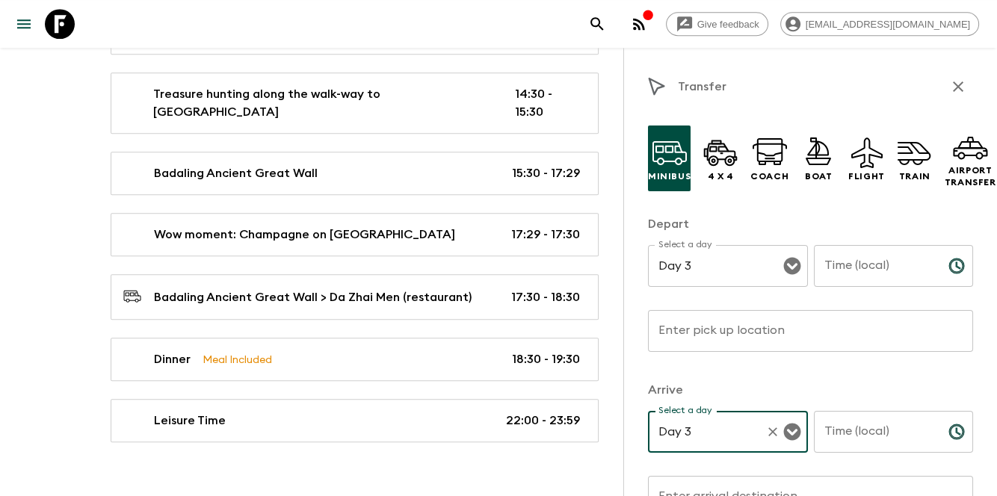
click at [874, 274] on input "Time (local)" at bounding box center [875, 266] width 123 height 42
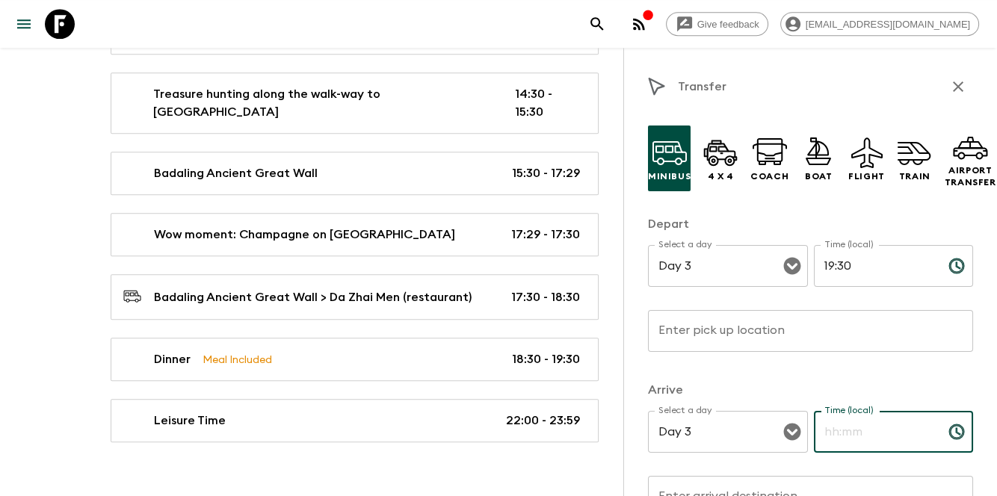
click at [853, 442] on input "Time (local)" at bounding box center [875, 432] width 123 height 42
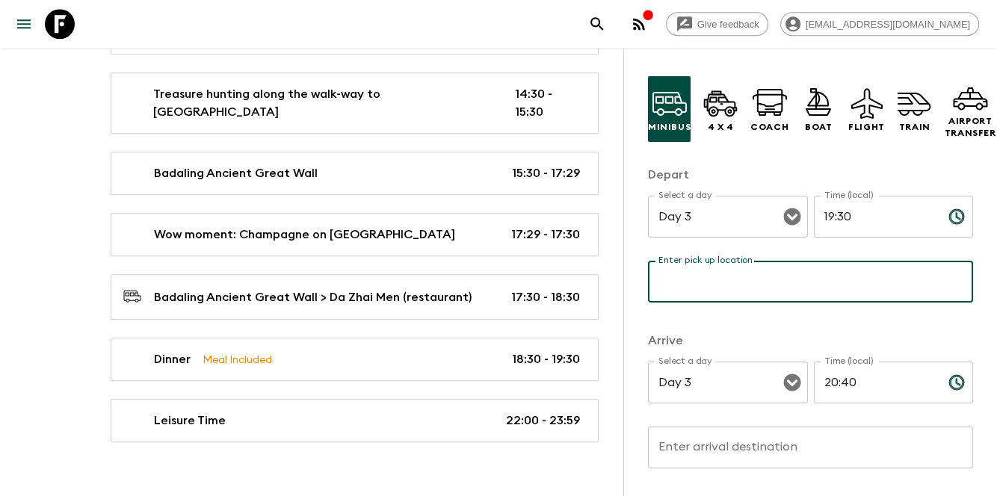
click at [762, 281] on input "Enter pick up location" at bounding box center [810, 282] width 325 height 42
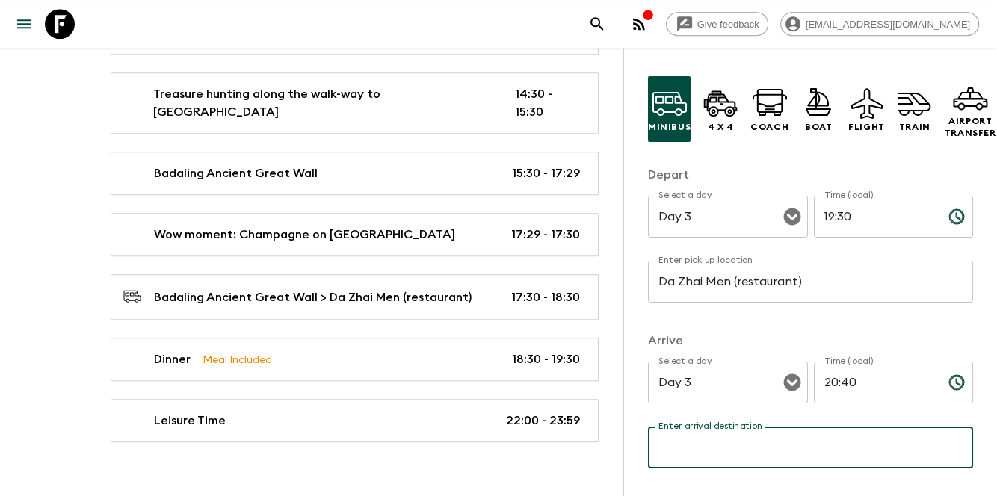
drag, startPoint x: 692, startPoint y: 463, endPoint x: 702, endPoint y: 463, distance: 9.7
click at [692, 463] on input "Enter arrival destination" at bounding box center [810, 448] width 325 height 42
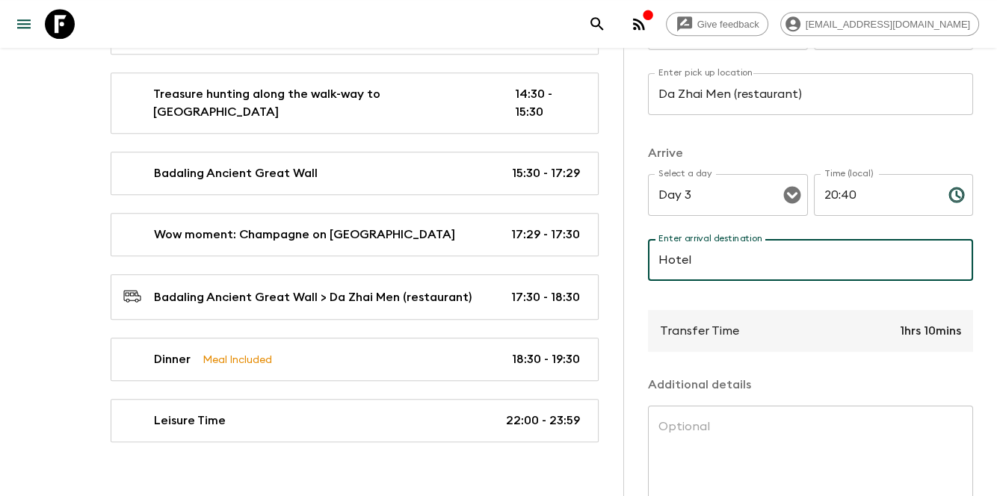
scroll to position [342, 0]
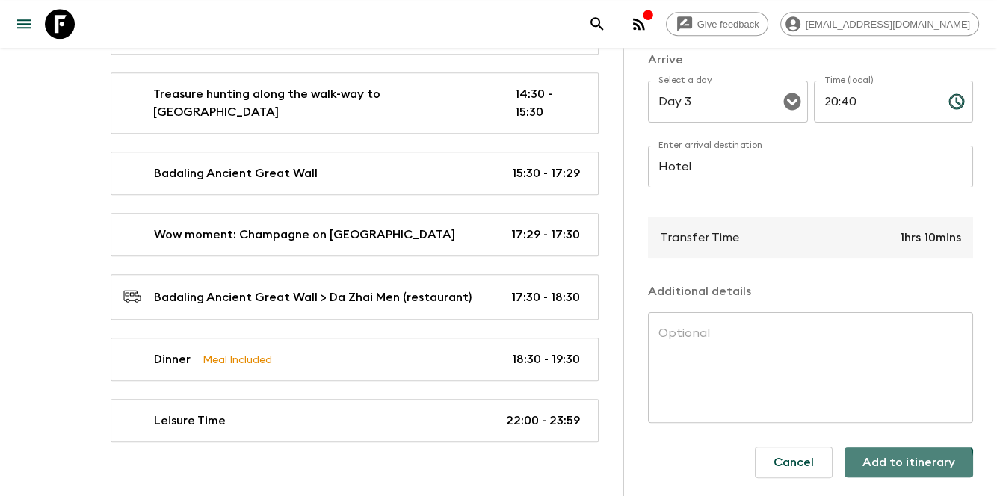
click at [886, 463] on button "Add to itinerary" at bounding box center [908, 463] width 129 height 30
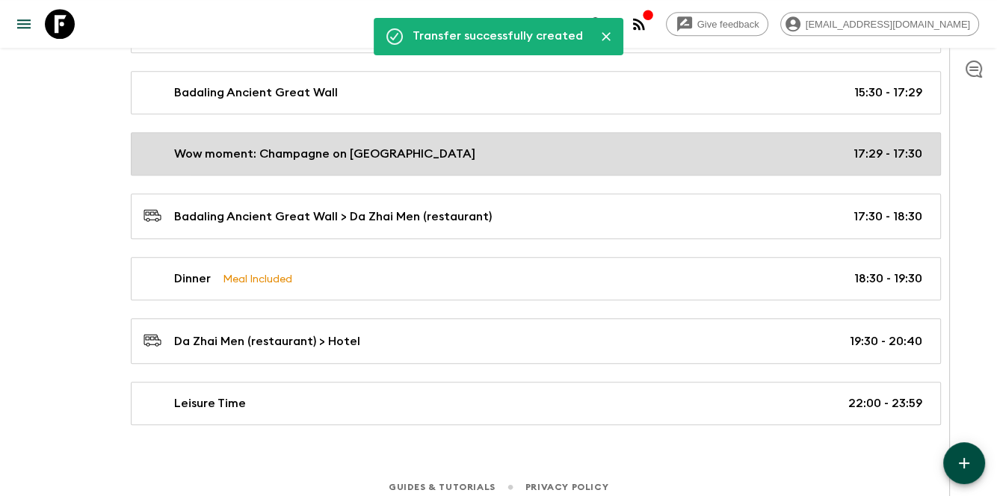
scroll to position [1373, 0]
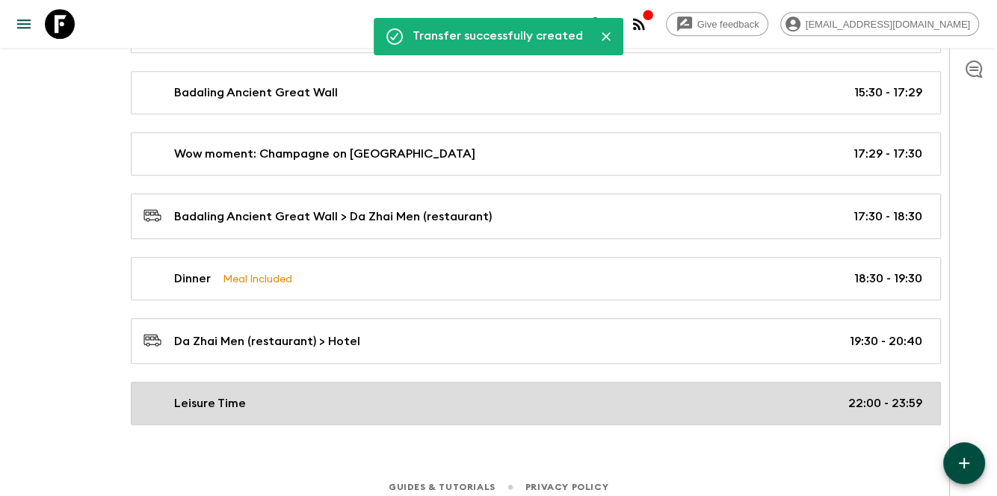
click at [725, 395] on div "Leisure Time 22:00 - 23:59" at bounding box center [532, 404] width 779 height 18
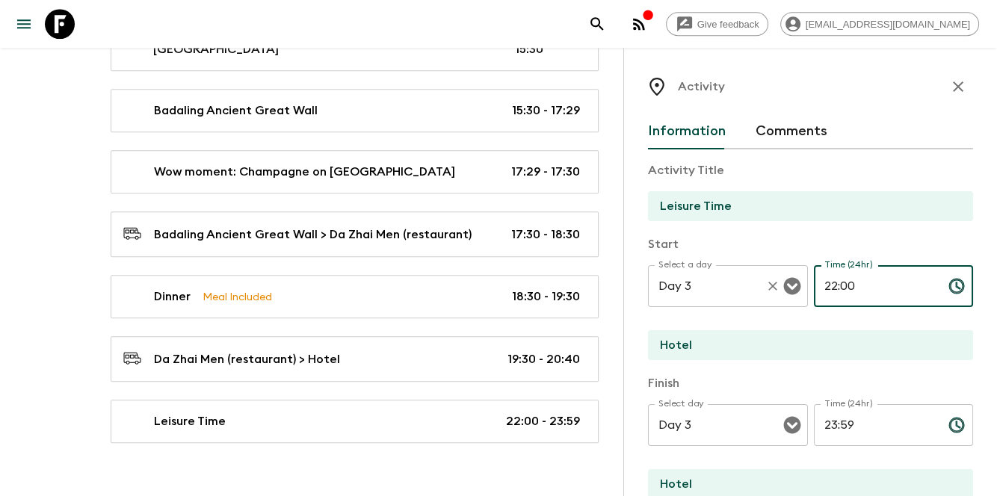
drag, startPoint x: 859, startPoint y: 285, endPoint x: 774, endPoint y: 281, distance: 85.3
click at [774, 281] on div "Select a day Day 3 Select a day ​ Time (24hr) 22:00 Time (24hr) ​" at bounding box center [810, 294] width 325 height 59
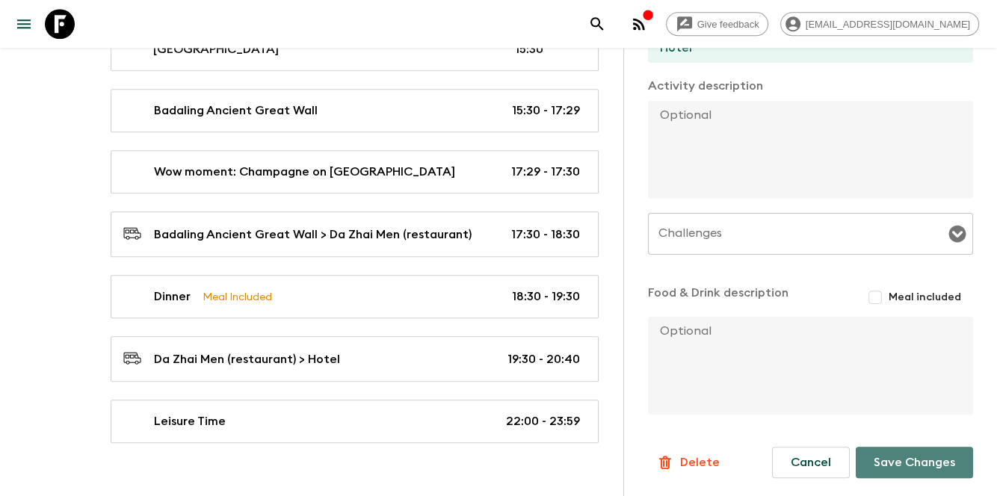
click at [884, 468] on button "Save Changes" at bounding box center [914, 462] width 117 height 31
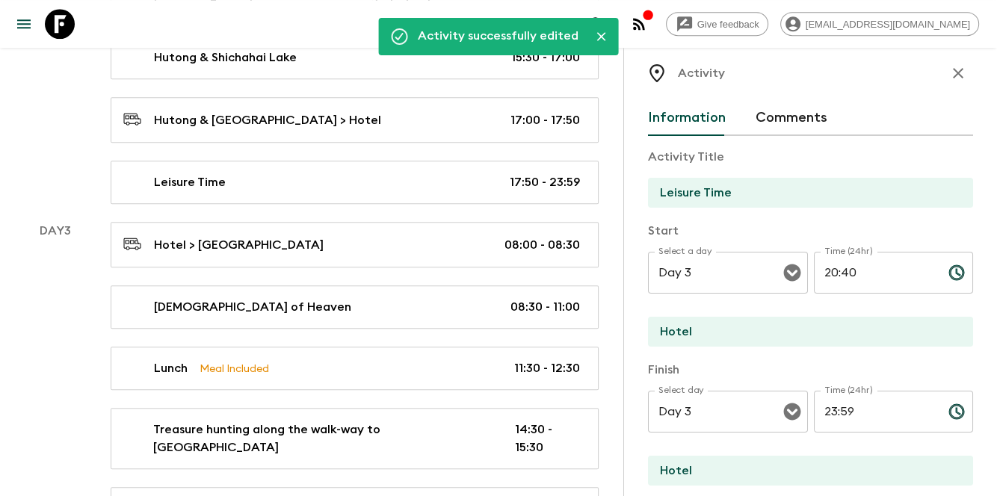
scroll to position [0, 0]
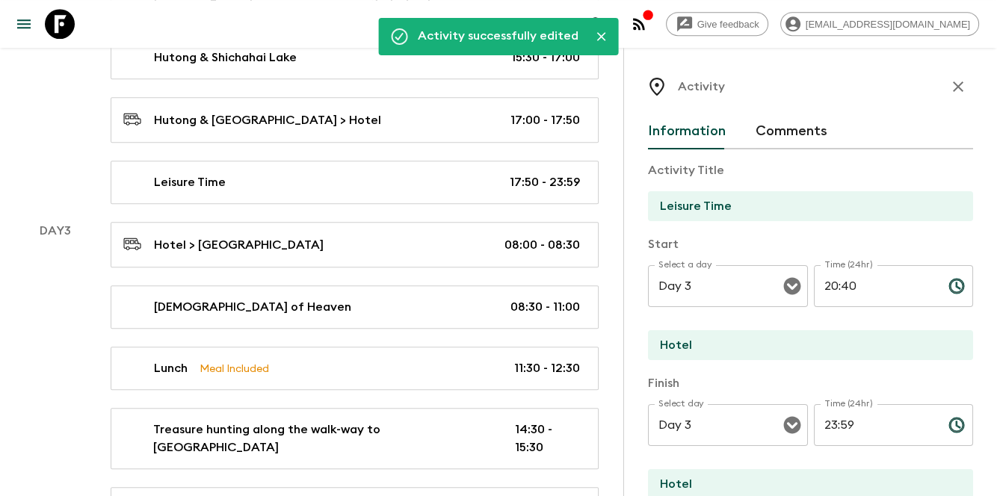
click at [949, 92] on icon "button" at bounding box center [958, 87] width 18 height 18
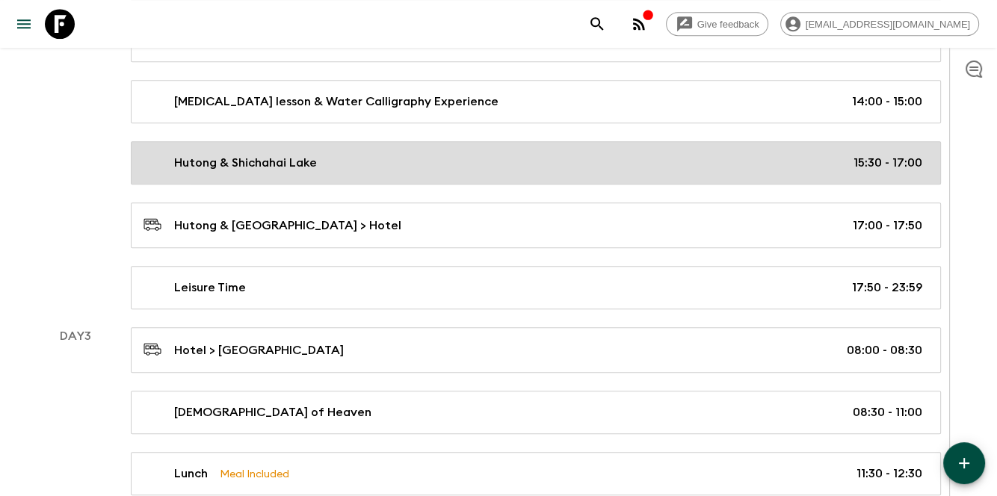
scroll to position [847, 0]
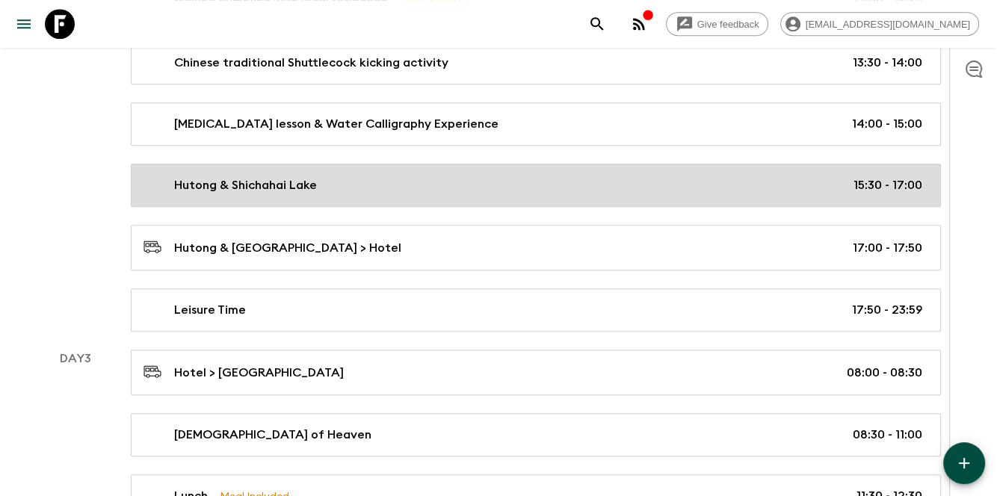
click at [628, 177] on div "Hutong & Shichahai Lake 15:30 - 17:00" at bounding box center [532, 185] width 779 height 18
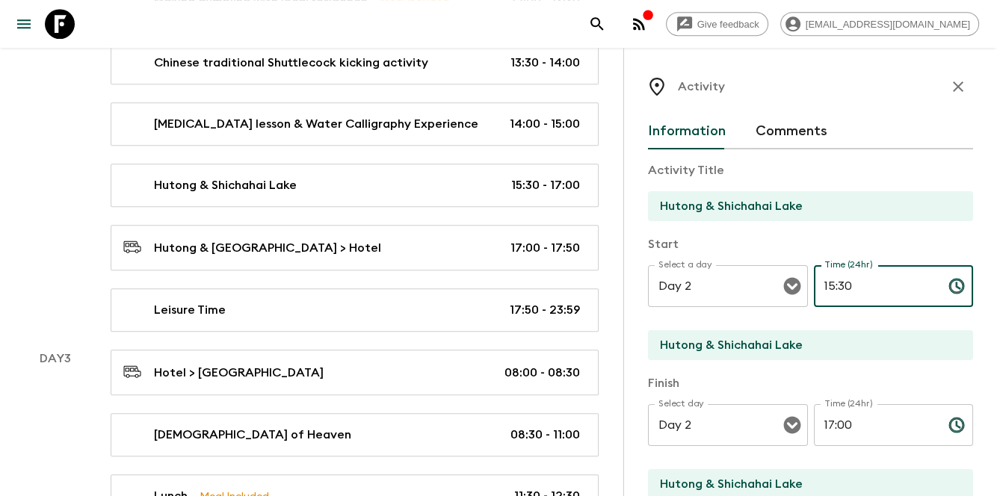
click at [844, 287] on input "15:30" at bounding box center [875, 286] width 123 height 42
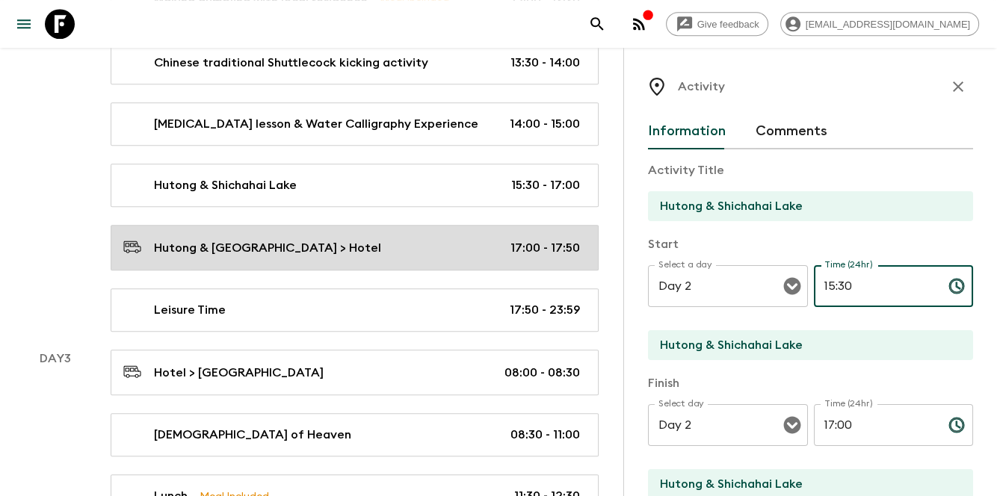
click at [537, 241] on p "17:00 - 17:50" at bounding box center [544, 248] width 69 height 18
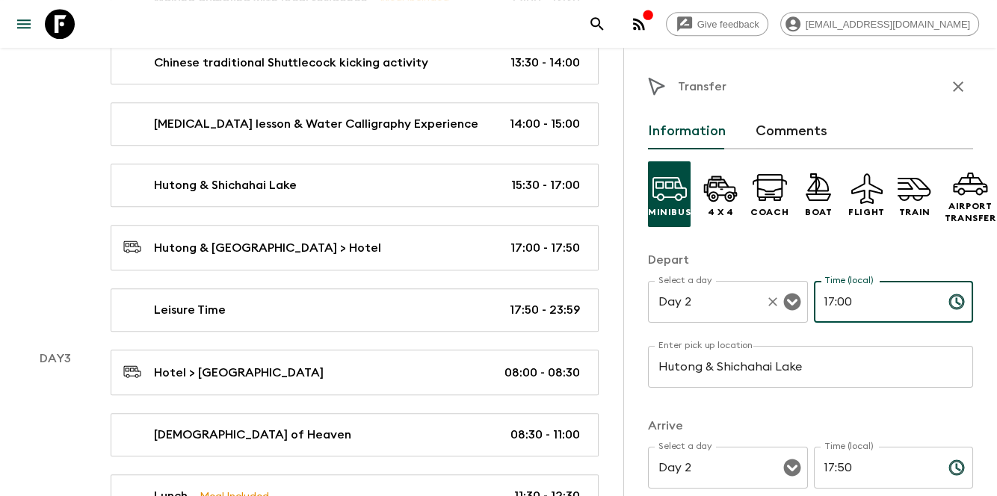
drag, startPoint x: 867, startPoint y: 305, endPoint x: 705, endPoint y: 306, distance: 162.2
click at [705, 306] on div "Select a day Day 2 Select a day ​ Time (local) 17:00 Time (local) ​" at bounding box center [810, 310] width 325 height 59
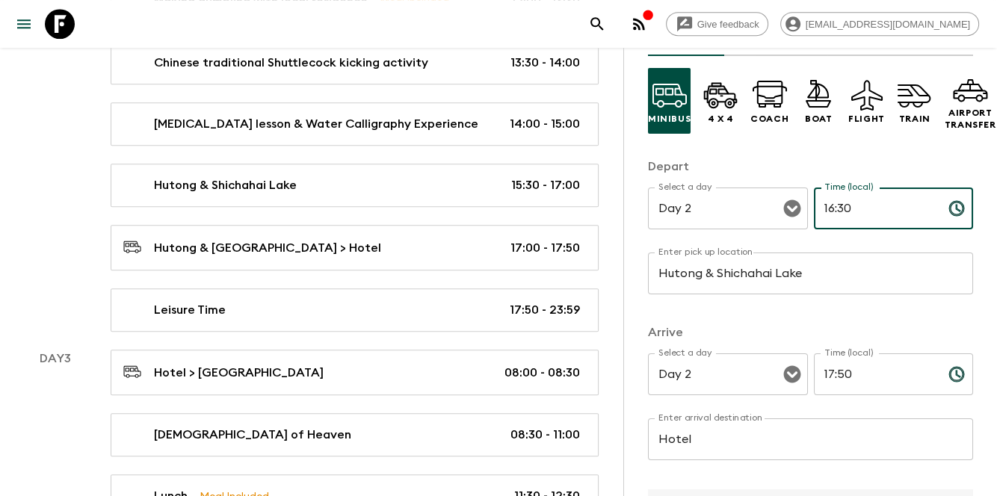
scroll to position [99, 0]
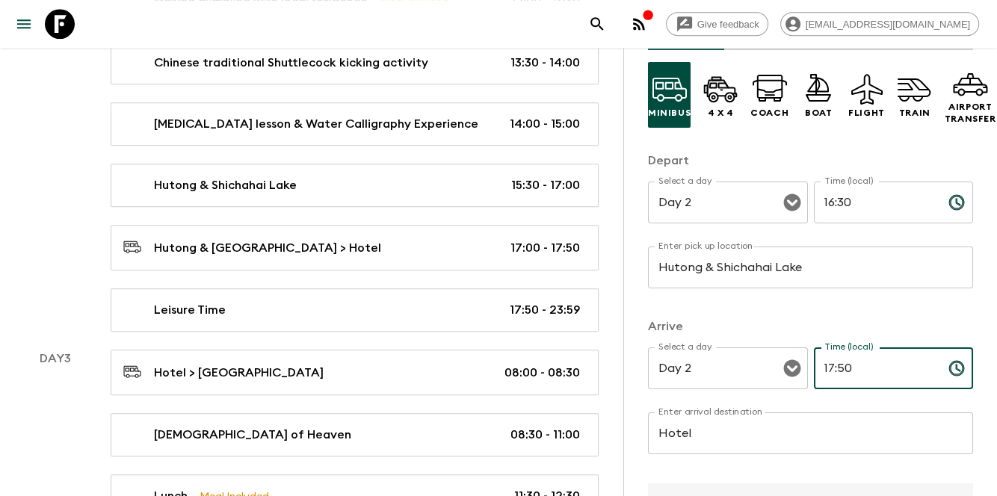
drag, startPoint x: 877, startPoint y: 374, endPoint x: 834, endPoint y: 373, distance: 43.4
click at [834, 373] on input "17:50" at bounding box center [875, 368] width 123 height 42
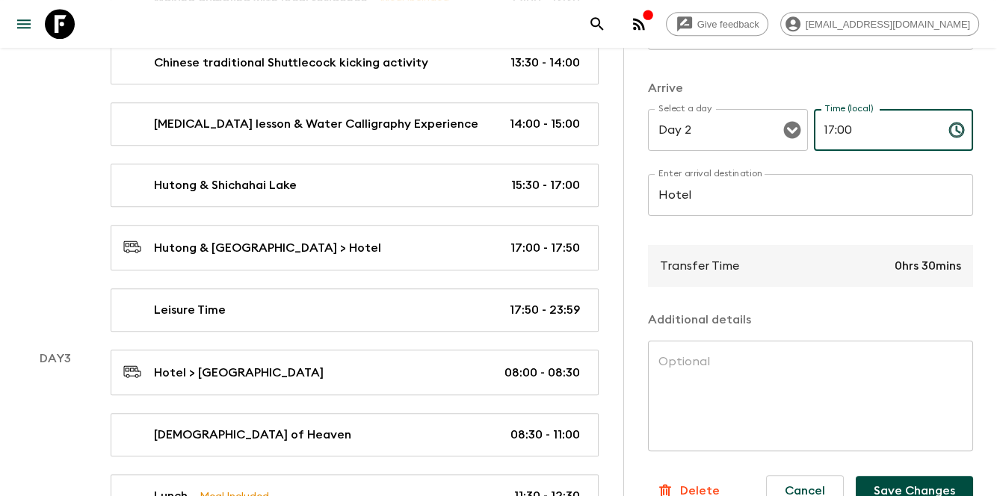
scroll to position [378, 0]
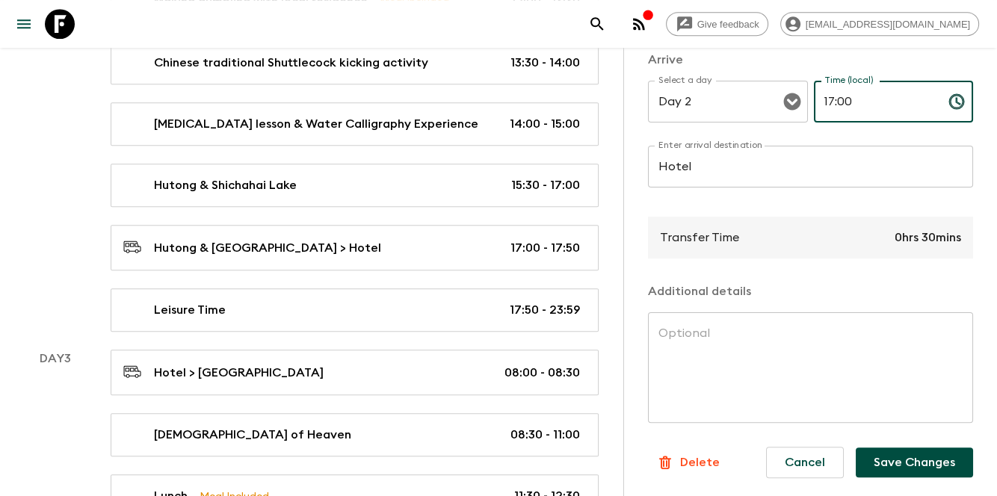
click at [889, 448] on button "Save Changes" at bounding box center [914, 463] width 117 height 30
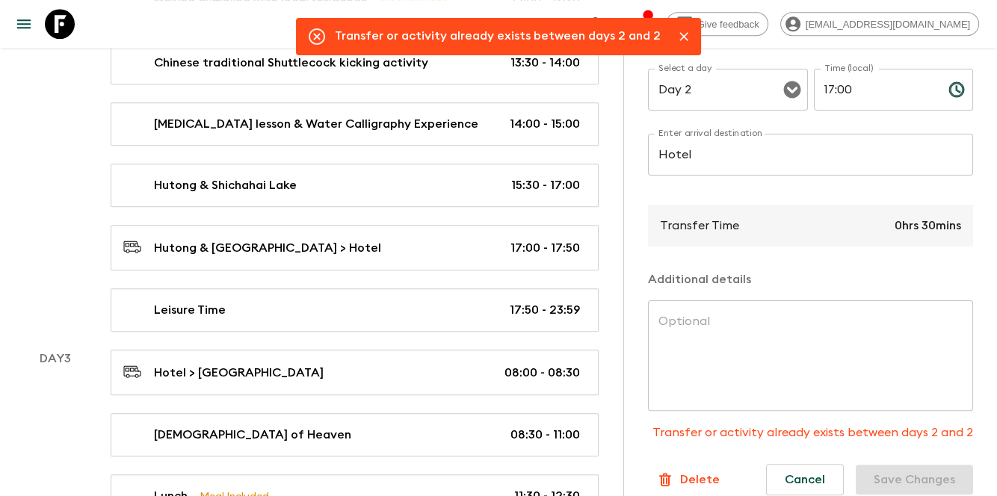
scroll to position [79, 0]
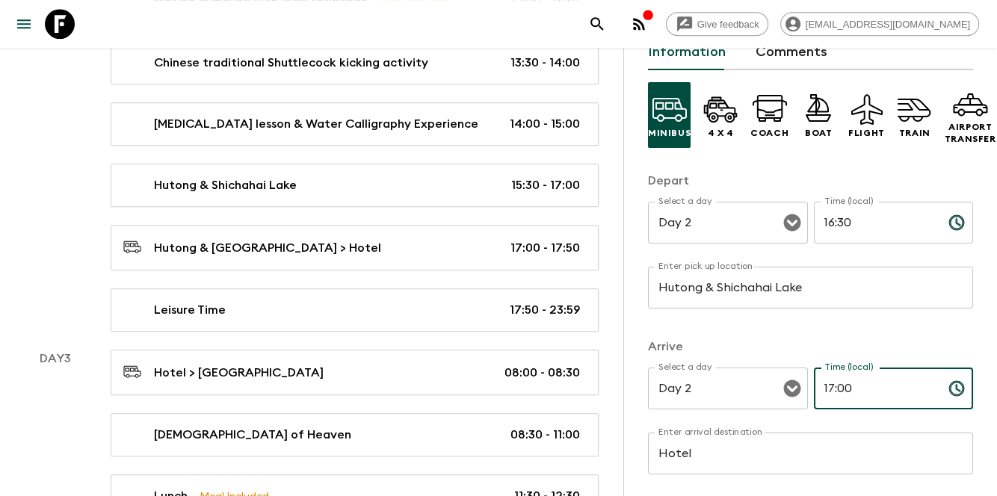
drag, startPoint x: 895, startPoint y: 390, endPoint x: 831, endPoint y: 395, distance: 63.7
click at [831, 395] on input "17:00" at bounding box center [875, 389] width 123 height 42
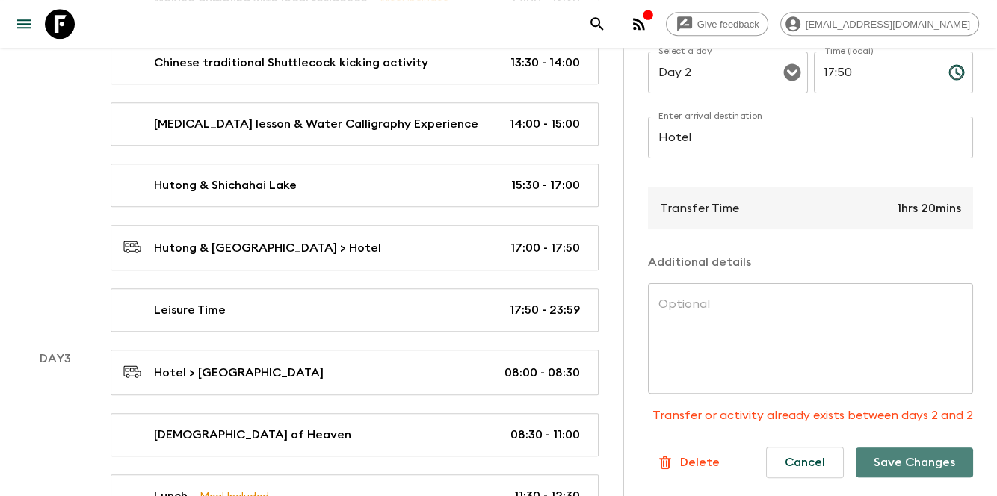
drag, startPoint x: 912, startPoint y: 436, endPoint x: 900, endPoint y: 451, distance: 19.3
click at [912, 448] on button "Save Changes" at bounding box center [914, 463] width 117 height 30
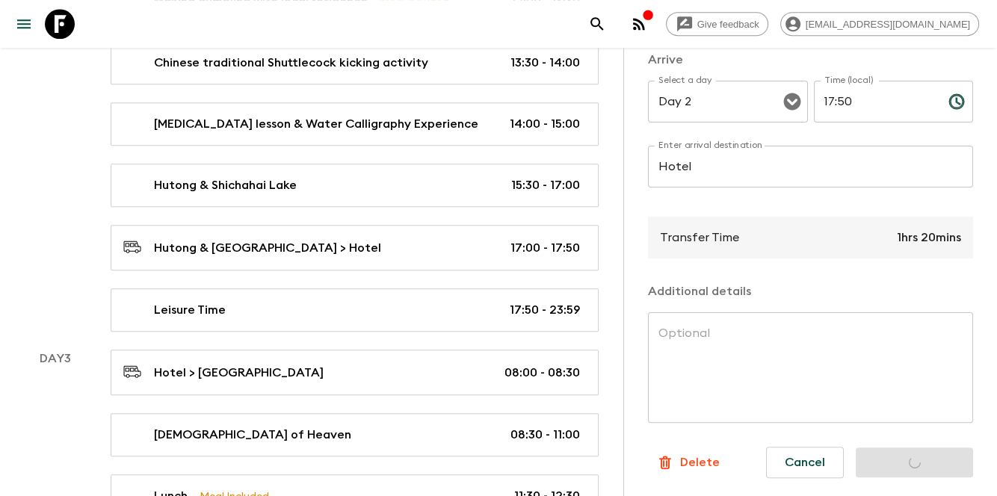
scroll to position [0, 0]
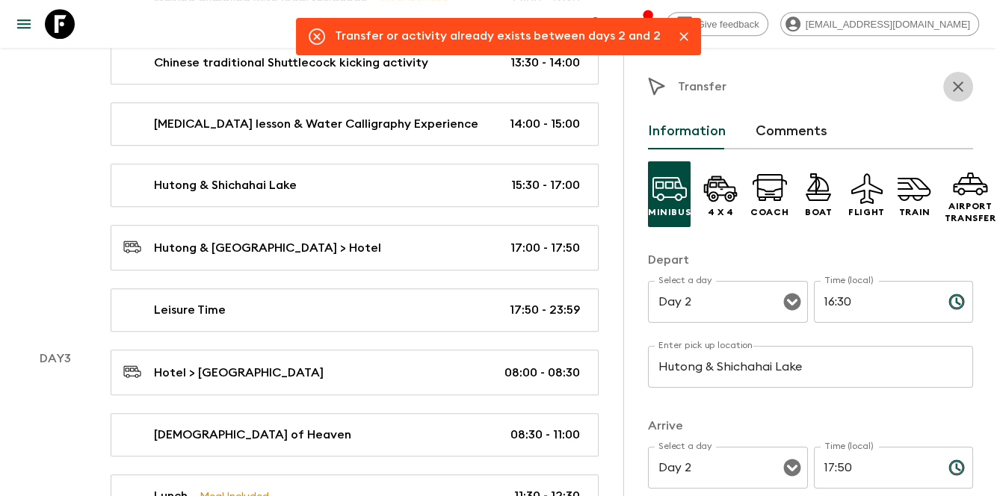
click at [953, 82] on icon "button" at bounding box center [958, 86] width 10 height 10
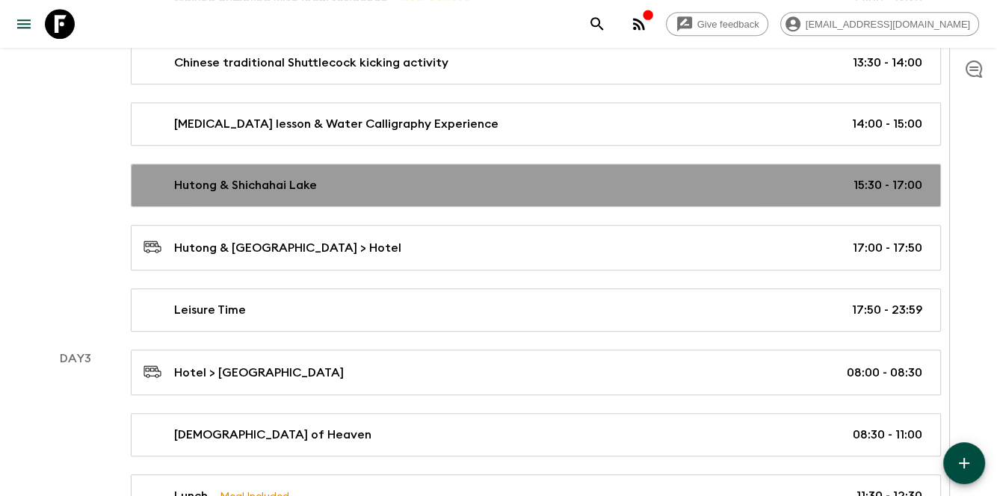
click at [815, 187] on div "Hutong & Shichahai Lake 15:30 - 17:00" at bounding box center [532, 185] width 779 height 18
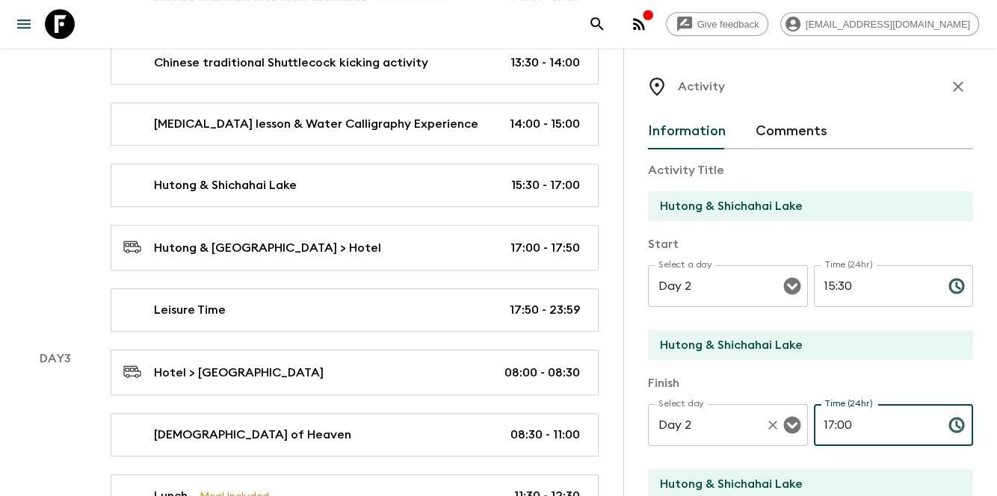
drag, startPoint x: 868, startPoint y: 421, endPoint x: 787, endPoint y: 424, distance: 80.7
click at [787, 424] on div "Select day Day 2 Select day ​ Time (24hr) 17:00 Time (24hr) ​" at bounding box center [810, 433] width 325 height 59
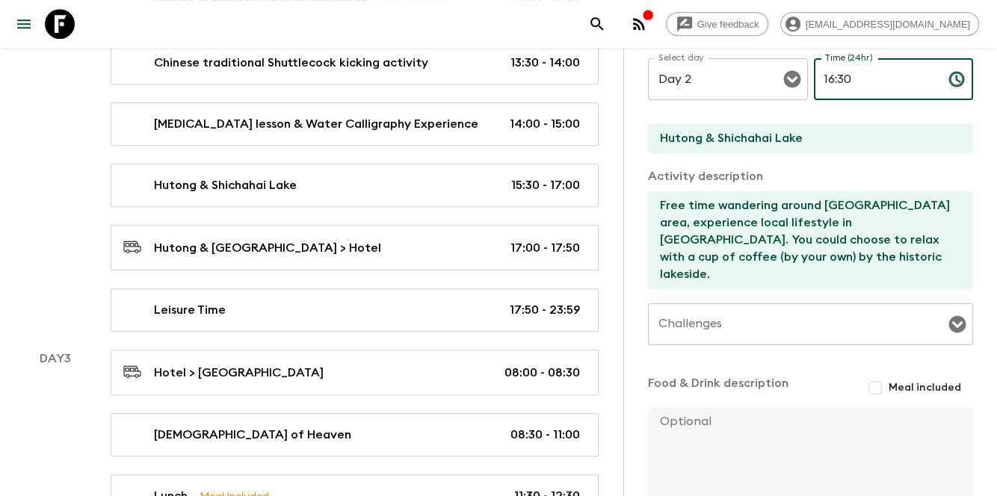
scroll to position [436, 0]
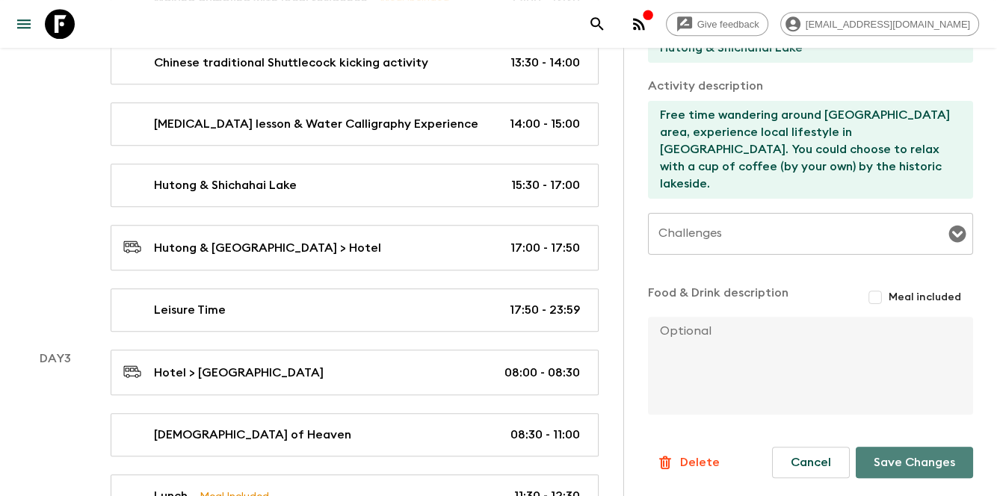
click at [858, 457] on button "Save Changes" at bounding box center [914, 462] width 117 height 31
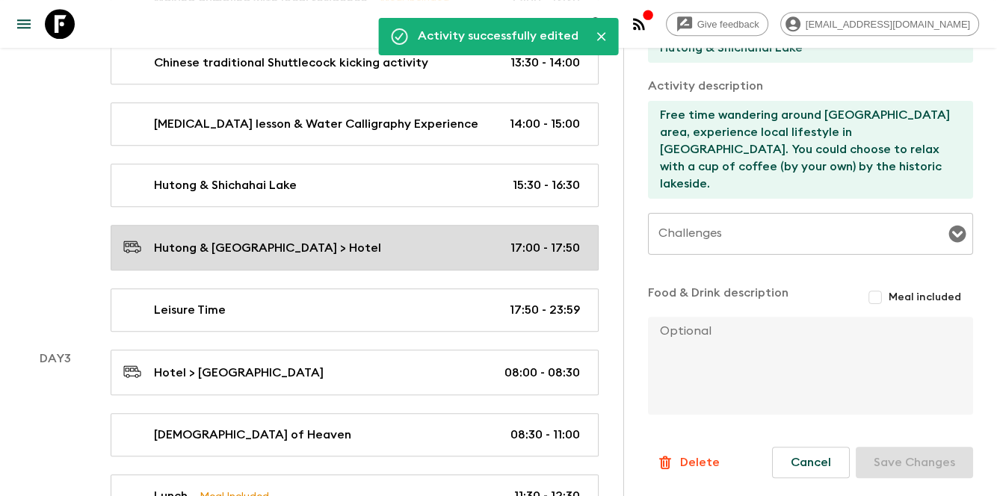
click at [477, 241] on div "Hutong & [GEOGRAPHIC_DATA] > Hotel 17:00 - 17:50" at bounding box center [351, 248] width 457 height 20
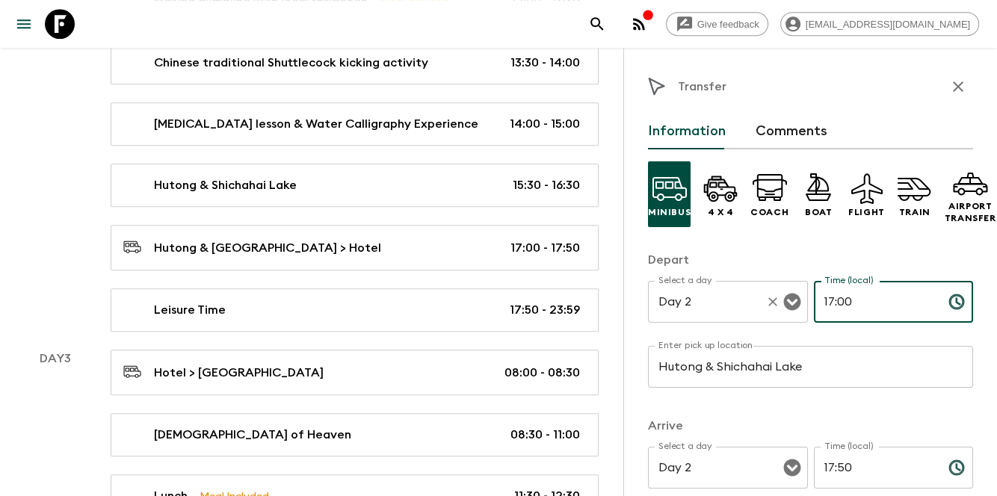
drag, startPoint x: 841, startPoint y: 291, endPoint x: 797, endPoint y: 297, distance: 44.5
click at [797, 297] on div "Select a day Day 2 Select a day ​ Time (local) 17:00 Time (local) ​" at bounding box center [810, 310] width 325 height 59
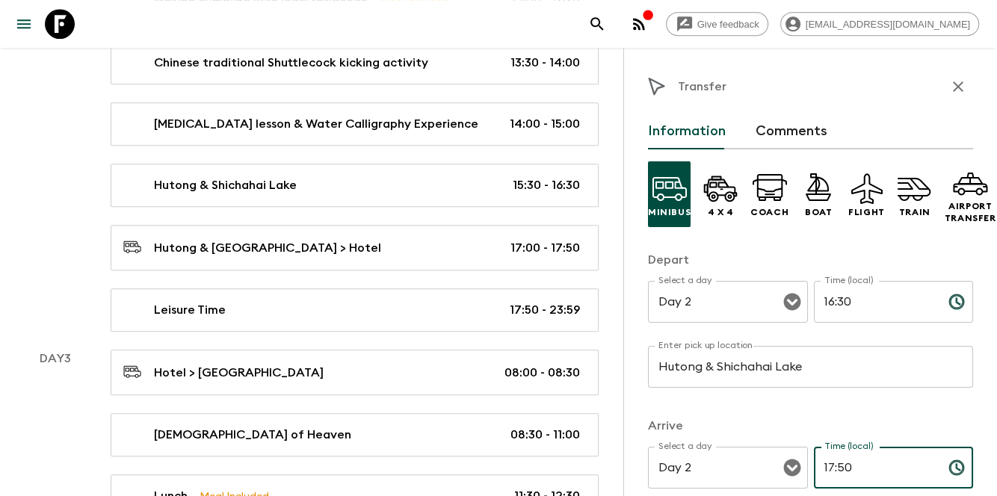
drag, startPoint x: 870, startPoint y: 476, endPoint x: 812, endPoint y: 471, distance: 57.8
click at [814, 471] on input "17:50" at bounding box center [875, 468] width 123 height 42
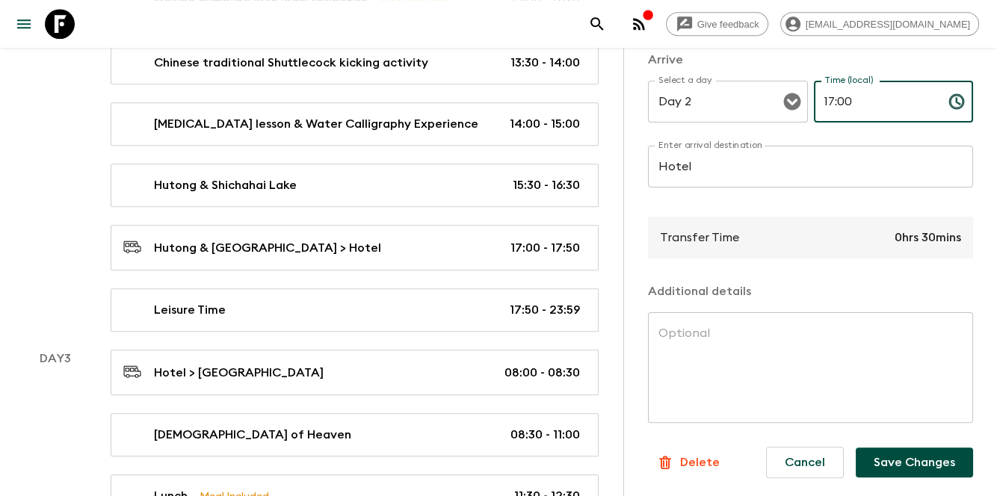
scroll to position [378, 0]
click at [871, 448] on button "Save Changes" at bounding box center [914, 463] width 117 height 30
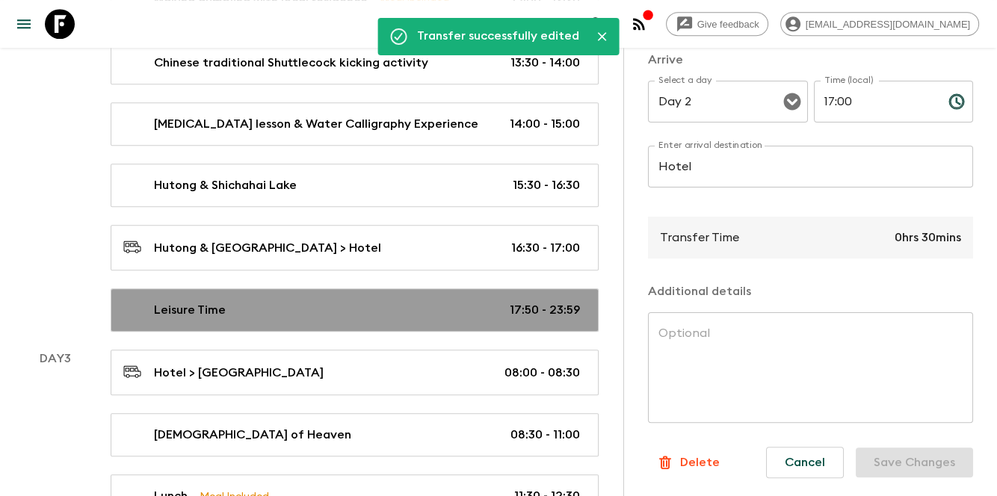
click at [507, 303] on div "Leisure Time 17:50 - 23:59" at bounding box center [351, 310] width 457 height 18
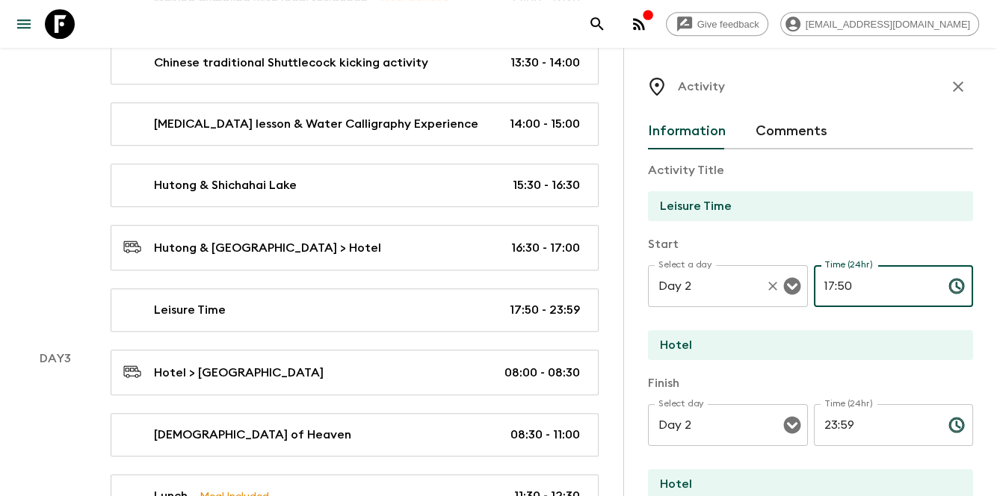
drag, startPoint x: 800, startPoint y: 302, endPoint x: 767, endPoint y: 302, distance: 32.9
click at [767, 302] on div "Select a day Day 2 Select a day ​ Time (24hr) 17:50 Time (24hr) ​" at bounding box center [810, 294] width 325 height 59
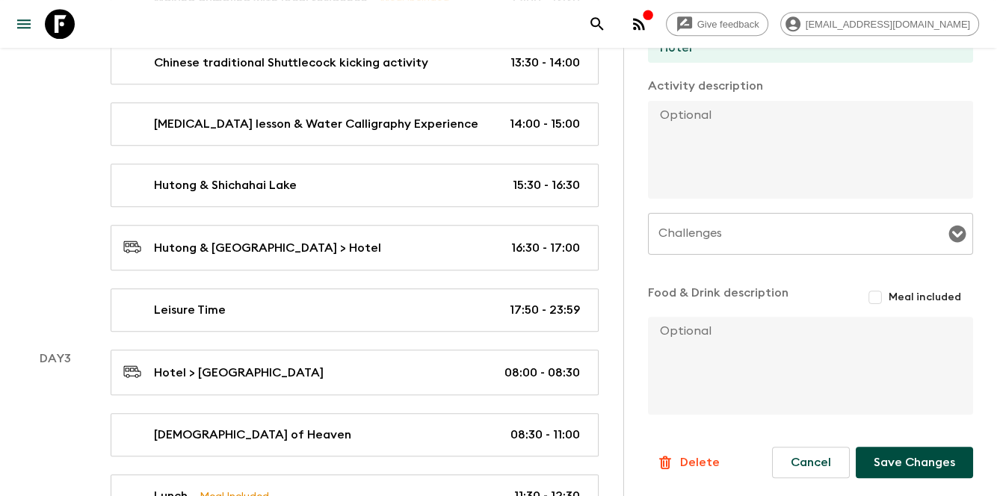
scroll to position [1196, 0]
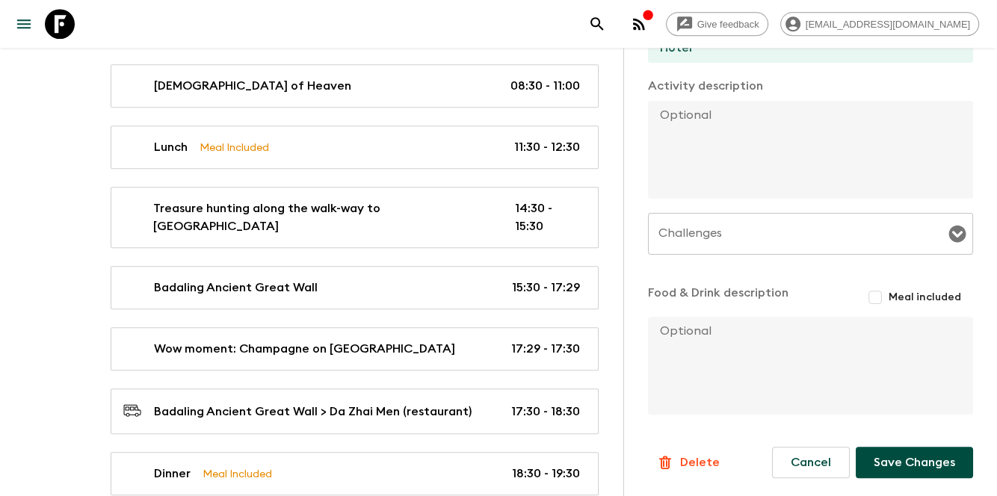
click at [895, 465] on button "Save Changes" at bounding box center [914, 462] width 117 height 31
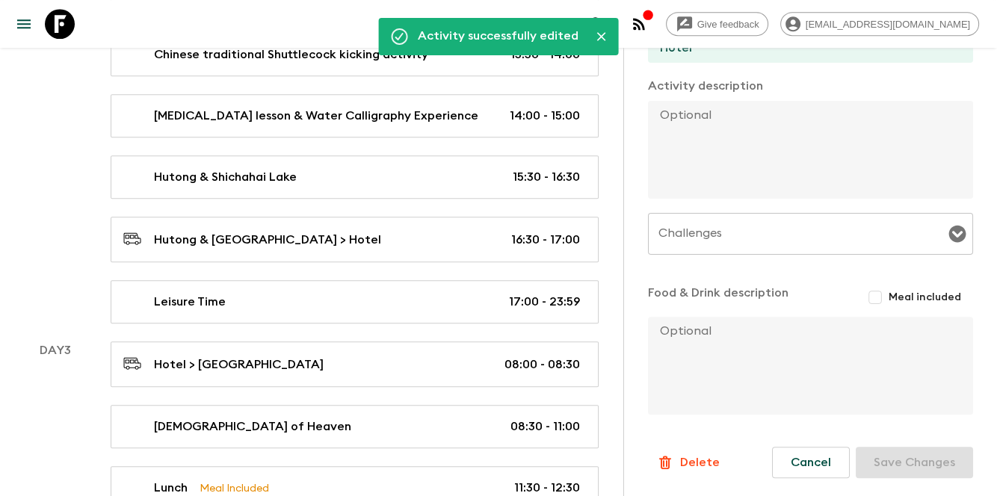
scroll to position [847, 0]
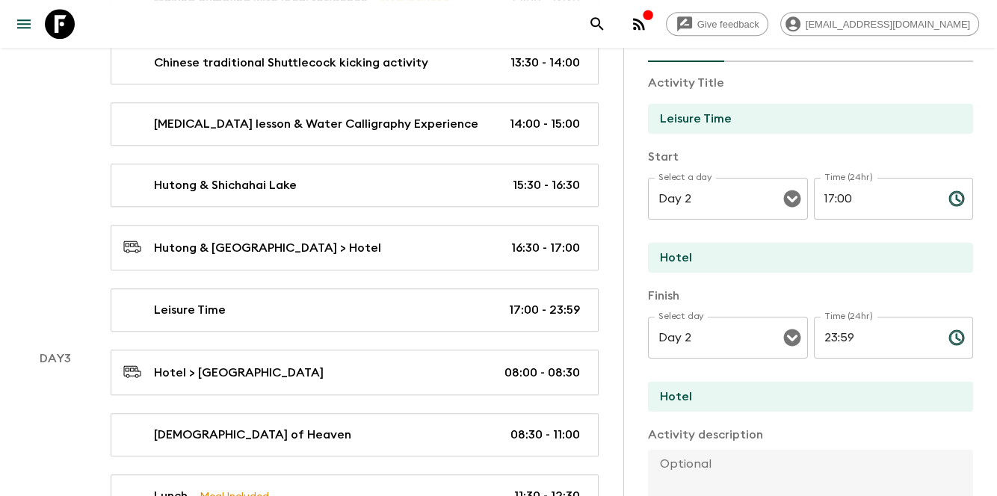
scroll to position [0, 0]
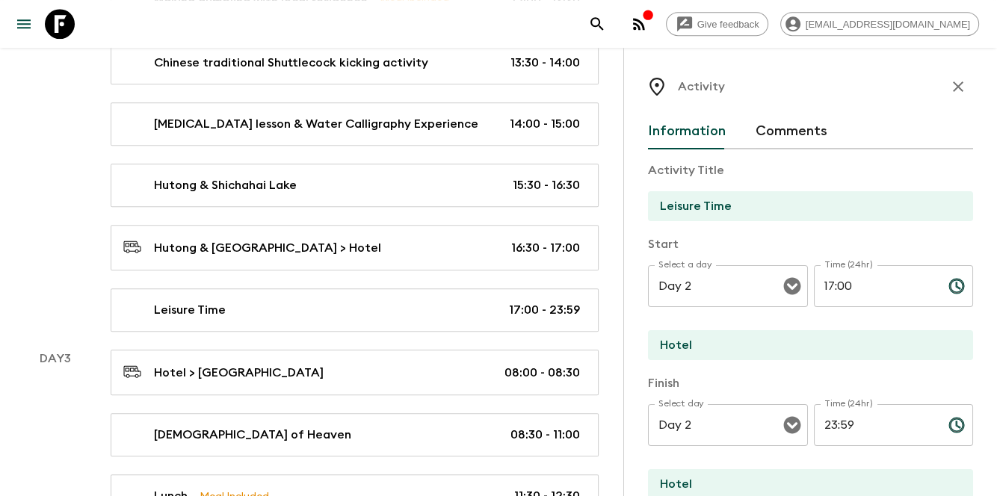
click at [949, 93] on icon "button" at bounding box center [958, 87] width 18 height 18
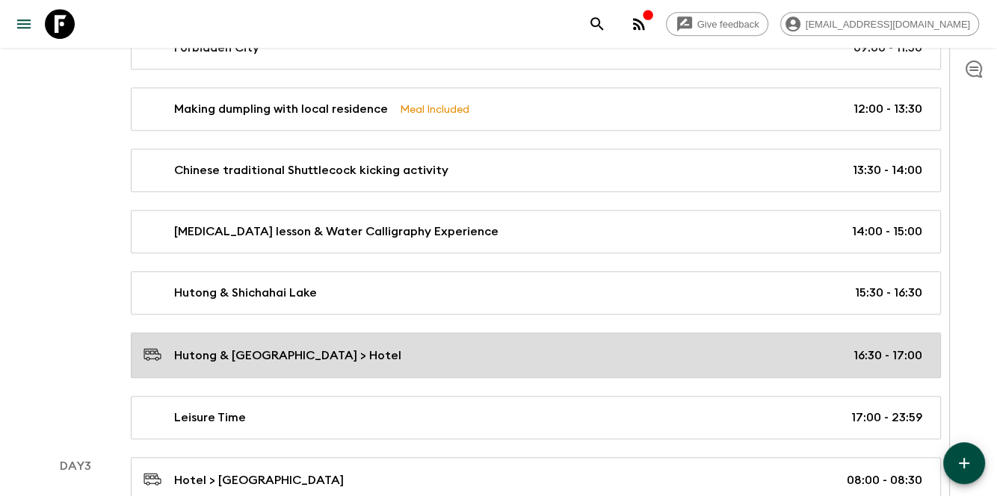
scroll to position [625, 0]
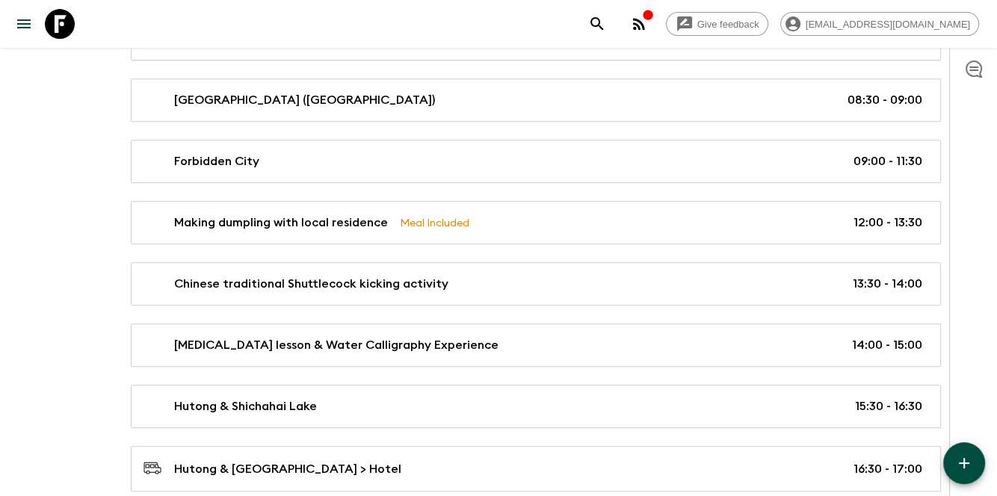
click at [984, 114] on div at bounding box center [973, 272] width 48 height 448
